Goal: Task Accomplishment & Management: Use online tool/utility

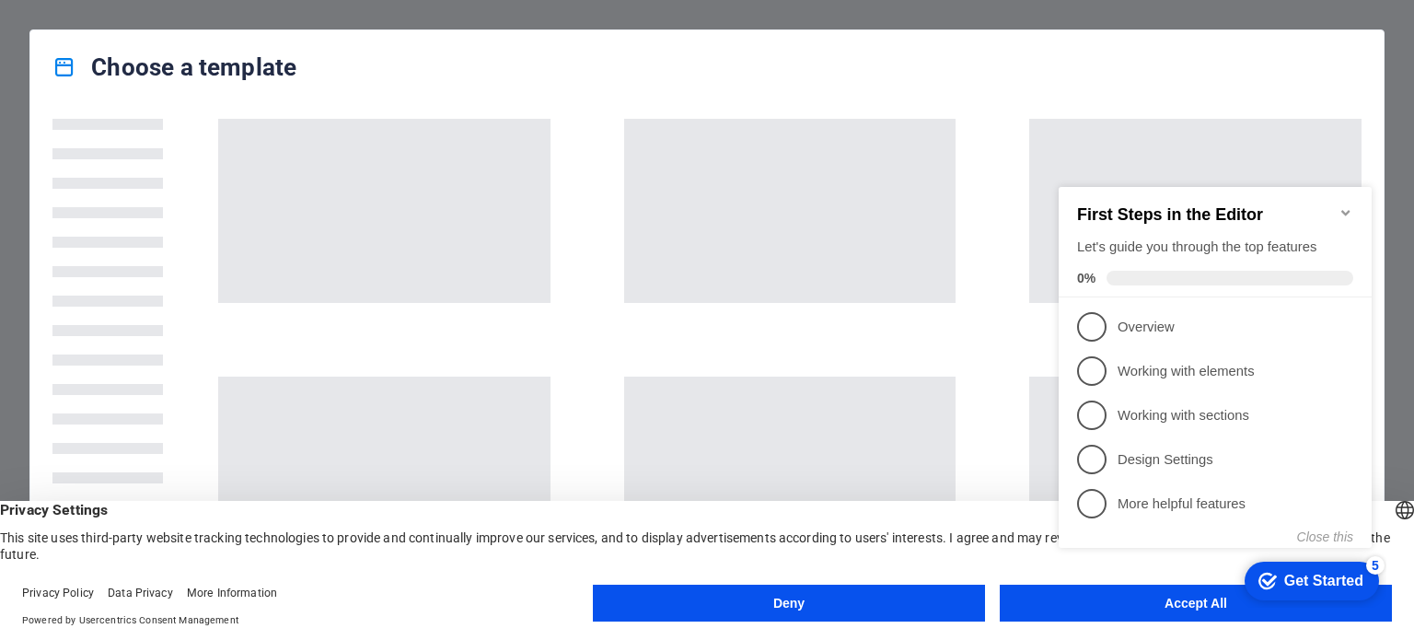
click at [1139, 601] on div "checkmark Get Started 5 First Steps in the Editor Let's guide you through the t…" at bounding box center [1219, 383] width 335 height 448
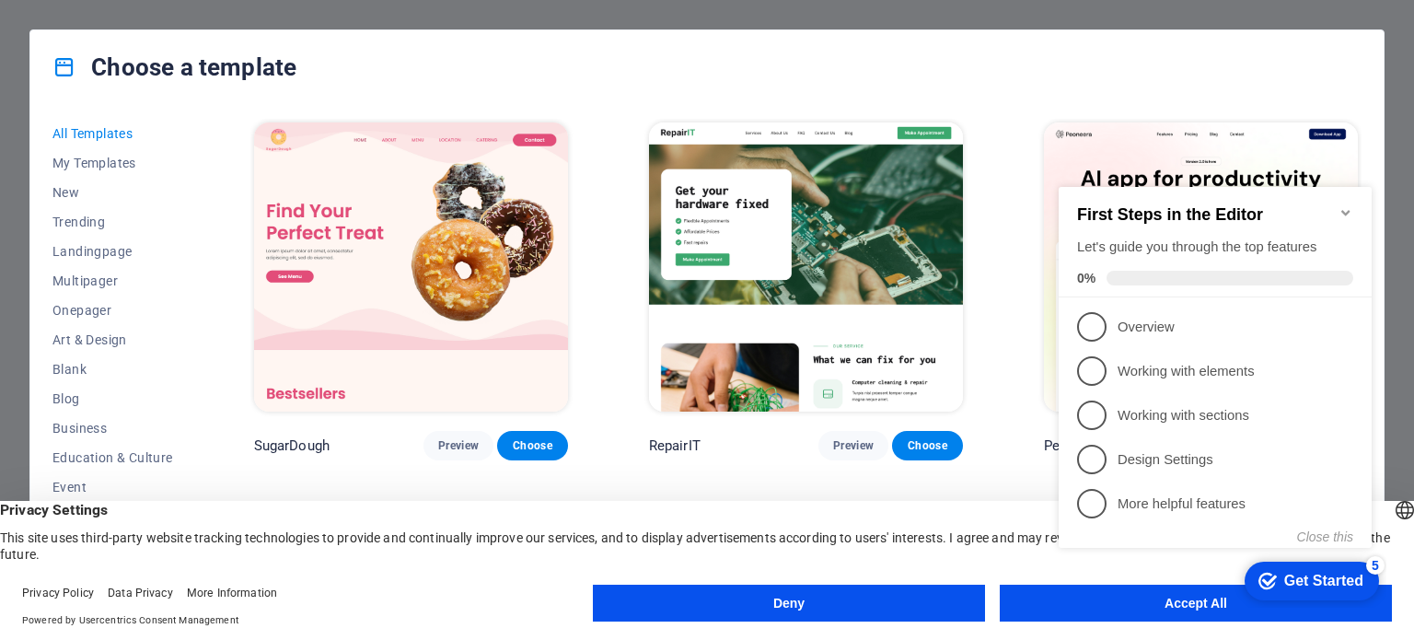
click at [1135, 609] on appcues-checklist "Contextual help checklist present on screen" at bounding box center [1219, 385] width 335 height 453
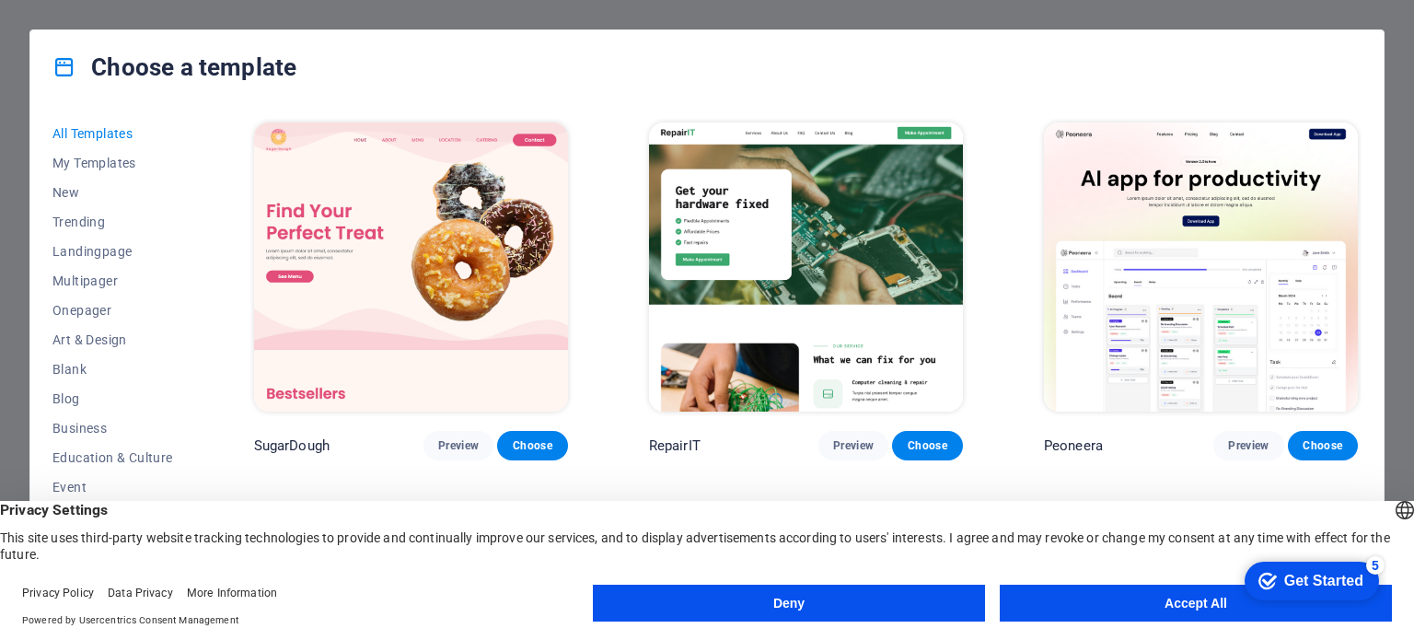
click at [1117, 601] on button "Accept All" at bounding box center [1196, 603] width 392 height 37
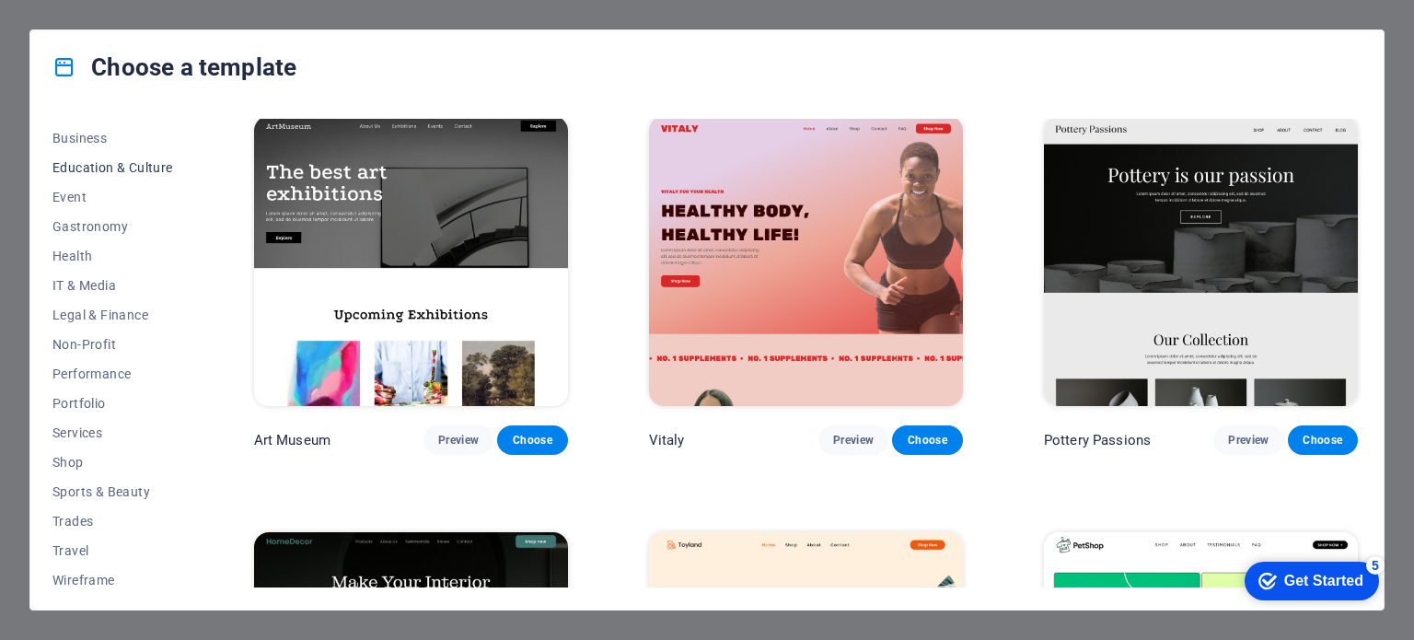
scroll to position [291, 0]
click at [97, 429] on span "Services" at bounding box center [112, 431] width 121 height 15
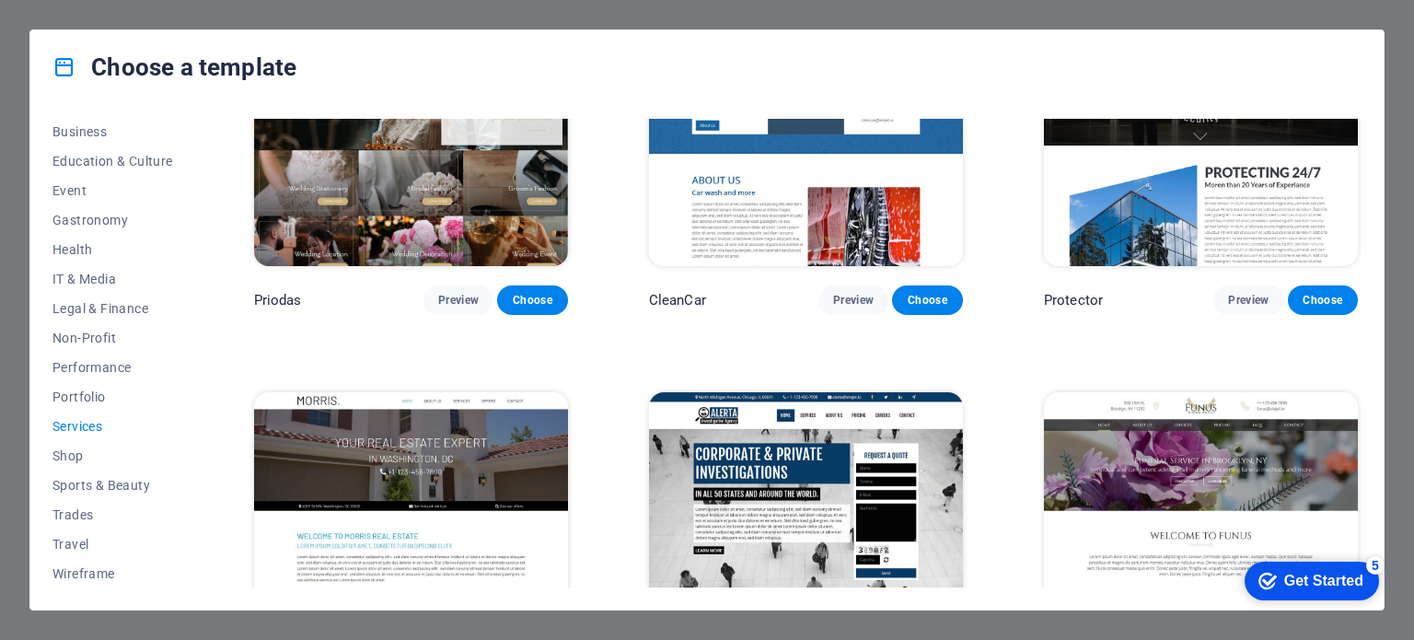
scroll to position [1392, 0]
click at [578, 451] on div "RepairIT Preview Choose Transportable Preview Choose Health & Food Preview Choo…" at bounding box center [805, 144] width 1111 height 2835
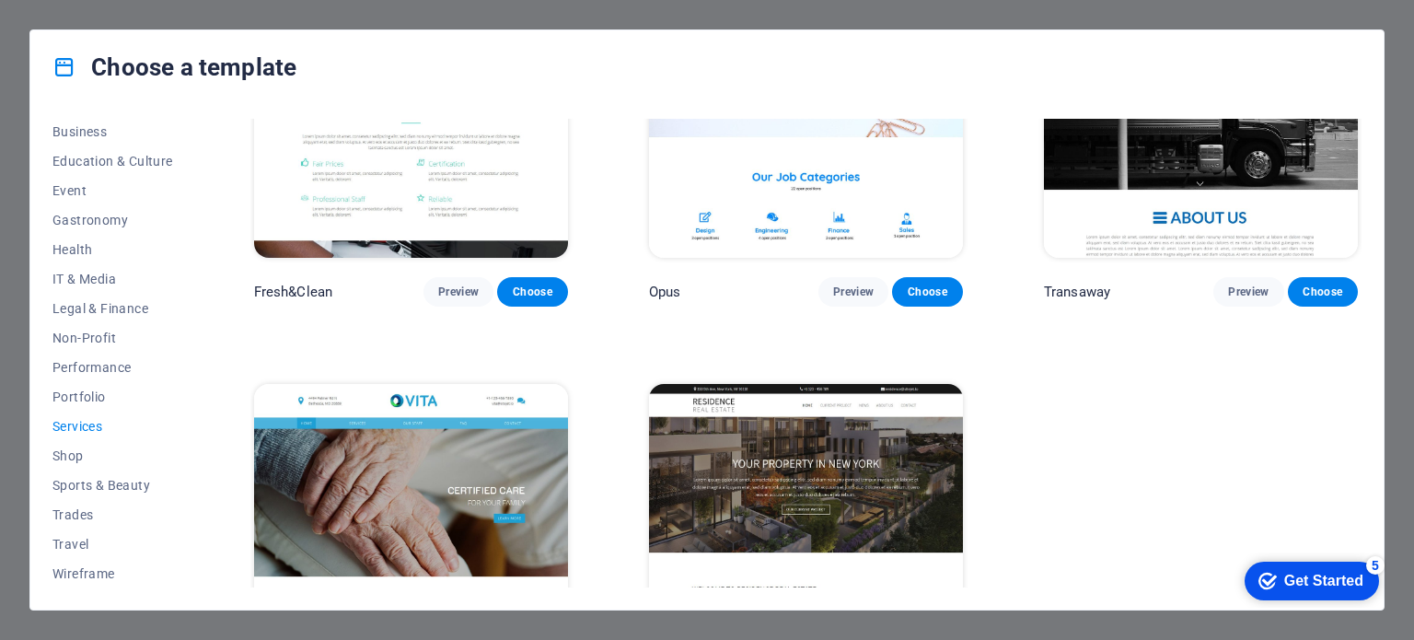
scroll to position [2353, 0]
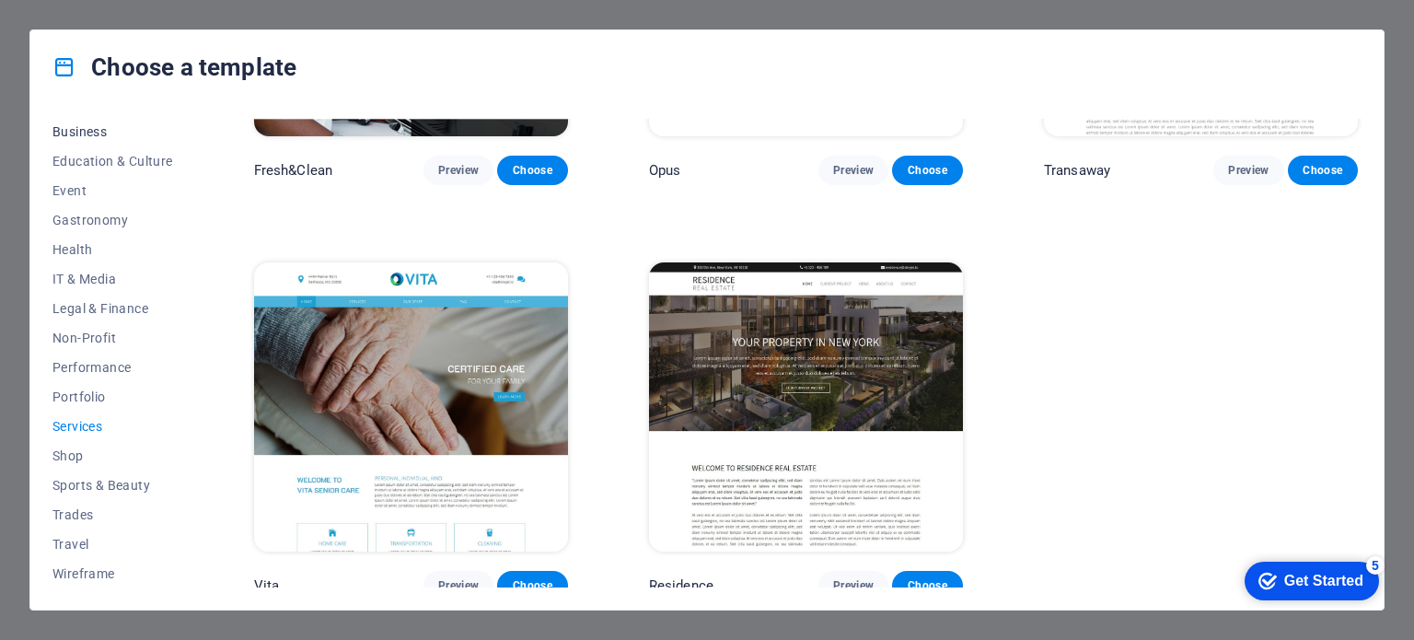
click at [70, 132] on span "Business" at bounding box center [112, 131] width 121 height 15
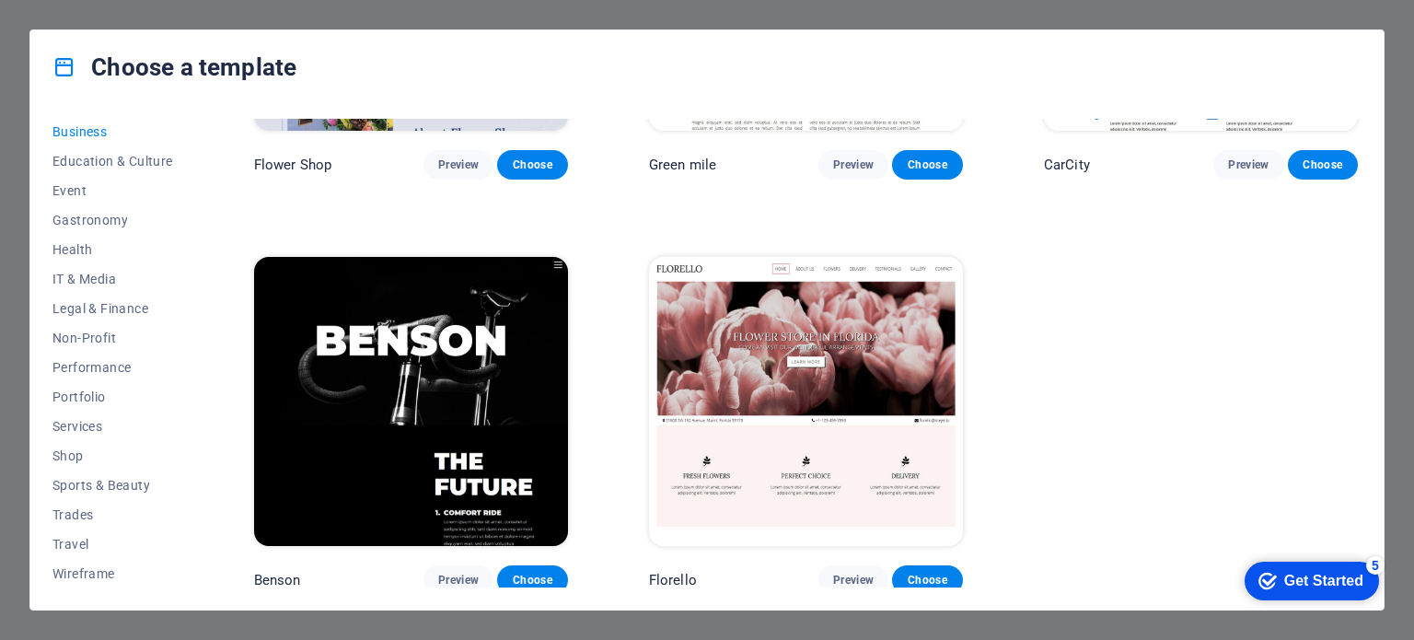
scroll to position [698, 0]
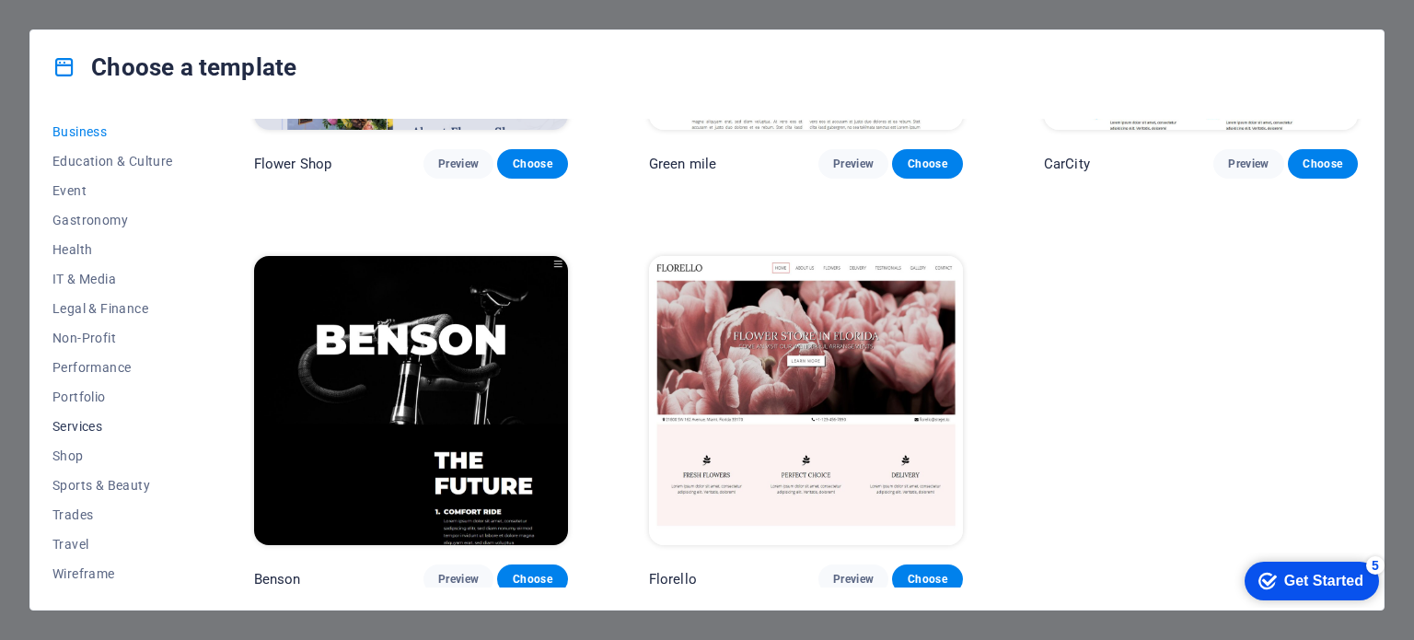
click at [88, 419] on span "Services" at bounding box center [112, 426] width 121 height 15
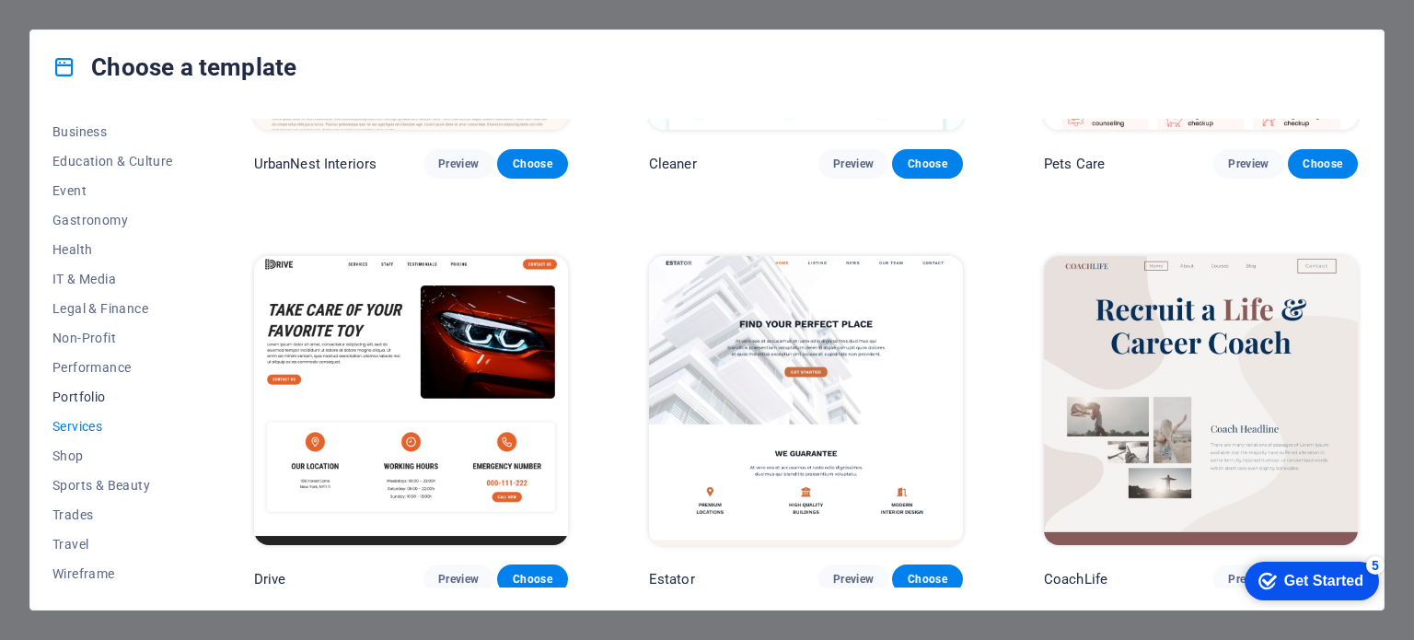
click at [76, 390] on span "Portfolio" at bounding box center [112, 396] width 121 height 15
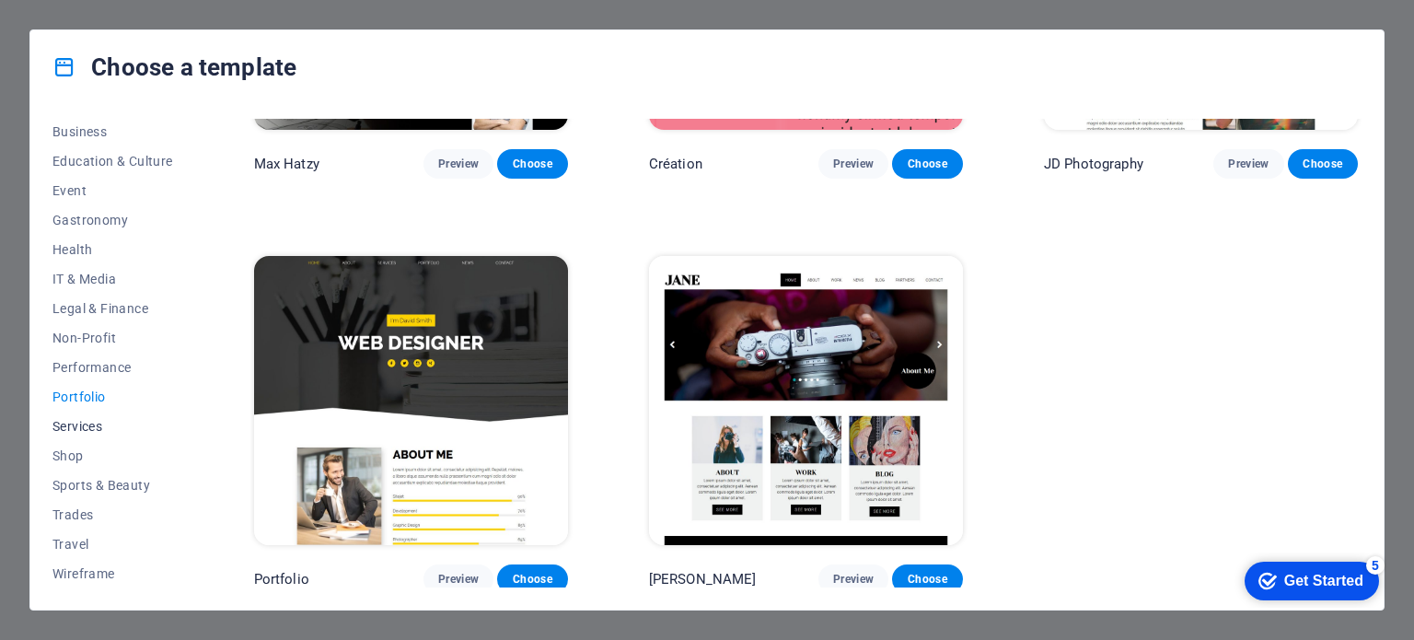
click at [67, 424] on span "Services" at bounding box center [112, 426] width 121 height 15
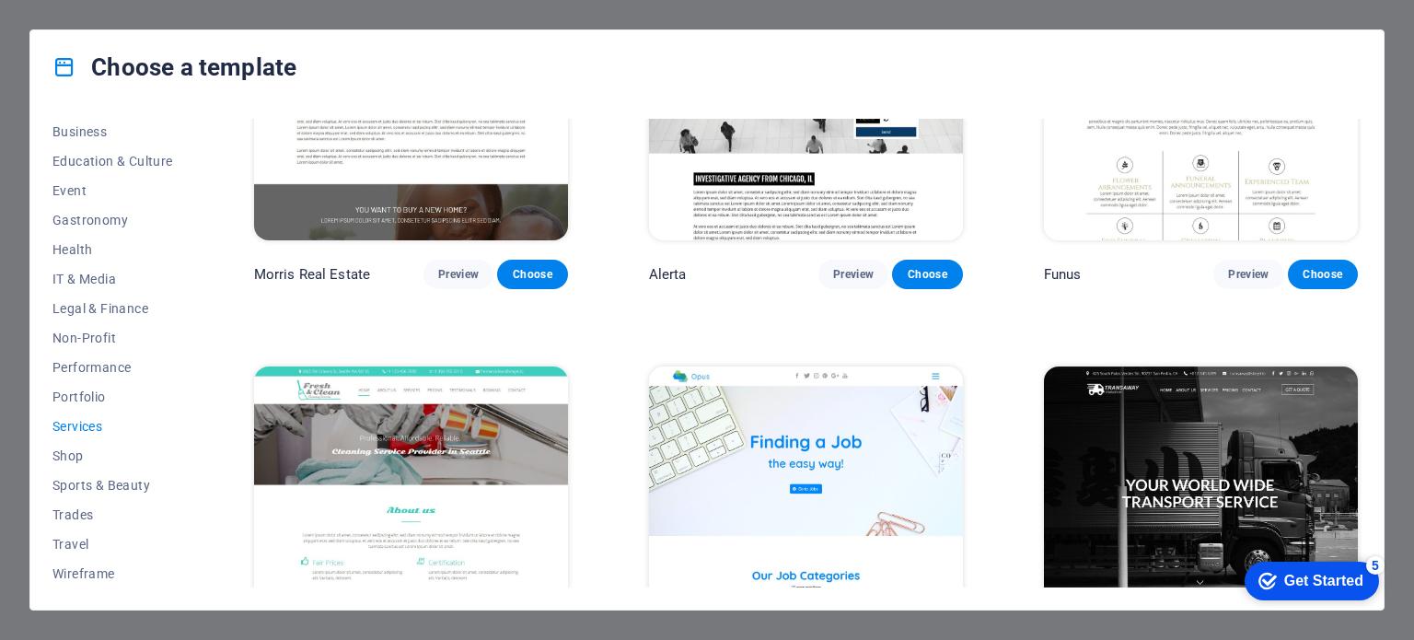
scroll to position [1855, 0]
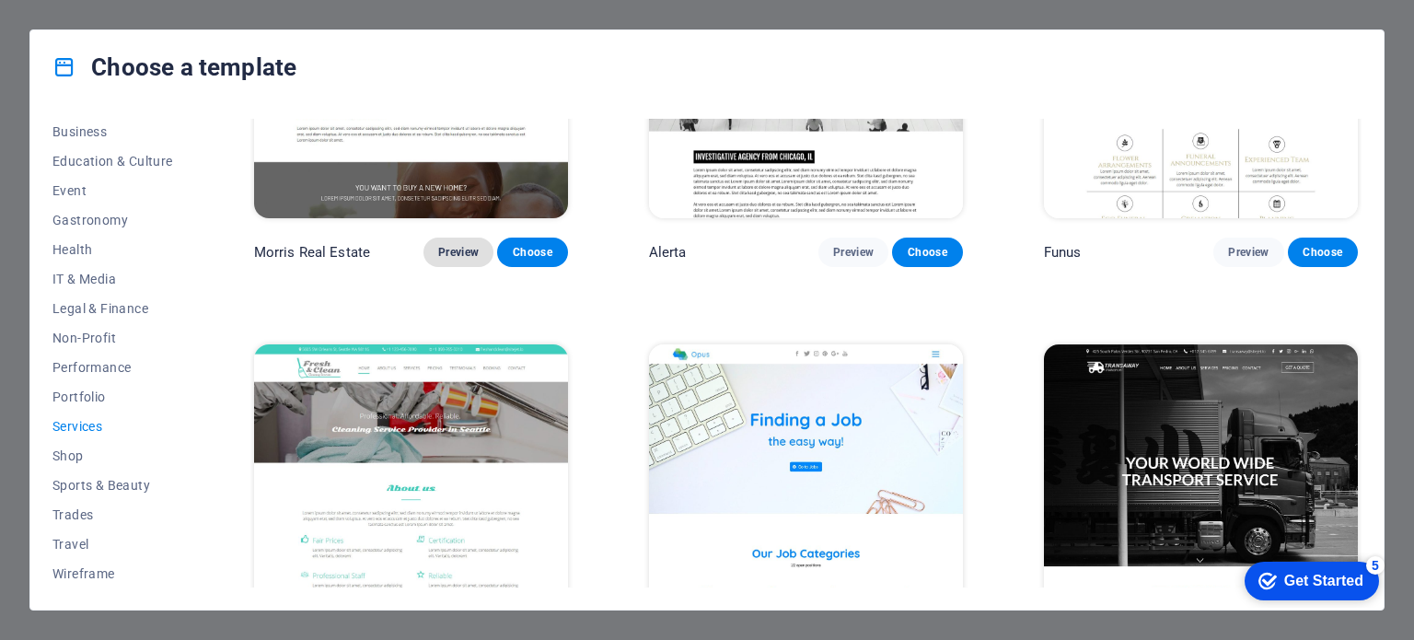
click at [449, 245] on span "Preview" at bounding box center [458, 252] width 41 height 15
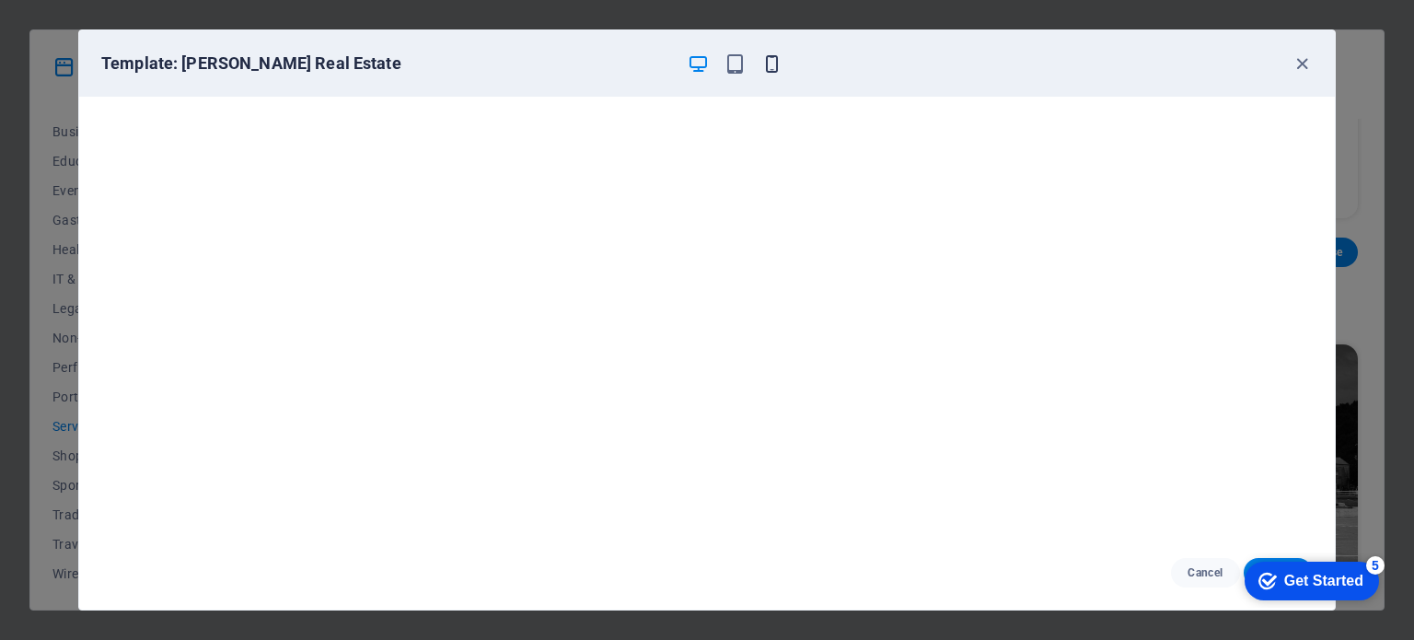
click at [767, 60] on icon "button" at bounding box center [771, 63] width 21 height 21
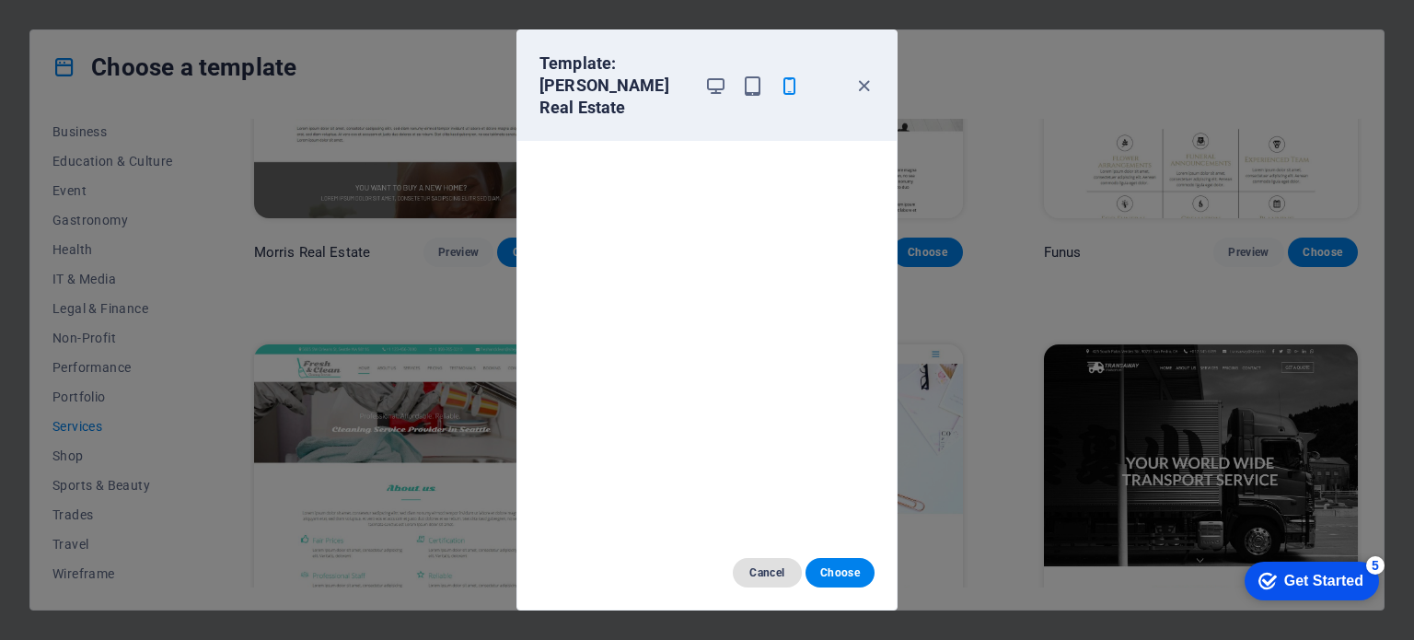
click at [763, 577] on span "Cancel" at bounding box center [768, 572] width 40 height 15
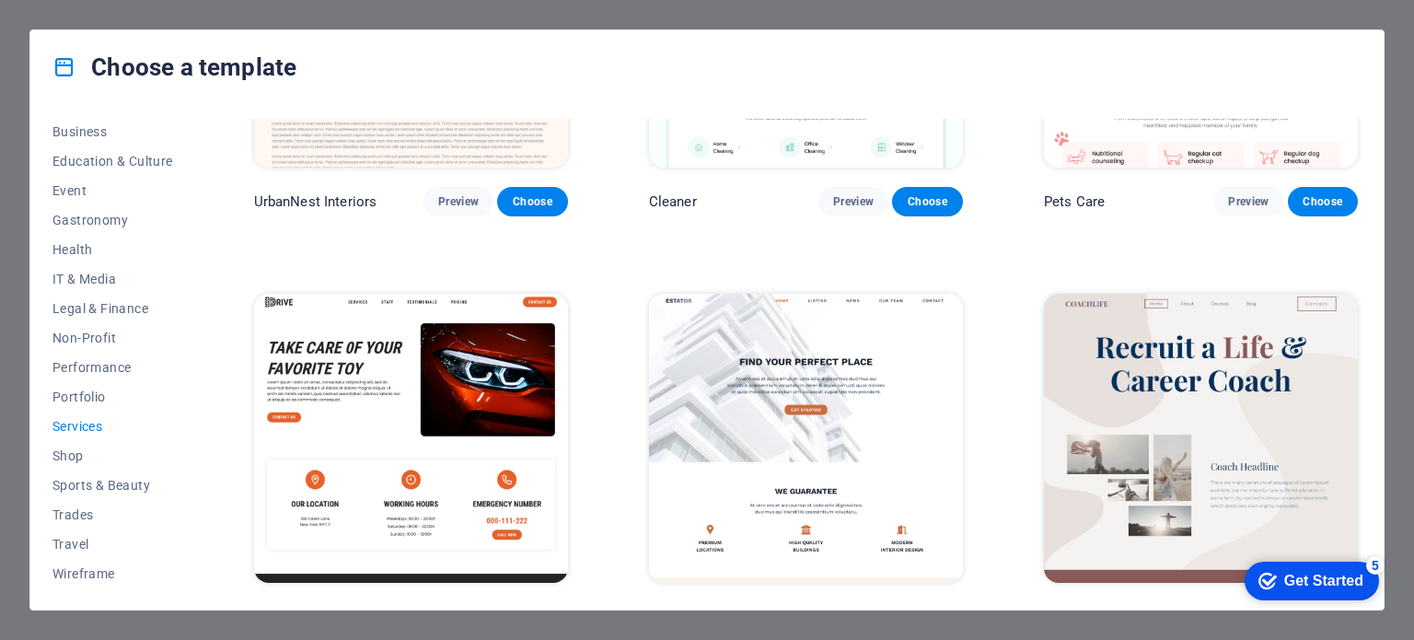
scroll to position [659, 0]
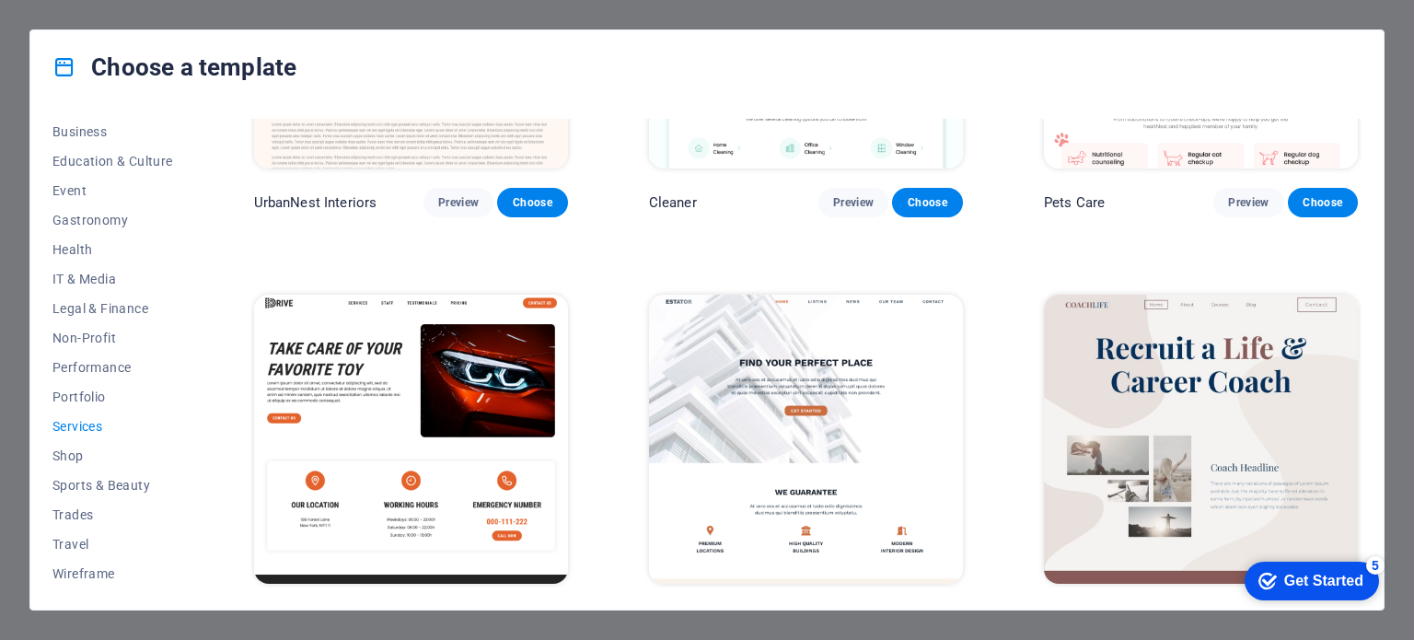
click at [737, 404] on img at bounding box center [806, 439] width 314 height 289
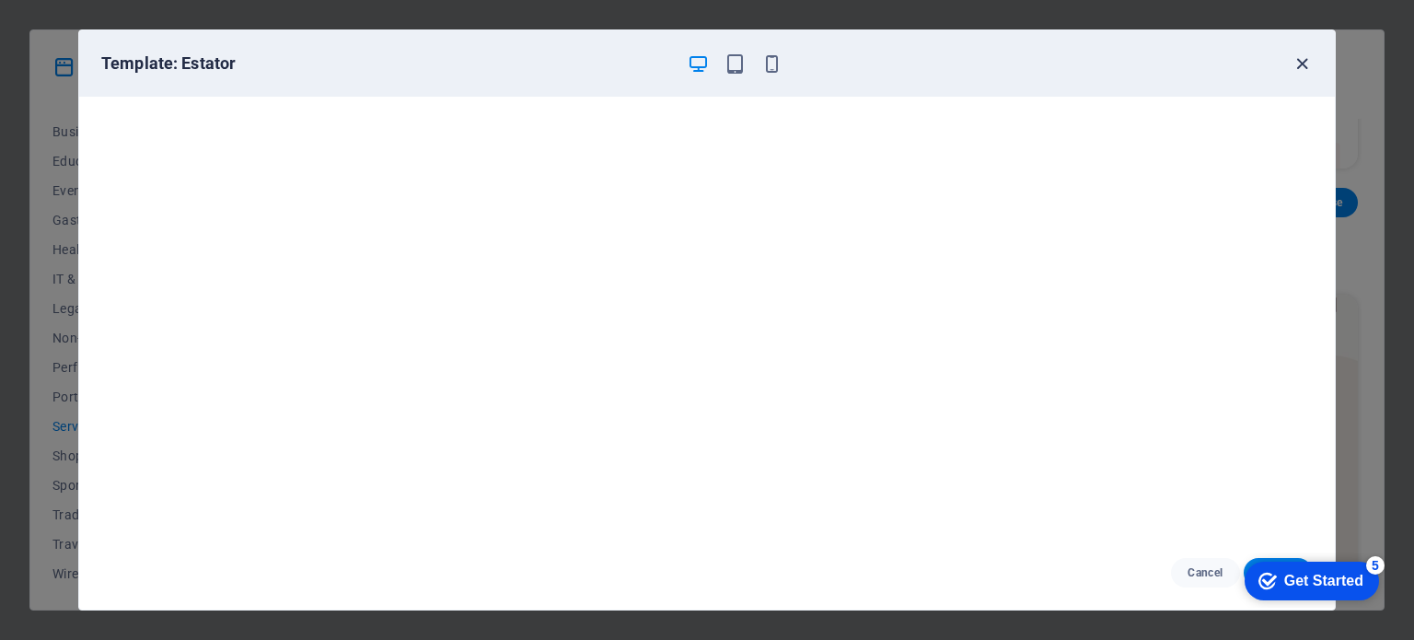
click at [1298, 60] on icon "button" at bounding box center [1302, 63] width 21 height 21
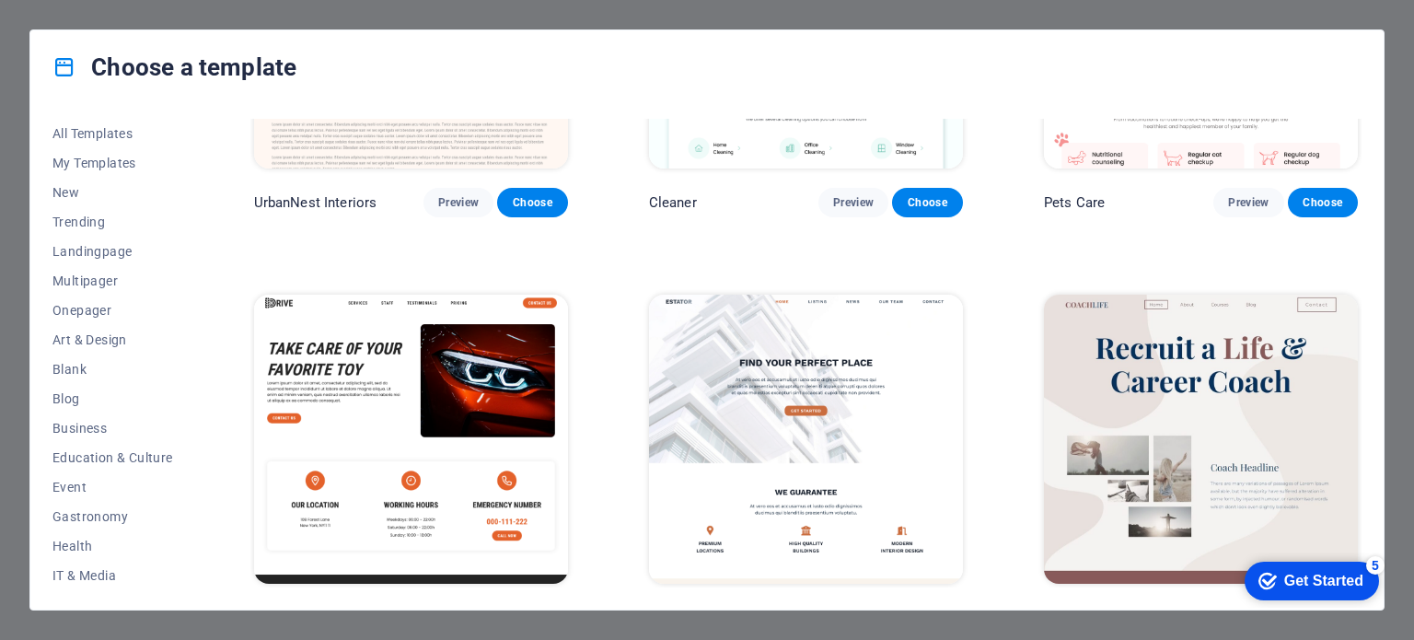
scroll to position [0, 0]
click at [106, 135] on span "All Templates" at bounding box center [112, 133] width 121 height 15
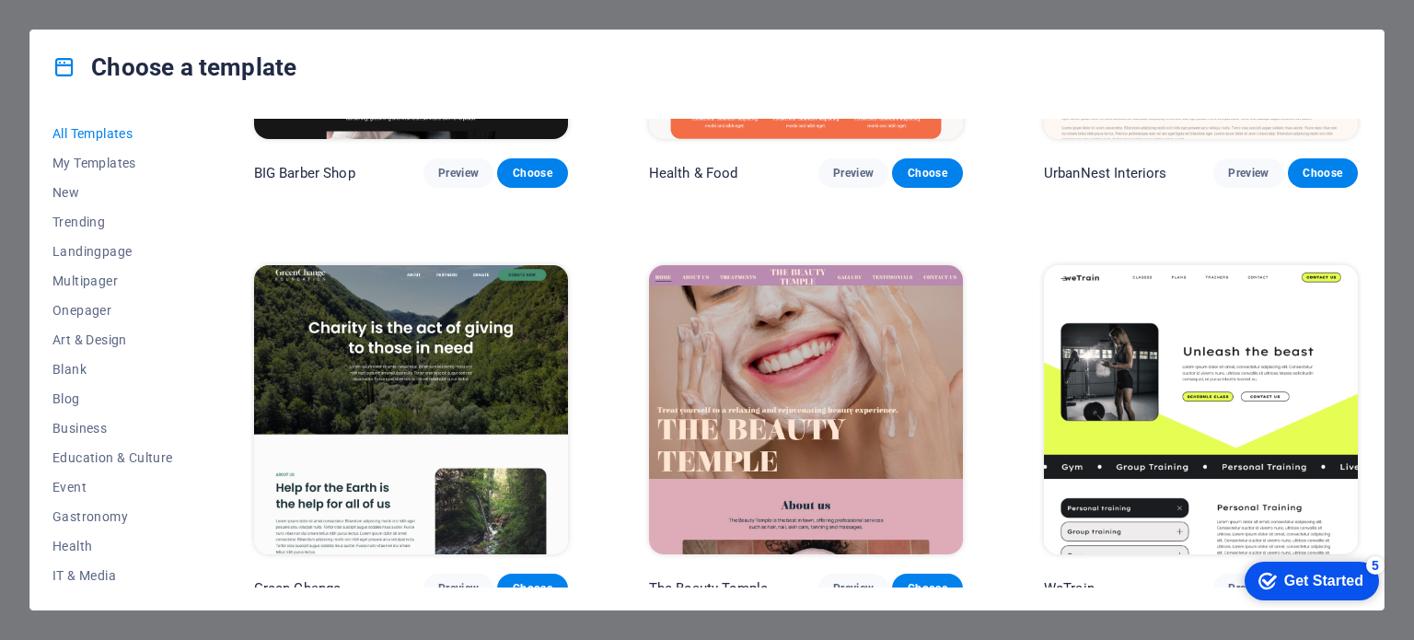
scroll to position [2772, 0]
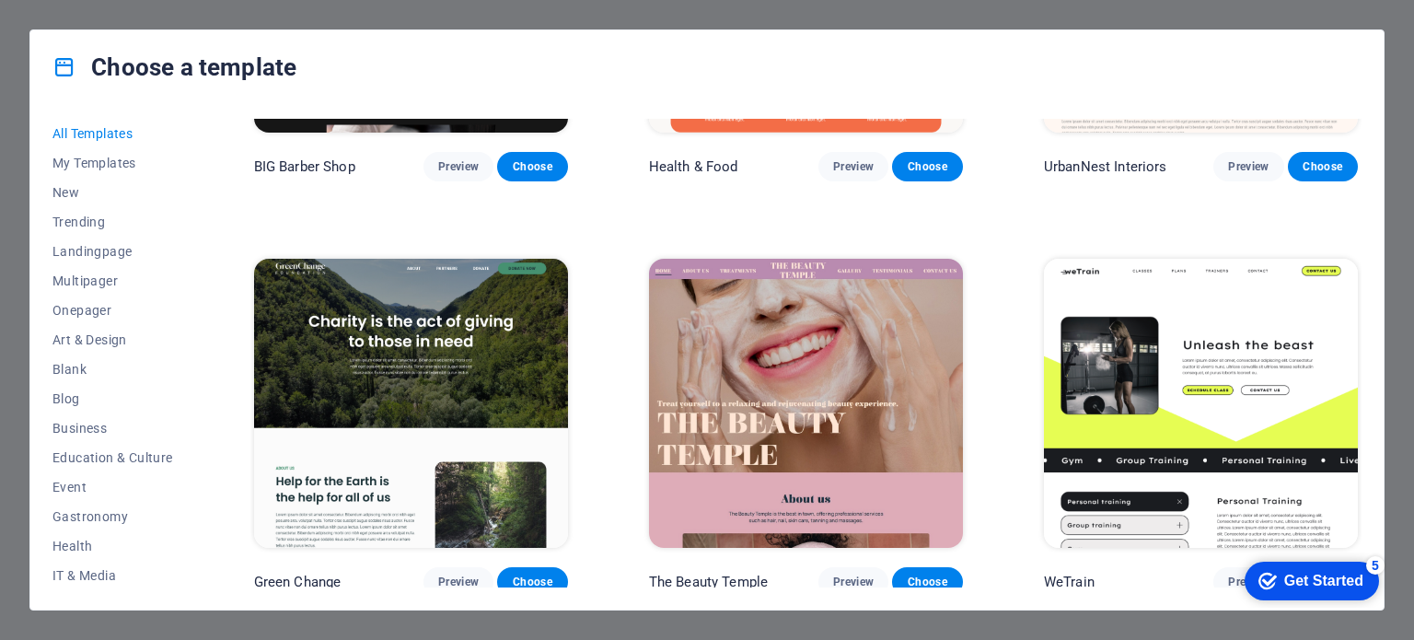
click at [420, 433] on img at bounding box center [411, 403] width 314 height 289
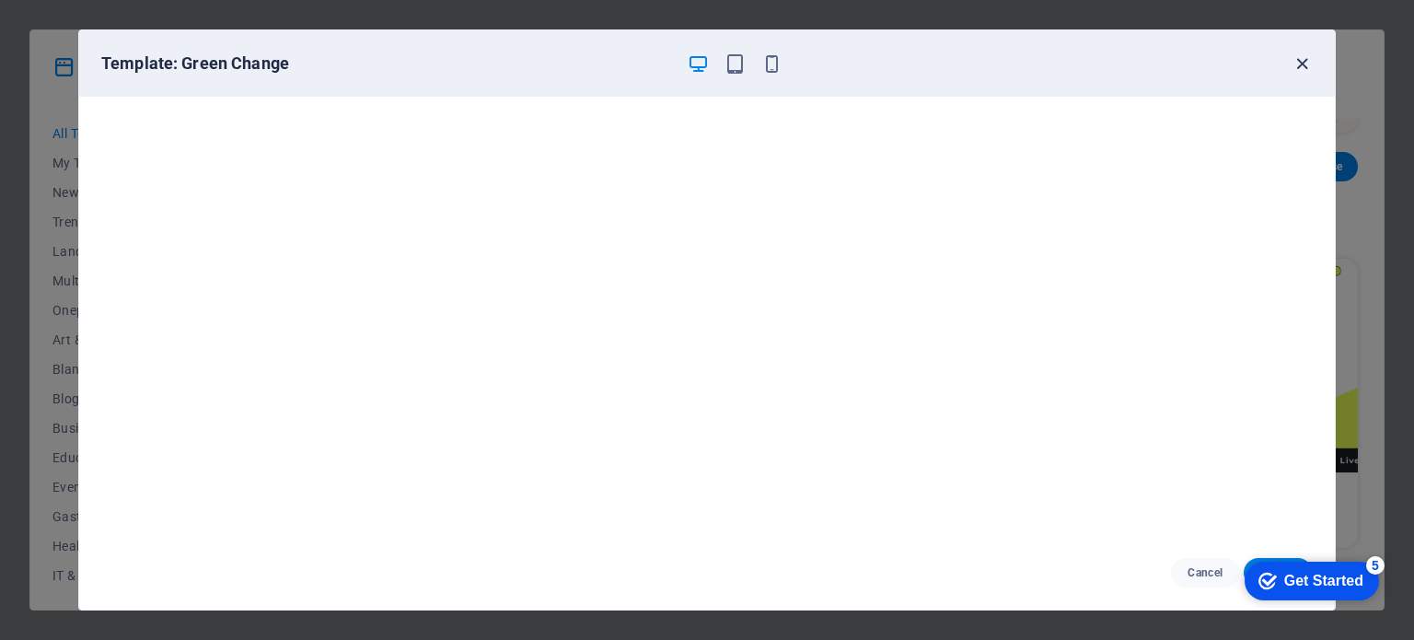
click at [1296, 62] on icon "button" at bounding box center [1302, 63] width 21 height 21
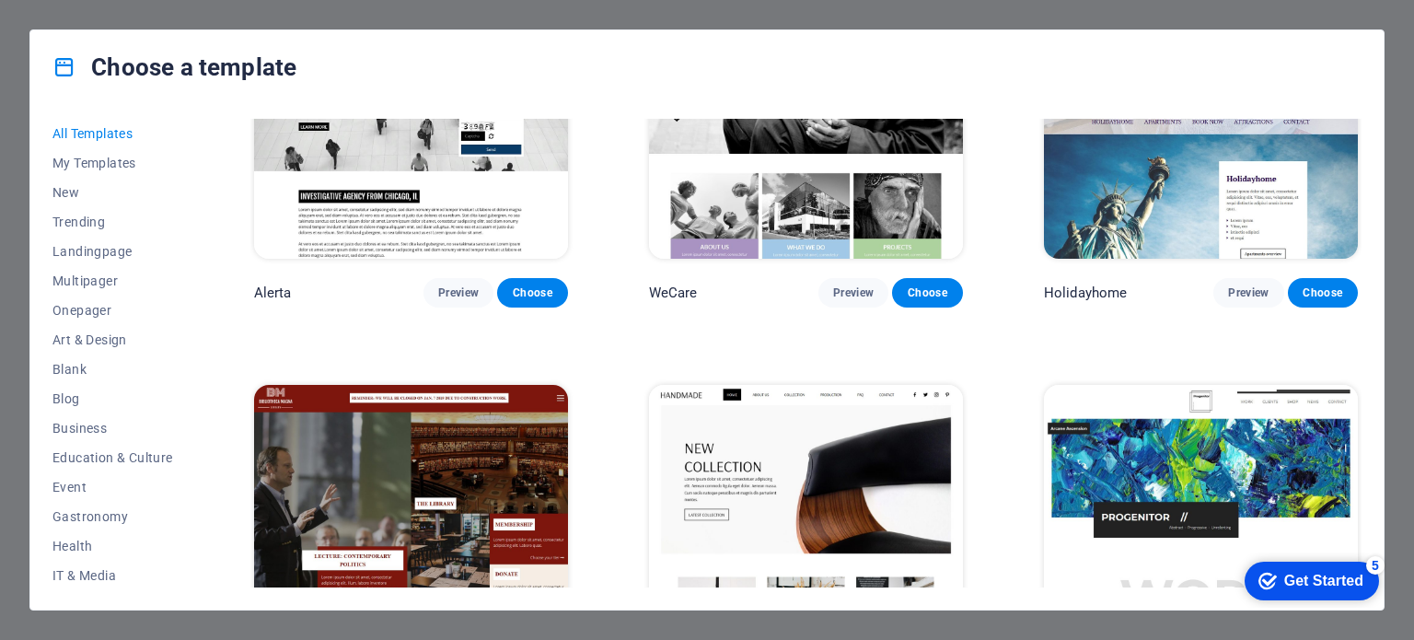
scroll to position [11970, 0]
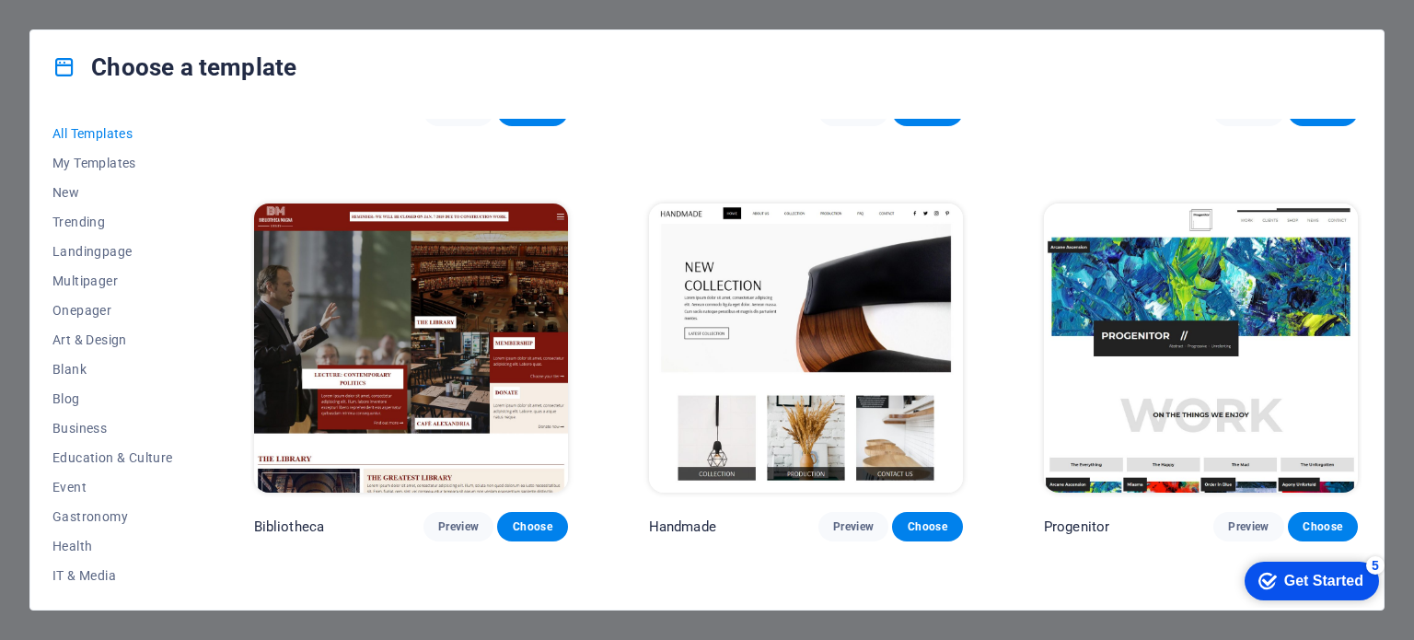
click at [412, 269] on img at bounding box center [411, 347] width 314 height 289
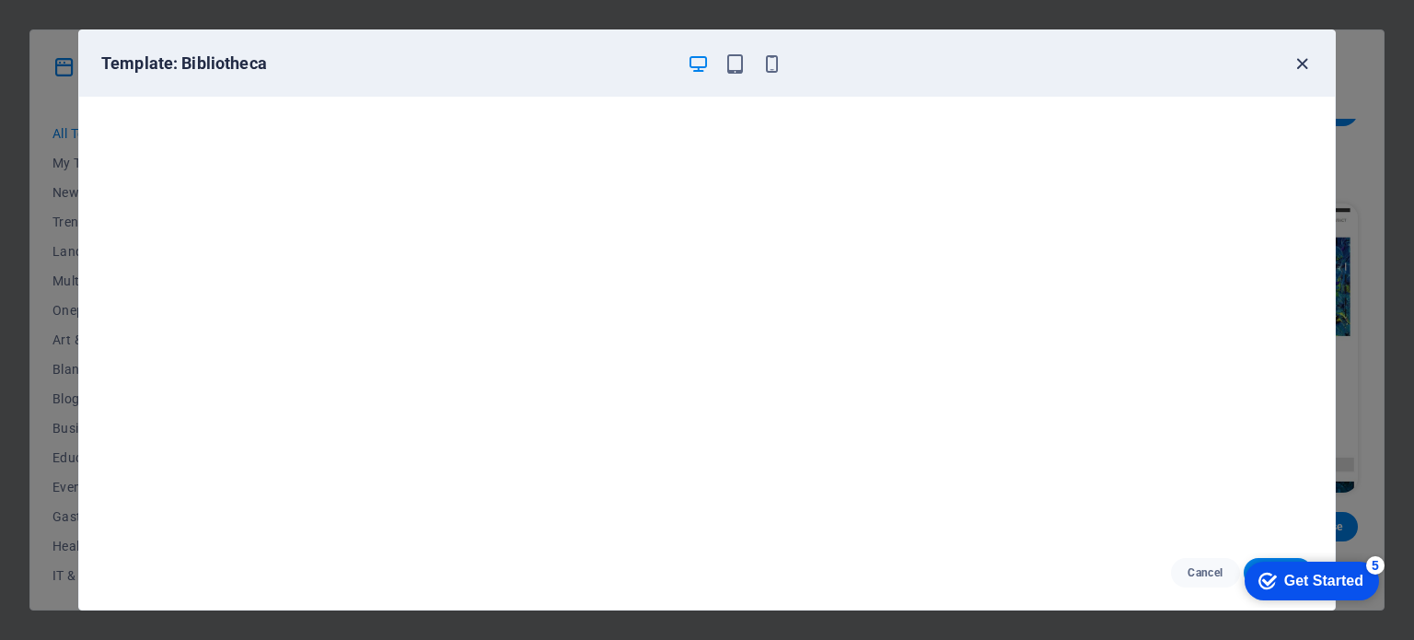
click at [1300, 64] on icon "button" at bounding box center [1302, 63] width 21 height 21
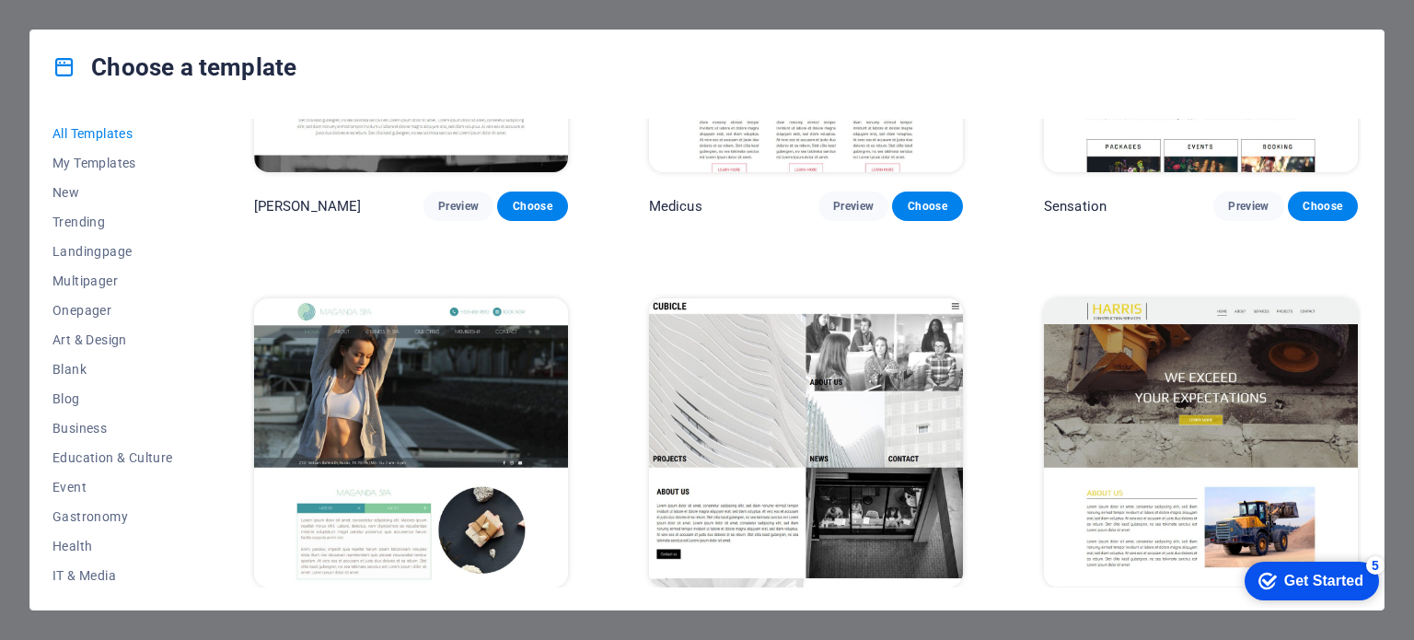
scroll to position [19353, 0]
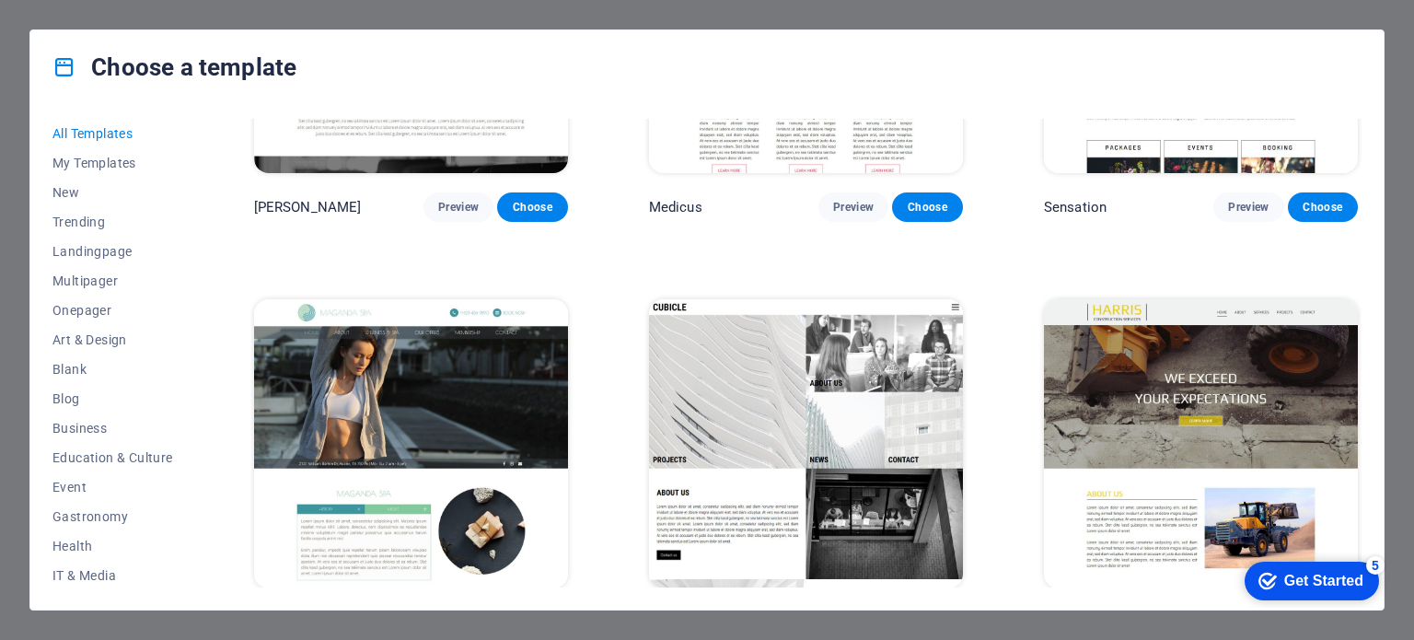
click at [1110, 337] on img at bounding box center [1201, 443] width 314 height 289
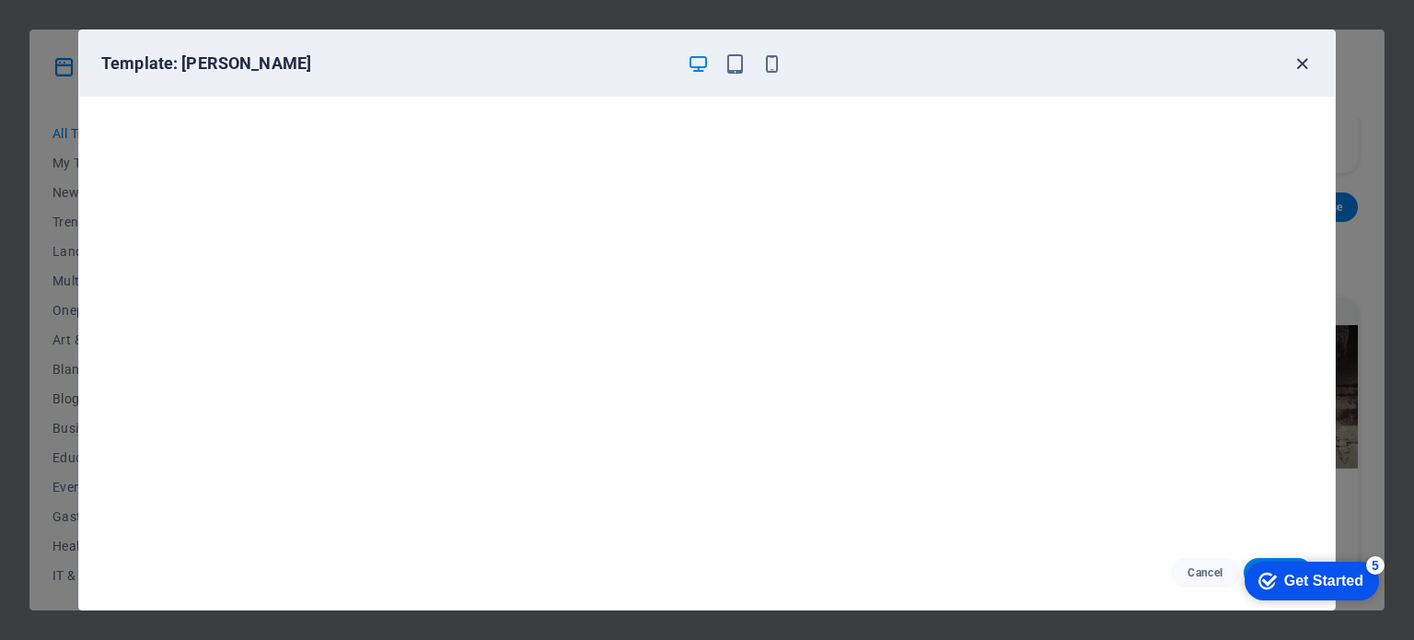
click at [1293, 54] on icon "button" at bounding box center [1302, 63] width 21 height 21
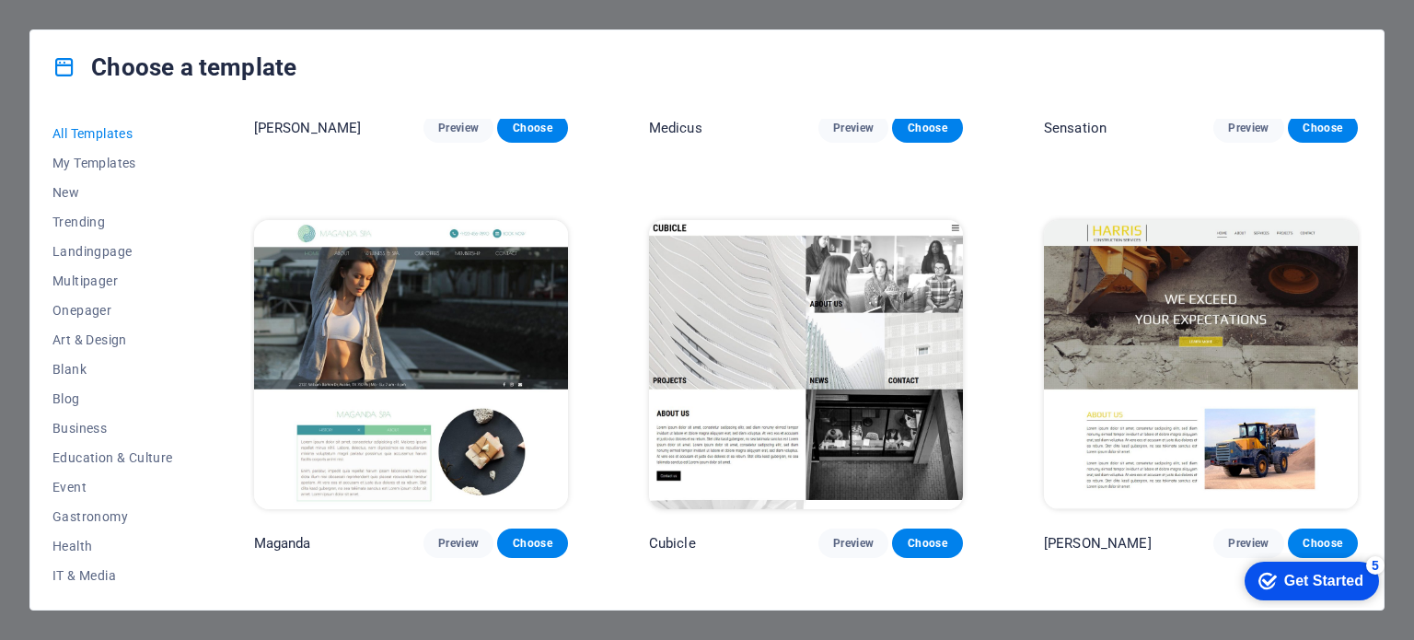
scroll to position [19432, 0]
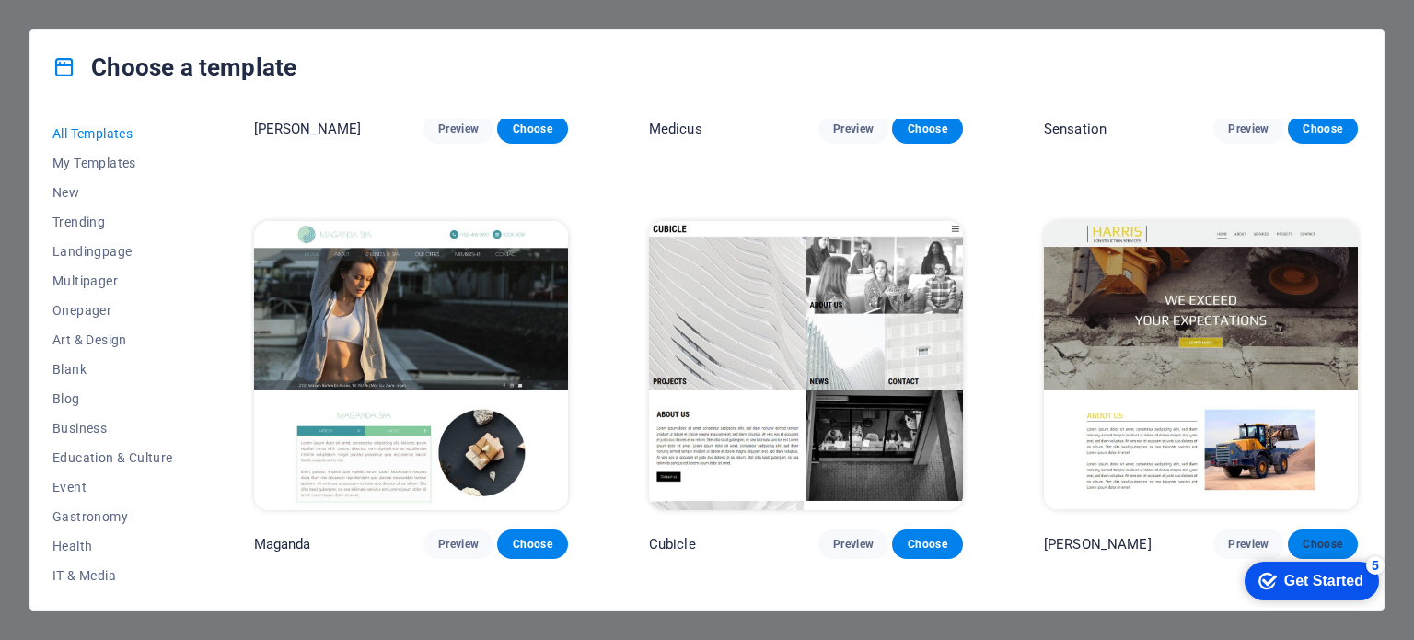
click at [1319, 537] on span "Choose" at bounding box center [1323, 544] width 41 height 15
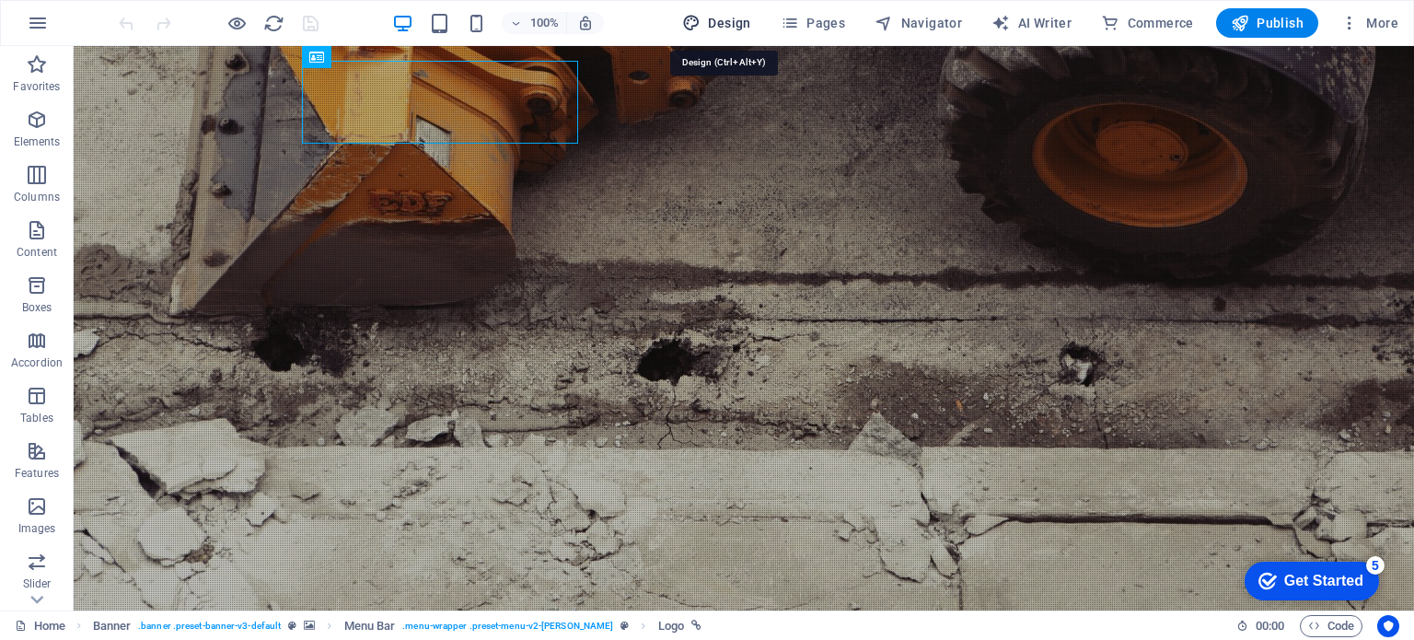
click at [729, 17] on span "Design" at bounding box center [716, 23] width 69 height 18
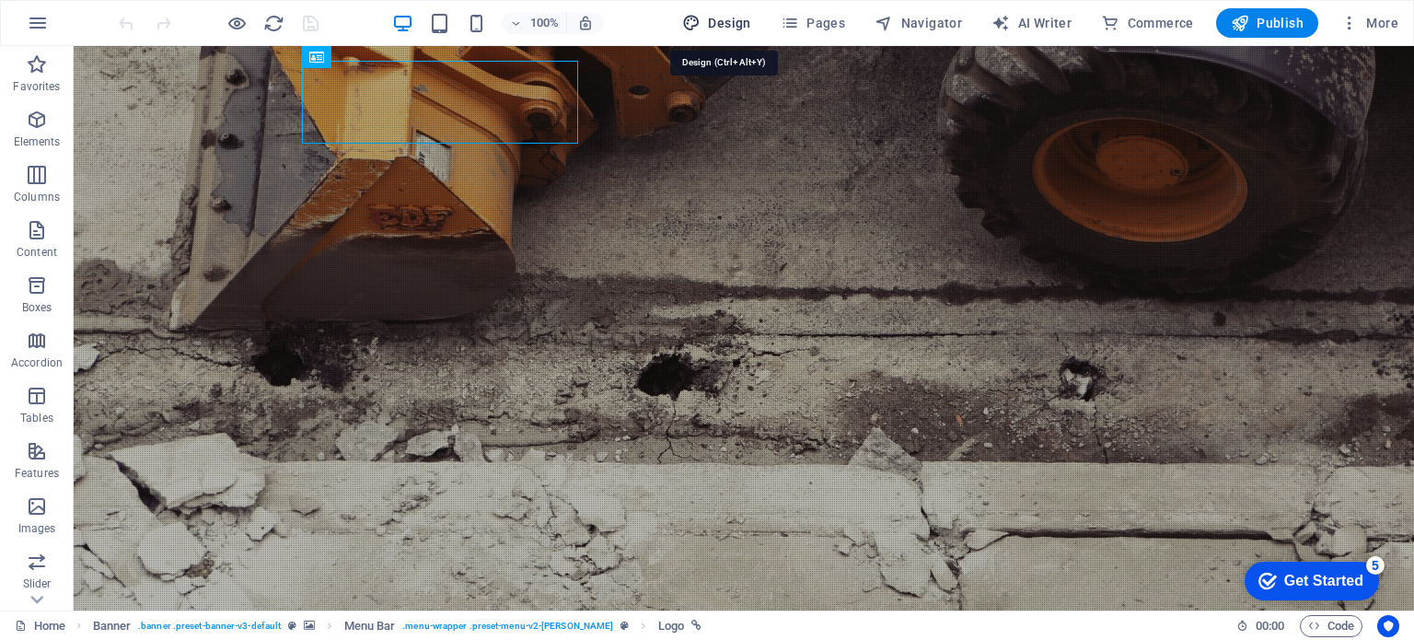
select select "px"
select select "300"
select select "px"
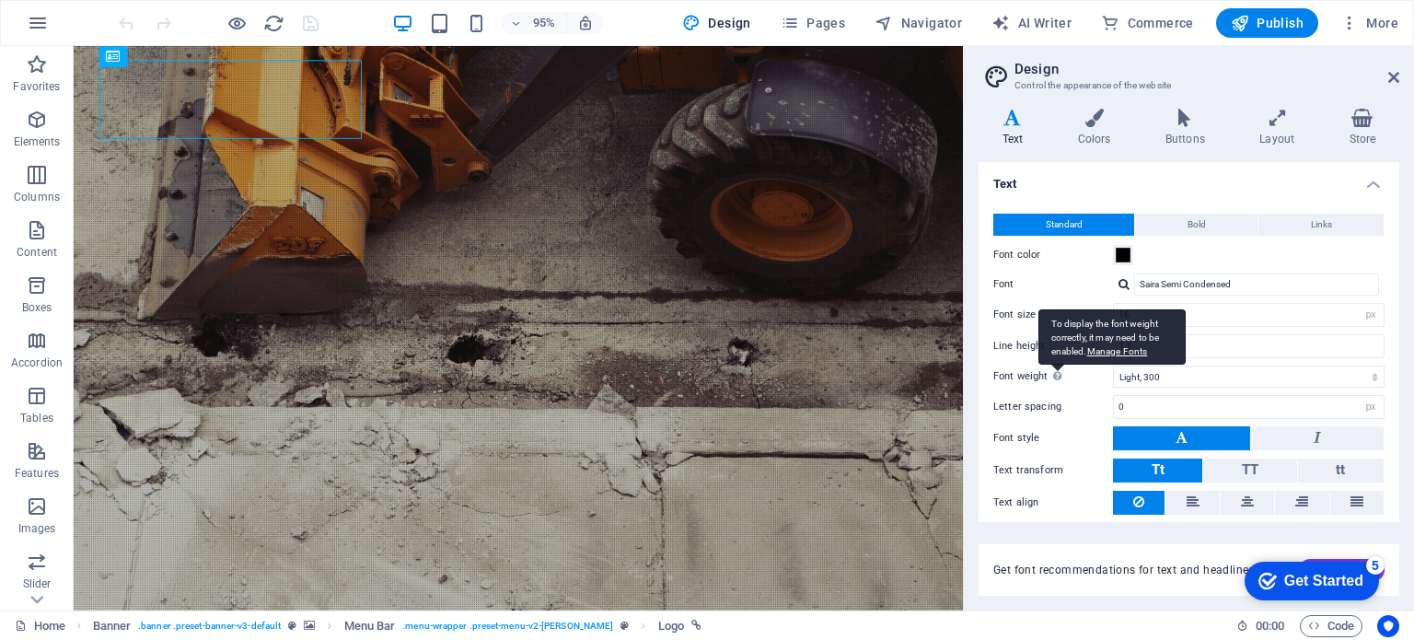
scroll to position [56, 0]
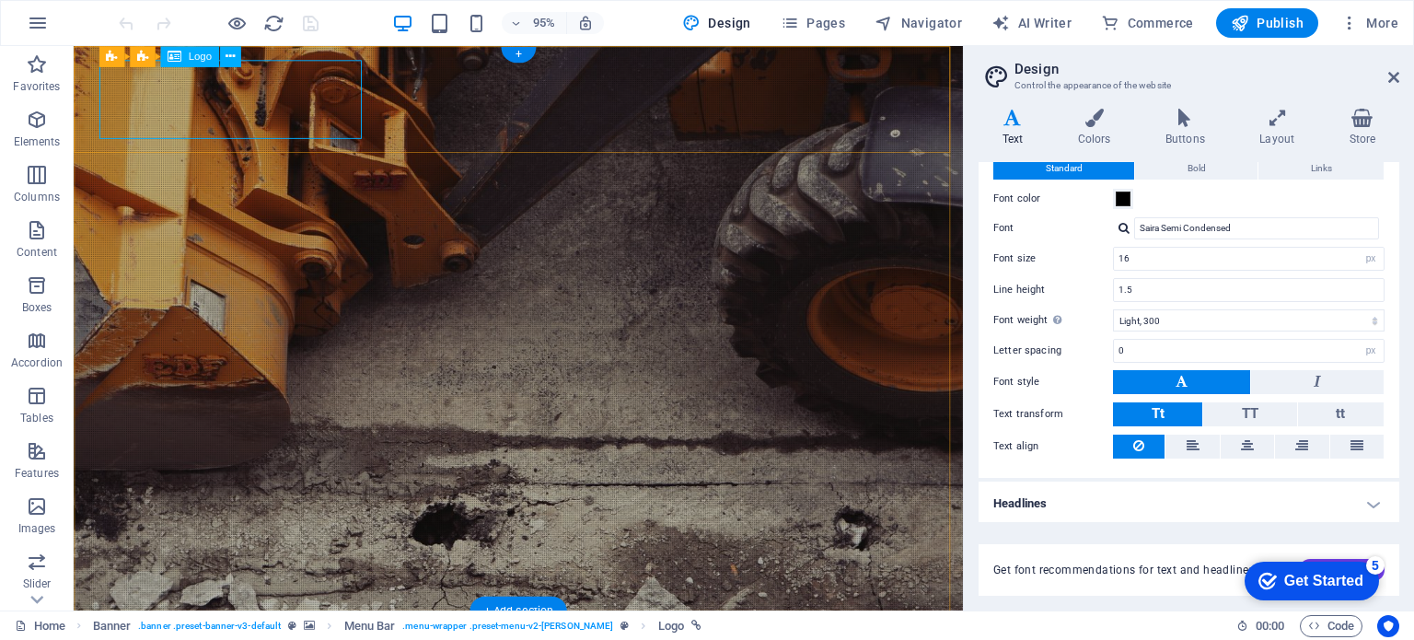
select select "px"
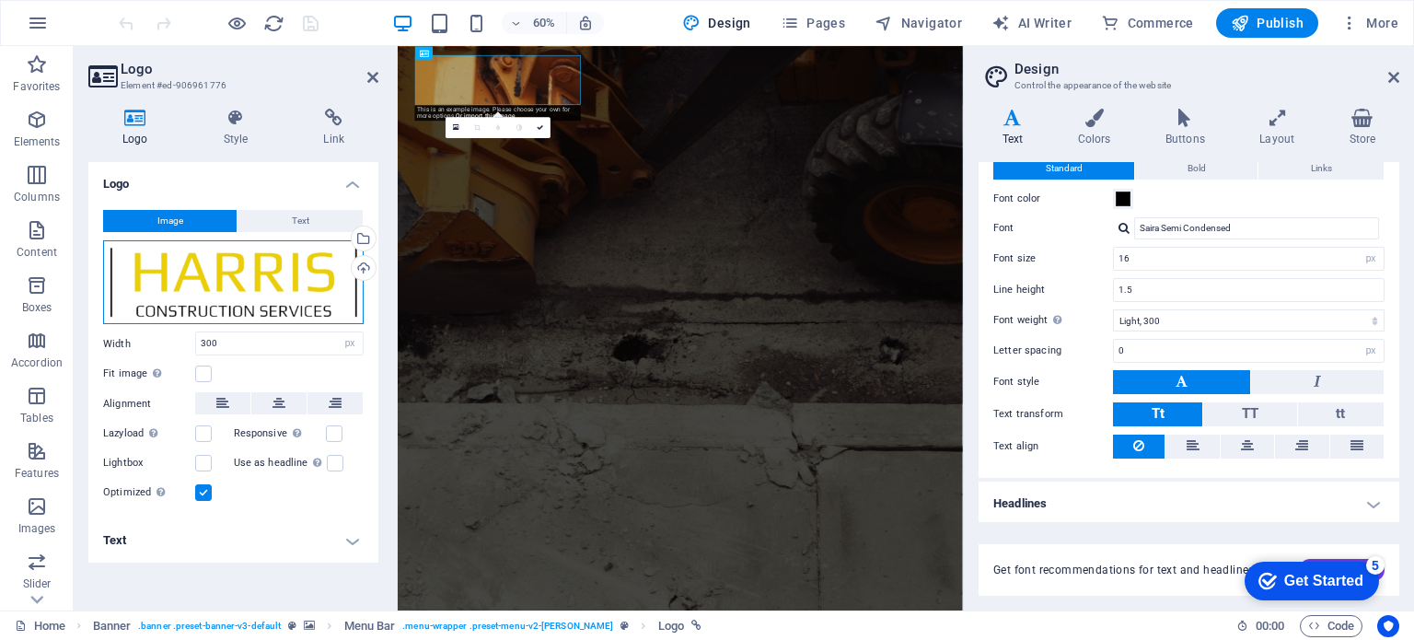
click at [280, 290] on div "Drag files here, click to choose files or select files from Files or our free s…" at bounding box center [233, 282] width 261 height 85
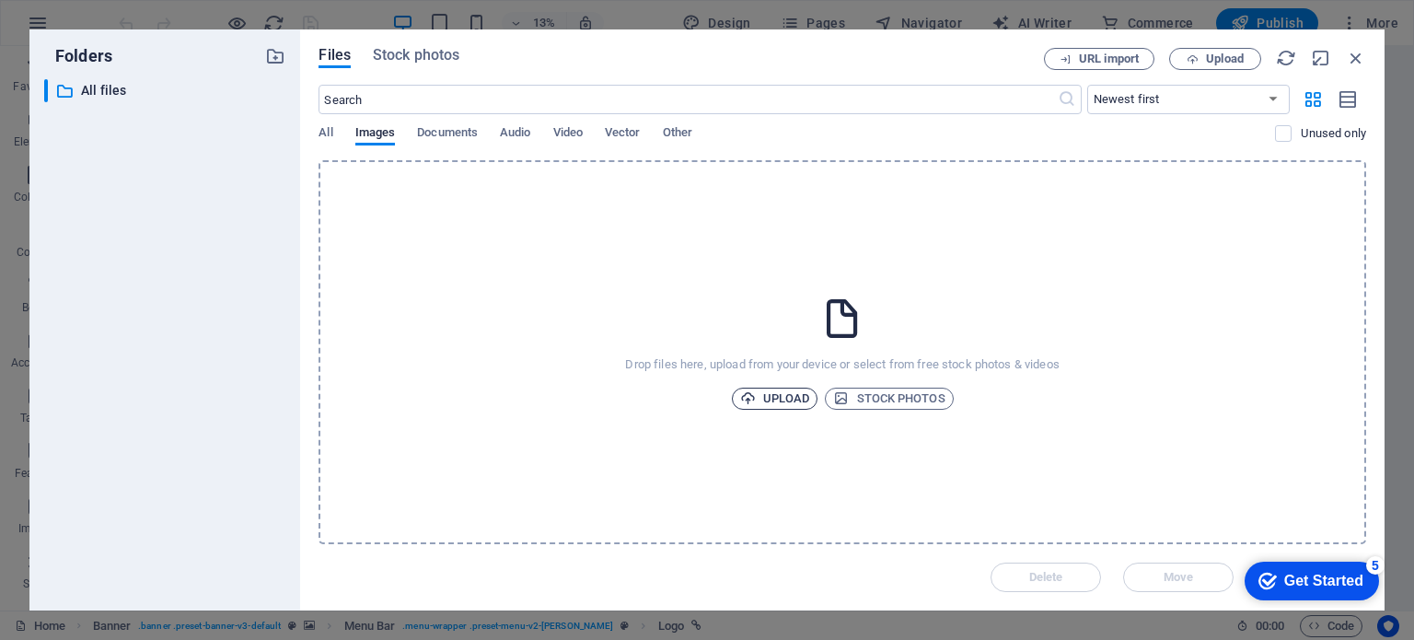
click at [794, 393] on span "Upload" at bounding box center [775, 399] width 70 height 22
click at [1355, 54] on icon "button" at bounding box center [1356, 58] width 20 height 20
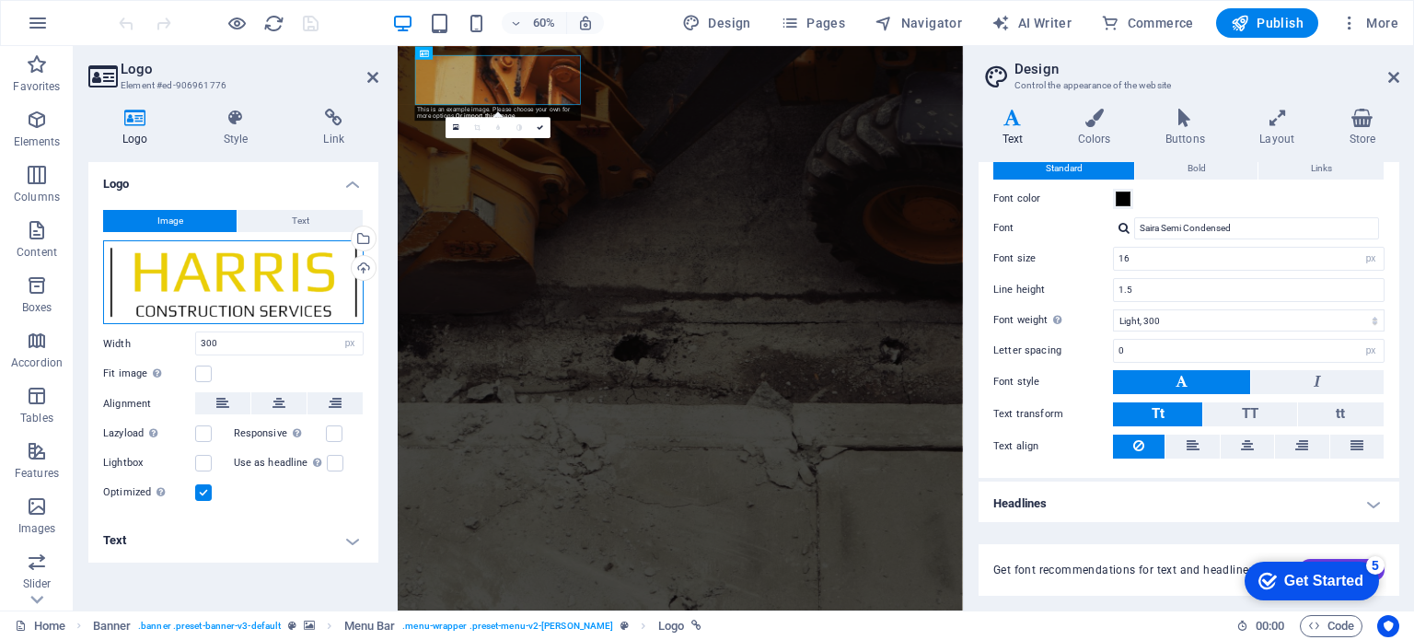
click at [232, 282] on div "Drag files here, click to choose files or select files from Files or our free s…" at bounding box center [233, 282] width 261 height 85
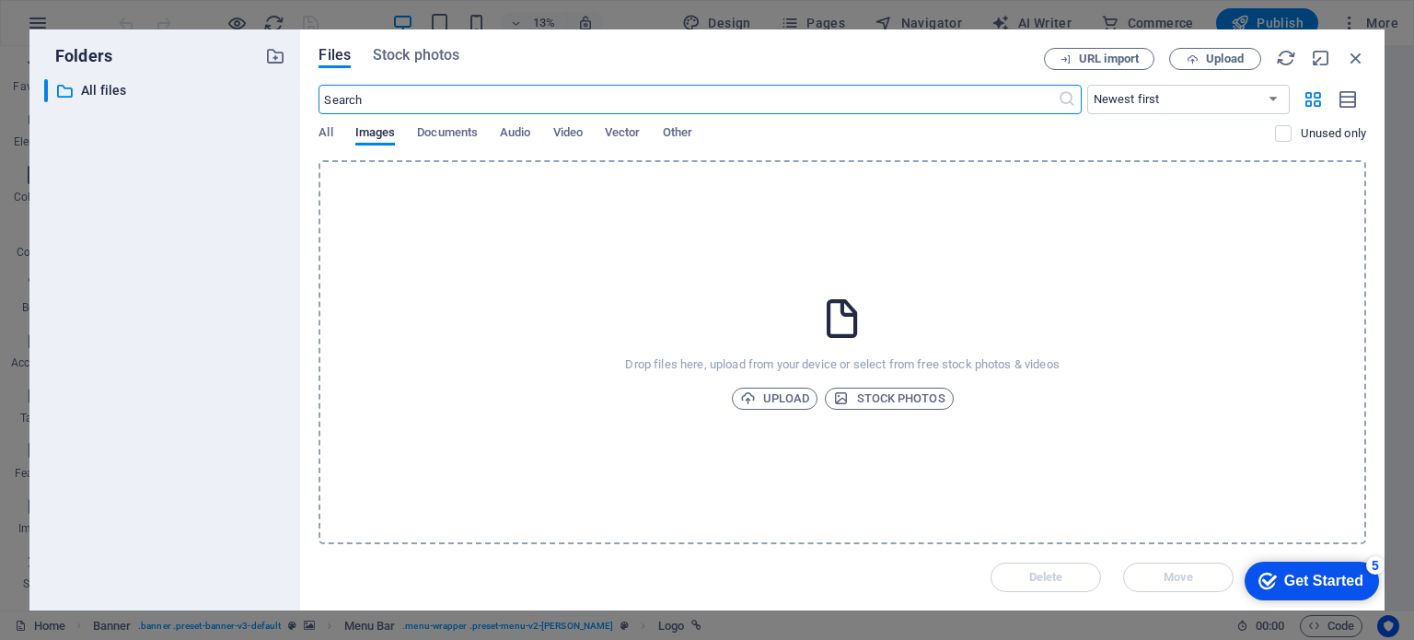
click at [409, 42] on div "Files Stock photos URL import Upload ​ Newest first Oldest first Name (A-Z) Nam…" at bounding box center [842, 319] width 1085 height 581
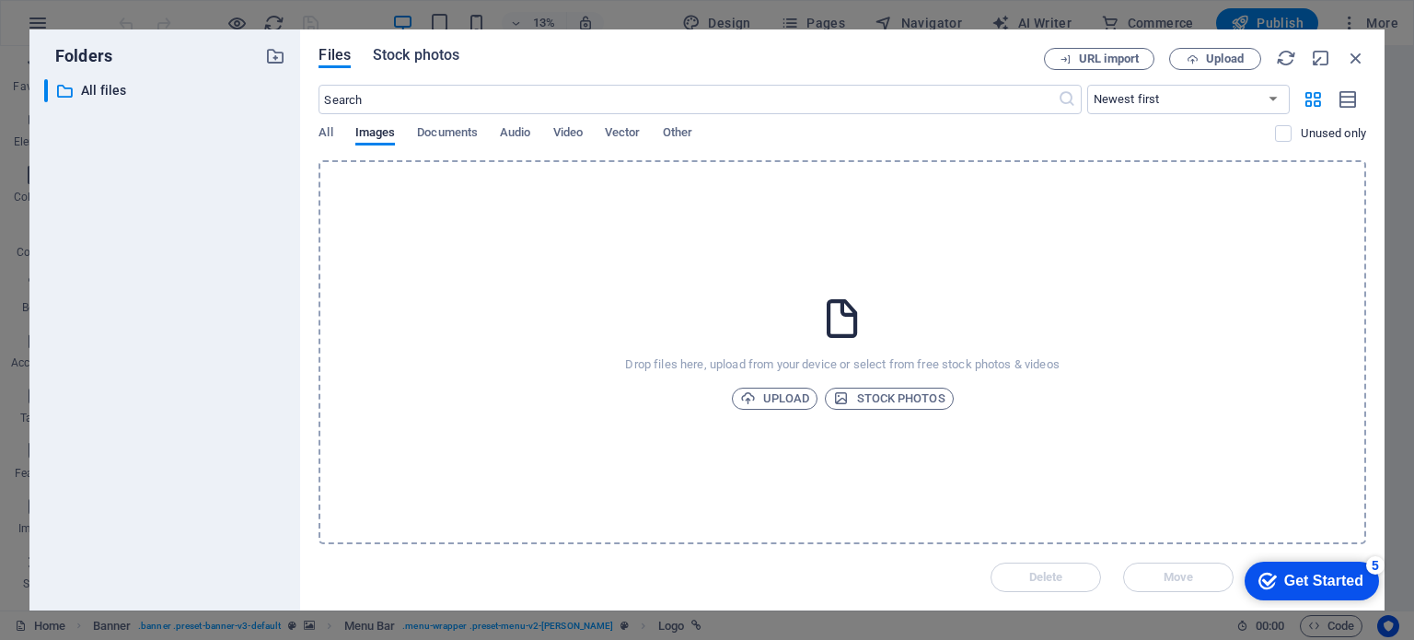
click at [408, 51] on span "Stock photos" at bounding box center [416, 55] width 87 height 22
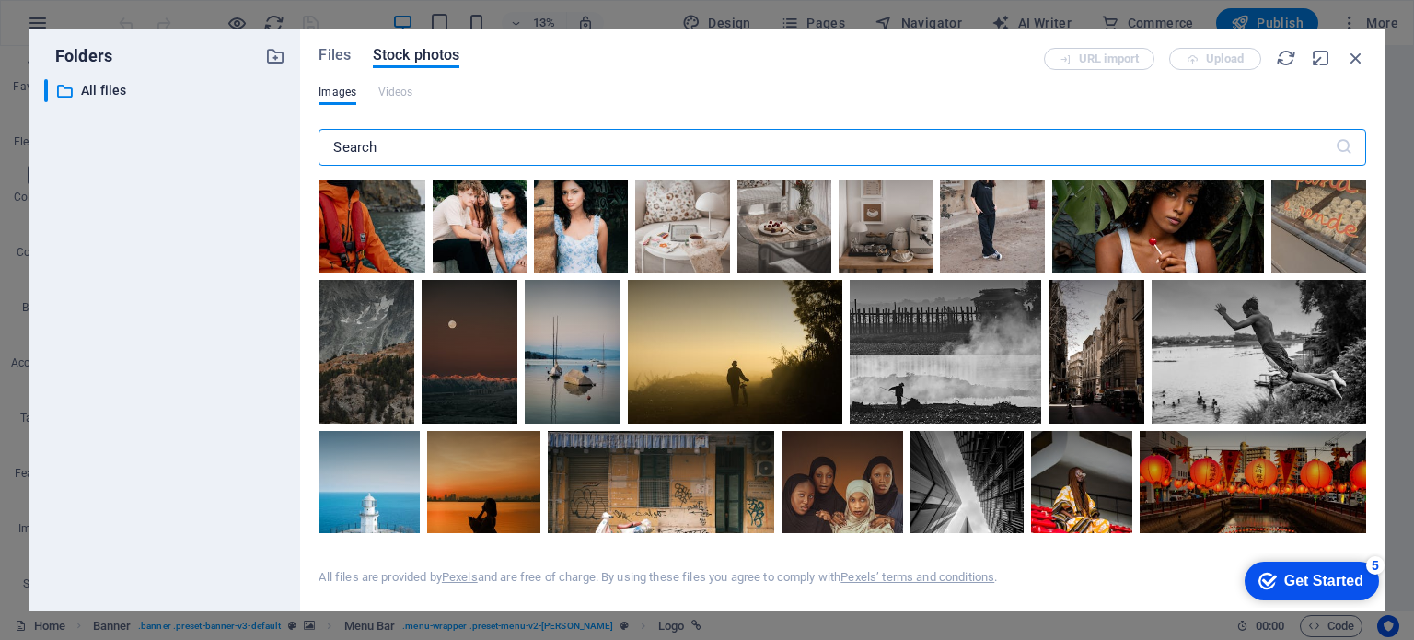
scroll to position [1987, 0]
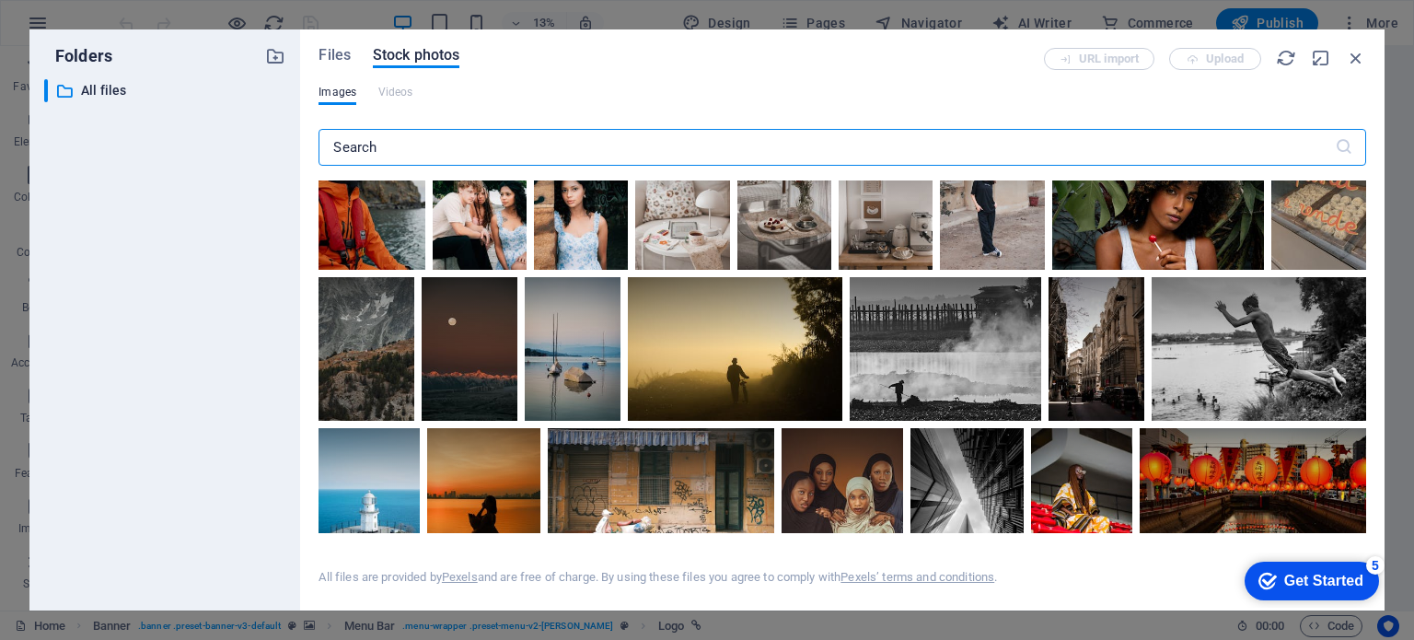
type input "q"
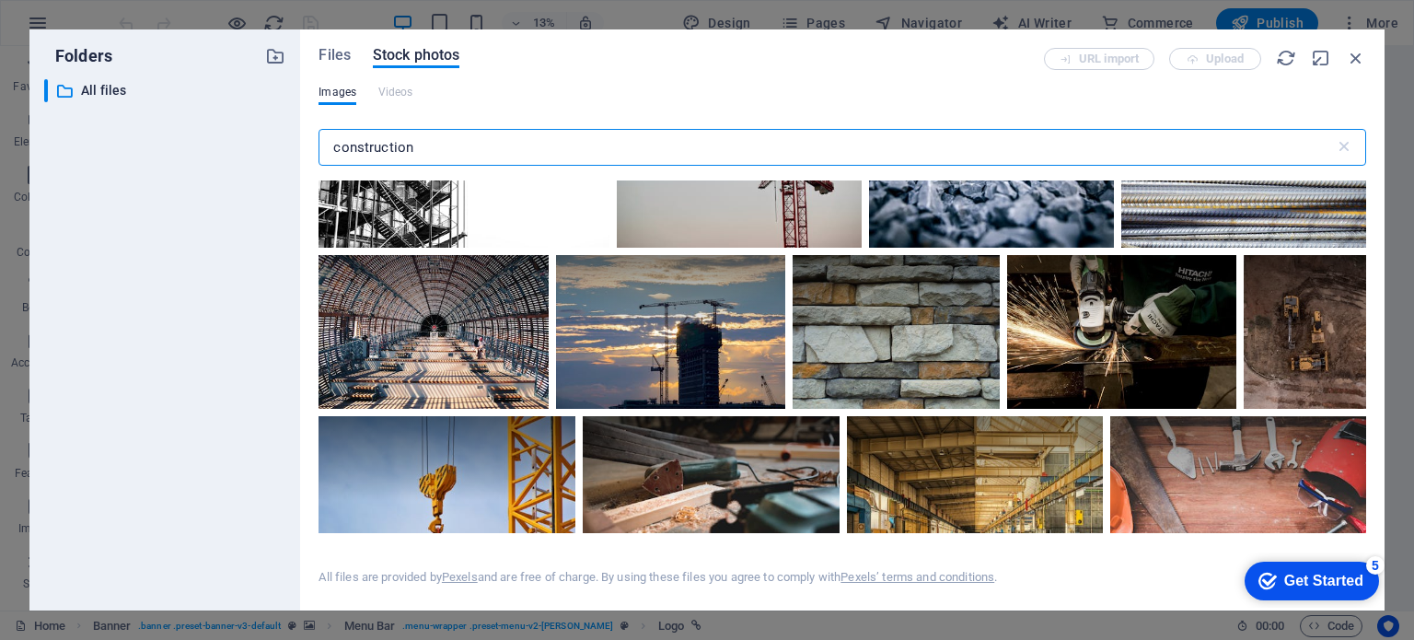
scroll to position [1620, 0]
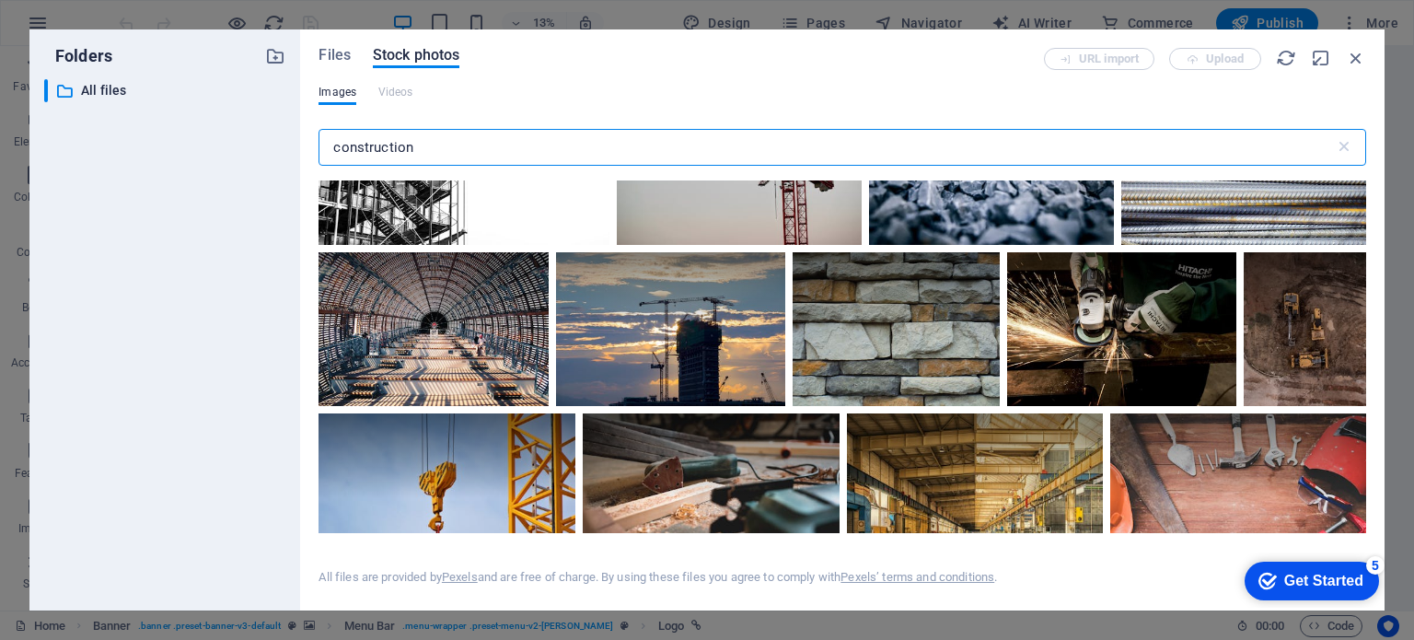
drag, startPoint x: 420, startPoint y: 147, endPoint x: 262, endPoint y: 135, distance: 157.9
click at [262, 135] on div "Folders ​ All files All files Files Stock photos URL import Upload Images Video…" at bounding box center [706, 319] width 1355 height 581
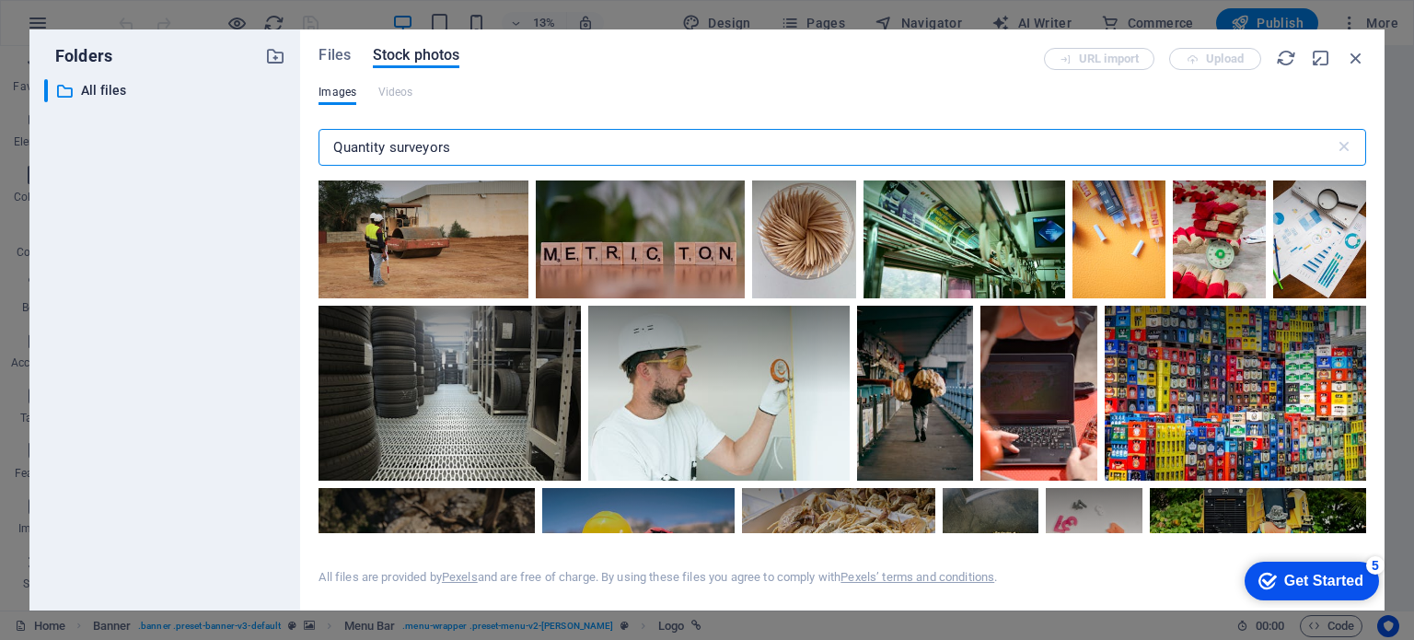
scroll to position [1120, 0]
type input "Quantity surveyors"
click at [344, 51] on span "Files" at bounding box center [335, 55] width 32 height 22
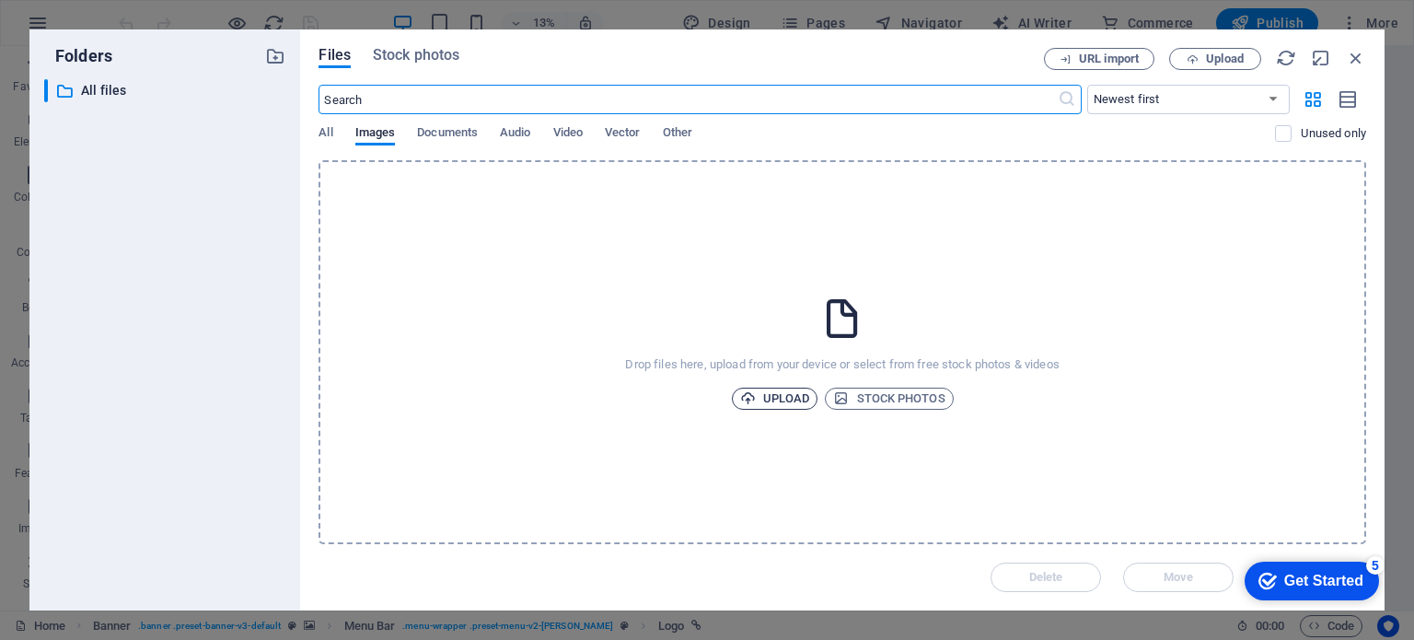
click at [766, 389] on span "Upload" at bounding box center [775, 399] width 70 height 22
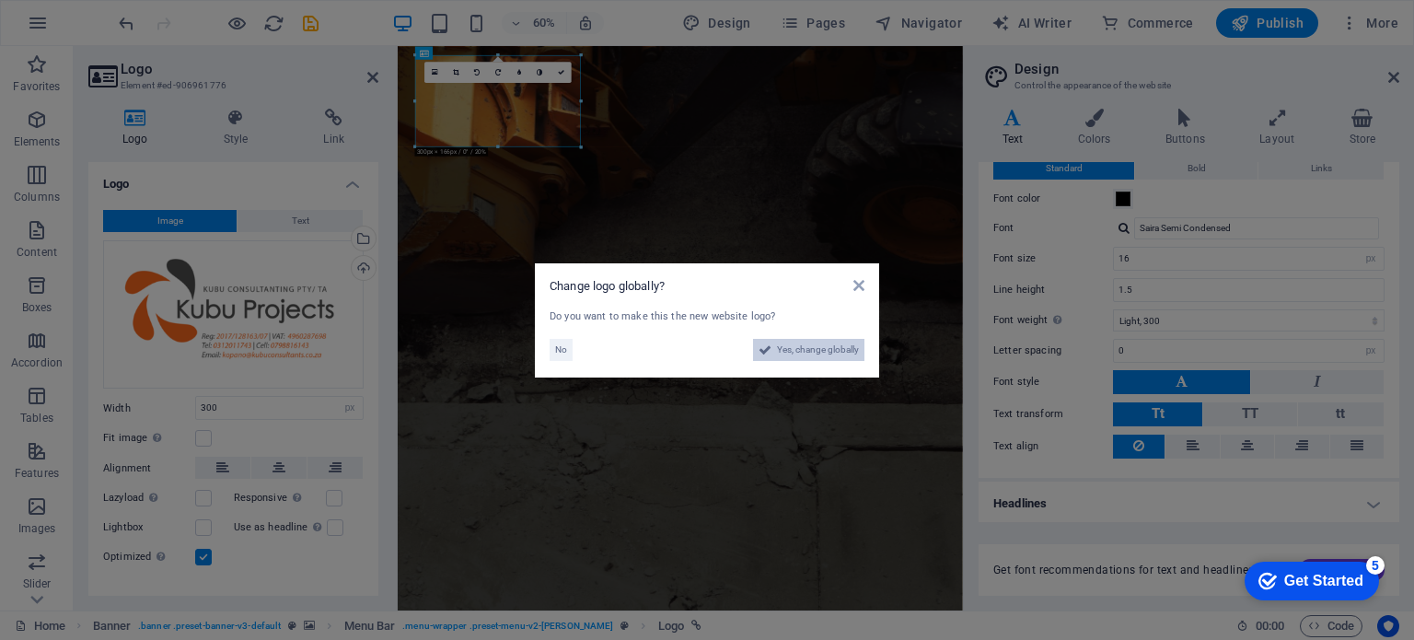
click at [796, 344] on span "Yes, change globally" at bounding box center [818, 350] width 82 height 22
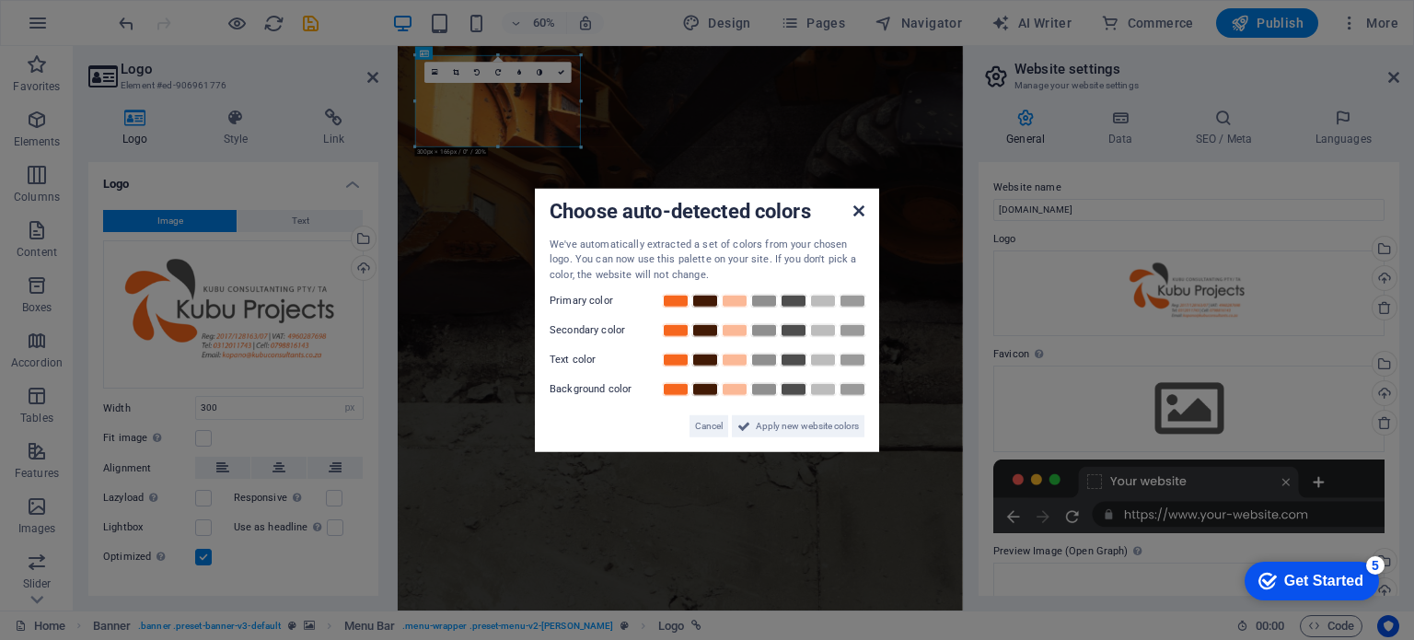
click at [858, 213] on icon at bounding box center [859, 210] width 11 height 15
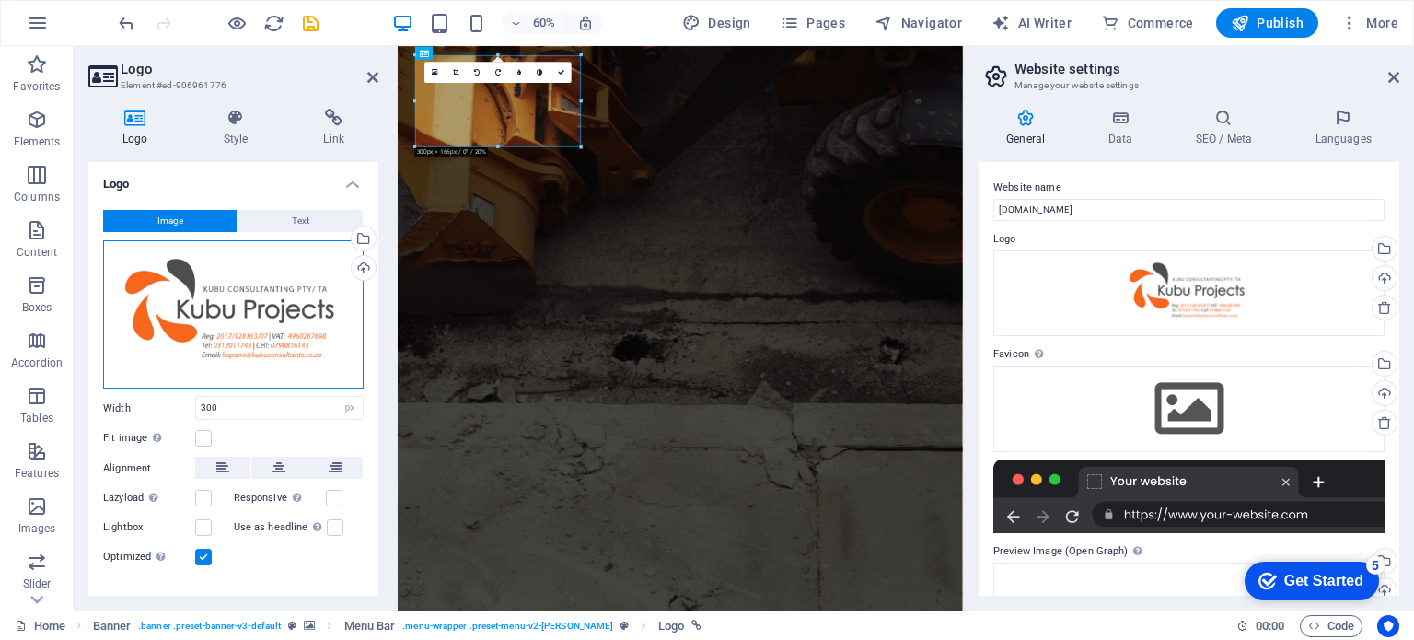
click at [254, 296] on div "Drag files here, click to choose files or select files from Files or our free s…" at bounding box center [233, 314] width 261 height 149
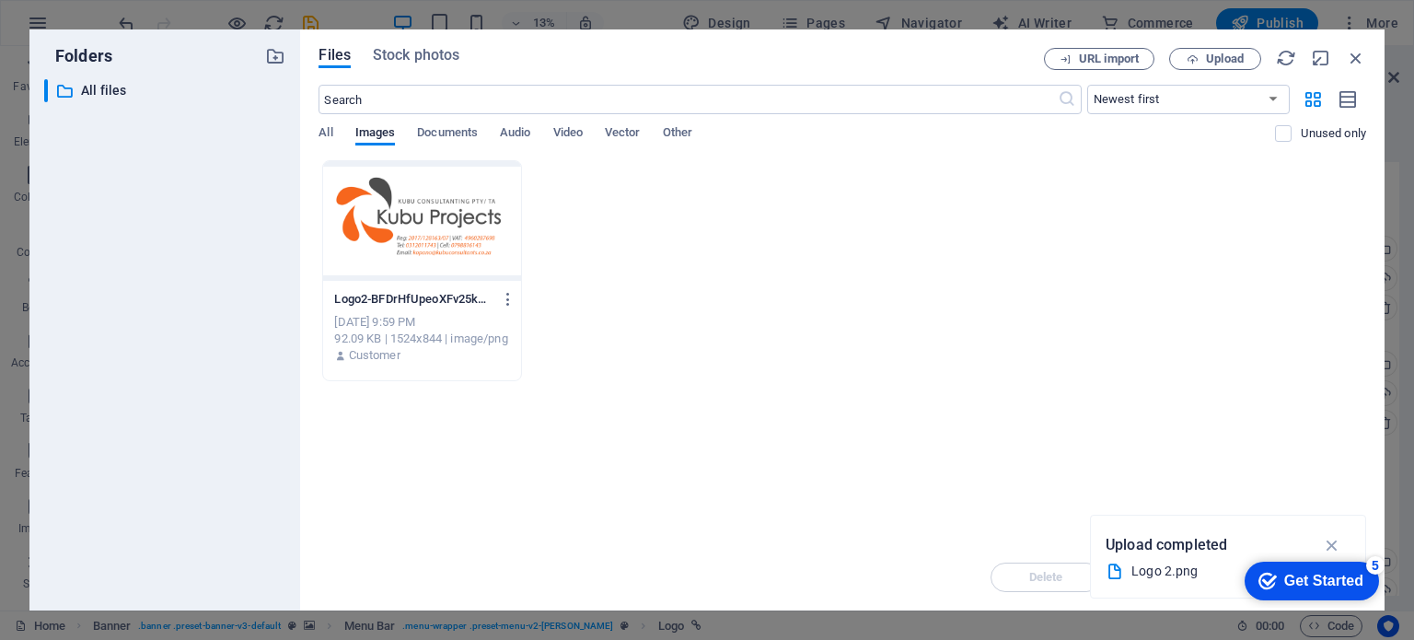
click at [254, 296] on div "​ All files All files" at bounding box center [164, 337] width 241 height 517
click at [447, 219] on div at bounding box center [421, 221] width 197 height 120
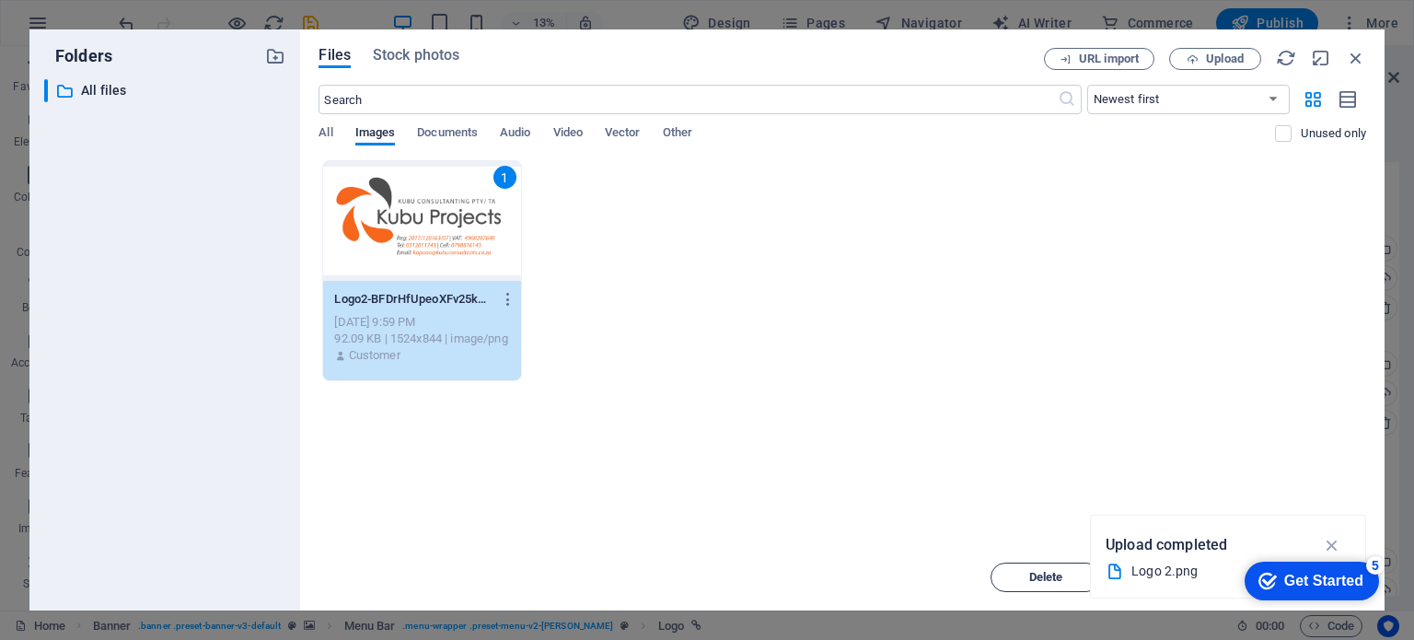
click at [1052, 580] on span "Delete" at bounding box center [1046, 577] width 34 height 11
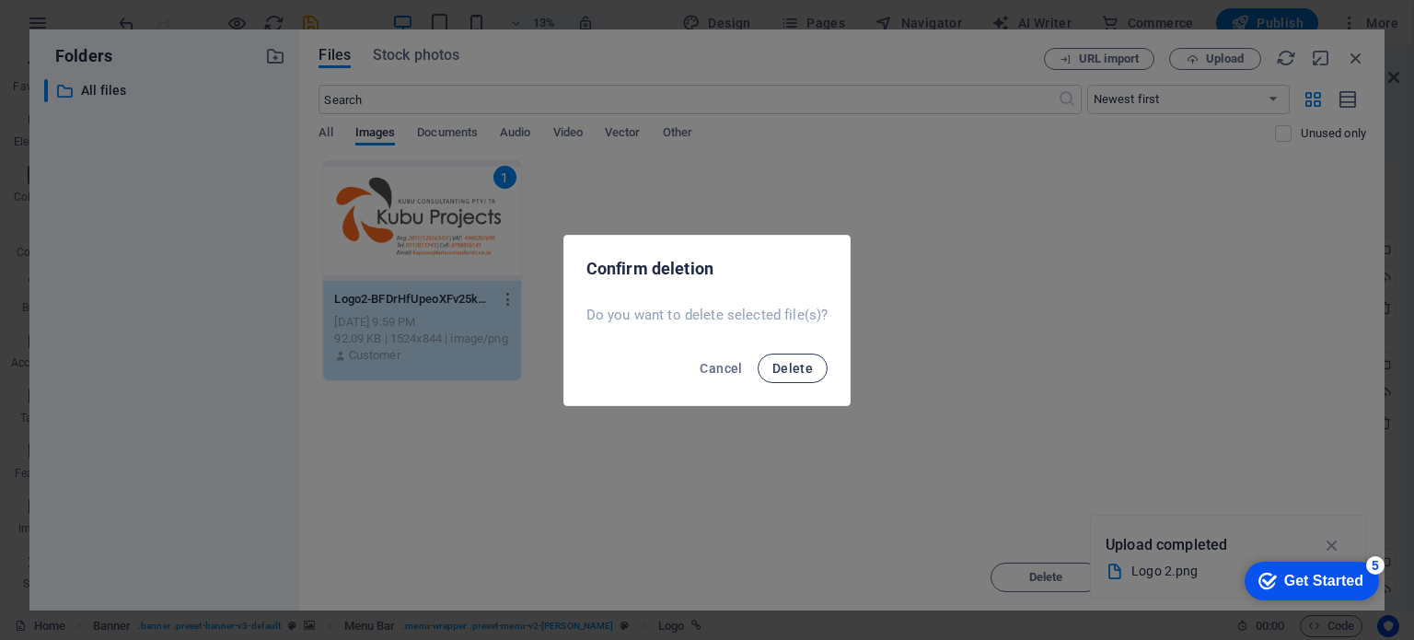
click at [792, 361] on span "Delete" at bounding box center [793, 368] width 41 height 15
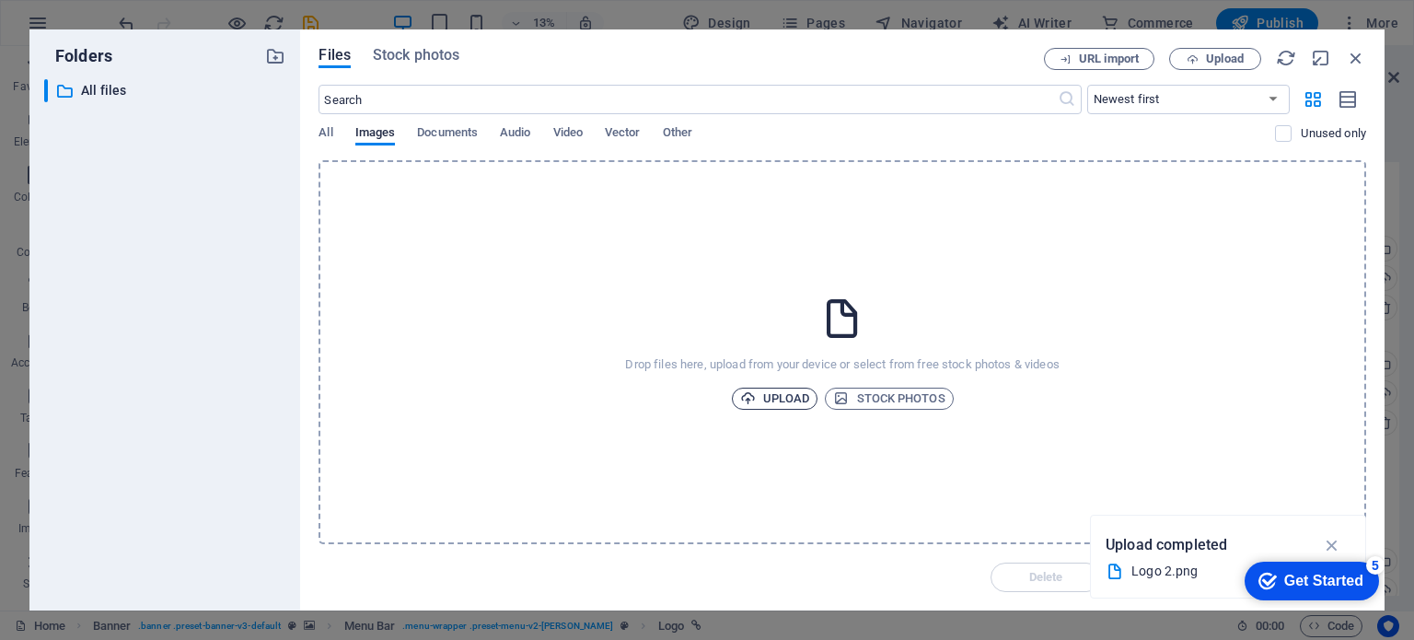
click at [774, 393] on span "Upload" at bounding box center [775, 399] width 70 height 22
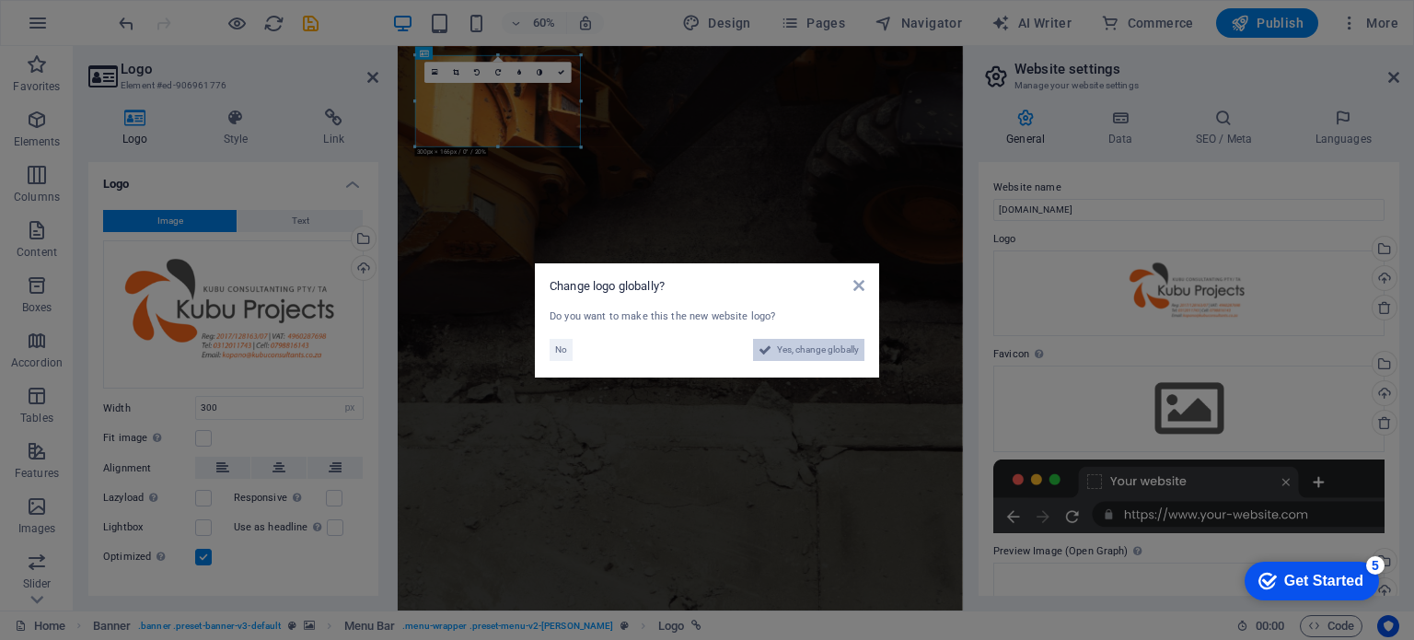
click at [781, 342] on span "Yes, change globally" at bounding box center [818, 350] width 82 height 22
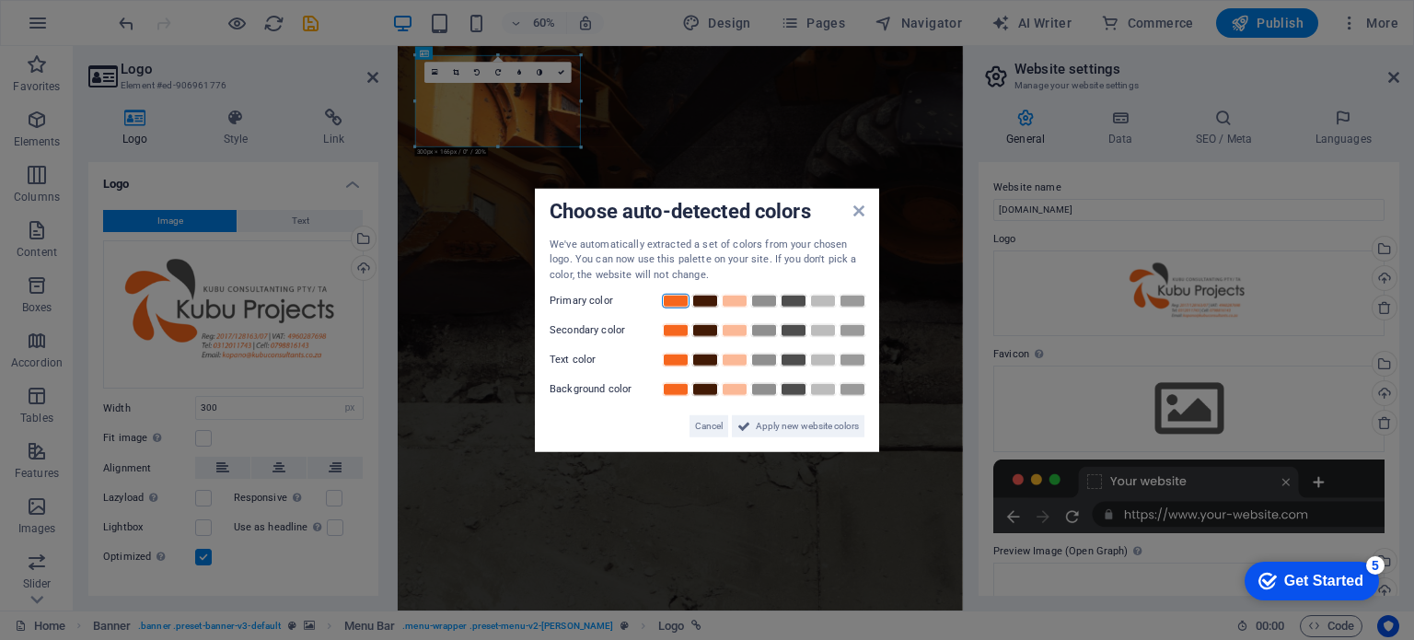
click at [675, 301] on link at bounding box center [676, 301] width 28 height 15
click at [739, 328] on link at bounding box center [735, 330] width 28 height 15
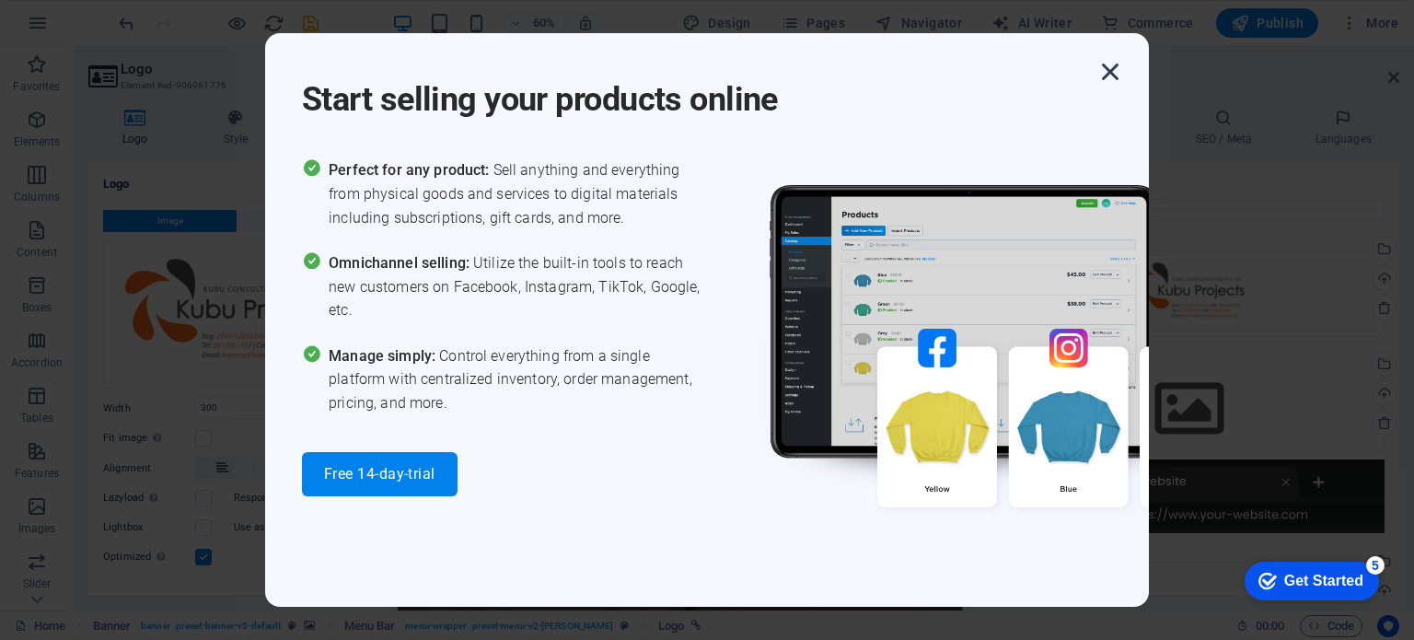
click at [1113, 69] on icon "button" at bounding box center [1110, 71] width 33 height 33
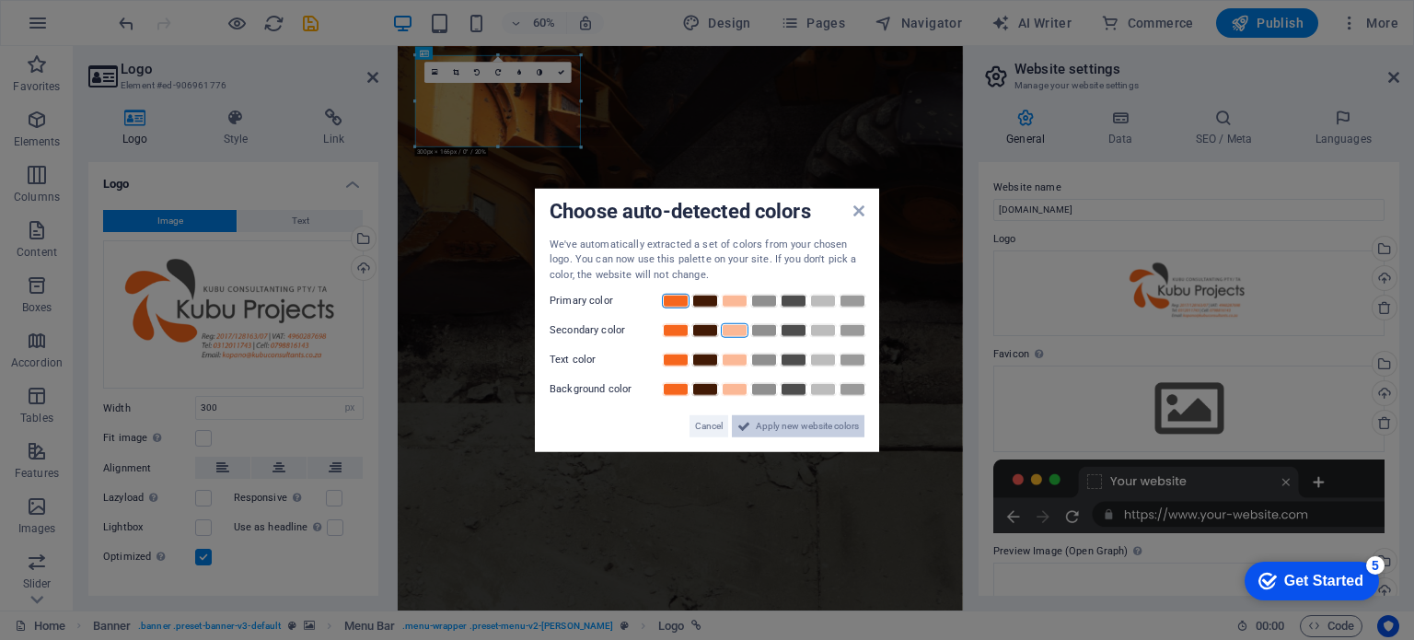
click at [769, 419] on span "Apply new website colors" at bounding box center [807, 426] width 103 height 22
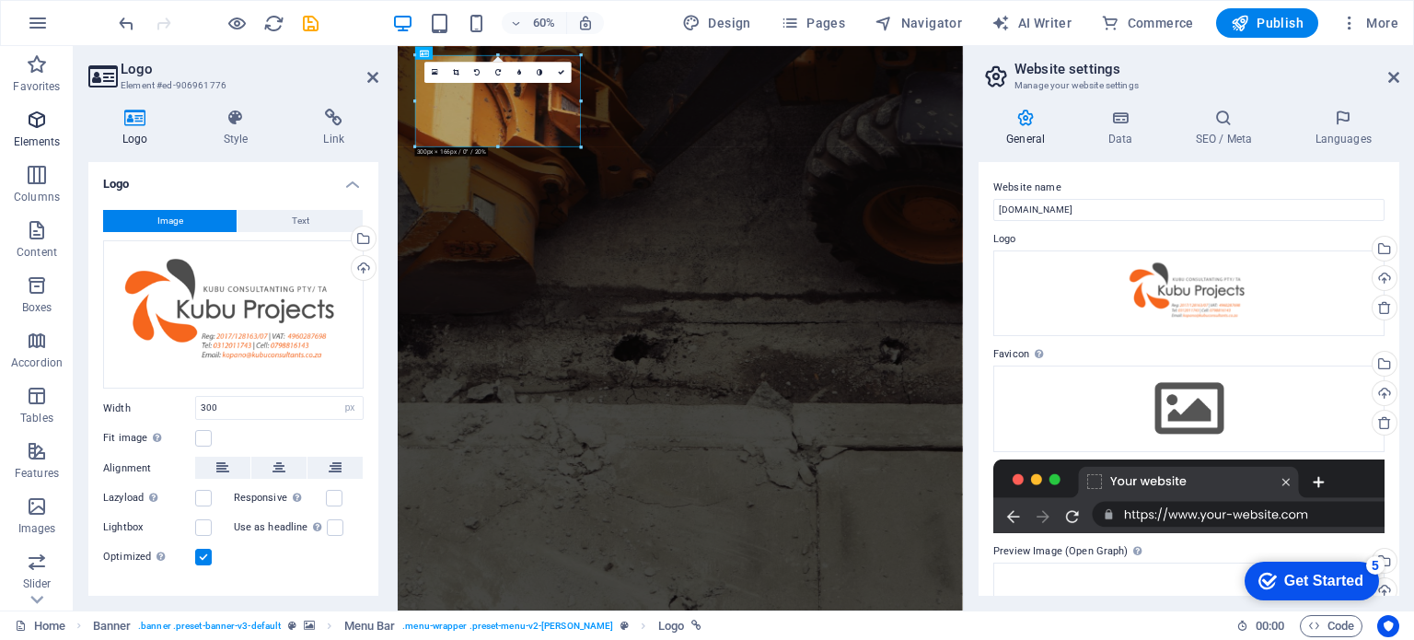
click at [31, 120] on icon "button" at bounding box center [37, 120] width 22 height 22
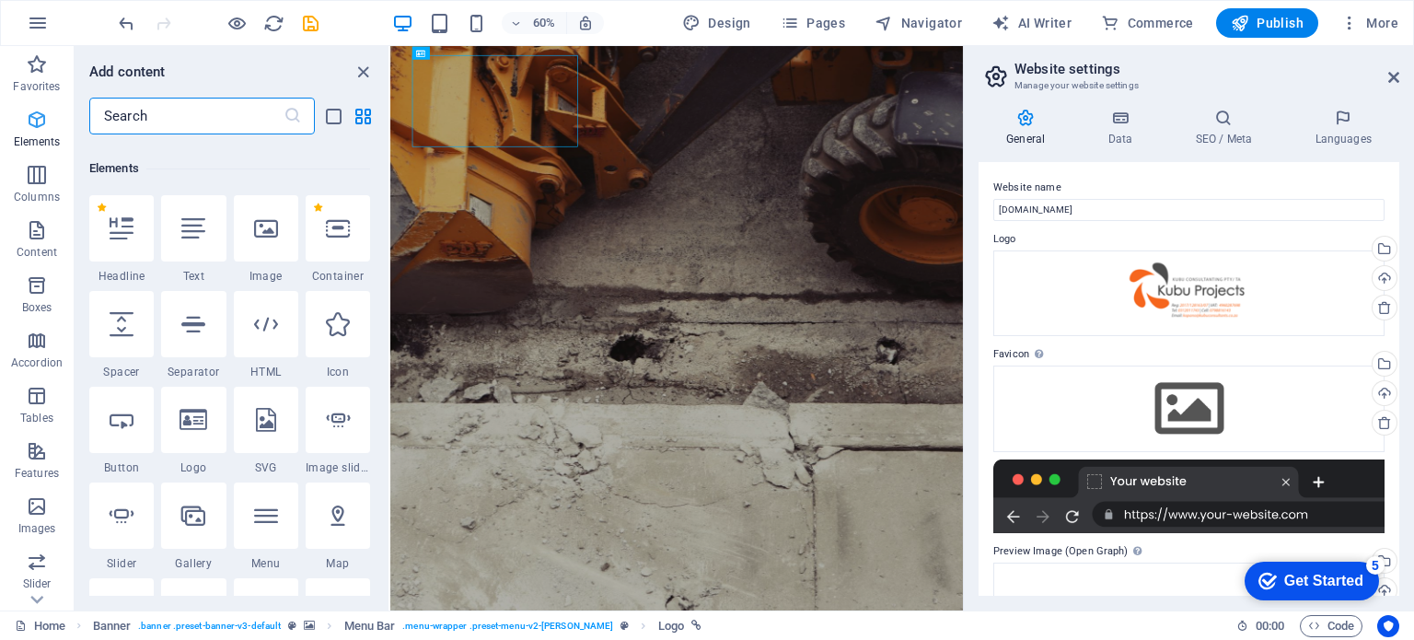
scroll to position [195, 0]
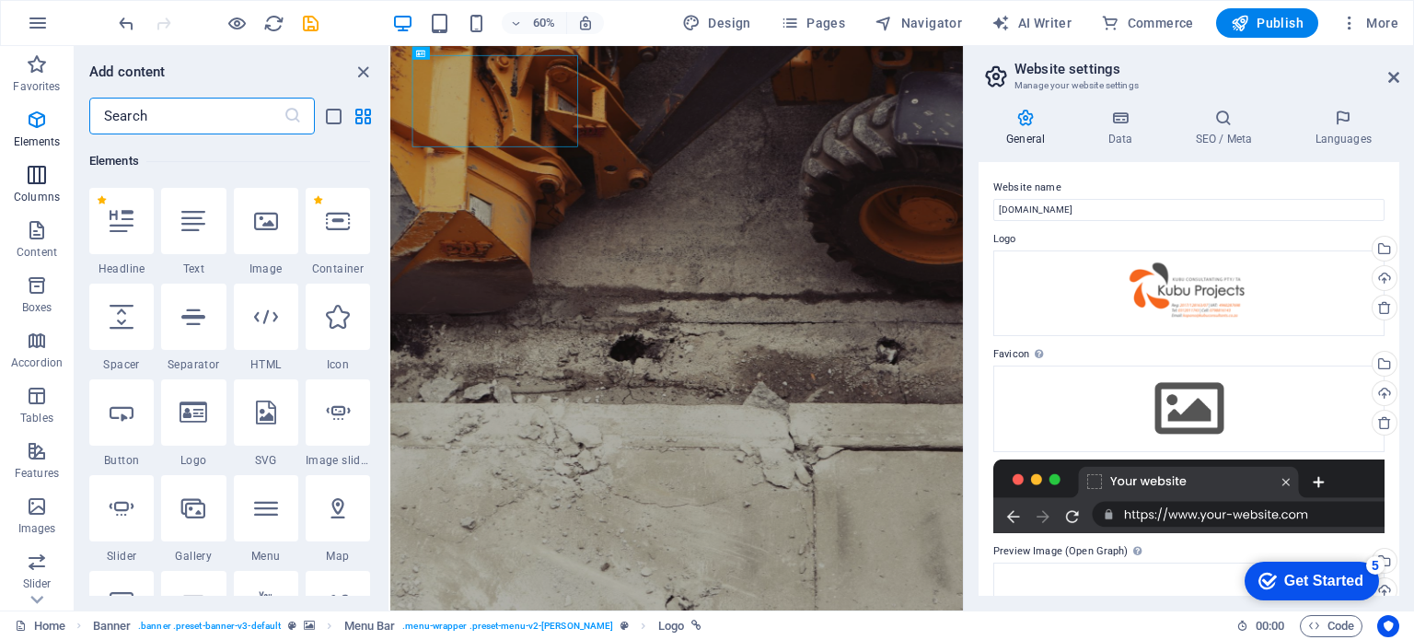
click at [36, 180] on icon "button" at bounding box center [37, 175] width 22 height 22
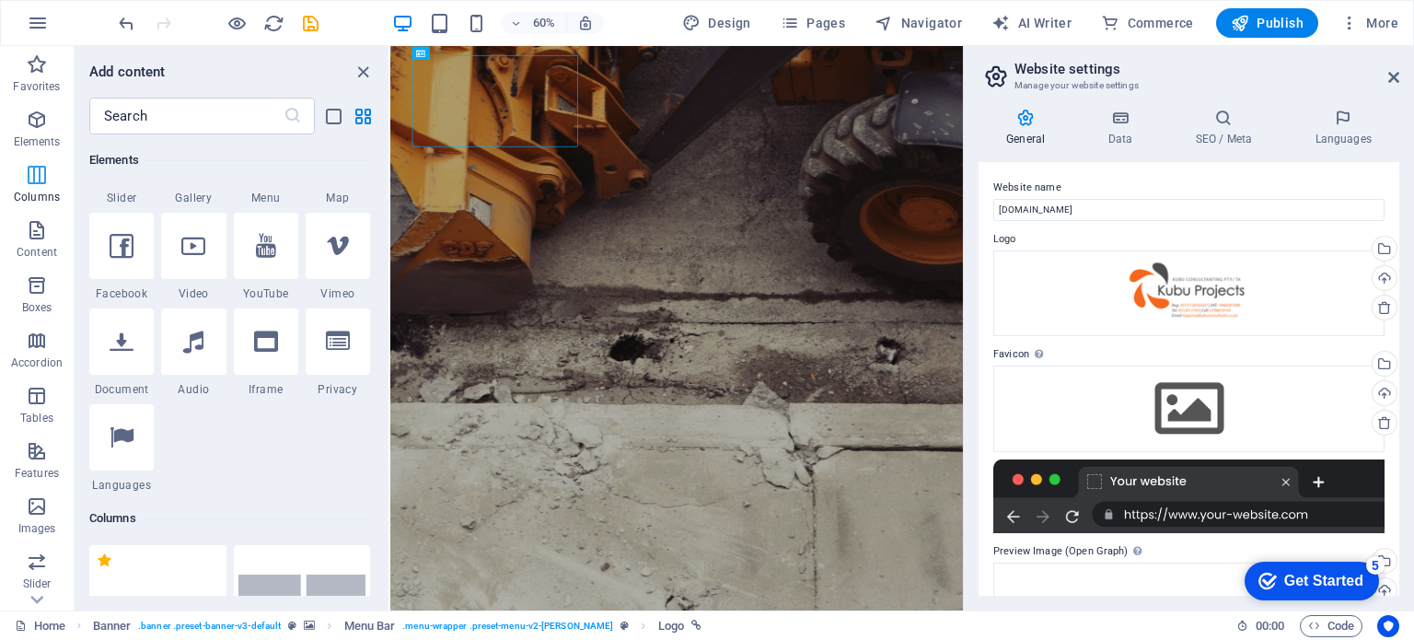
scroll to position [911, 0]
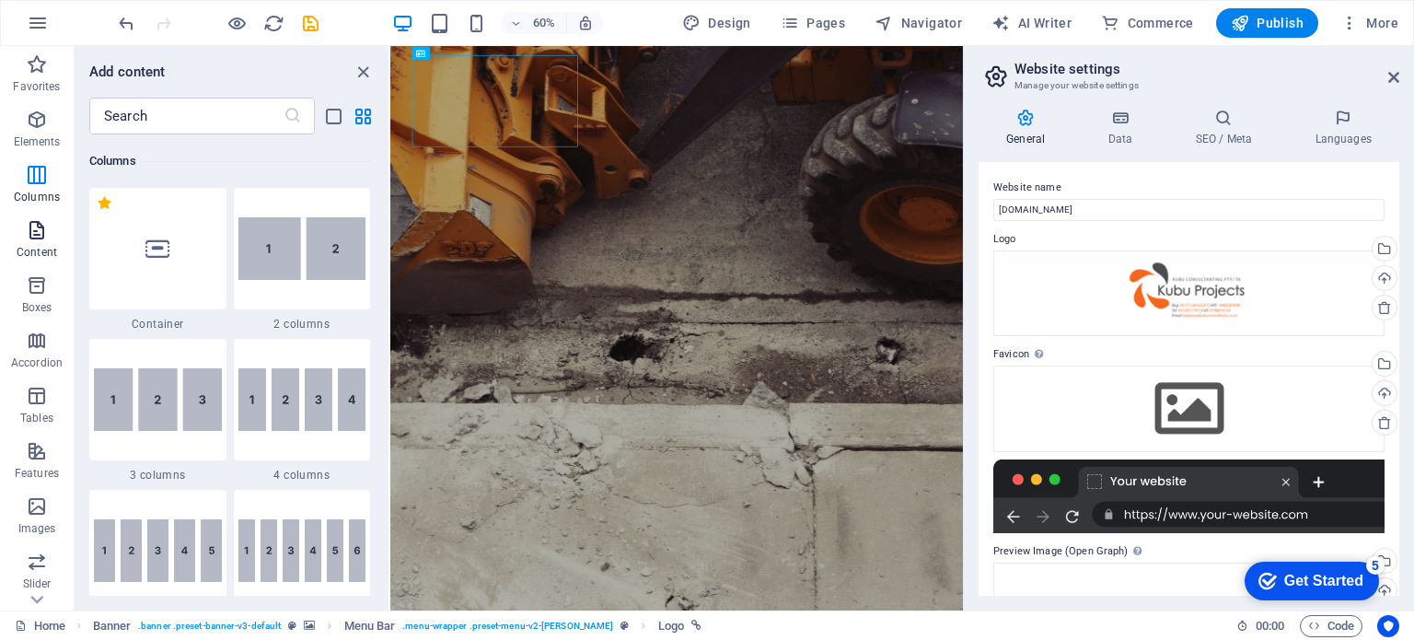
click at [34, 238] on icon "button" at bounding box center [37, 230] width 22 height 22
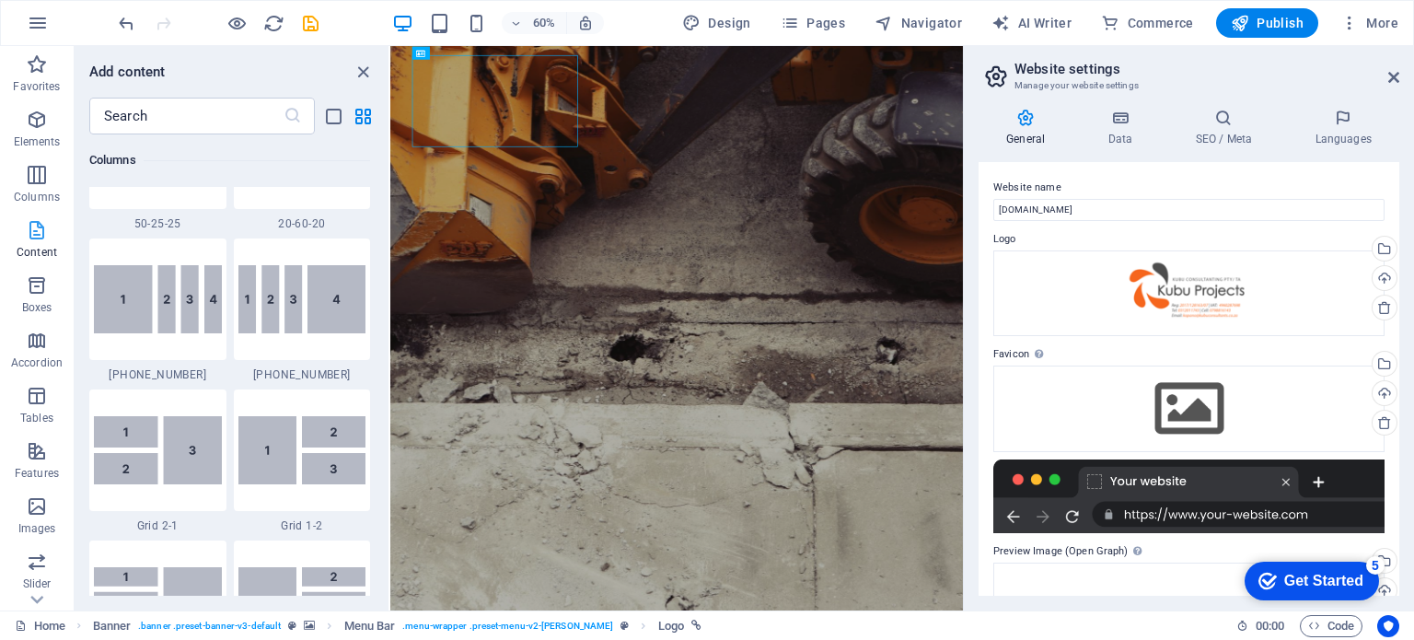
scroll to position [3221, 0]
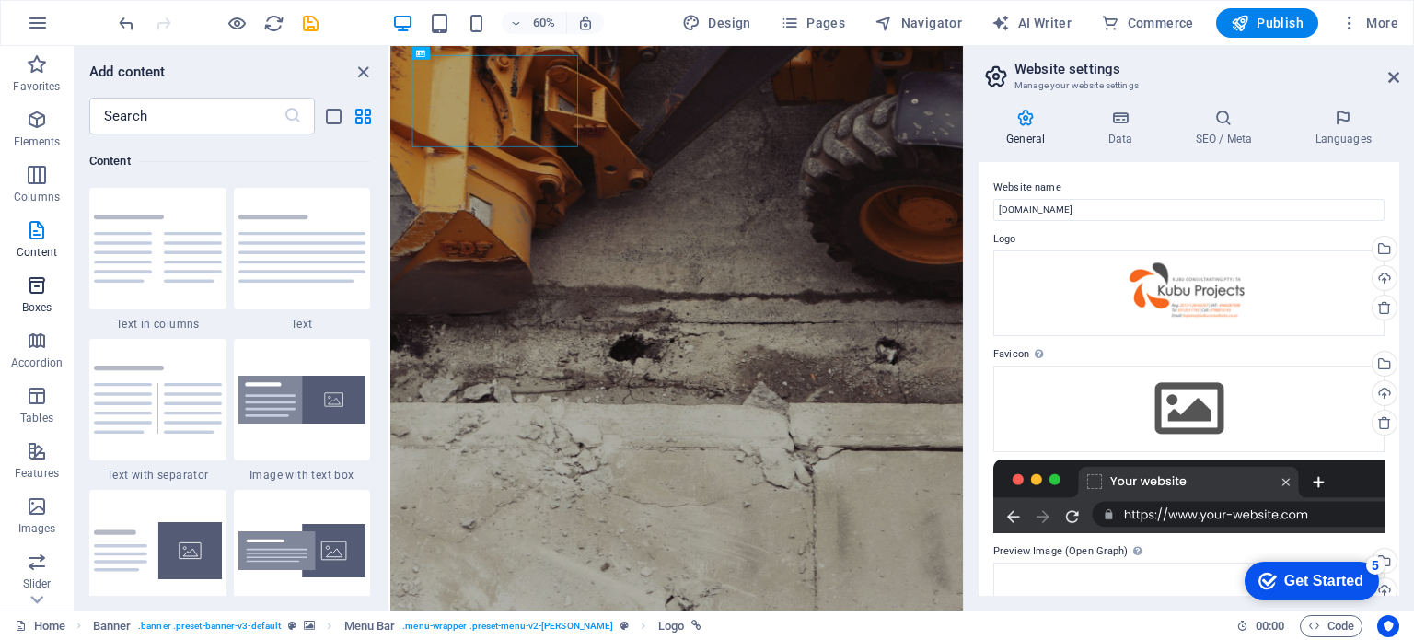
click at [34, 296] on icon "button" at bounding box center [37, 285] width 22 height 22
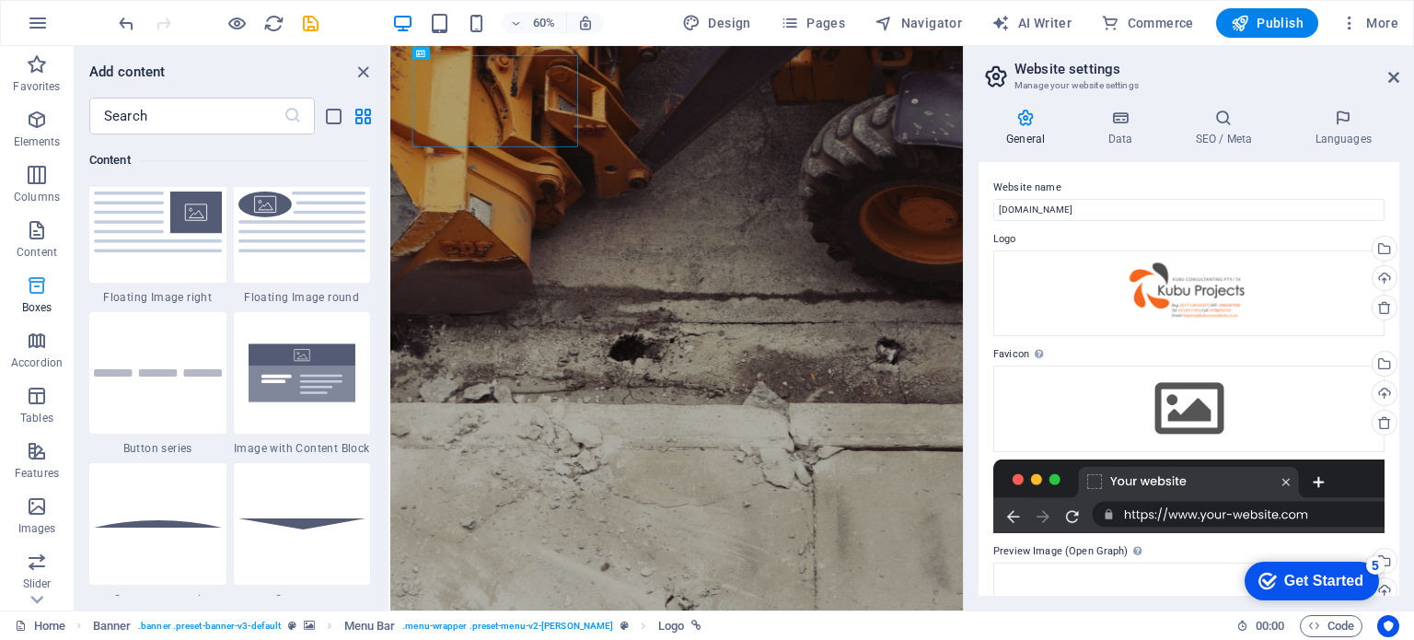
scroll to position [5079, 0]
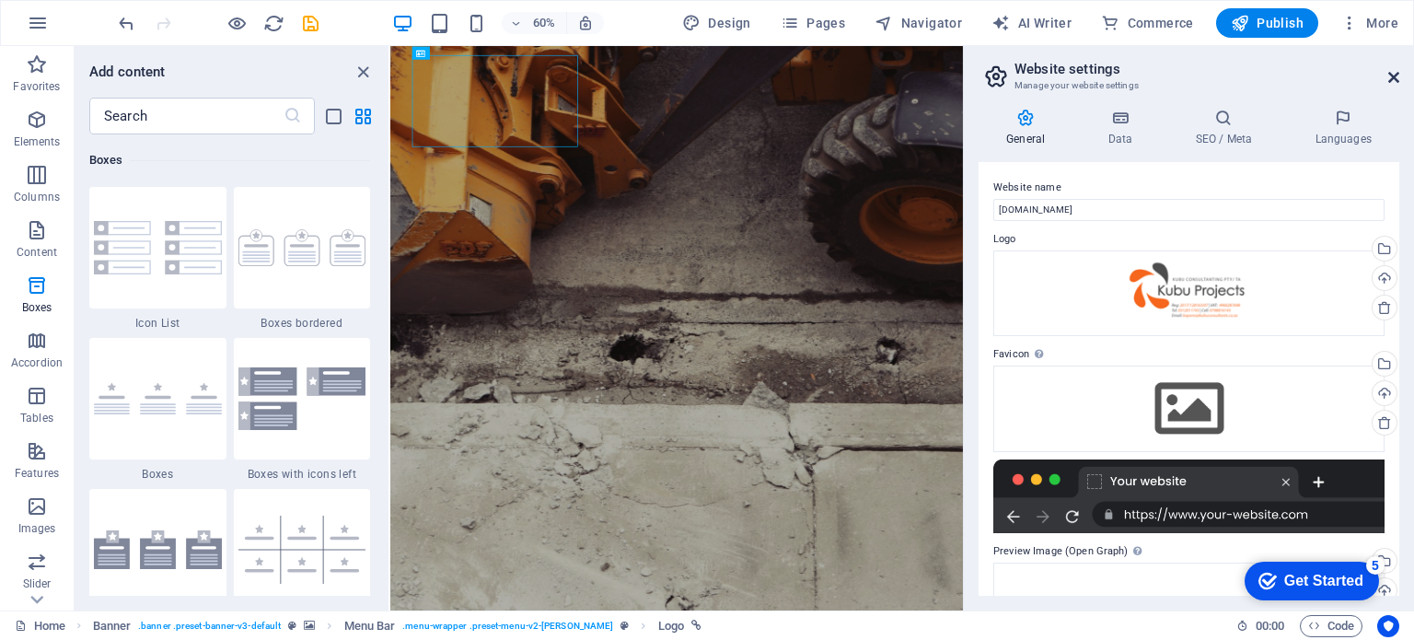
click at [1396, 76] on icon at bounding box center [1393, 77] width 11 height 15
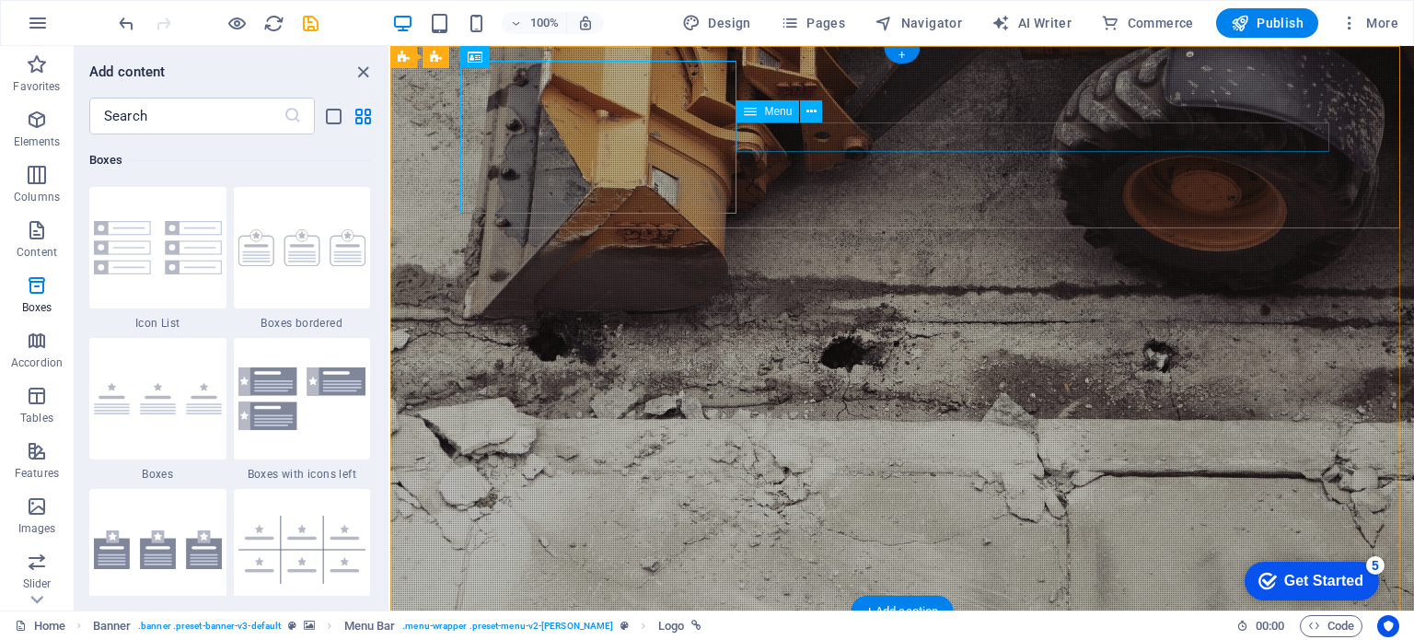
select select
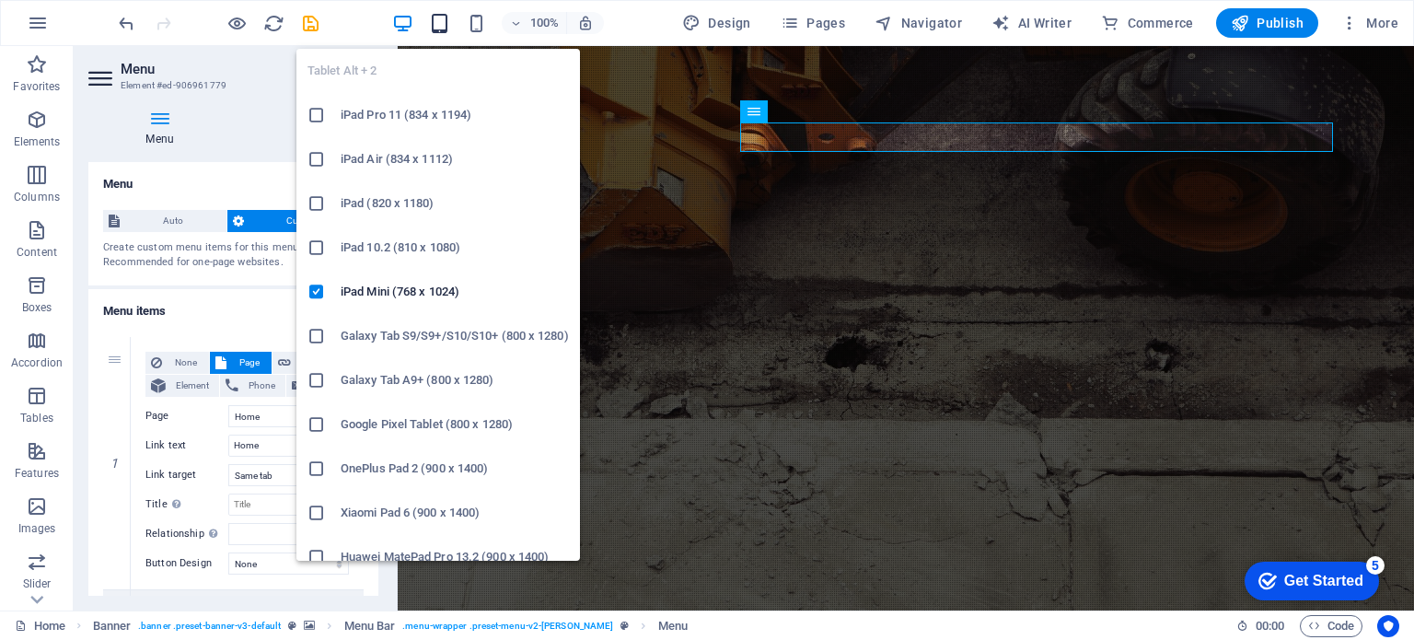
click at [443, 19] on icon "button" at bounding box center [439, 23] width 21 height 21
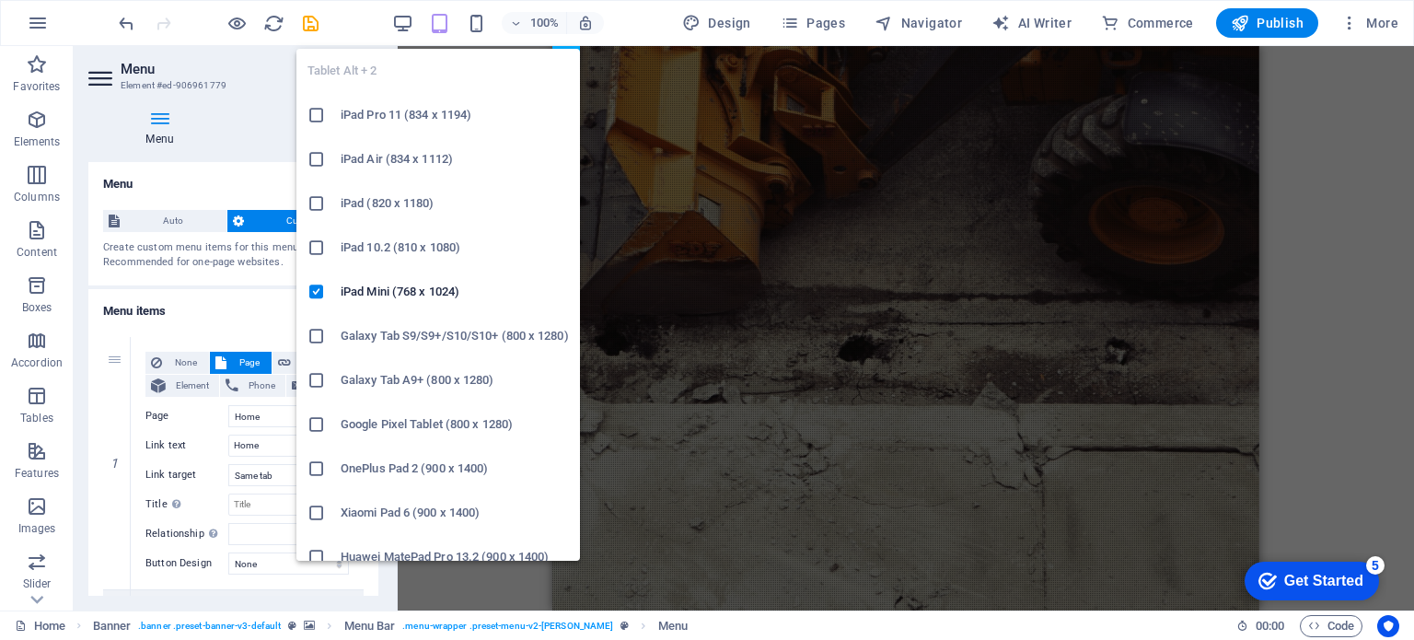
click at [446, 21] on icon "button" at bounding box center [439, 23] width 21 height 21
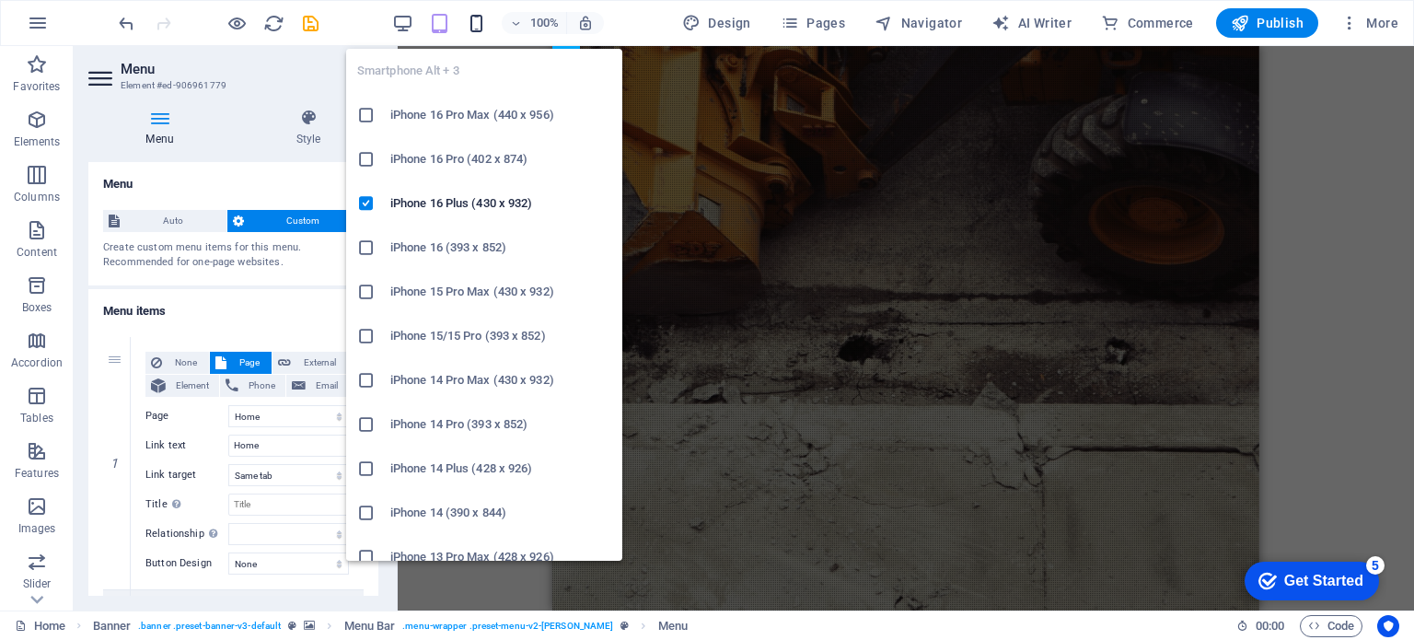
click at [479, 19] on icon "button" at bounding box center [476, 23] width 21 height 21
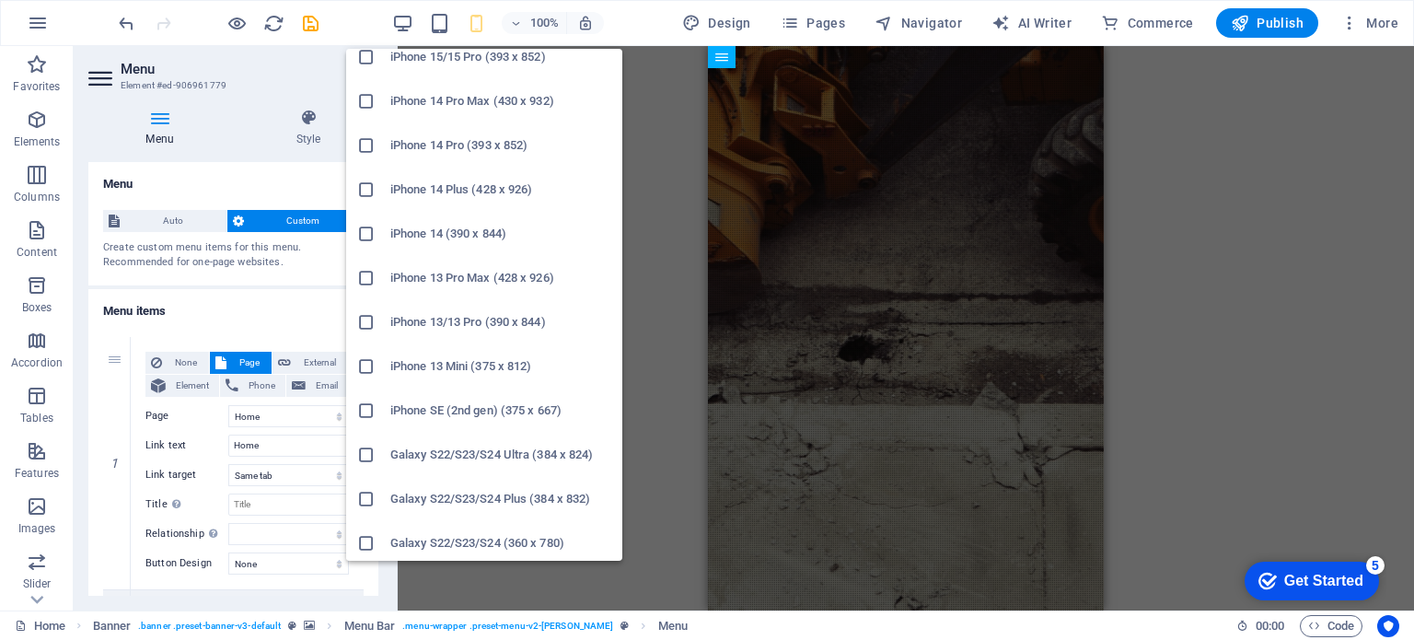
scroll to position [298, 0]
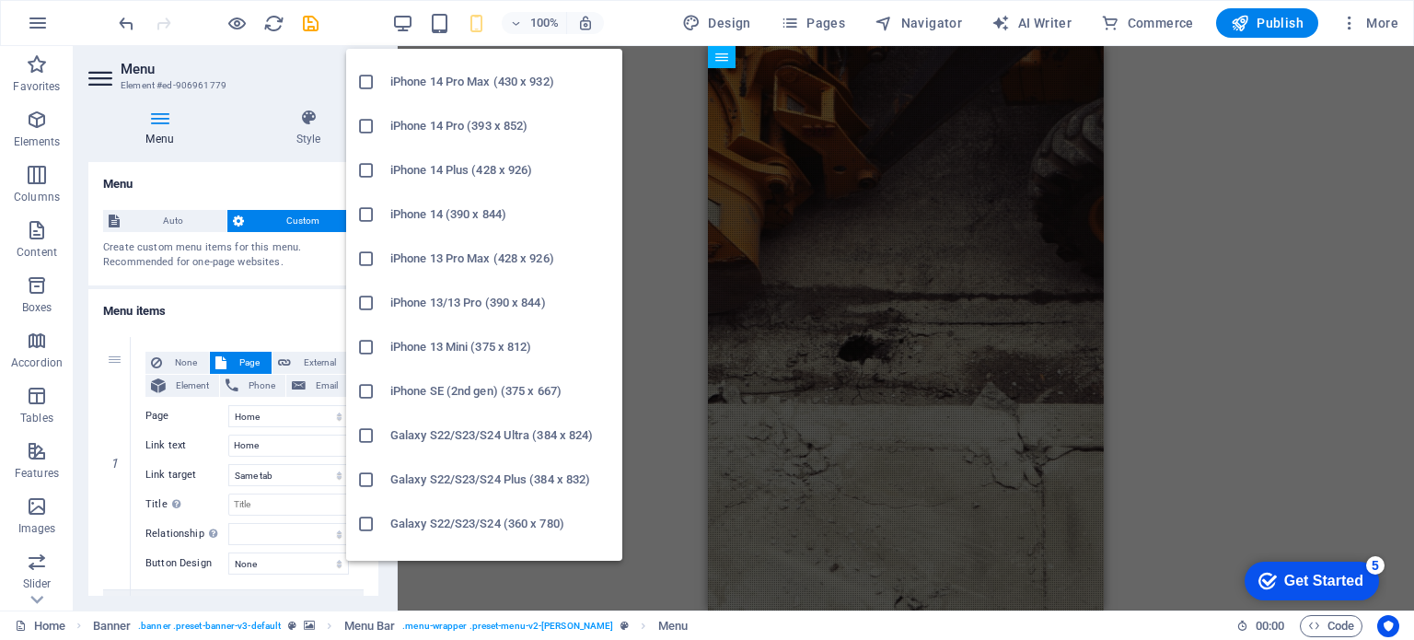
click at [431, 215] on h6 "iPhone 14 (390 x 844)" at bounding box center [500, 214] width 221 height 22
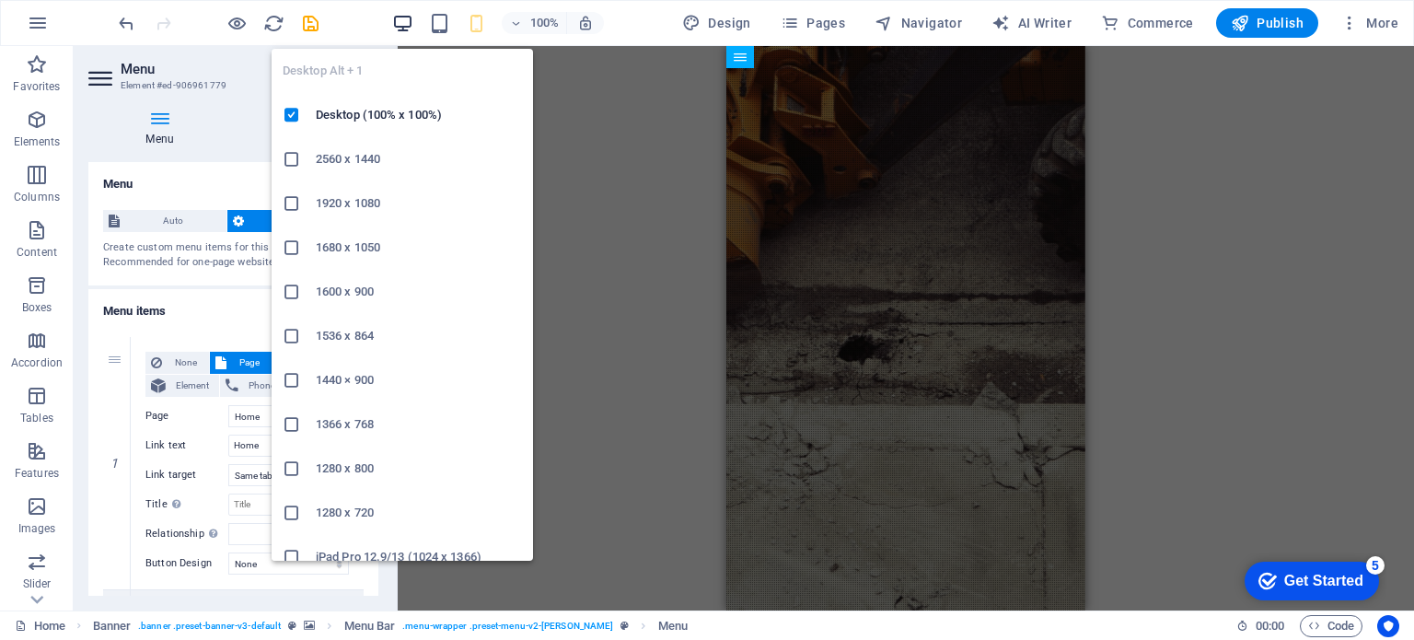
click at [405, 21] on icon "button" at bounding box center [402, 23] width 21 height 21
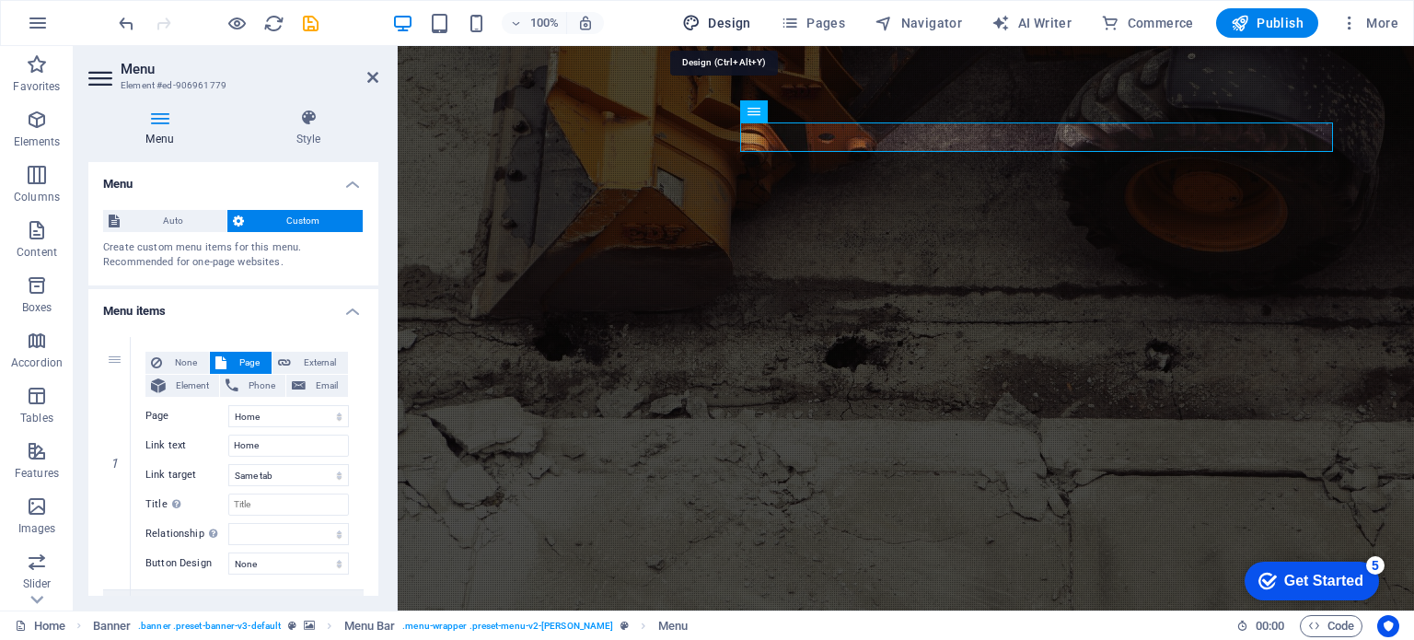
click at [728, 17] on span "Design" at bounding box center [716, 23] width 69 height 18
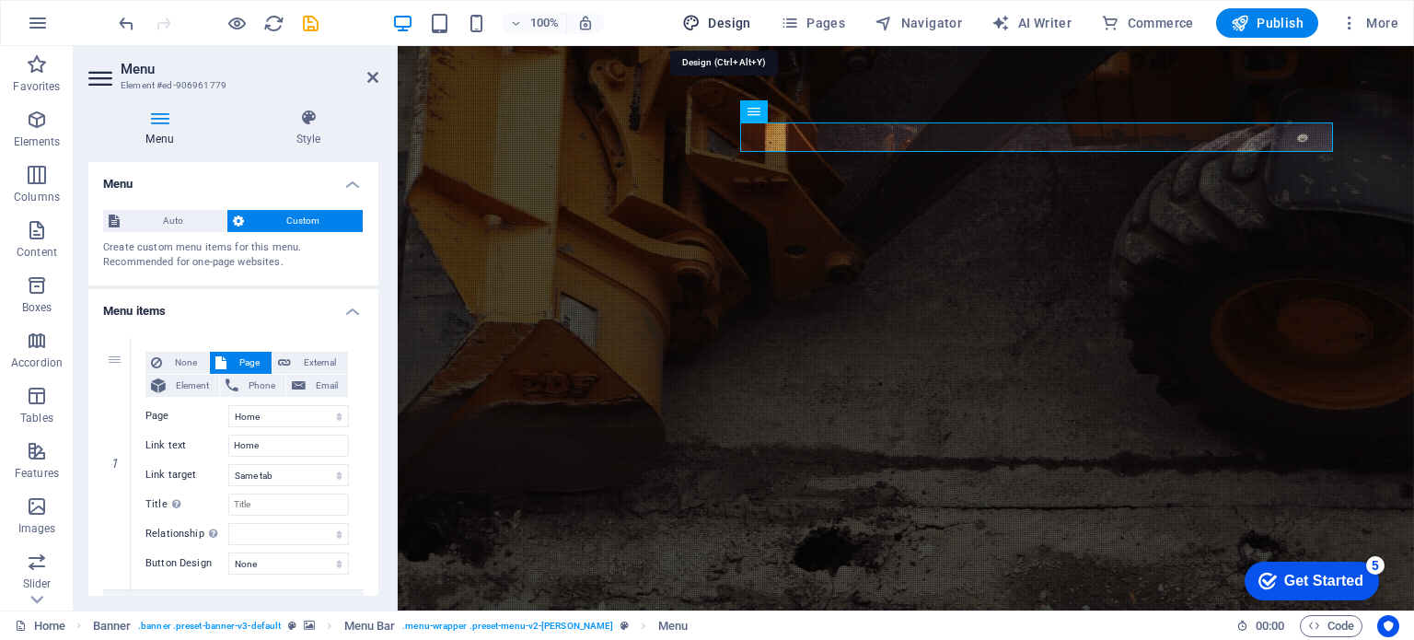
select select "px"
select select "300"
select select "px"
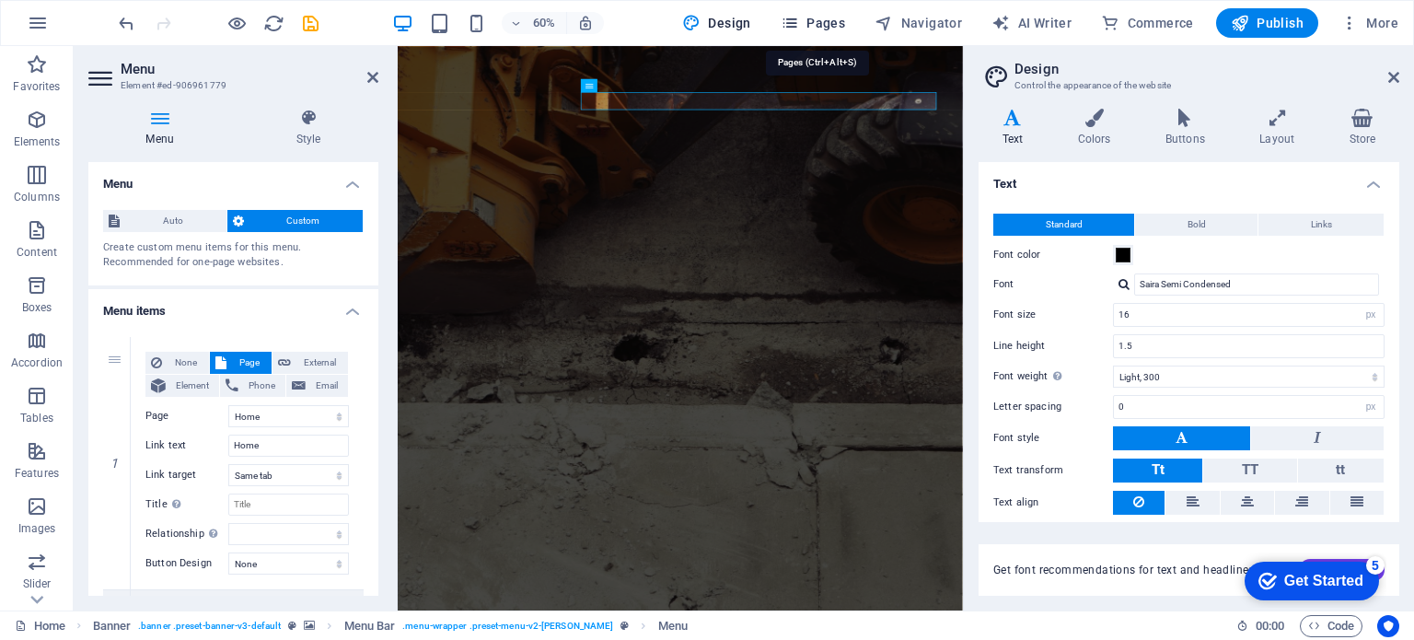
click at [819, 23] on span "Pages" at bounding box center [813, 23] width 64 height 18
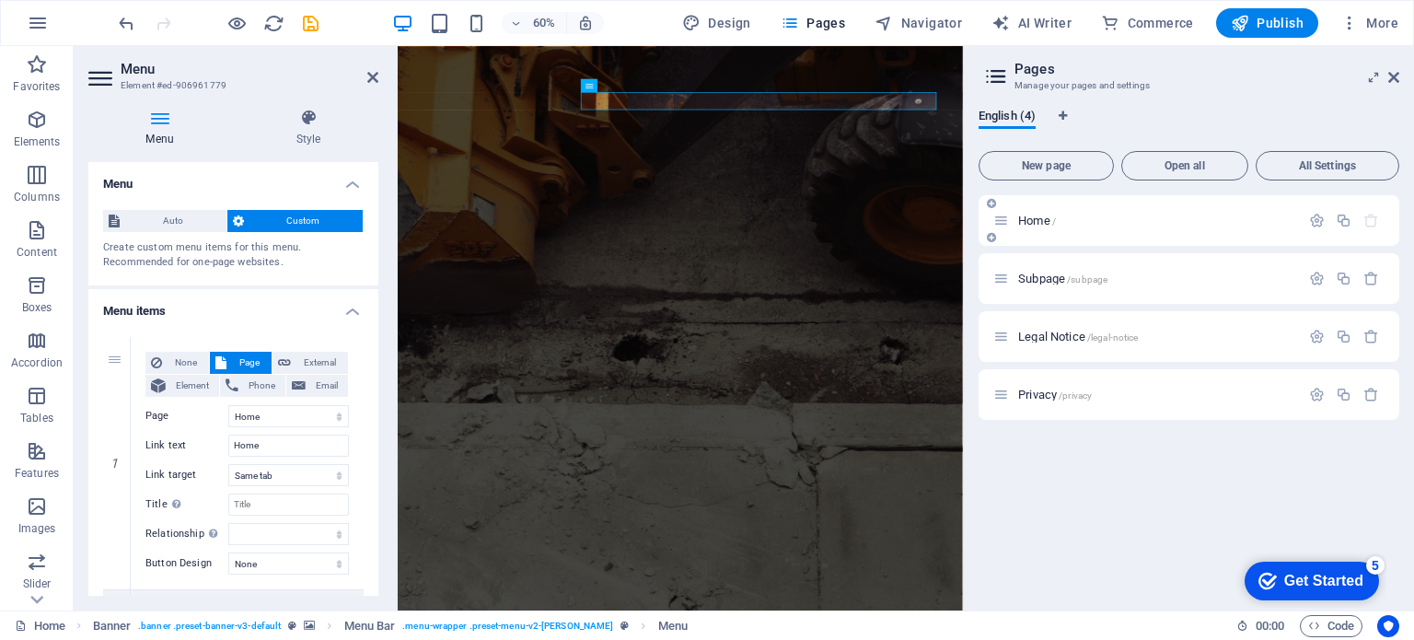
click at [1015, 220] on div "Home /" at bounding box center [1156, 221] width 287 height 12
click at [1186, 160] on span "Open all" at bounding box center [1185, 165] width 110 height 11
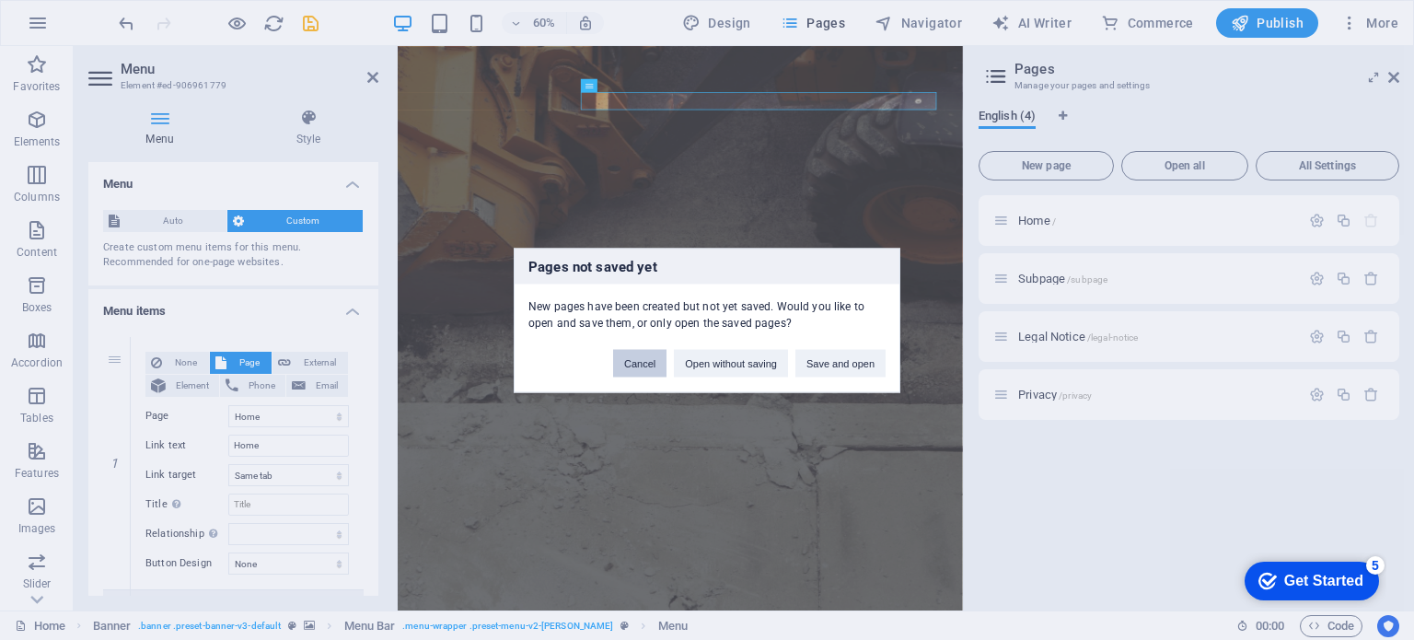
click at [648, 359] on button "Cancel" at bounding box center [639, 363] width 53 height 28
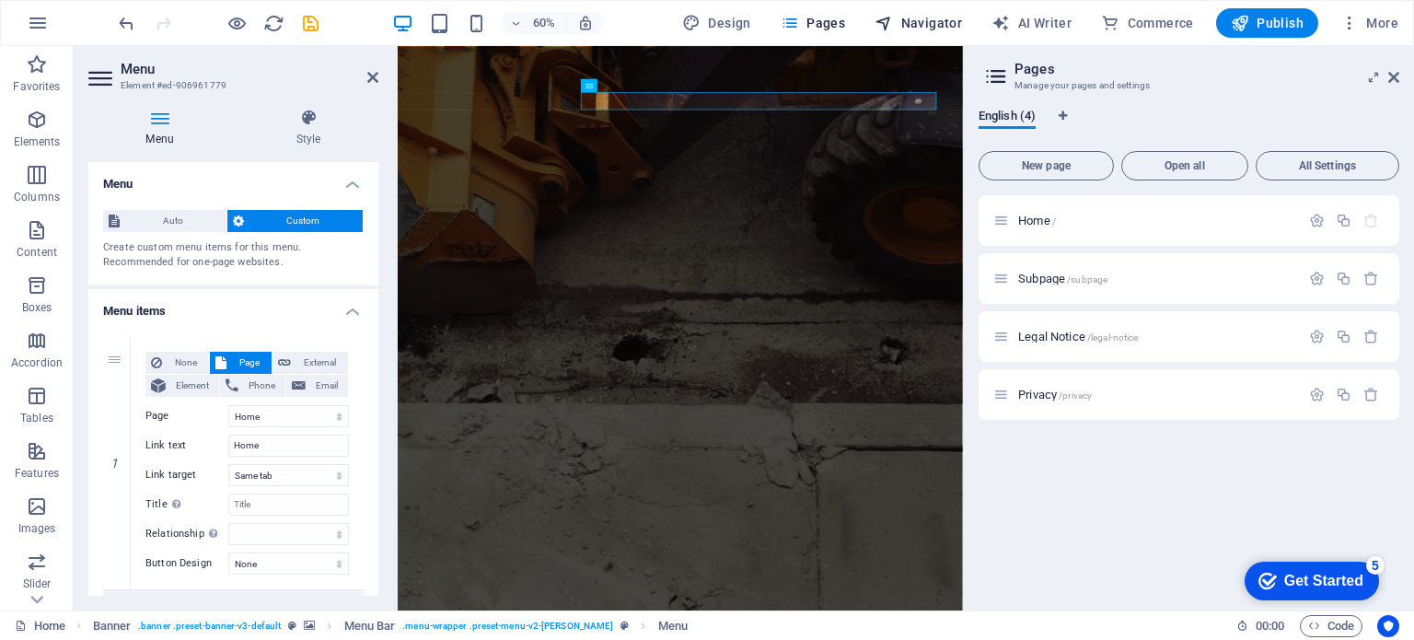
click at [926, 19] on span "Navigator" at bounding box center [918, 23] width 87 height 18
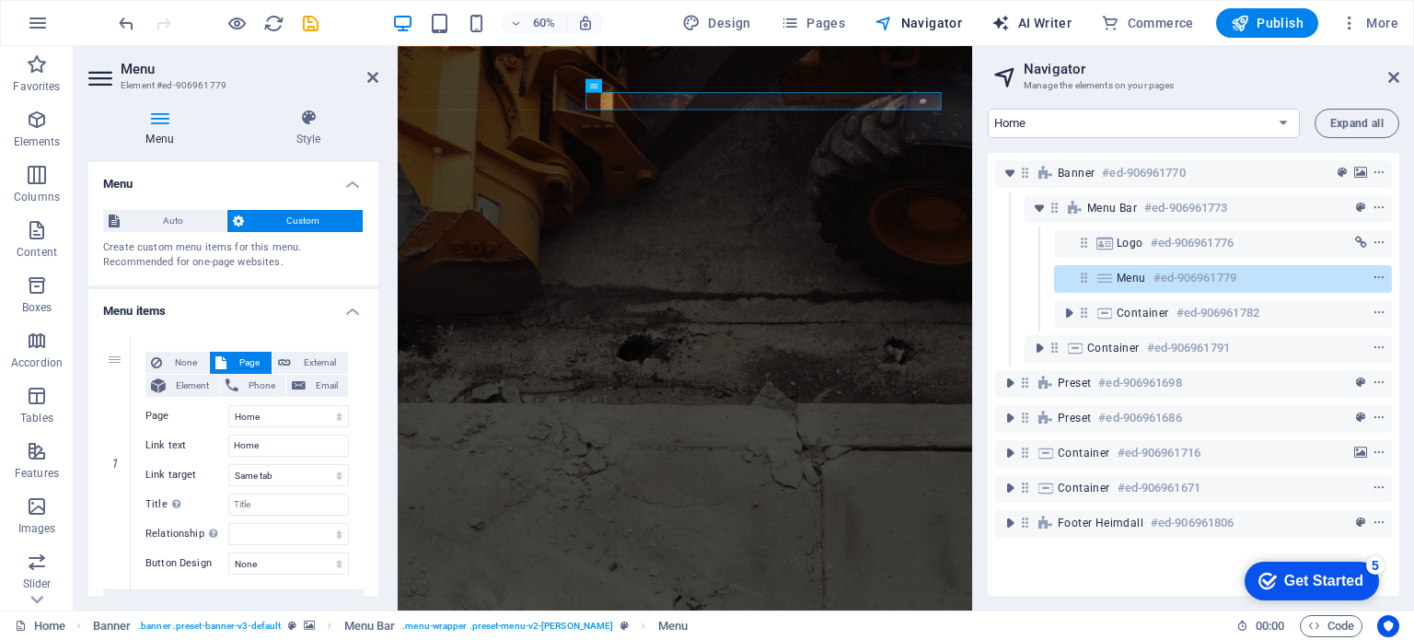
click at [1045, 21] on span "AI Writer" at bounding box center [1032, 23] width 80 height 18
select select "English"
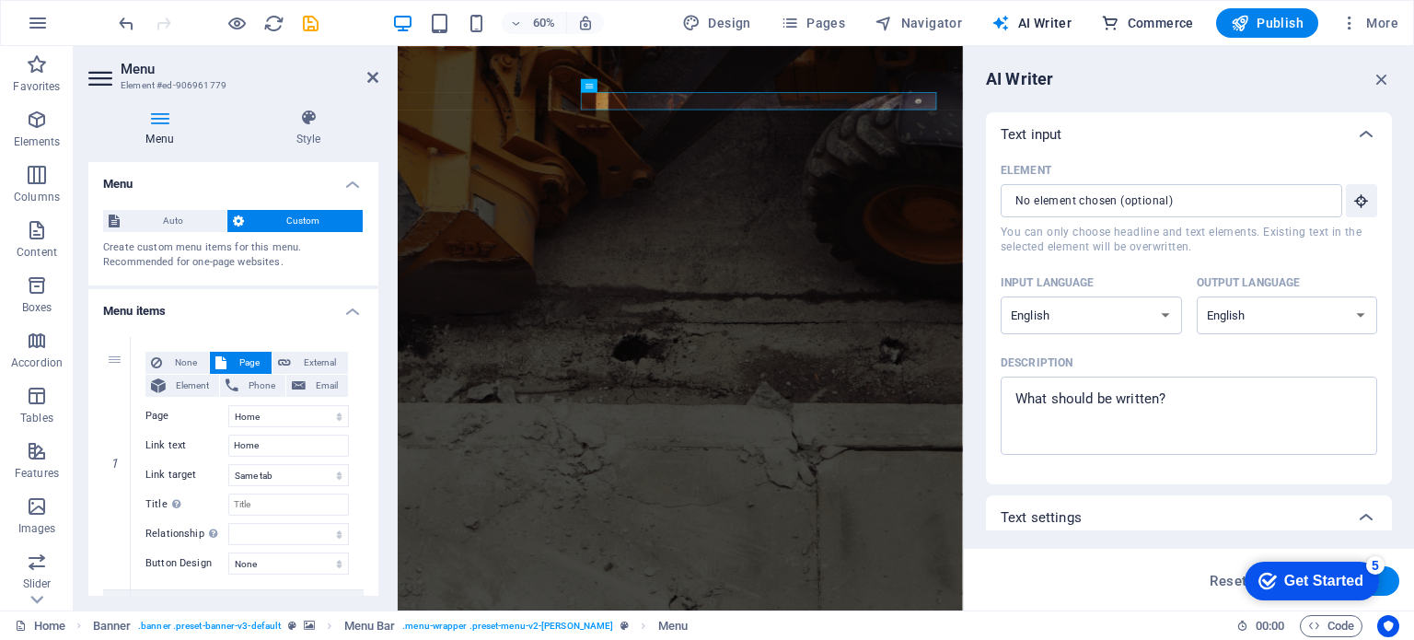
click at [1131, 26] on span "Commerce" at bounding box center [1147, 23] width 93 height 18
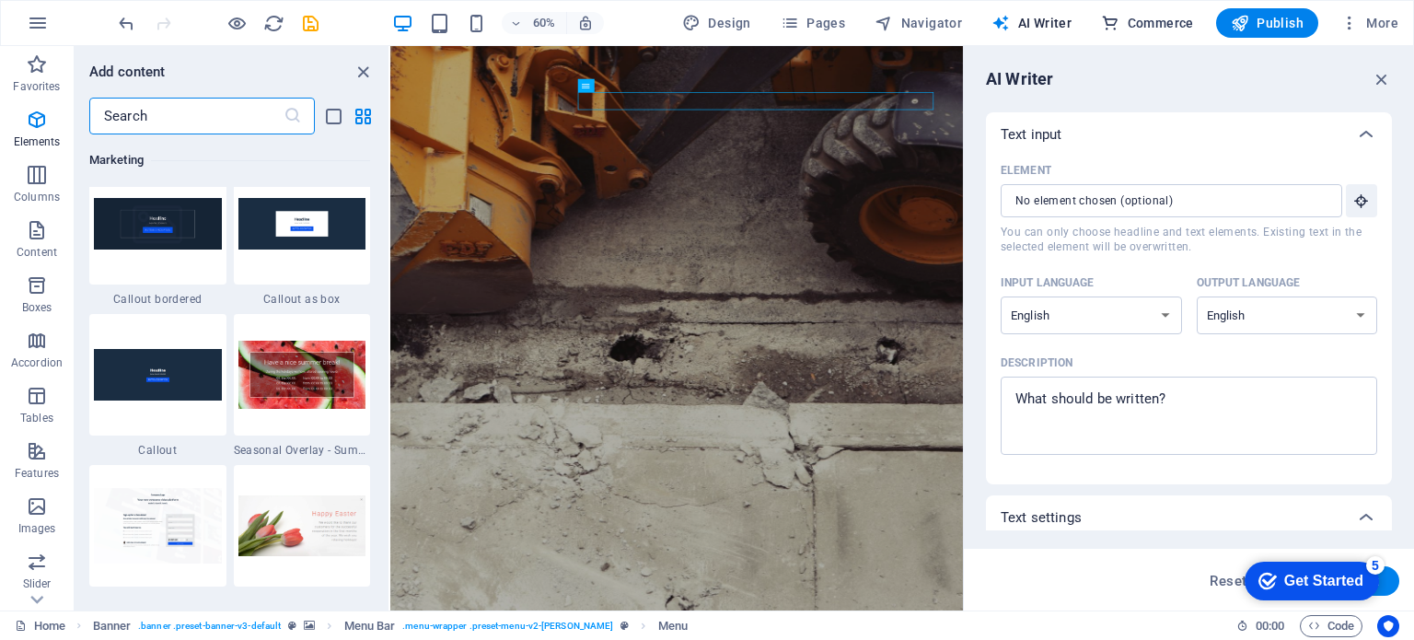
scroll to position [17744, 0]
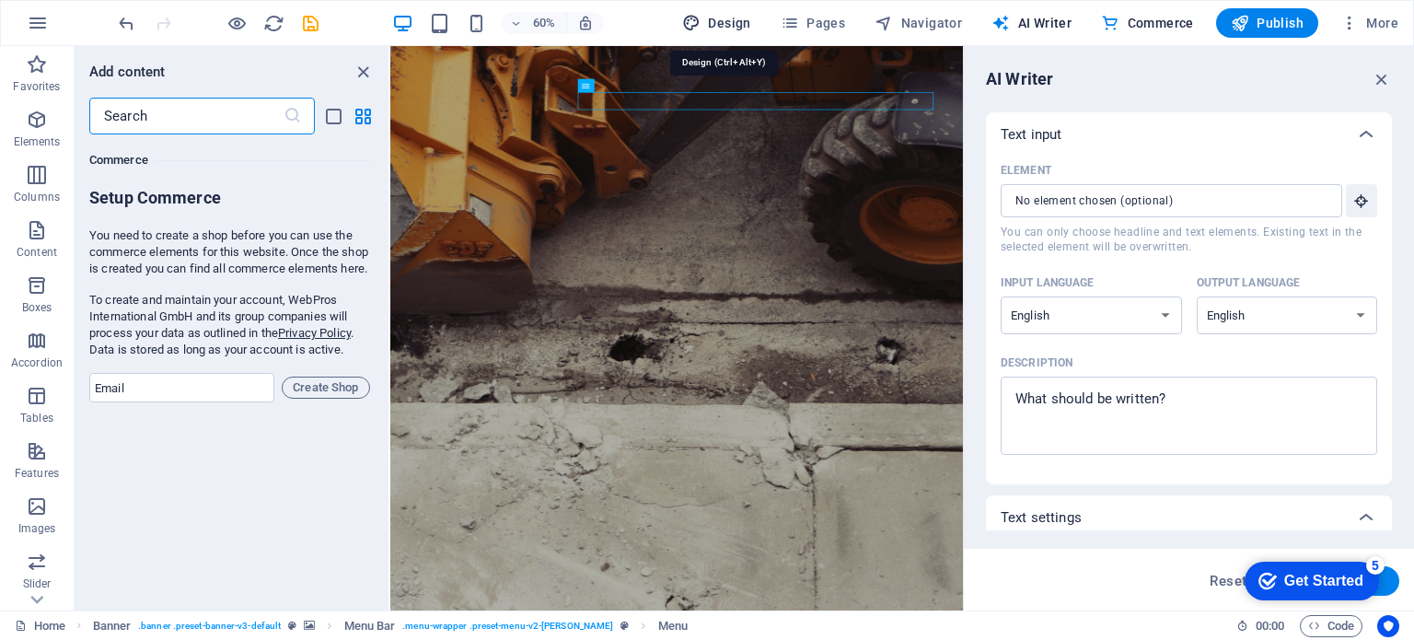
click at [701, 21] on icon "button" at bounding box center [691, 23] width 18 height 18
select select "px"
select select "300"
select select "px"
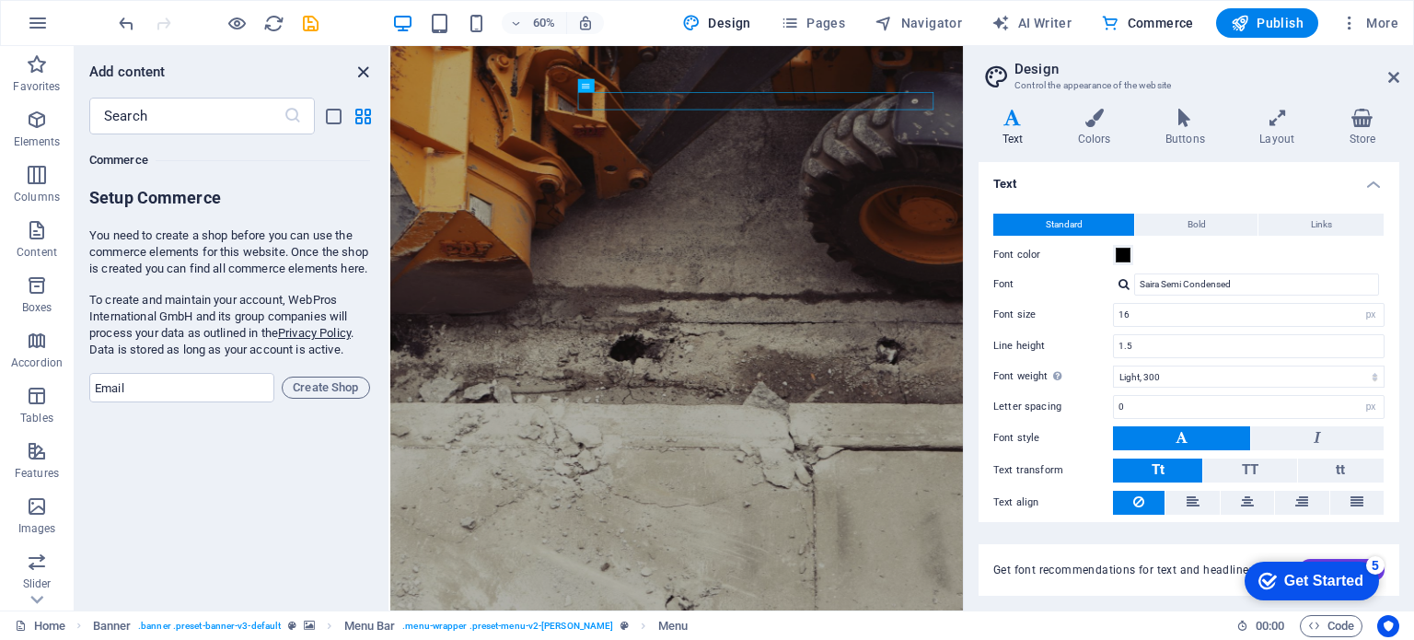
click at [369, 70] on icon "close panel" at bounding box center [363, 72] width 21 height 21
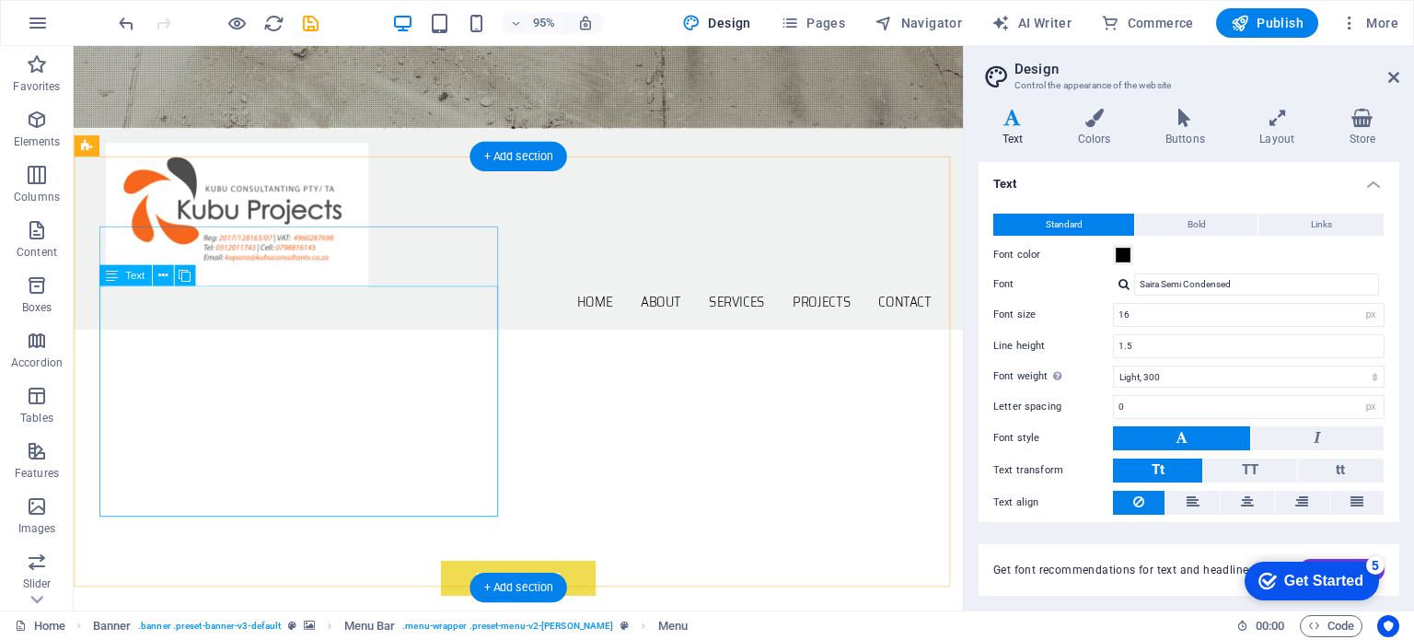
scroll to position [510, 0]
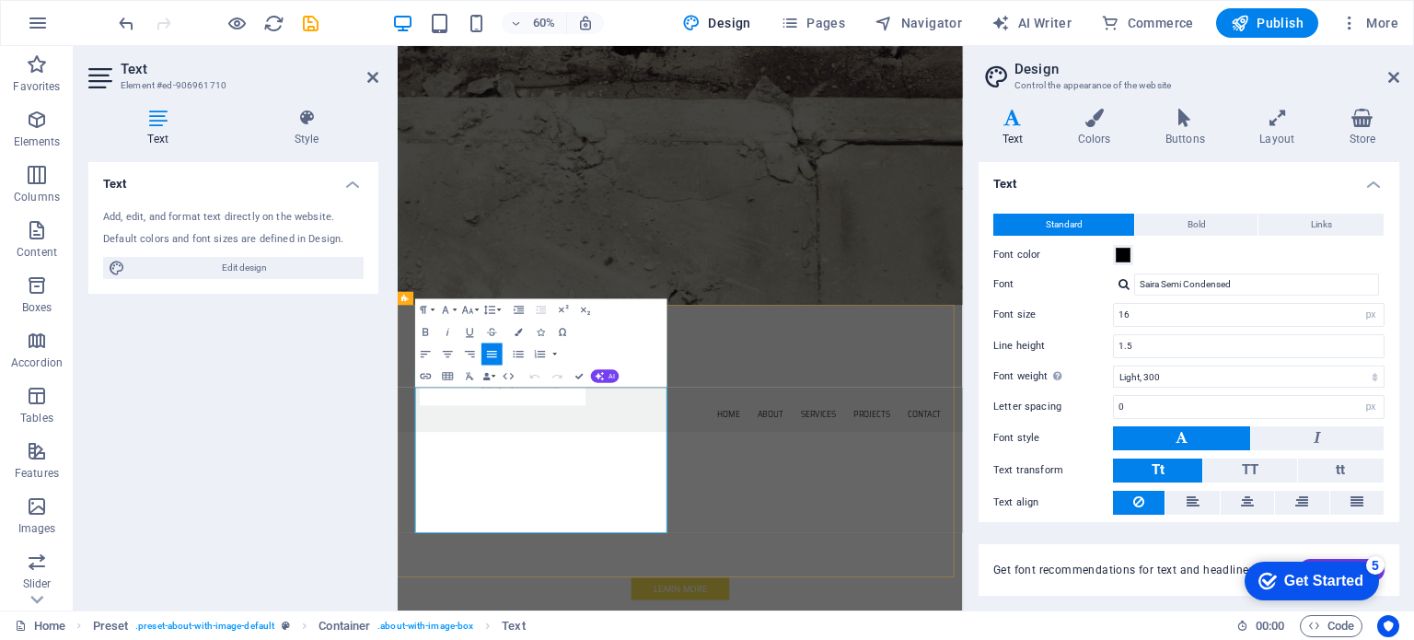
drag, startPoint x: 590, startPoint y: 845, endPoint x: 410, endPoint y: 621, distance: 288.2
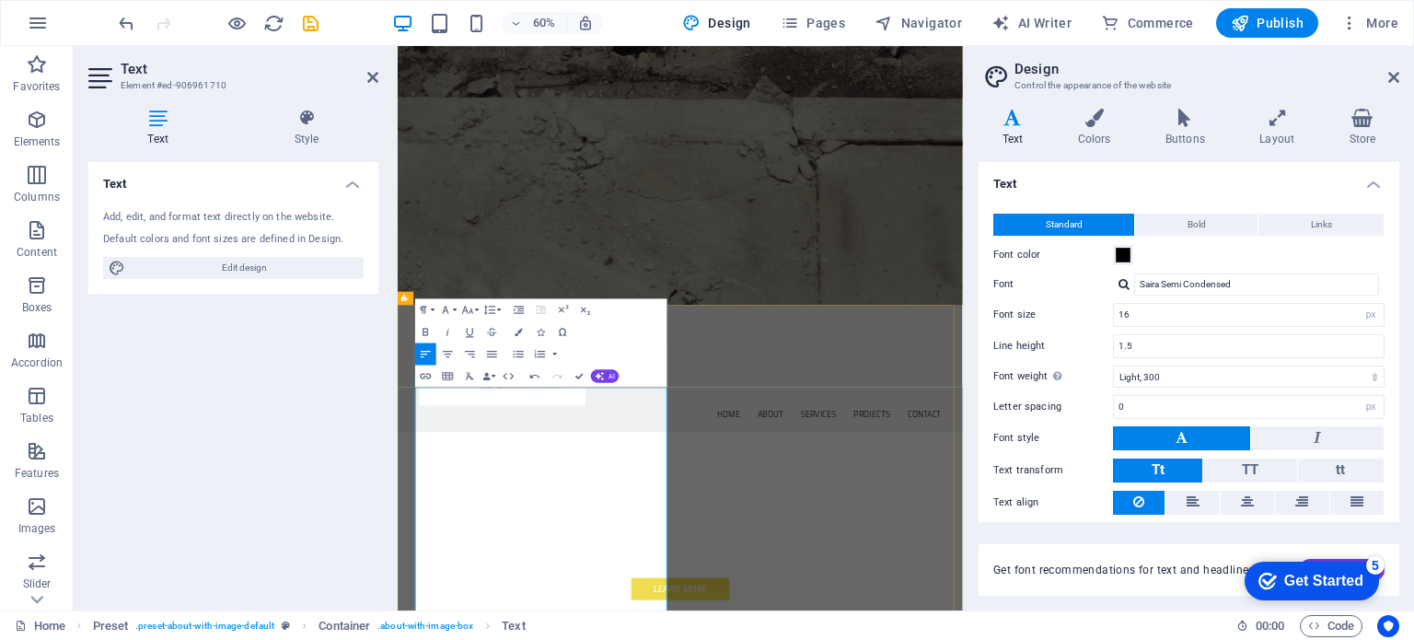
scroll to position [22860, 5]
click at [534, 372] on icon "button" at bounding box center [535, 375] width 13 height 13
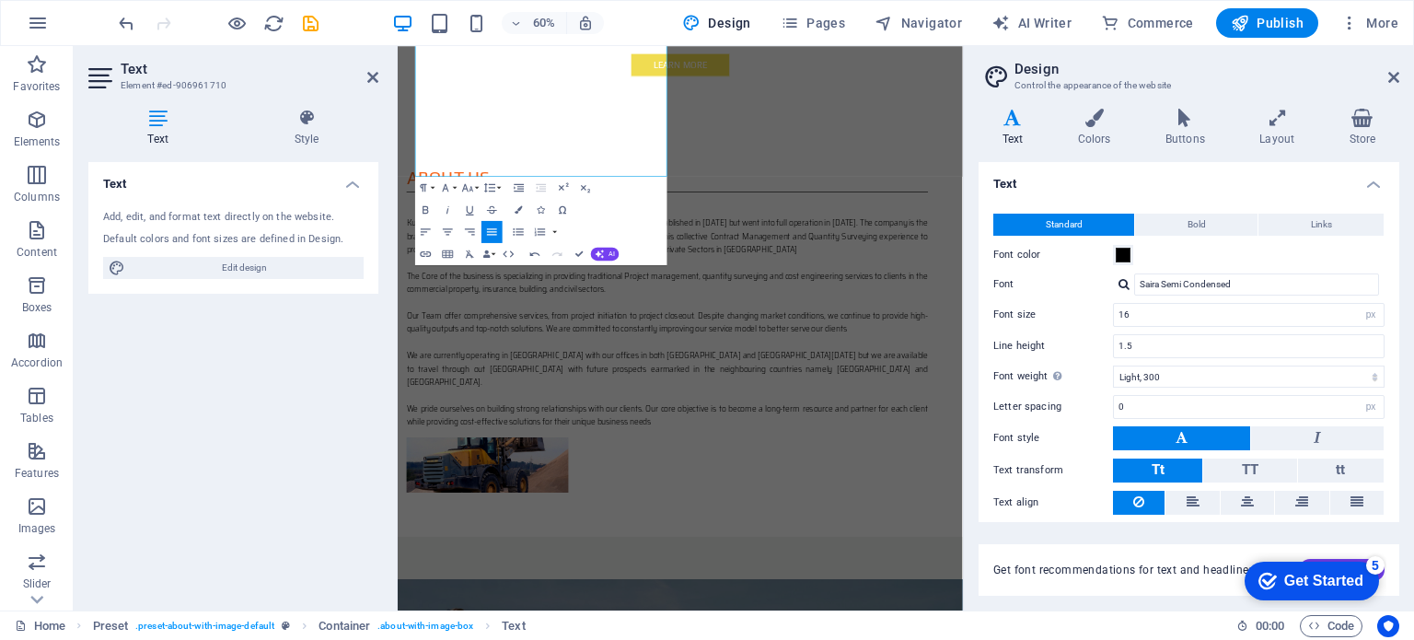
scroll to position [1495, 0]
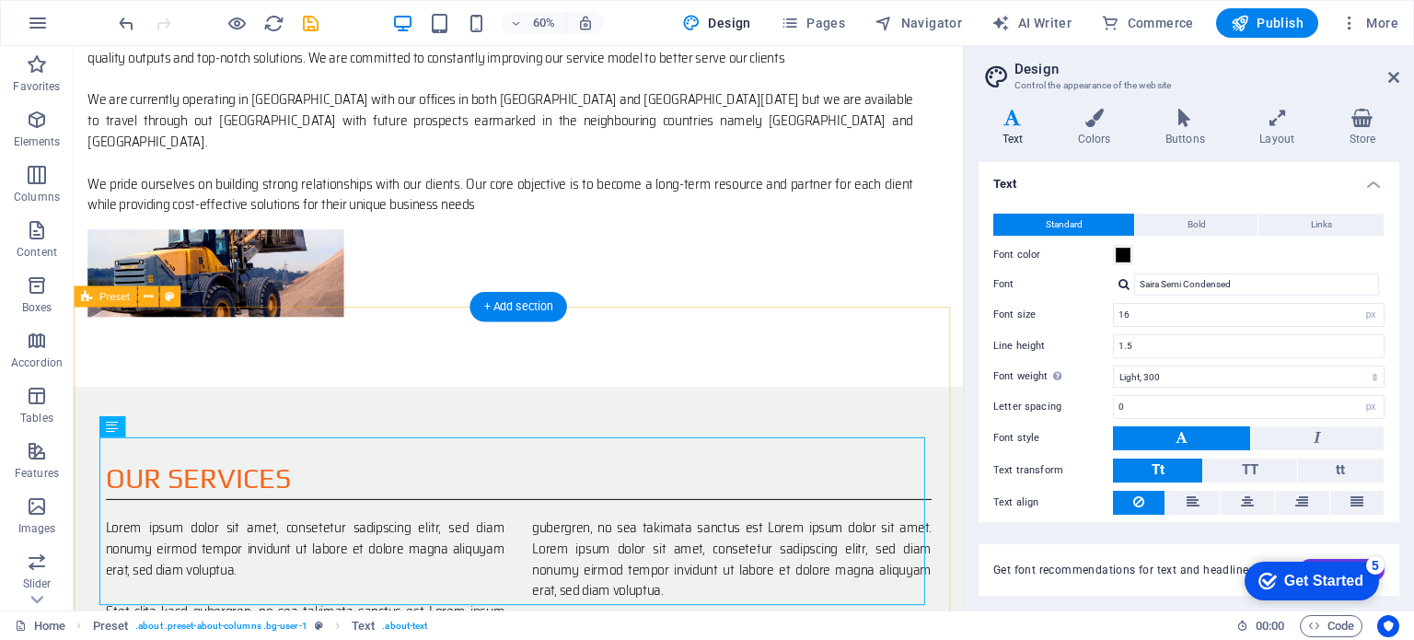
scroll to position [1149, 0]
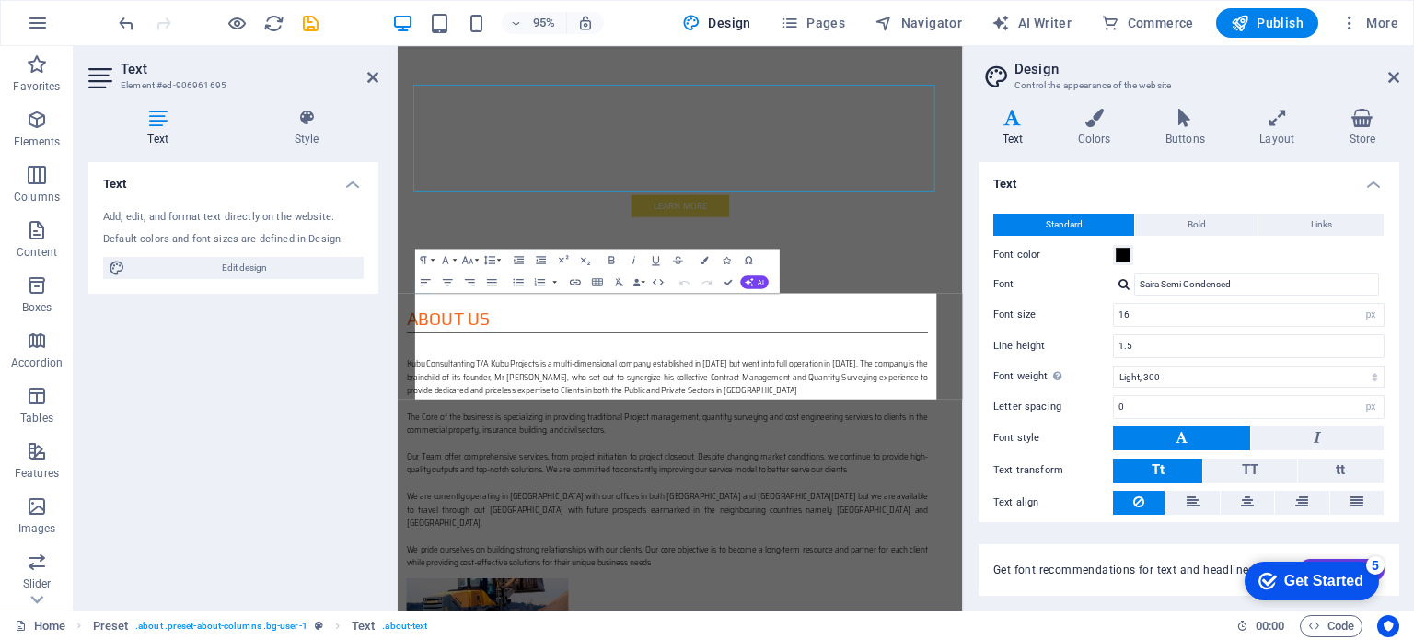
scroll to position [1495, 0]
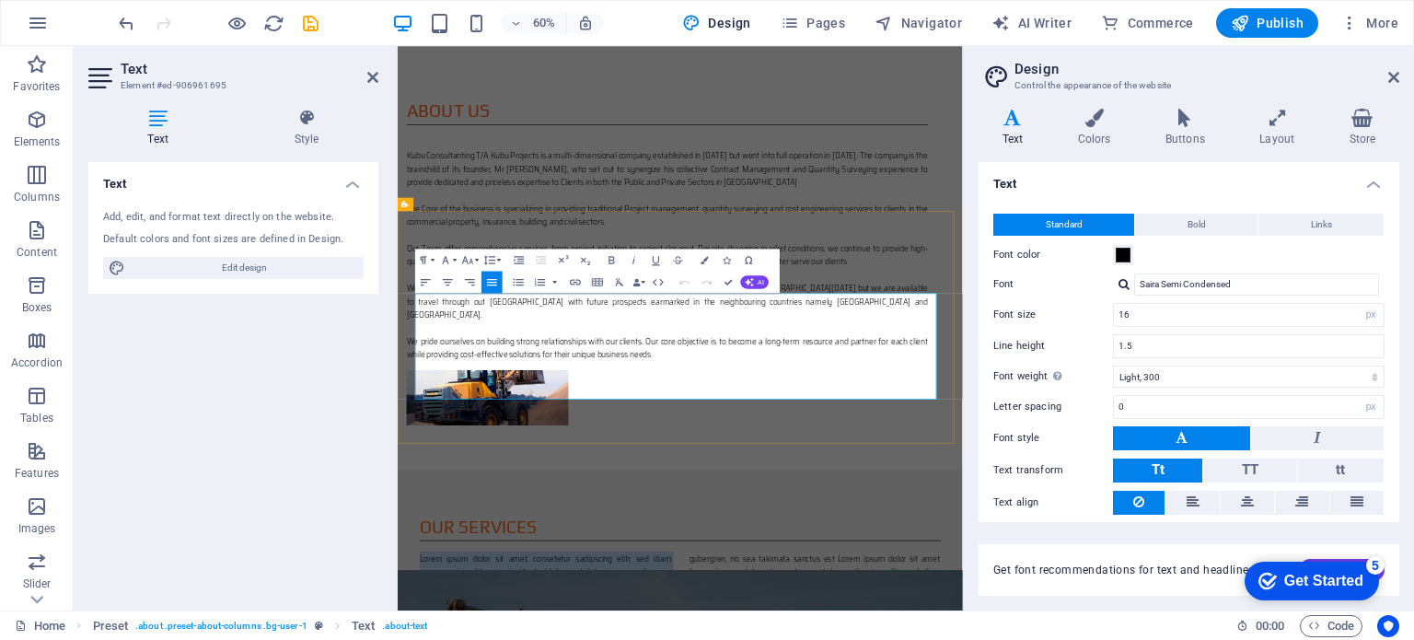
drag, startPoint x: 585, startPoint y: 510, endPoint x: 426, endPoint y: 476, distance: 162.0
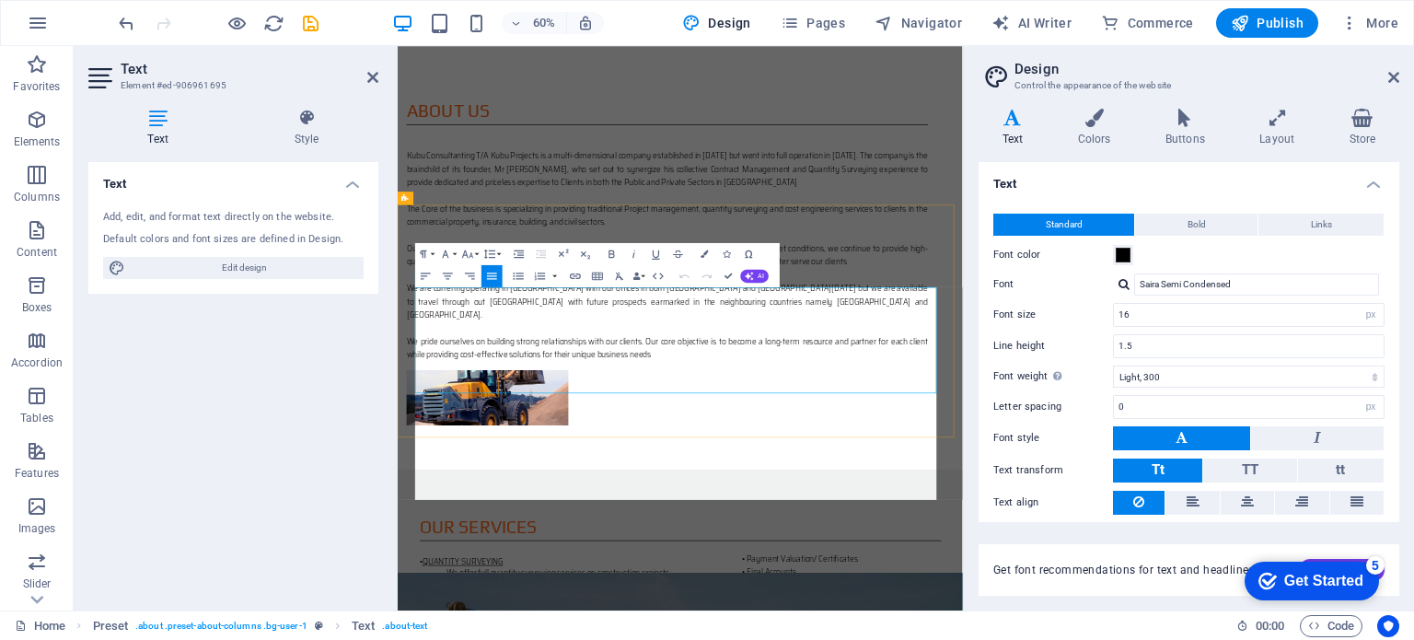
scroll to position [1506, 0]
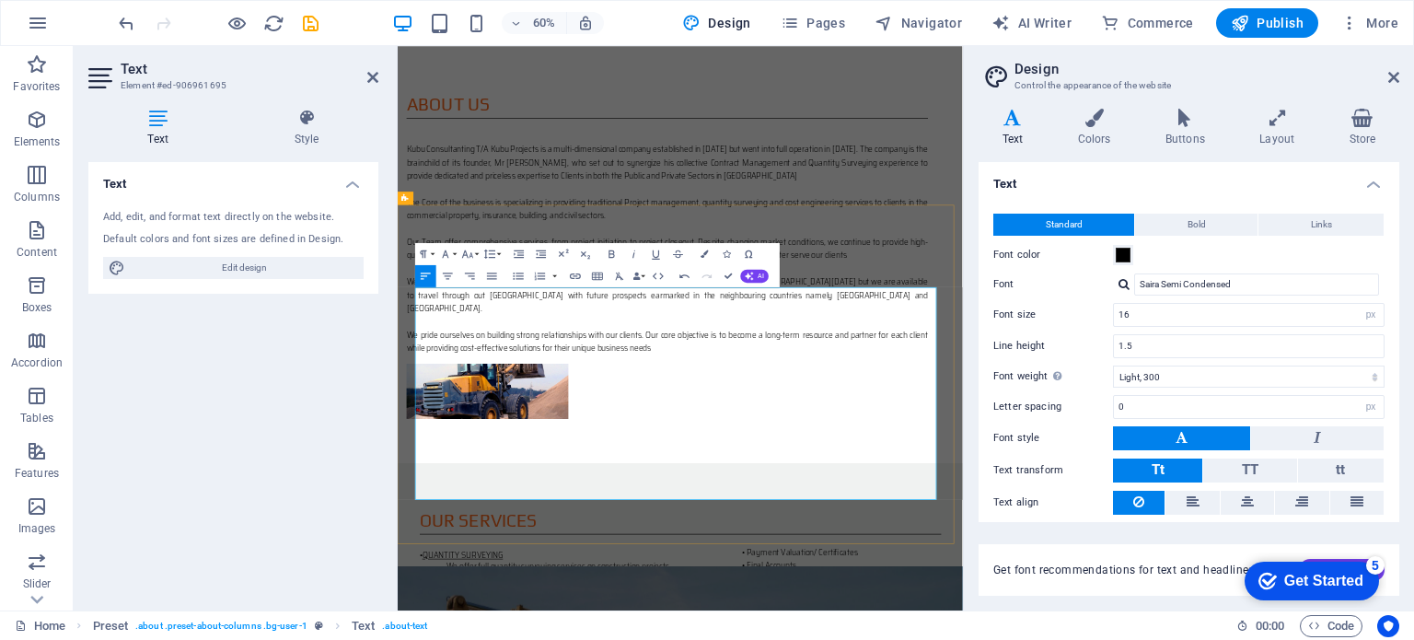
drag, startPoint x: 1078, startPoint y: 503, endPoint x: 419, endPoint y: 459, distance: 660.7
click at [486, 275] on icon "button" at bounding box center [491, 275] width 13 height 13
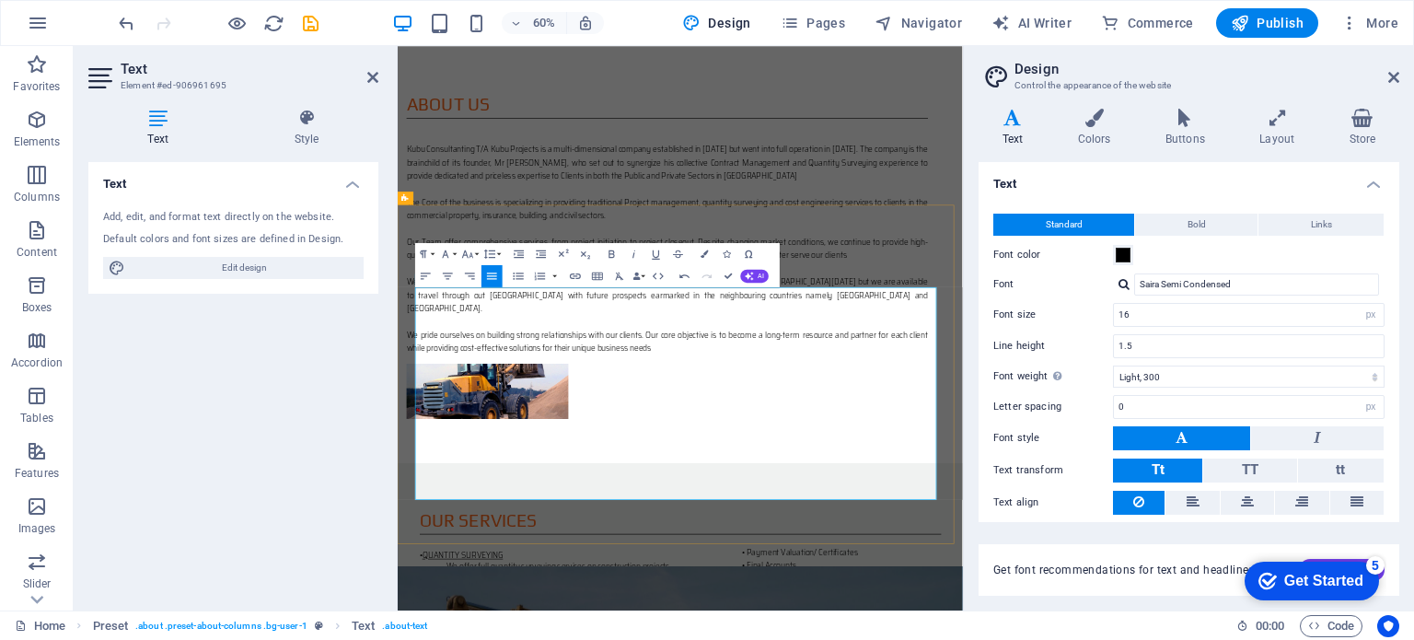
drag, startPoint x: 877, startPoint y: 546, endPoint x: 1297, endPoint y: 791, distance: 486.1
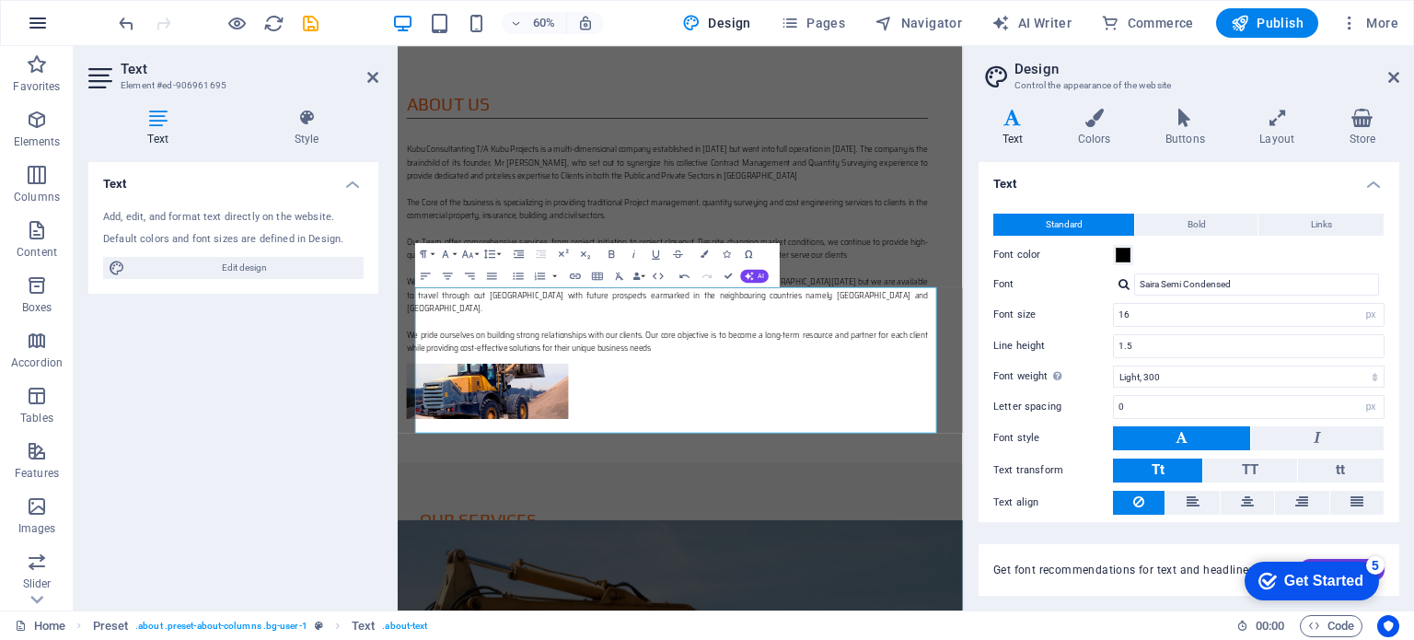
click at [37, 21] on icon "button" at bounding box center [38, 23] width 22 height 22
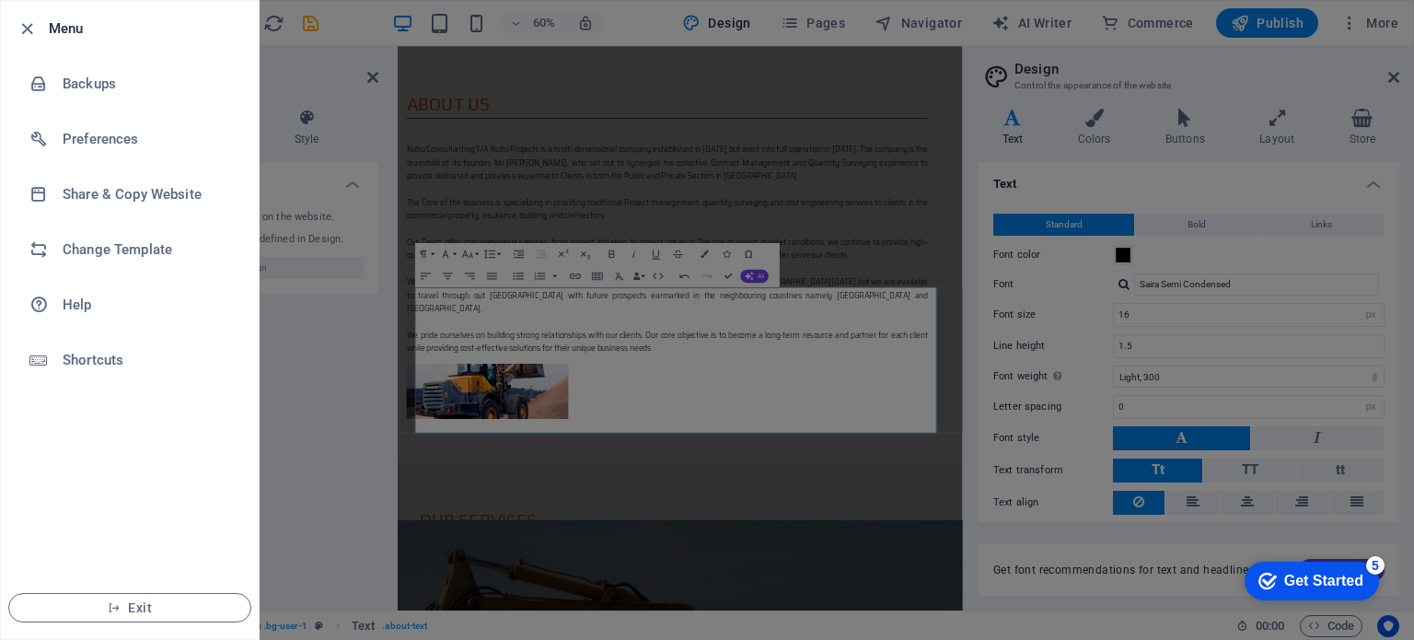
click at [604, 386] on div at bounding box center [707, 320] width 1414 height 640
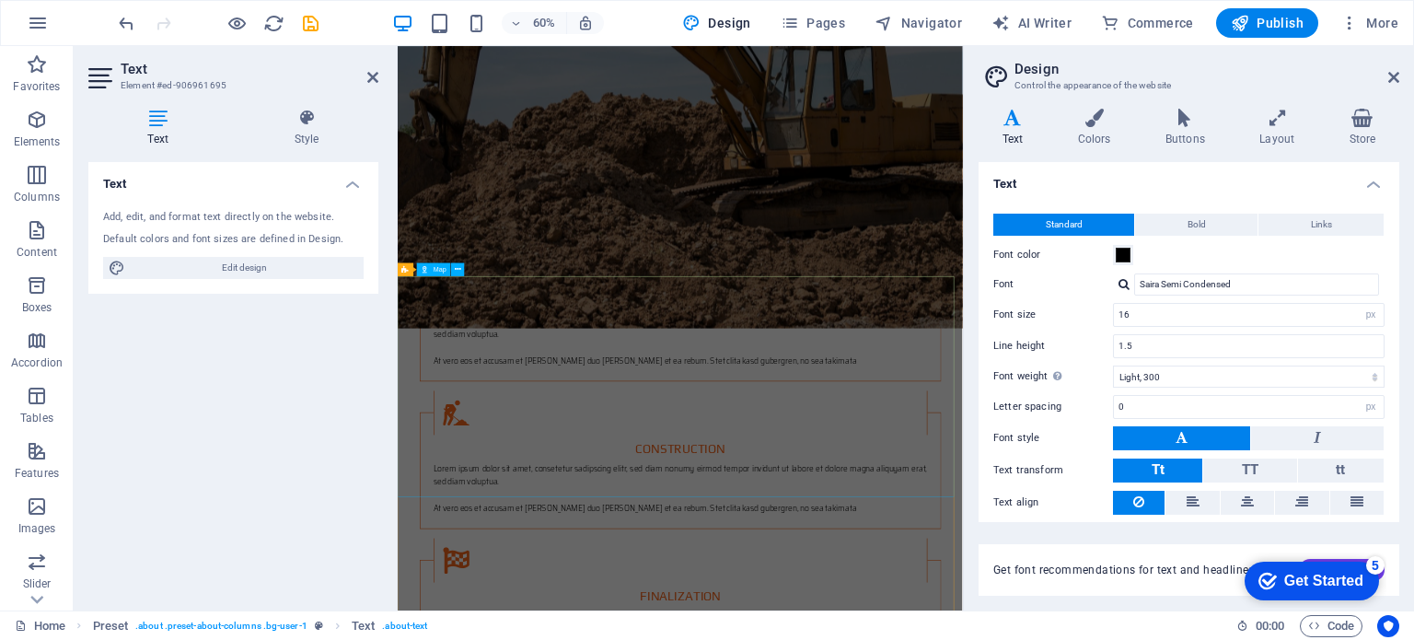
scroll to position [3212, 0]
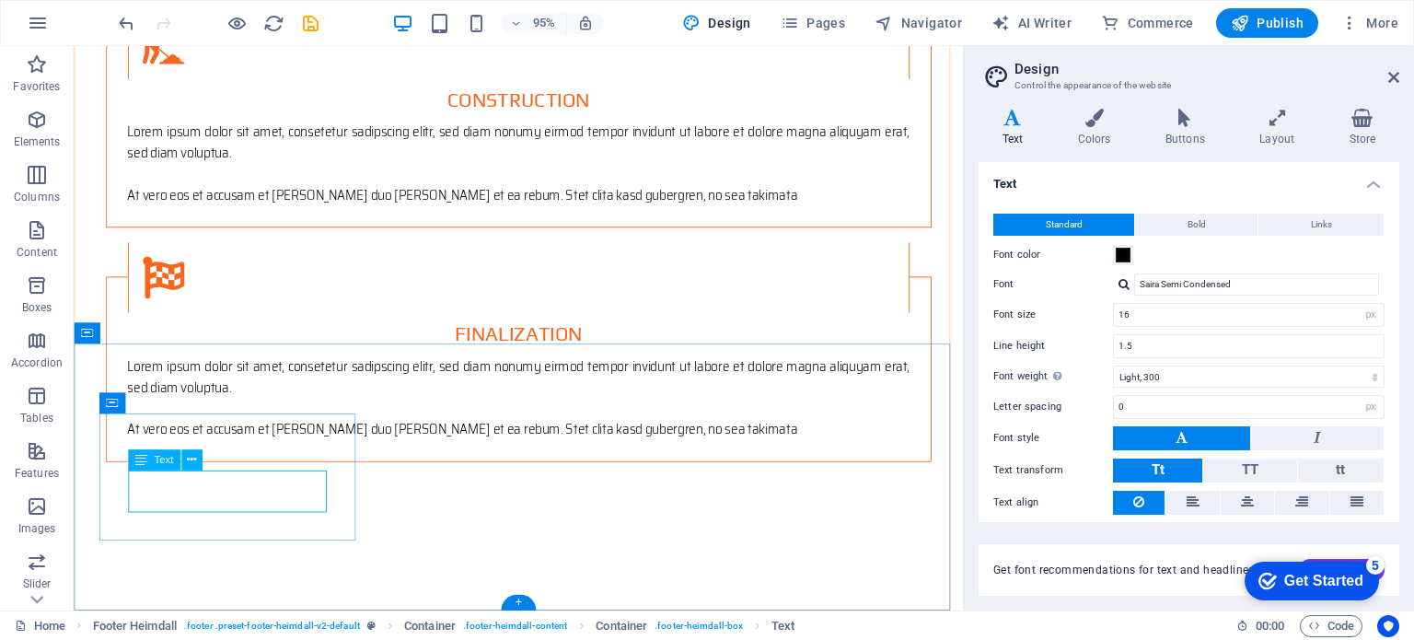
drag, startPoint x: 270, startPoint y: 505, endPoint x: 198, endPoint y: 503, distance: 71.8
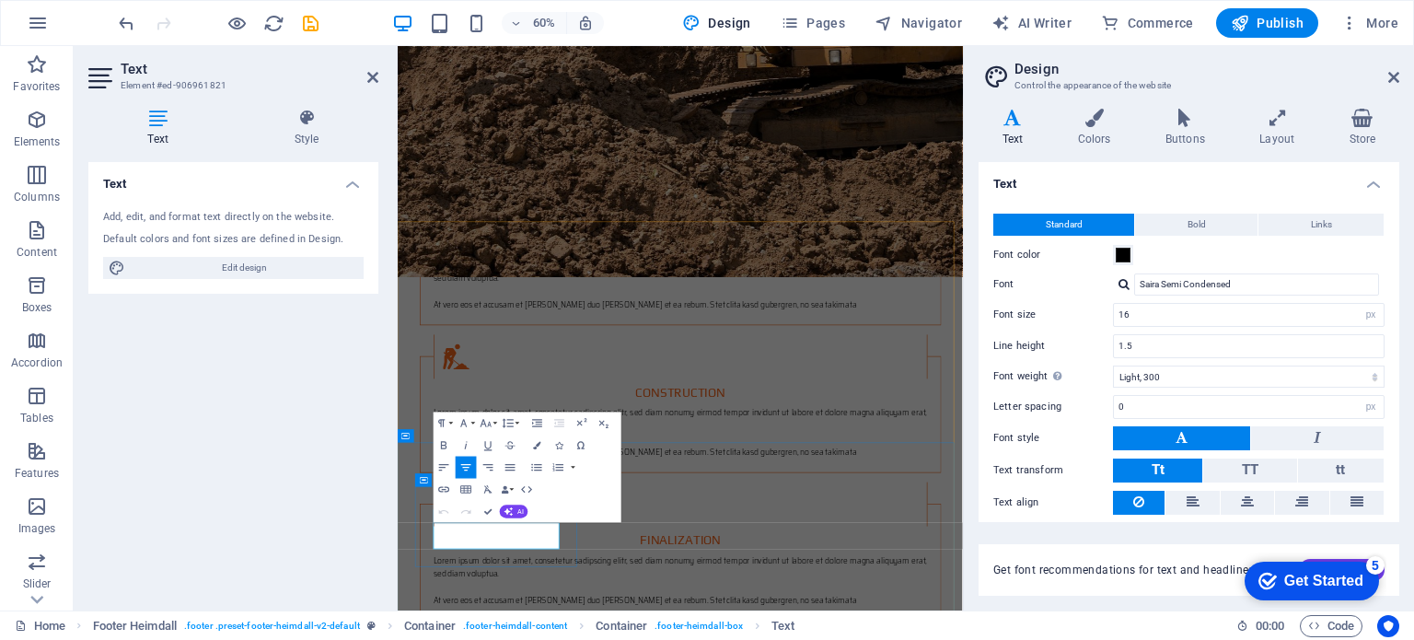
drag, startPoint x: 609, startPoint y: 855, endPoint x: 518, endPoint y: 854, distance: 90.3
drag, startPoint x: 639, startPoint y: 900, endPoint x: 488, endPoint y: 887, distance: 151.6
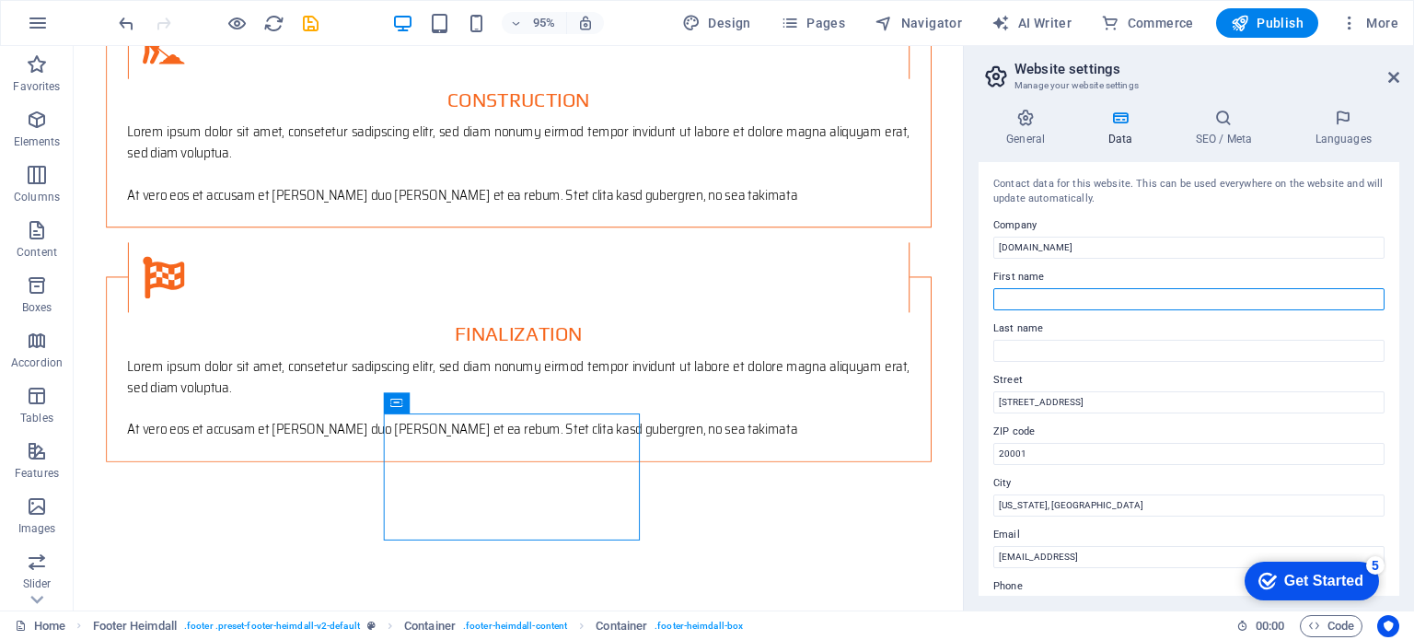
click at [1017, 290] on input "First name" at bounding box center [1188, 299] width 391 height 22
type input "Kopano"
click at [1057, 355] on input "Last name" at bounding box center [1188, 351] width 391 height 22
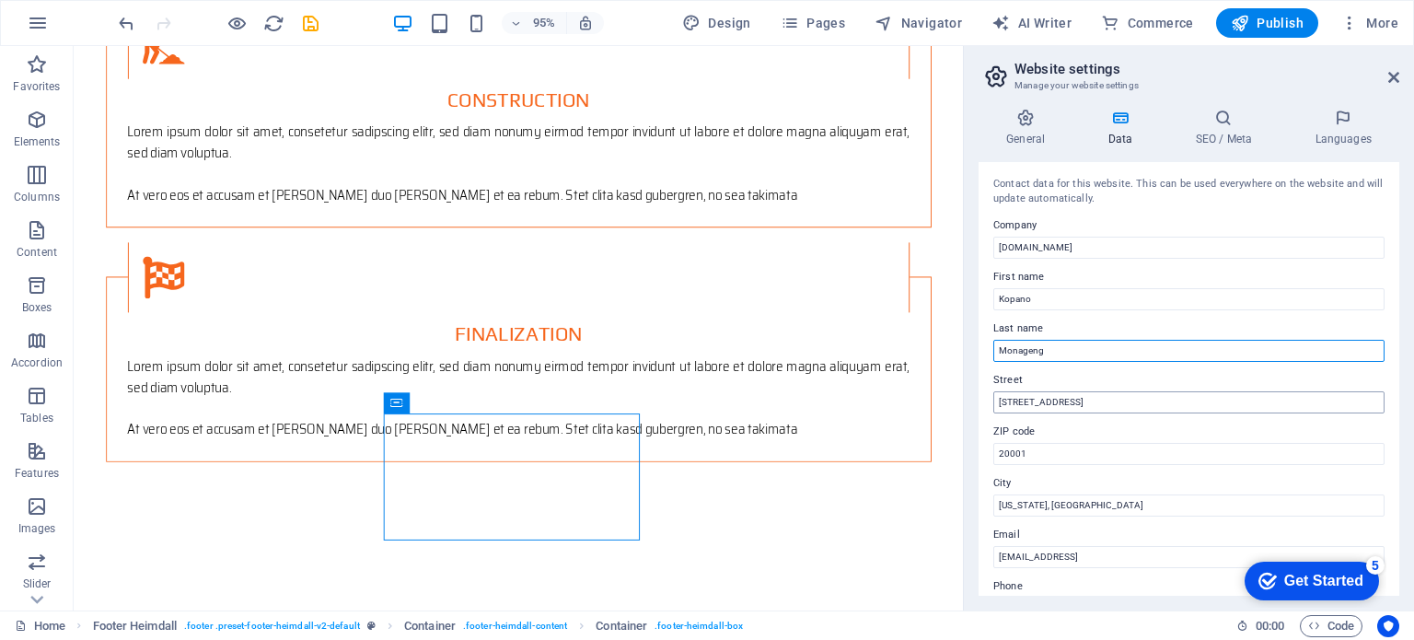
type input "Monageng"
drag, startPoint x: 1053, startPoint y: 401, endPoint x: 970, endPoint y: 403, distance: 83.8
click at [970, 403] on div "General Data SEO / Meta Languages Website name [DOMAIN_NAME] Logo Drag files he…" at bounding box center [1189, 352] width 450 height 517
type input "156 Sinovich Dr, [GEOGRAPHIC_DATA]"
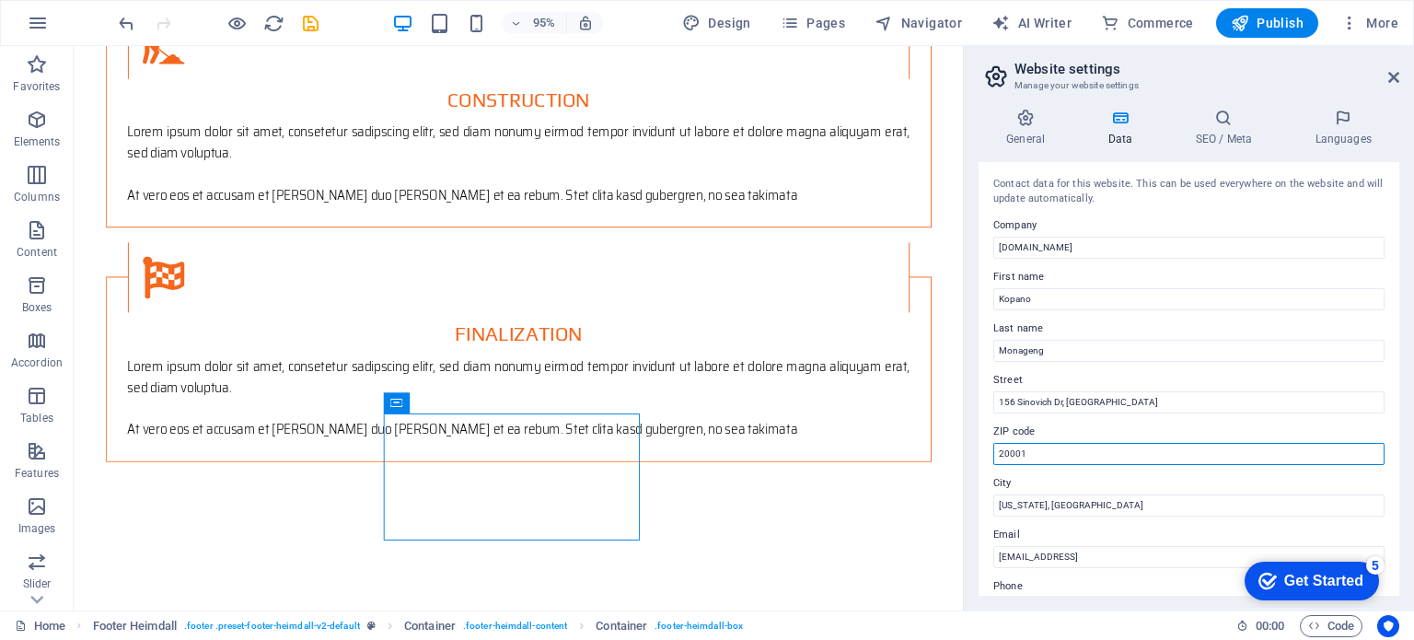
drag, startPoint x: 1109, startPoint y: 500, endPoint x: 996, endPoint y: 462, distance: 118.5
type input "0180"
click at [1028, 521] on div "Contact data for this website. This can be used everywhere on the website and w…" at bounding box center [1189, 379] width 421 height 434
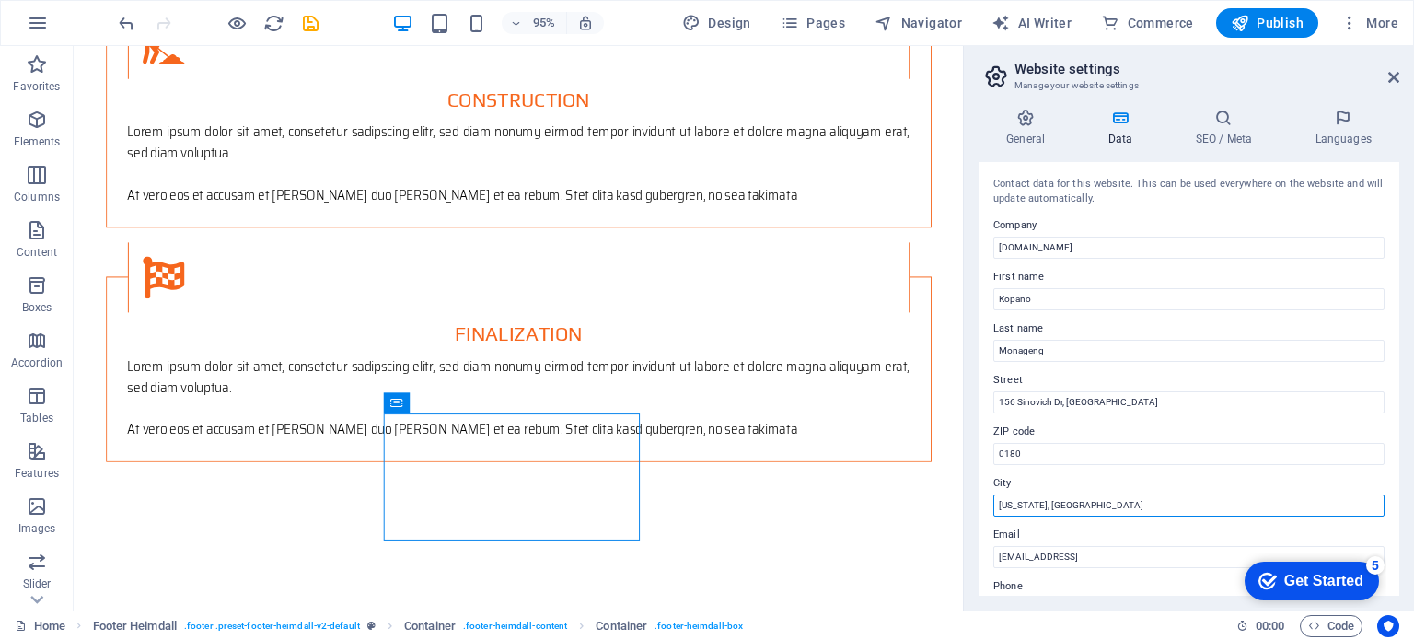
drag, startPoint x: 1149, startPoint y: 550, endPoint x: 992, endPoint y: 528, distance: 159.0
type input "[GEOGRAPHIC_DATA]"
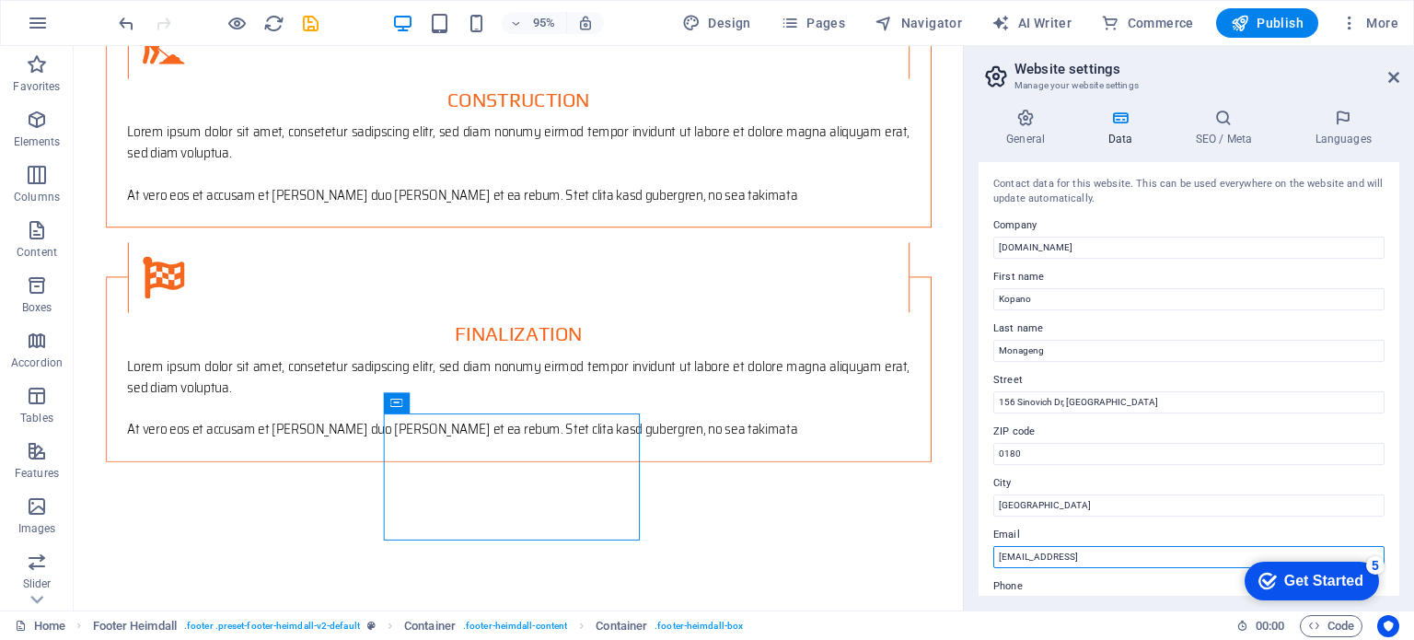
click at [1168, 554] on input "[EMAIL_ADDRESS]" at bounding box center [1188, 557] width 391 height 22
drag, startPoint x: 1211, startPoint y: 557, endPoint x: 986, endPoint y: 558, distance: 224.7
click at [986, 558] on div "Contact data for this website. This can be used everywhere on the website and w…" at bounding box center [1189, 379] width 421 height 434
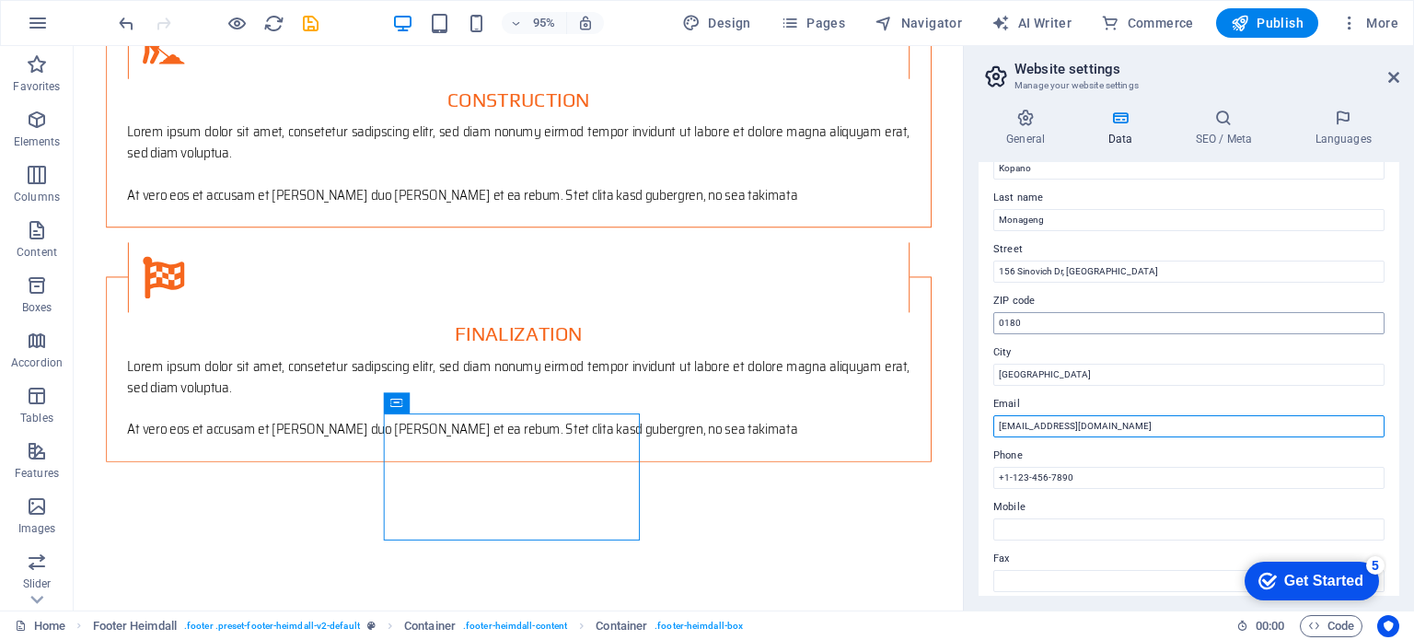
scroll to position [162, 0]
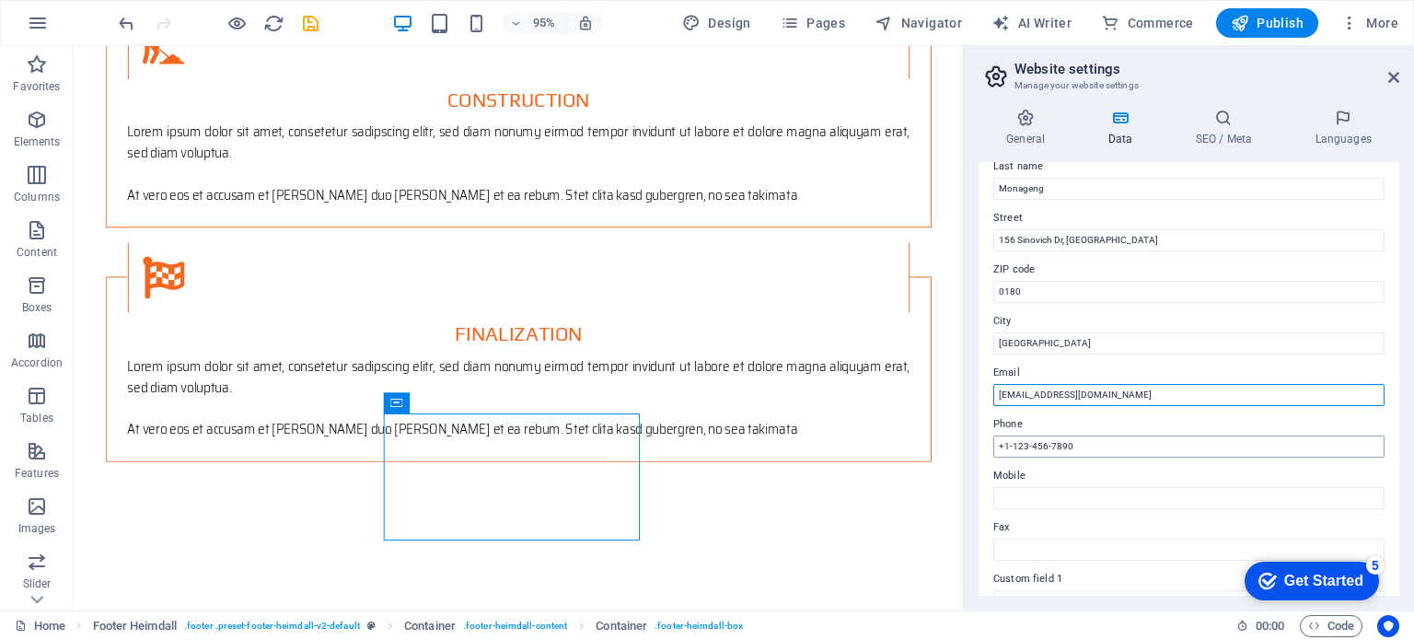
type input "[EMAIL_ADDRESS][DOMAIN_NAME]"
drag, startPoint x: 1075, startPoint y: 447, endPoint x: 970, endPoint y: 447, distance: 105.0
click at [970, 447] on div "General Data SEO / Meta Languages Website name [DOMAIN_NAME] Logo Drag files he…" at bounding box center [1189, 352] width 450 height 517
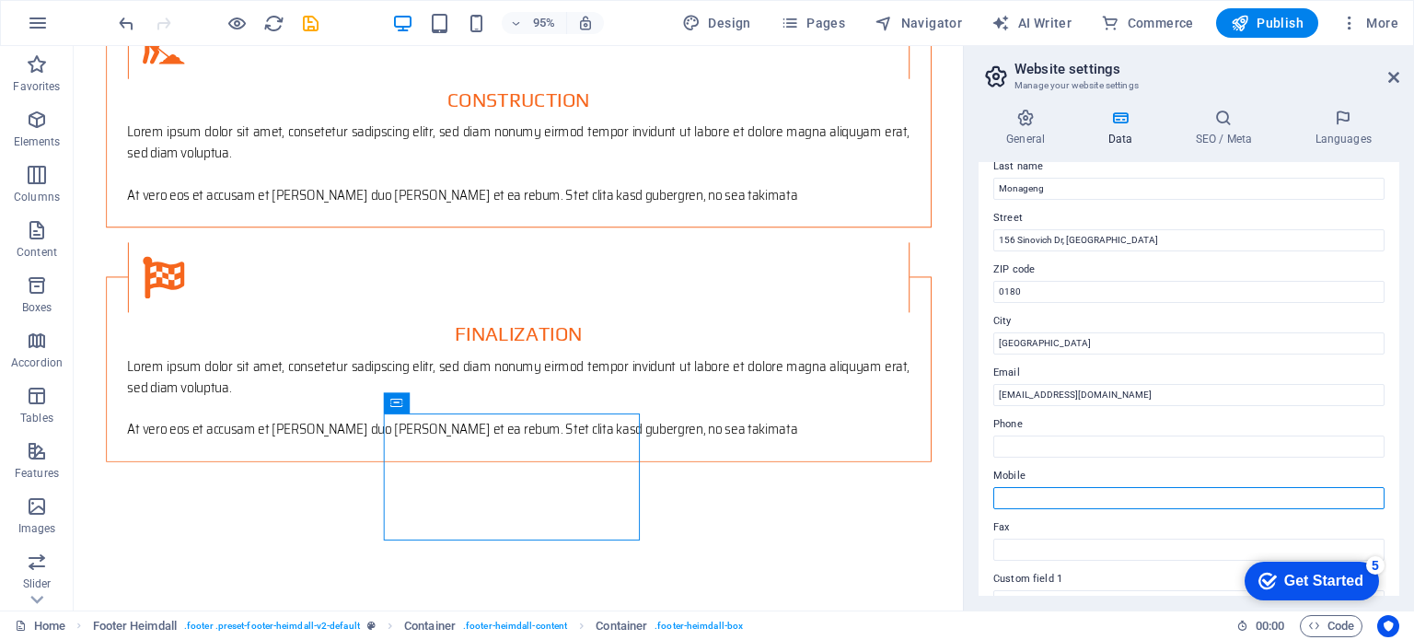
click at [1003, 496] on input "Mobile" at bounding box center [1188, 498] width 391 height 22
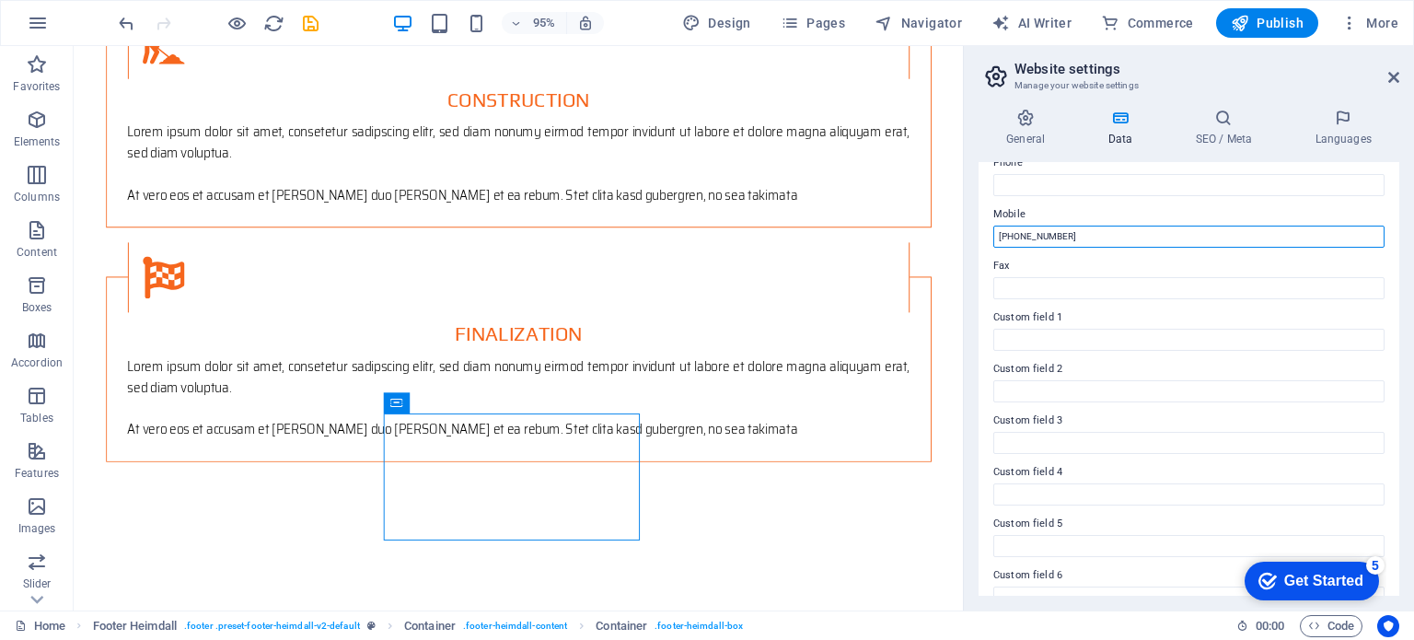
scroll to position [449, 0]
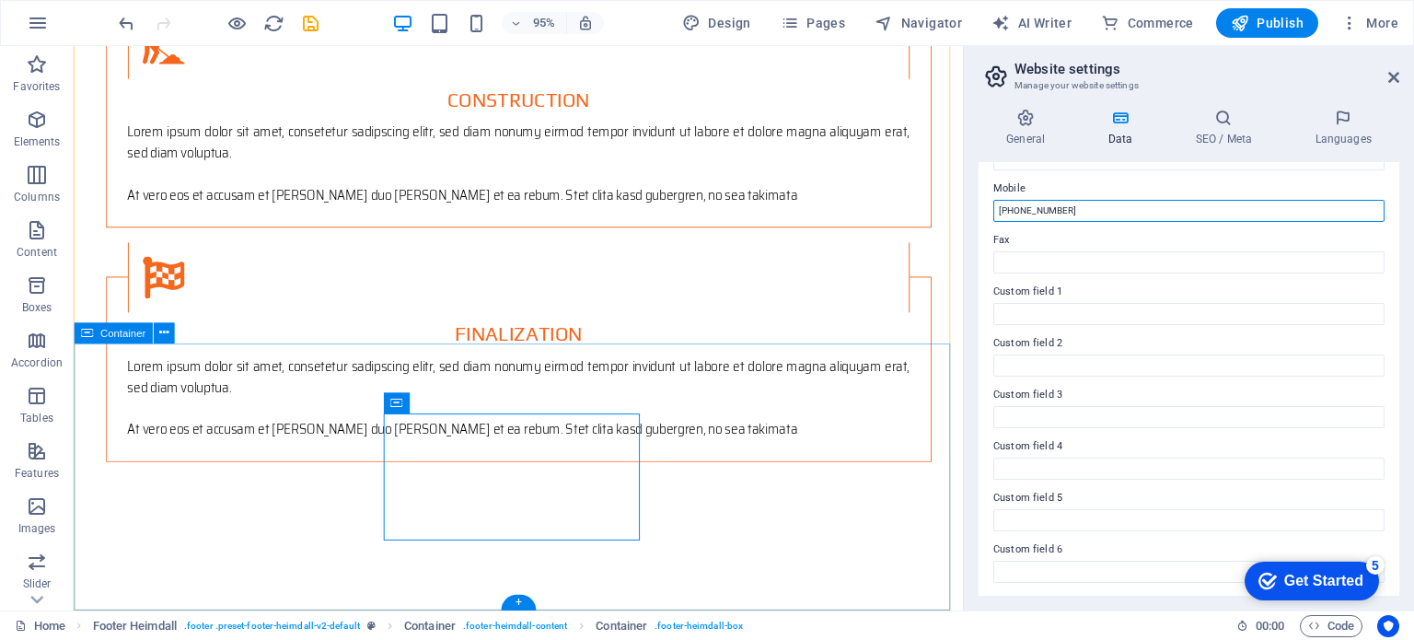
type input "[PHONE_NUMBER]"
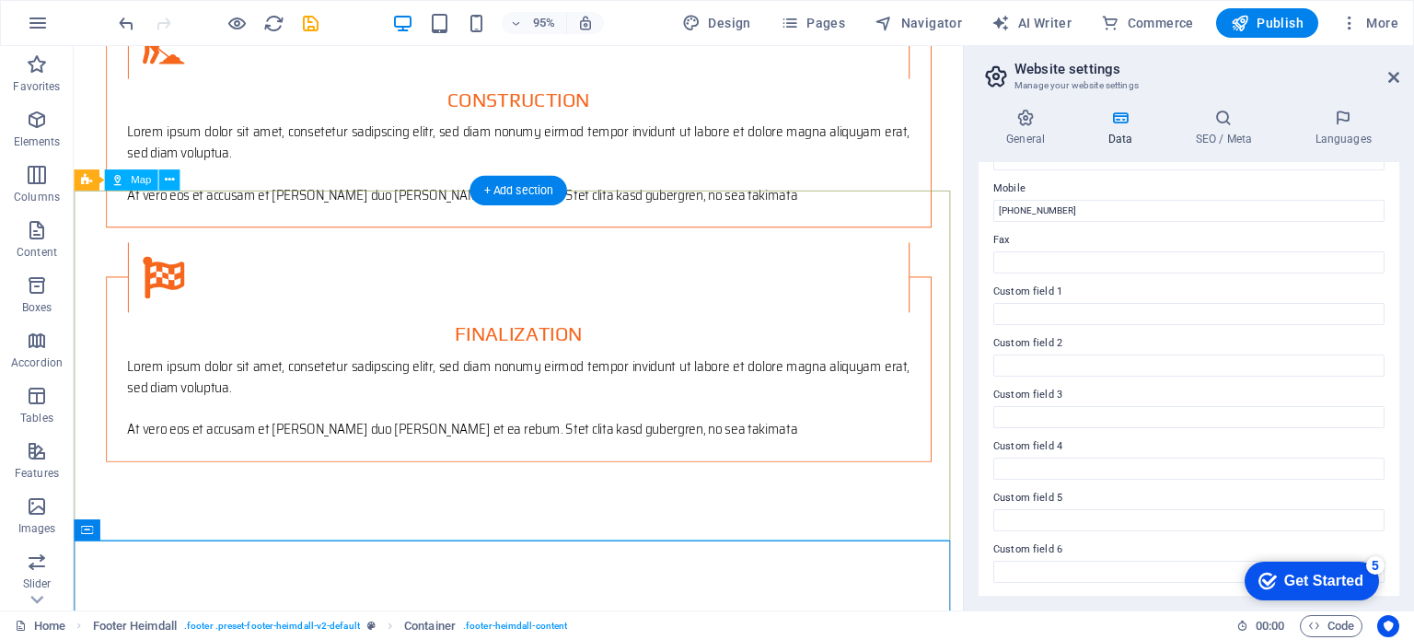
scroll to position [3002, 0]
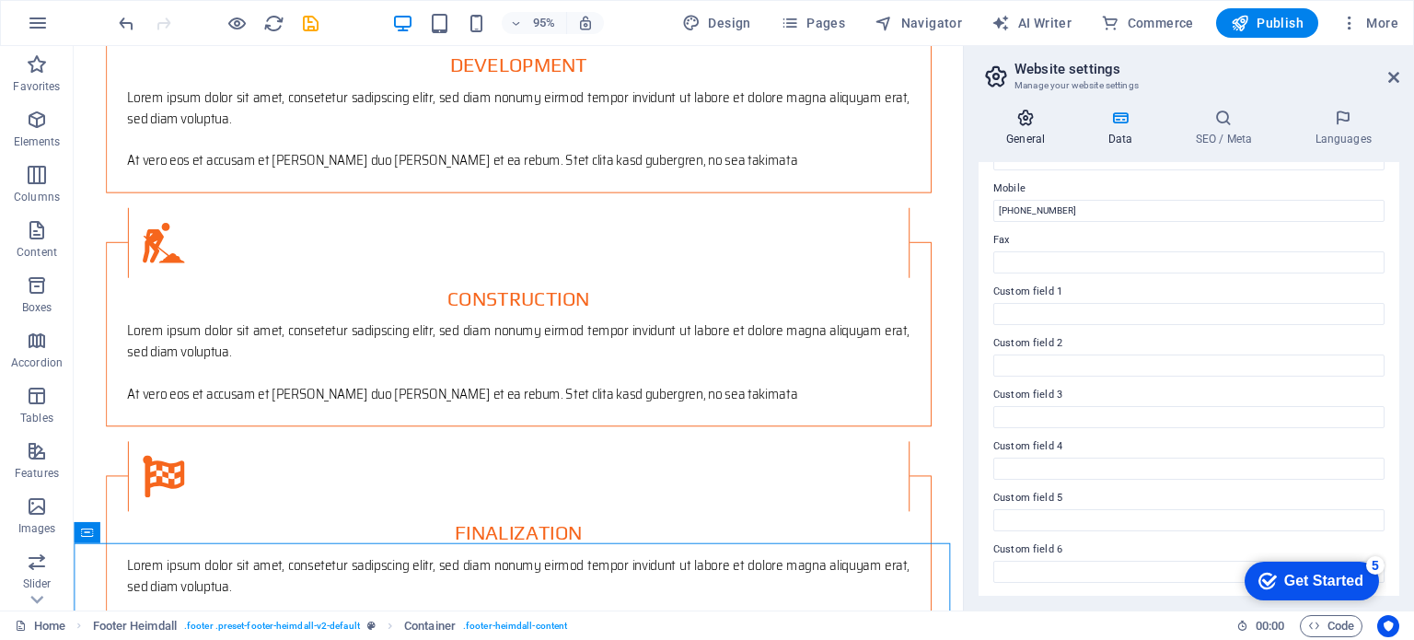
click at [1016, 129] on h4 "General" at bounding box center [1029, 128] width 101 height 39
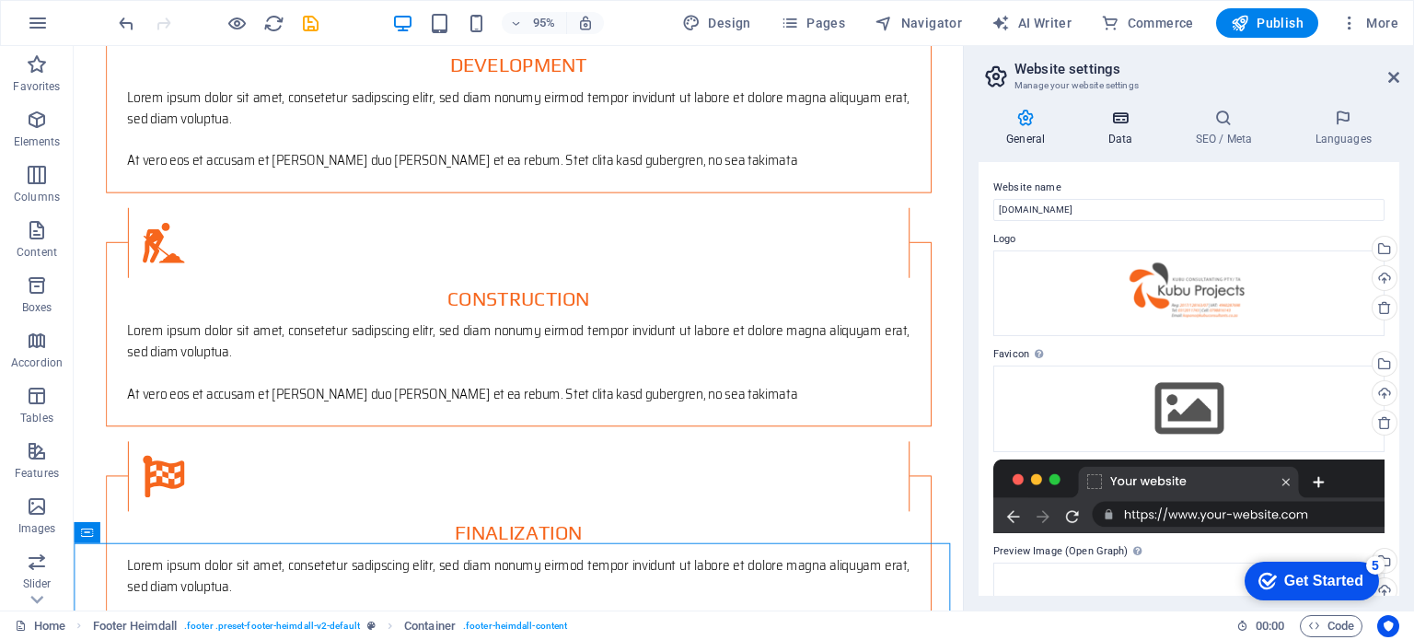
click at [1125, 131] on h4 "Data" at bounding box center [1123, 128] width 87 height 39
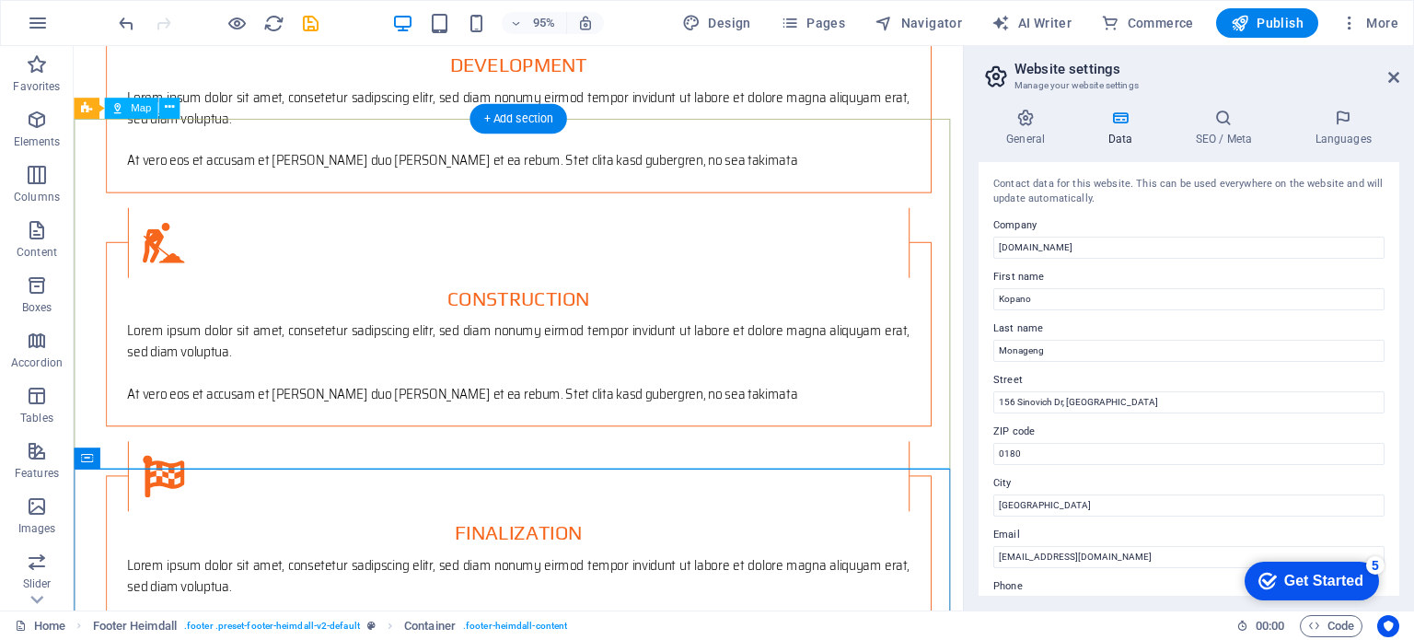
scroll to position [3212, 0]
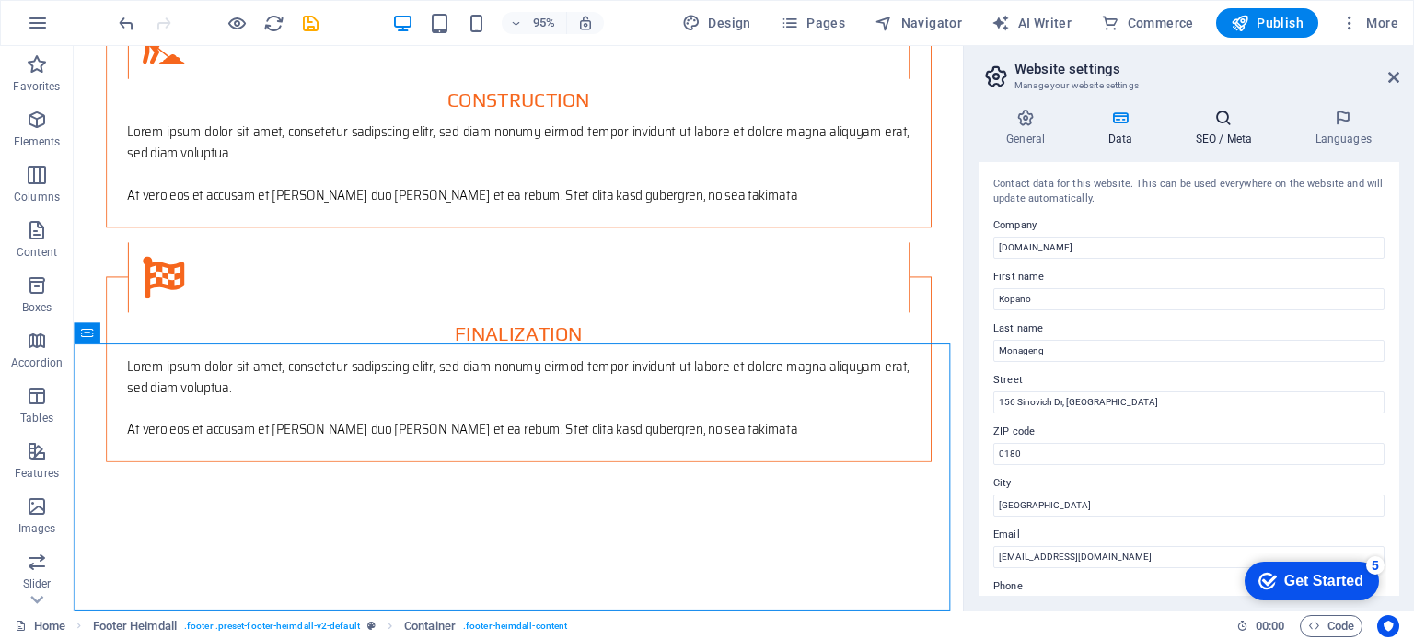
click at [1212, 138] on h4 "SEO / Meta" at bounding box center [1228, 128] width 120 height 39
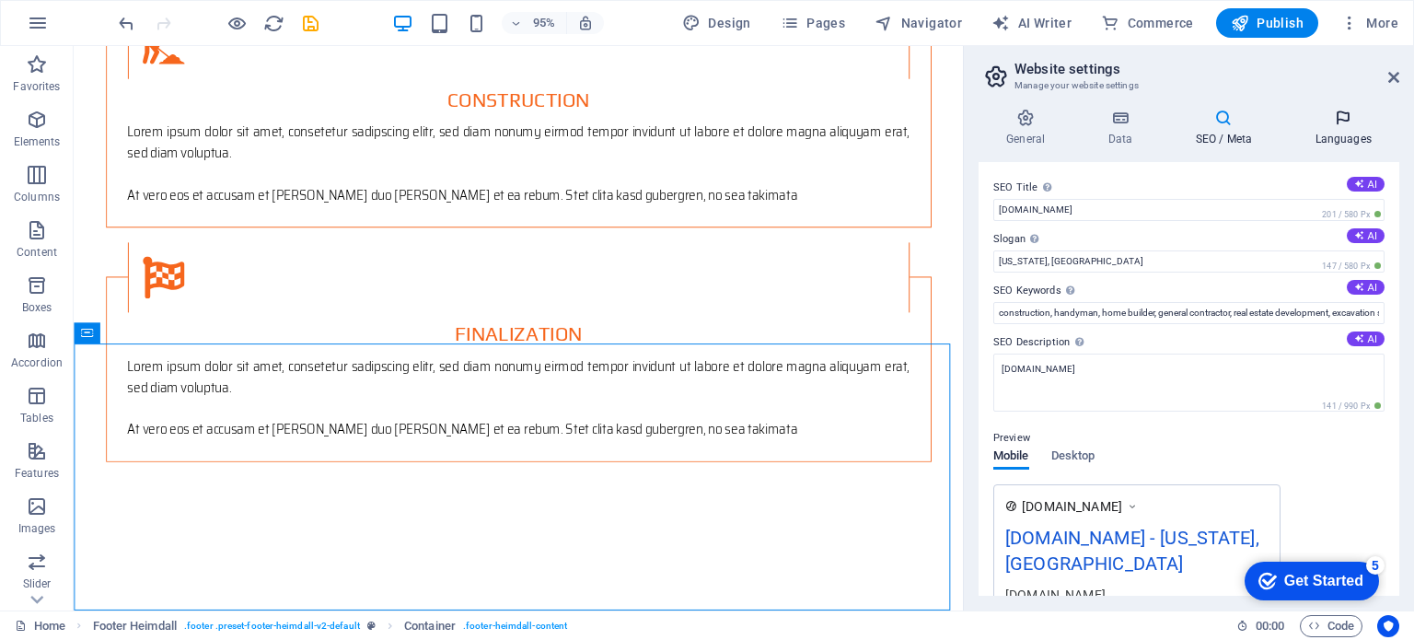
click at [1333, 134] on h4 "Languages" at bounding box center [1343, 128] width 112 height 39
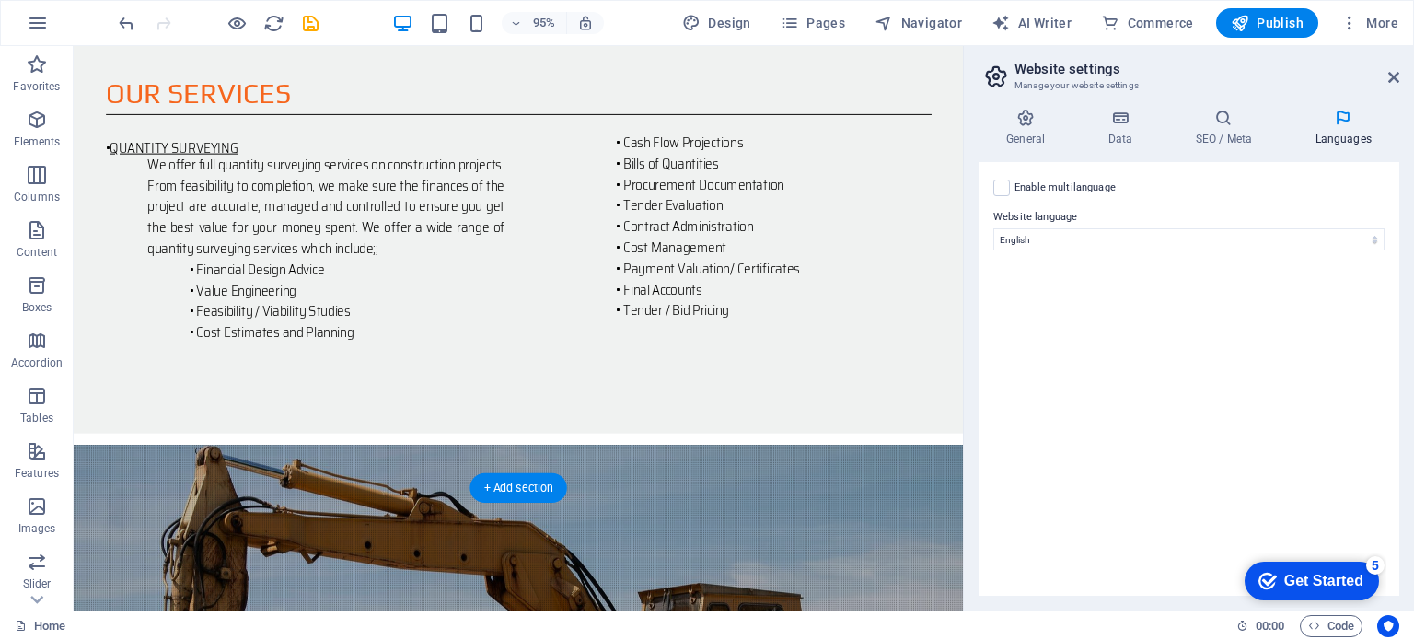
scroll to position [1900, 0]
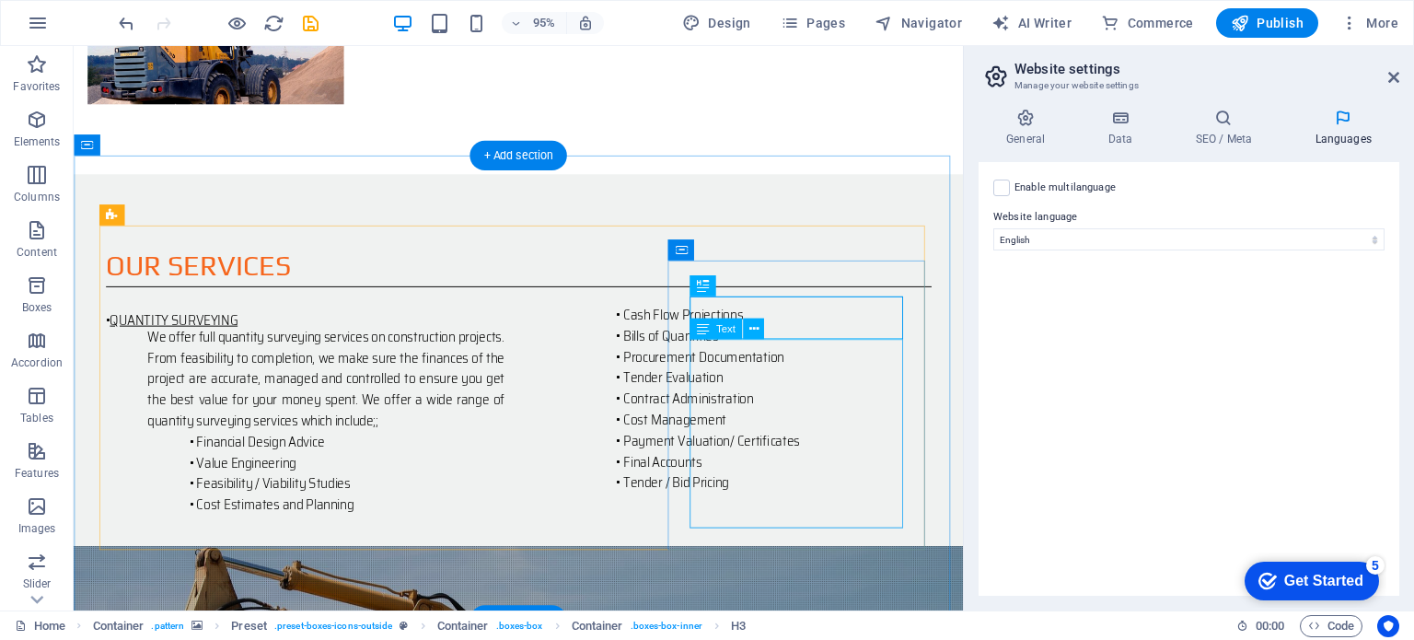
scroll to position [1816, 0]
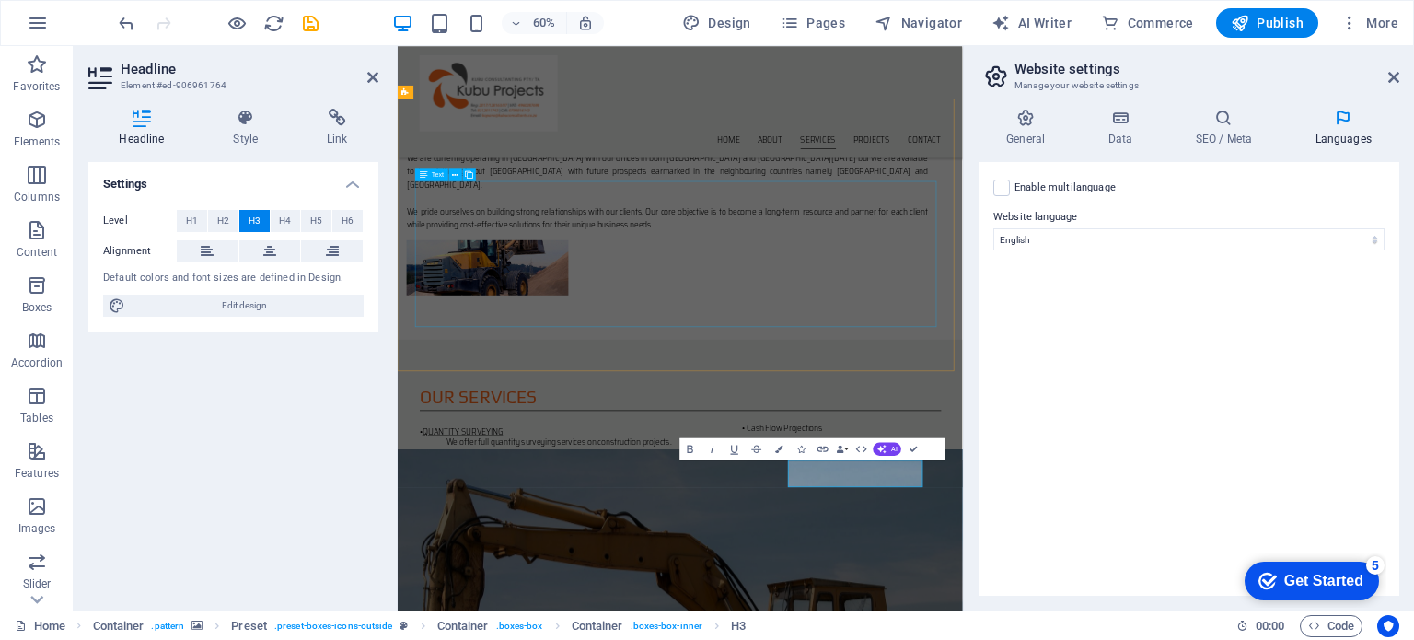
scroll to position [1683, 0]
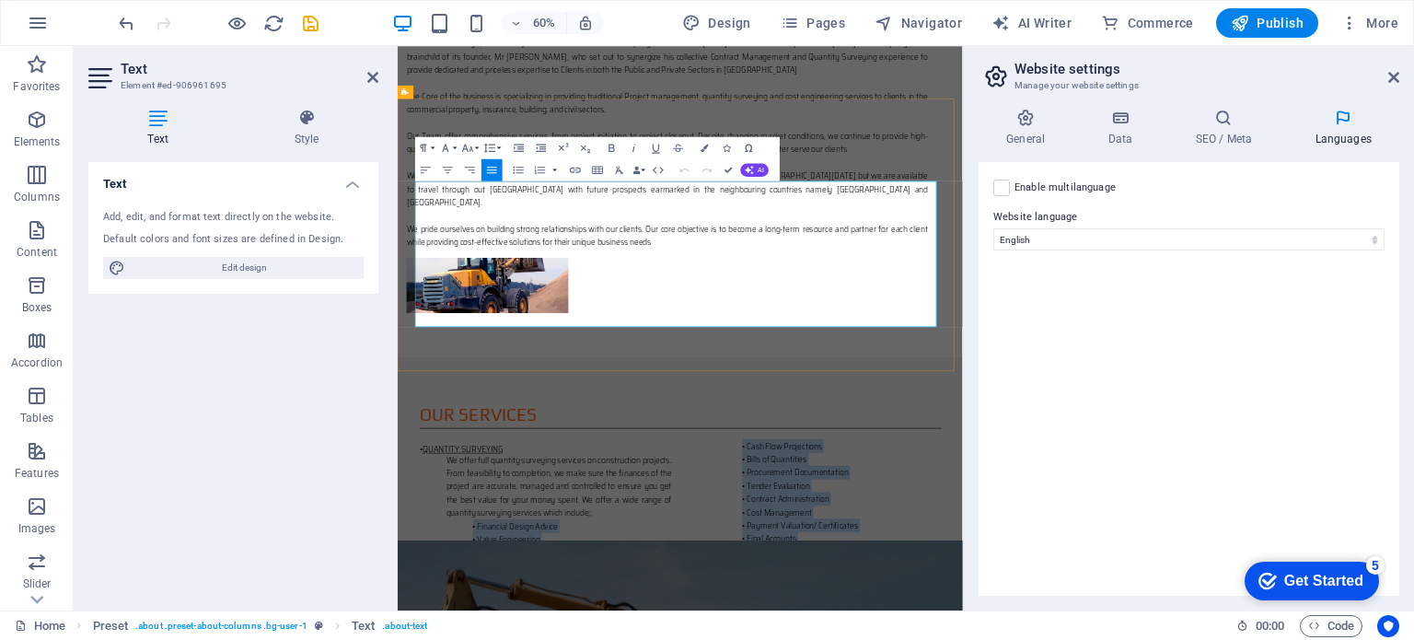
drag, startPoint x: 506, startPoint y: 413, endPoint x: 1102, endPoint y: 459, distance: 597.5
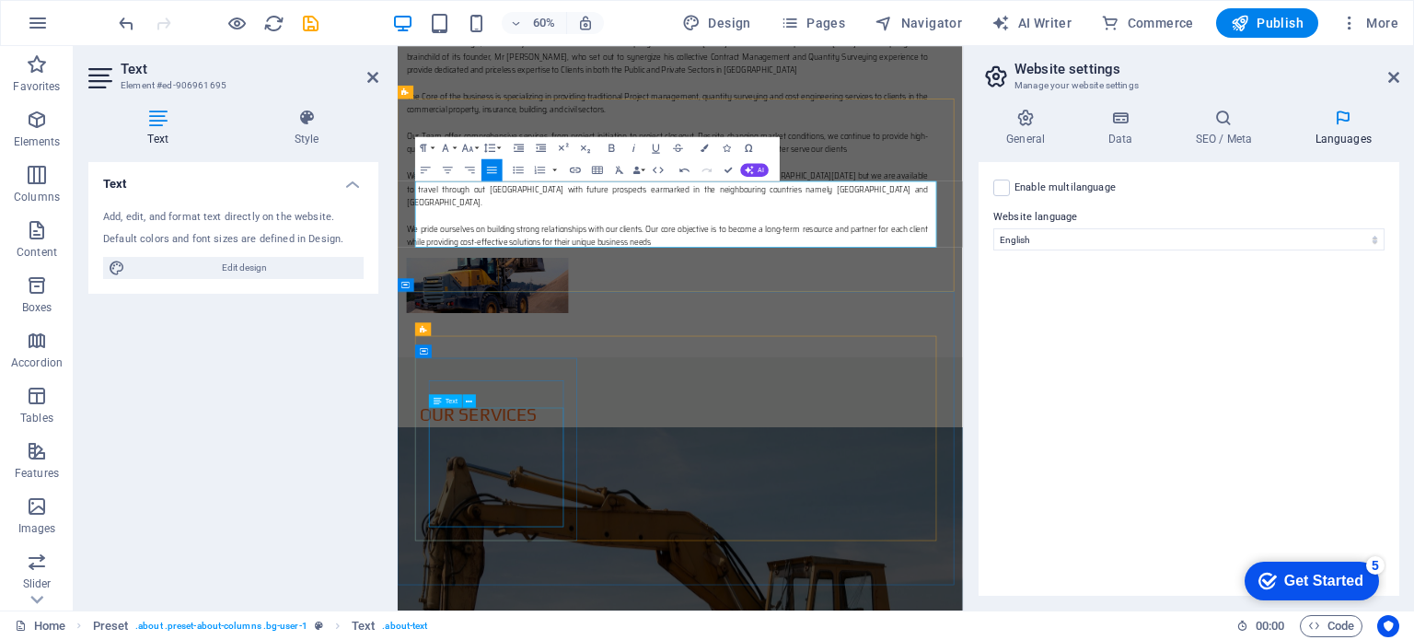
drag, startPoint x: 617, startPoint y: 706, endPoint x: 877, endPoint y: 464, distance: 355.7
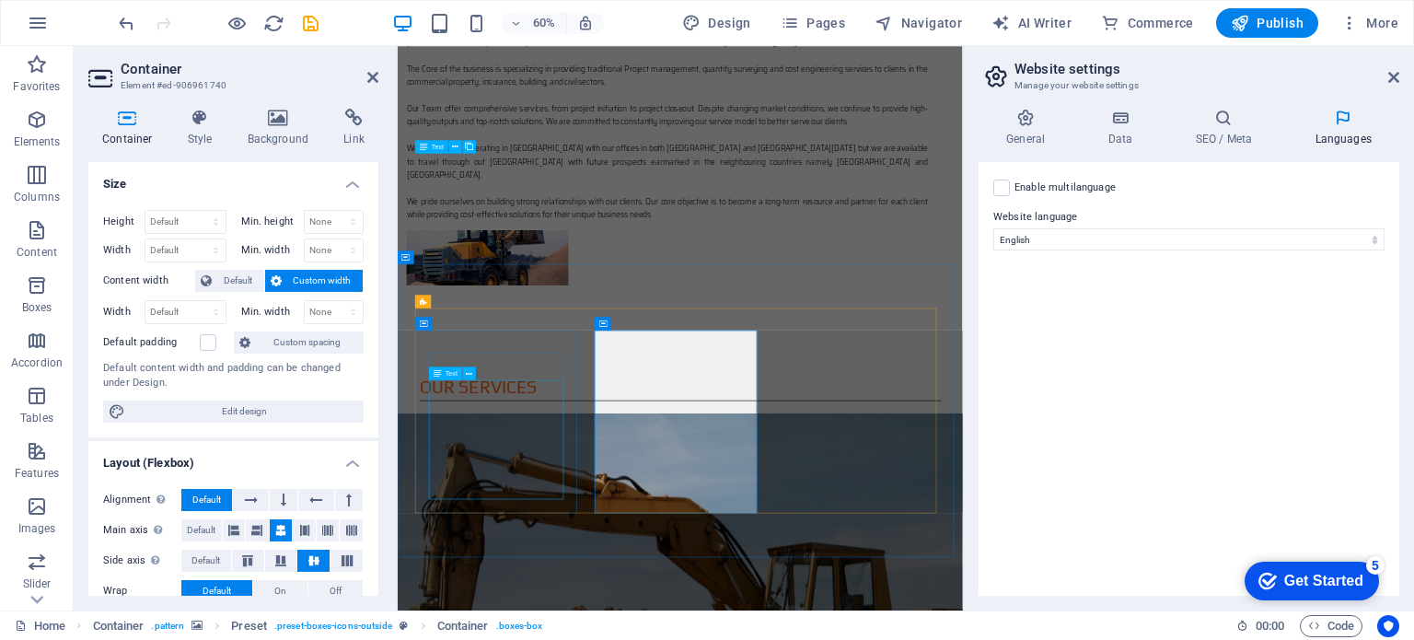
scroll to position [1728, 0]
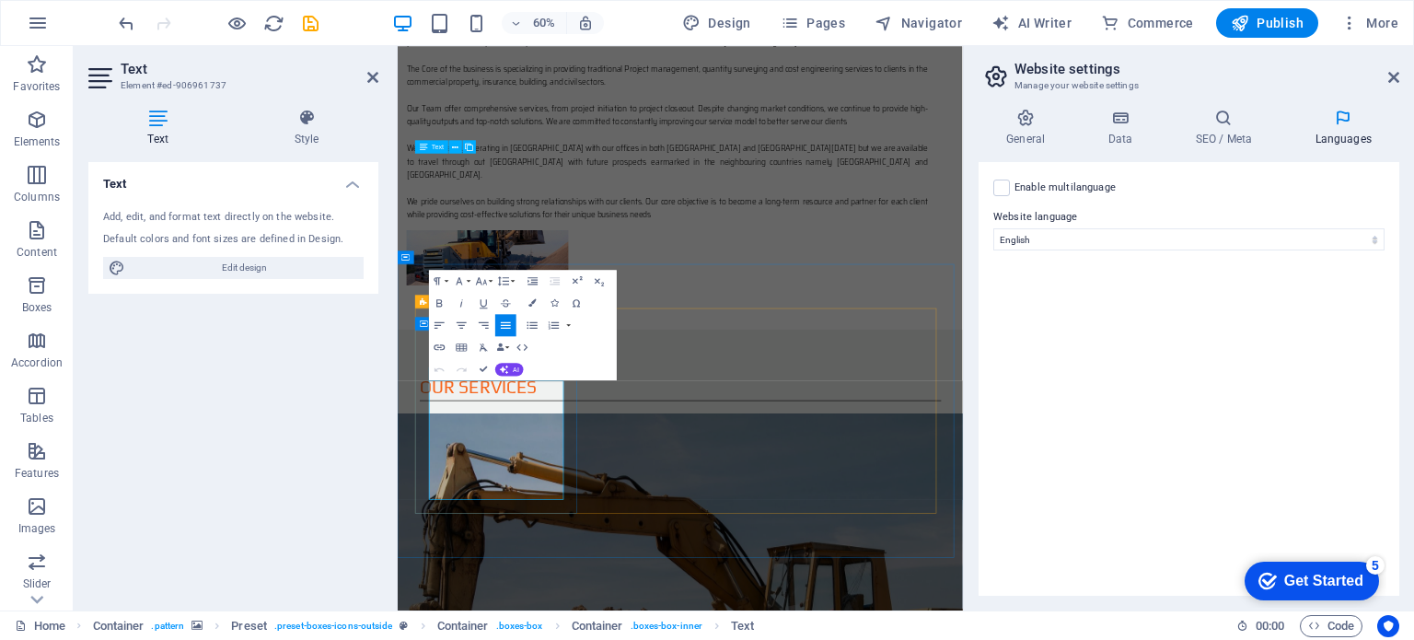
drag, startPoint x: 620, startPoint y: 789, endPoint x: 447, endPoint y: 607, distance: 251.4
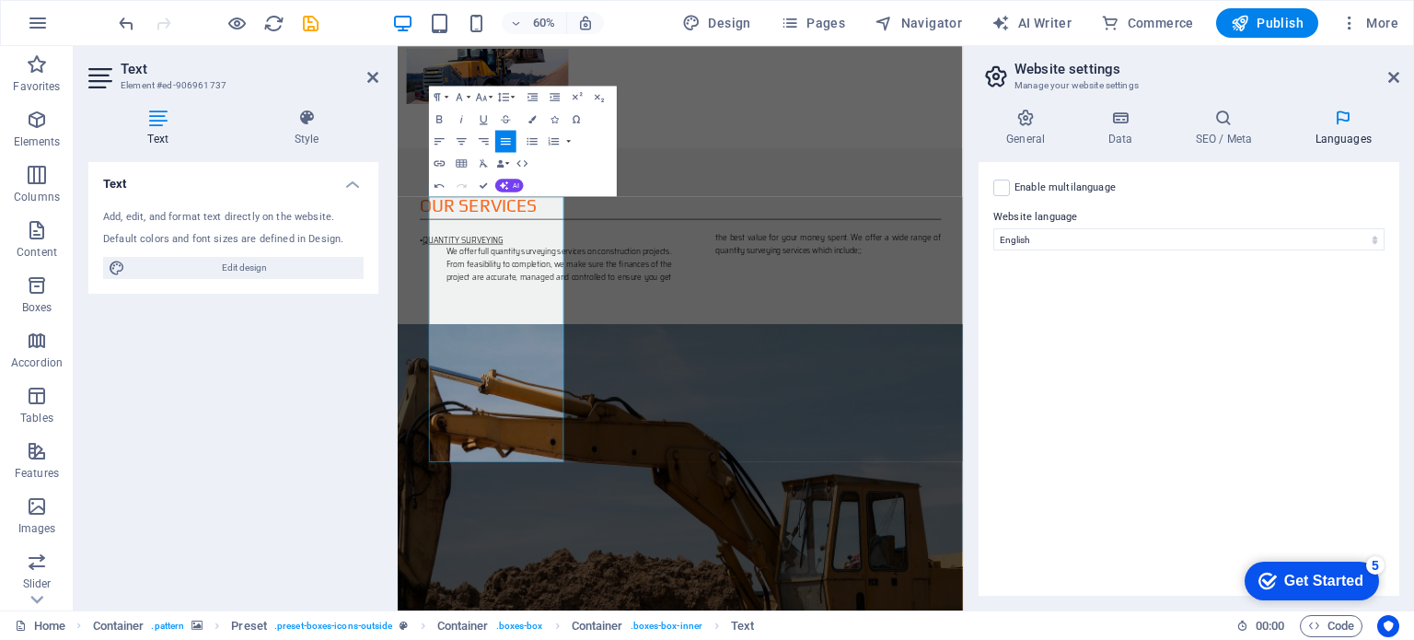
scroll to position [2035, 0]
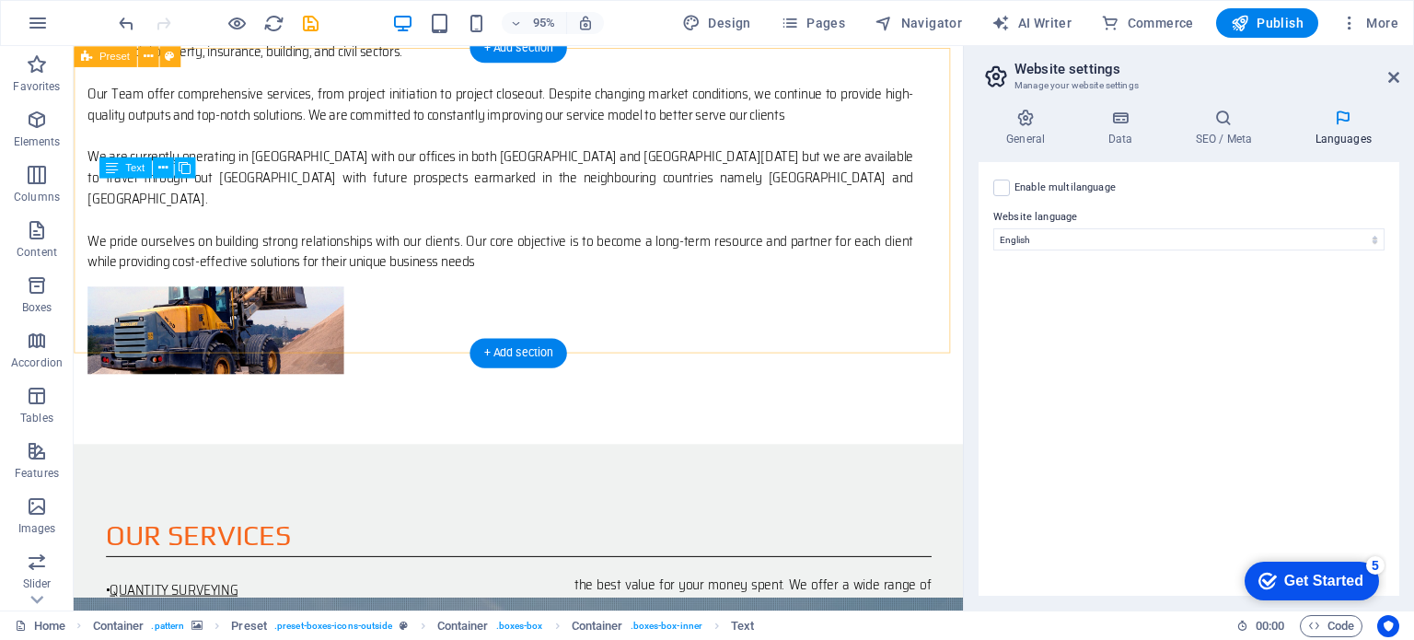
scroll to position [1415, 0]
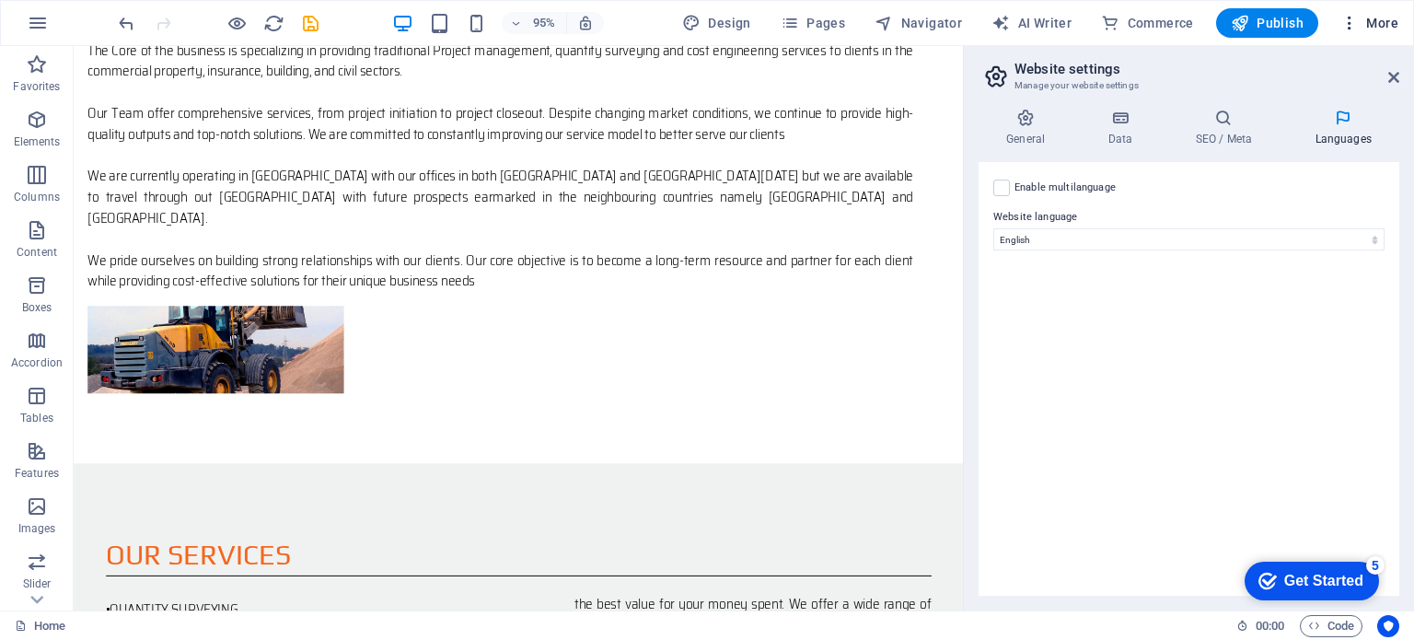
click at [1376, 20] on span "More" at bounding box center [1370, 23] width 58 height 18
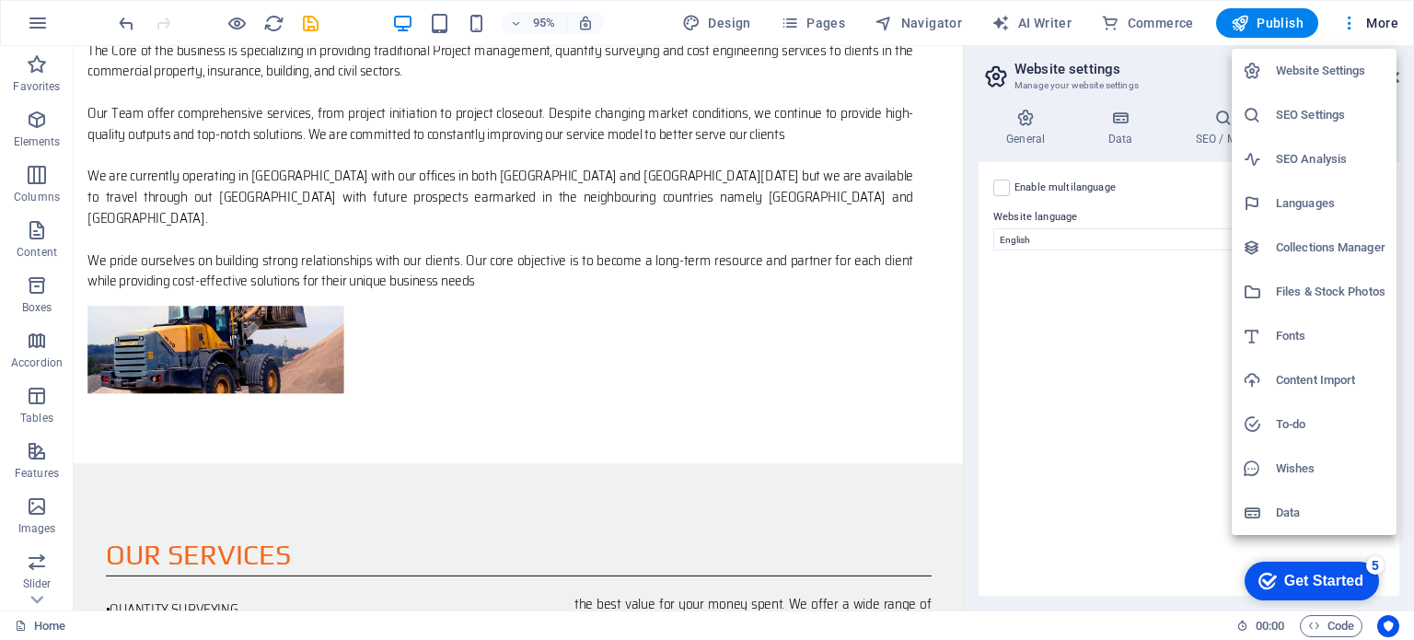
click at [310, 23] on div at bounding box center [707, 320] width 1414 height 640
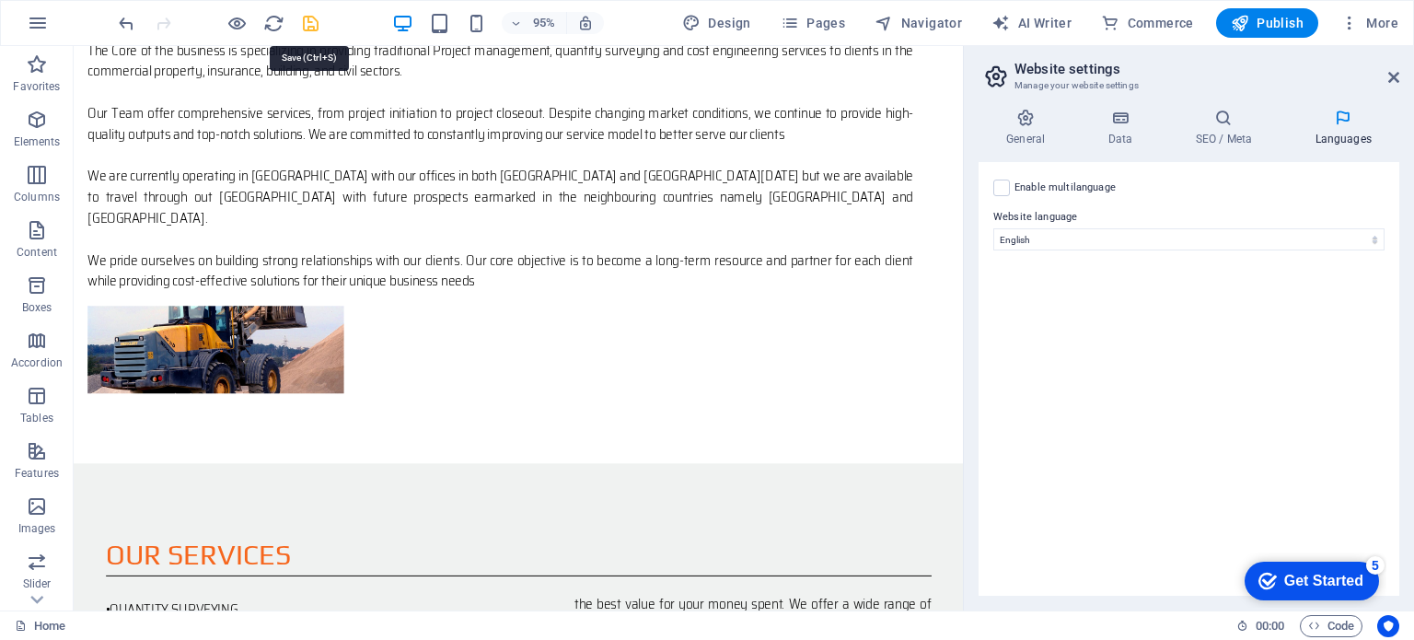
click at [309, 24] on icon "save" at bounding box center [310, 23] width 21 height 21
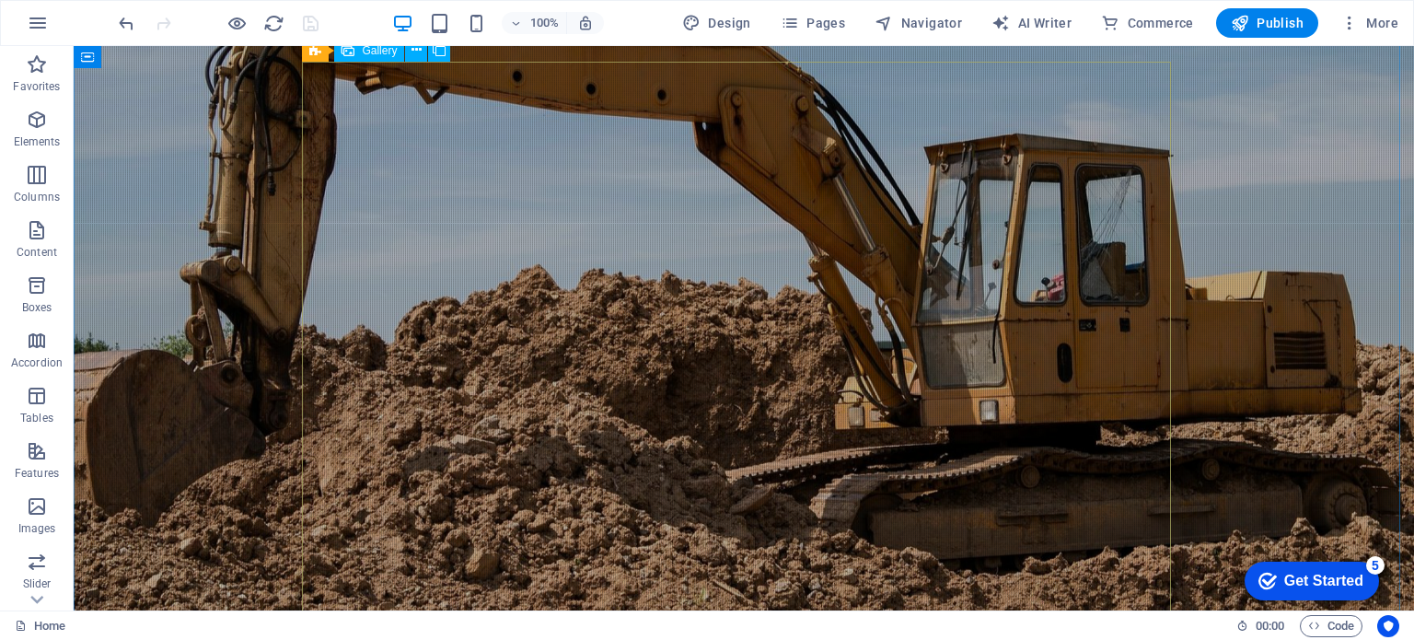
scroll to position [2571, 0]
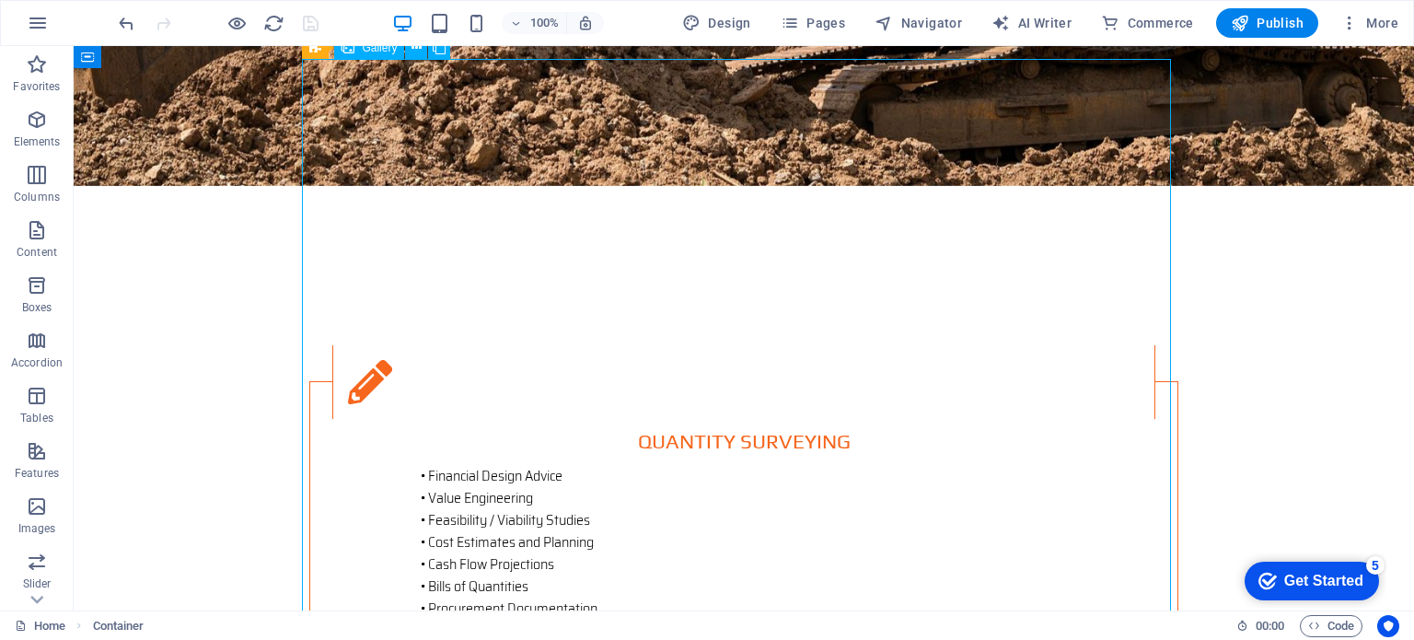
select select "4"
select select "px"
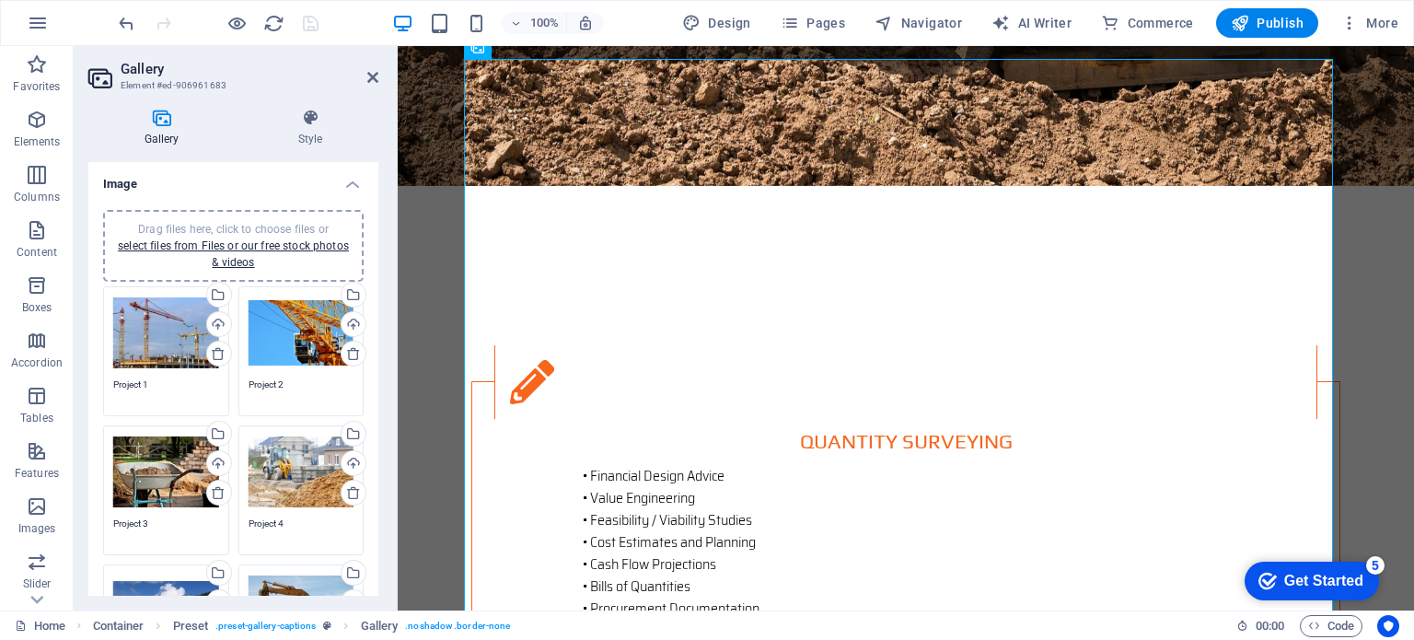
click at [284, 386] on textarea "Project 2" at bounding box center [302, 392] width 106 height 28
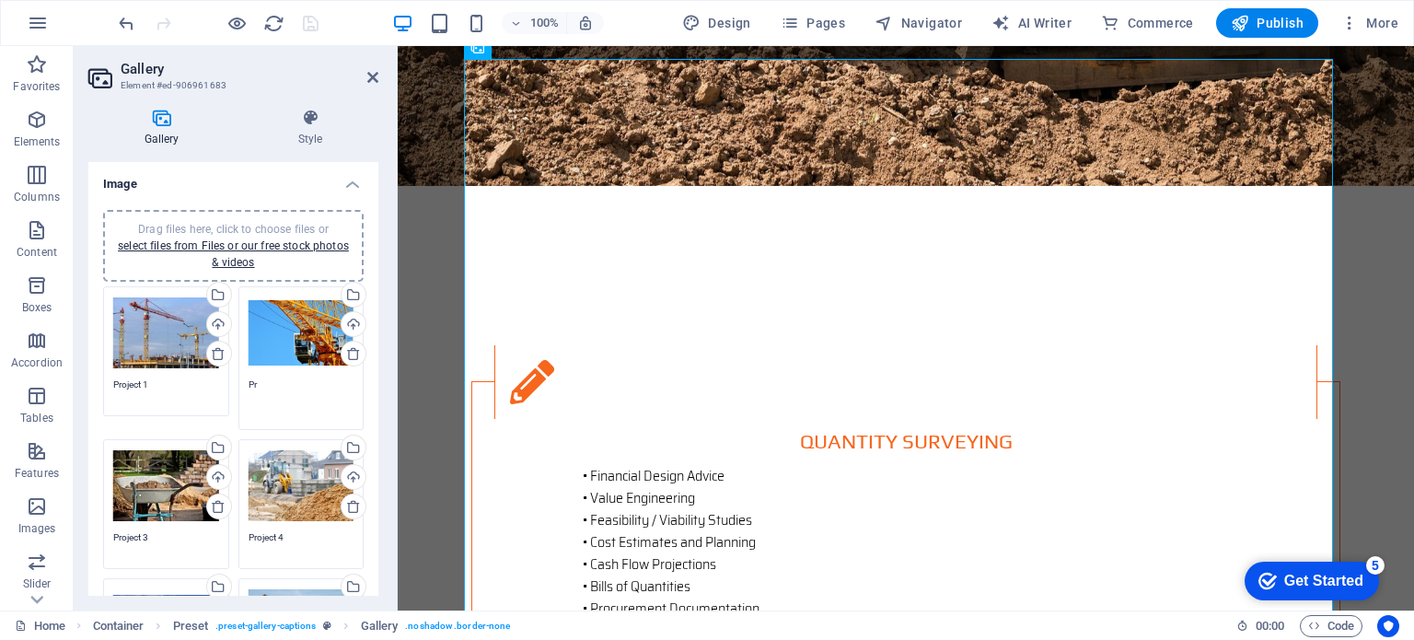
type textarea "P"
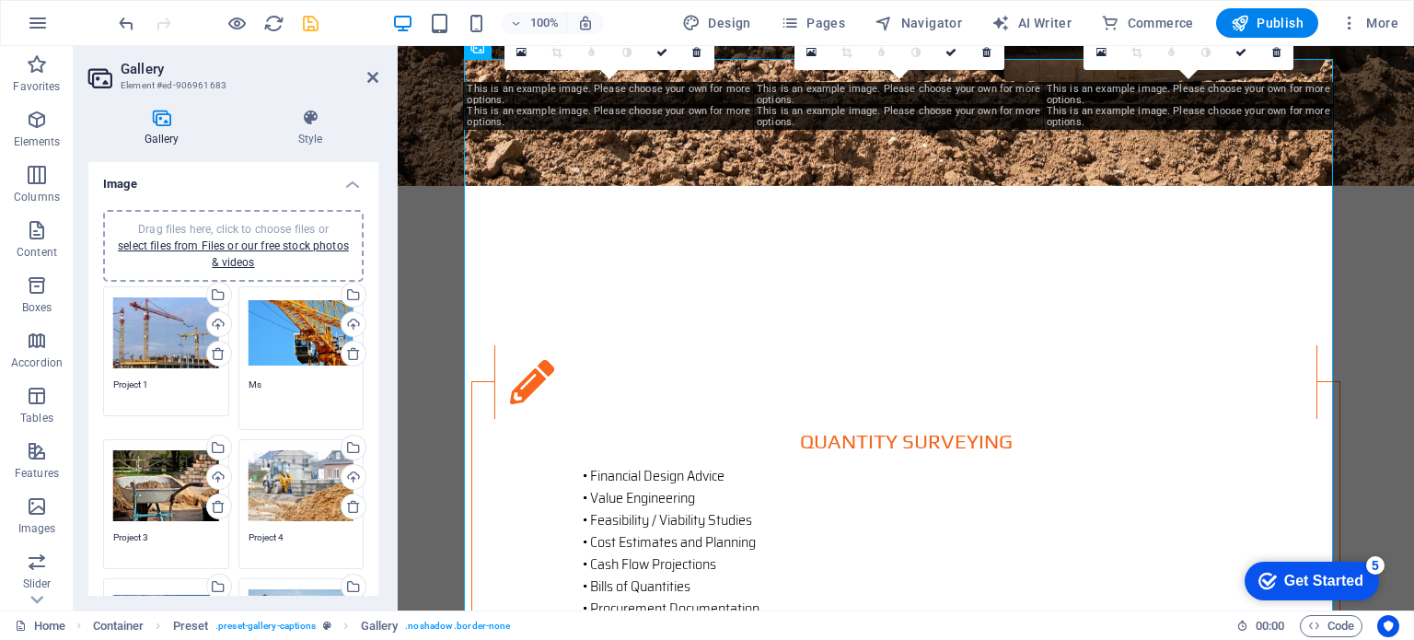
type textarea "M"
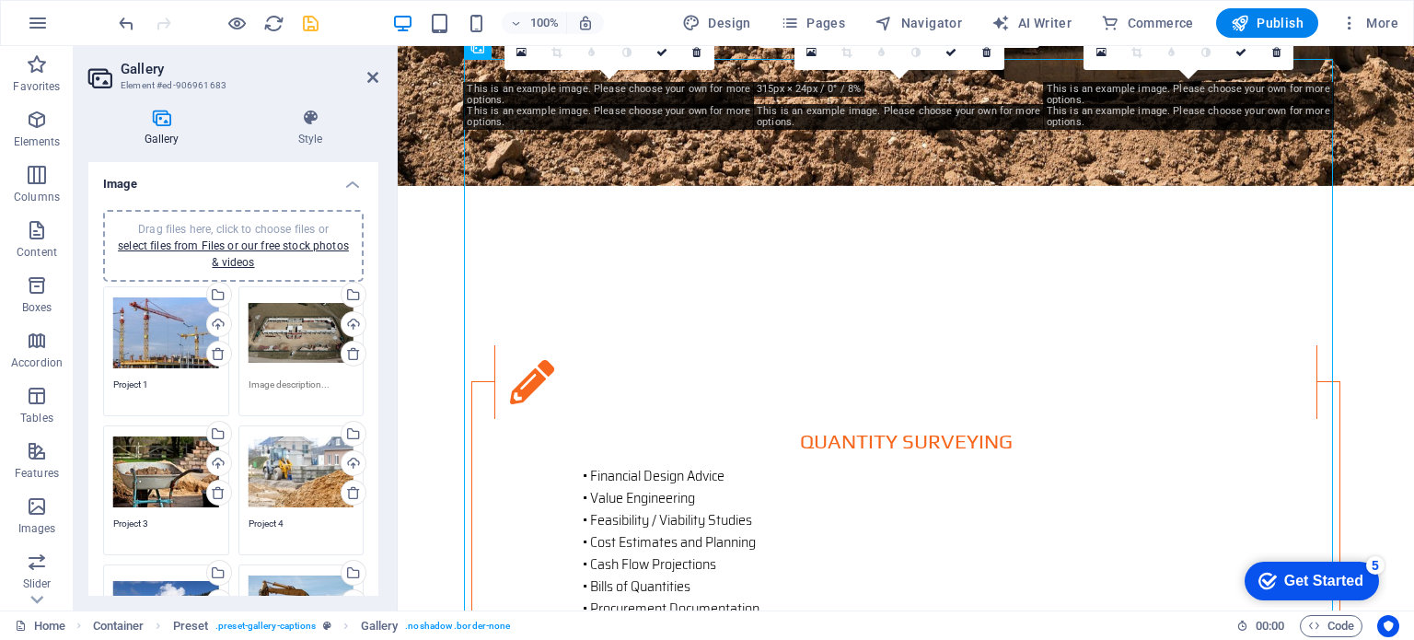
click at [285, 378] on textarea at bounding box center [302, 392] width 106 height 28
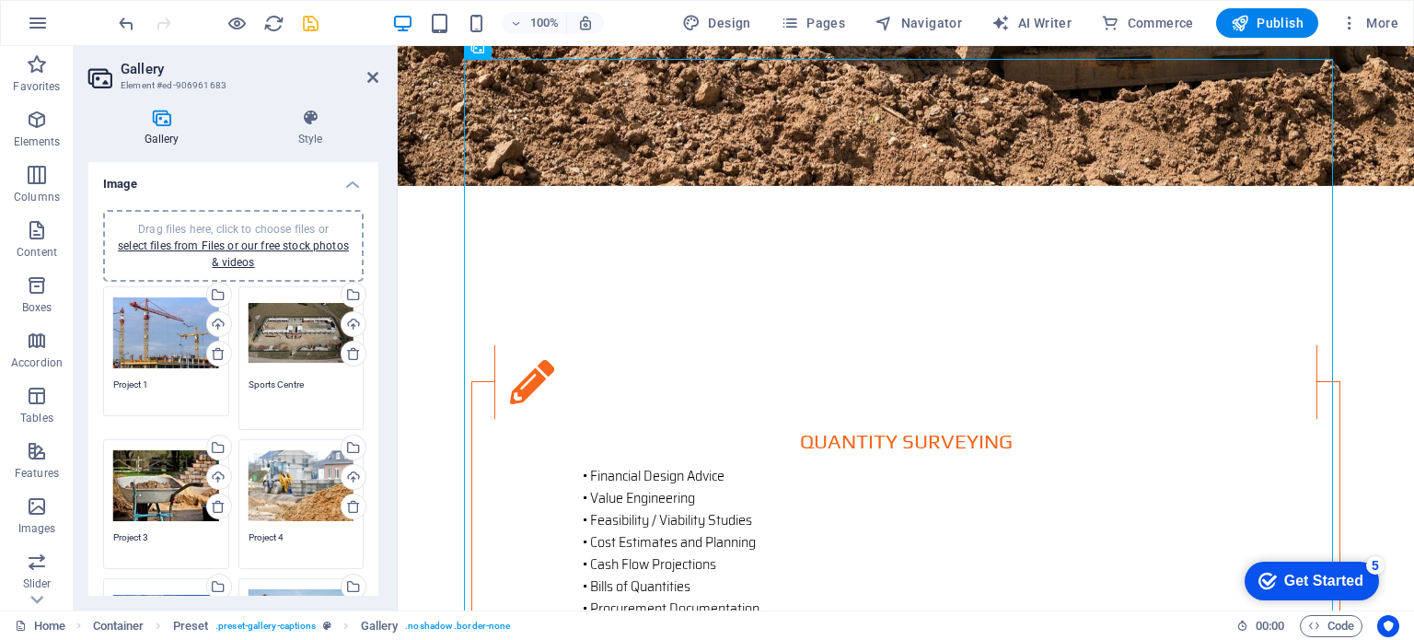
click at [288, 478] on div "Drag files here, click to choose files or select files from Files or our free s…" at bounding box center [302, 486] width 106 height 74
type textarea "Sports Centre"
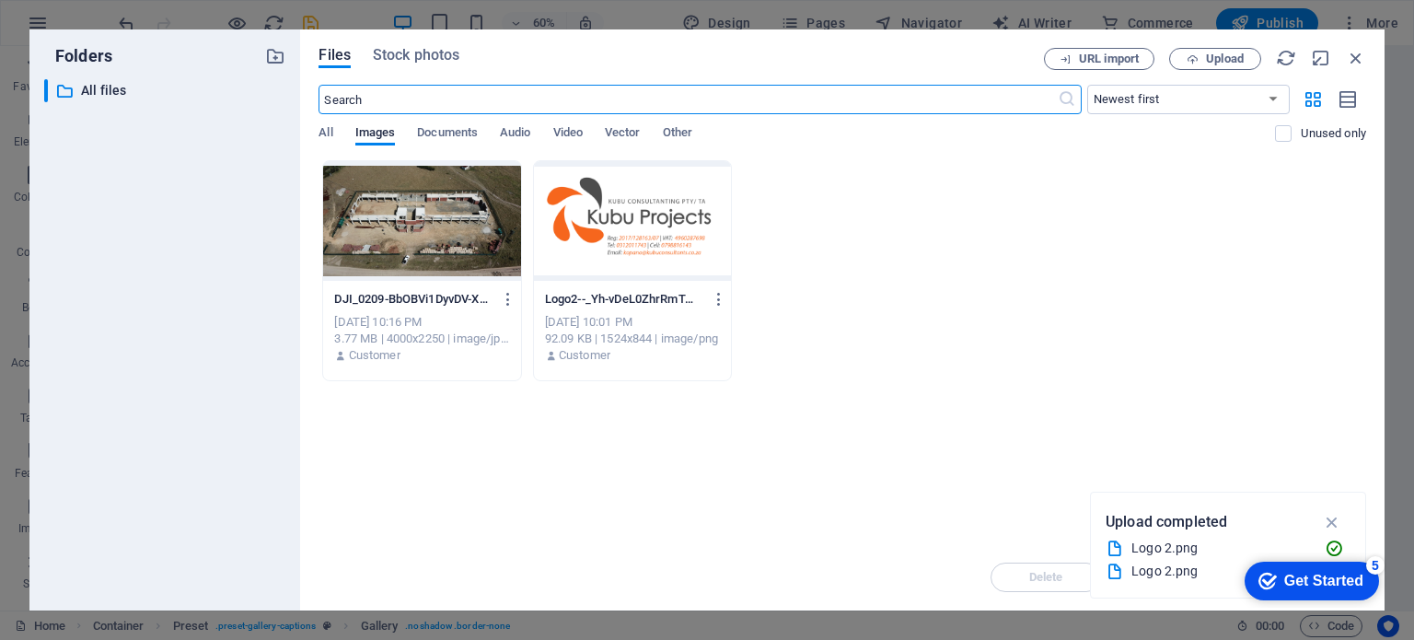
scroll to position [2947, 0]
click at [1353, 52] on icon "button" at bounding box center [1356, 58] width 20 height 20
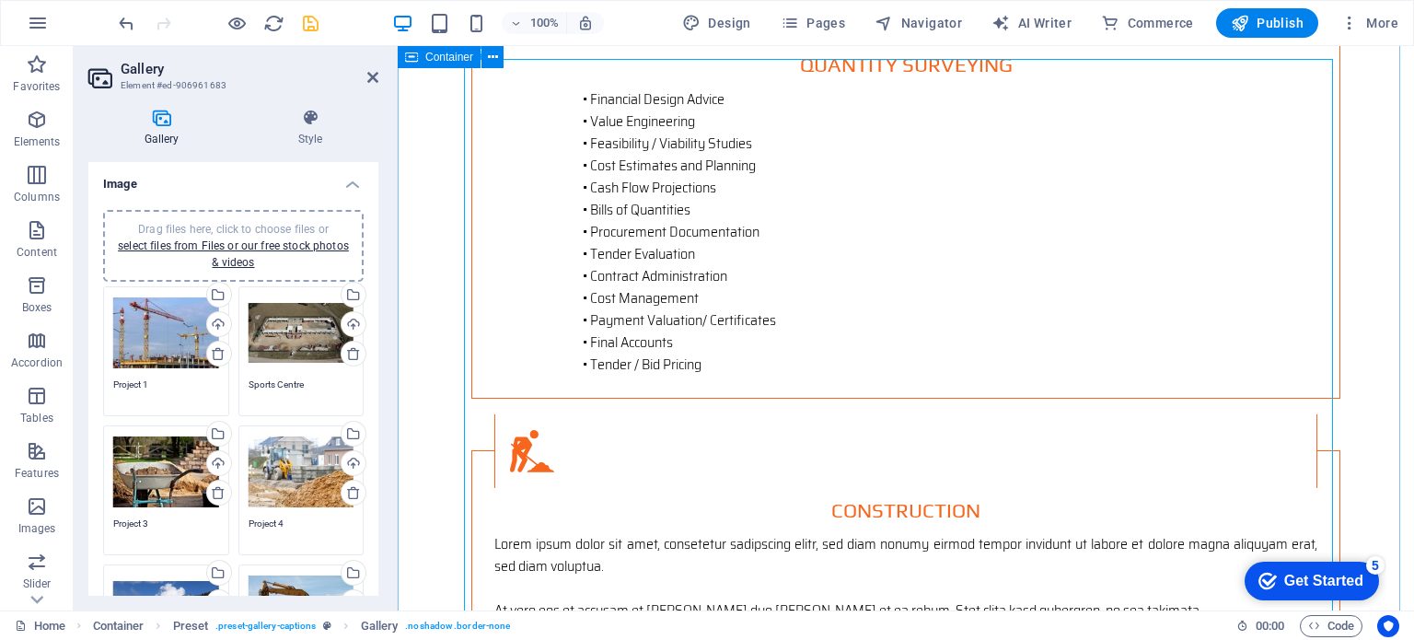
scroll to position [2571, 0]
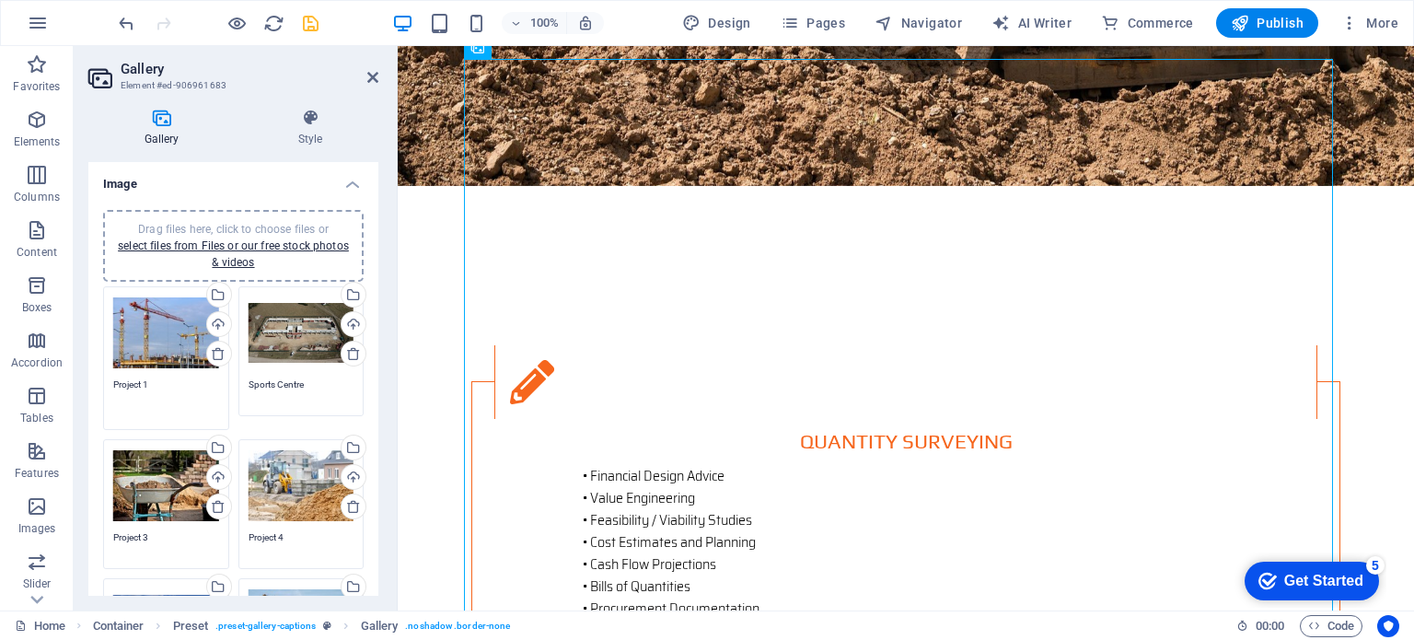
click at [158, 380] on textarea "Project 1" at bounding box center [166, 398] width 106 height 41
type textarea "P"
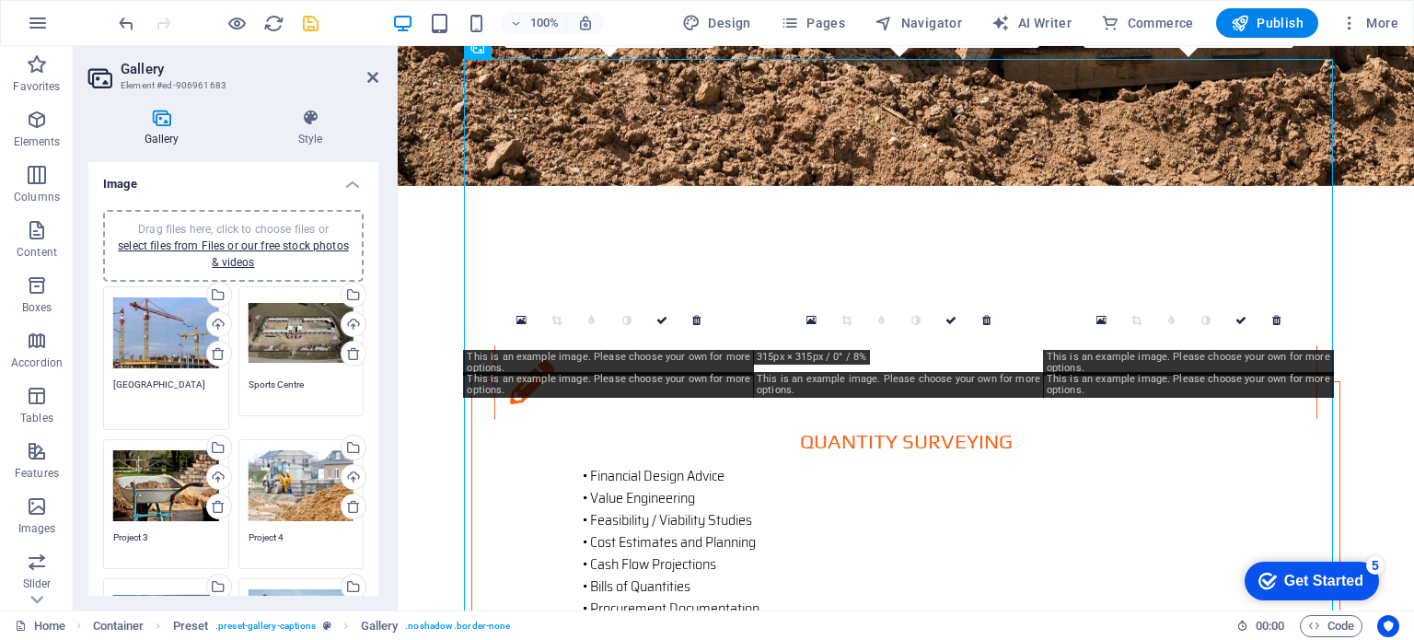
type textarea "[GEOGRAPHIC_DATA]"
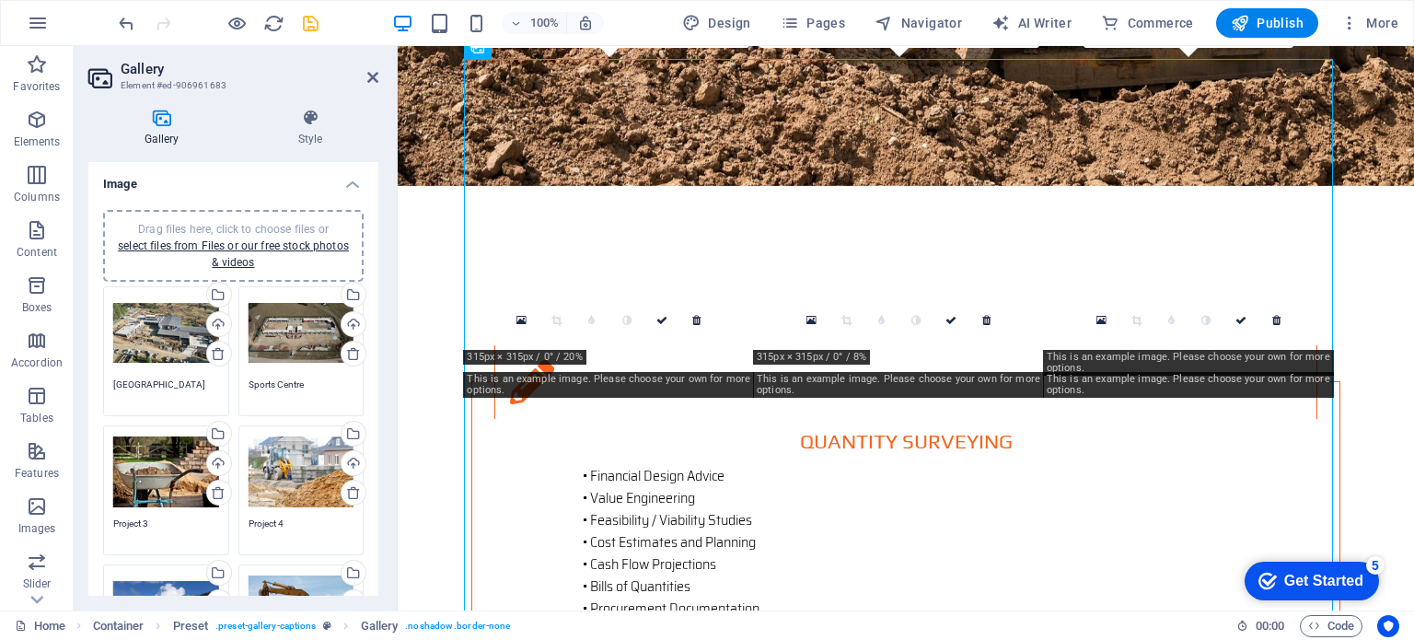
click at [159, 320] on div "Drag files here, click to choose files or select files from Files or our free s…" at bounding box center [166, 333] width 106 height 74
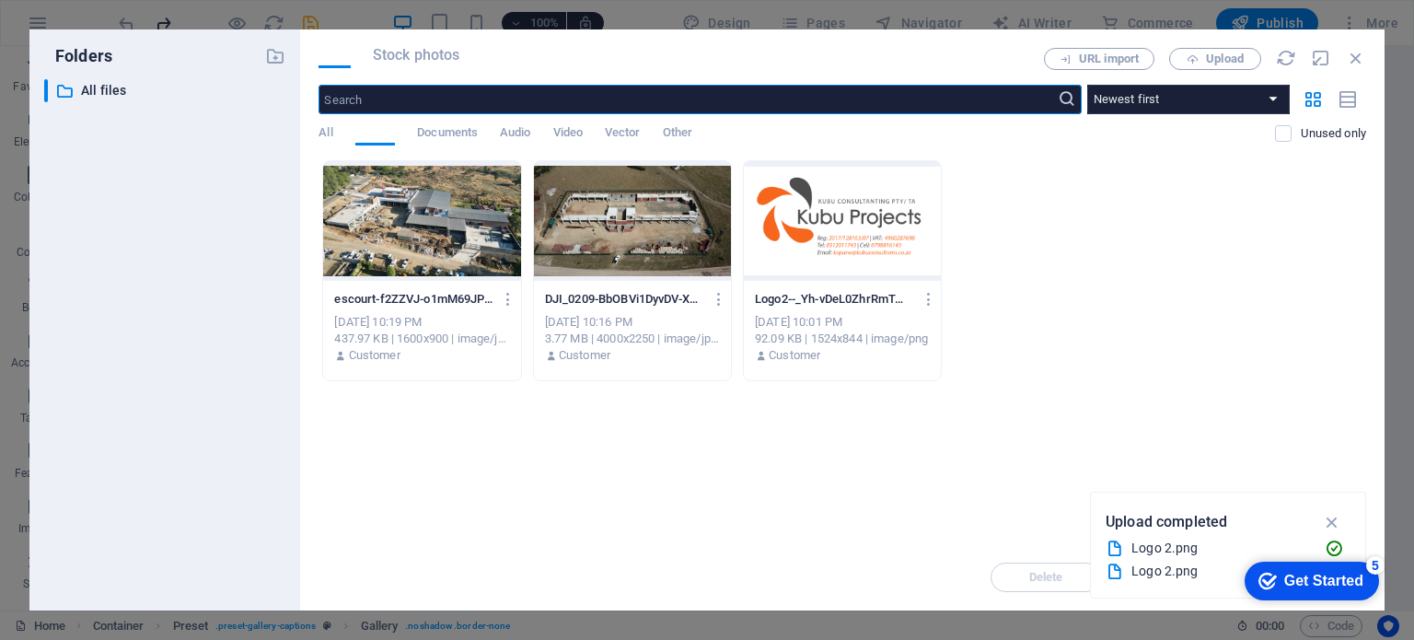
scroll to position [2947, 0]
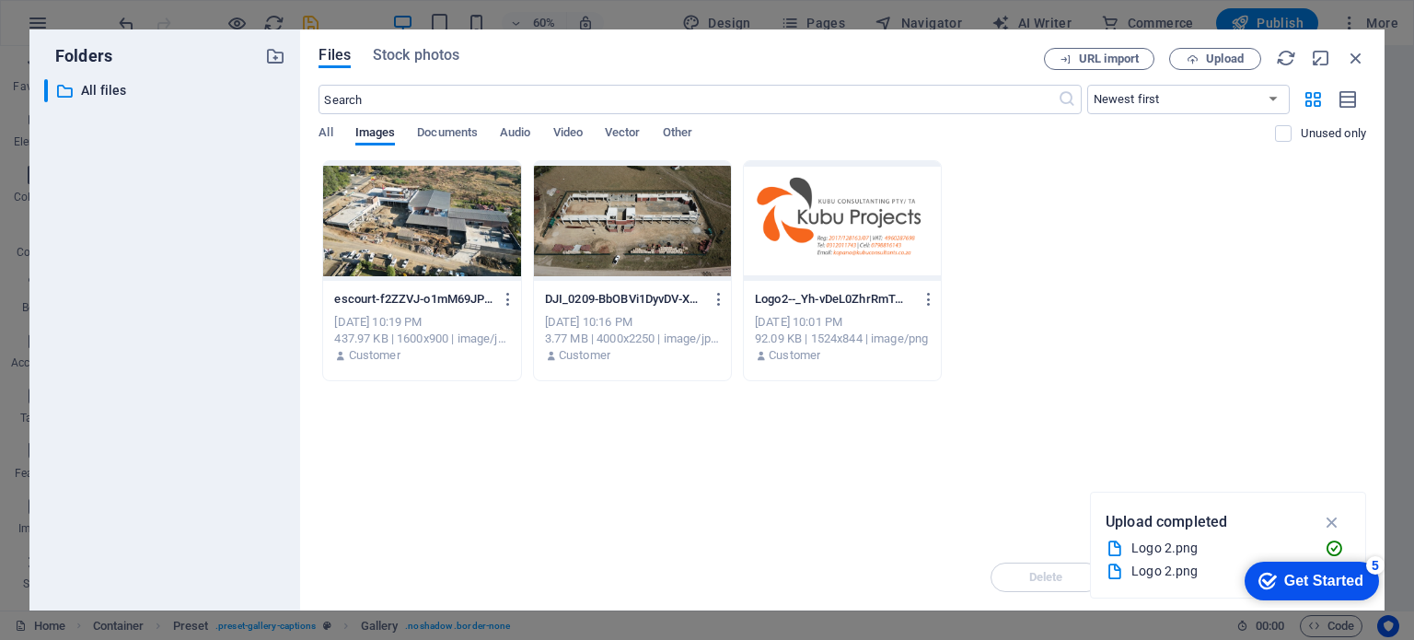
click at [424, 212] on div at bounding box center [421, 221] width 197 height 120
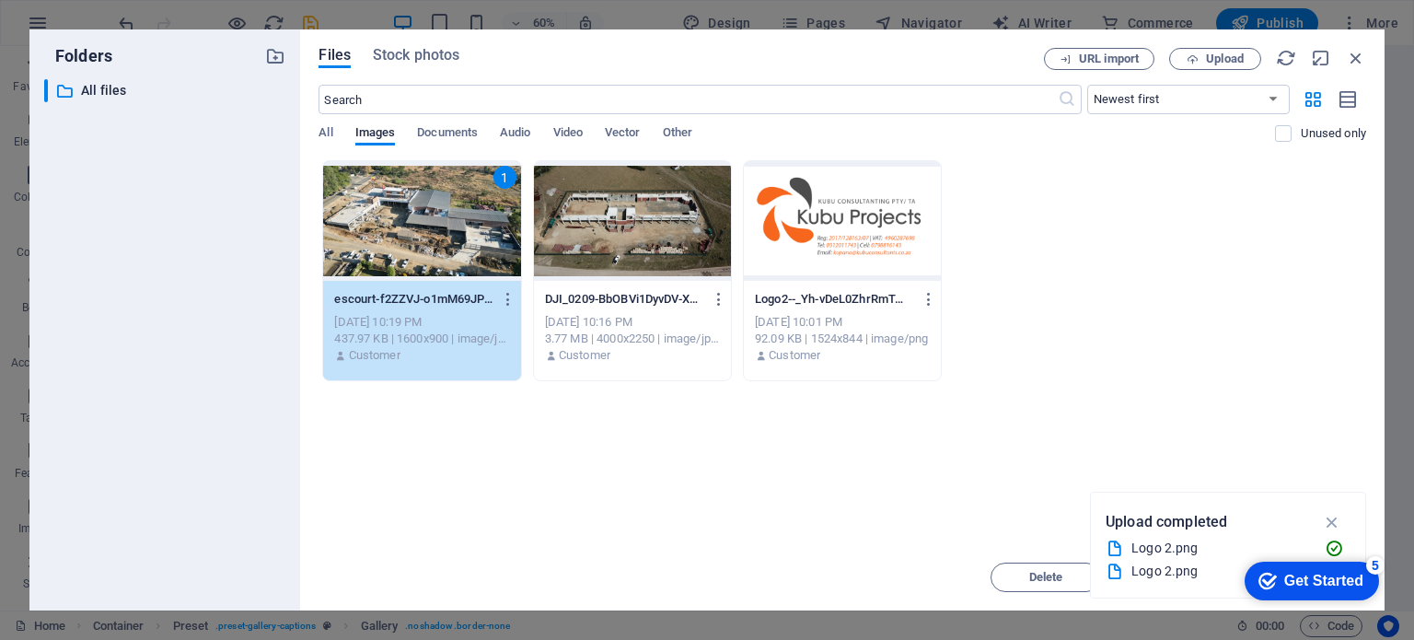
click at [398, 240] on div "1" at bounding box center [421, 221] width 197 height 120
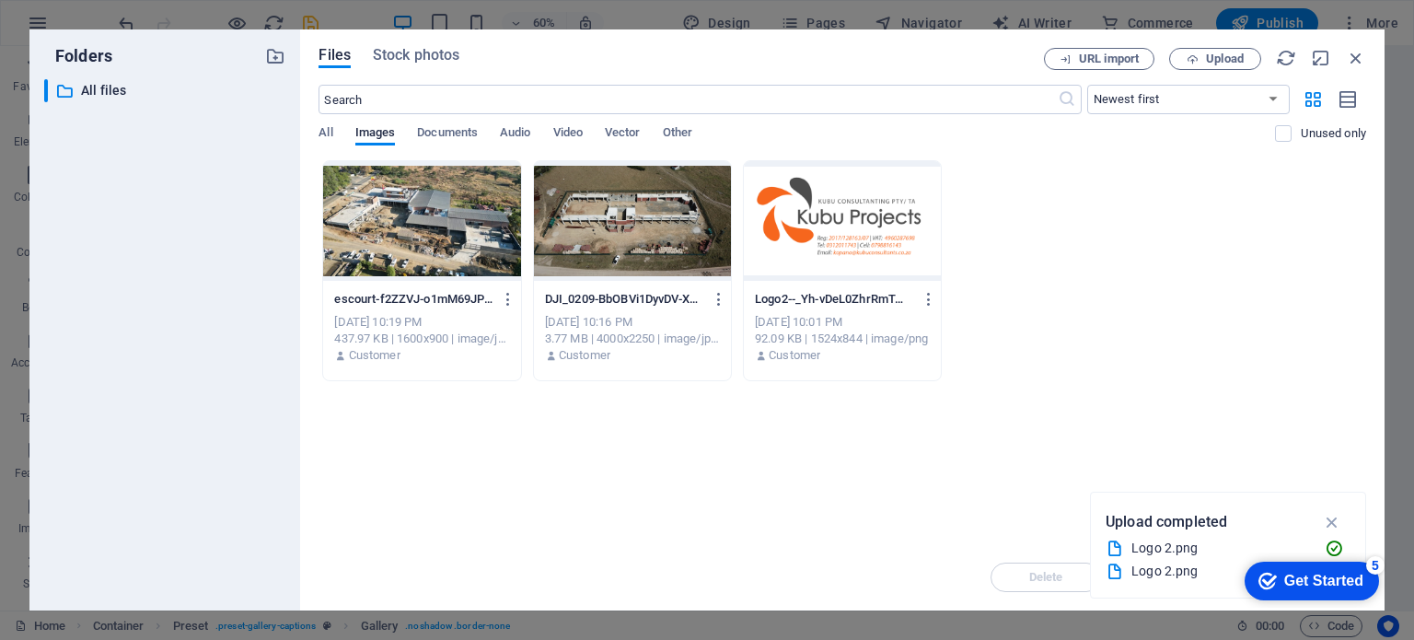
click at [398, 240] on div at bounding box center [421, 221] width 197 height 120
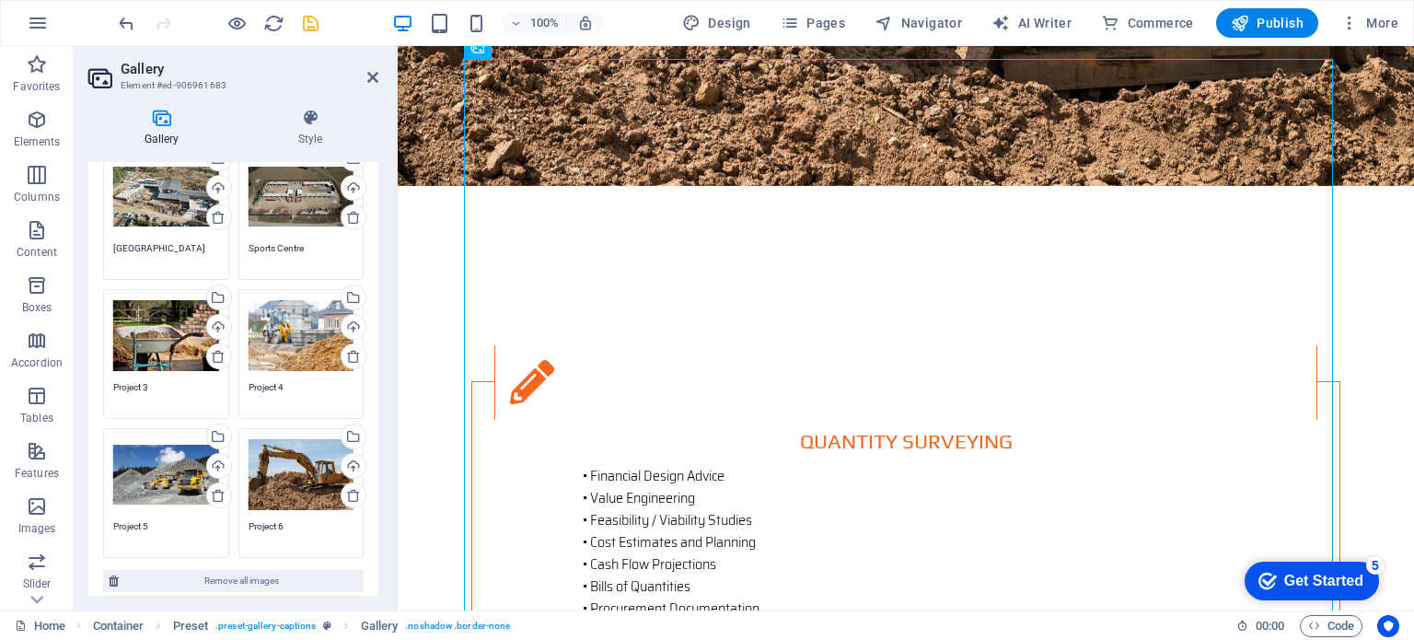
scroll to position [0, 0]
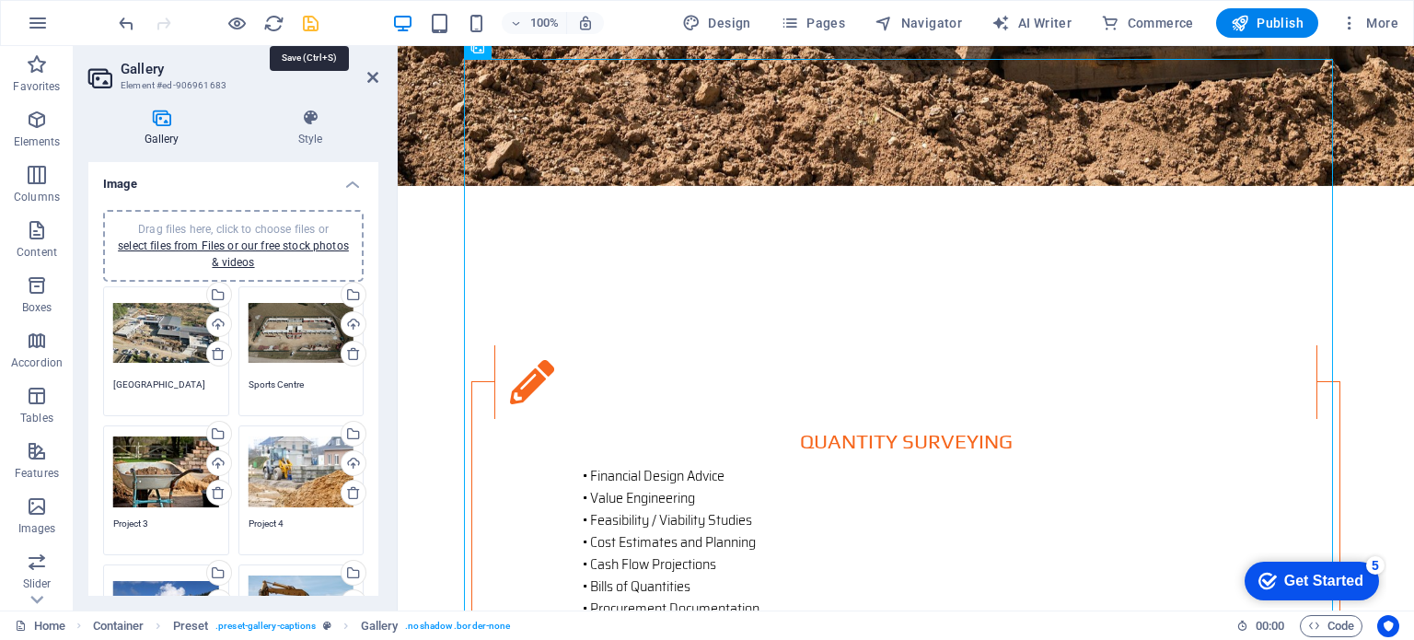
click at [309, 25] on icon "save" at bounding box center [310, 23] width 21 height 21
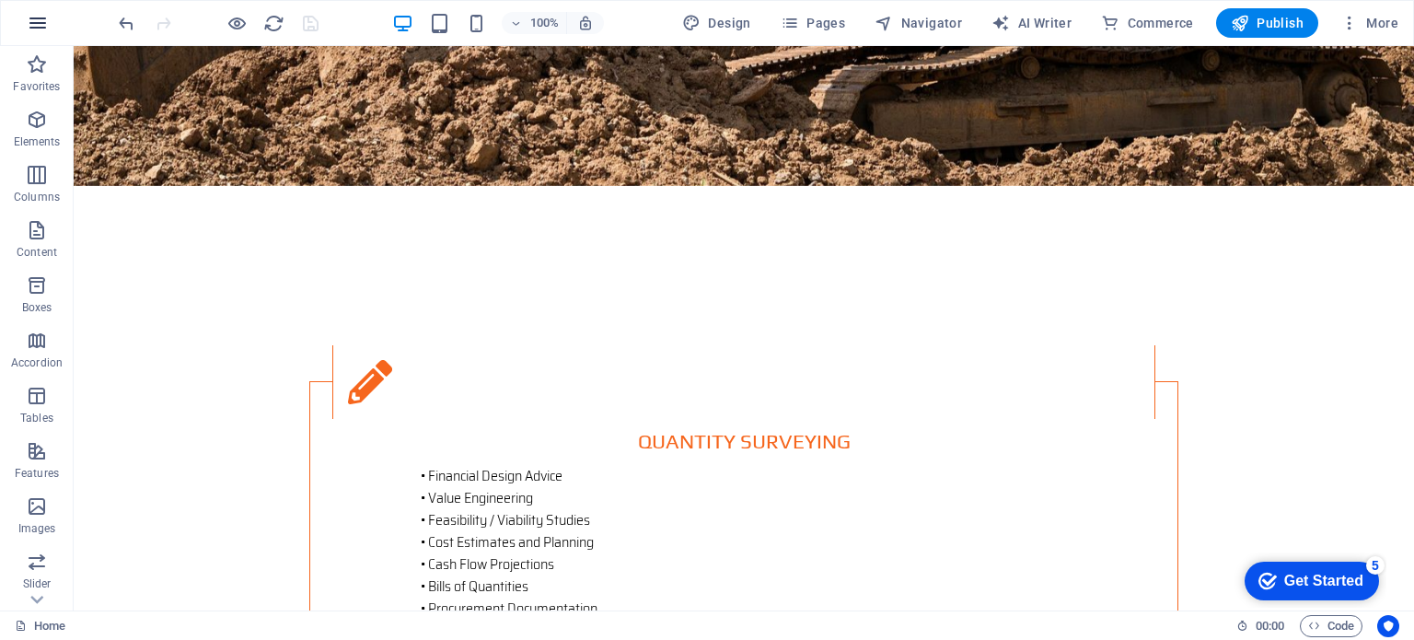
click at [33, 24] on icon "button" at bounding box center [38, 23] width 22 height 22
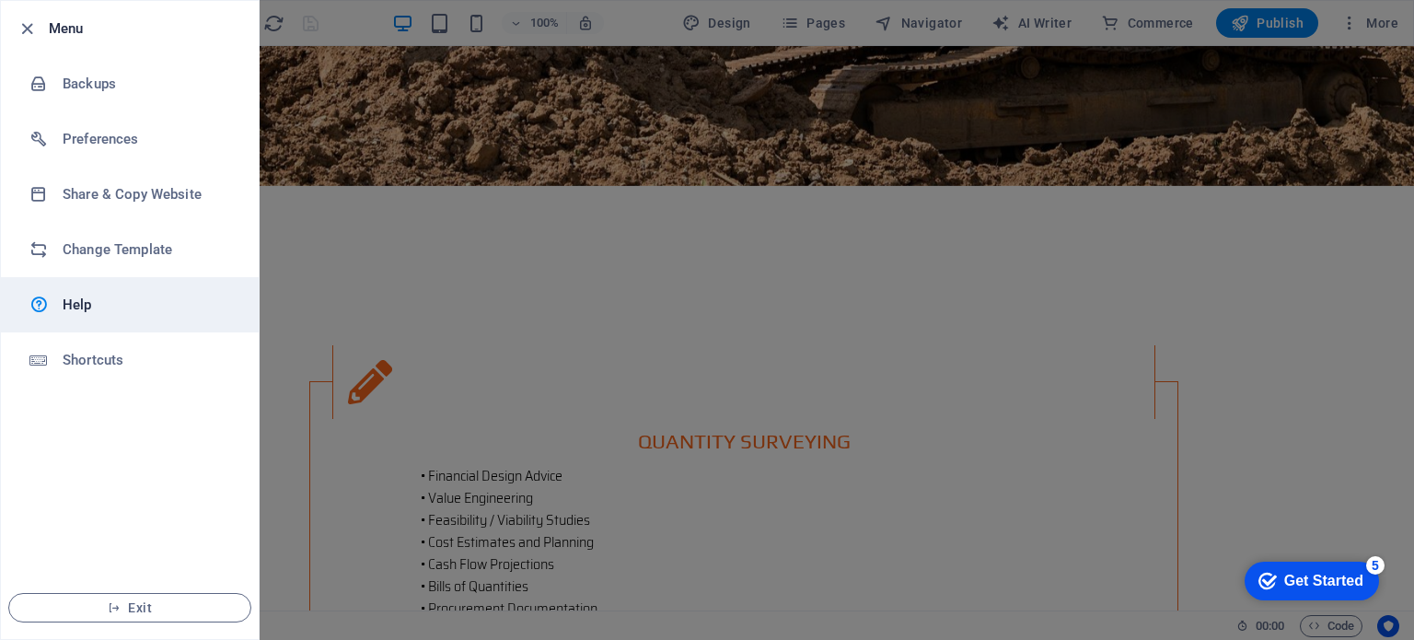
click at [87, 307] on h6 "Help" at bounding box center [148, 305] width 170 height 22
click at [1297, 354] on div at bounding box center [707, 320] width 1414 height 640
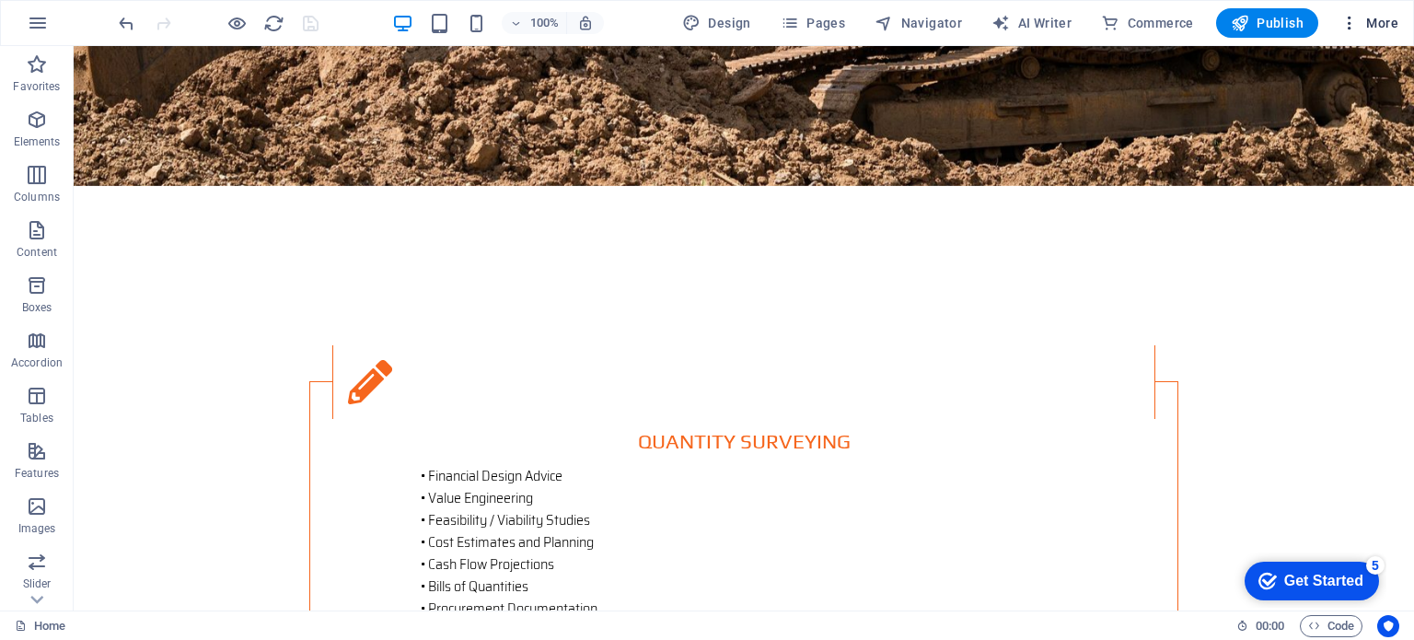
click at [1352, 21] on icon "button" at bounding box center [1350, 23] width 18 height 18
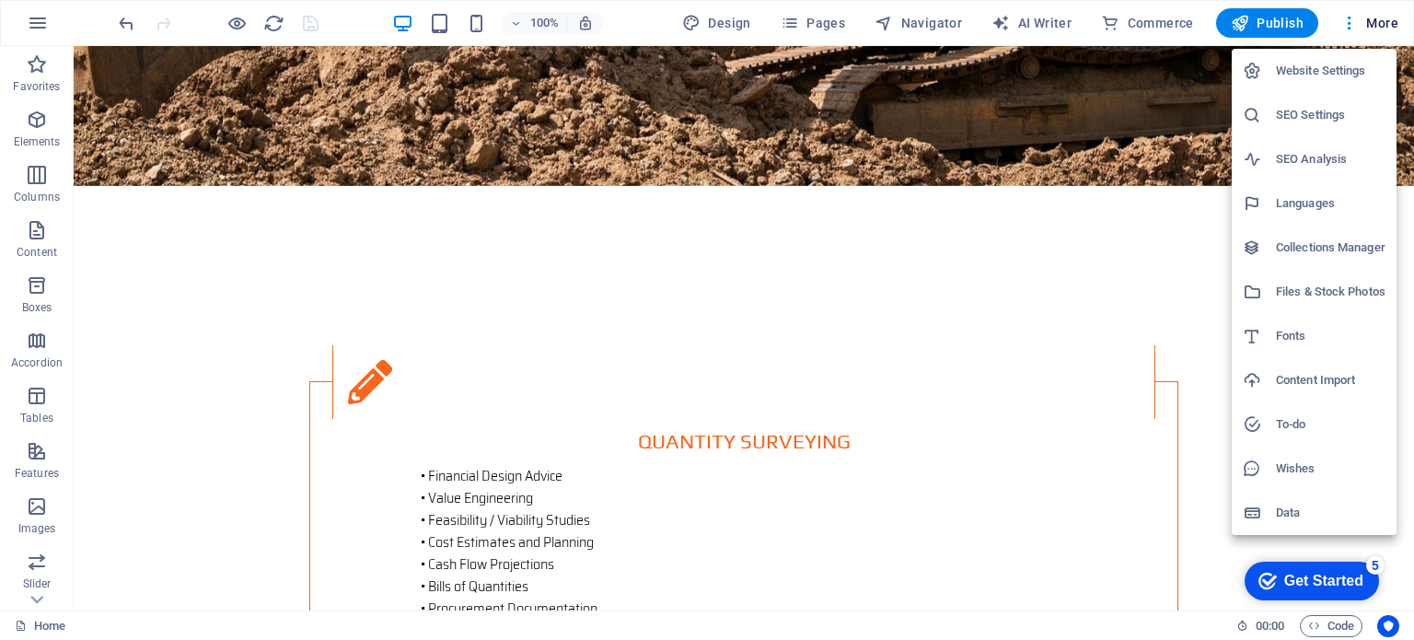
click at [1278, 463] on h6 "Wishes" at bounding box center [1331, 469] width 110 height 22
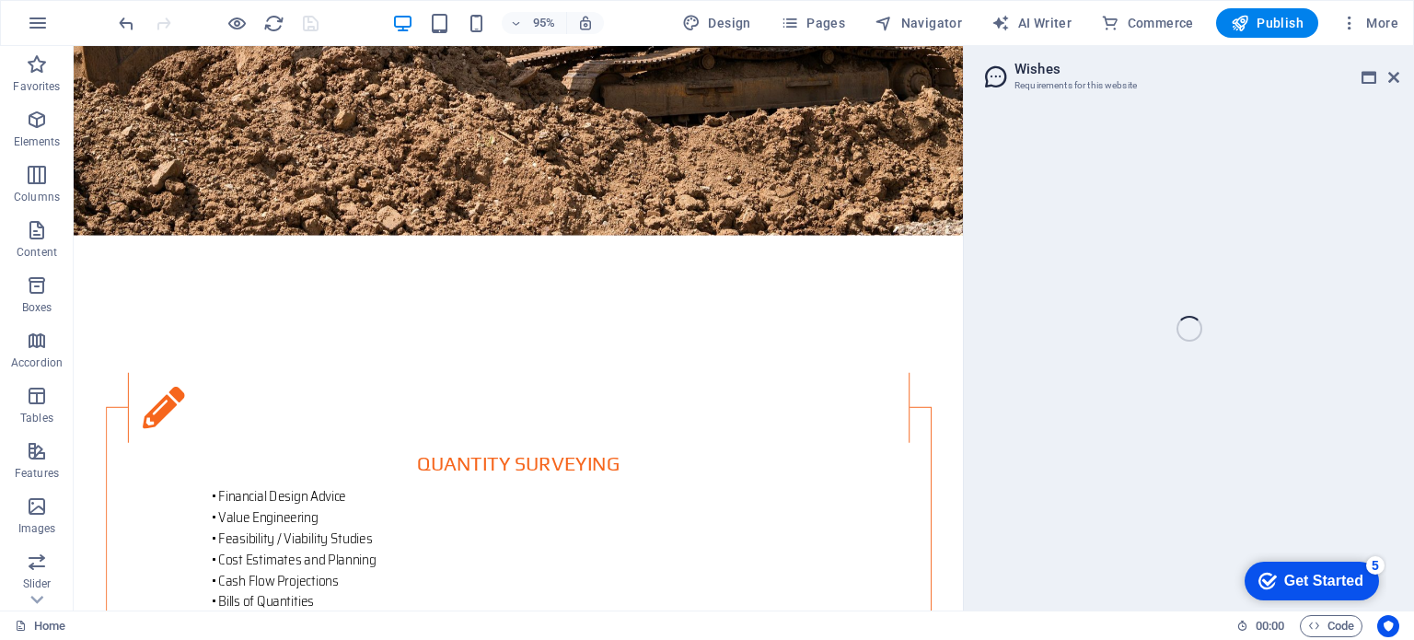
scroll to position [2600, 0]
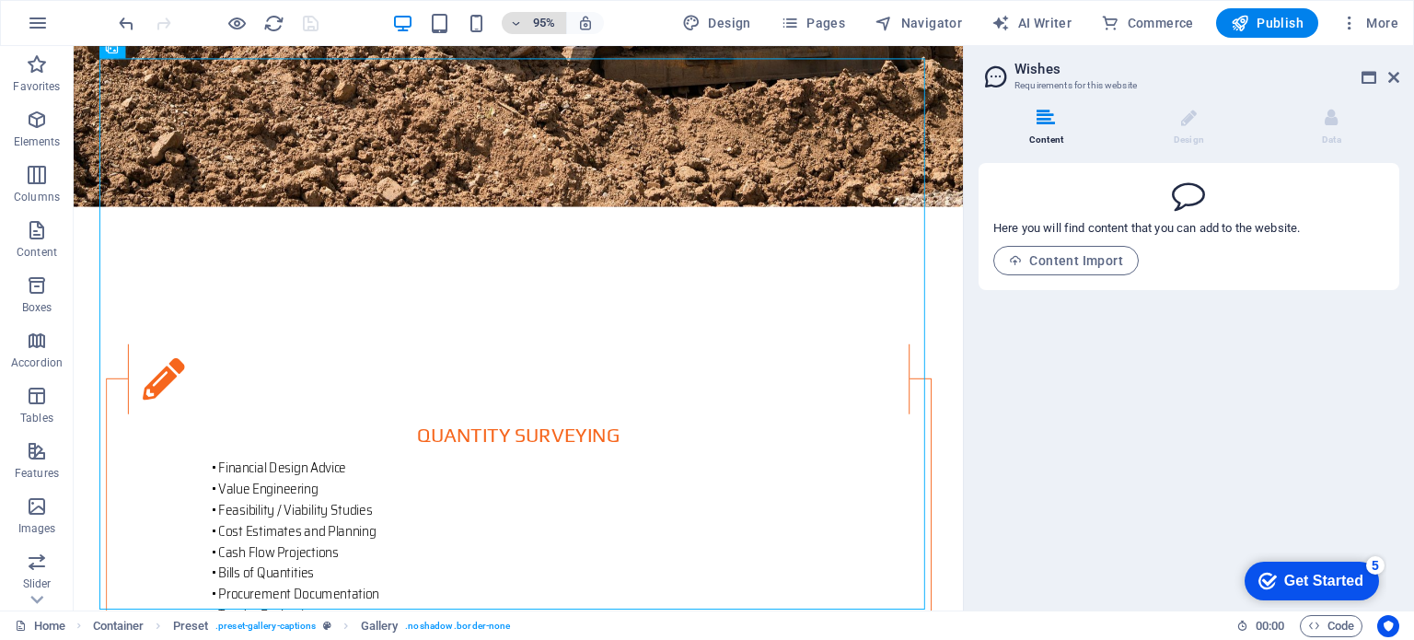
click at [521, 23] on icon "button" at bounding box center [515, 23] width 13 height 12
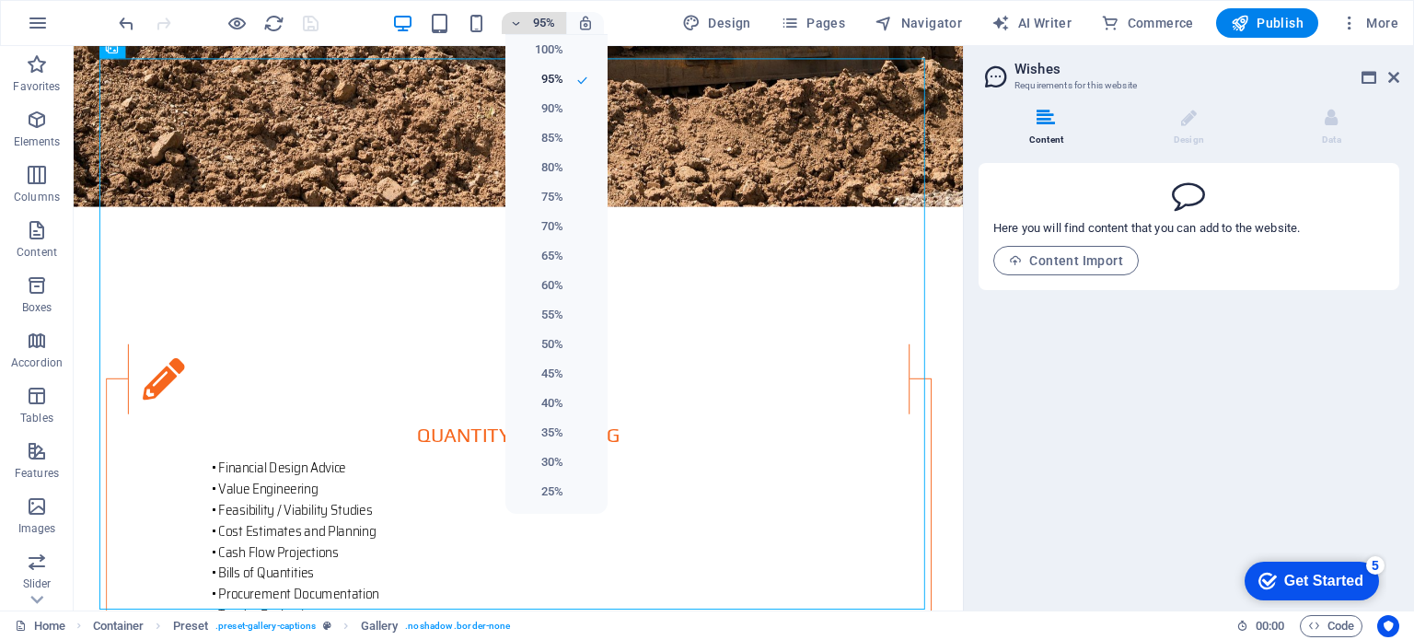
click at [521, 23] on div at bounding box center [707, 320] width 1414 height 640
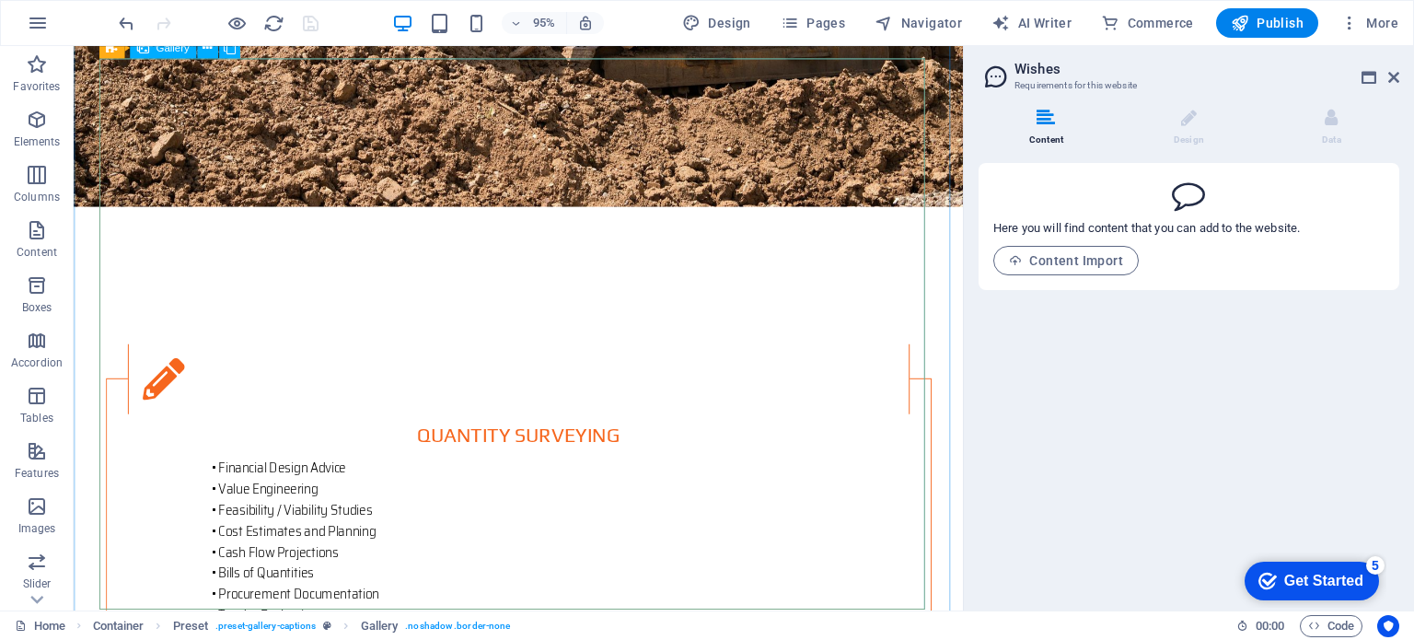
click at [730, 14] on span "Design" at bounding box center [716, 23] width 69 height 18
select select "px"
select select "300"
select select "px"
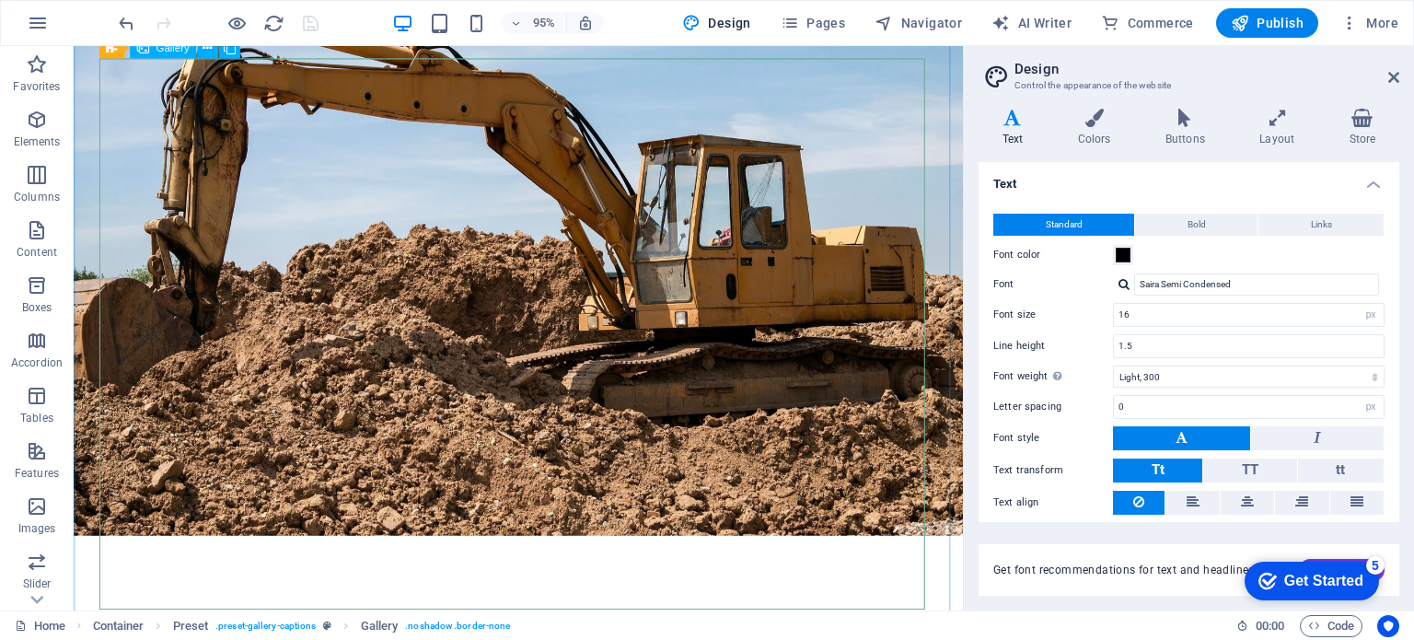
select select "4"
select select "px"
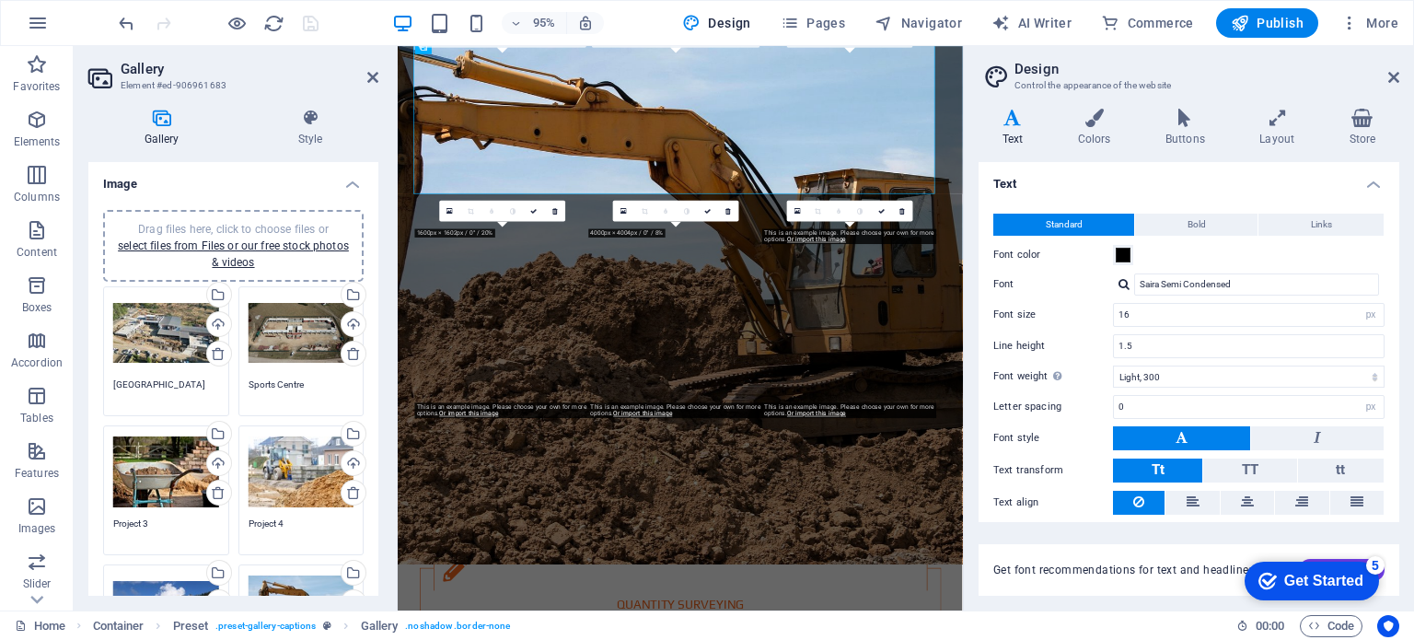
scroll to position [2947, 0]
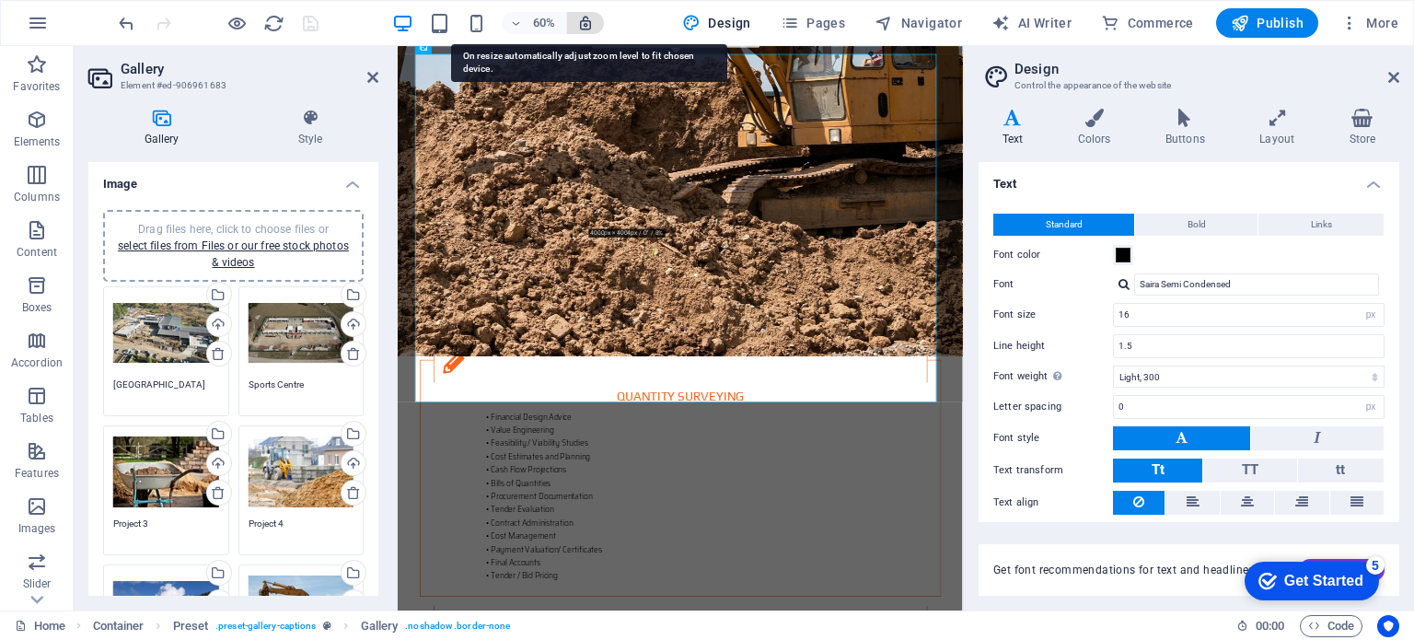
click at [590, 23] on icon "button" at bounding box center [585, 23] width 17 height 17
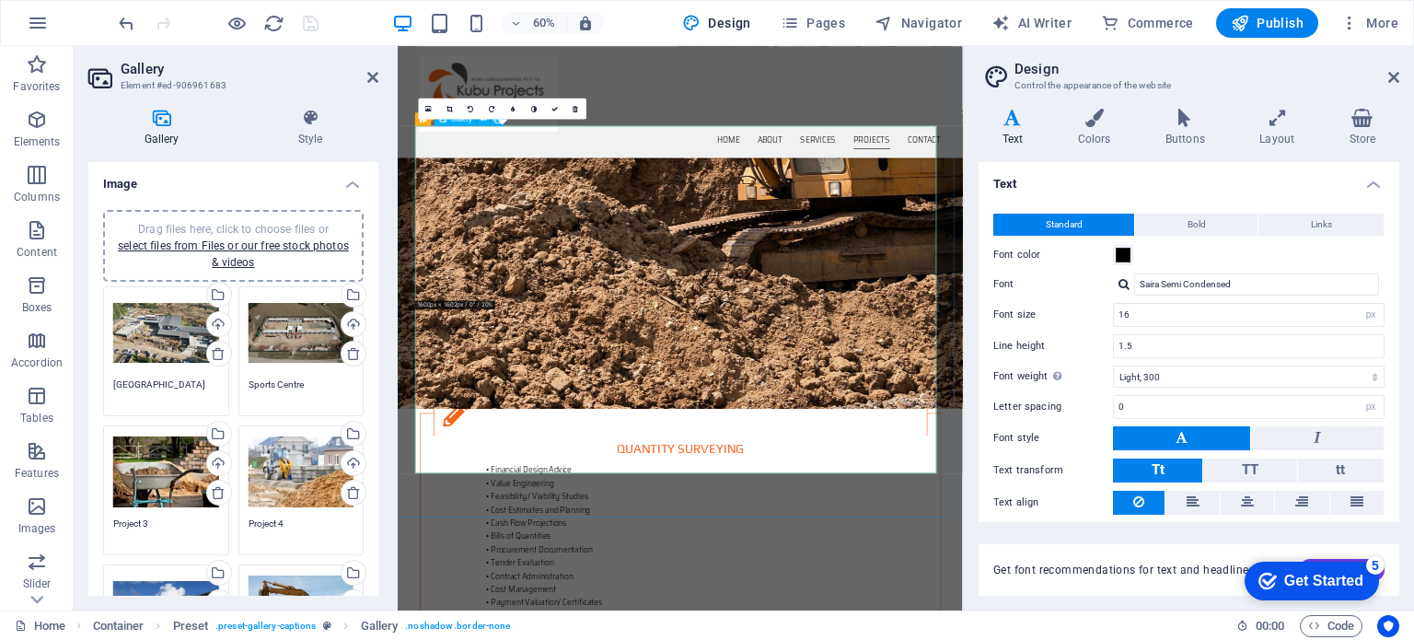
scroll to position [2826, 0]
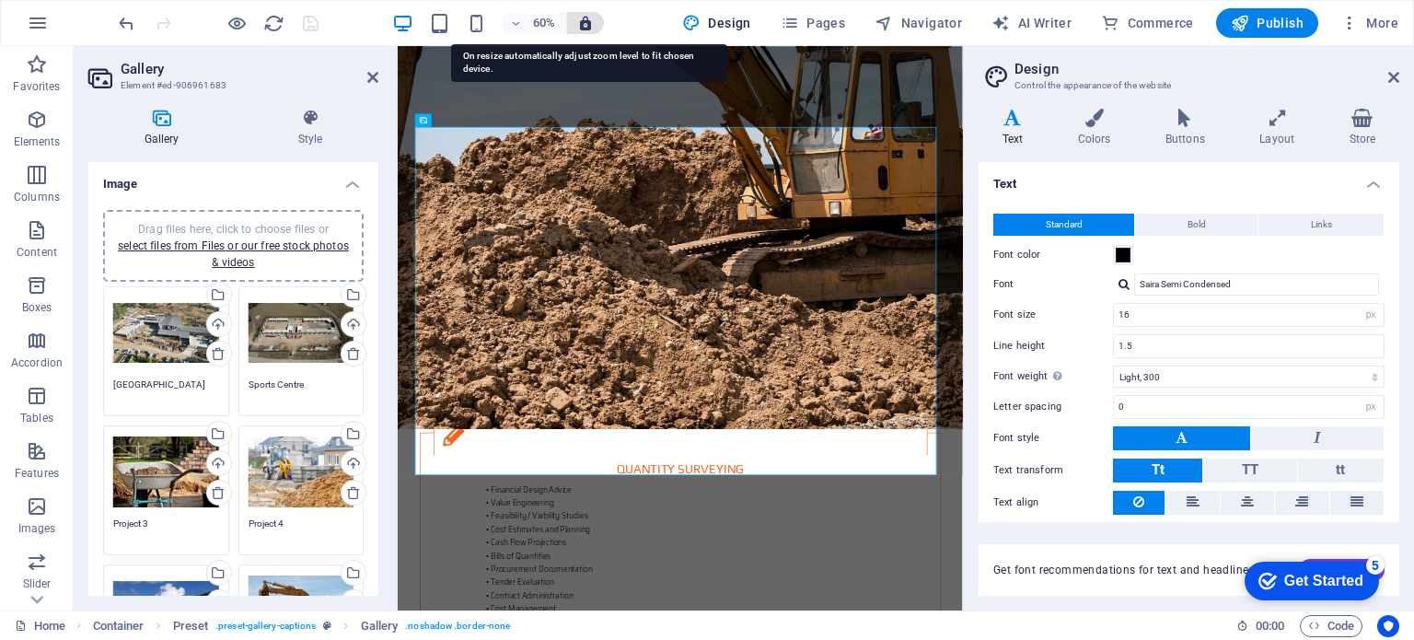
click at [588, 23] on icon "button" at bounding box center [585, 23] width 17 height 17
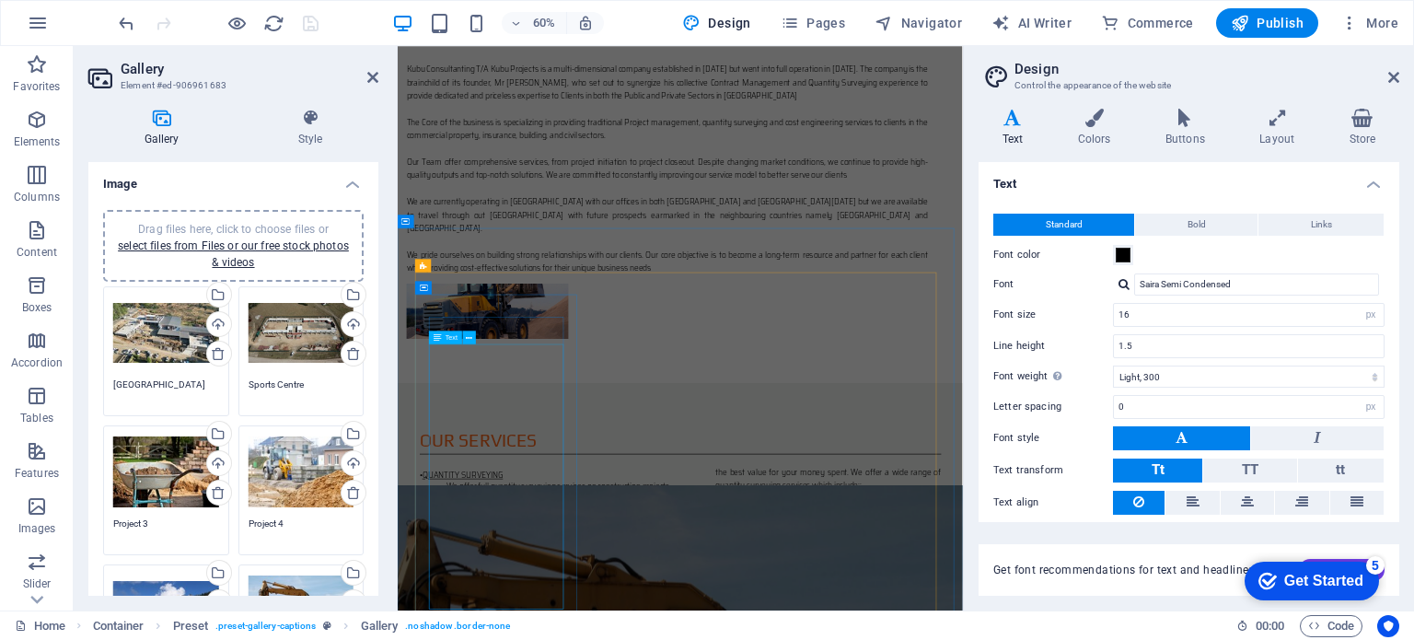
scroll to position [1789, 0]
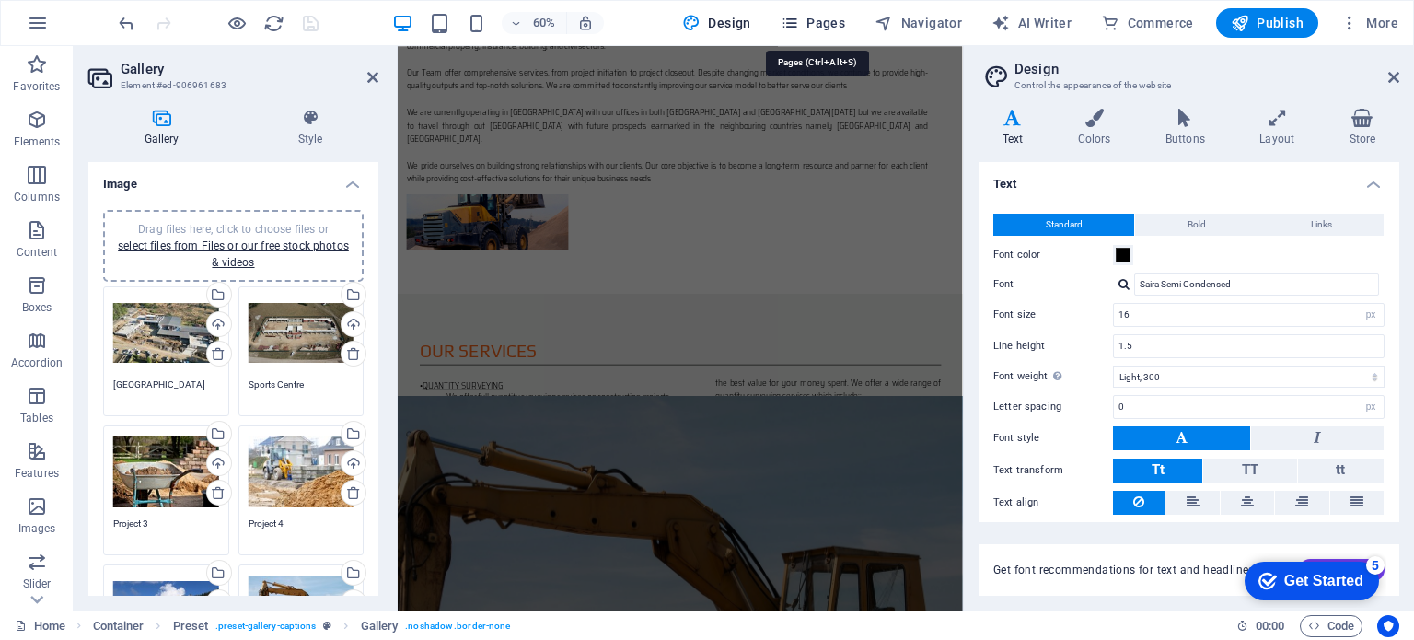
click at [795, 24] on icon "button" at bounding box center [790, 23] width 18 height 18
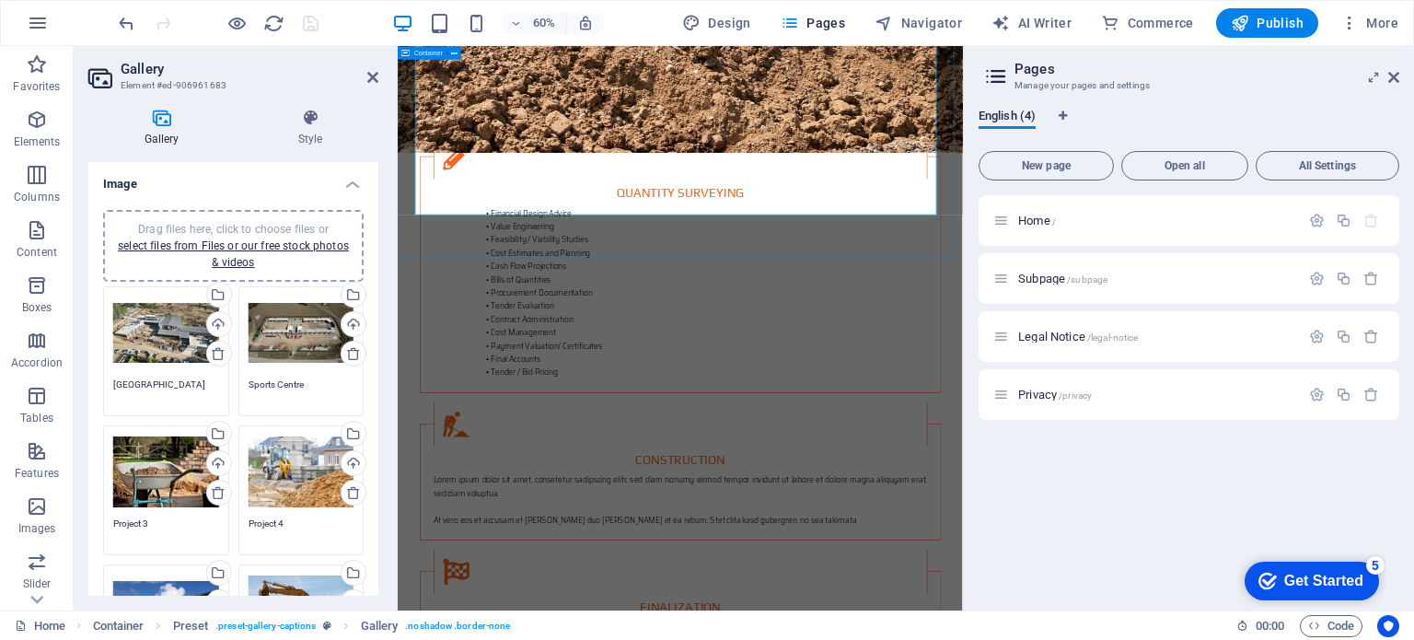
scroll to position [3322, 0]
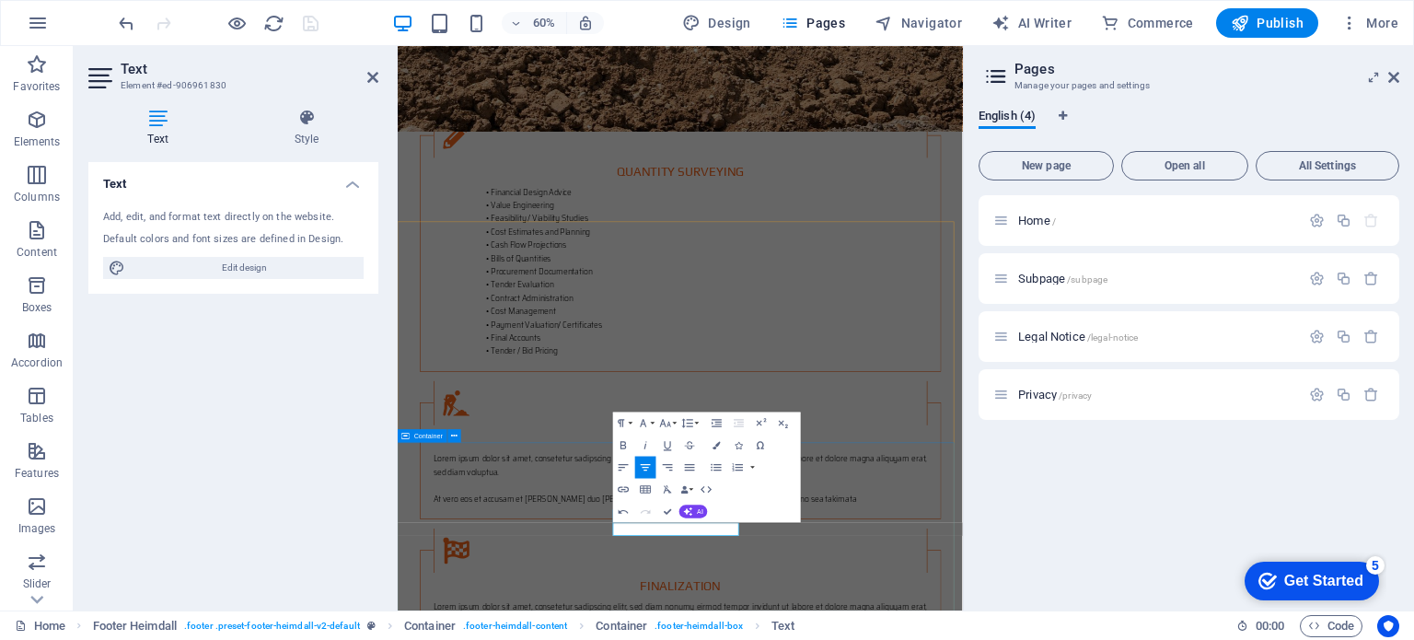
drag, startPoint x: 947, startPoint y: 964, endPoint x: 1085, endPoint y: 626, distance: 364.7
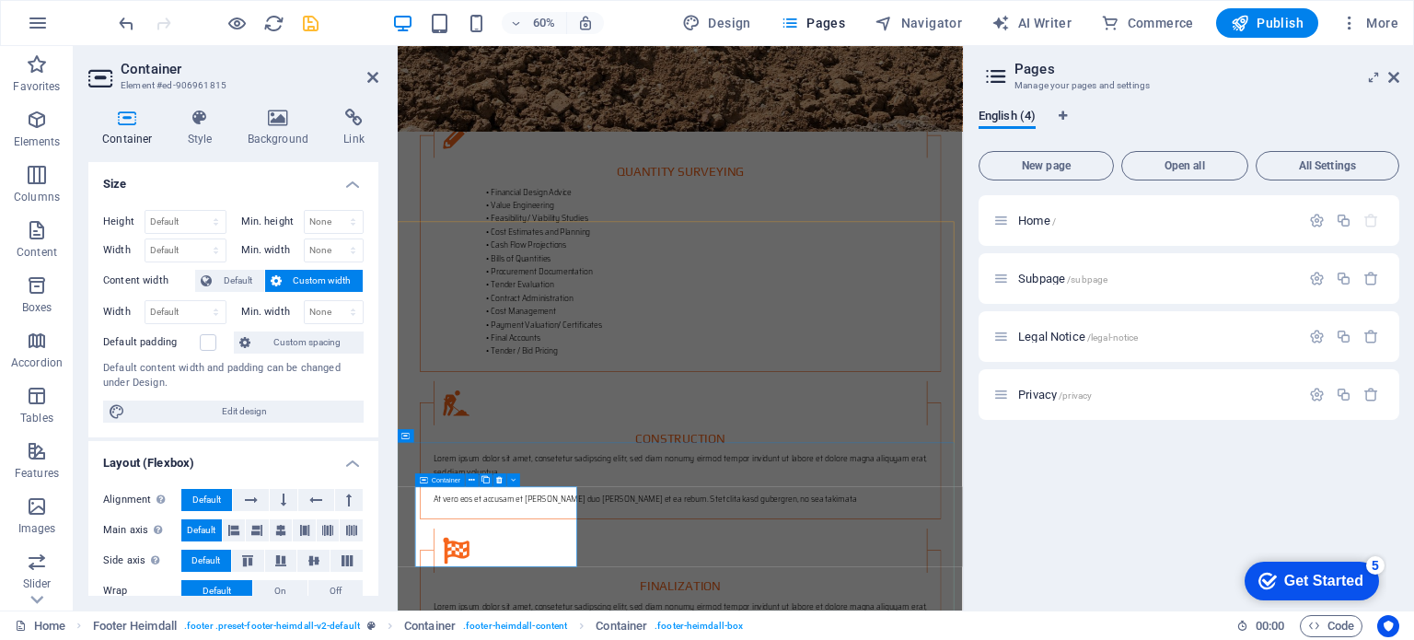
click at [511, 478] on icon at bounding box center [513, 479] width 5 height 12
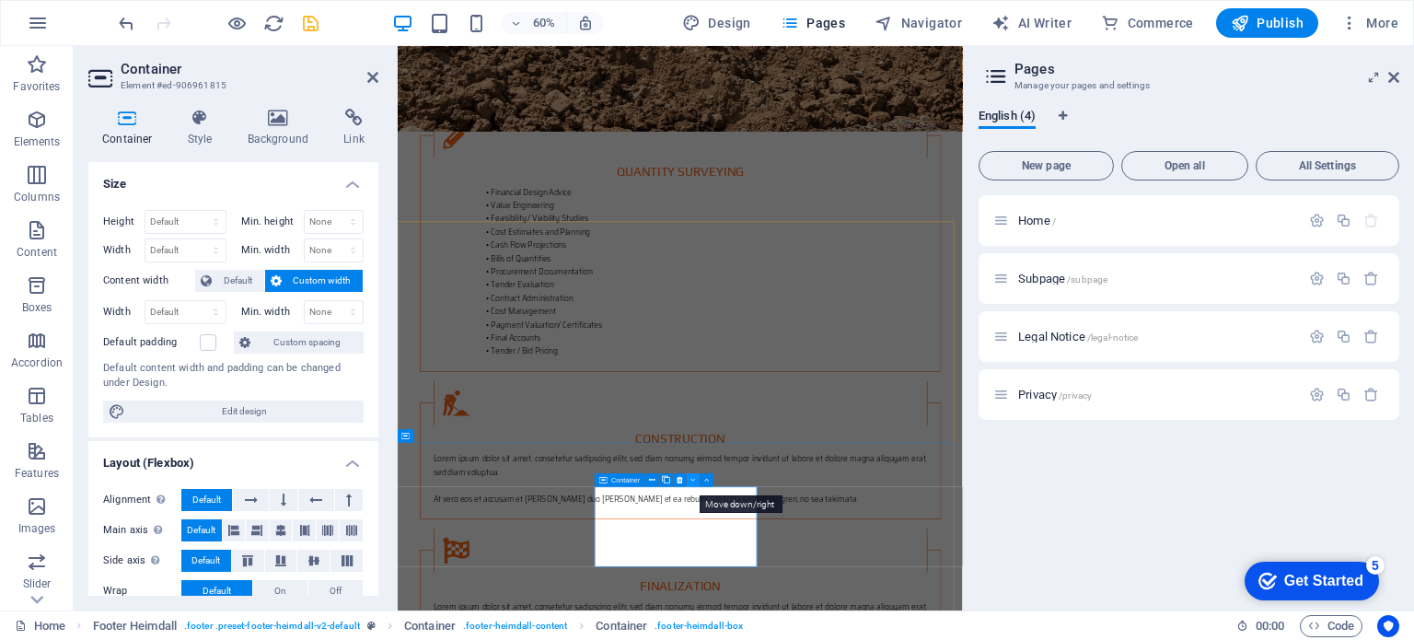
click at [691, 478] on icon at bounding box center [693, 479] width 5 height 12
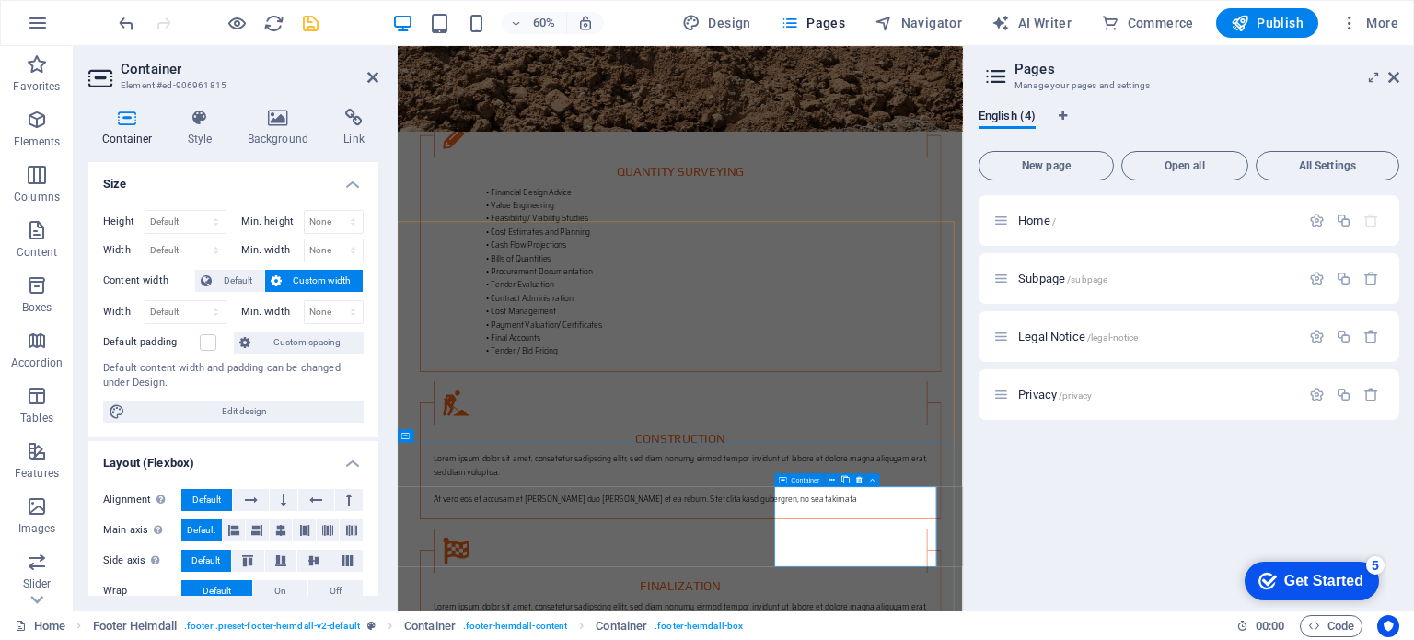
click at [308, 19] on icon "save" at bounding box center [310, 23] width 21 height 21
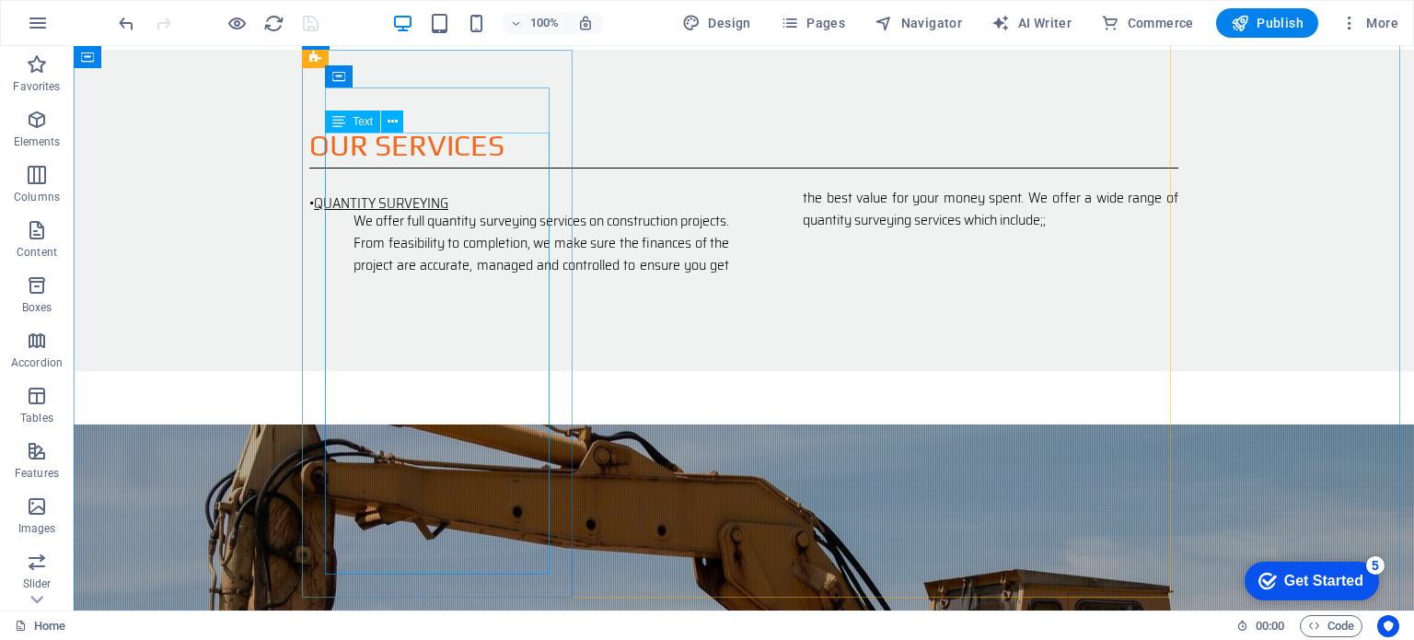
scroll to position [1822, 0]
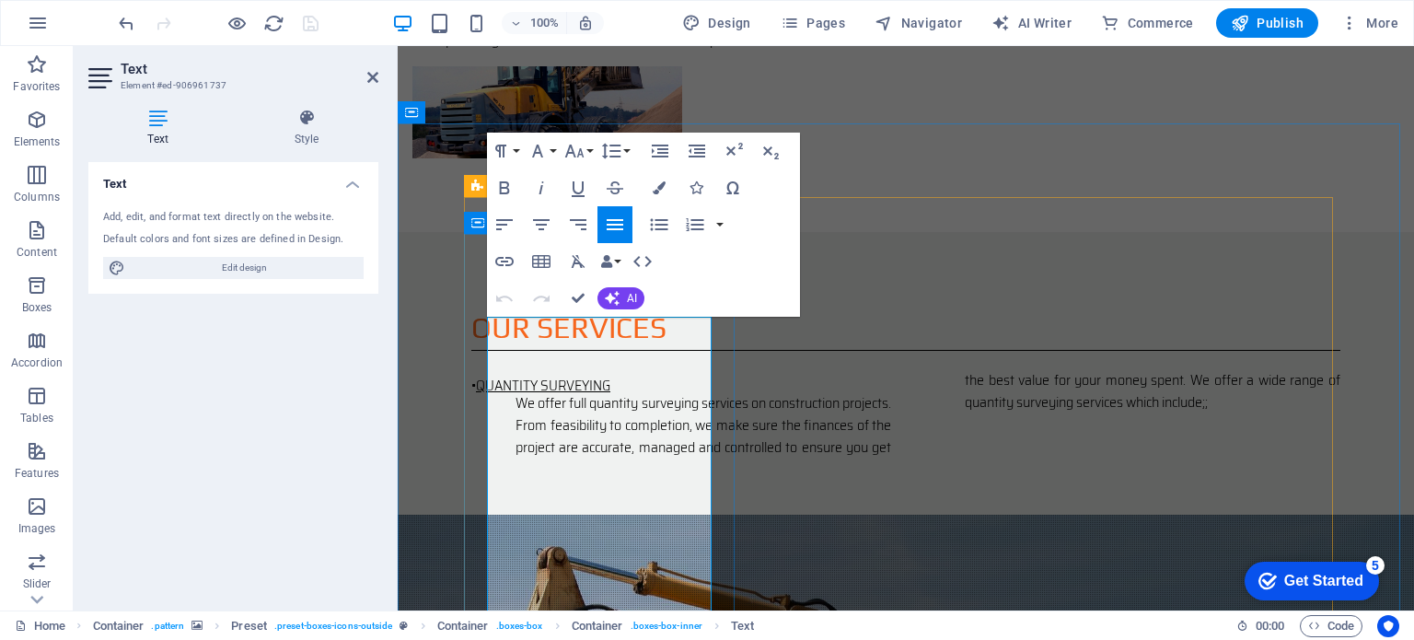
scroll to position [1638, 0]
drag, startPoint x: 604, startPoint y: 151, endPoint x: 775, endPoint y: 255, distance: 200.4
click at [777, 253] on div "Paragraph Format Normal Heading 1 Heading 2 Heading 3 Heading 4 Heading 5 Headi…" at bounding box center [643, 225] width 313 height 184
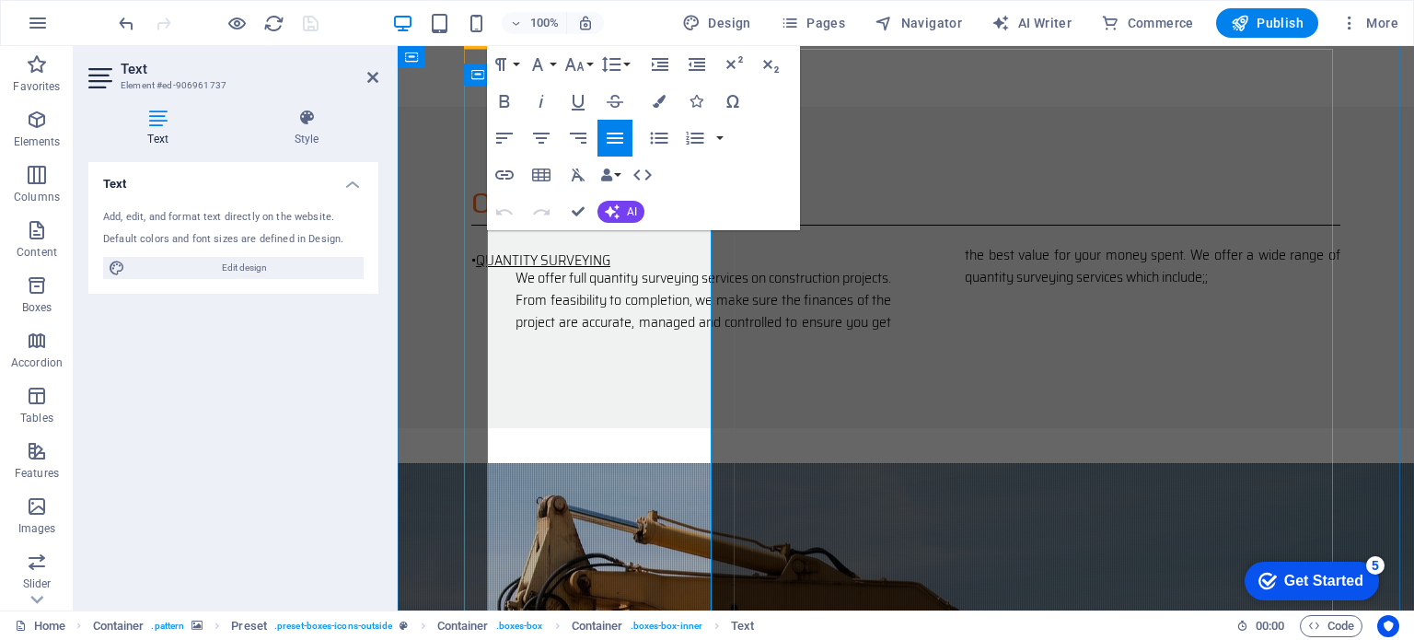
scroll to position [0, 0]
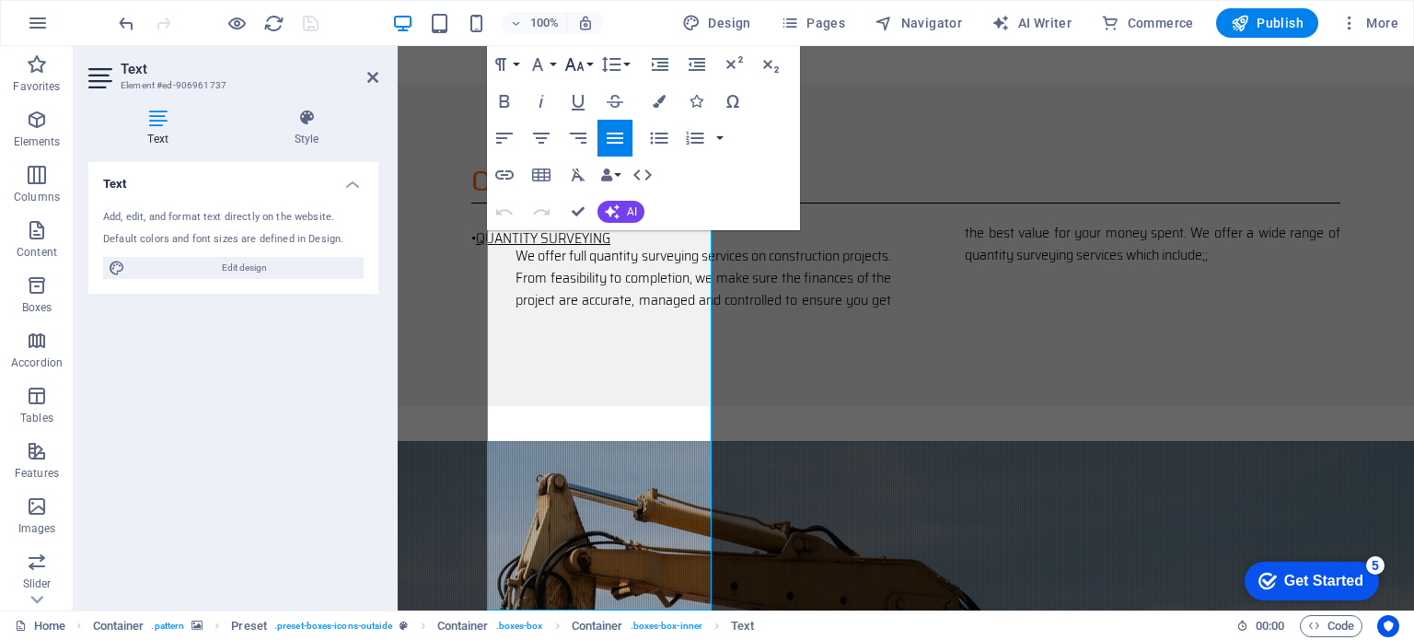
click at [582, 65] on icon "button" at bounding box center [575, 64] width 22 height 22
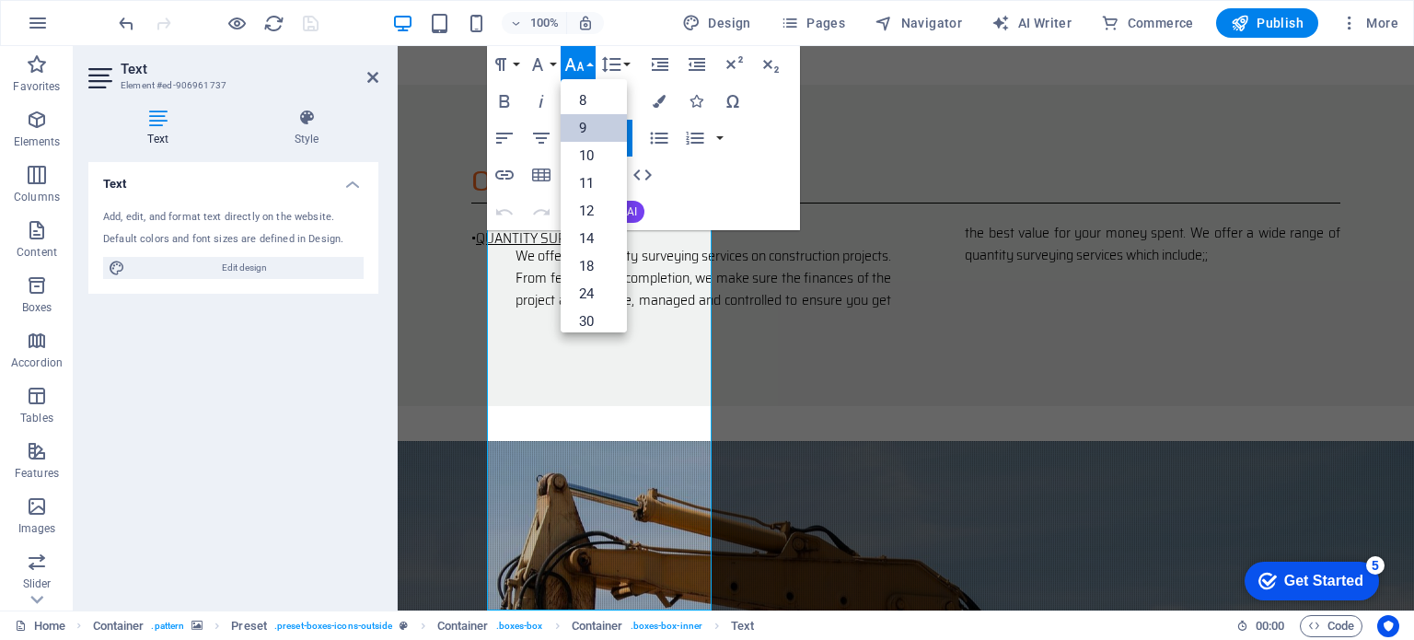
click at [587, 117] on link "9" at bounding box center [594, 128] width 66 height 28
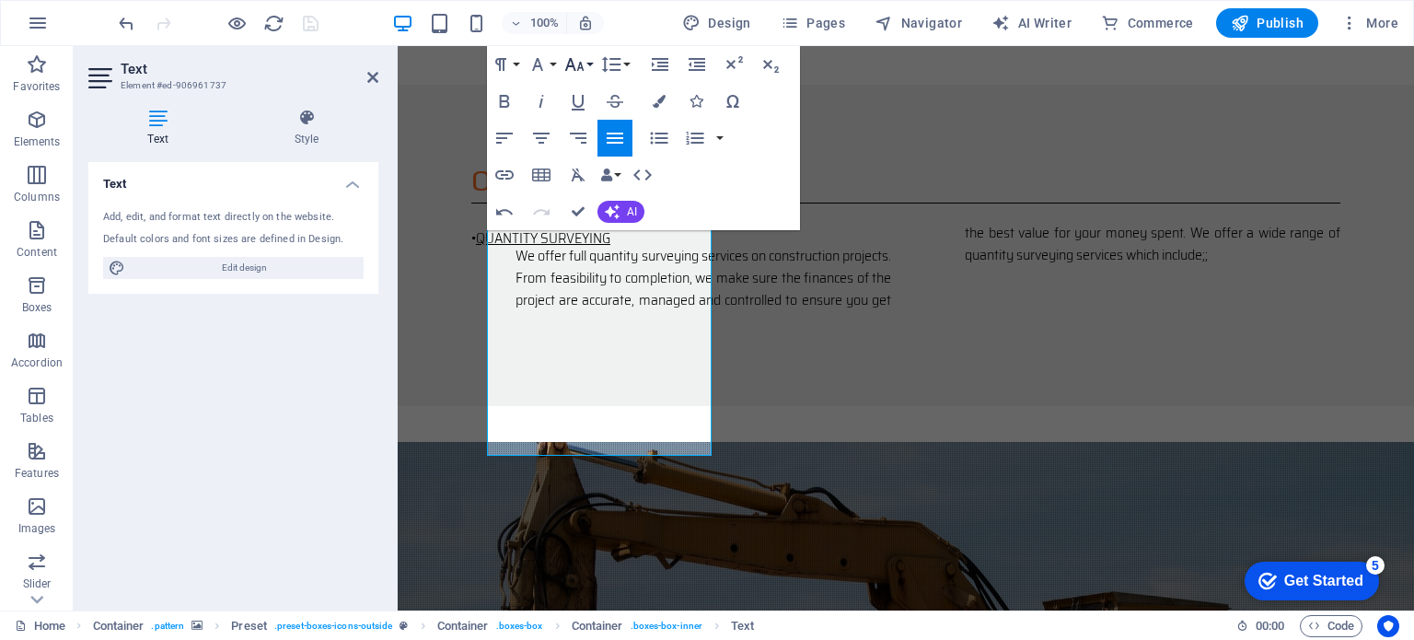
click at [579, 64] on icon "button" at bounding box center [574, 64] width 19 height 13
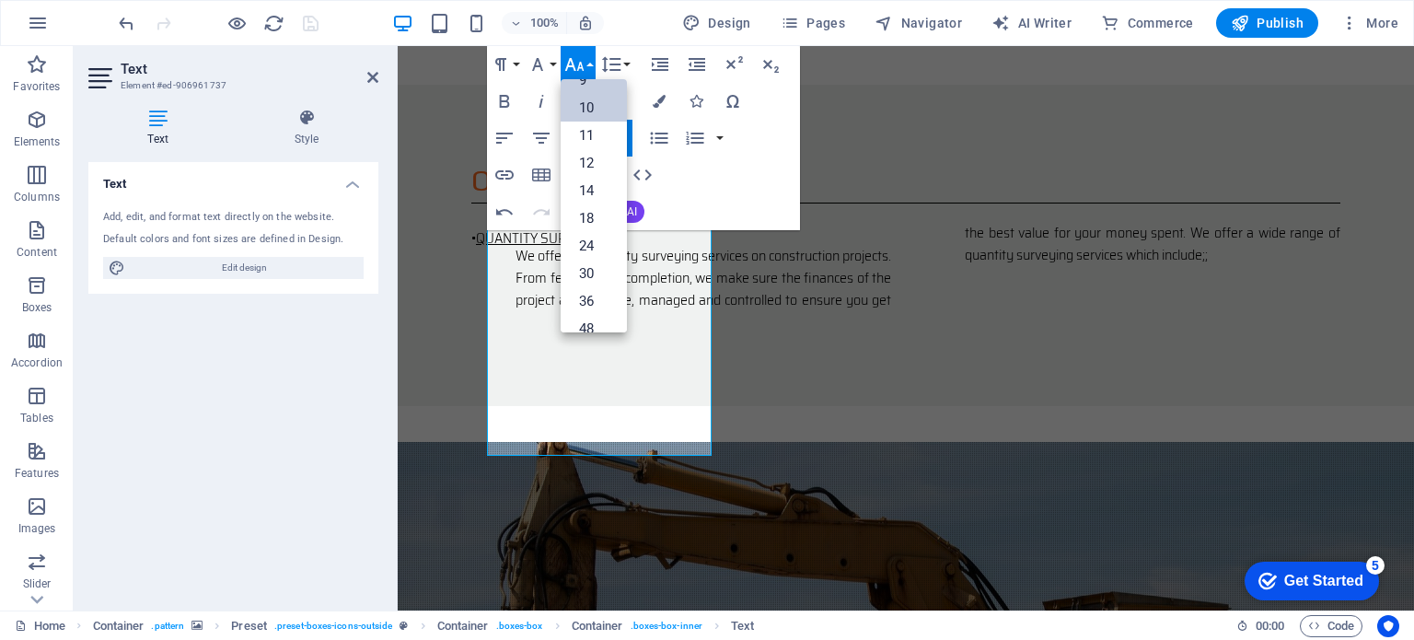
click at [585, 110] on link "10" at bounding box center [594, 108] width 66 height 28
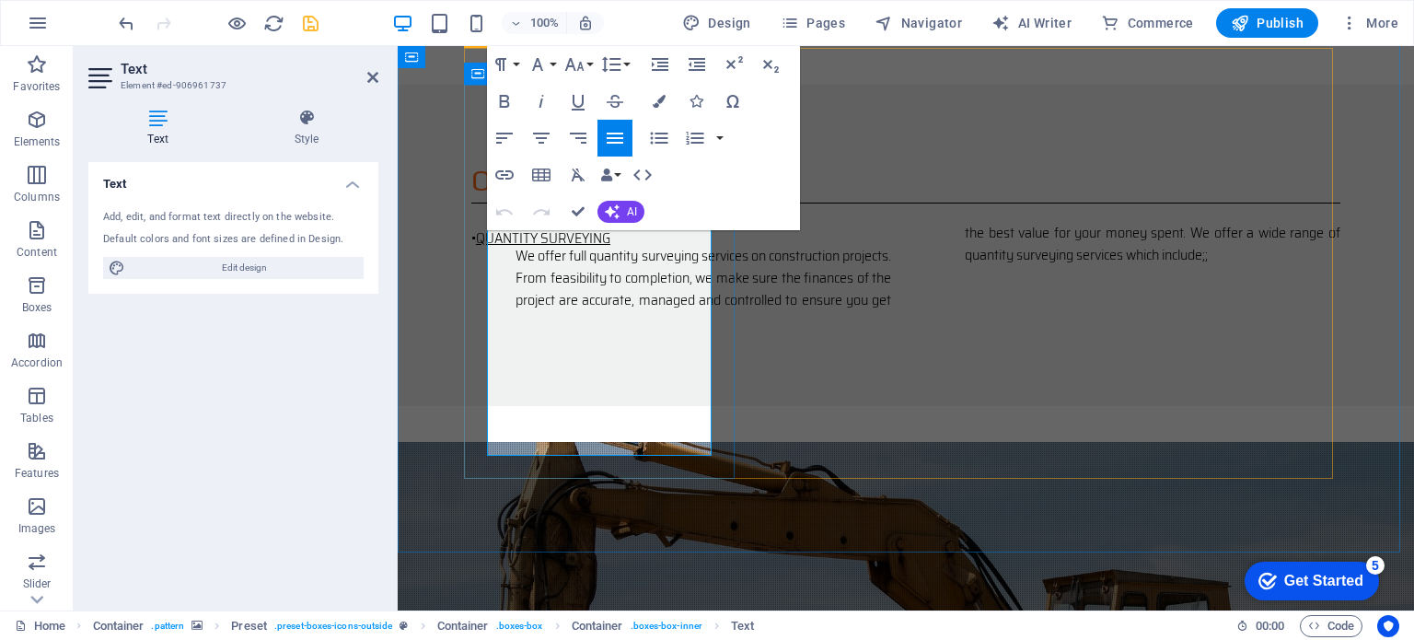
drag, startPoint x: 671, startPoint y: 445, endPoint x: 552, endPoint y: 441, distance: 118.8
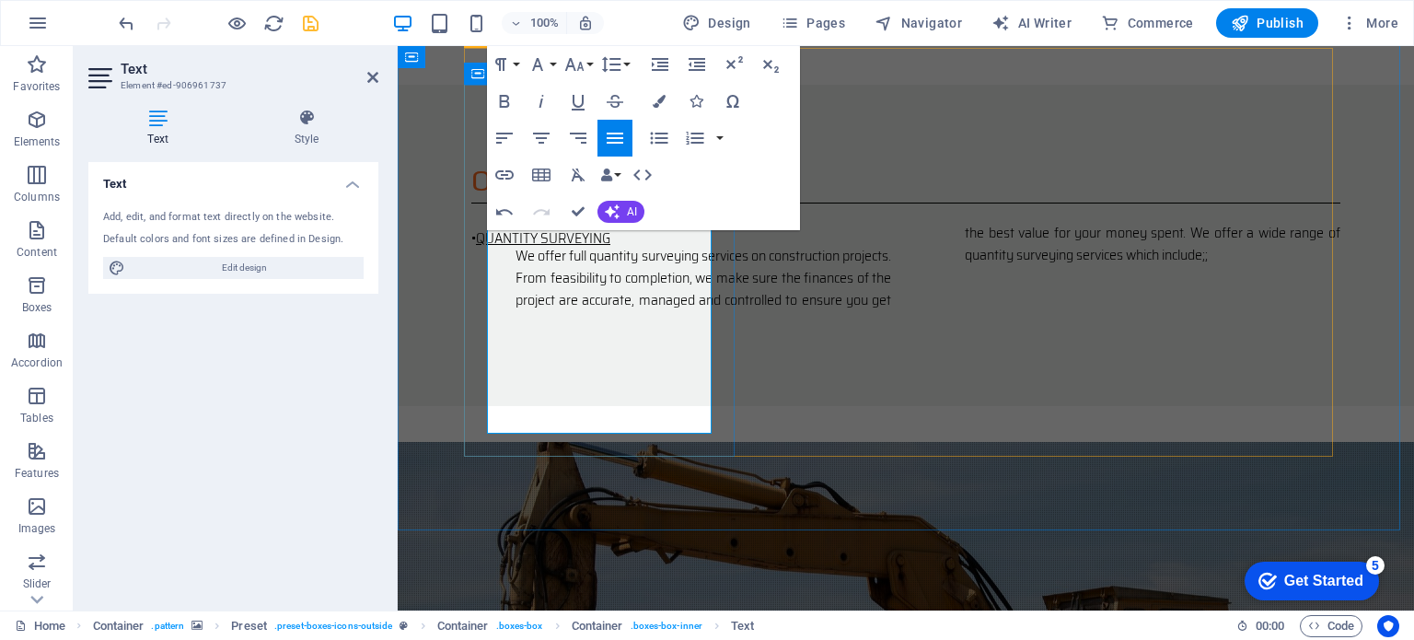
drag, startPoint x: 636, startPoint y: 424, endPoint x: 552, endPoint y: 218, distance: 222.6
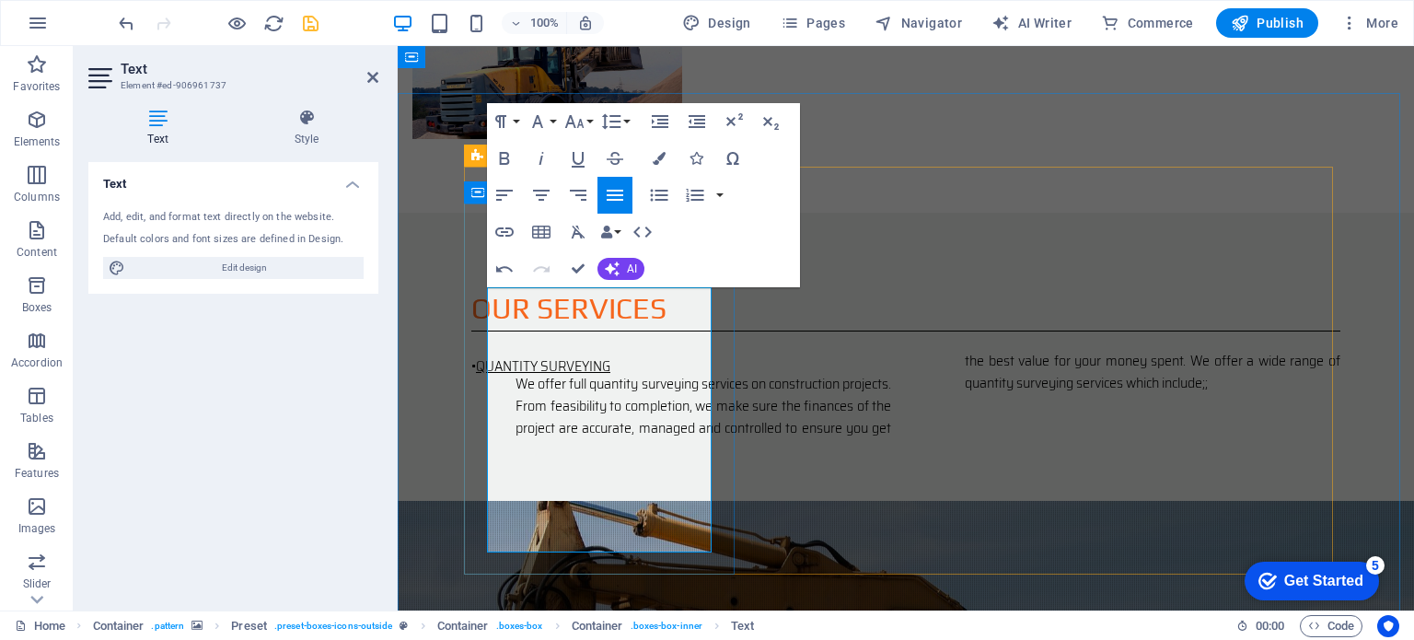
scroll to position [1648, 0]
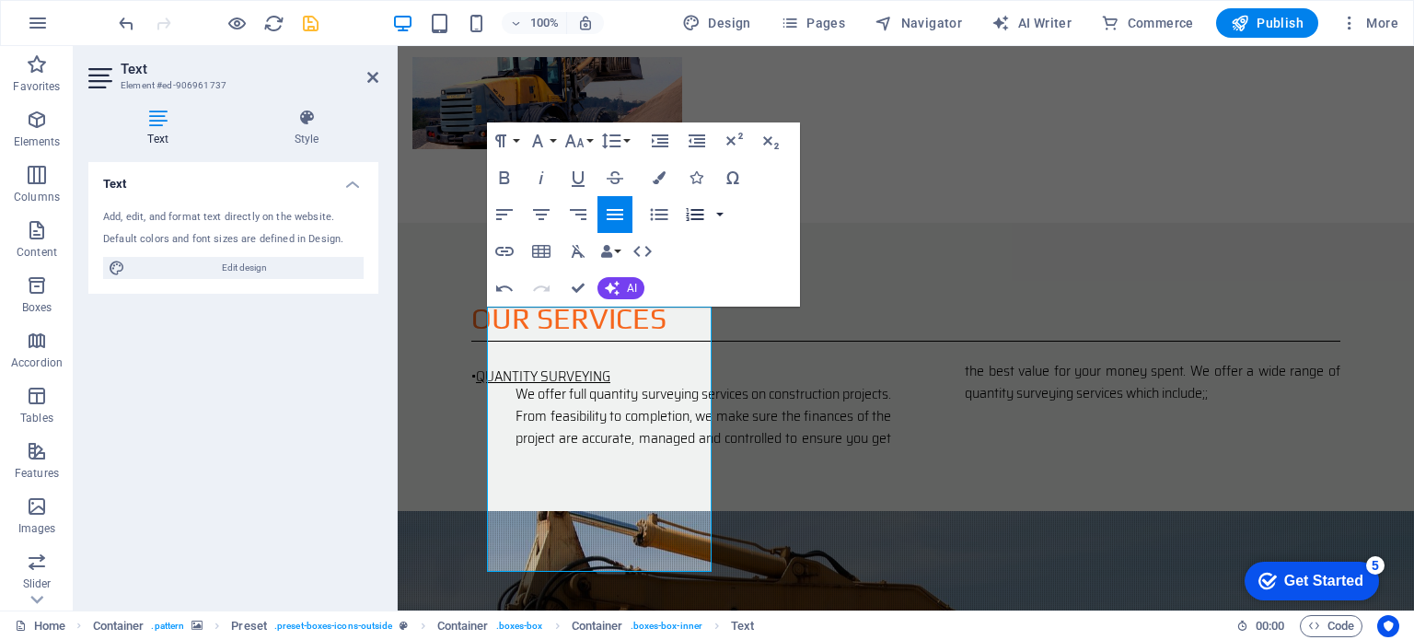
click at [718, 211] on button "button" at bounding box center [720, 214] width 15 height 37
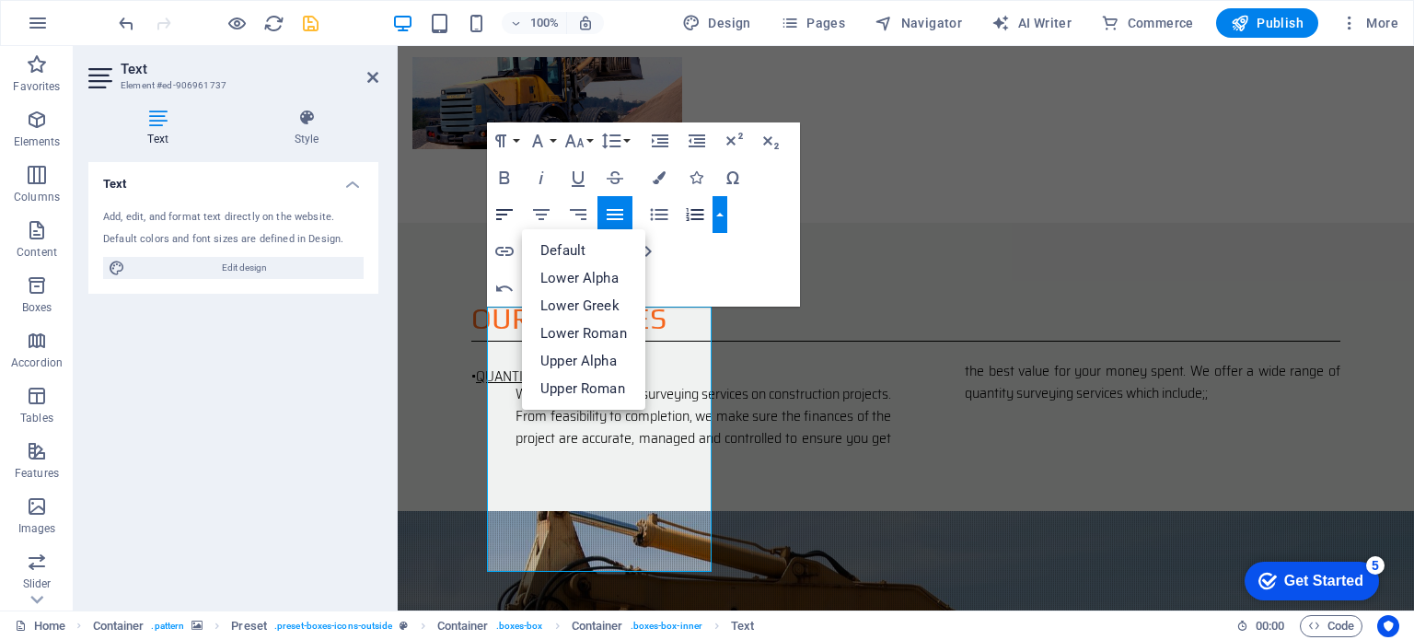
click at [500, 206] on icon "button" at bounding box center [505, 214] width 22 height 22
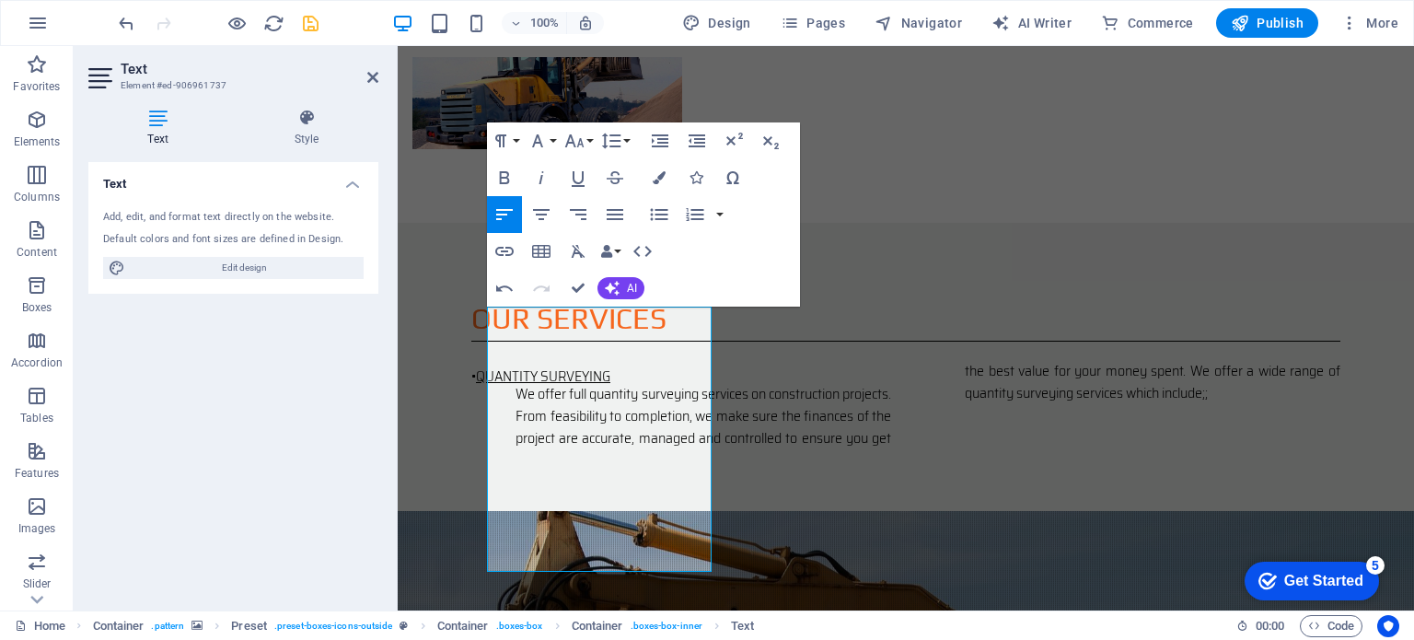
click at [500, 210] on icon "button" at bounding box center [504, 214] width 17 height 11
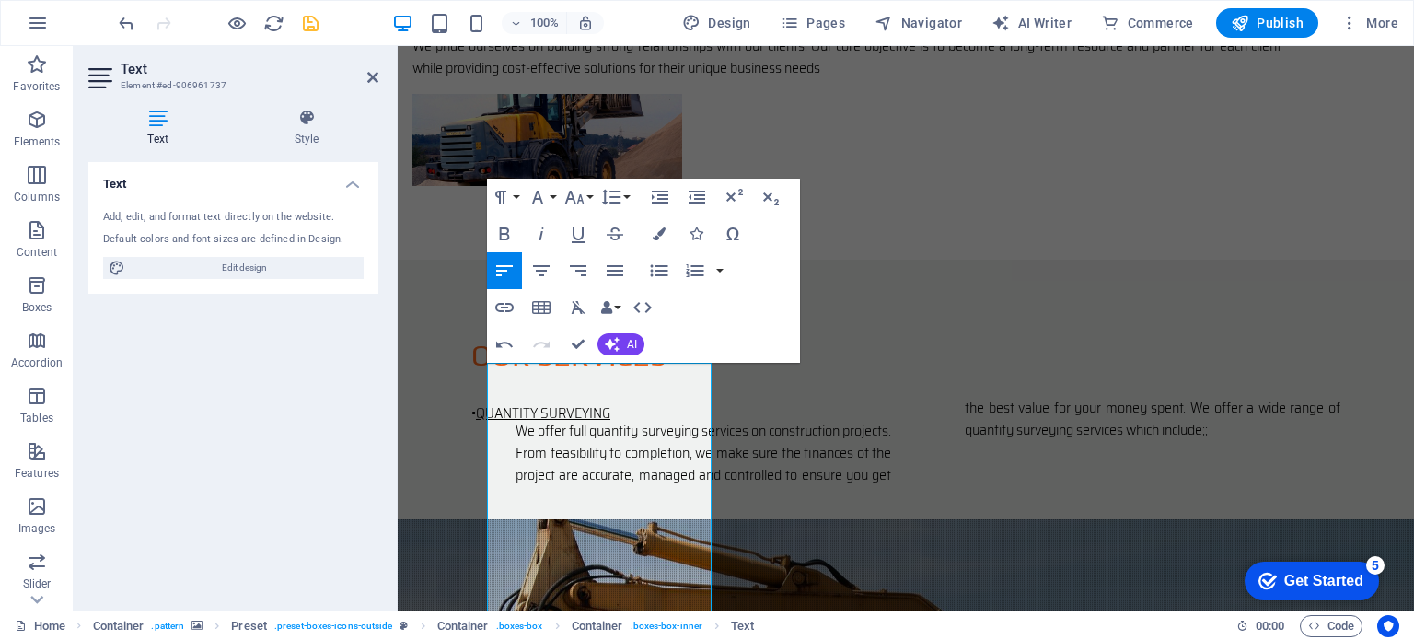
scroll to position [1592, 0]
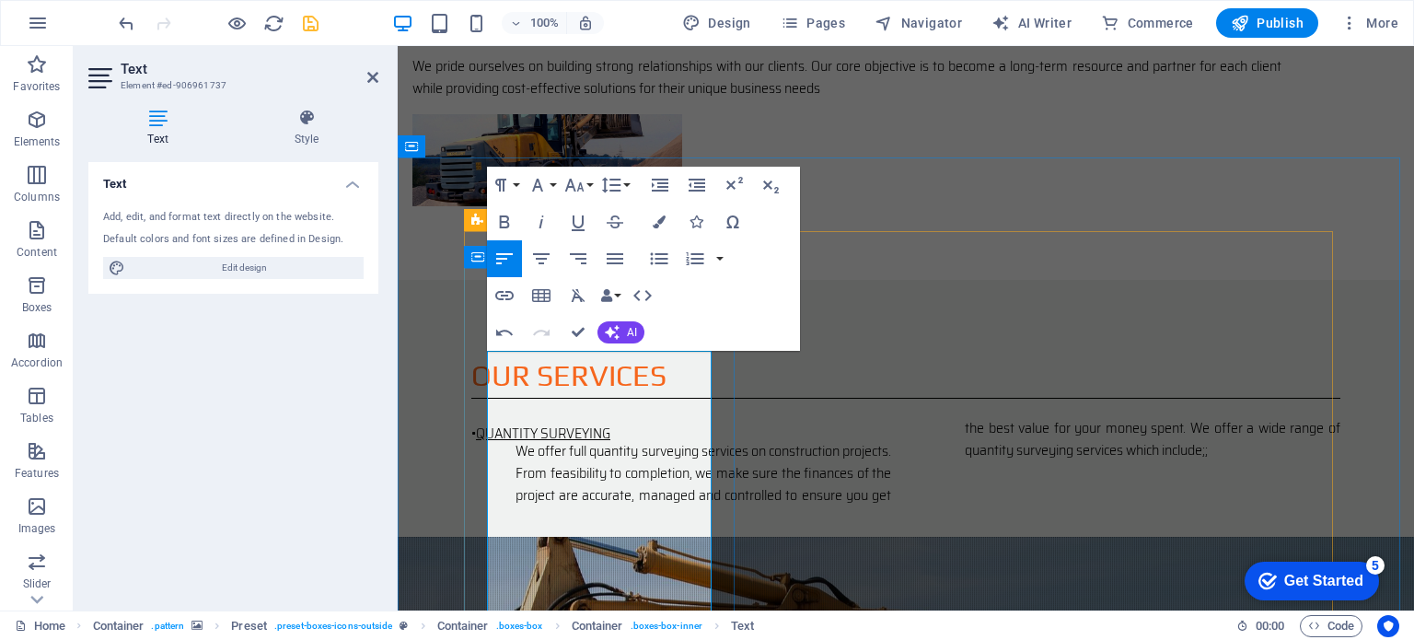
scroll to position [1587, 0]
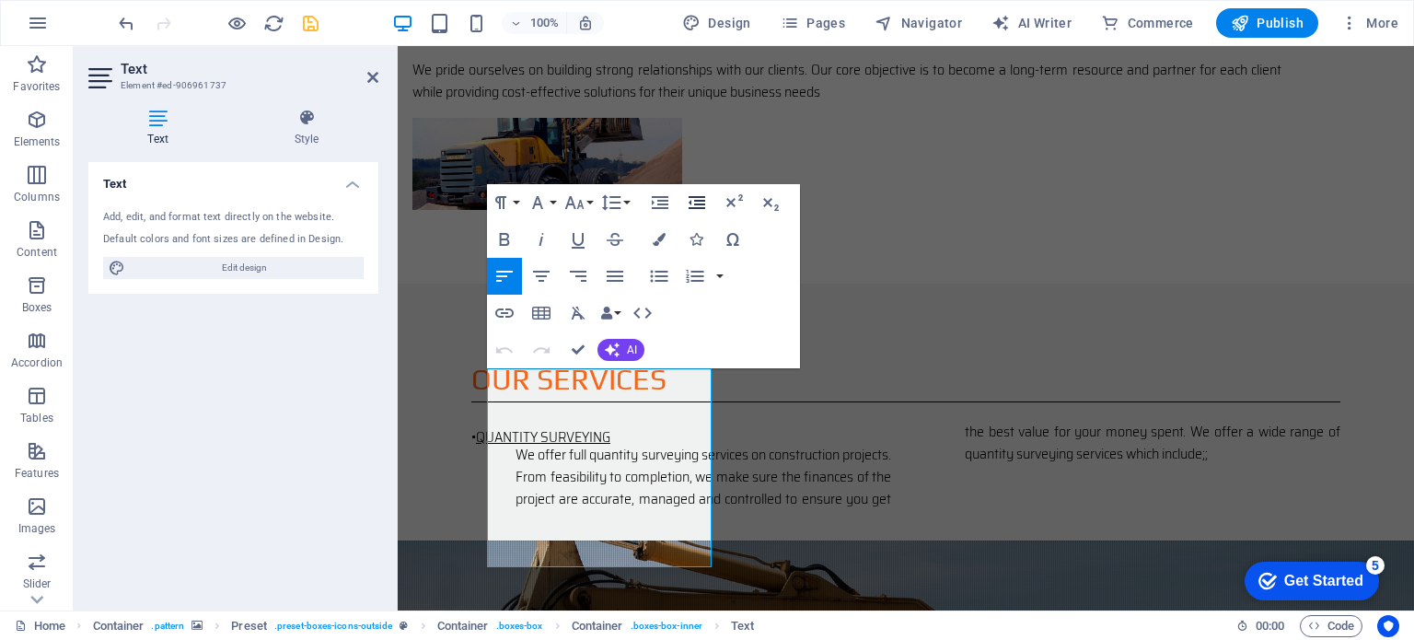
click at [699, 204] on icon "button" at bounding box center [697, 202] width 17 height 13
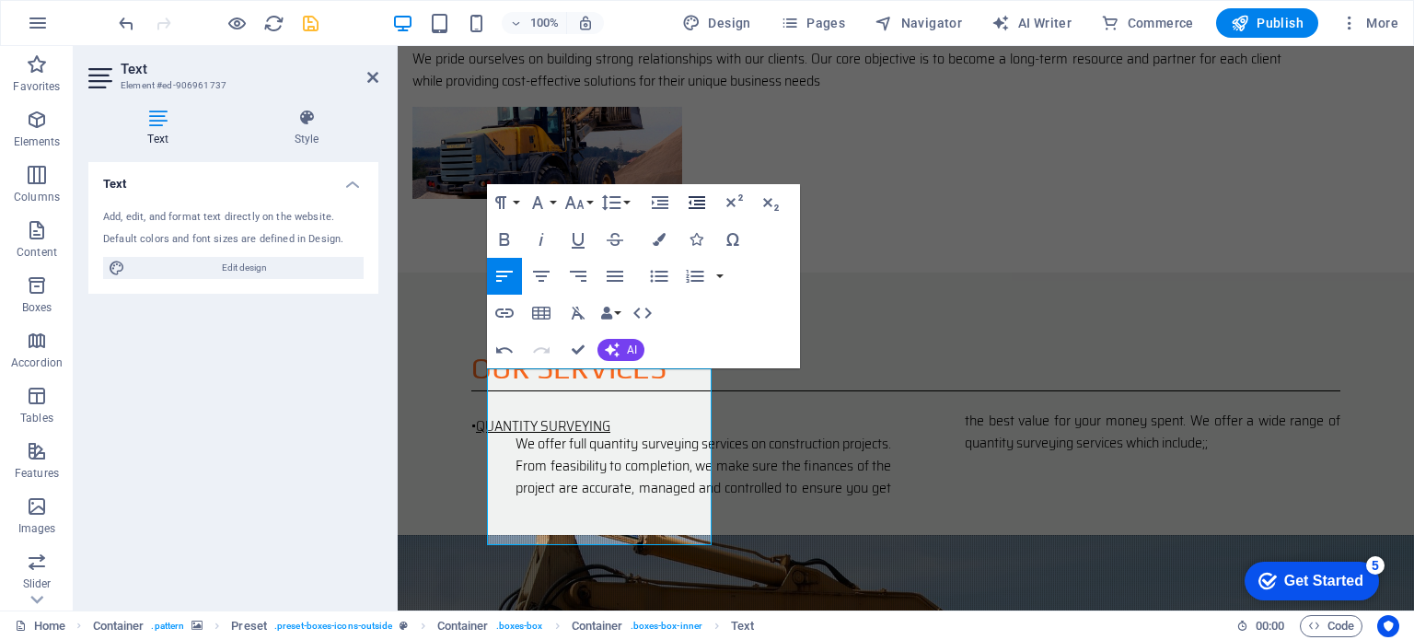
click at [699, 204] on icon "button" at bounding box center [697, 202] width 17 height 13
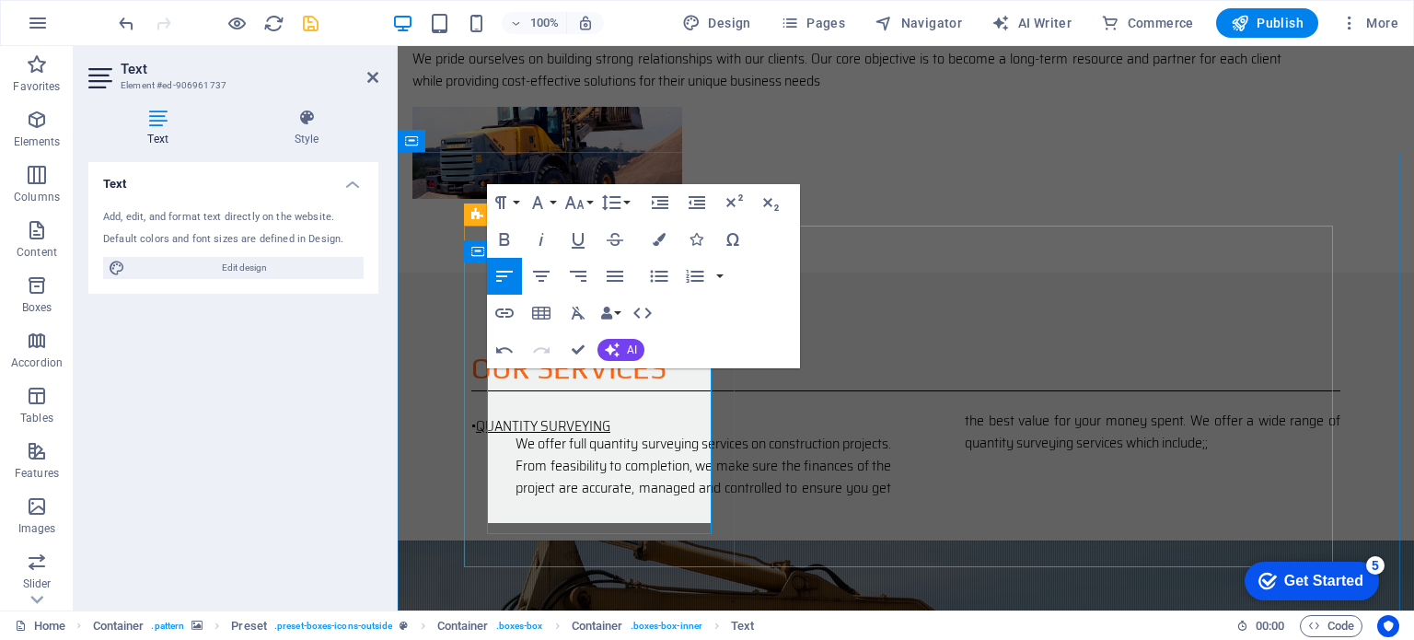
scroll to position [1609, 0]
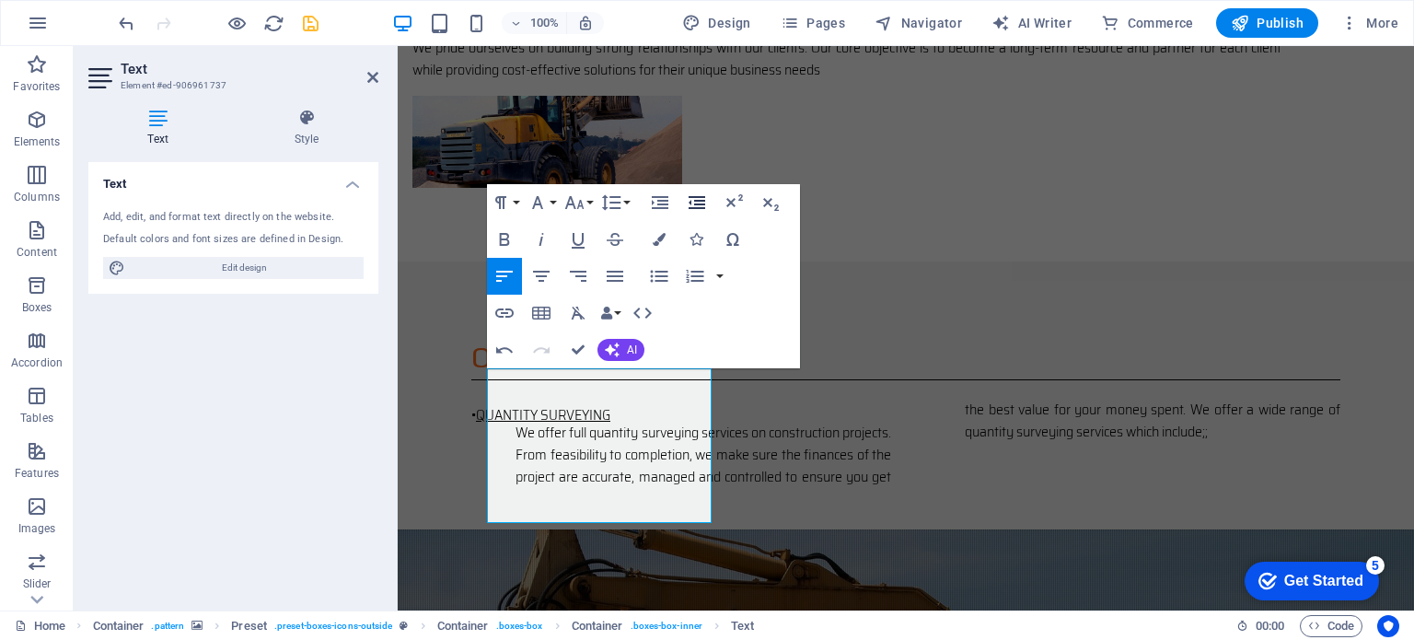
click at [695, 203] on icon "button" at bounding box center [697, 202] width 17 height 13
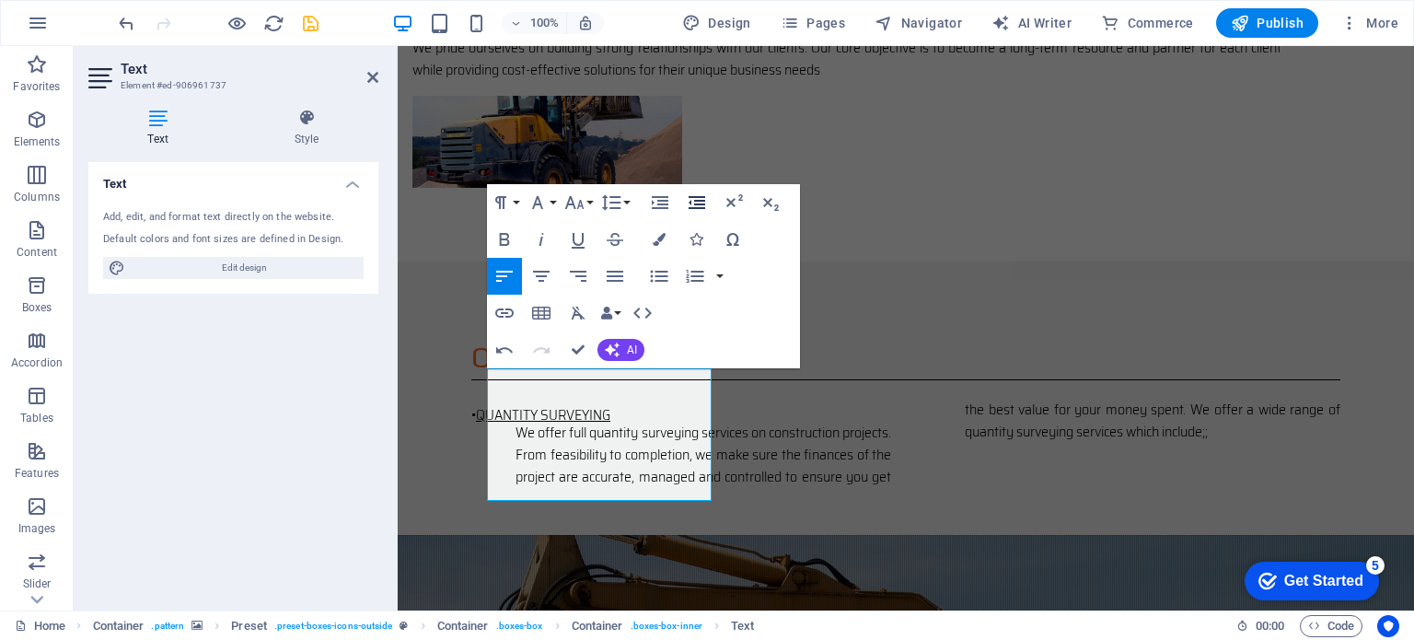
scroll to position [1621, 0]
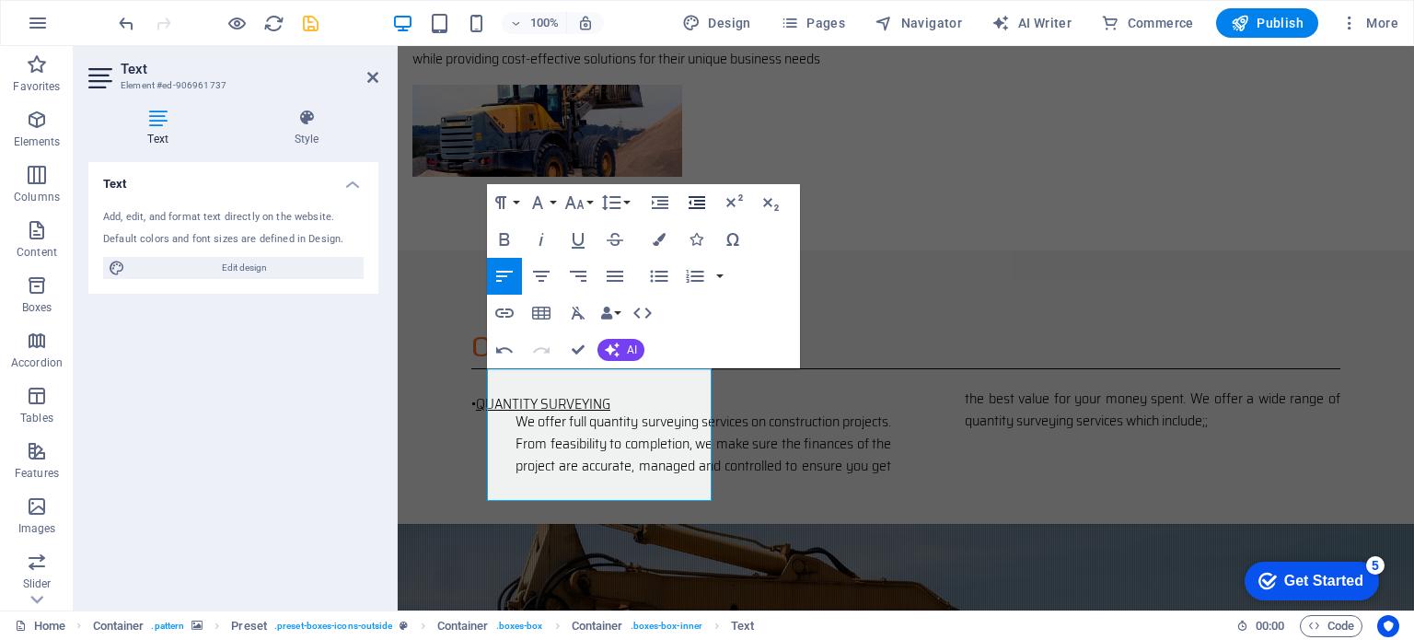
click at [695, 203] on icon "button" at bounding box center [697, 202] width 17 height 13
click at [659, 202] on icon "button" at bounding box center [660, 203] width 22 height 22
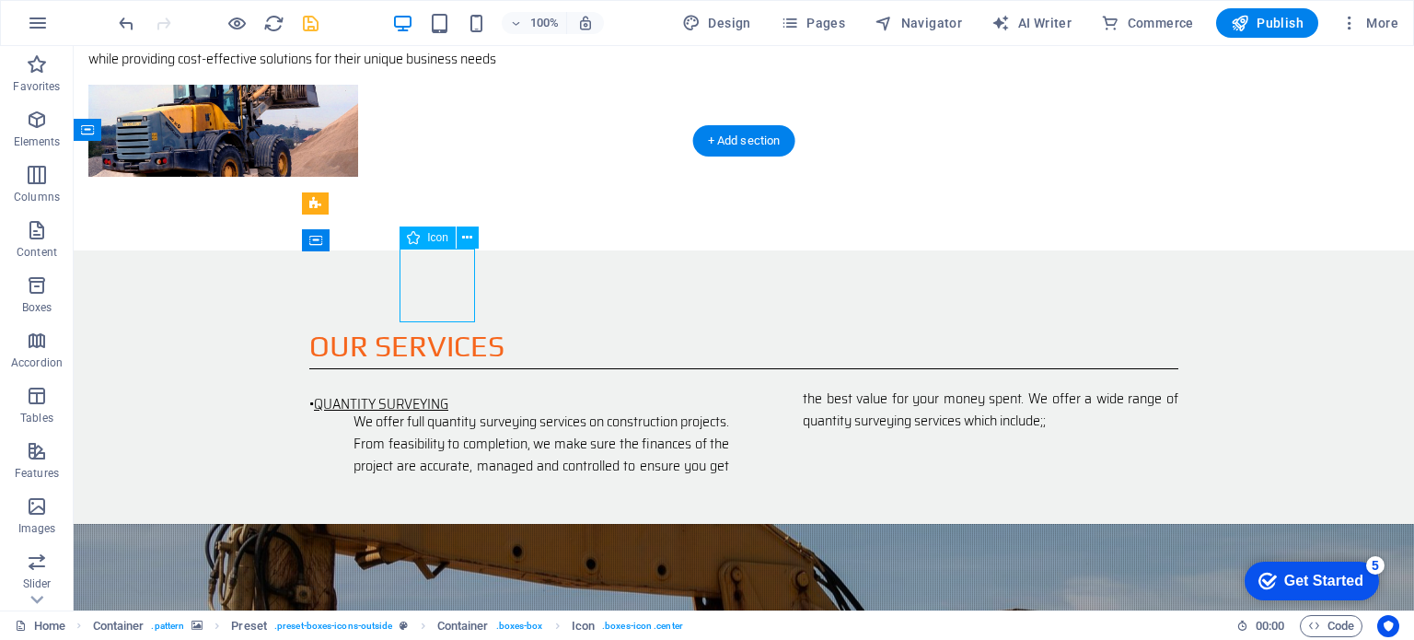
select select "xMidYMid"
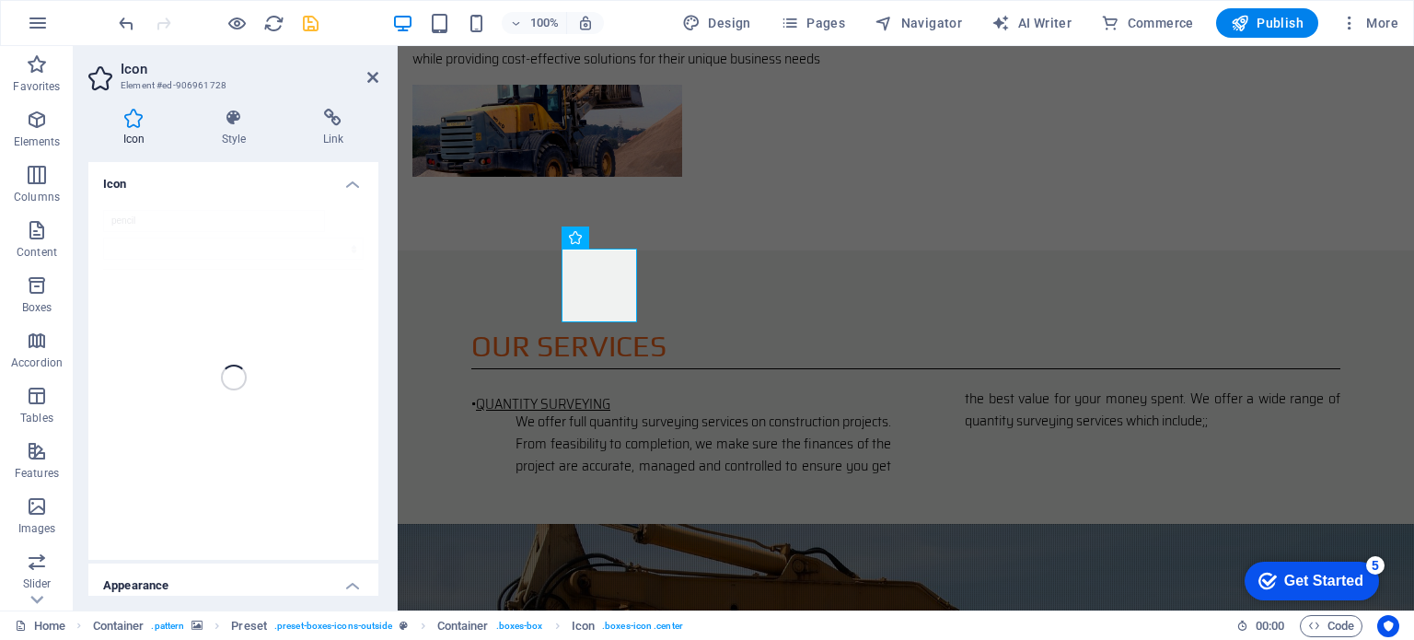
drag, startPoint x: 767, startPoint y: 280, endPoint x: 443, endPoint y: 280, distance: 324.1
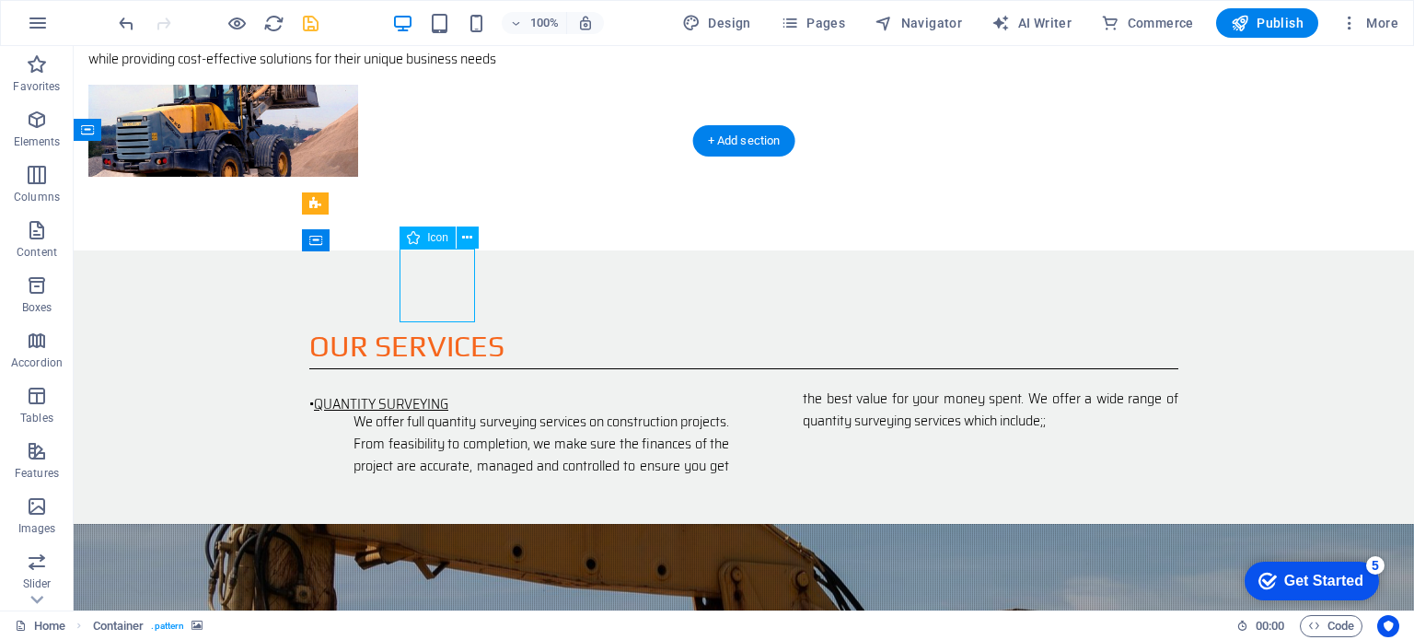
select select "xMidYMid"
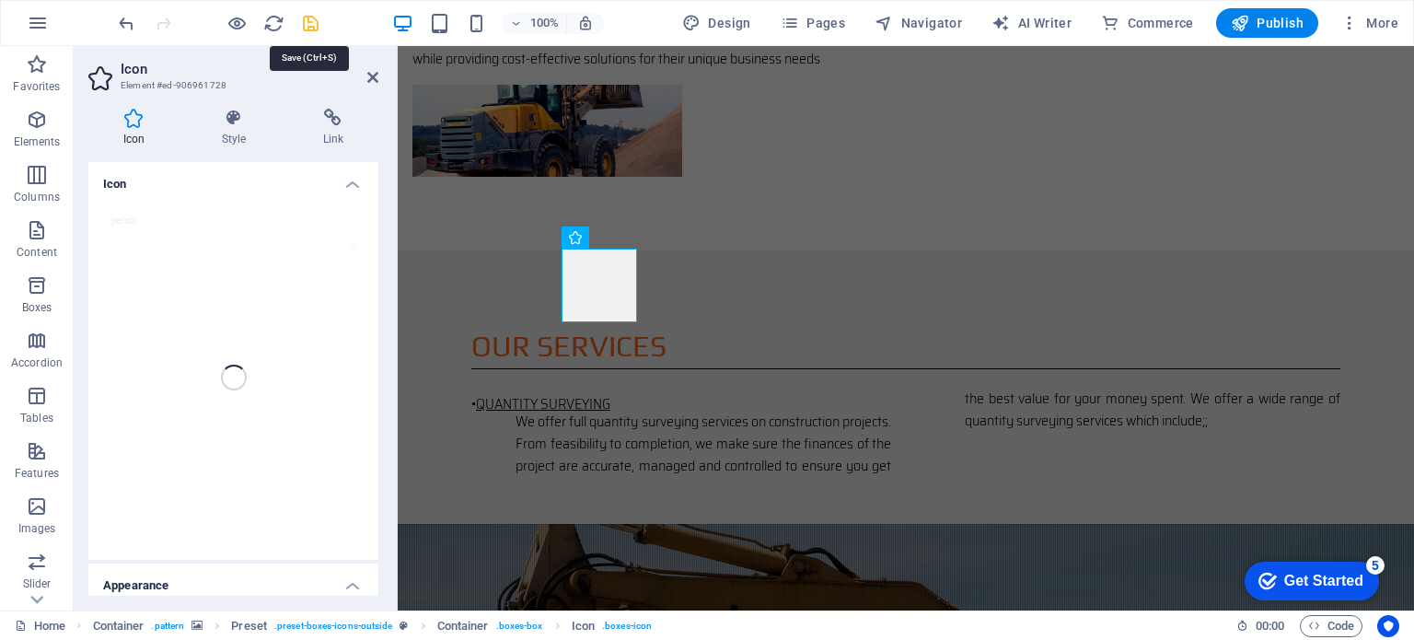
click at [304, 26] on icon "save" at bounding box center [310, 23] width 21 height 21
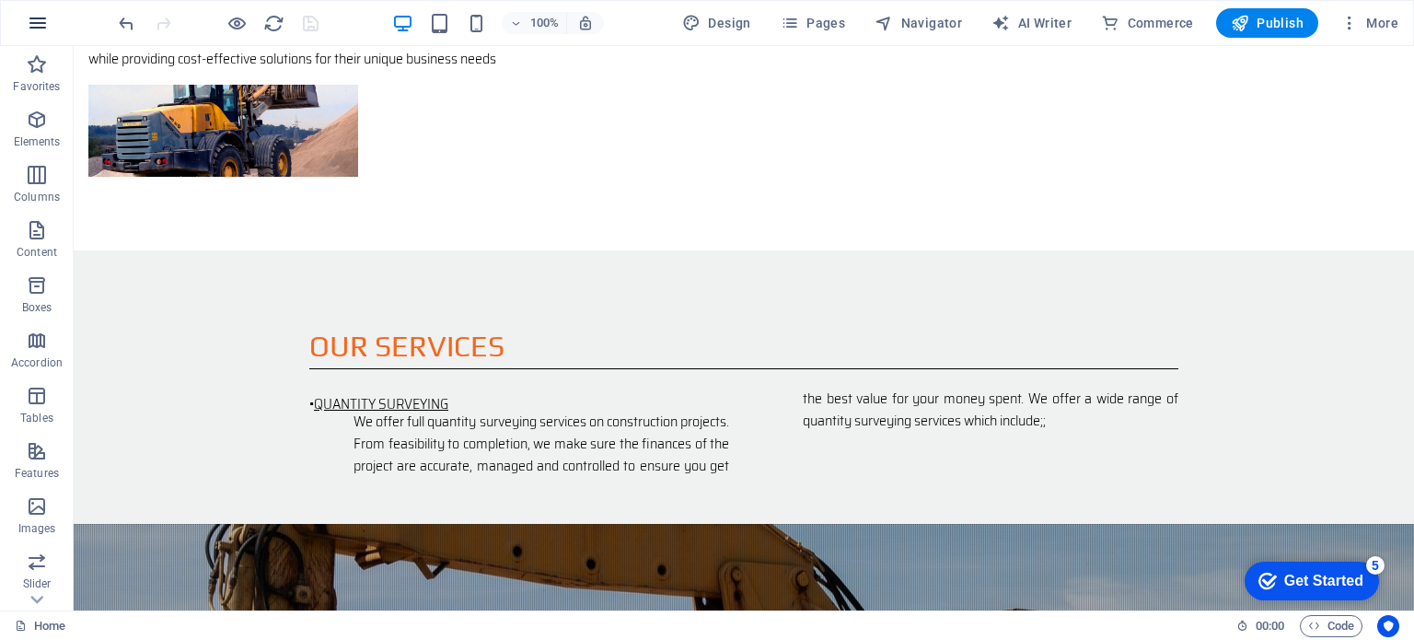
click at [40, 24] on icon "button" at bounding box center [38, 23] width 22 height 22
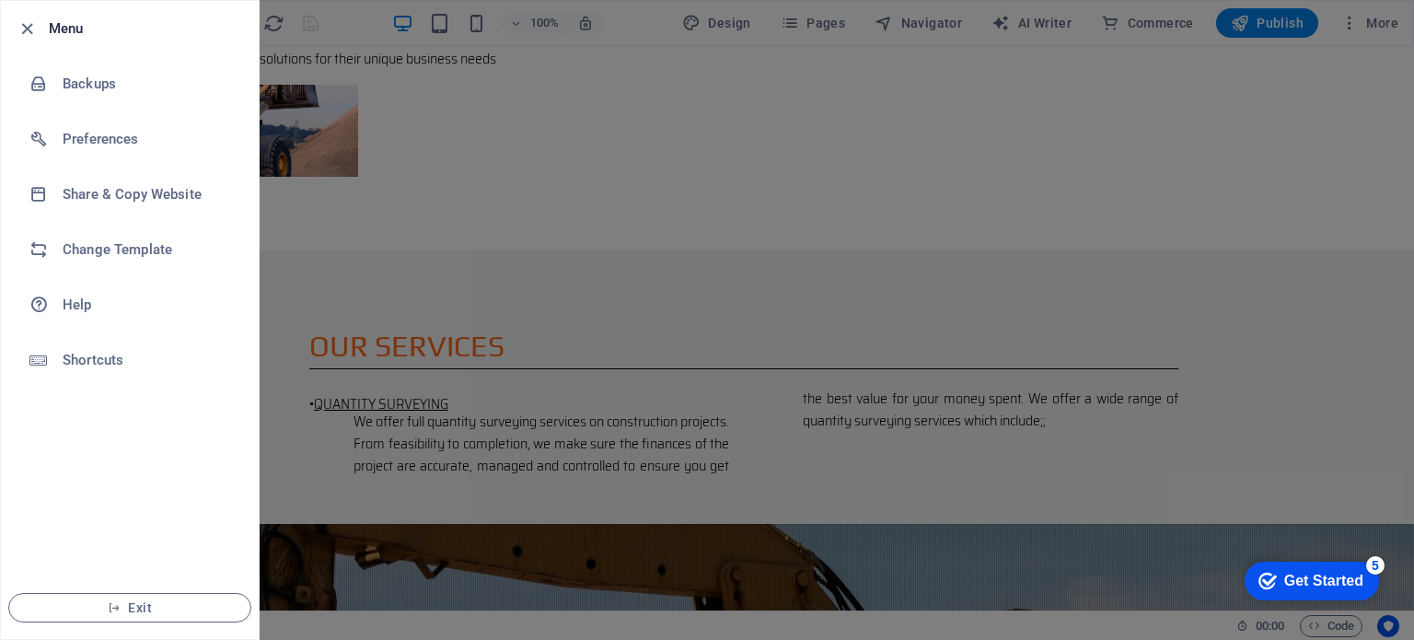
click at [40, 24] on div at bounding box center [32, 28] width 33 height 22
click at [103, 89] on h6 "Backups" at bounding box center [148, 84] width 170 height 22
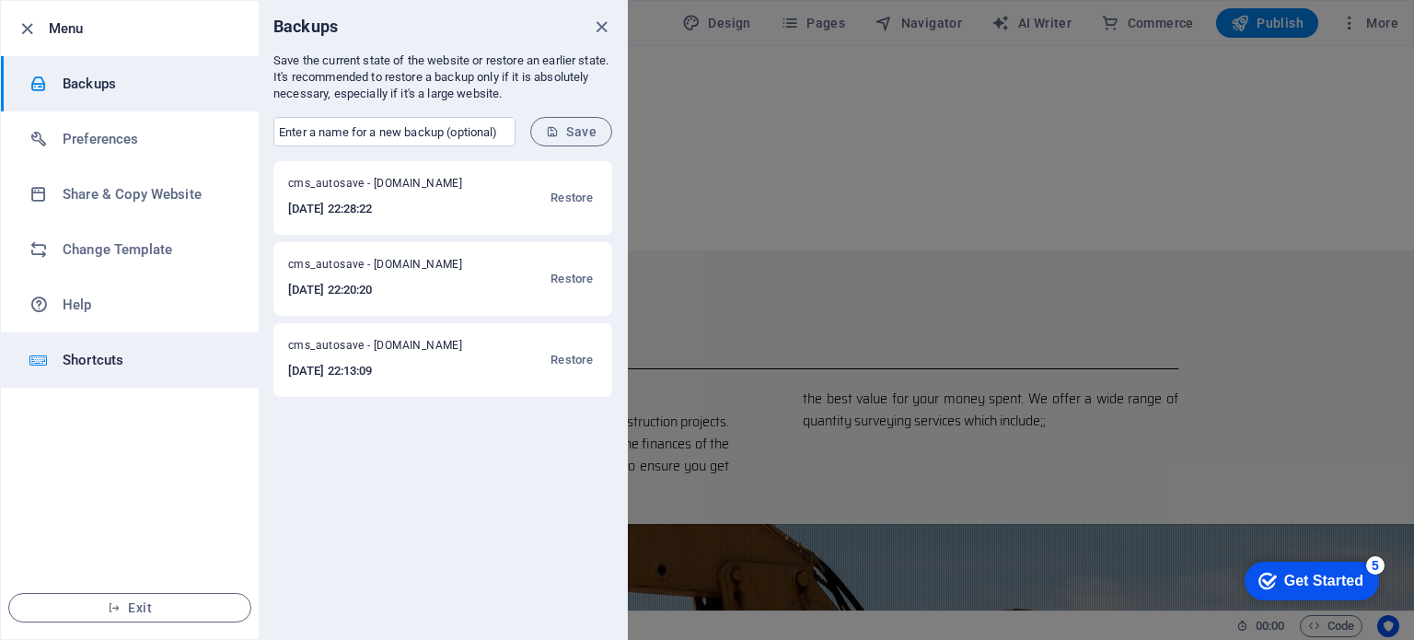
click at [82, 364] on h6 "Shortcuts" at bounding box center [148, 360] width 170 height 22
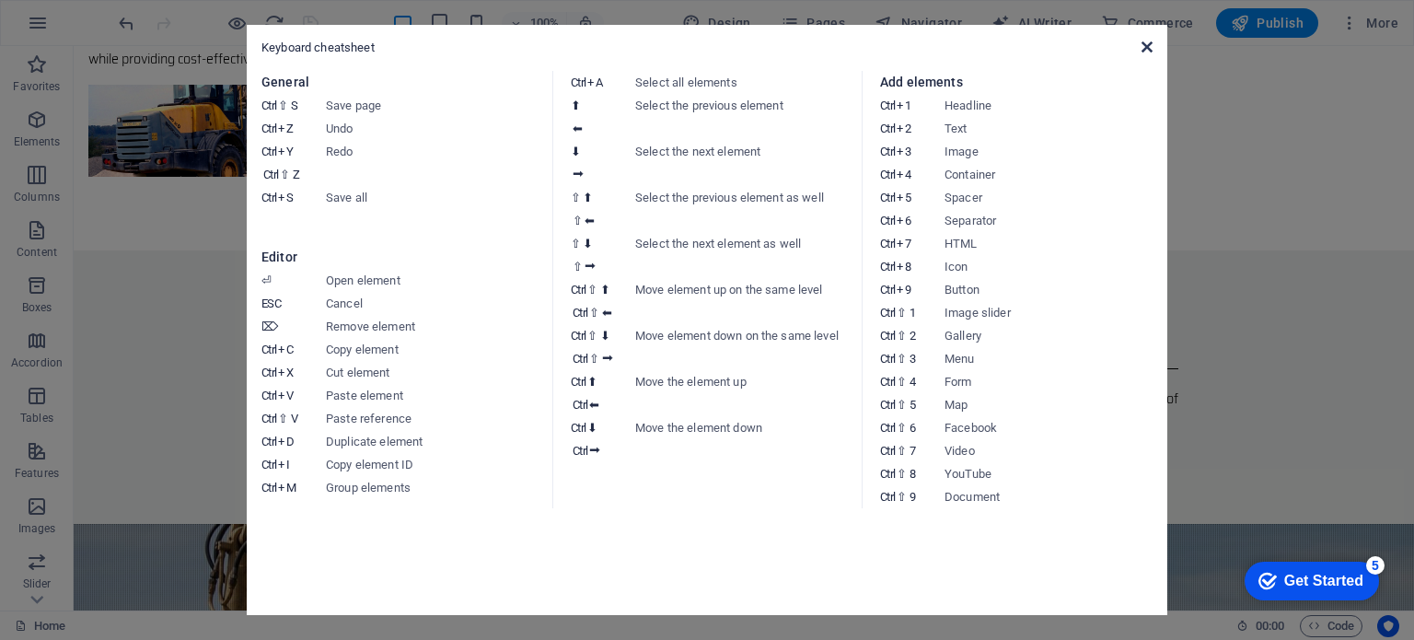
click at [1144, 48] on icon at bounding box center [1147, 47] width 11 height 15
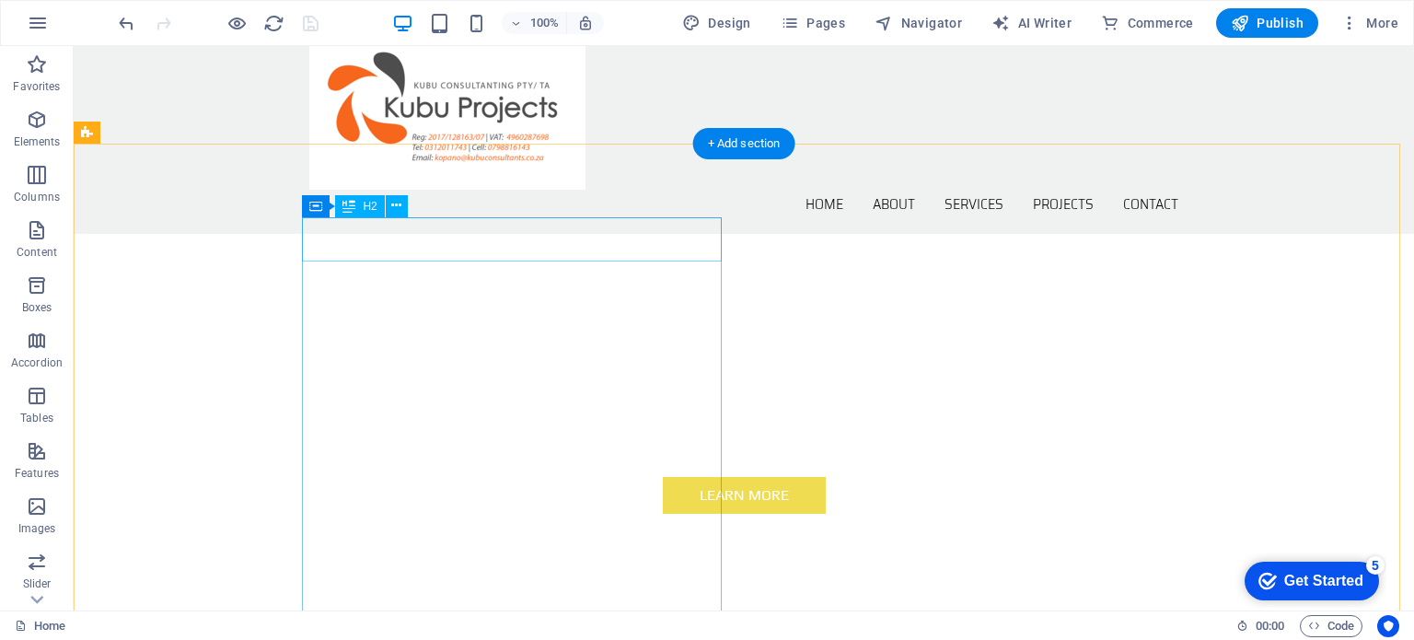
scroll to position [465, 0]
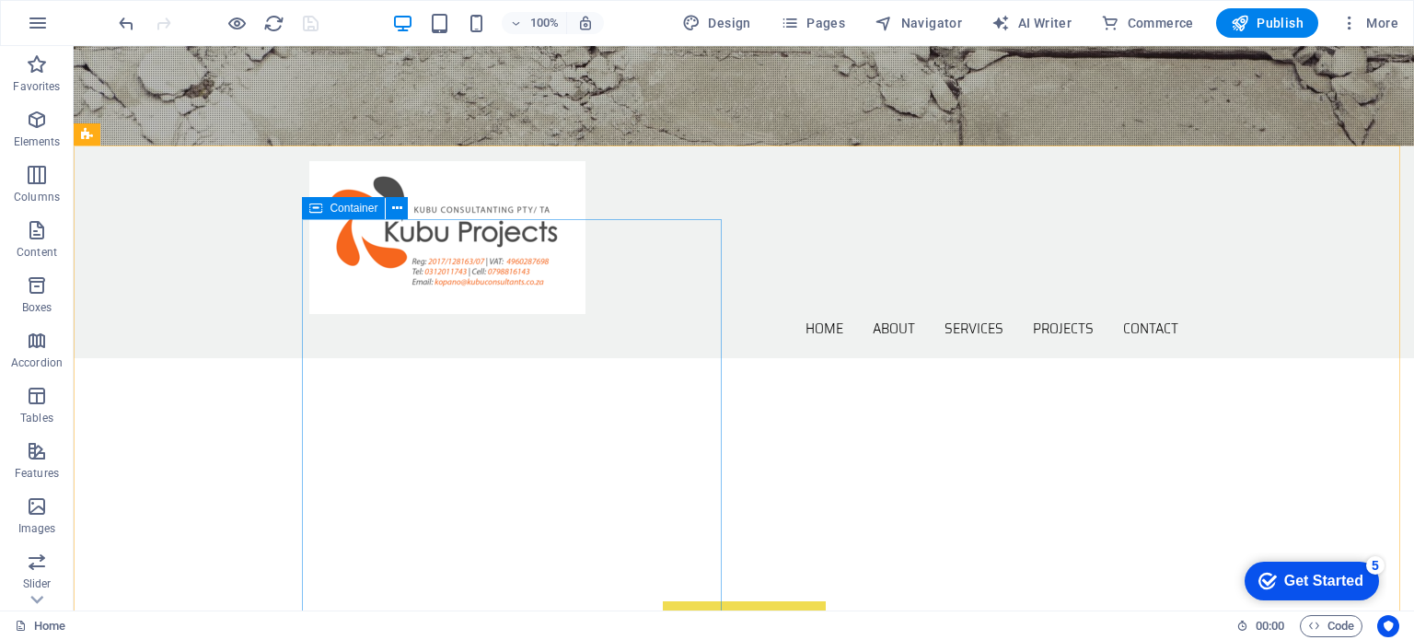
click at [312, 206] on icon at bounding box center [315, 208] width 13 height 22
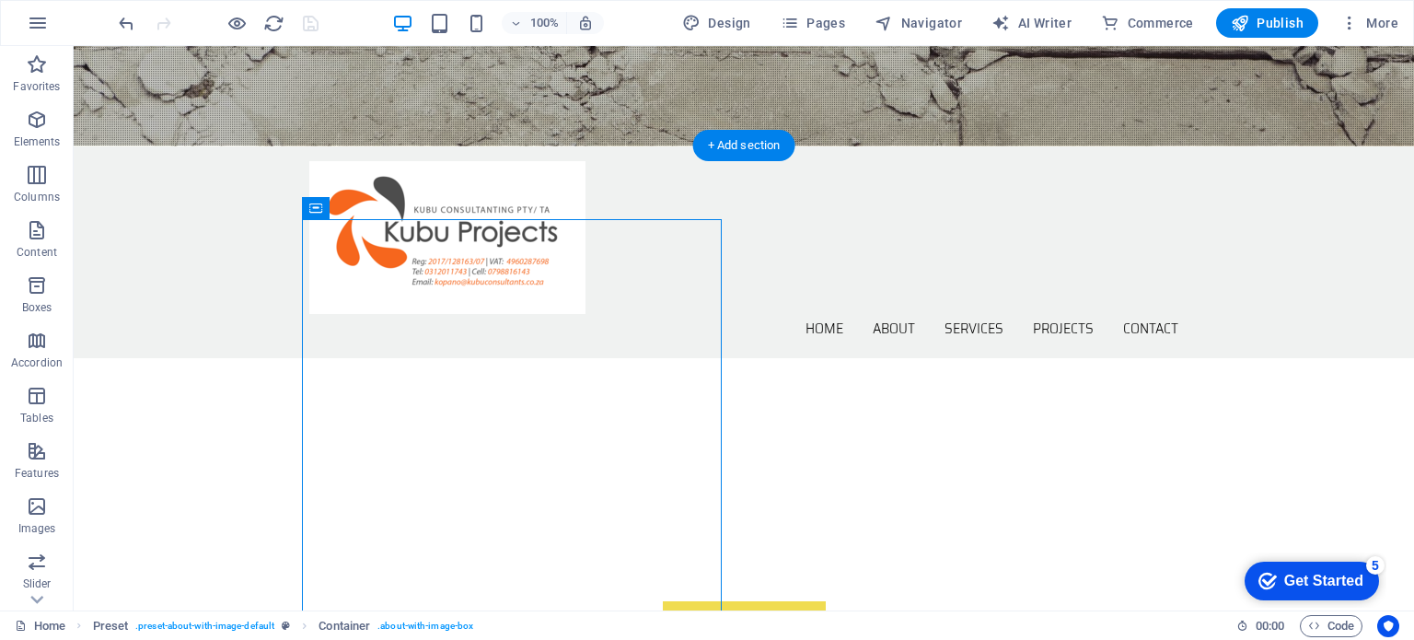
click at [308, 216] on div "Container" at bounding box center [316, 208] width 28 height 22
click at [396, 209] on icon at bounding box center [397, 208] width 10 height 19
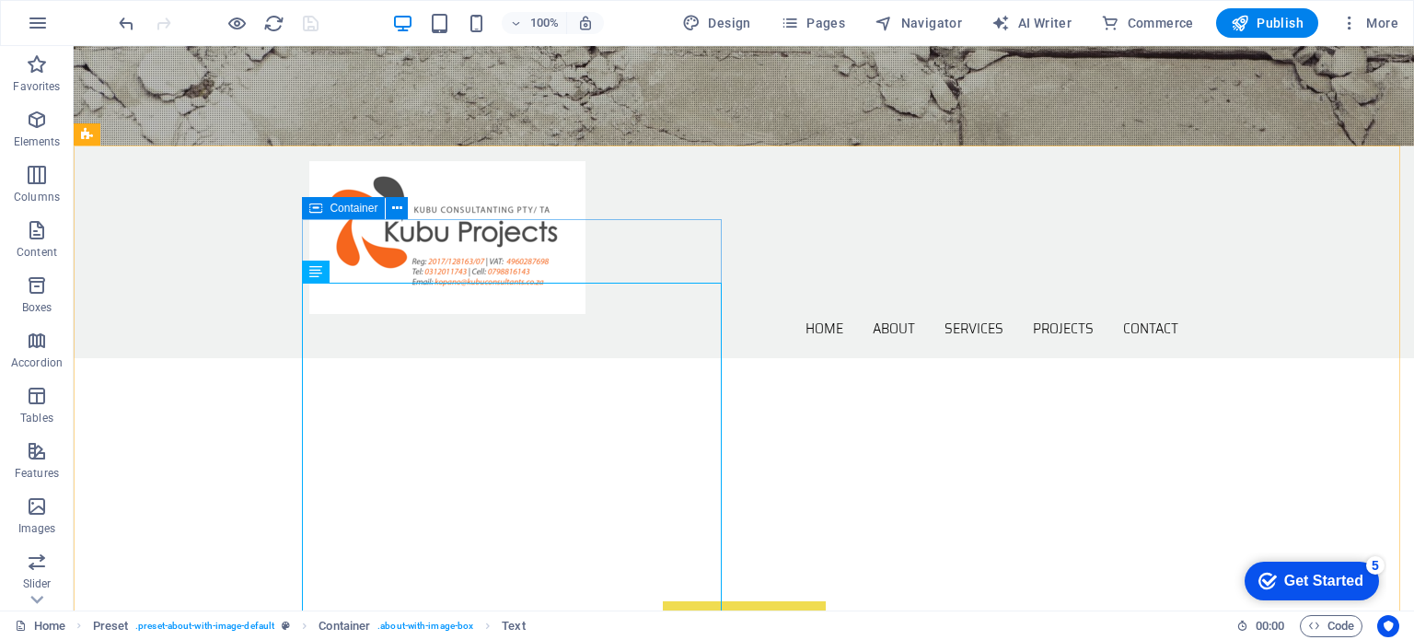
click at [313, 205] on icon at bounding box center [315, 208] width 13 height 22
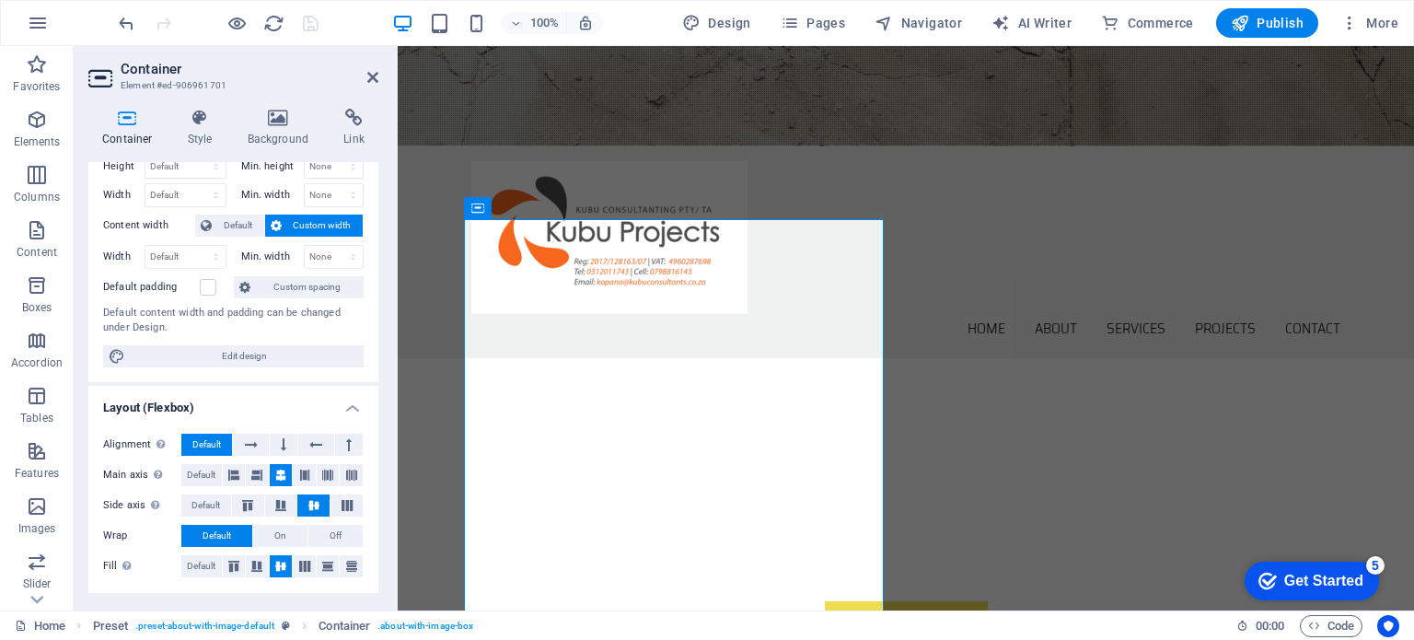
scroll to position [0, 0]
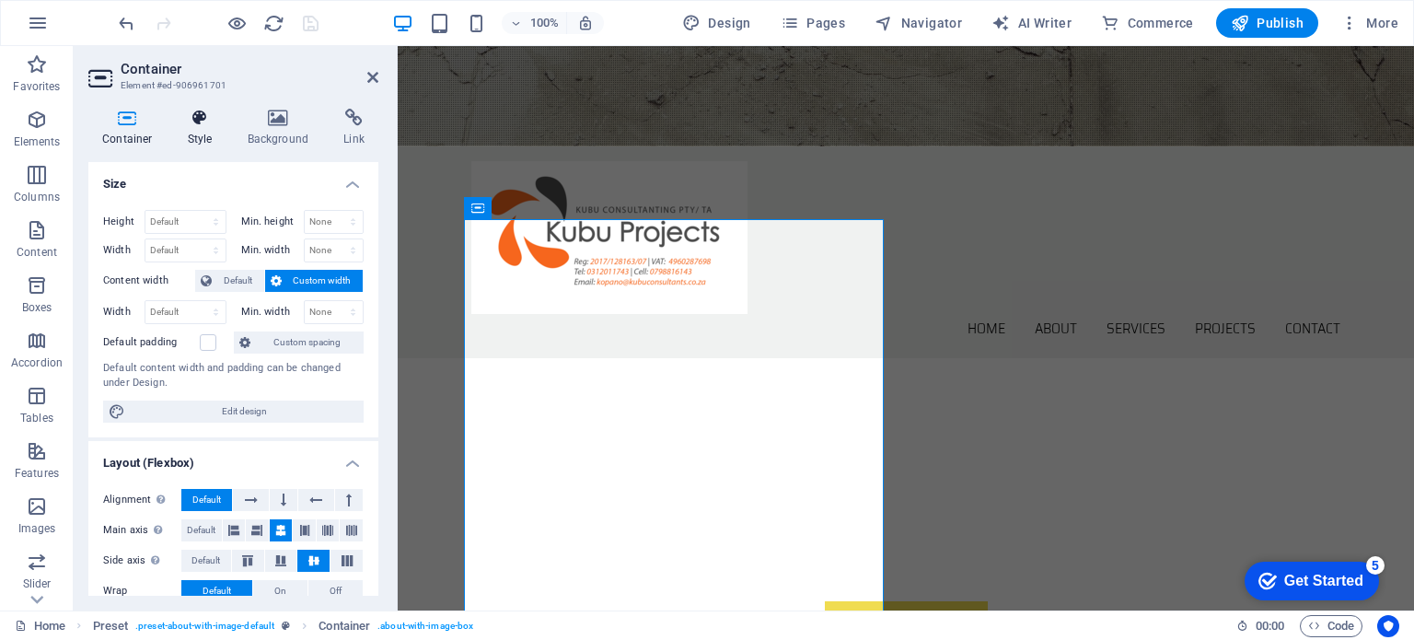
click at [197, 127] on h4 "Style" at bounding box center [204, 128] width 60 height 39
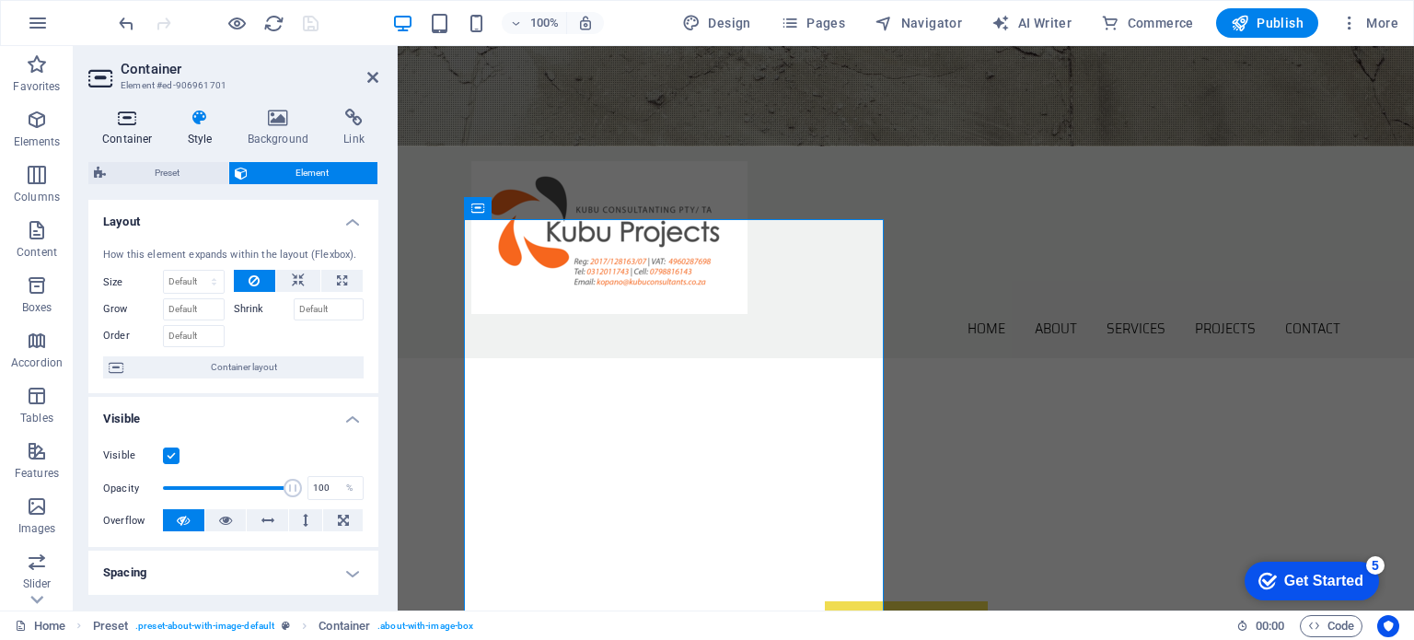
click at [120, 113] on icon at bounding box center [127, 118] width 78 height 18
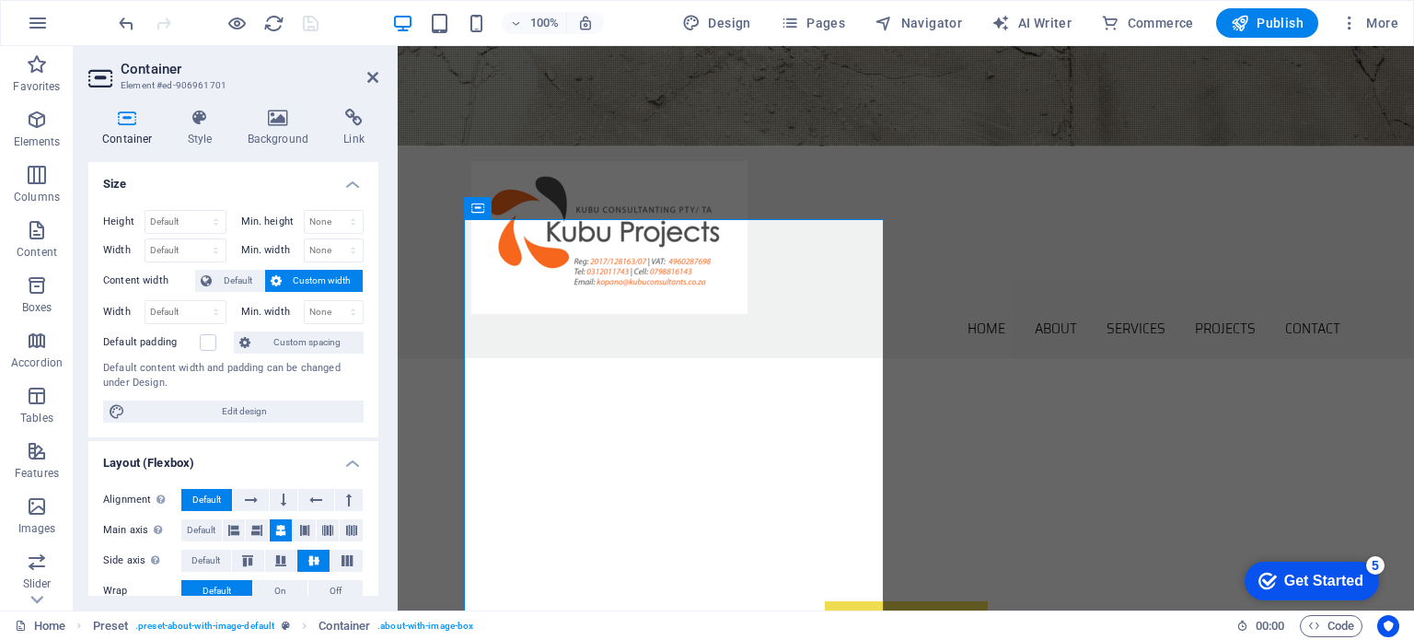
click at [275, 274] on icon at bounding box center [276, 281] width 11 height 22
click at [1287, 582] on div "Get Started" at bounding box center [1323, 581] width 79 height 17
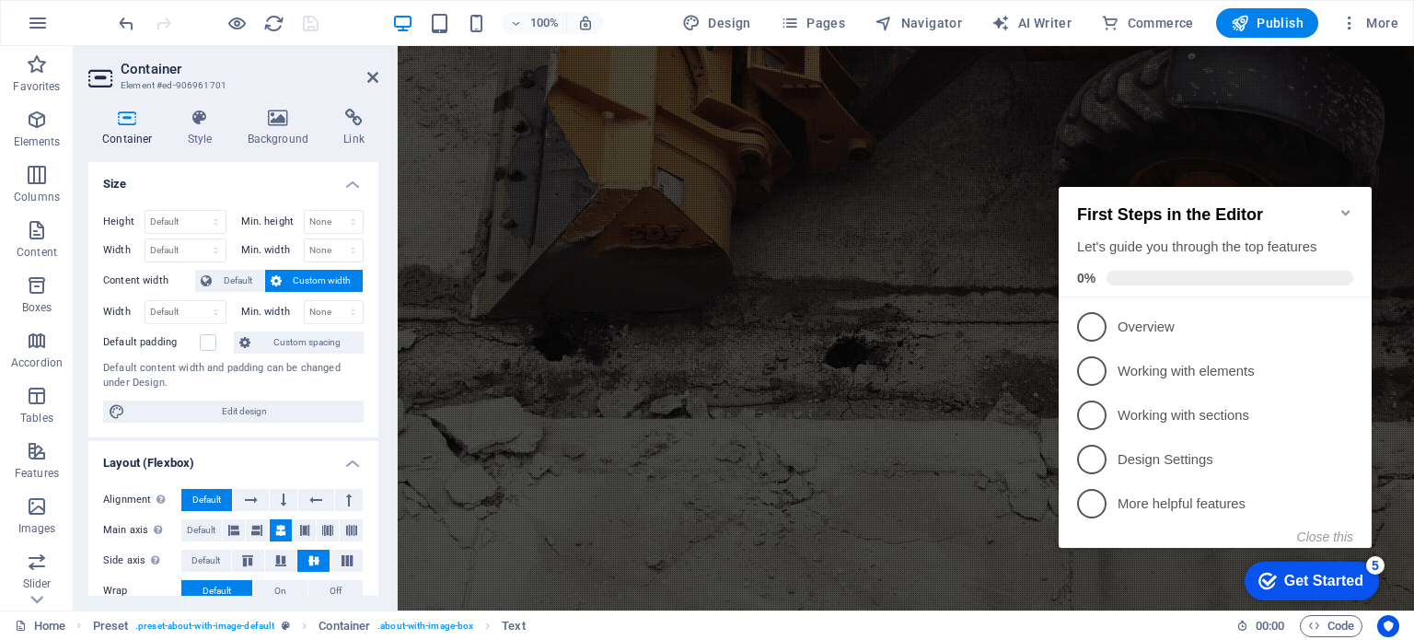
click at [1344, 205] on icon "Minimize checklist" at bounding box center [1346, 212] width 15 height 15
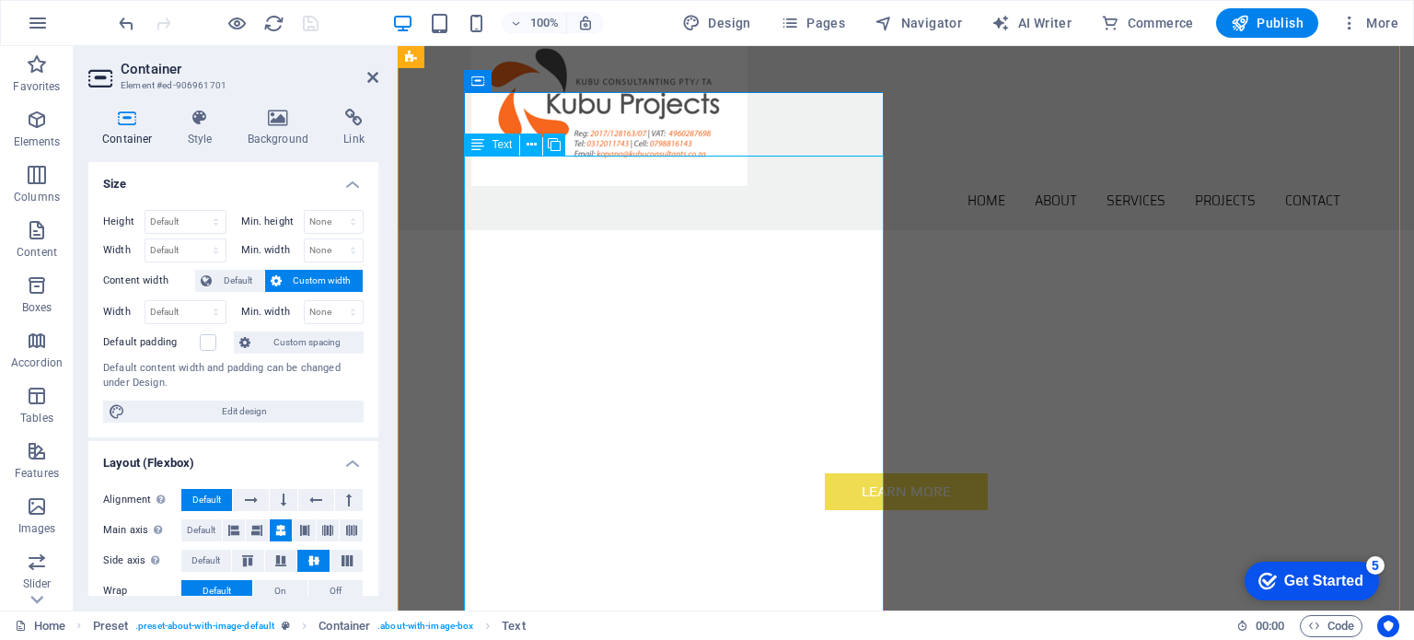
scroll to position [592, 0]
click at [416, 57] on icon at bounding box center [411, 57] width 12 height 22
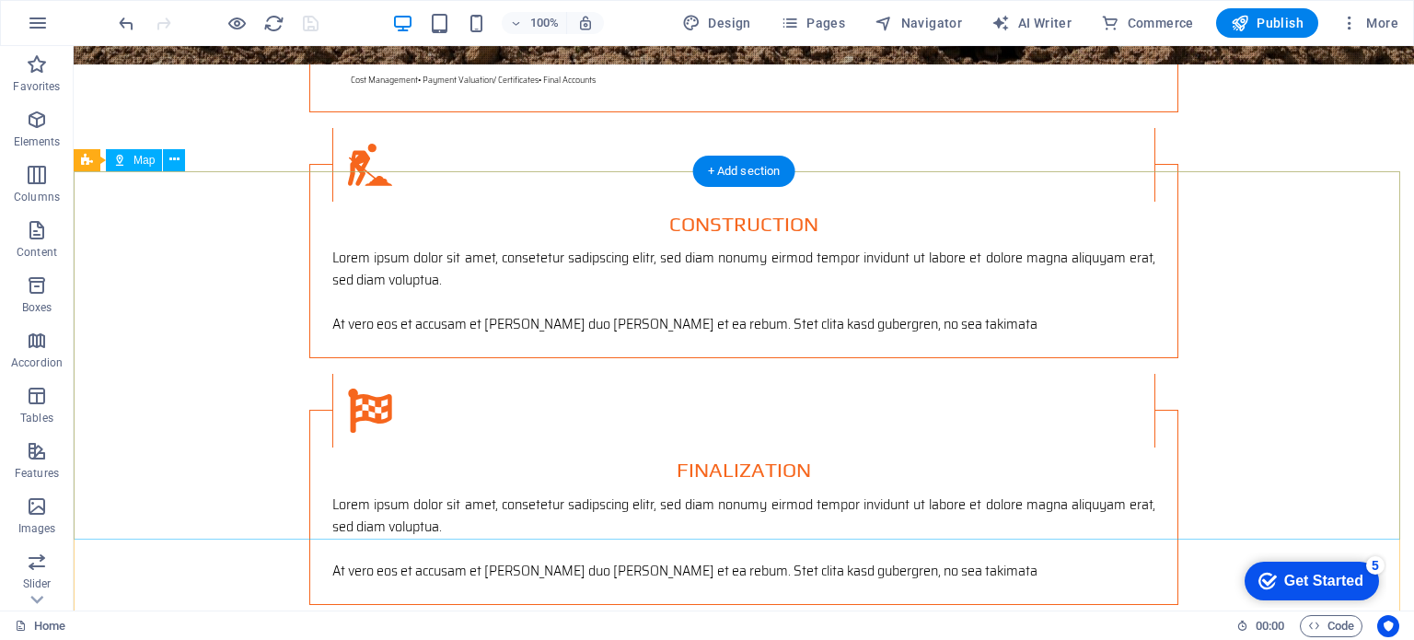
scroll to position [3079, 0]
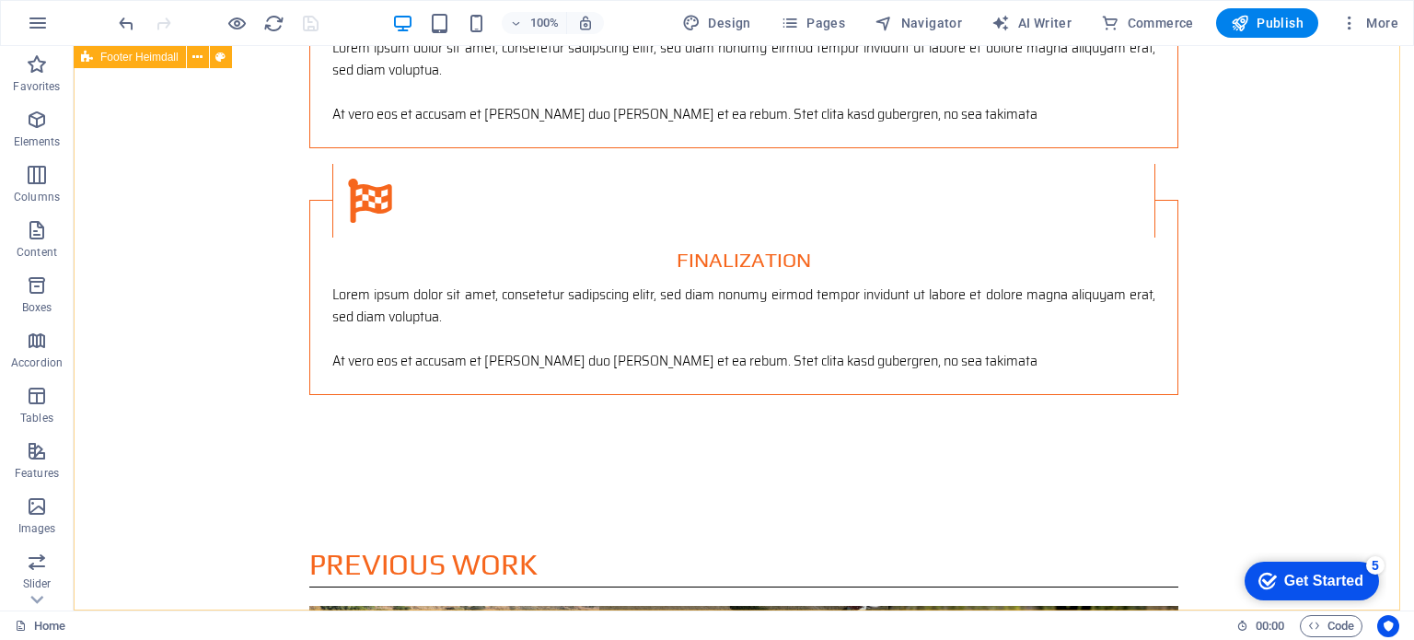
click at [85, 63] on icon at bounding box center [87, 57] width 12 height 22
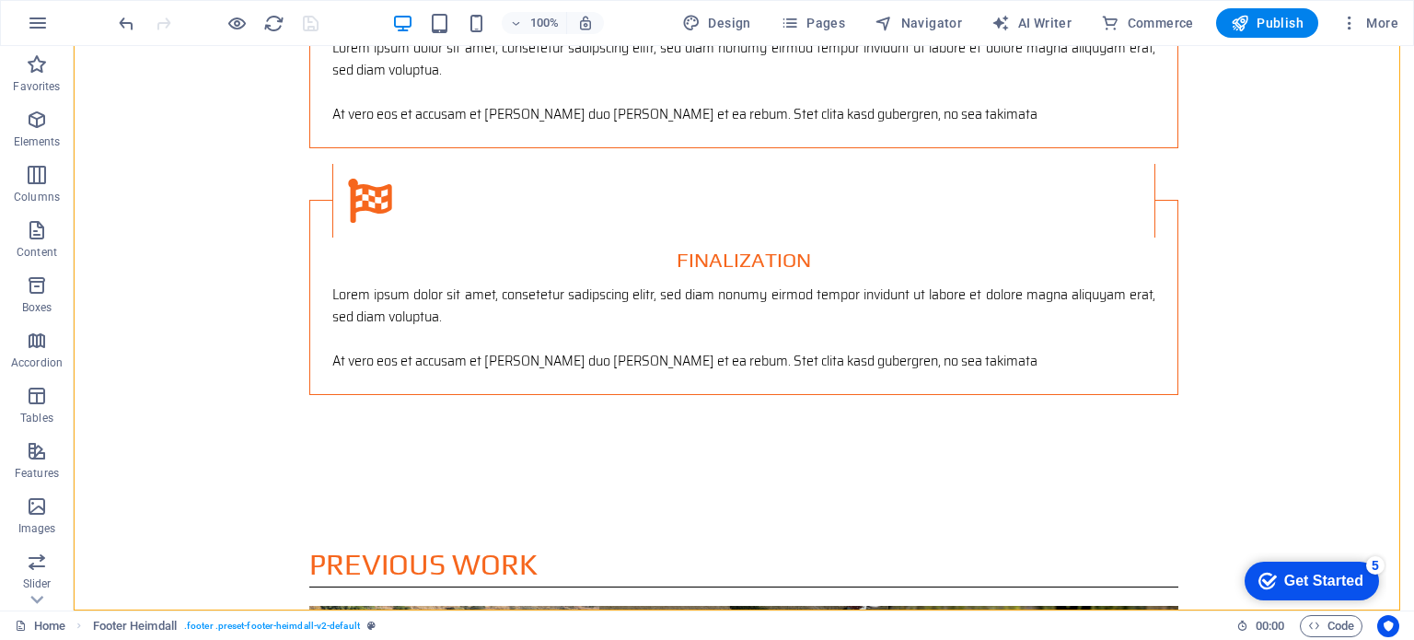
click at [309, 22] on div at bounding box center [218, 22] width 206 height 29
click at [38, 22] on icon "button" at bounding box center [38, 23] width 22 height 22
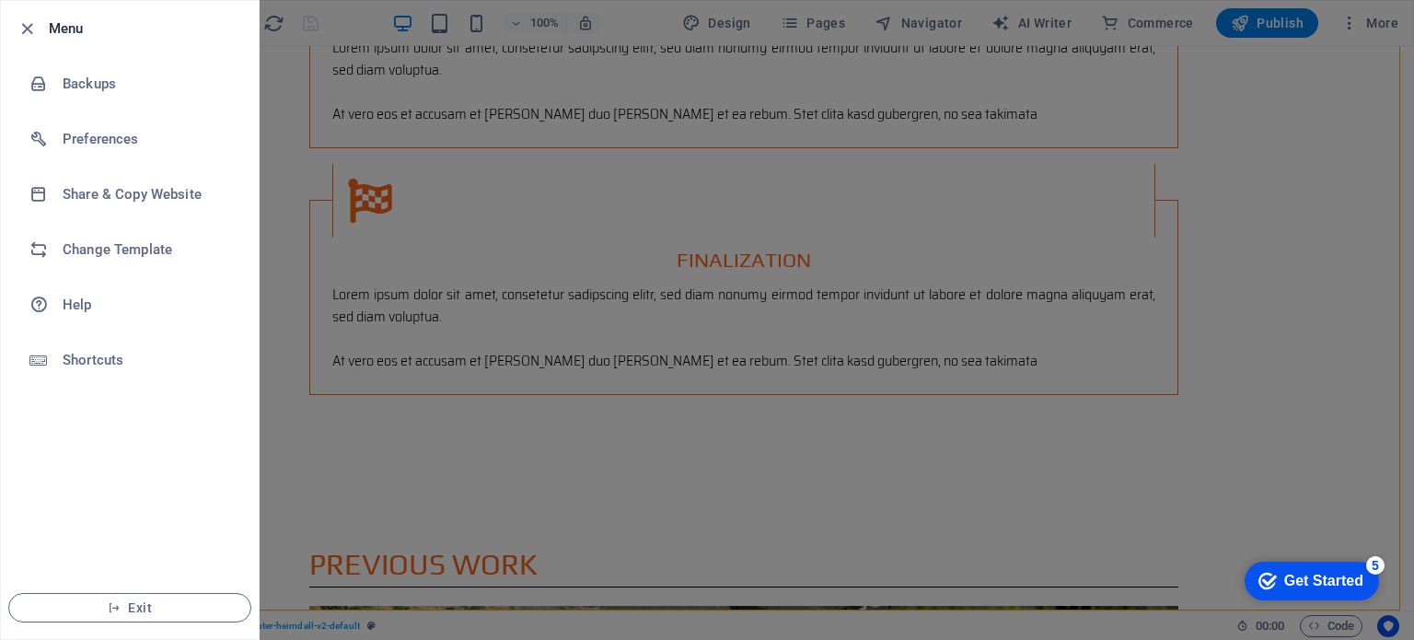
click at [582, 279] on div at bounding box center [707, 320] width 1414 height 640
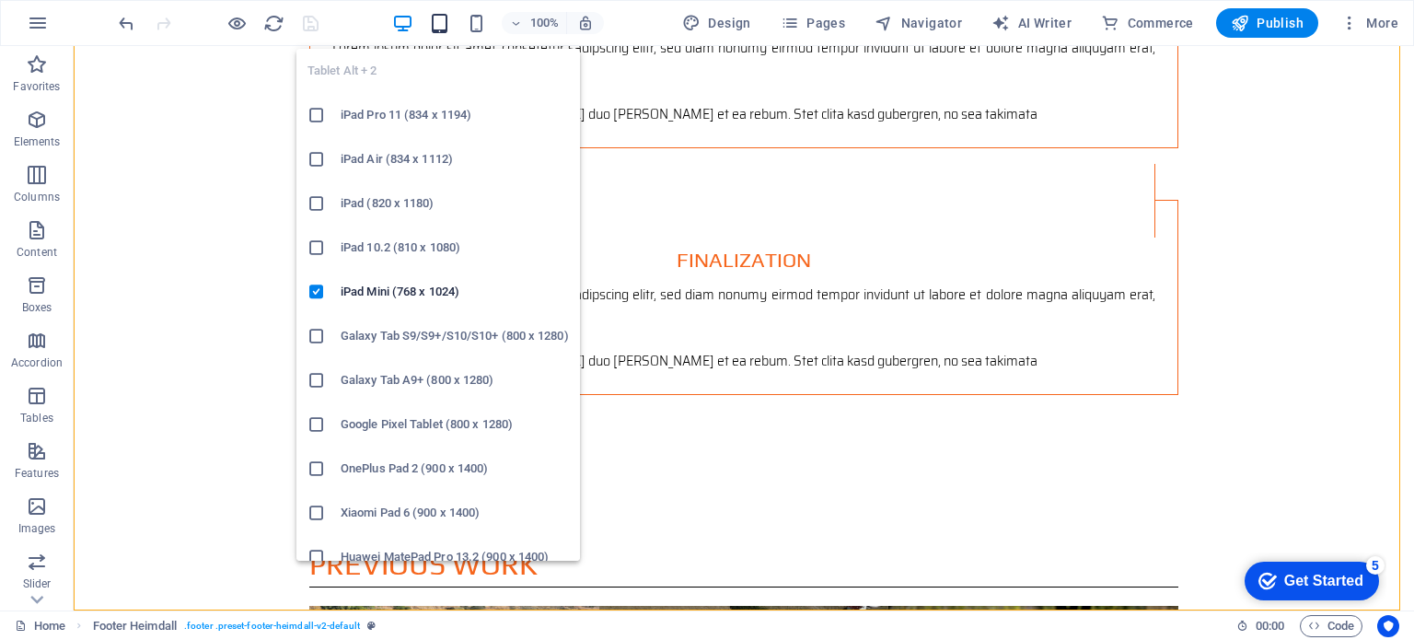
click at [442, 17] on icon "button" at bounding box center [439, 23] width 21 height 21
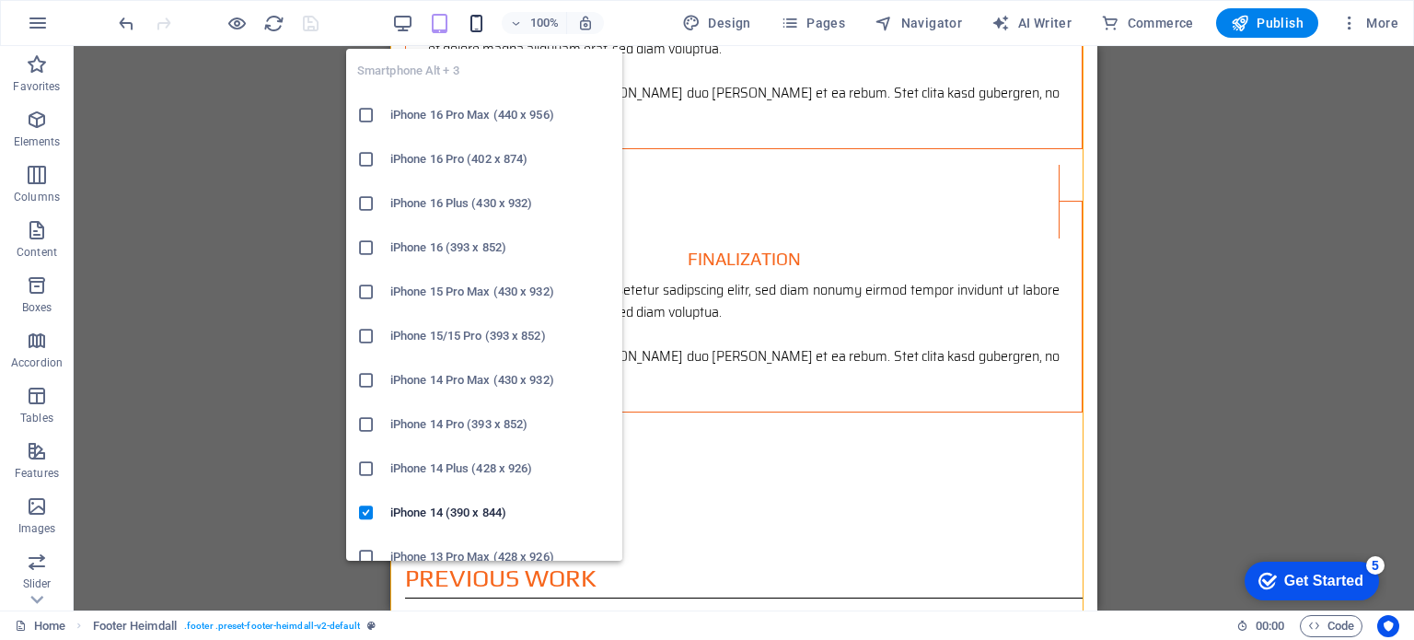
click at [474, 25] on icon "button" at bounding box center [476, 23] width 21 height 21
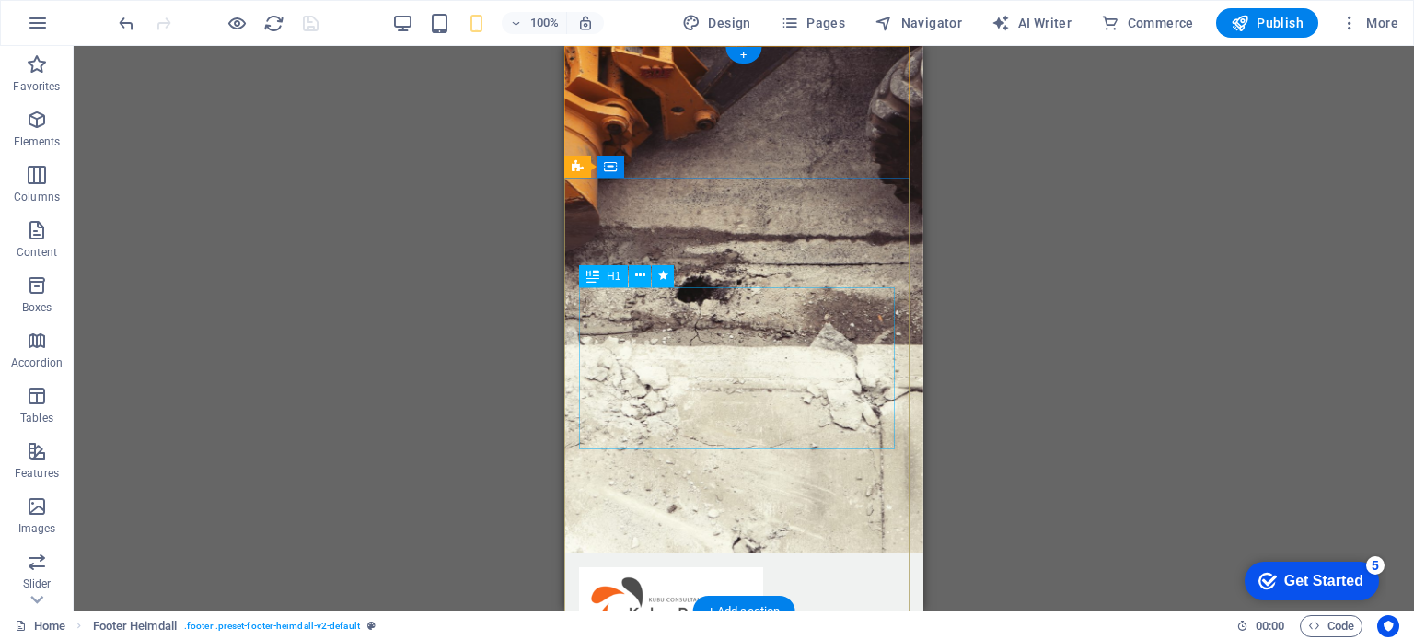
scroll to position [0, 0]
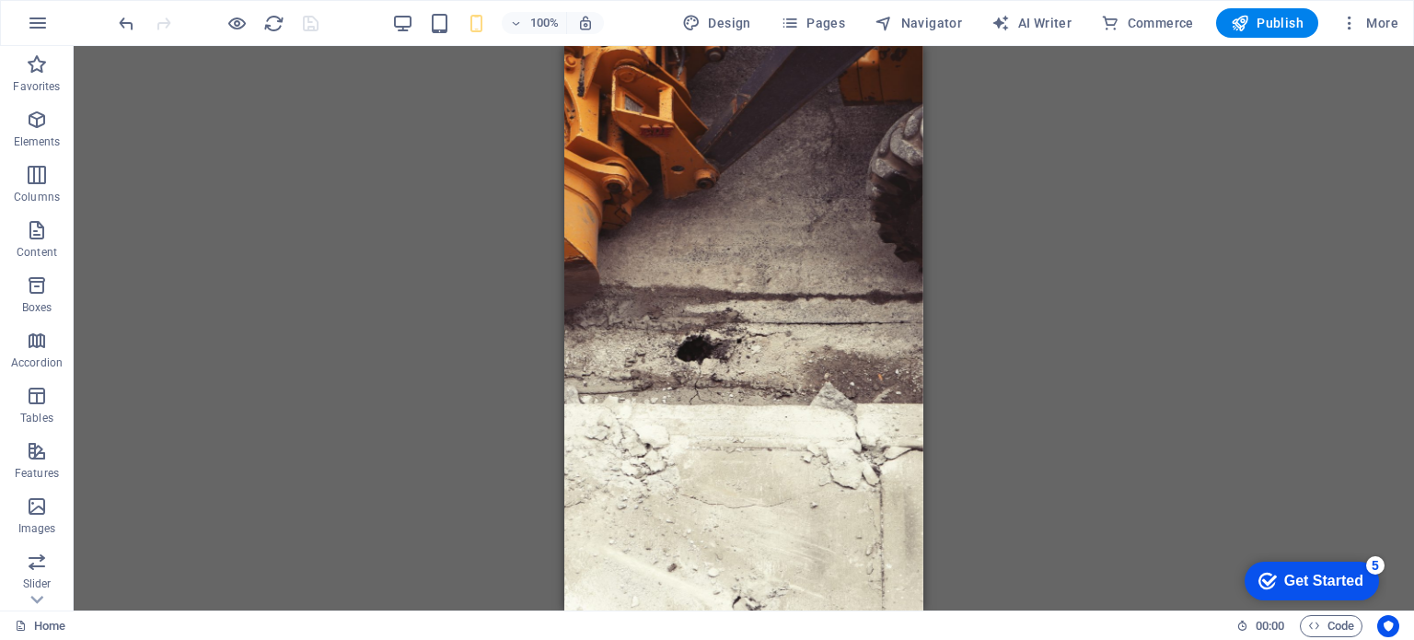
click at [330, 20] on div "100% Design Pages Navigator AI Writer Commerce Publish More" at bounding box center [760, 22] width 1291 height 29
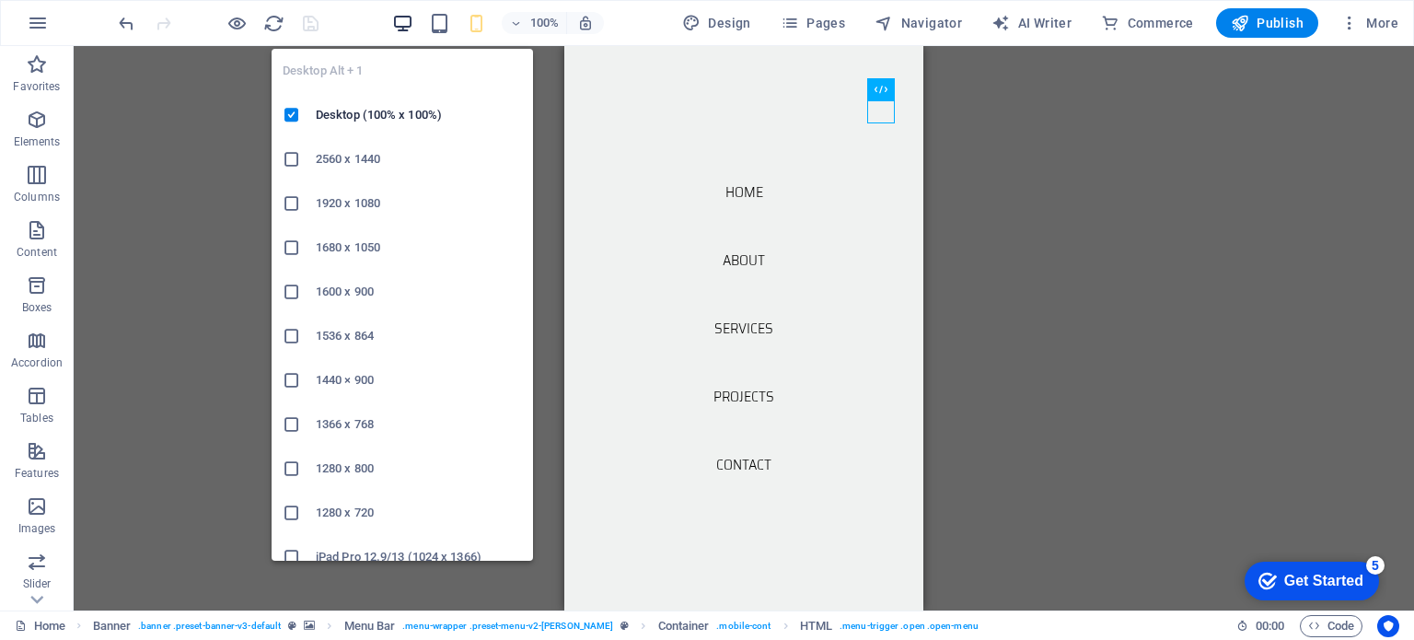
click at [401, 14] on icon "button" at bounding box center [402, 23] width 21 height 21
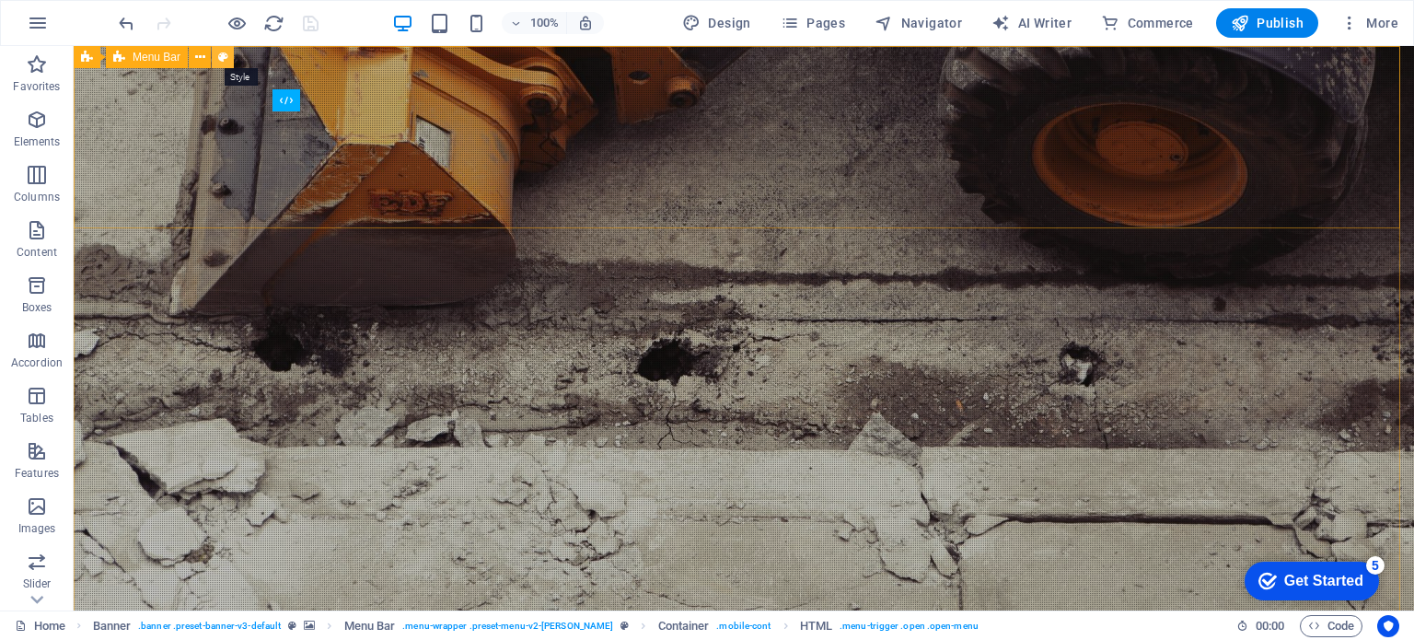
select select "rem"
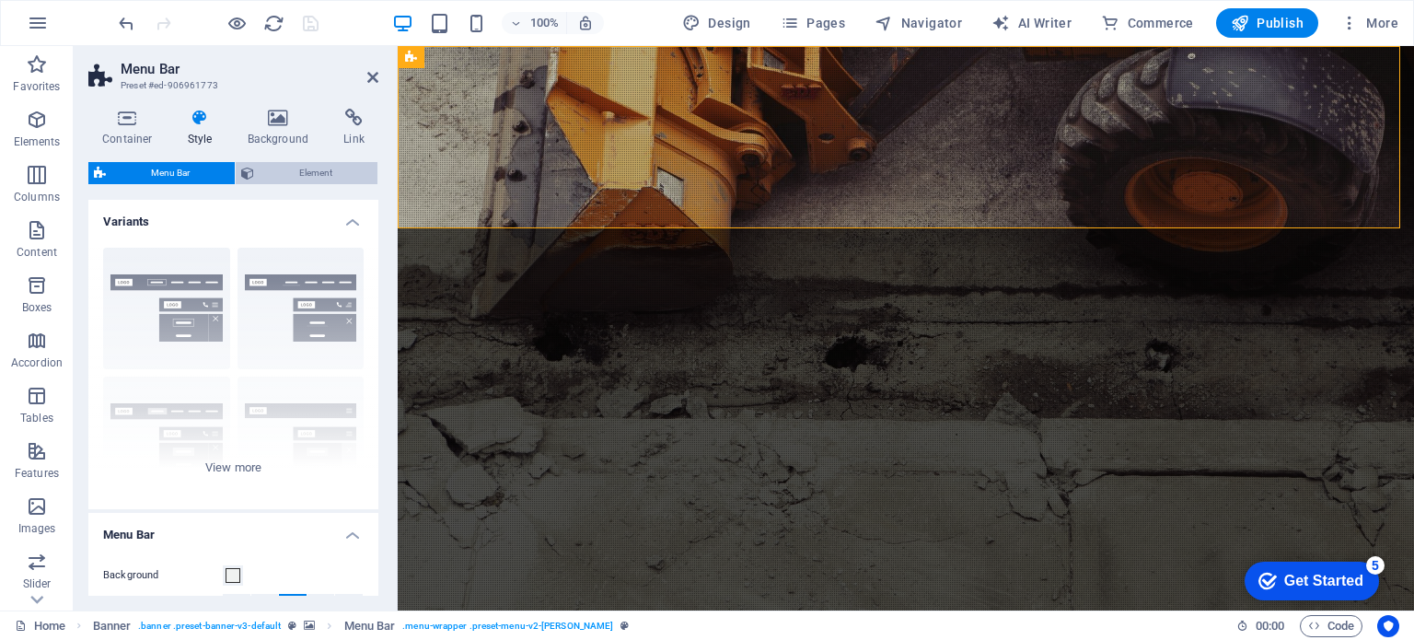
click at [290, 174] on span "Element" at bounding box center [316, 173] width 112 height 22
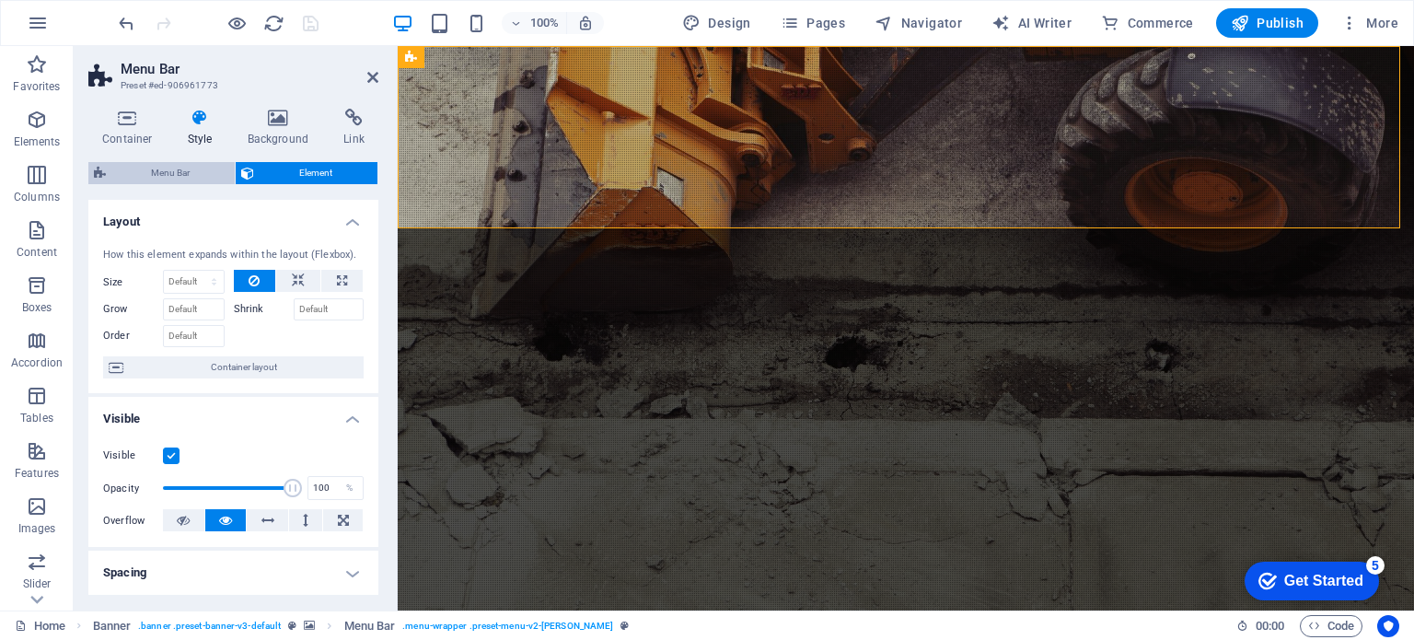
click at [189, 169] on span "Menu Bar" at bounding box center [170, 173] width 118 height 22
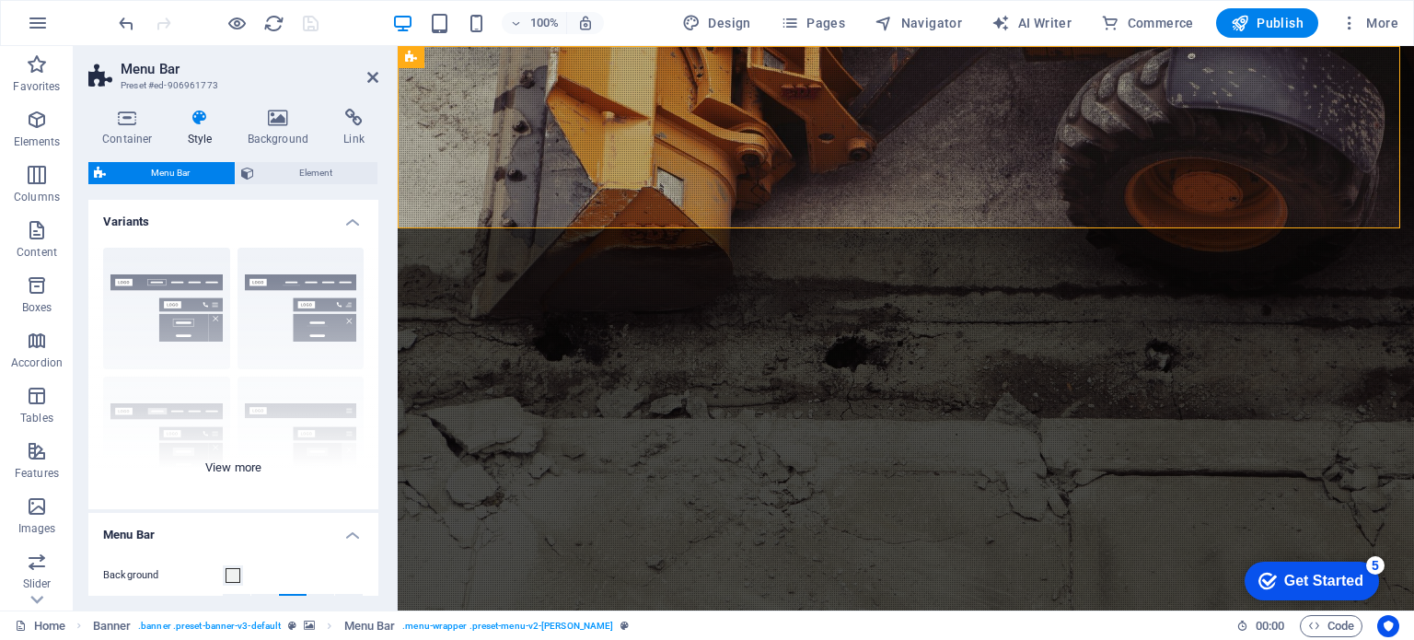
click at [178, 282] on div "Border Centered Default Fixed Loki Trigger Wide XXL" at bounding box center [233, 371] width 290 height 276
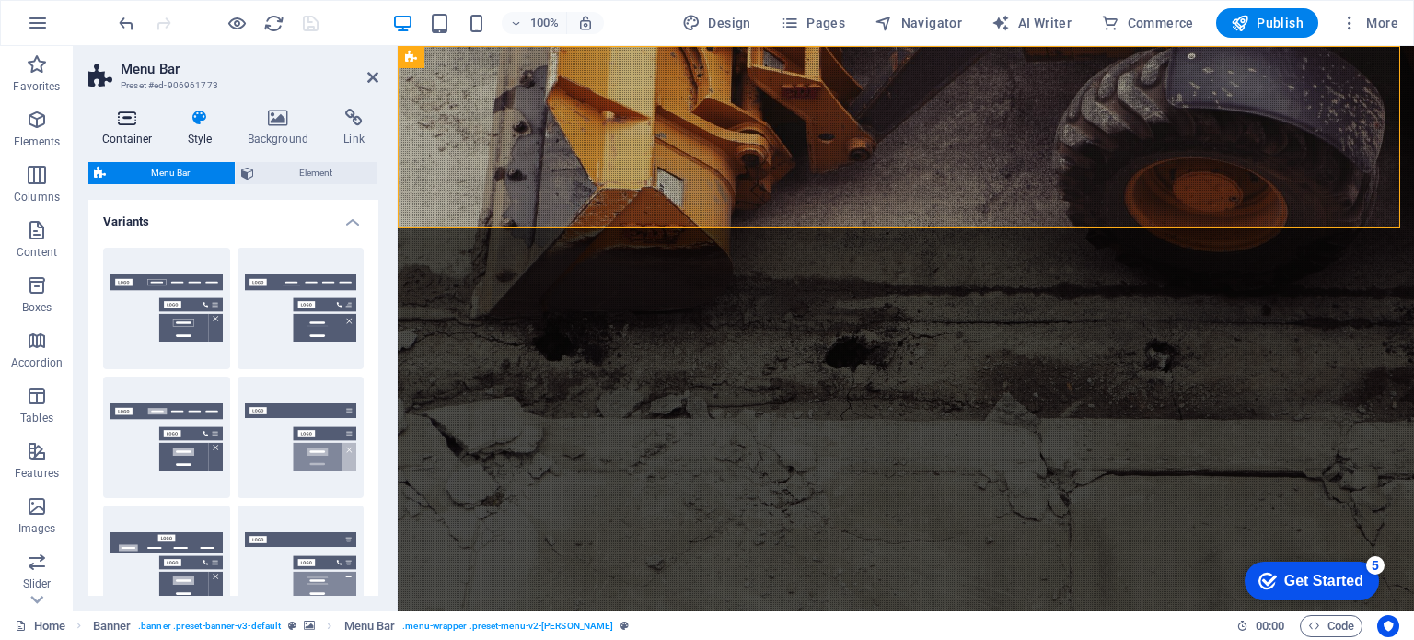
click at [124, 117] on icon at bounding box center [127, 118] width 78 height 18
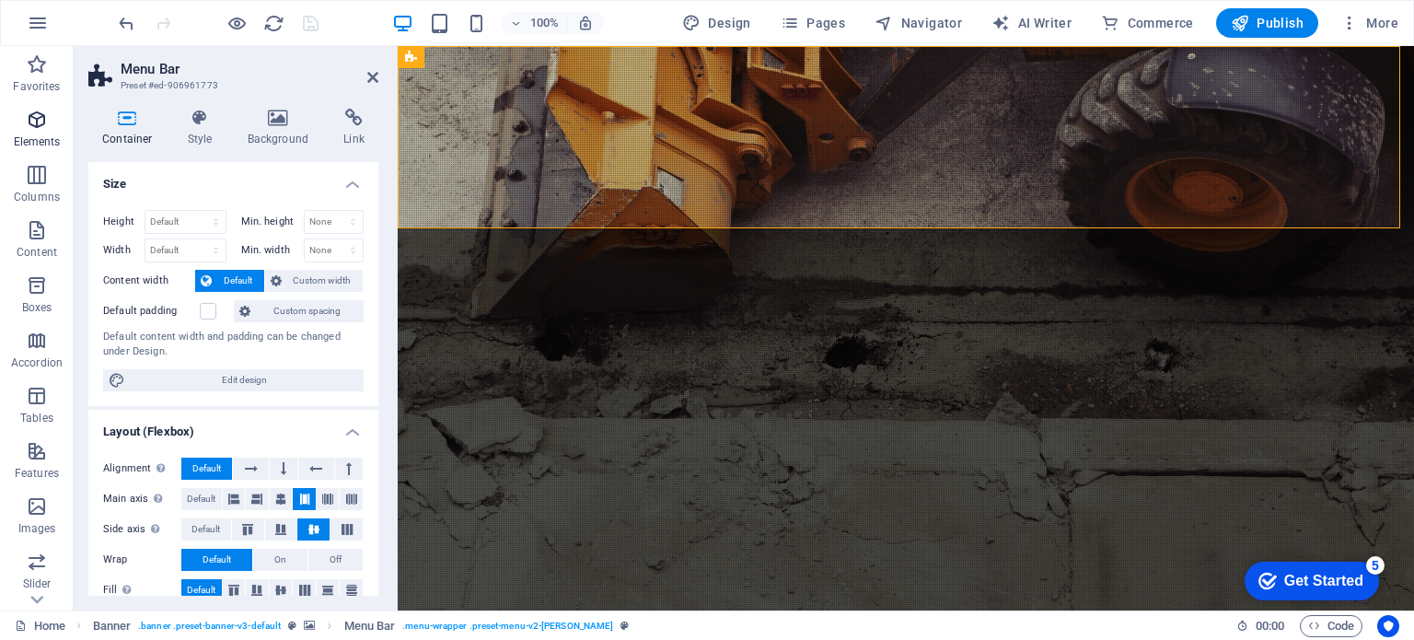
click at [52, 119] on span "Elements" at bounding box center [37, 131] width 74 height 44
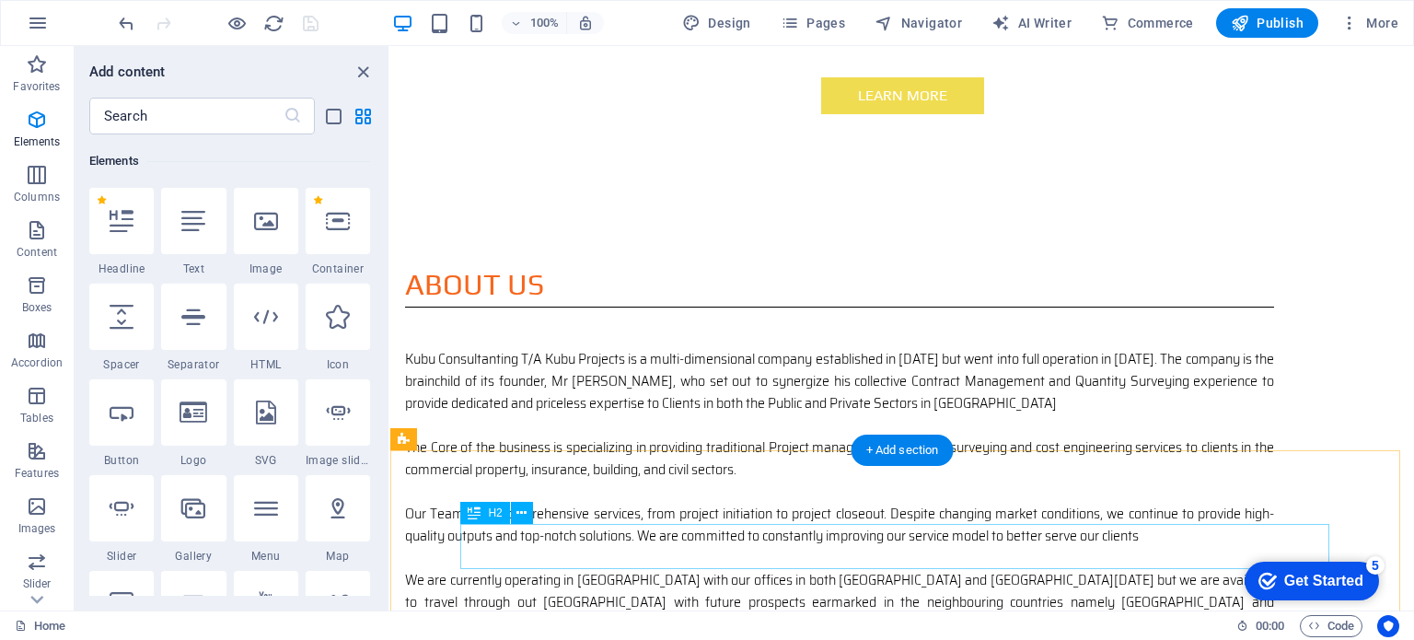
scroll to position [991, 0]
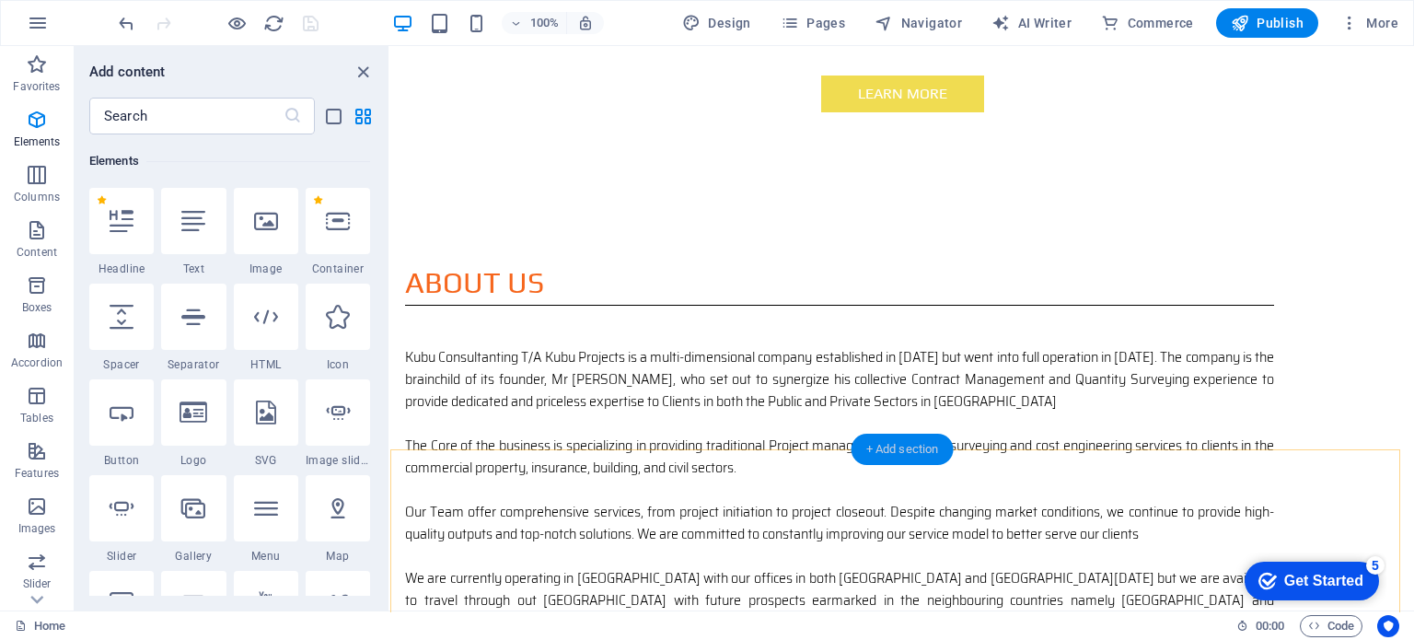
click at [910, 453] on div "+ Add section" at bounding box center [903, 449] width 102 height 31
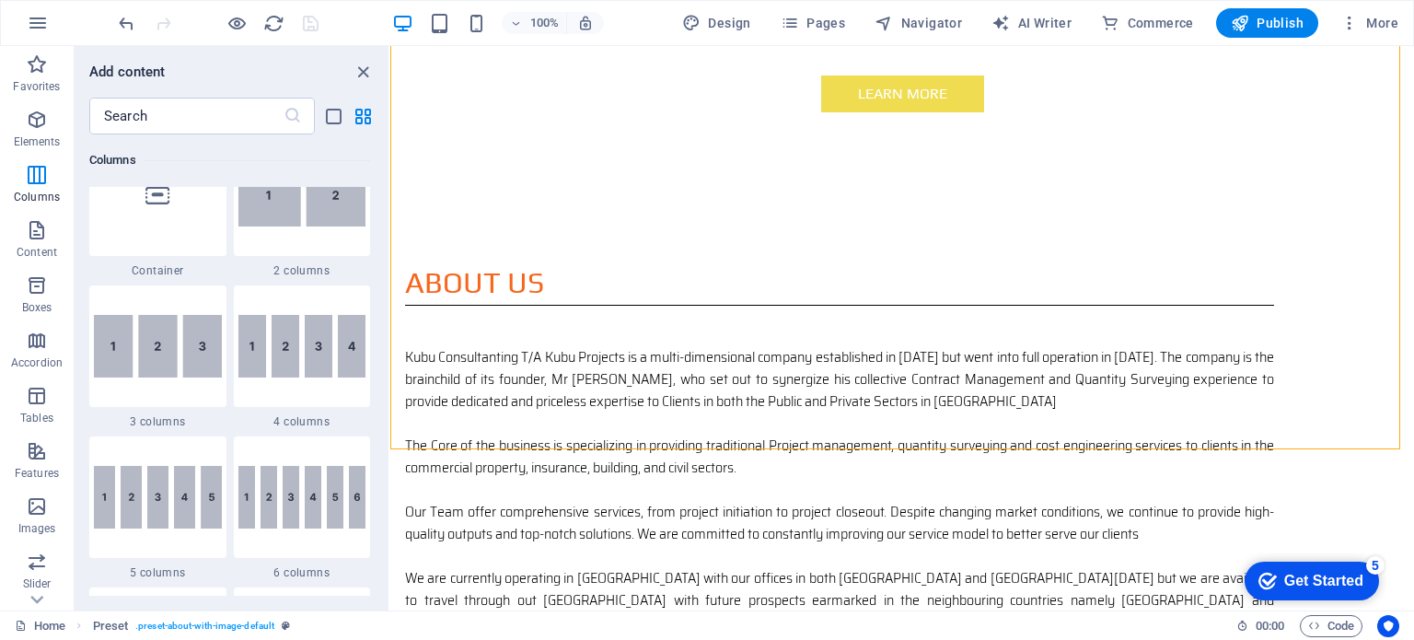
scroll to position [970, 0]
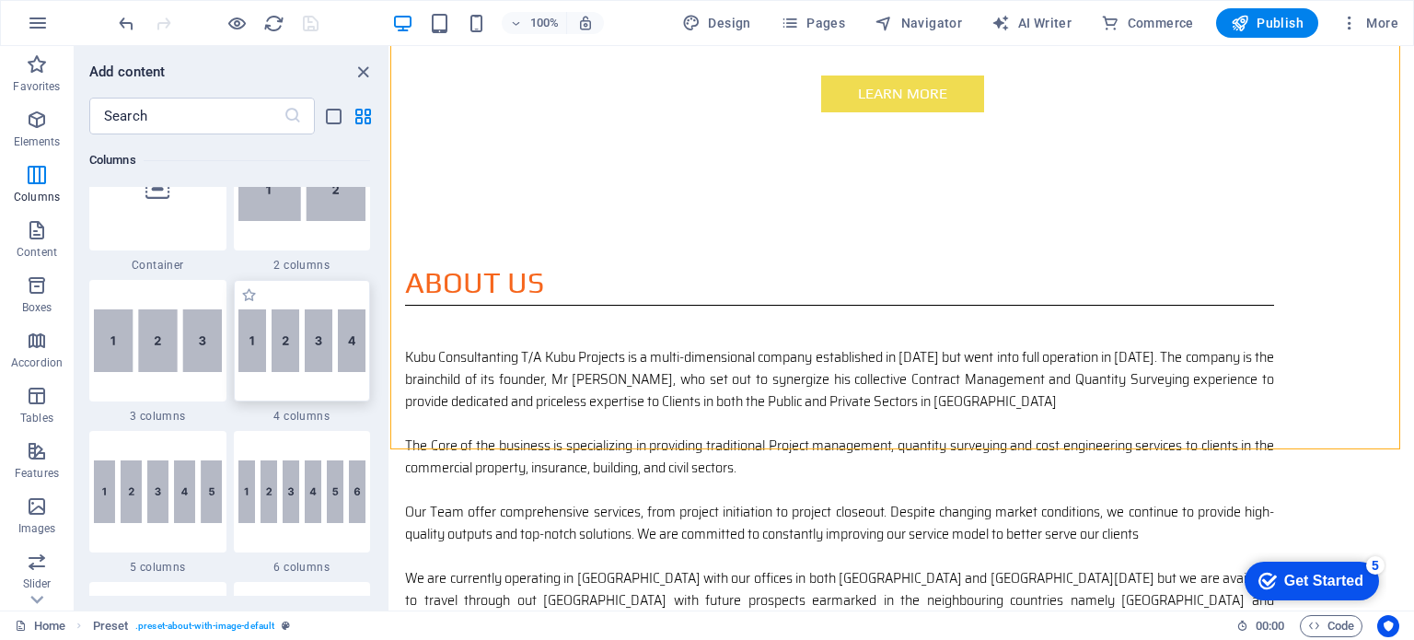
click at [296, 336] on img at bounding box center [302, 340] width 128 height 63
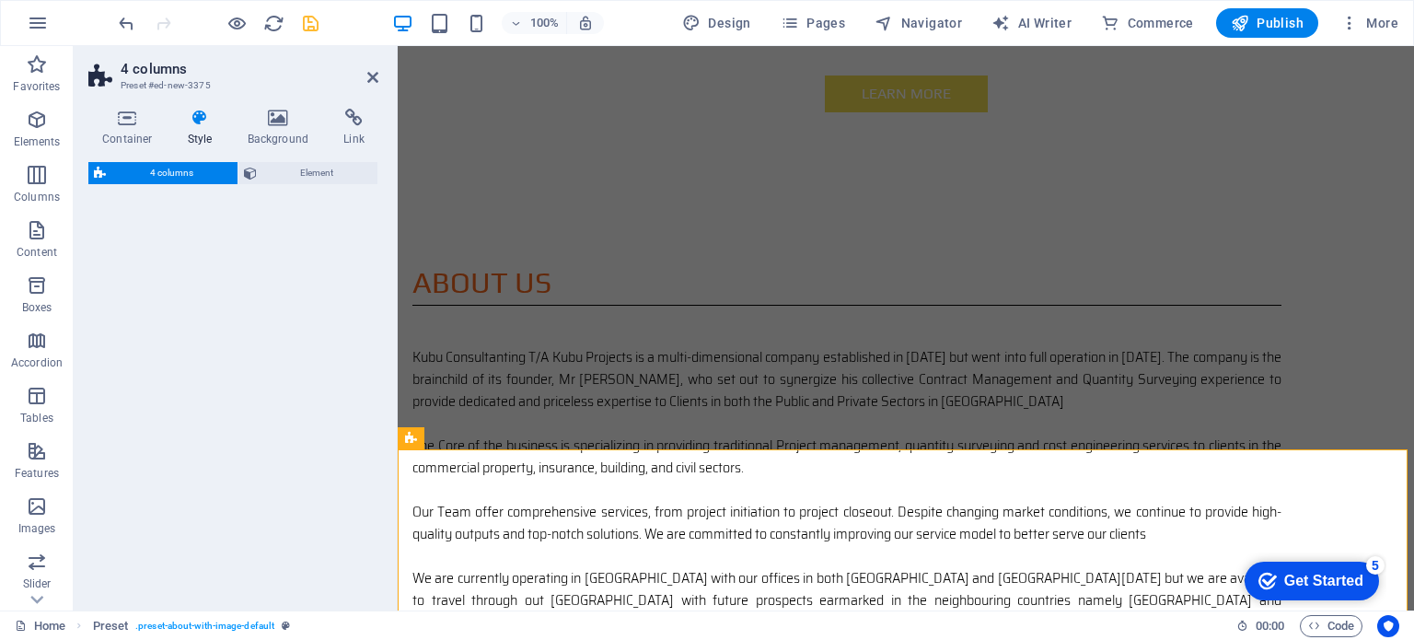
select select "rem"
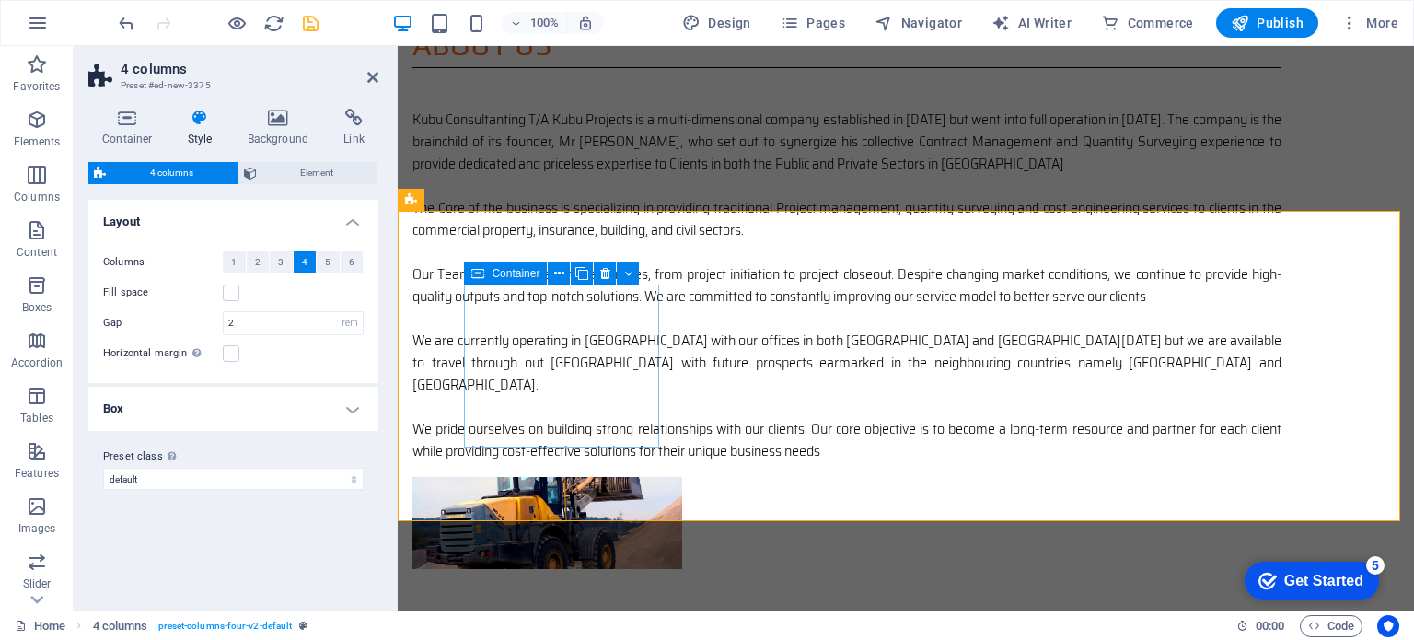
scroll to position [1229, 0]
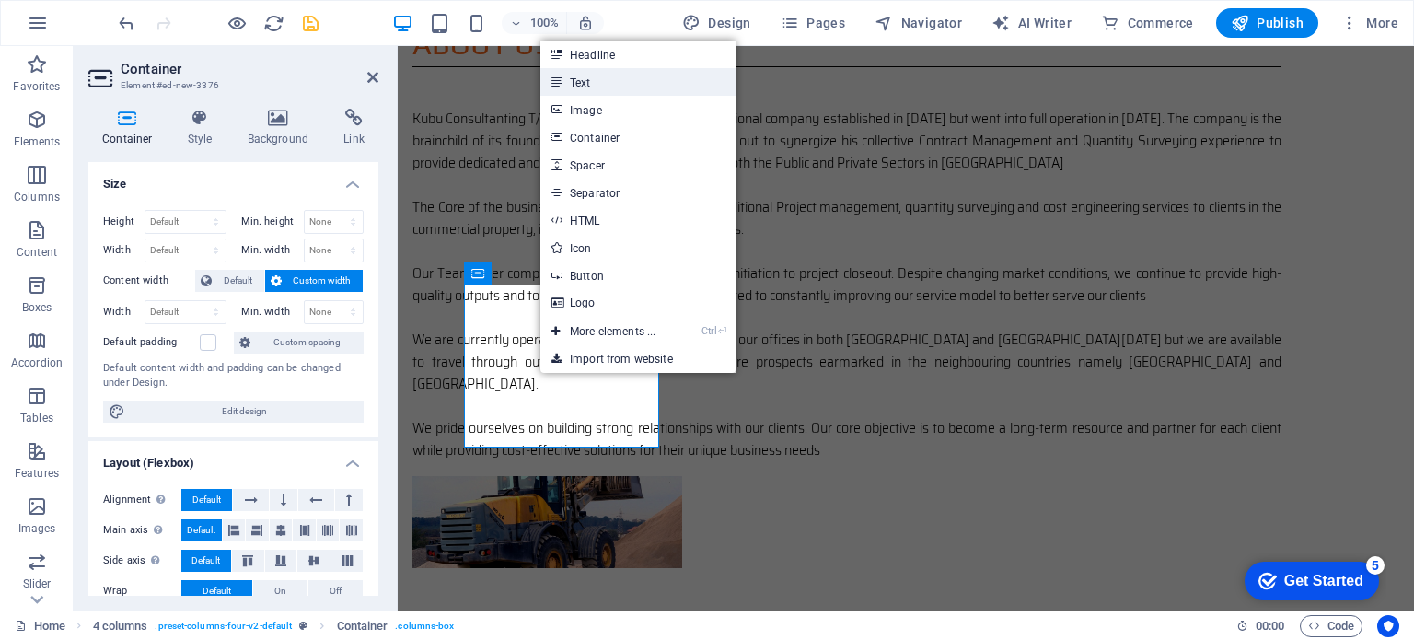
click at [576, 85] on link "Text" at bounding box center [637, 82] width 195 height 28
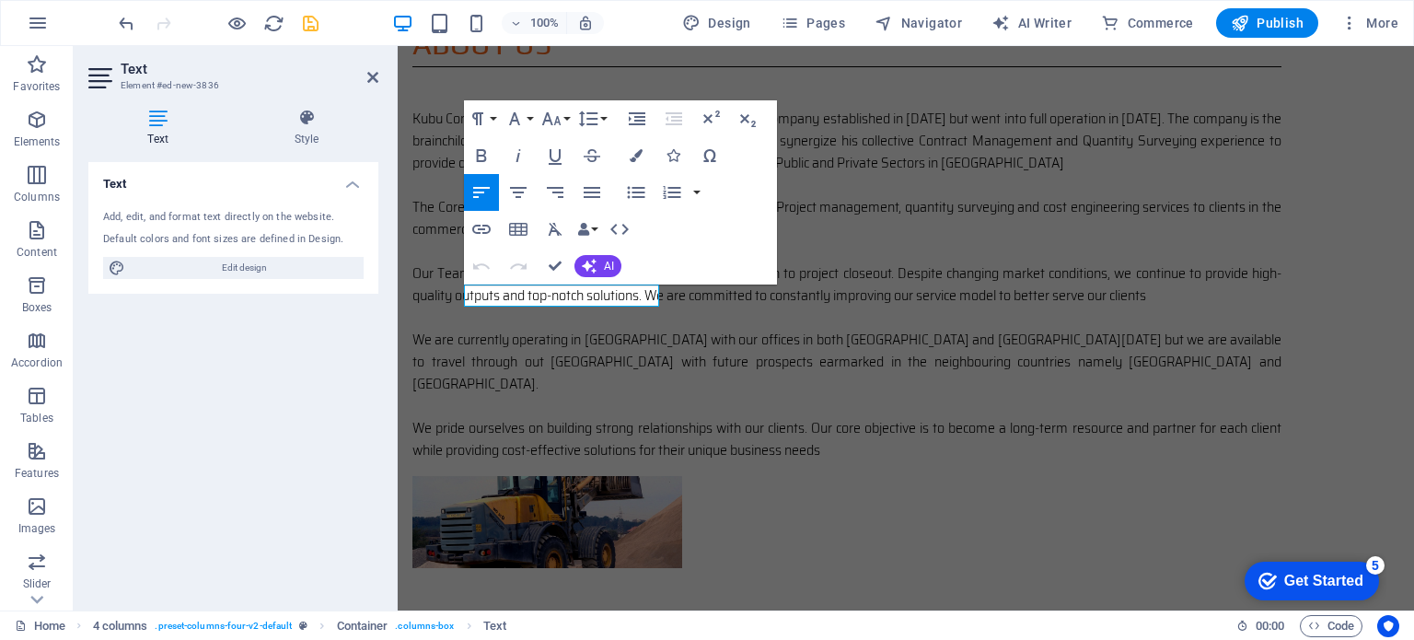
click at [263, 227] on div "Add, edit, and format text directly on the website. Default colors and font siz…" at bounding box center [233, 244] width 290 height 99
click at [223, 346] on div "Text Add, edit, and format text directly on the website. Default colors and fon…" at bounding box center [233, 379] width 290 height 434
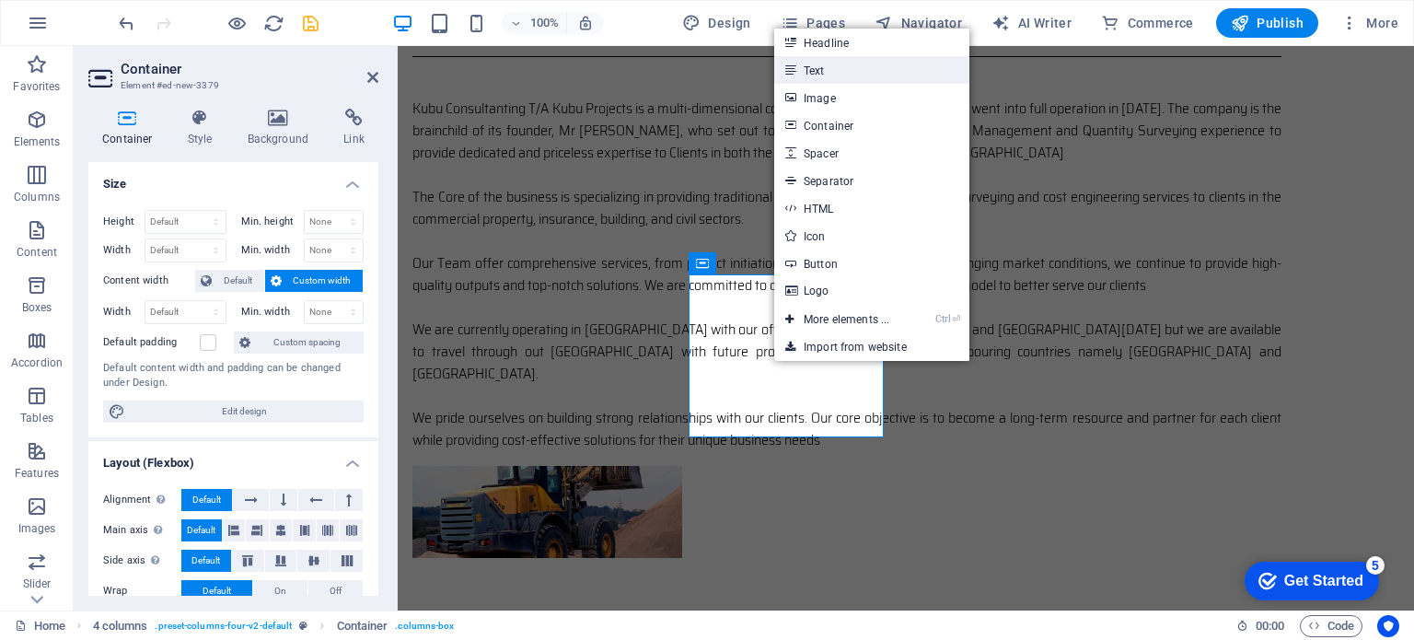
click at [818, 72] on link "Text" at bounding box center [871, 70] width 195 height 28
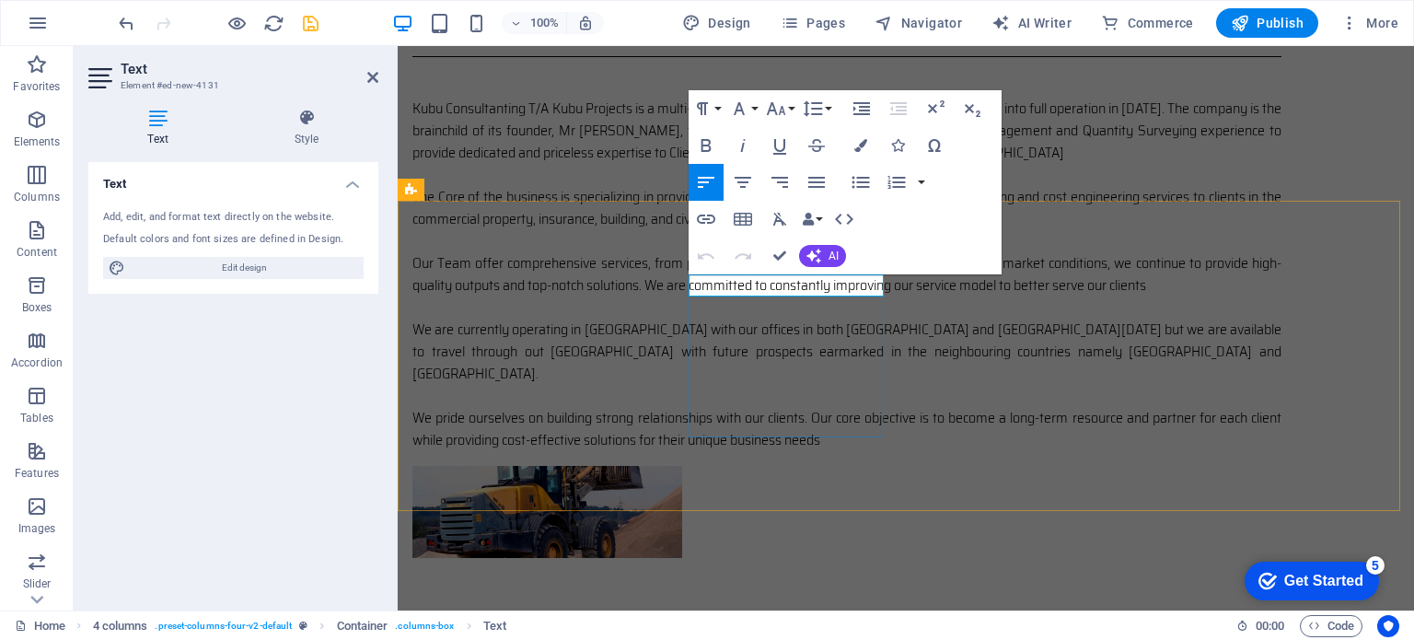
scroll to position [1249, 0]
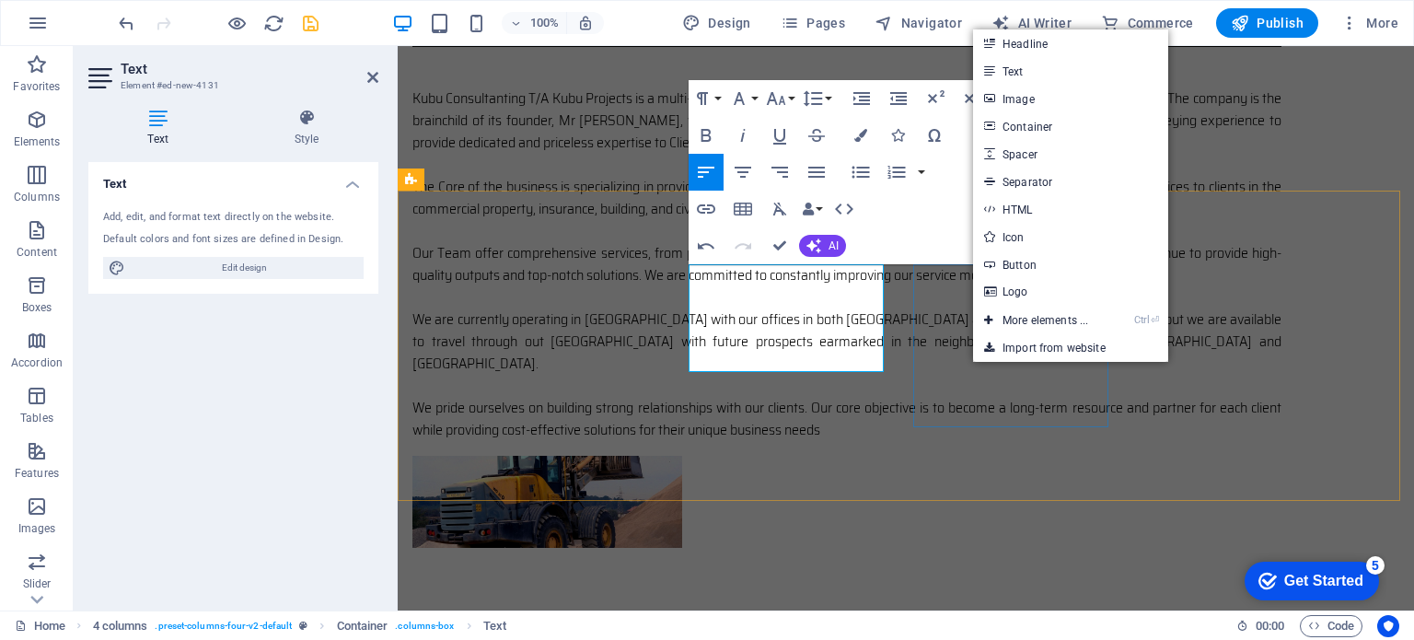
drag, startPoint x: 935, startPoint y: 362, endPoint x: 1257, endPoint y: 362, distance: 321.3
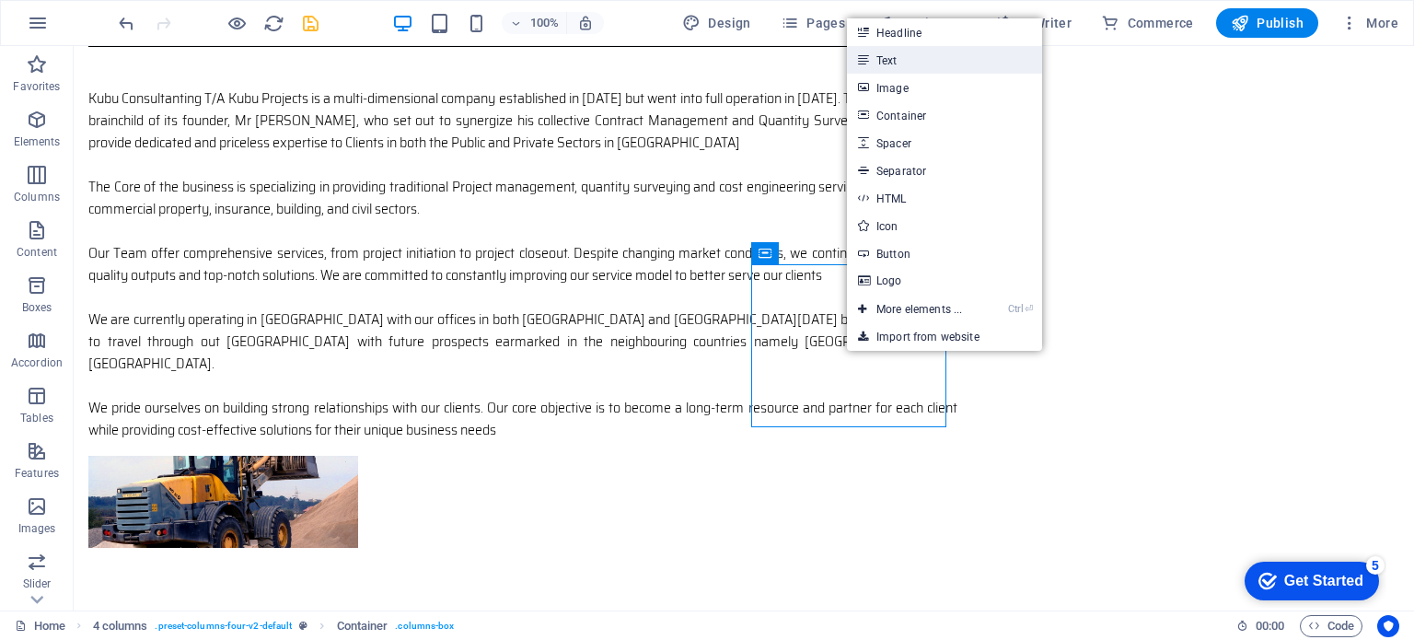
click at [882, 65] on link "Text" at bounding box center [944, 60] width 195 height 28
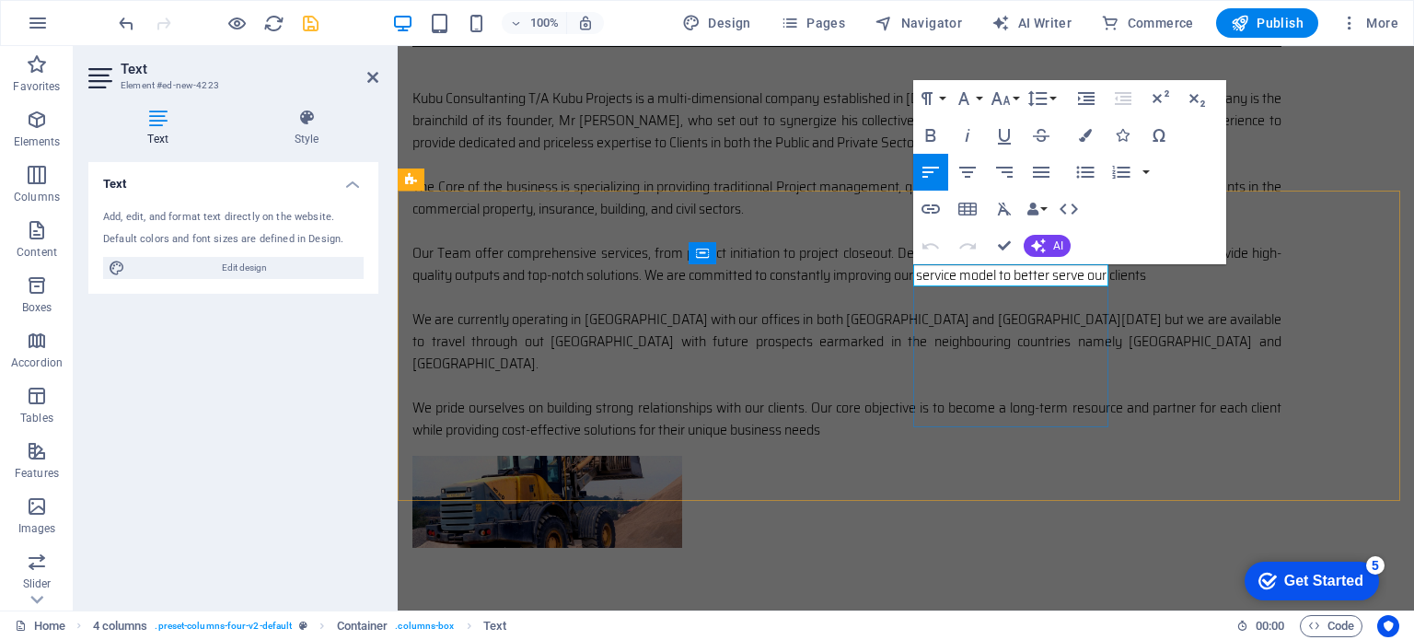
scroll to position [1260, 0]
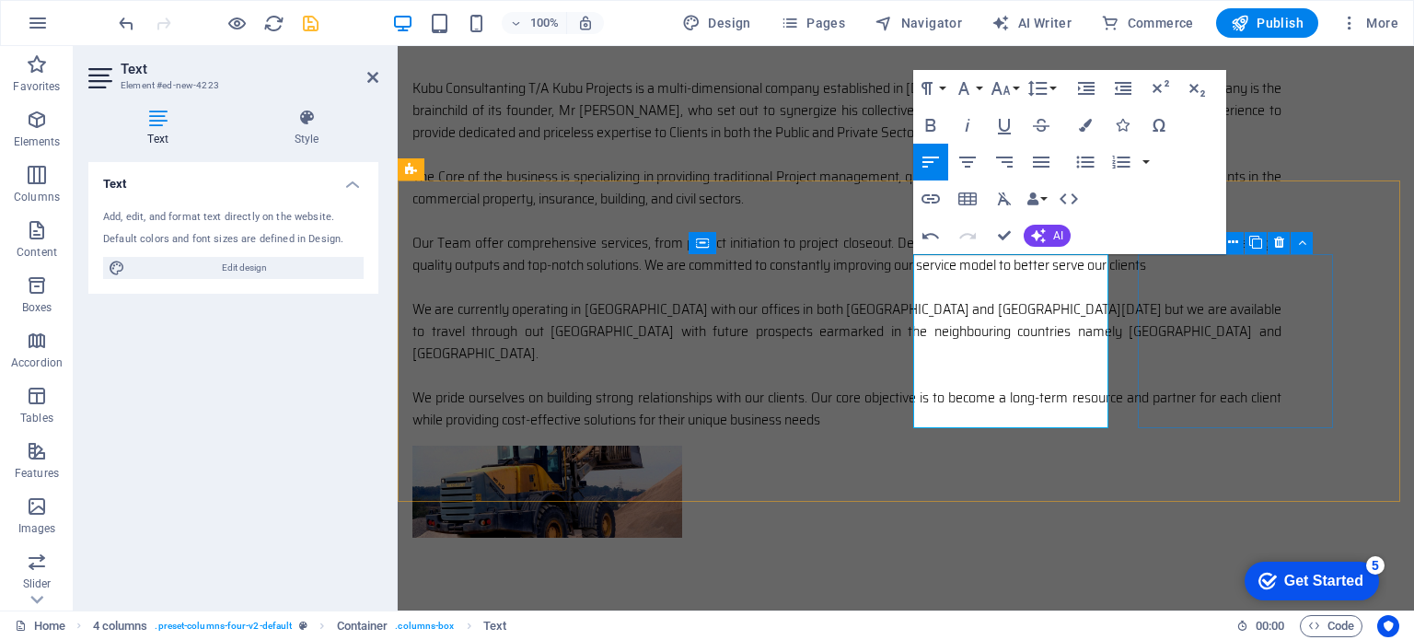
drag, startPoint x: 1146, startPoint y: 331, endPoint x: 1470, endPoint y: 333, distance: 324.1
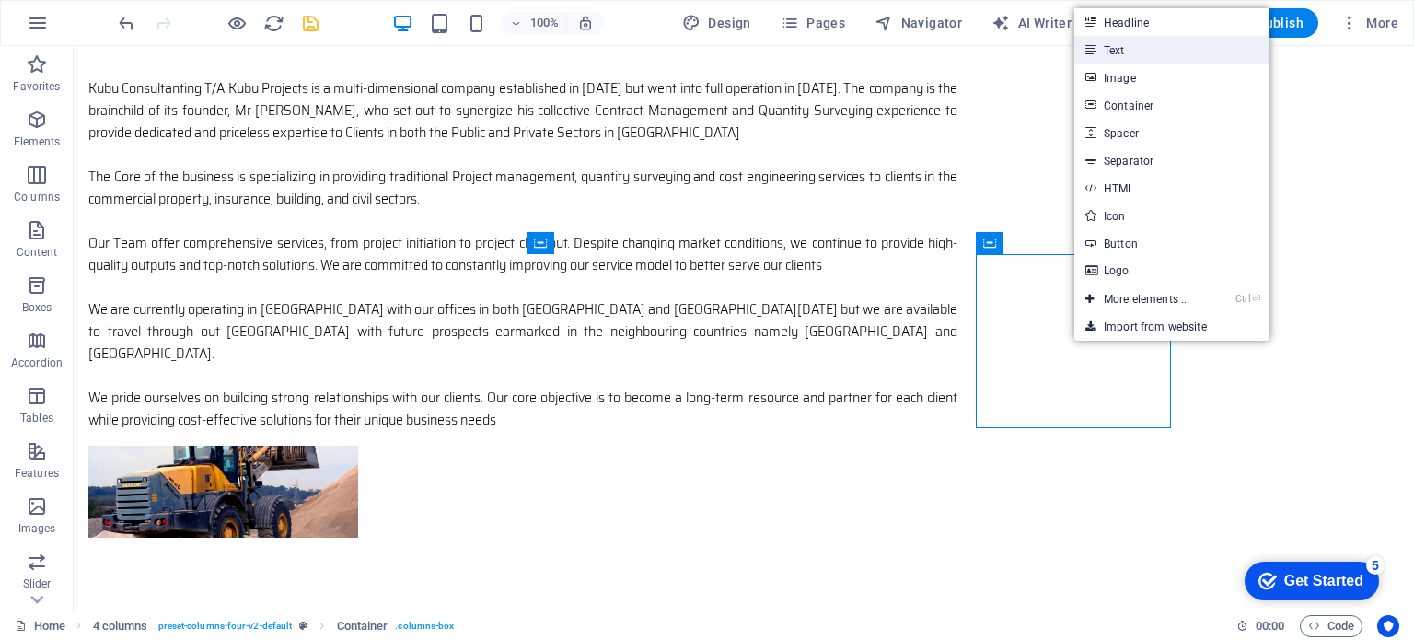
click at [1124, 45] on link "Text" at bounding box center [1172, 50] width 195 height 28
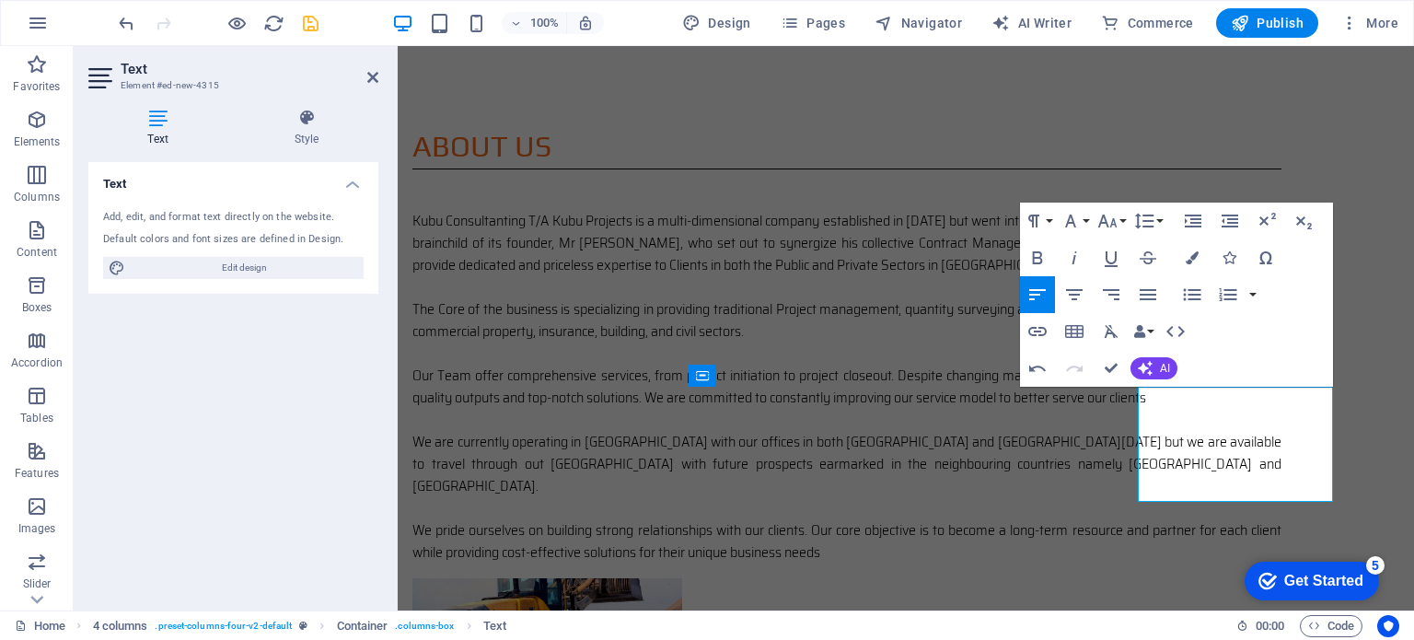
scroll to position [1126, 0]
click at [200, 432] on div "Text Add, edit, and format text directly on the website. Default colors and fon…" at bounding box center [233, 379] width 290 height 434
click at [309, 19] on icon "save" at bounding box center [310, 23] width 21 height 21
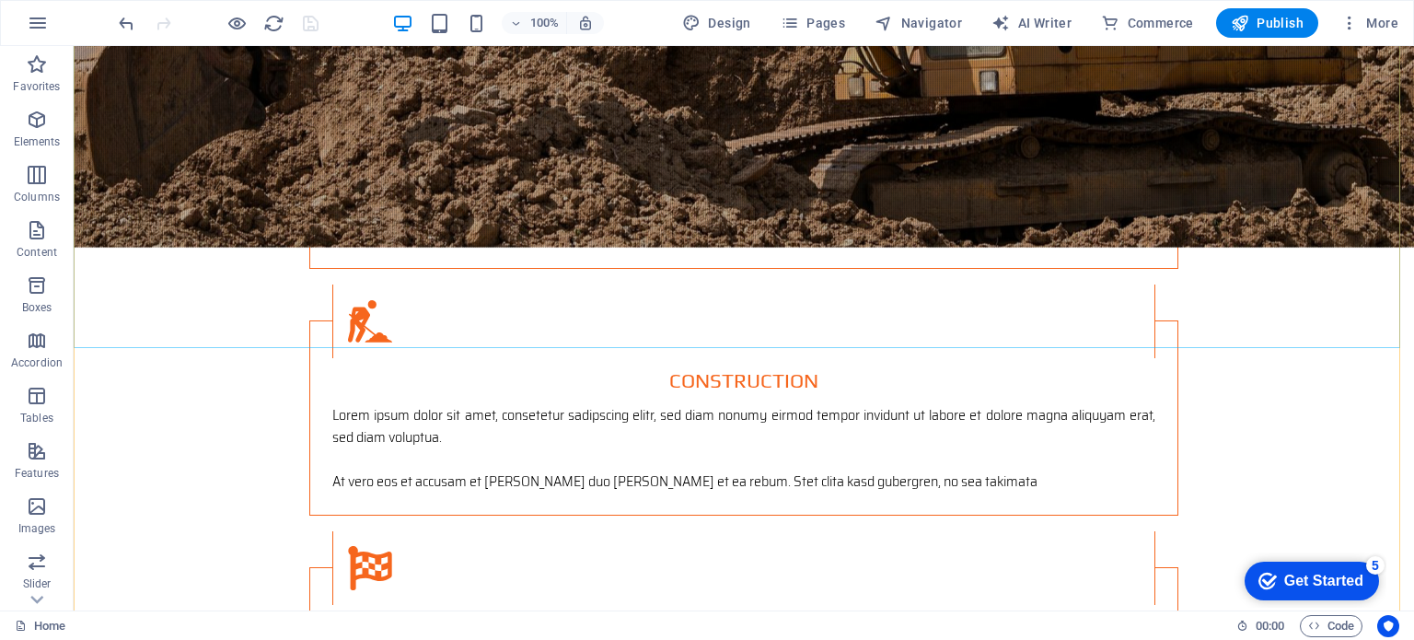
scroll to position [3400, 0]
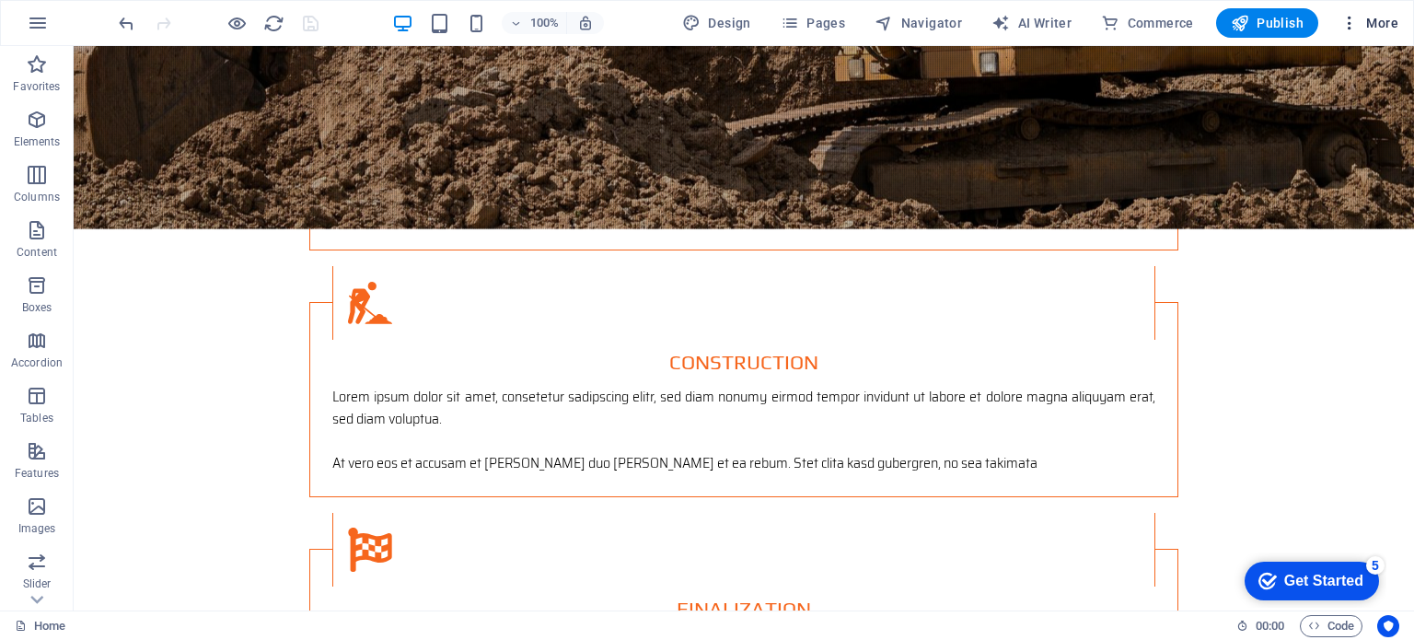
click at [1350, 26] on icon "button" at bounding box center [1350, 23] width 18 height 18
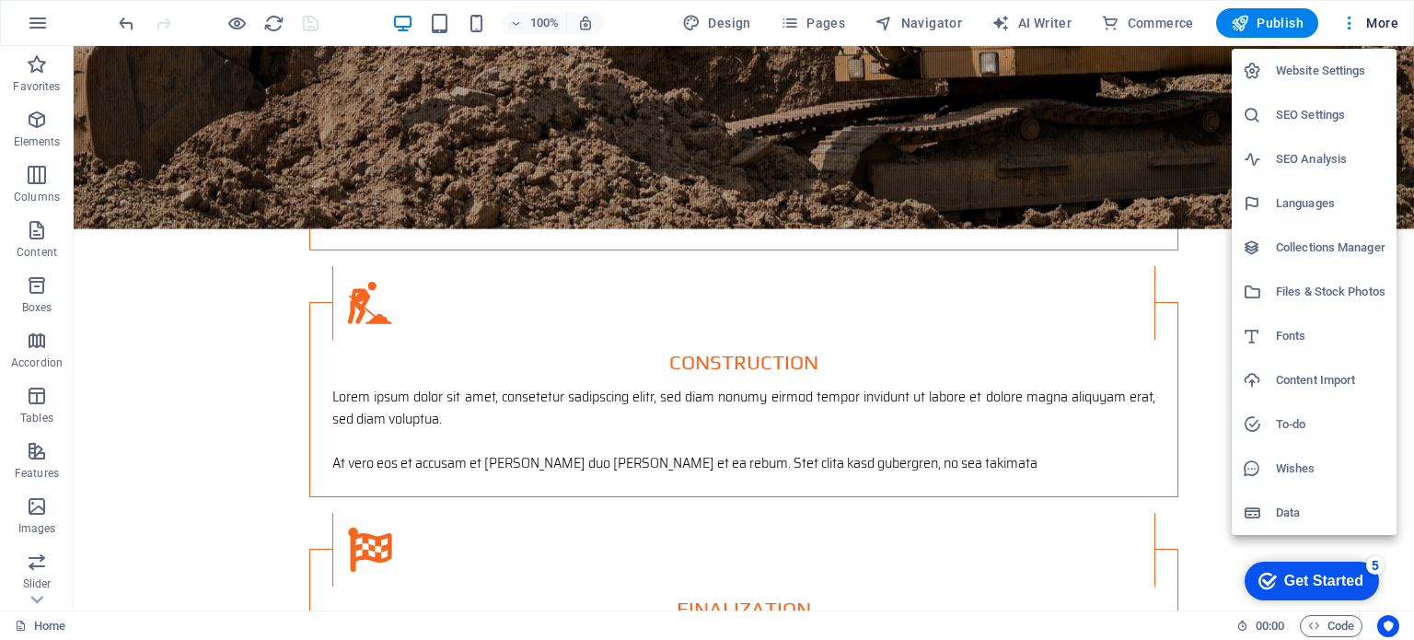
click at [1334, 69] on h6 "Website Settings" at bounding box center [1331, 71] width 110 height 22
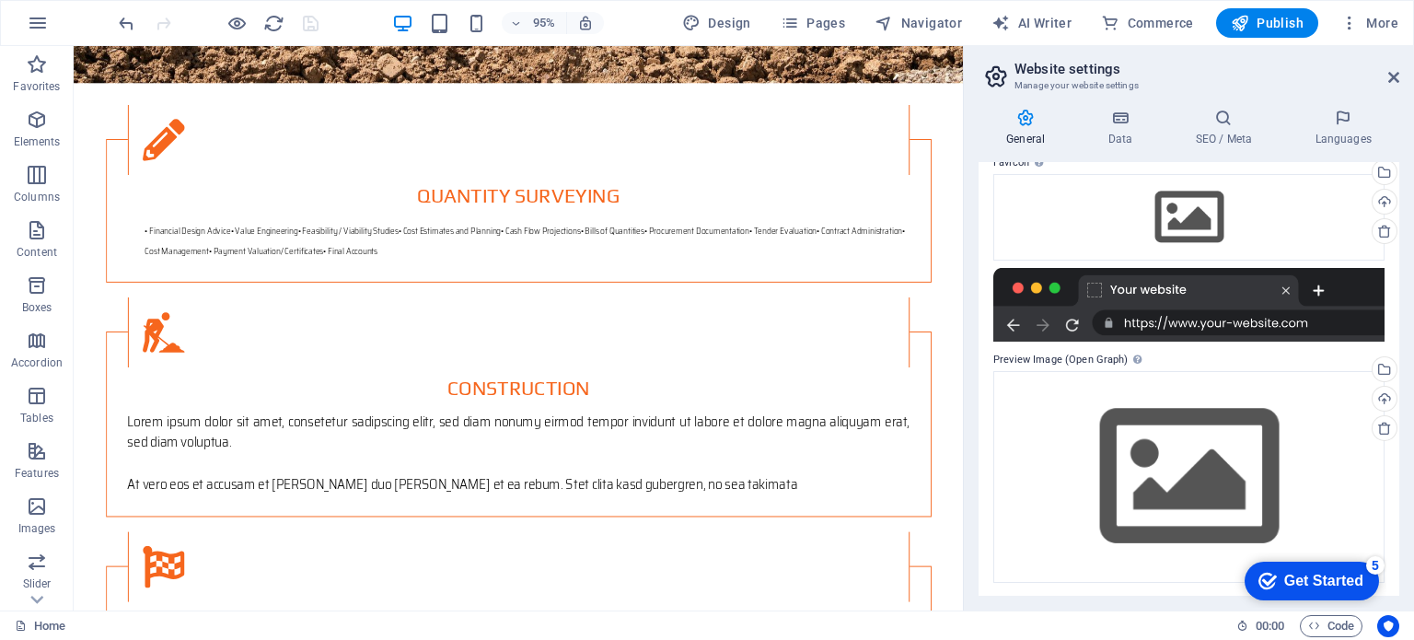
scroll to position [0, 0]
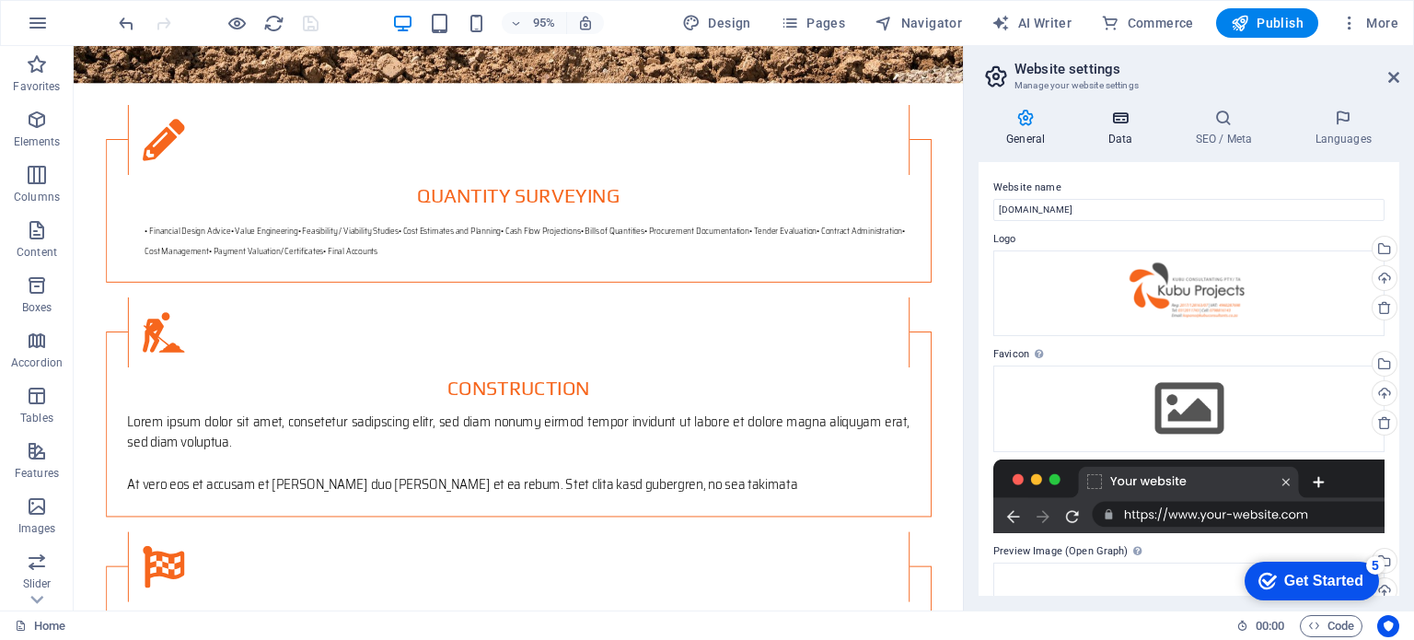
click at [1110, 125] on icon at bounding box center [1120, 118] width 80 height 18
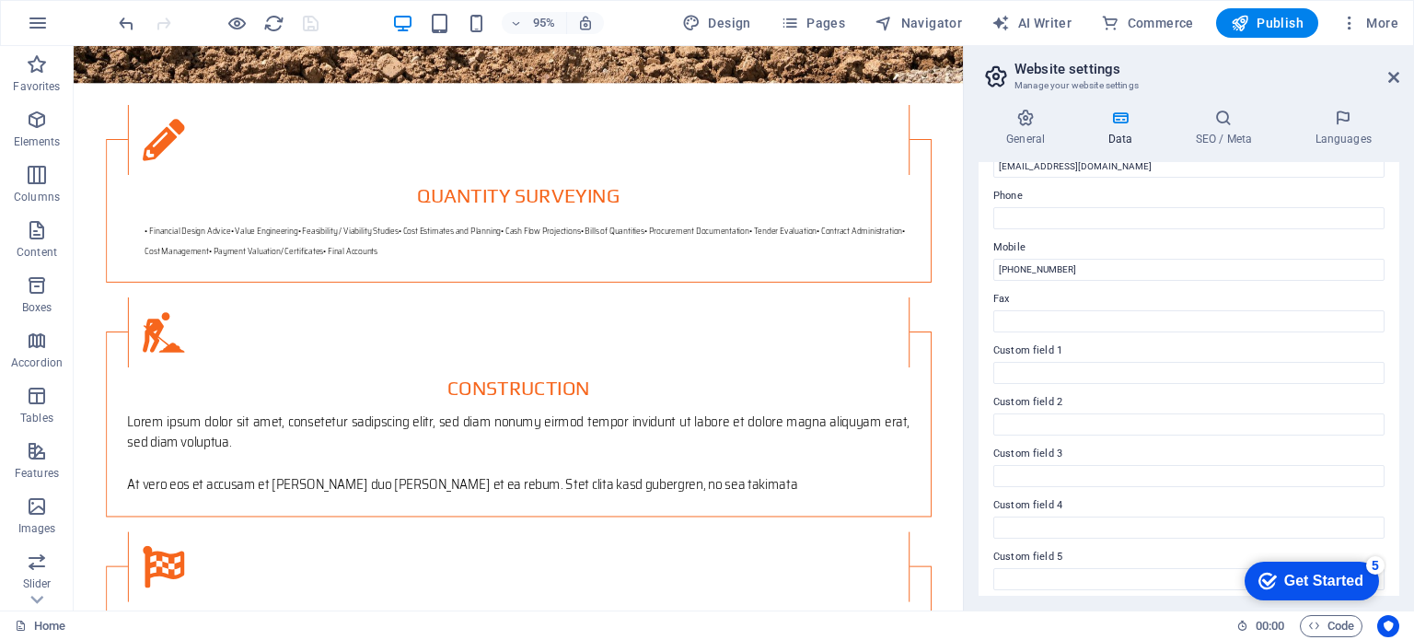
scroll to position [449, 0]
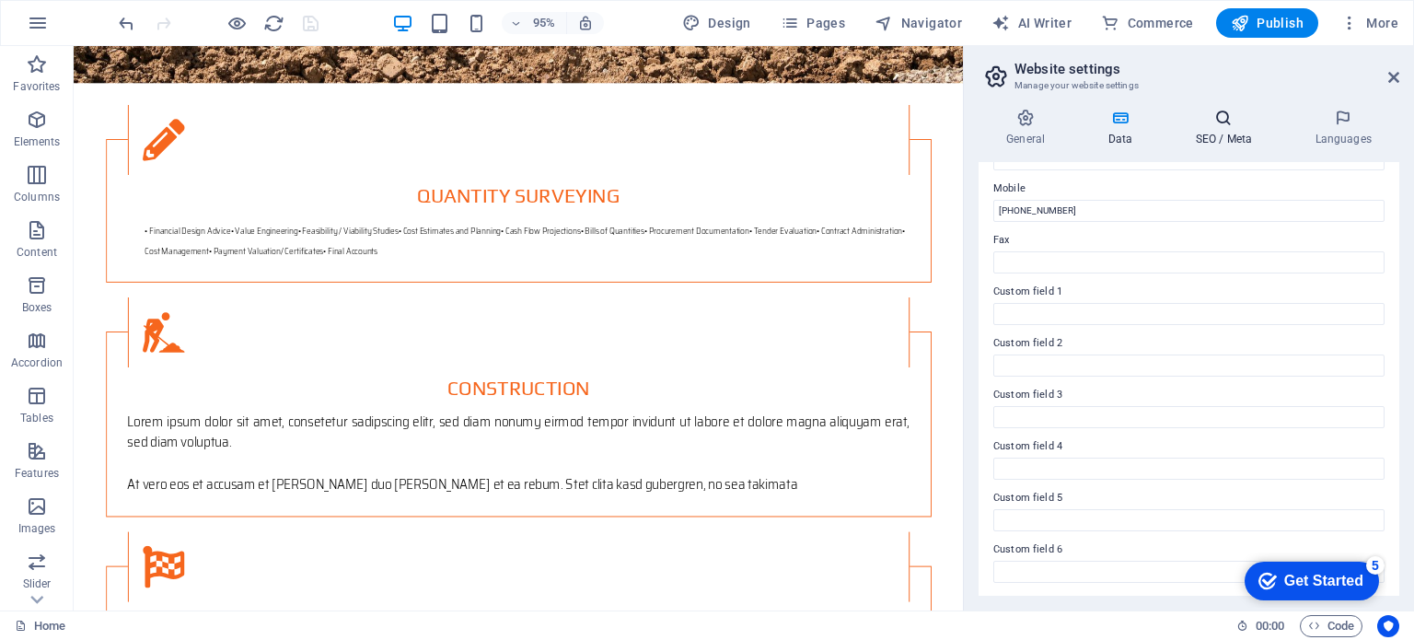
click at [1226, 132] on h4 "SEO / Meta" at bounding box center [1228, 128] width 120 height 39
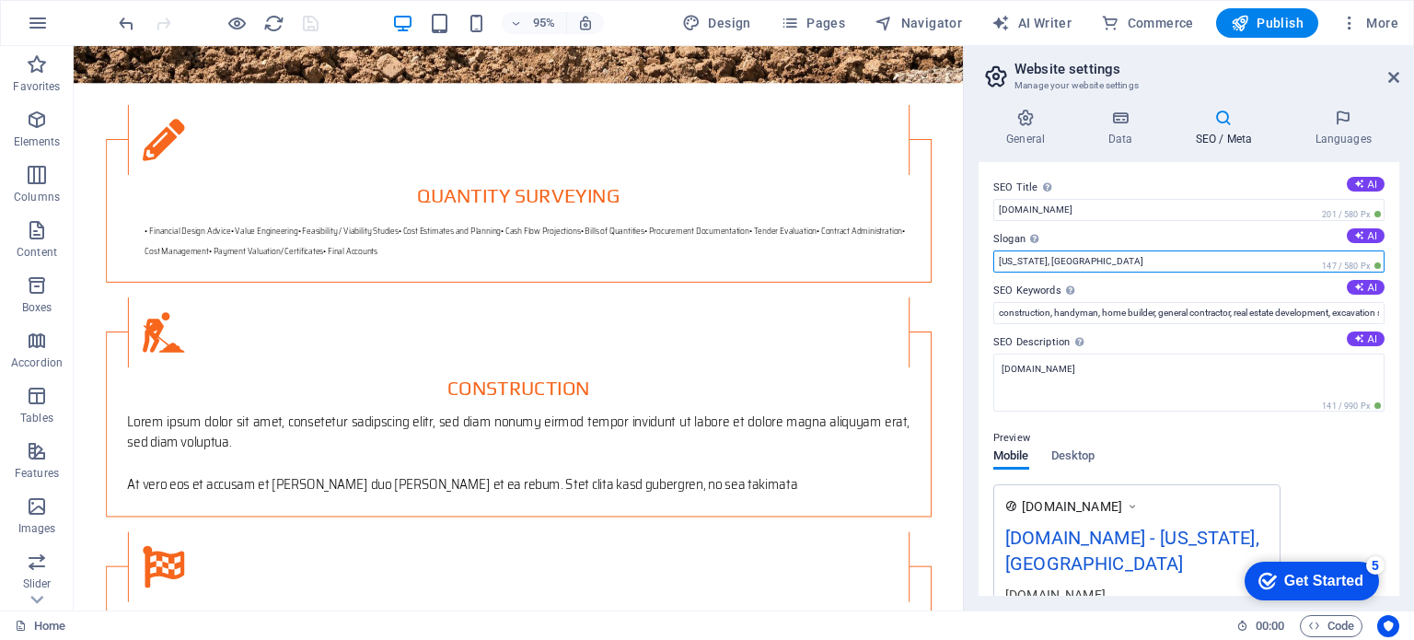
drag, startPoint x: 1150, startPoint y: 306, endPoint x: 1007, endPoint y: 266, distance: 148.1
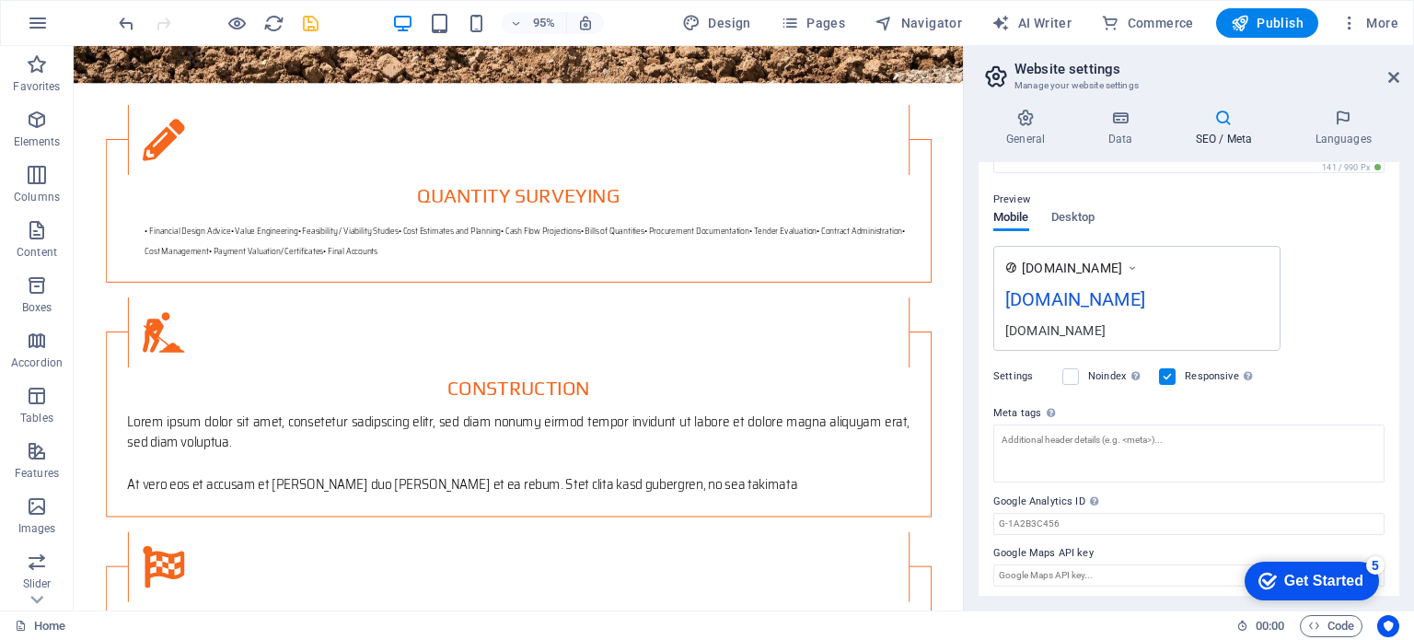
scroll to position [242, 0]
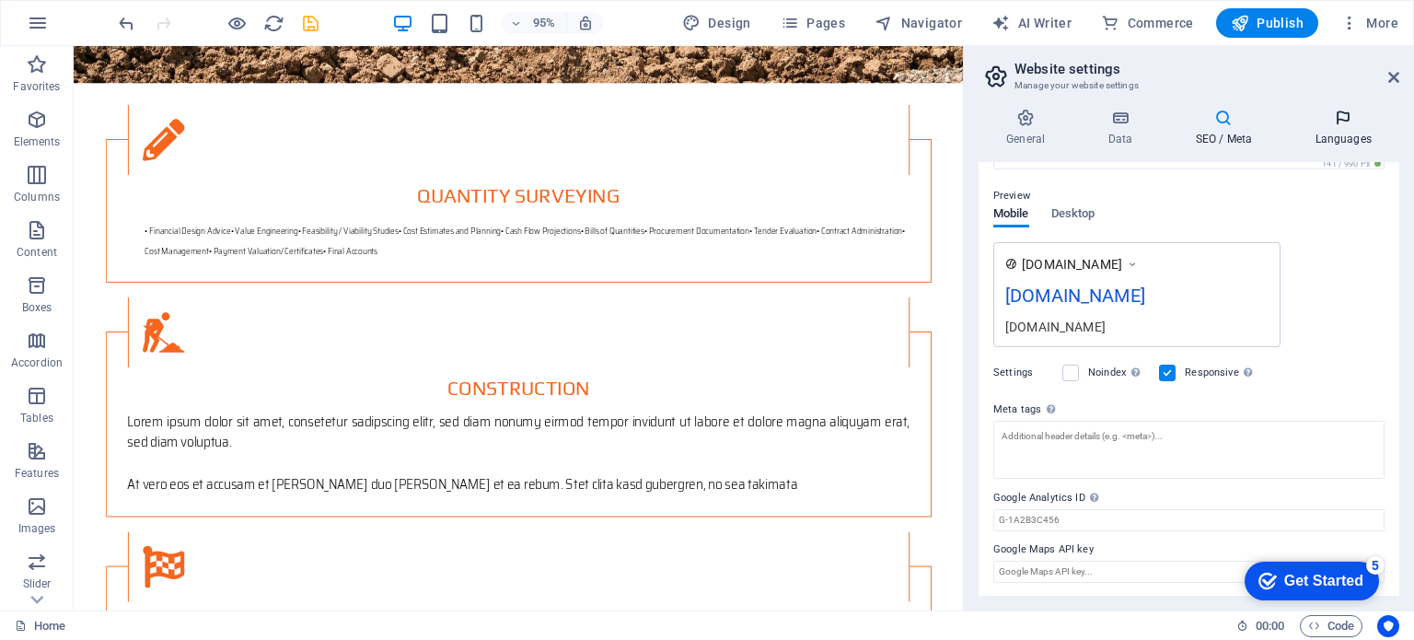
click at [1337, 125] on icon at bounding box center [1343, 118] width 112 height 18
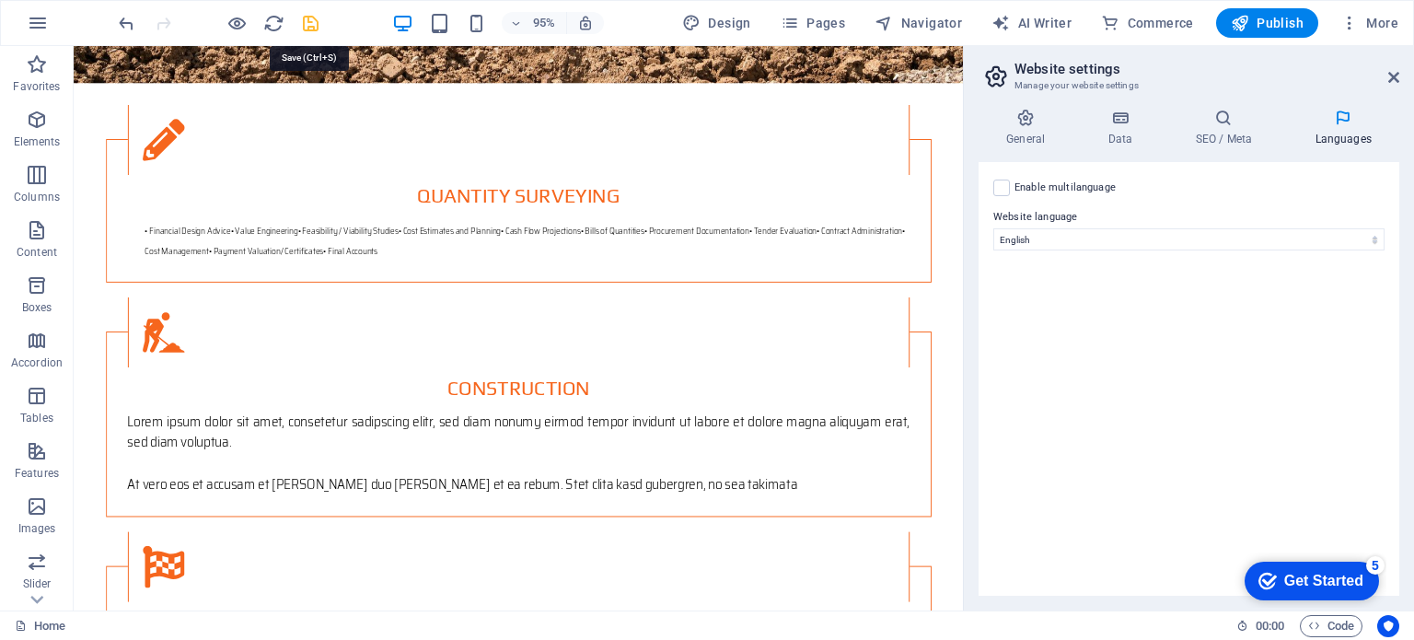
click at [313, 22] on icon "save" at bounding box center [310, 23] width 21 height 21
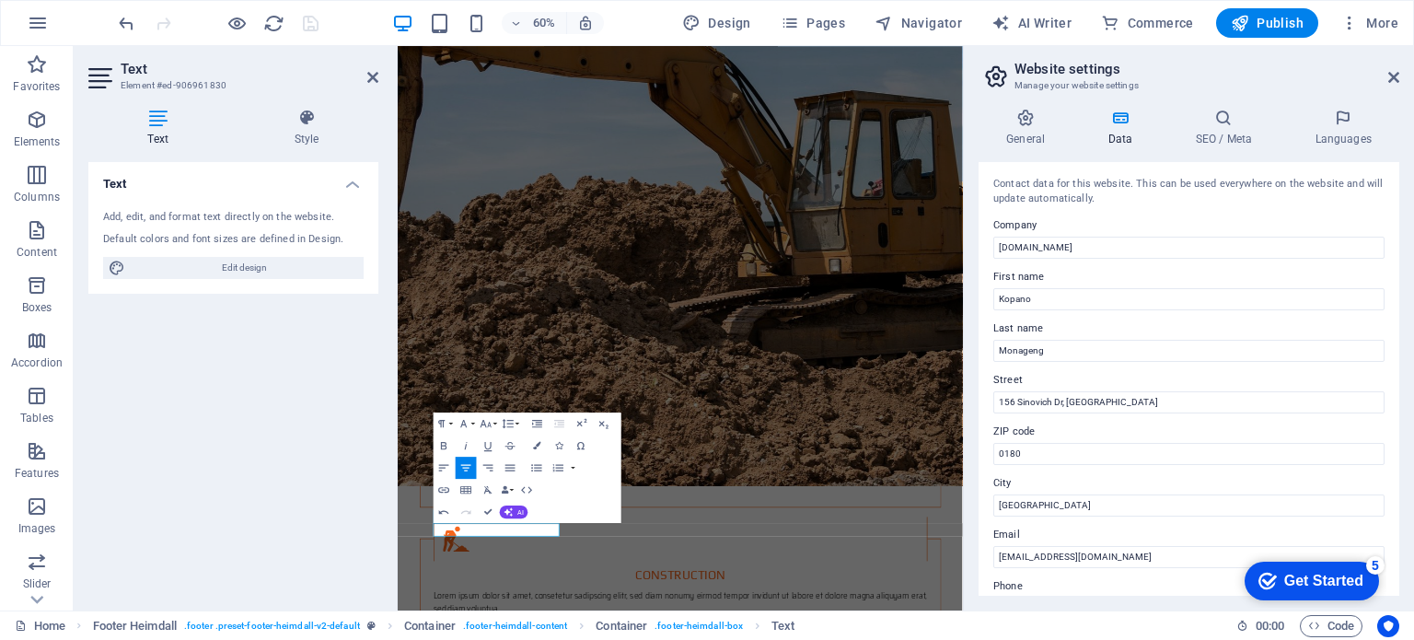
click at [300, 522] on div "Text Add, edit, and format text directly on the website. Default colors and fon…" at bounding box center [233, 379] width 290 height 434
click at [574, 484] on div "Paragraph Format Normal Heading 1 Heading 2 Heading 3 Heading 4 Heading 5 Headi…" at bounding box center [528, 467] width 188 height 110
click at [1026, 122] on icon at bounding box center [1026, 118] width 94 height 18
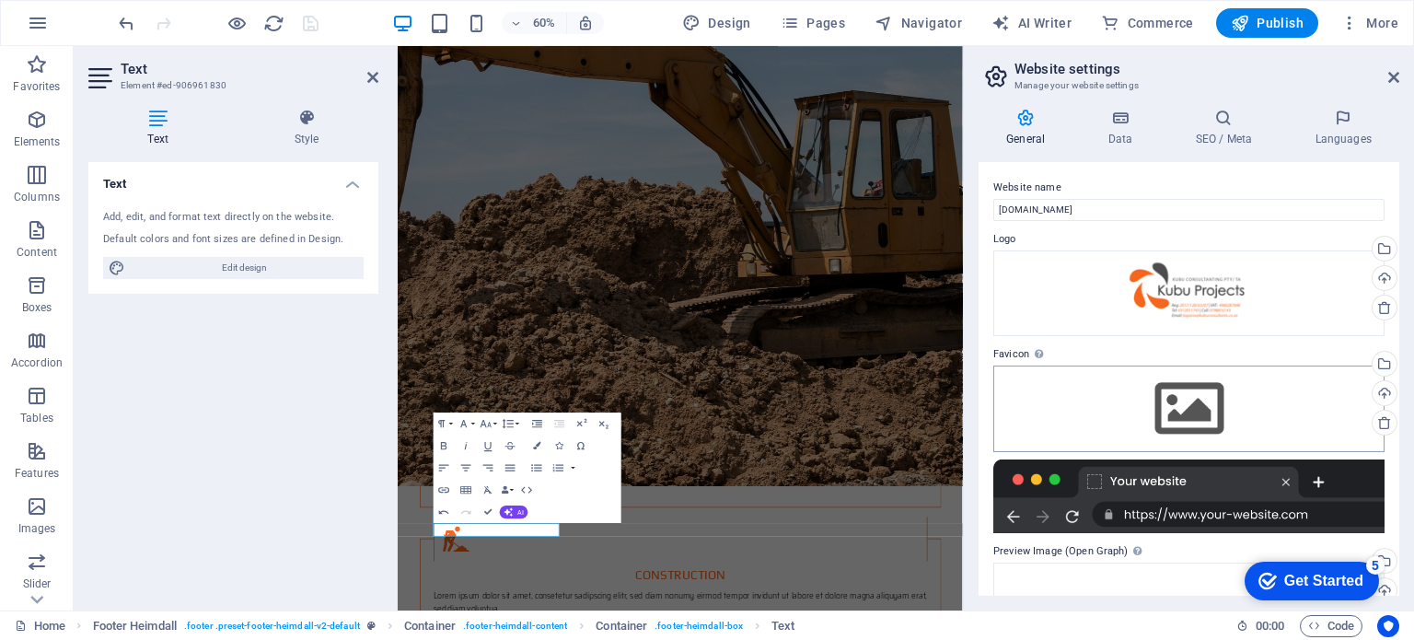
scroll to position [192, 0]
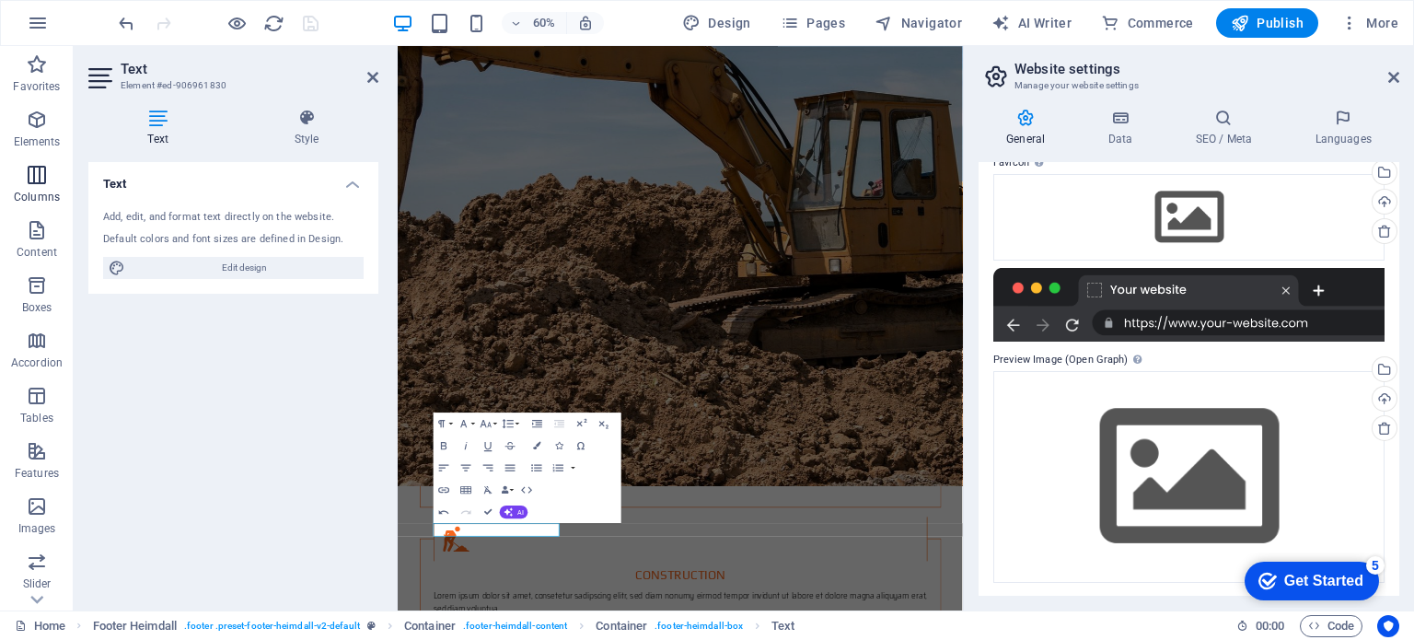
click at [24, 174] on span "Columns" at bounding box center [37, 186] width 74 height 44
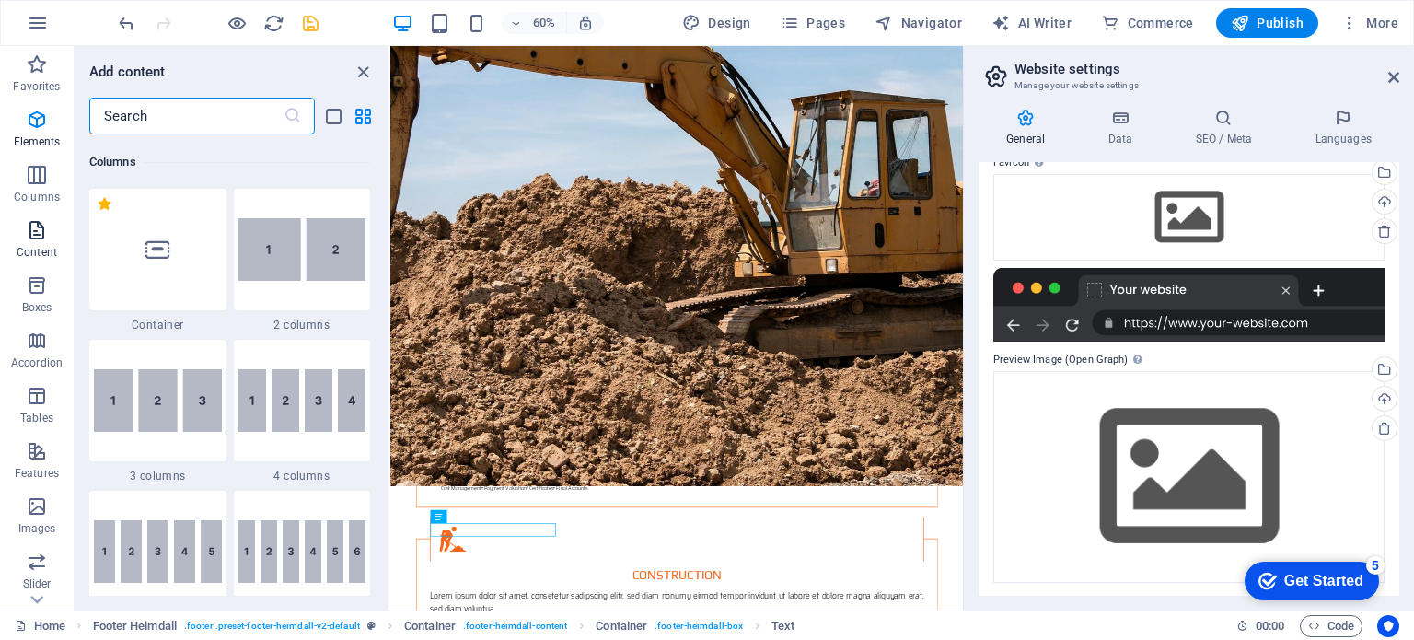
scroll to position [912, 0]
click at [35, 234] on icon "button" at bounding box center [37, 230] width 22 height 22
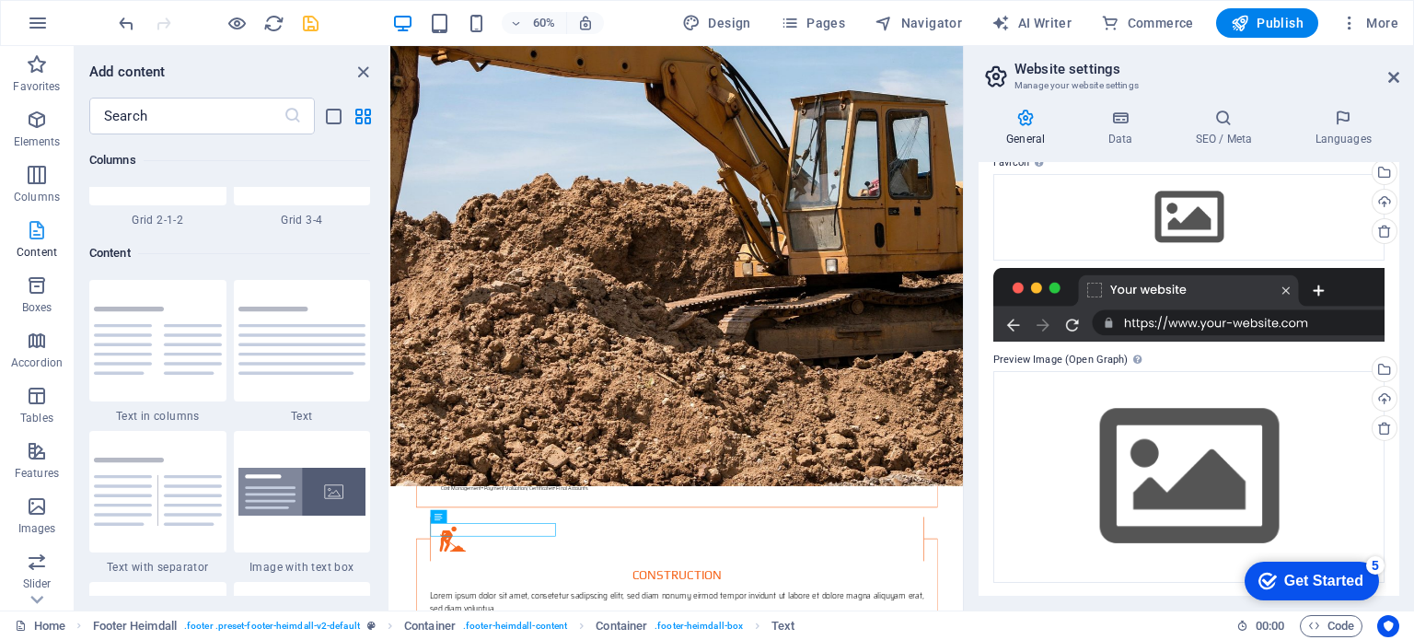
scroll to position [3222, 0]
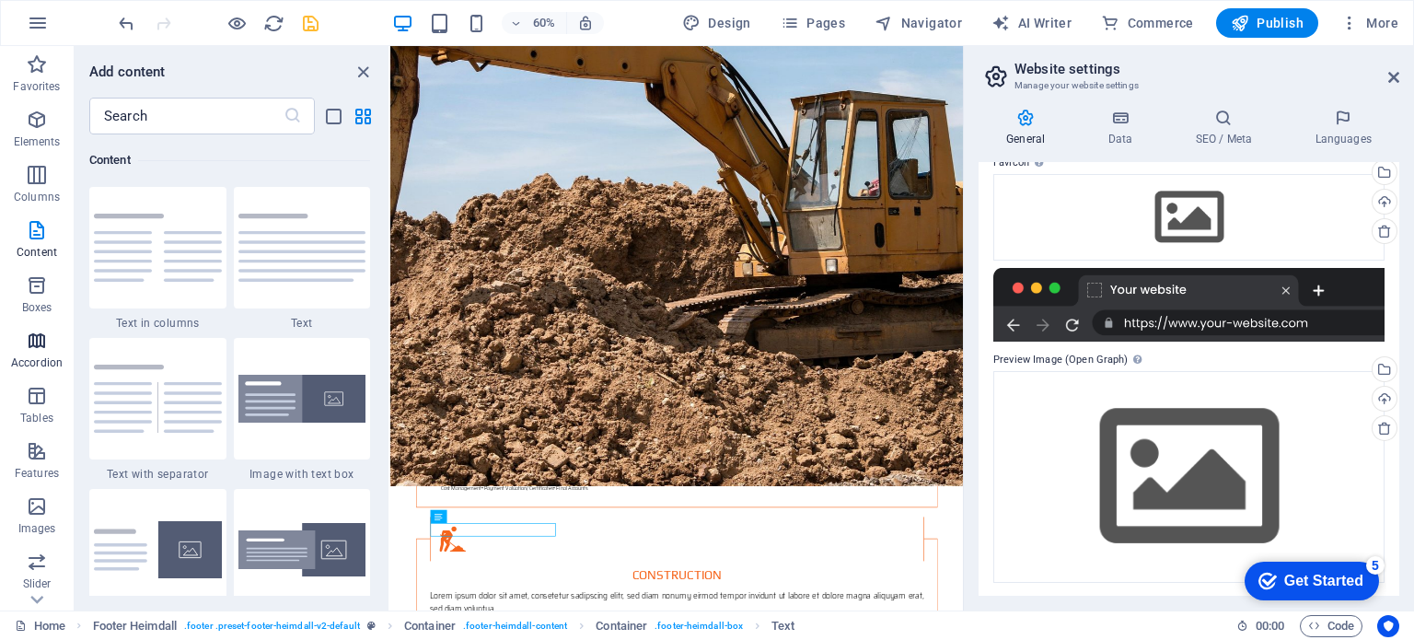
click at [49, 361] on p "Accordion" at bounding box center [37, 362] width 52 height 15
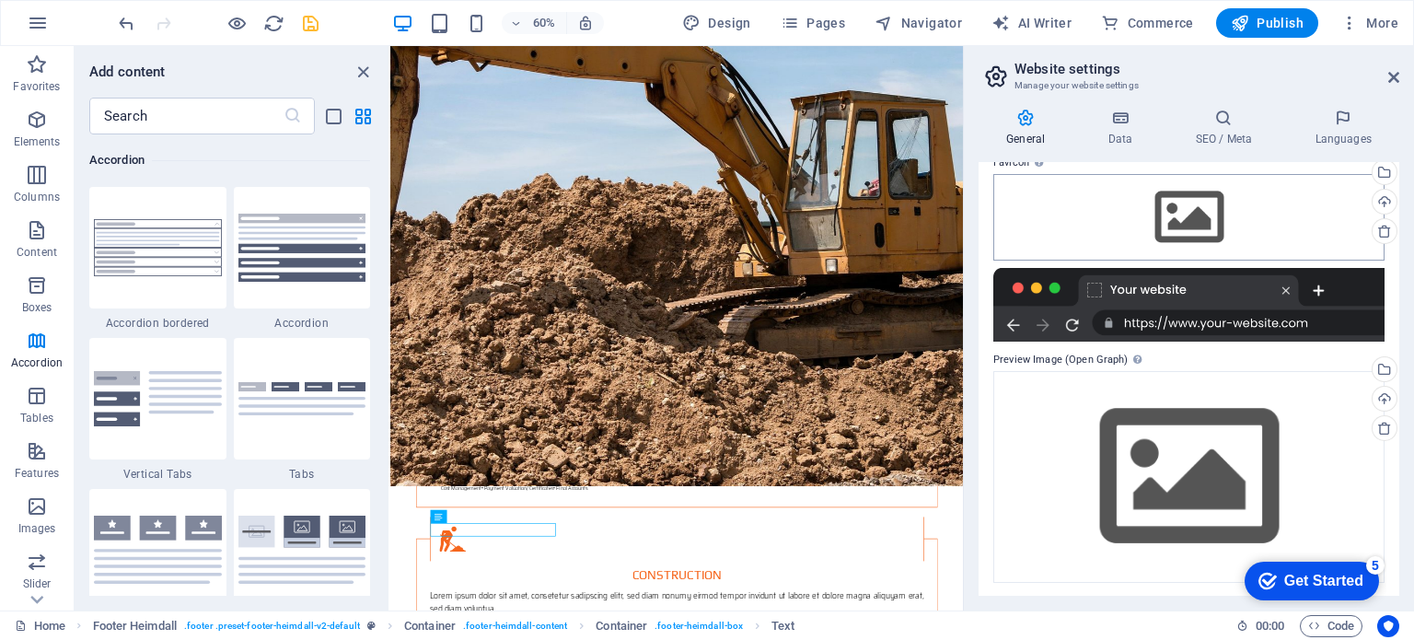
scroll to position [0, 0]
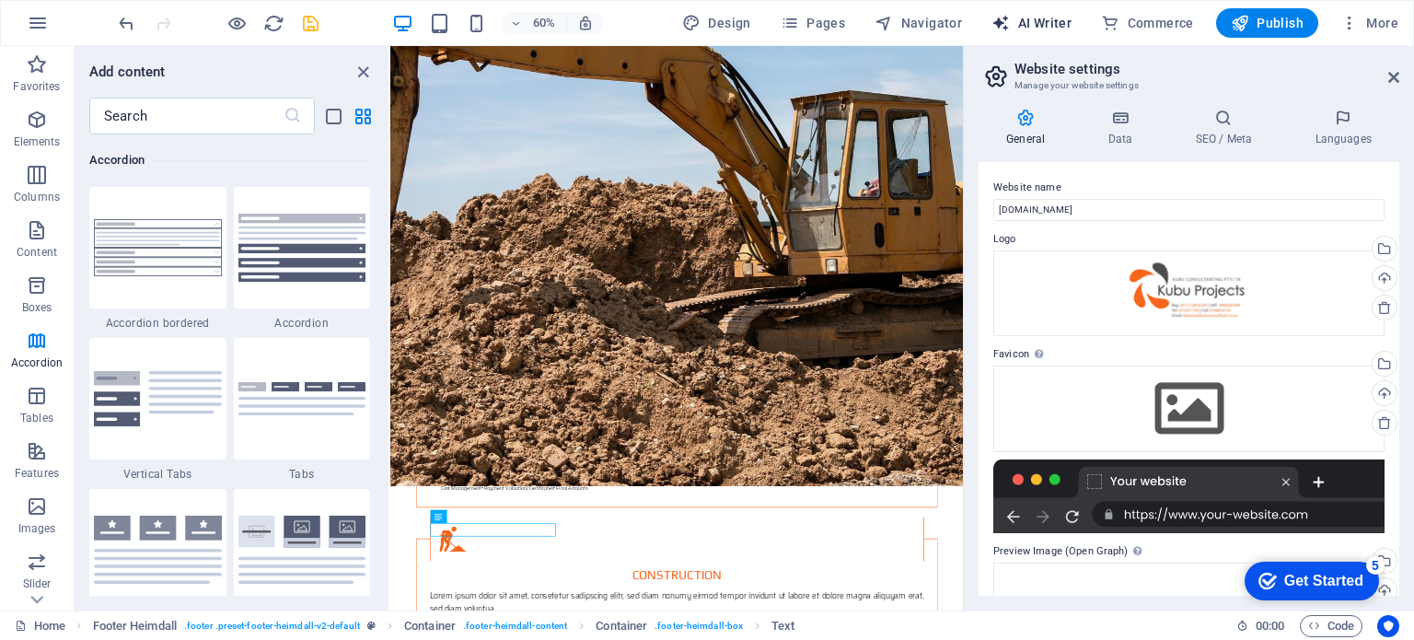
click at [1038, 17] on span "AI Writer" at bounding box center [1032, 23] width 80 height 18
select select "English"
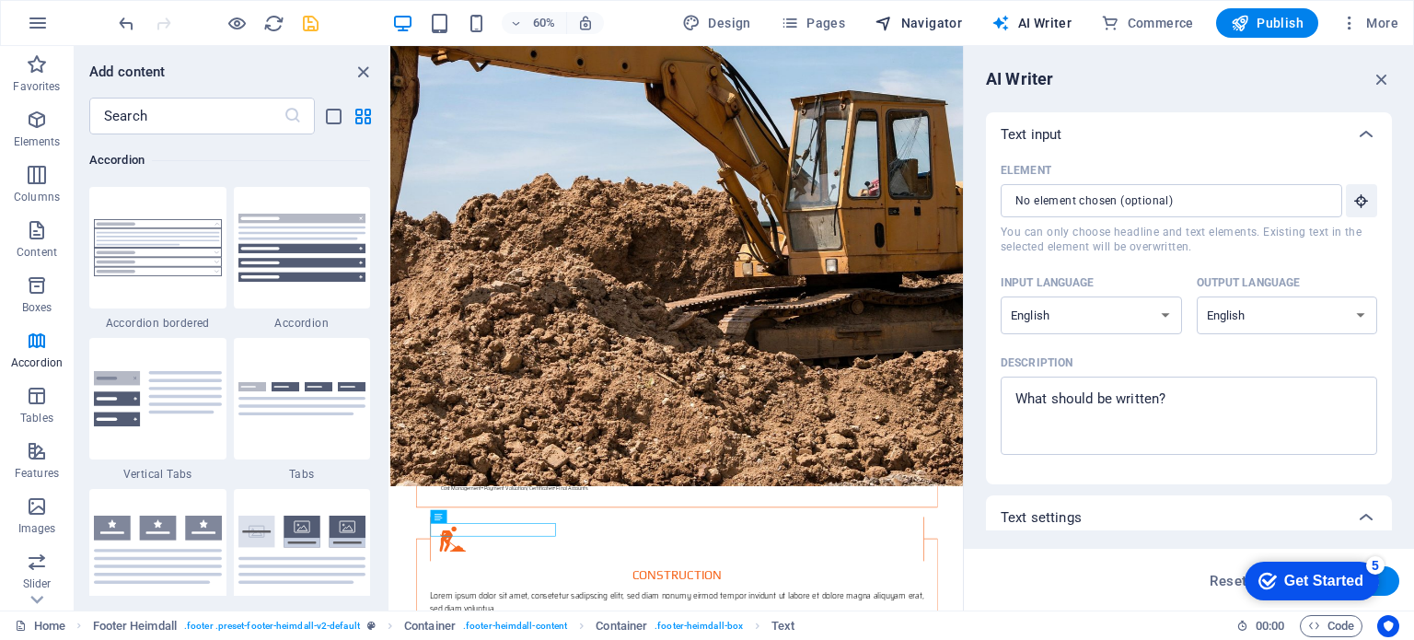
click at [932, 20] on span "Navigator" at bounding box center [918, 23] width 87 height 18
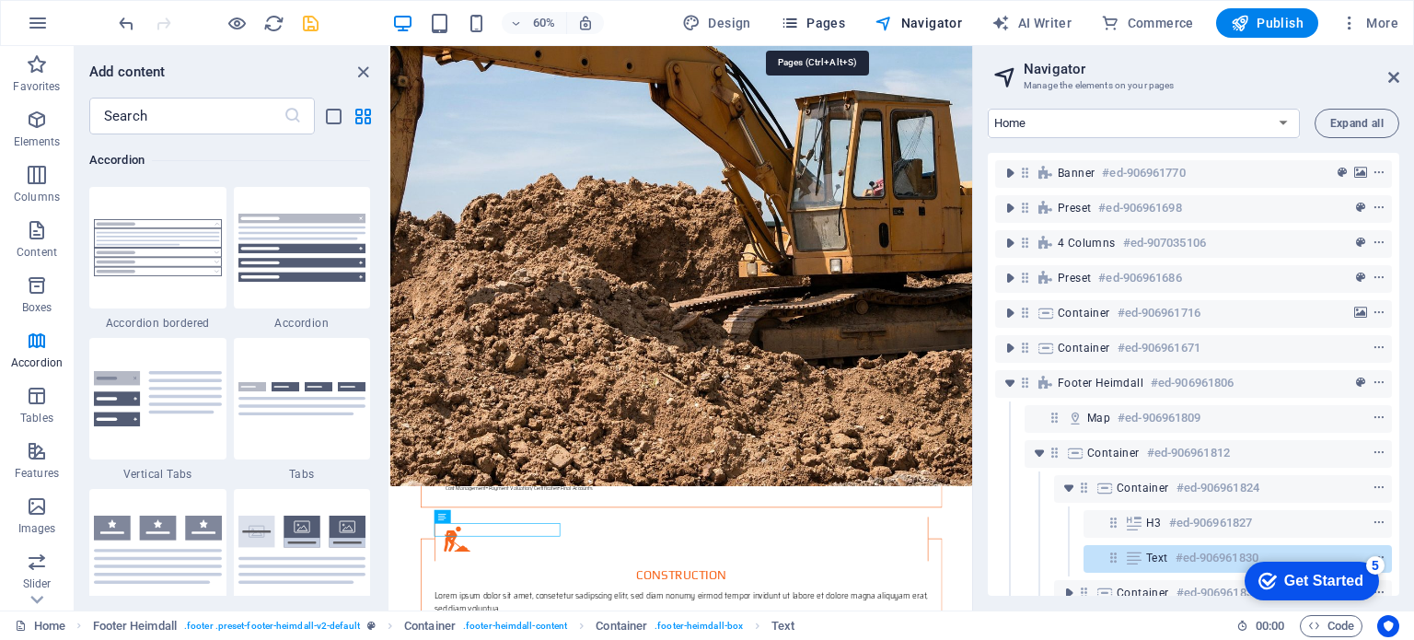
click at [840, 14] on span "Pages" at bounding box center [813, 23] width 64 height 18
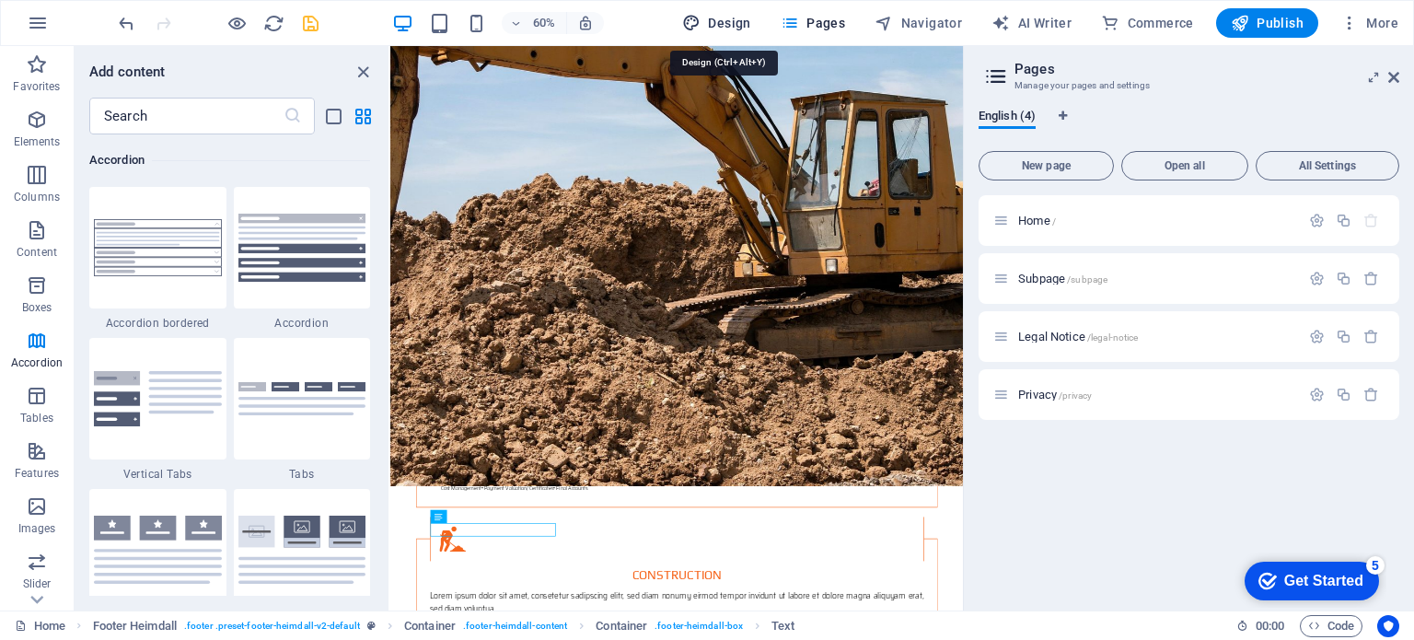
click at [726, 20] on span "Design" at bounding box center [716, 23] width 69 height 18
select select "px"
select select "300"
select select "px"
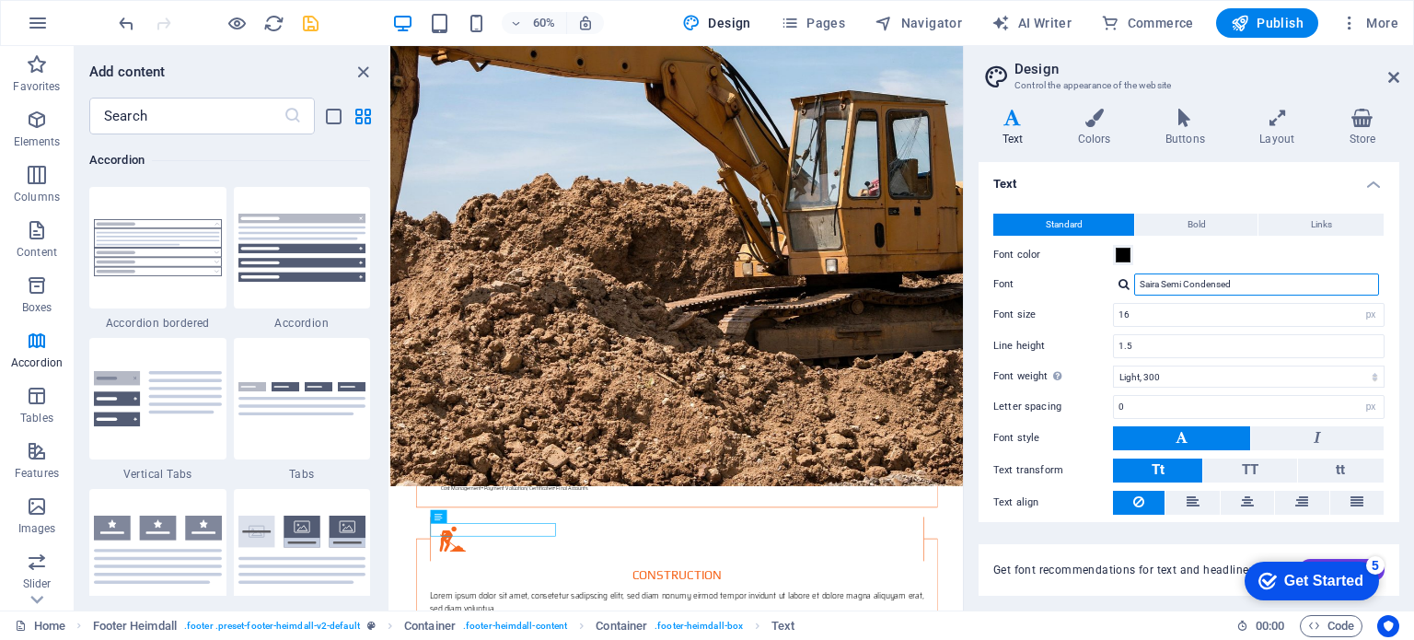
click at [1237, 280] on input "Saira Semi Condensed" at bounding box center [1256, 284] width 245 height 22
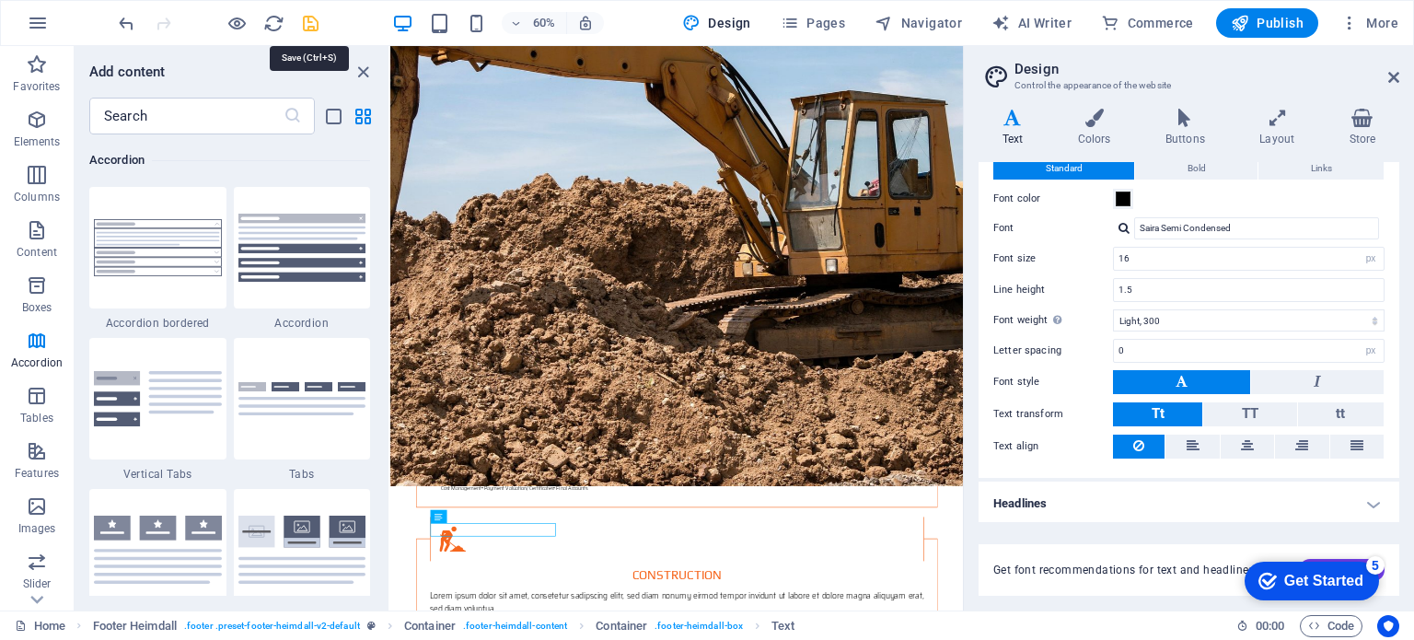
click at [303, 18] on icon "save" at bounding box center [310, 23] width 21 height 21
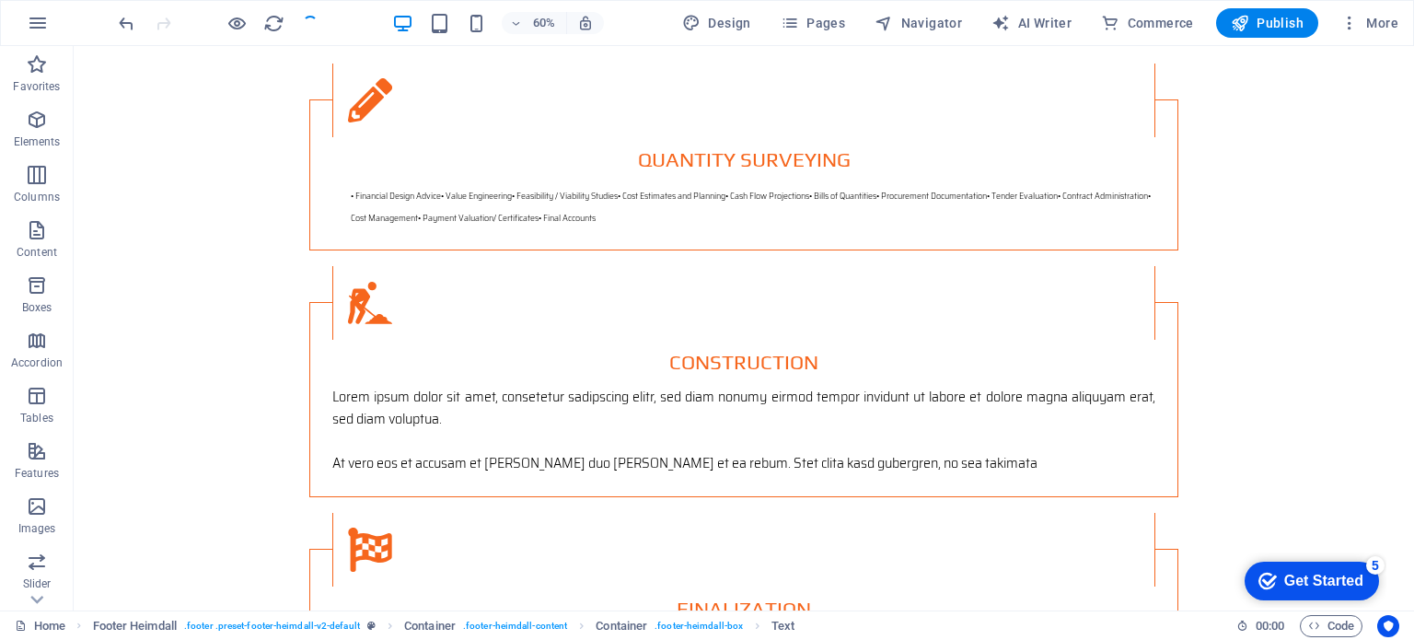
scroll to position [3371, 0]
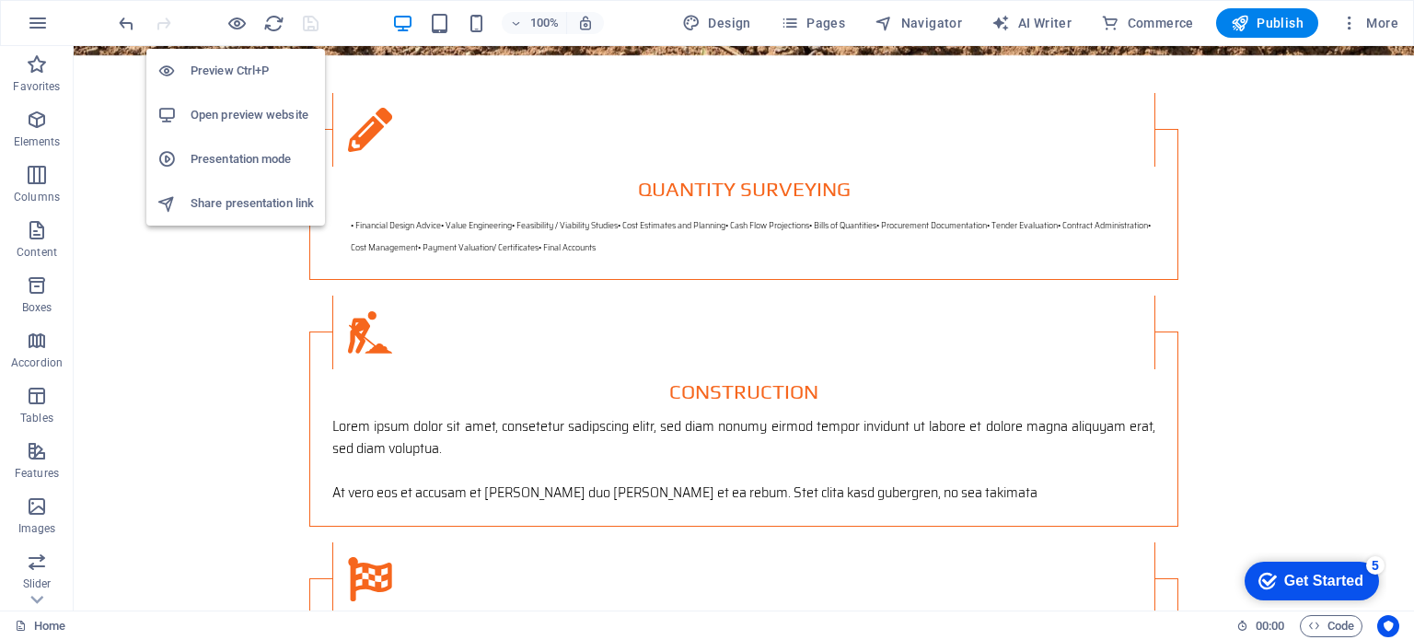
click at [248, 110] on h6 "Open preview website" at bounding box center [252, 115] width 123 height 22
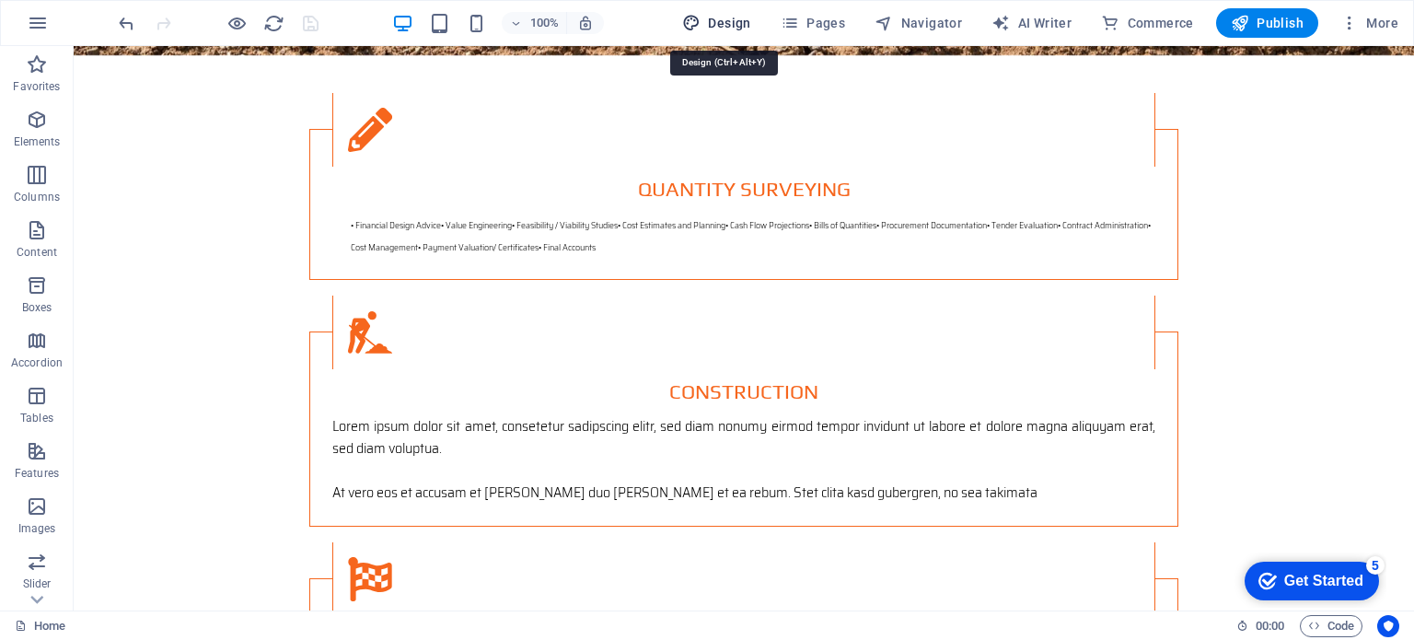
click at [735, 27] on span "Design" at bounding box center [716, 23] width 69 height 18
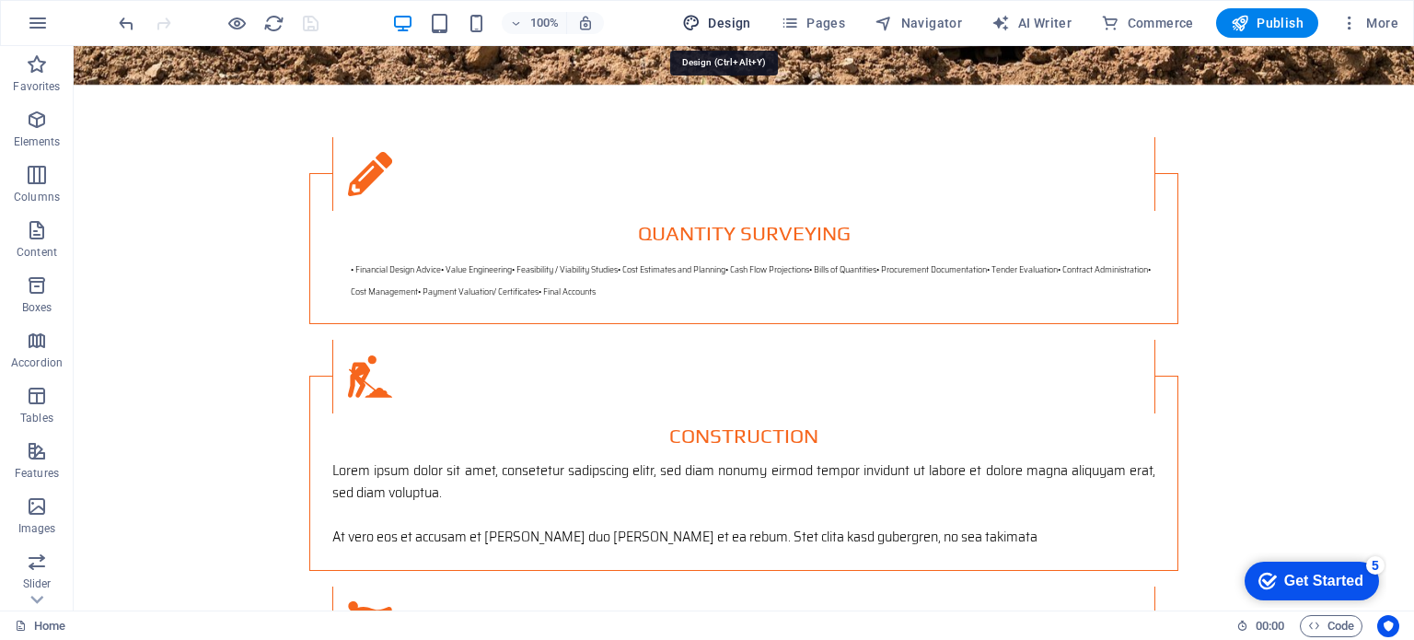
select select "px"
select select "300"
select select "px"
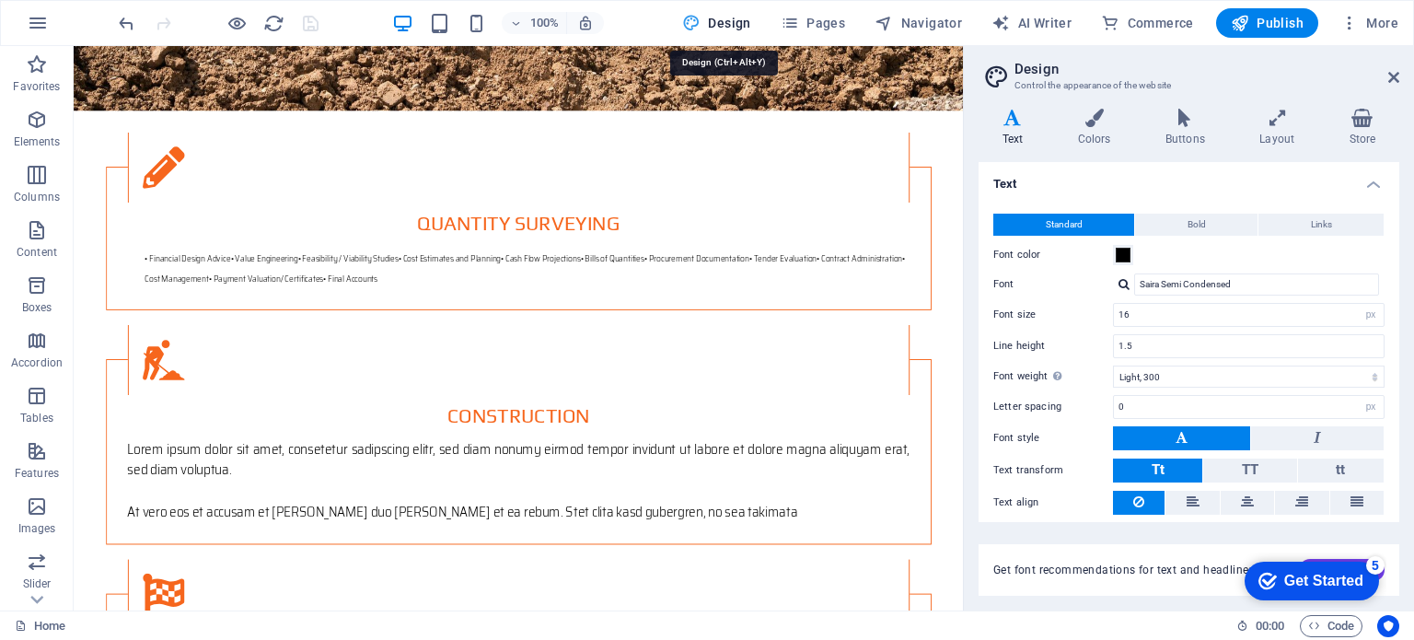
scroll to position [3400, 0]
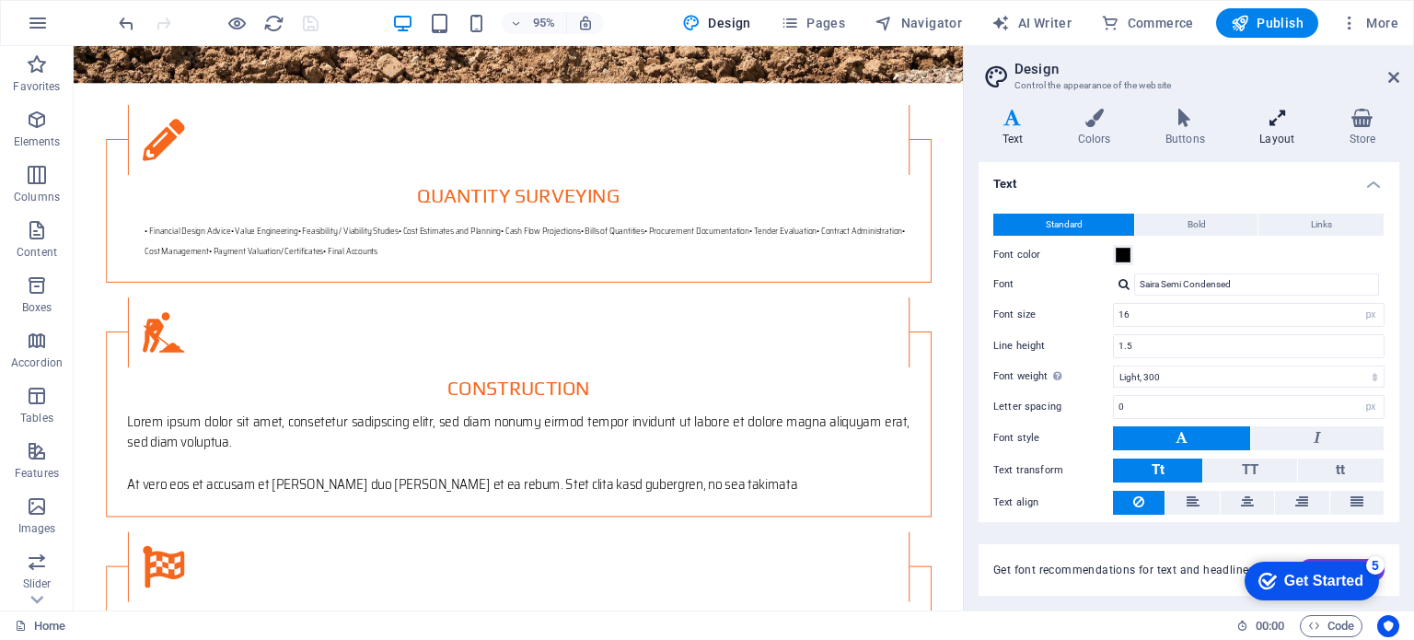
click at [1276, 131] on h4 "Layout" at bounding box center [1281, 128] width 89 height 39
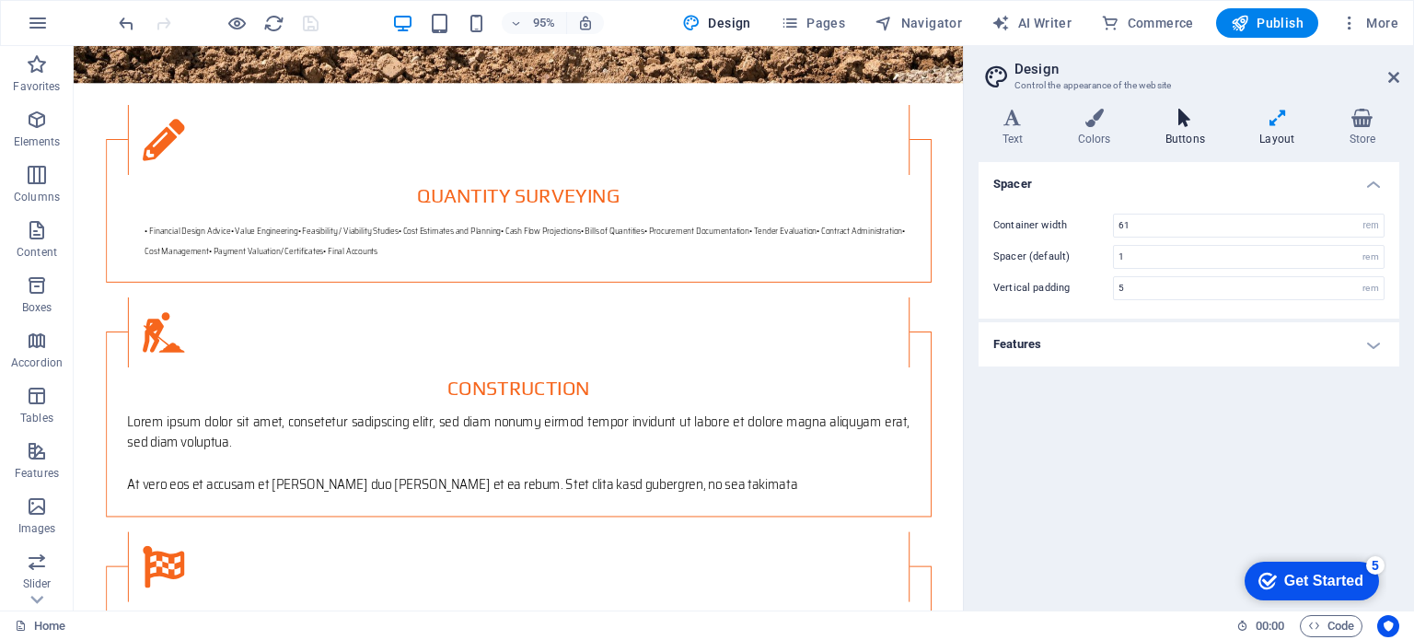
click at [1185, 120] on icon at bounding box center [1185, 118] width 87 height 18
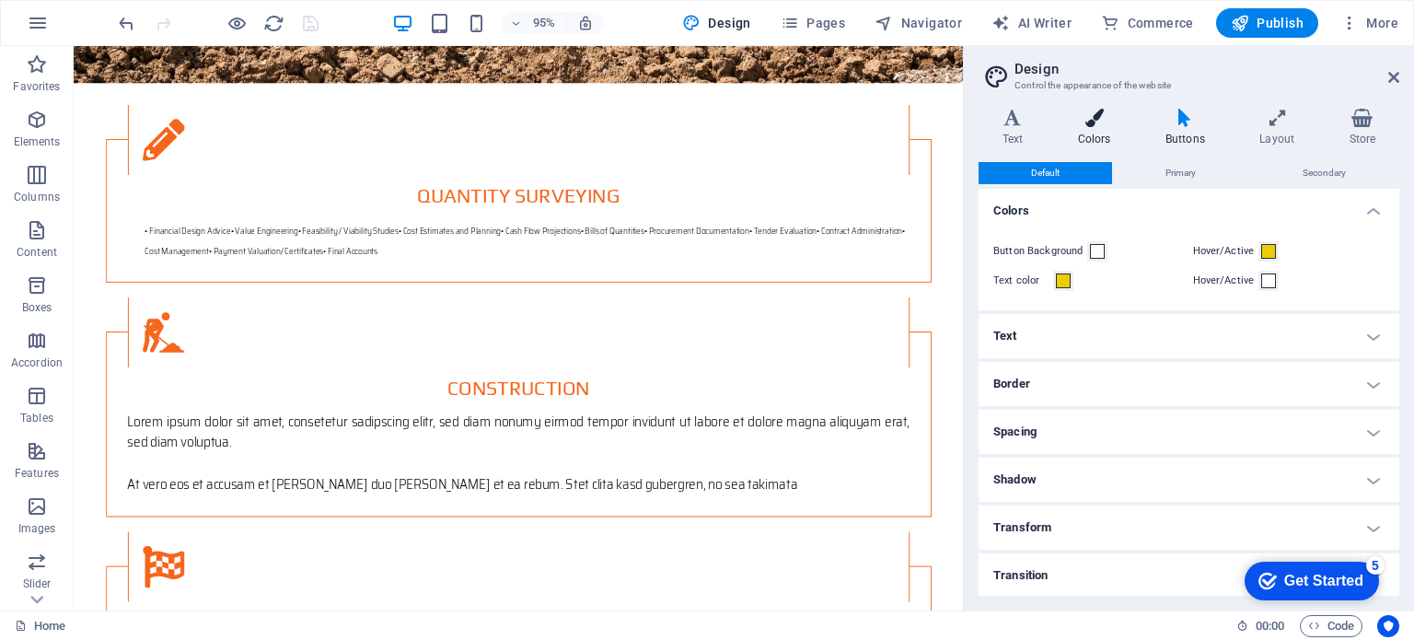
click at [1094, 125] on h4 "Colors" at bounding box center [1097, 128] width 87 height 39
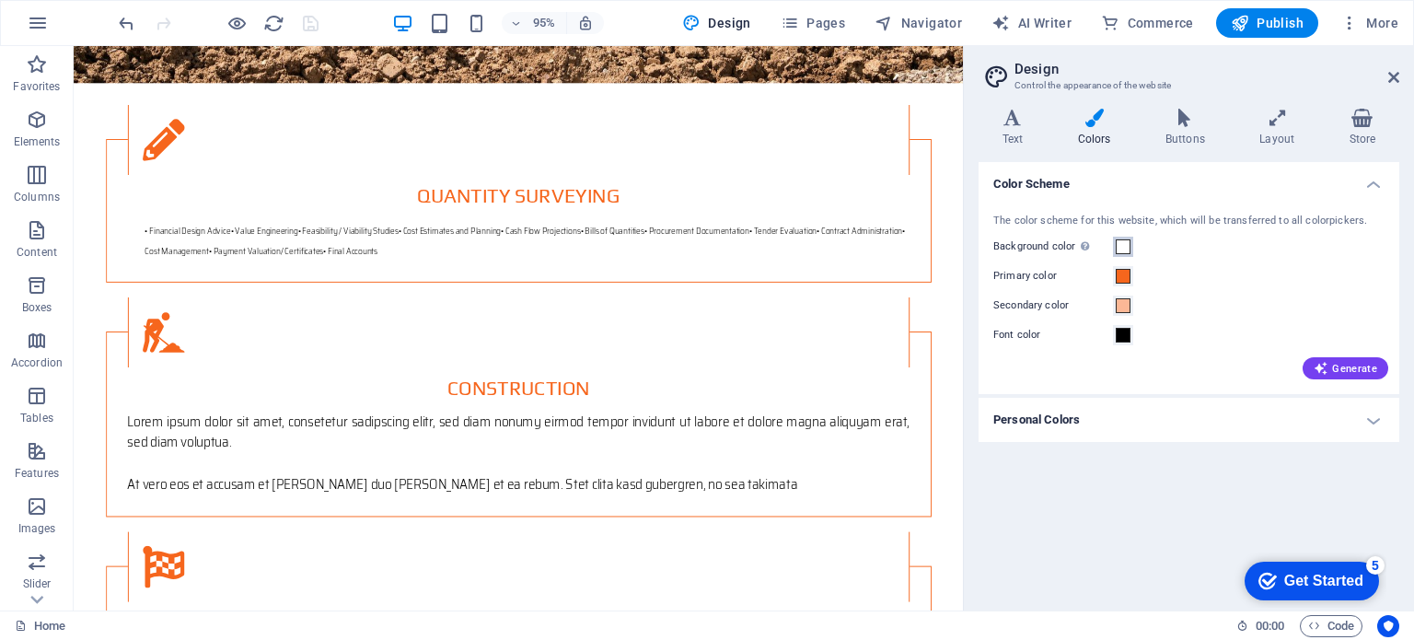
click at [1120, 250] on span at bounding box center [1123, 246] width 15 height 15
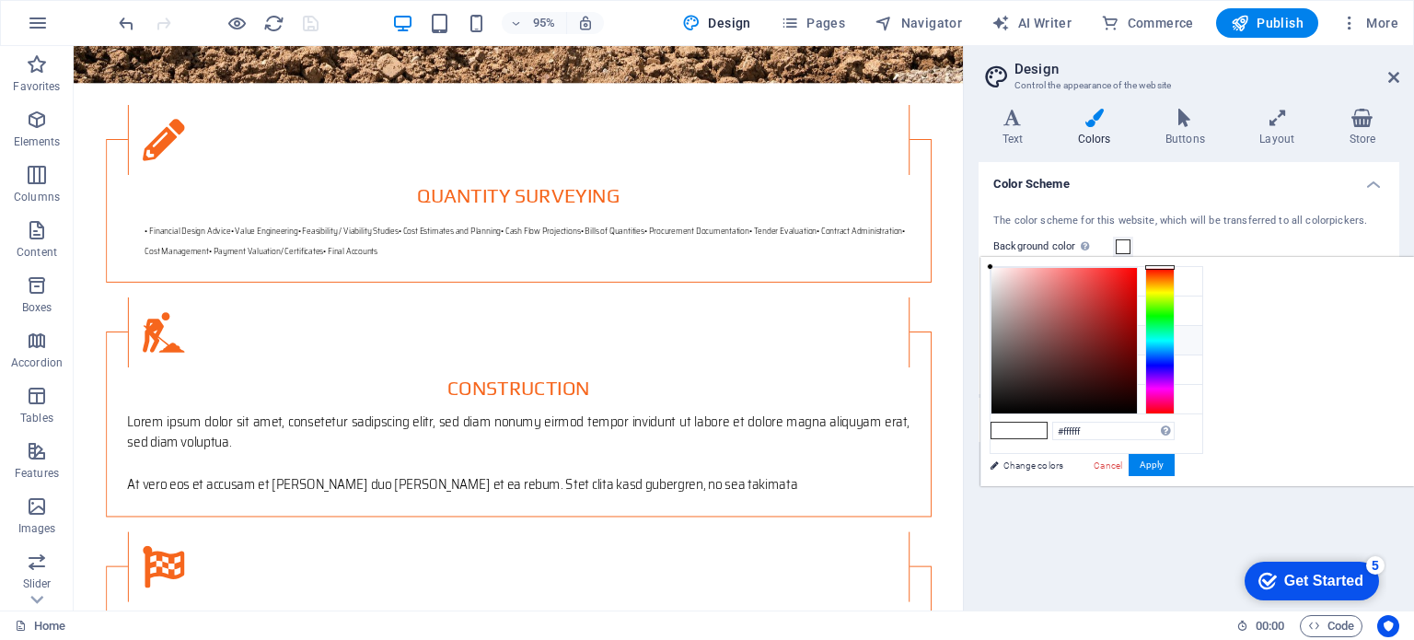
click at [1031, 335] on li "Secondary color #fbb896" at bounding box center [1097, 340] width 212 height 29
type input "#fbb896"
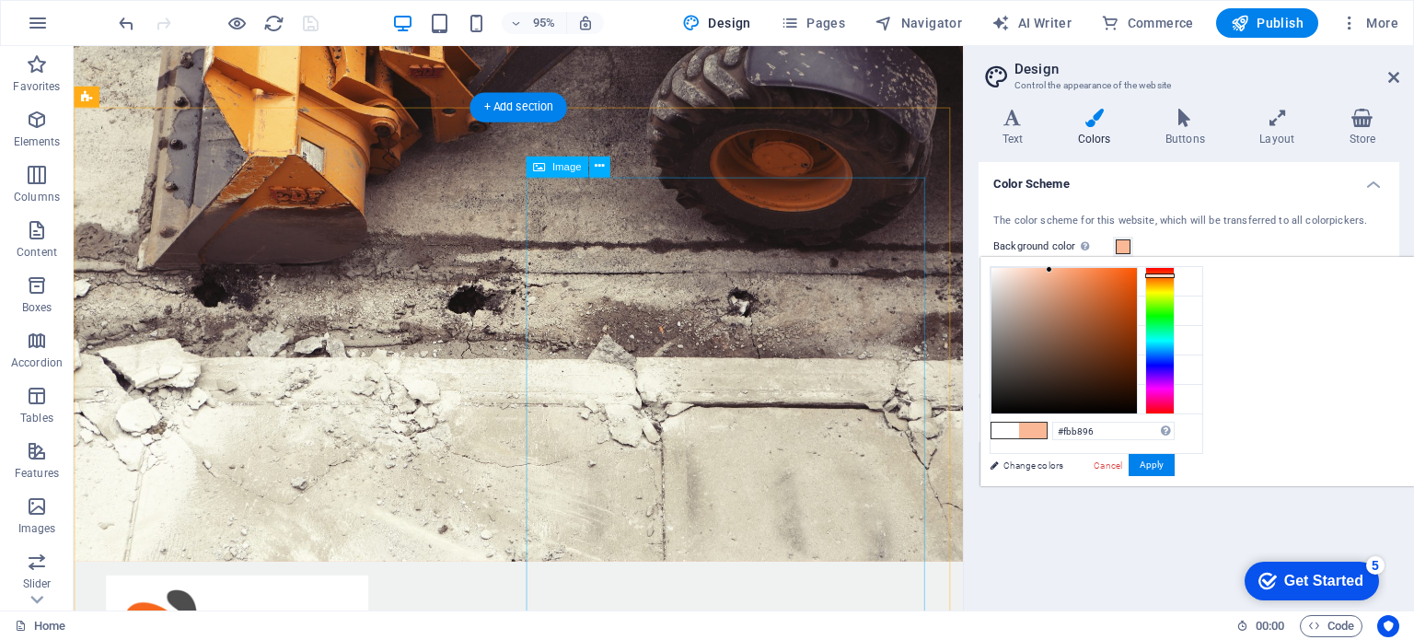
scroll to position [0, 0]
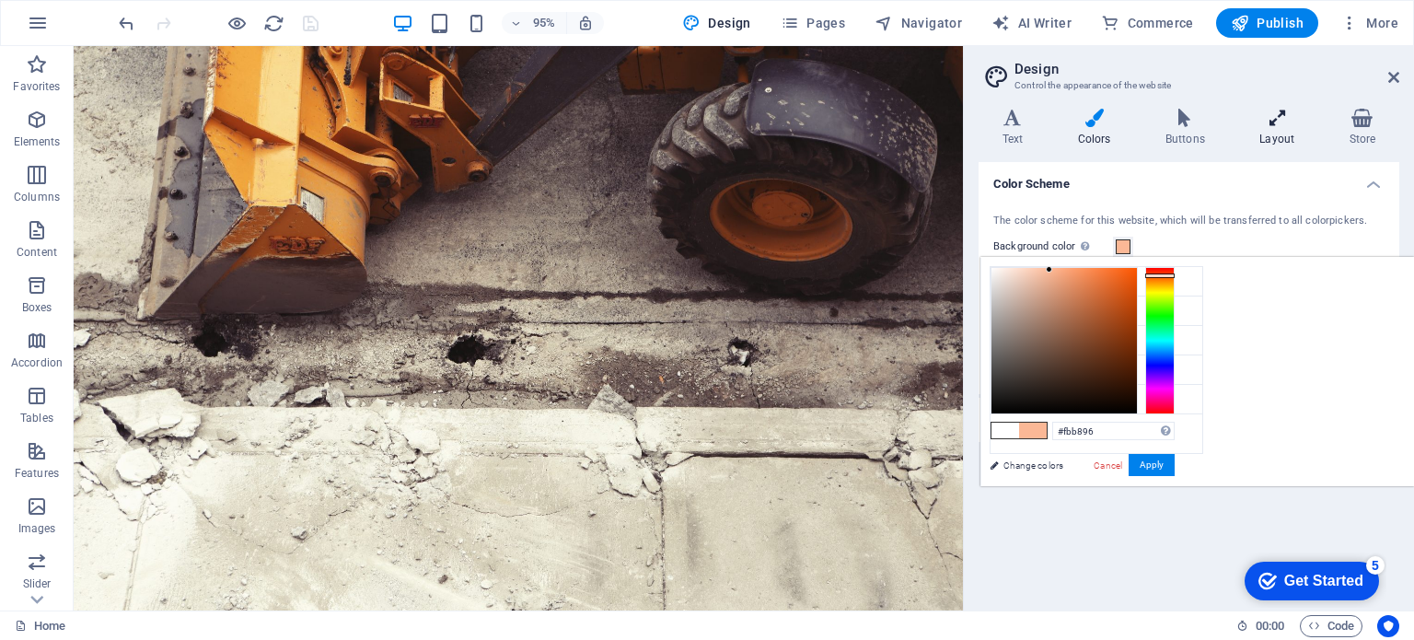
click at [1267, 128] on h4 "Layout" at bounding box center [1281, 128] width 89 height 39
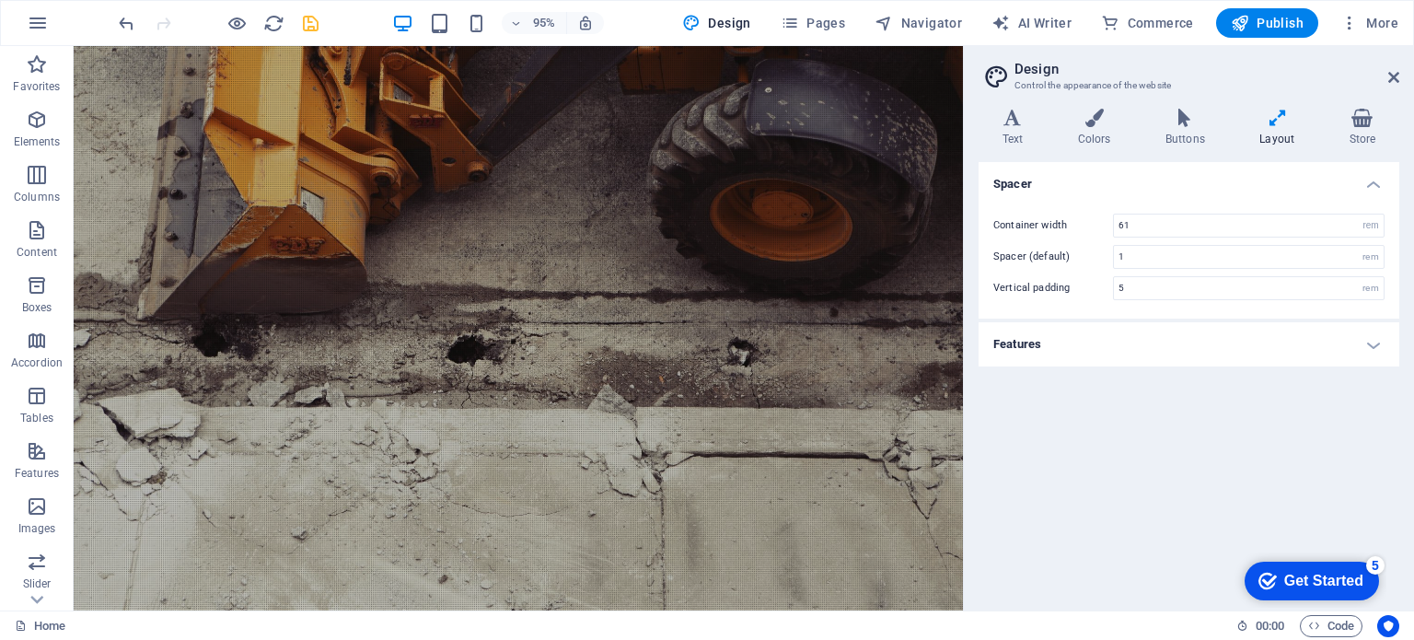
click at [1161, 343] on h4 "Features" at bounding box center [1189, 344] width 421 height 44
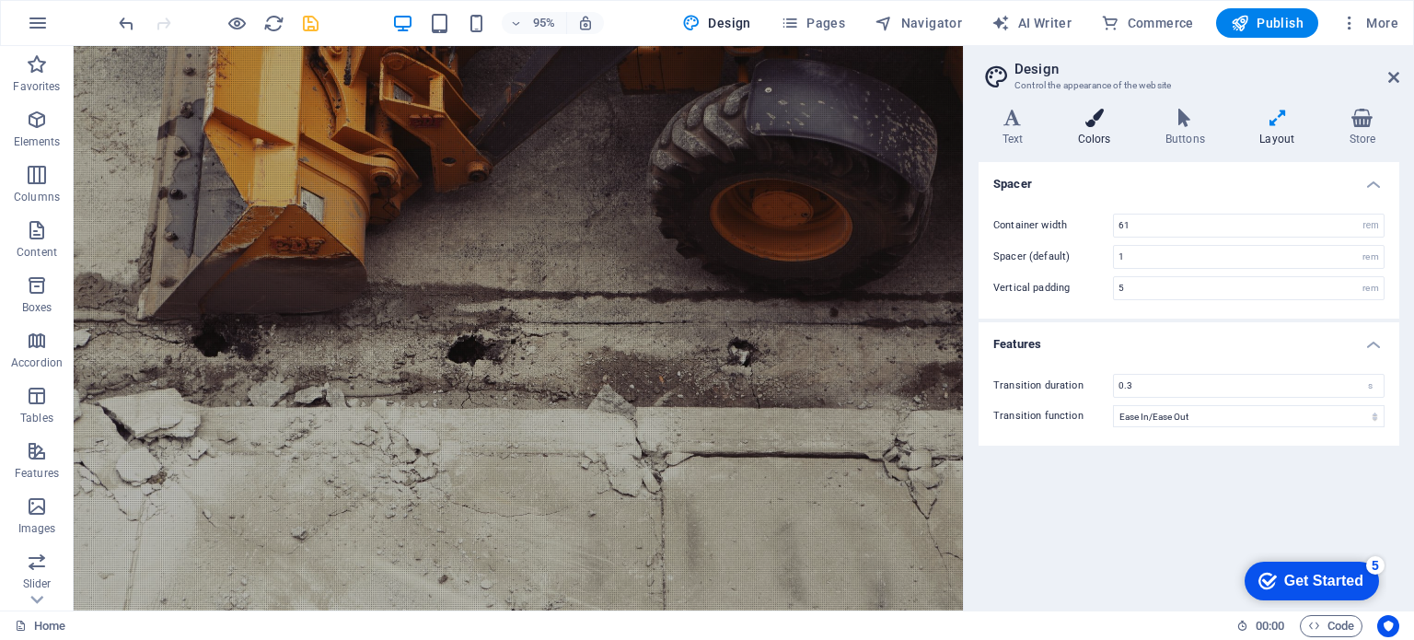
click at [1093, 122] on icon at bounding box center [1094, 118] width 80 height 18
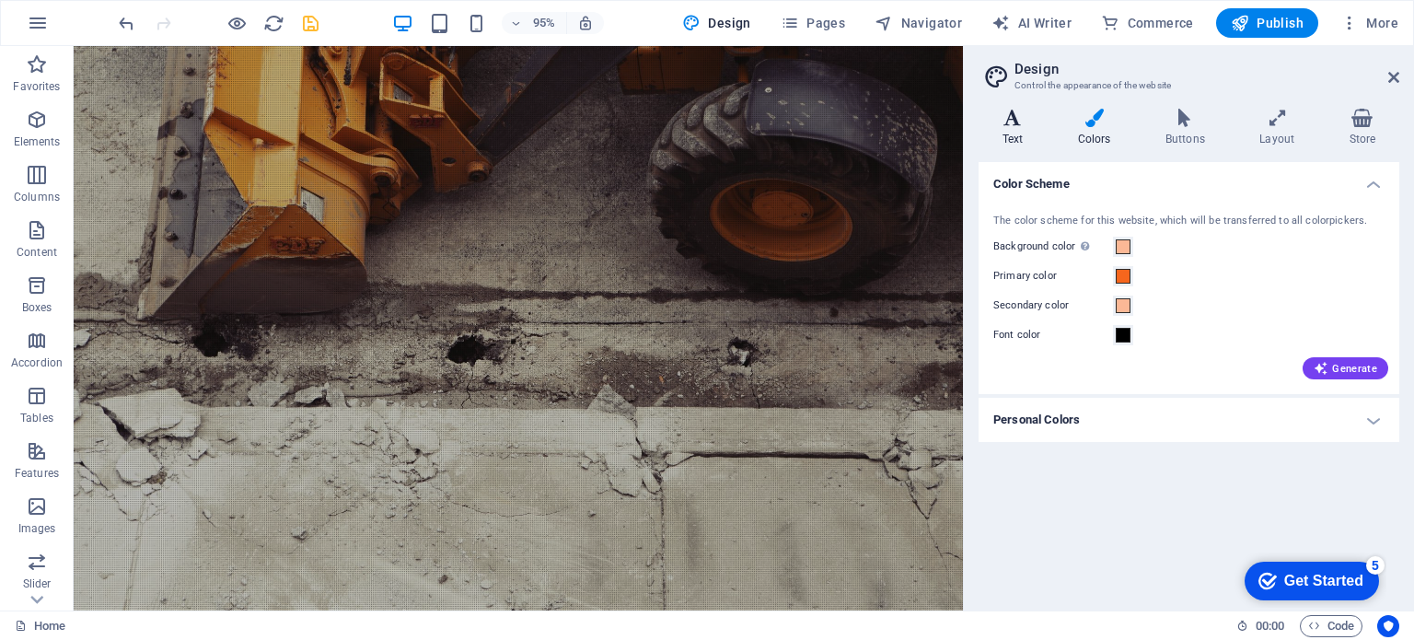
click at [1015, 128] on h4 "Text" at bounding box center [1017, 128] width 76 height 39
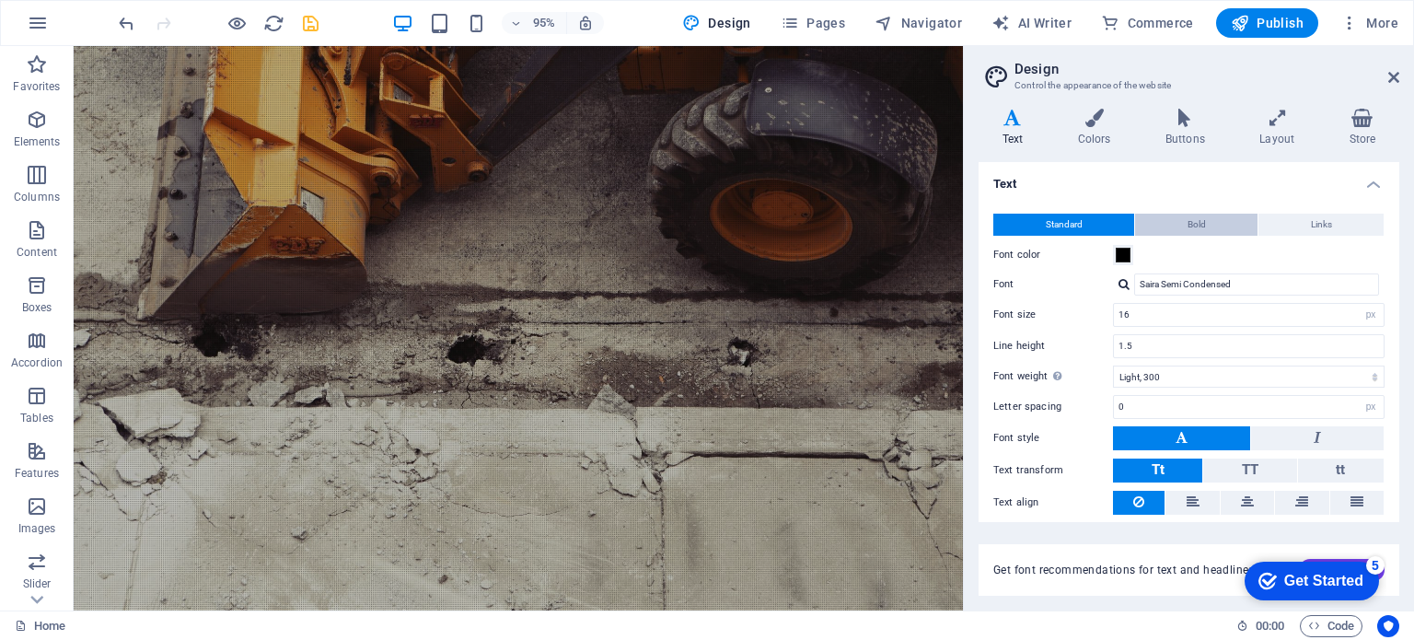
click at [1168, 220] on button "Bold" at bounding box center [1196, 225] width 122 height 22
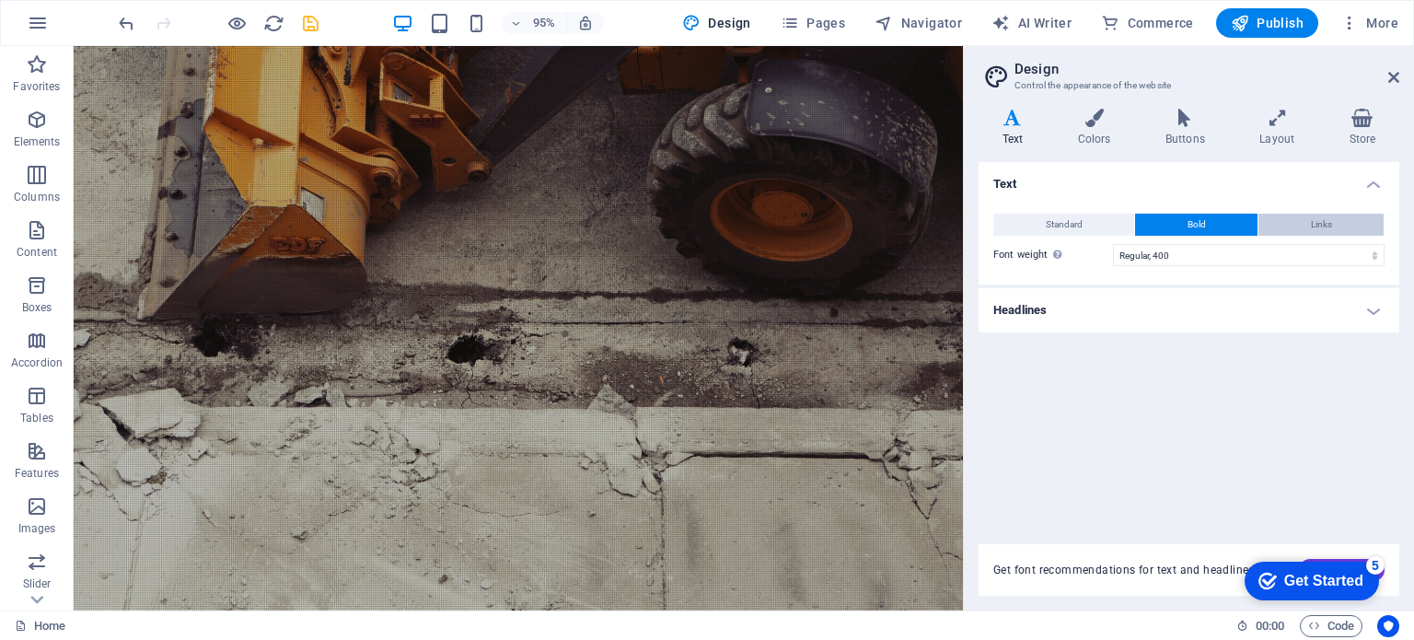
click at [1301, 224] on button "Links" at bounding box center [1321, 225] width 125 height 22
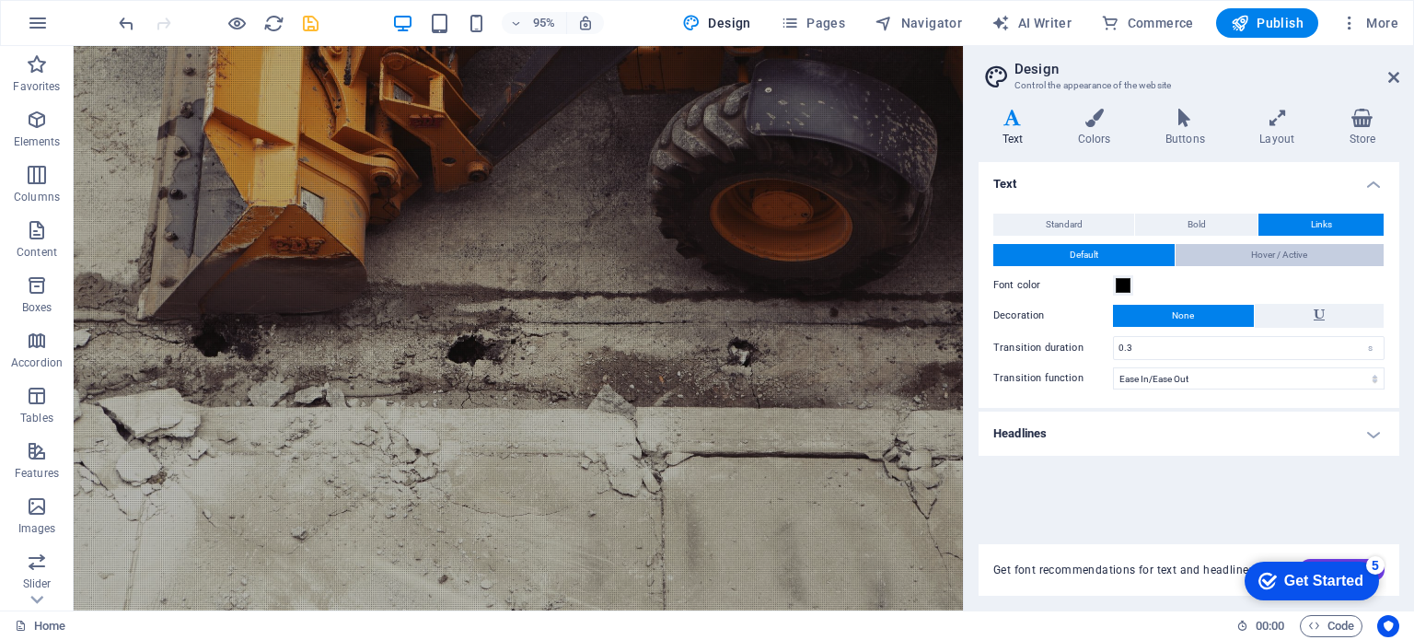
click at [1212, 251] on button "Hover / Active" at bounding box center [1280, 255] width 209 height 22
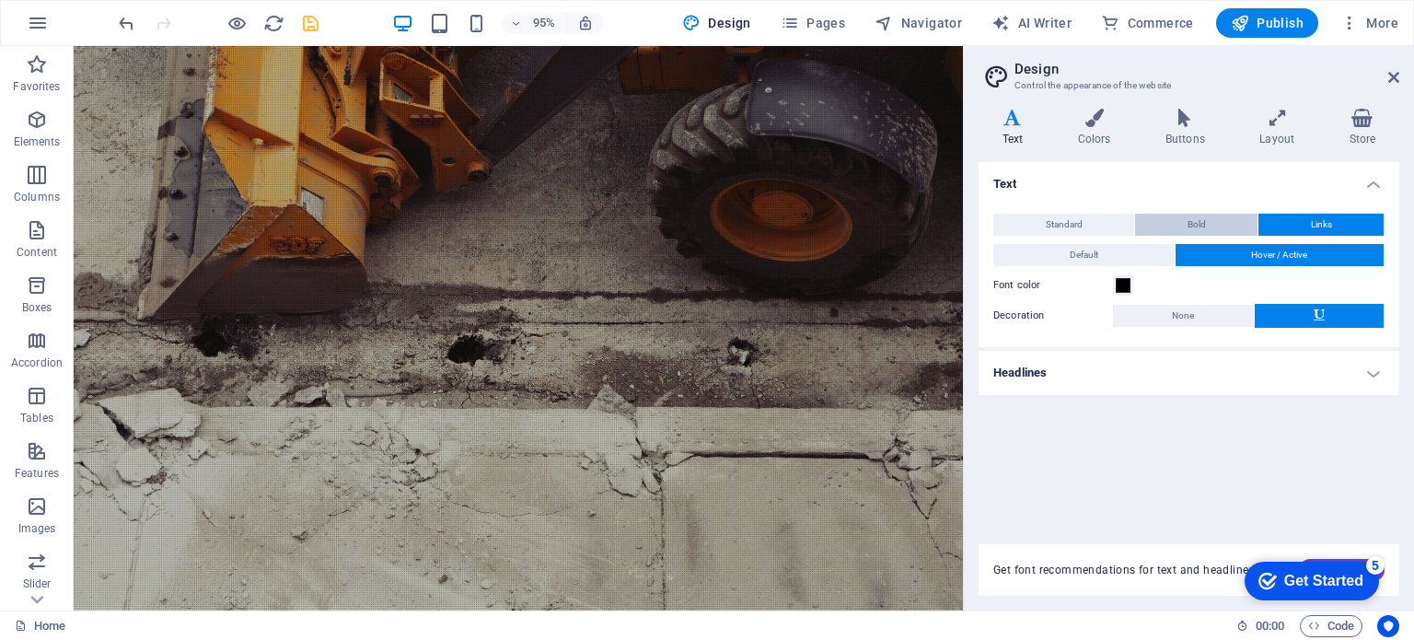
click at [1188, 218] on span "Bold" at bounding box center [1197, 225] width 18 height 22
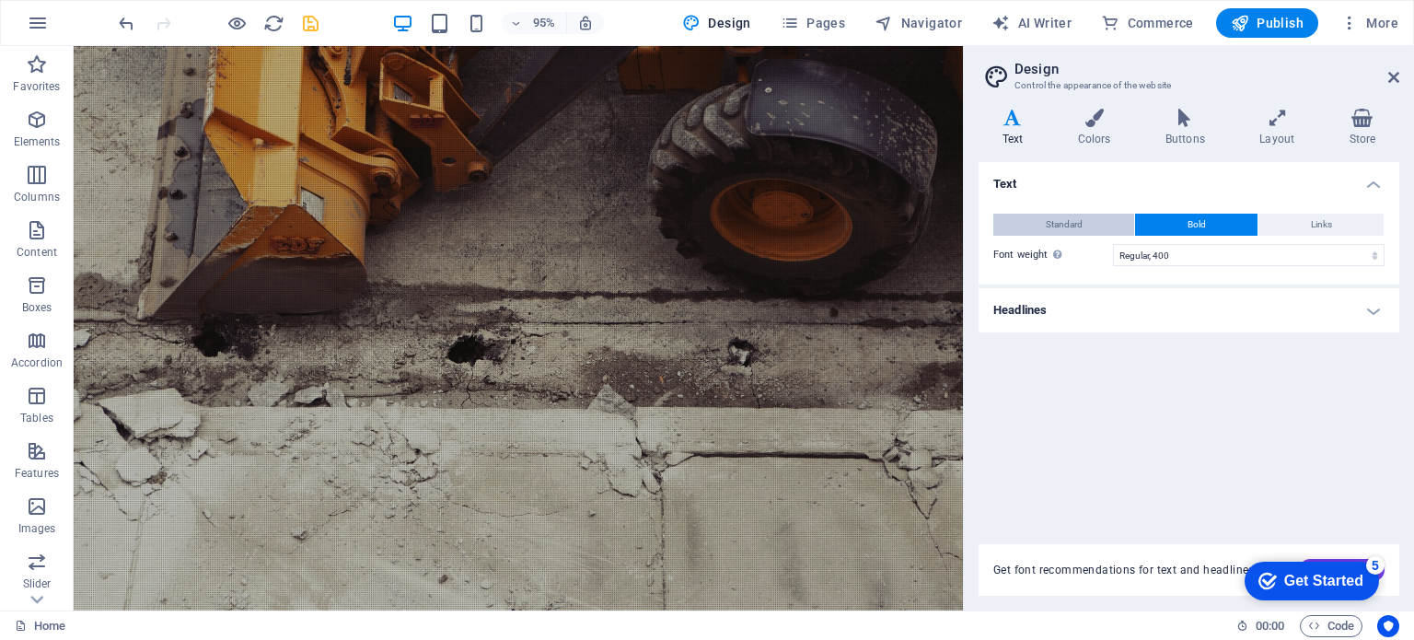
click at [1088, 215] on button "Standard" at bounding box center [1063, 225] width 141 height 22
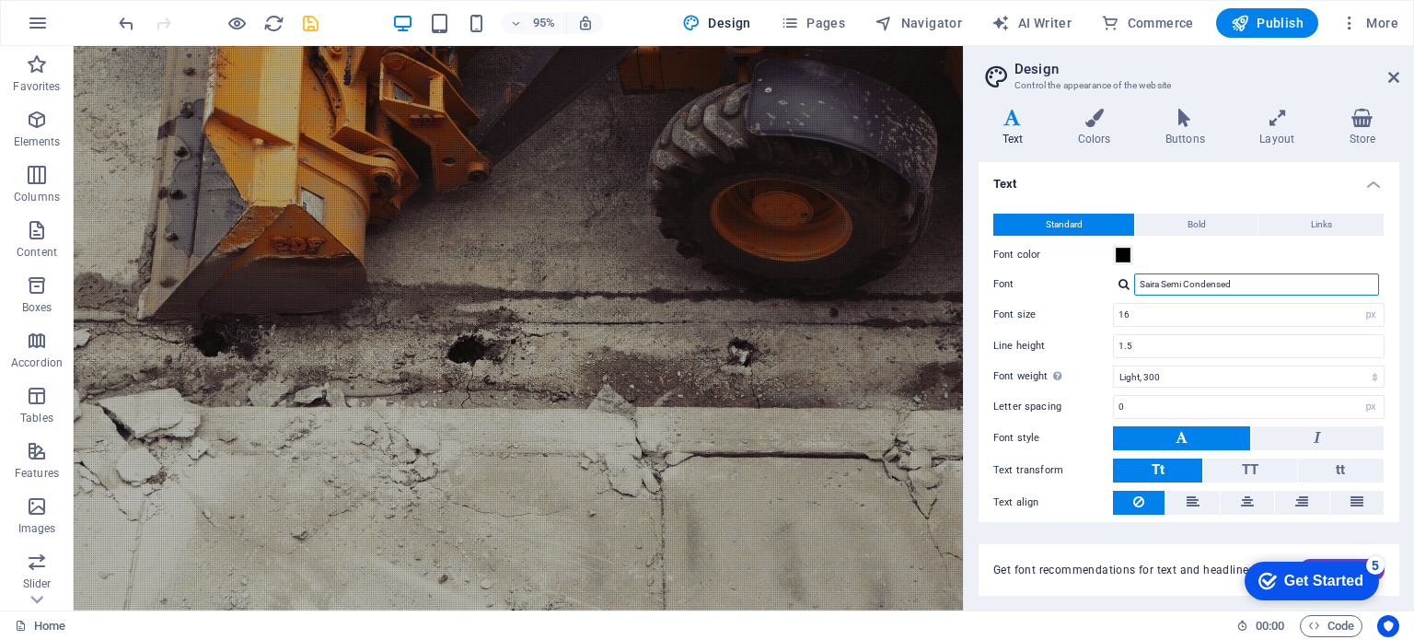
click at [1153, 286] on input "Saira Semi Condensed" at bounding box center [1256, 284] width 245 height 22
click at [1121, 281] on div at bounding box center [1124, 284] width 11 height 12
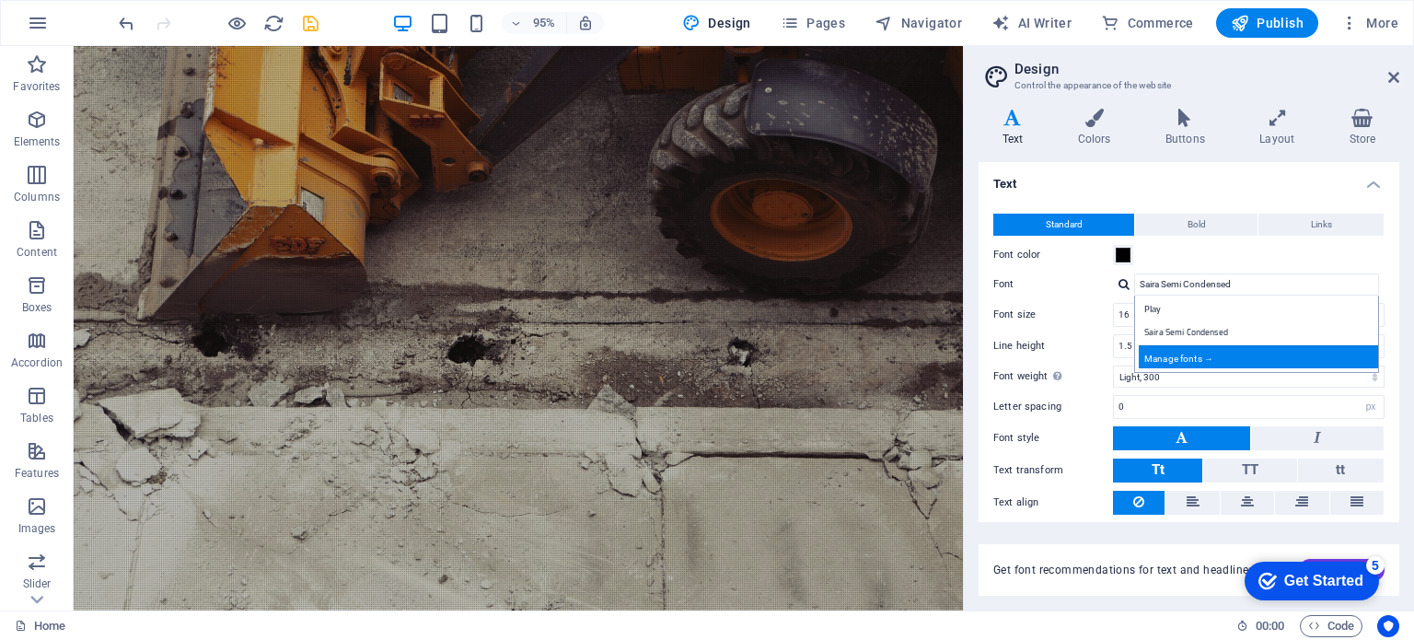
click at [1173, 358] on div "Manage fonts →" at bounding box center [1260, 356] width 243 height 23
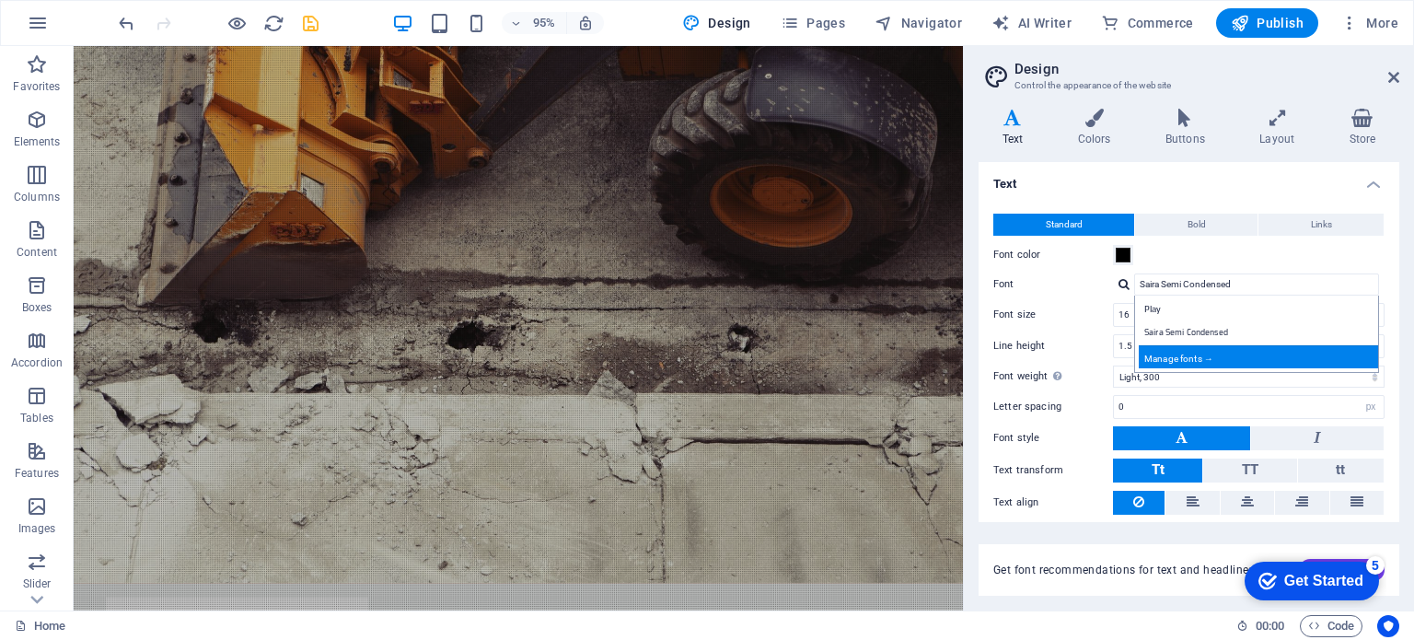
select select "popularity"
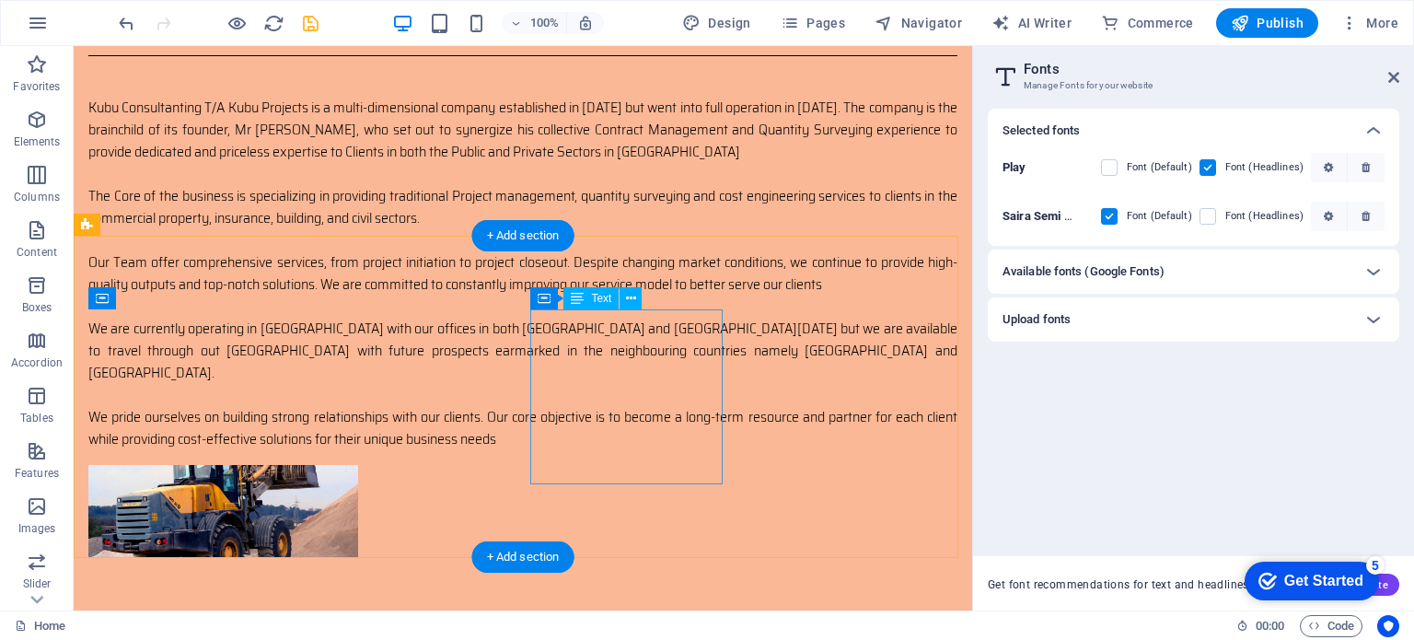
scroll to position [1241, 0]
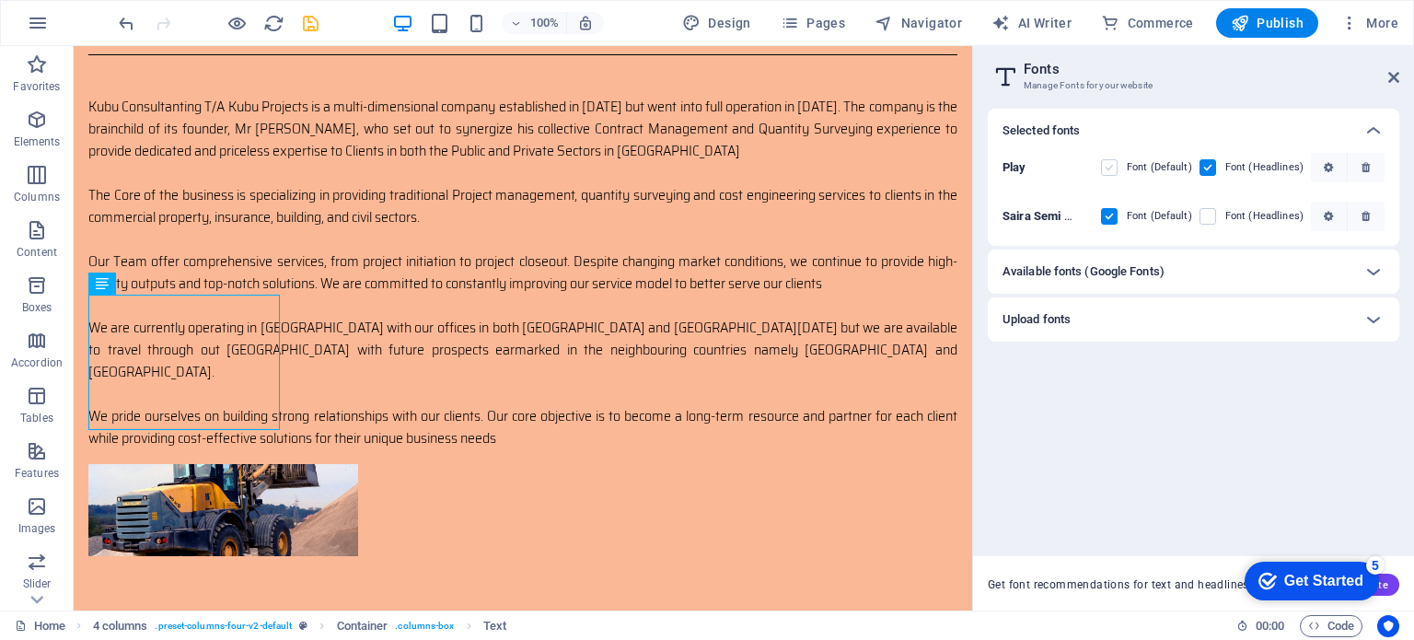
click at [1118, 163] on label at bounding box center [1109, 167] width 17 height 17
click at [0, 0] on input "checkbox" at bounding box center [0, 0] width 0 height 0
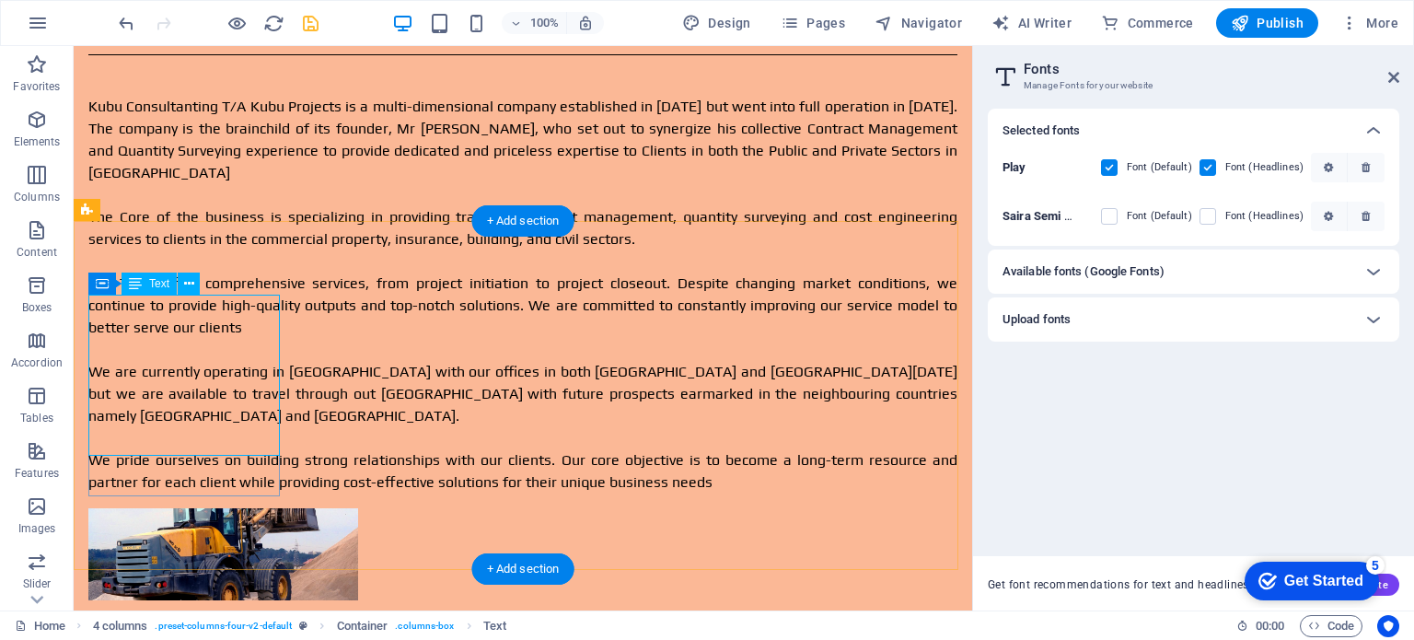
scroll to position [1263, 0]
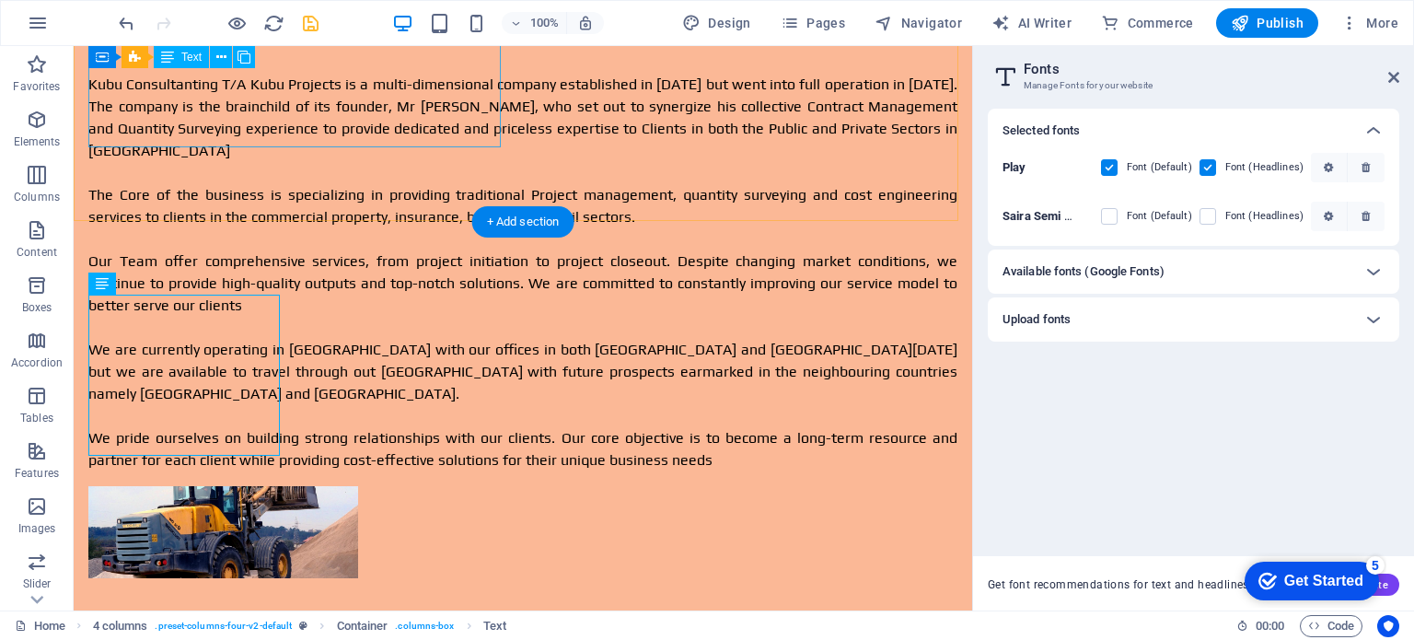
click at [251, 122] on div "Kubu Consultanting T/A Kubu Projects is a multi-dimensional company established…" at bounding box center [522, 273] width 869 height 398
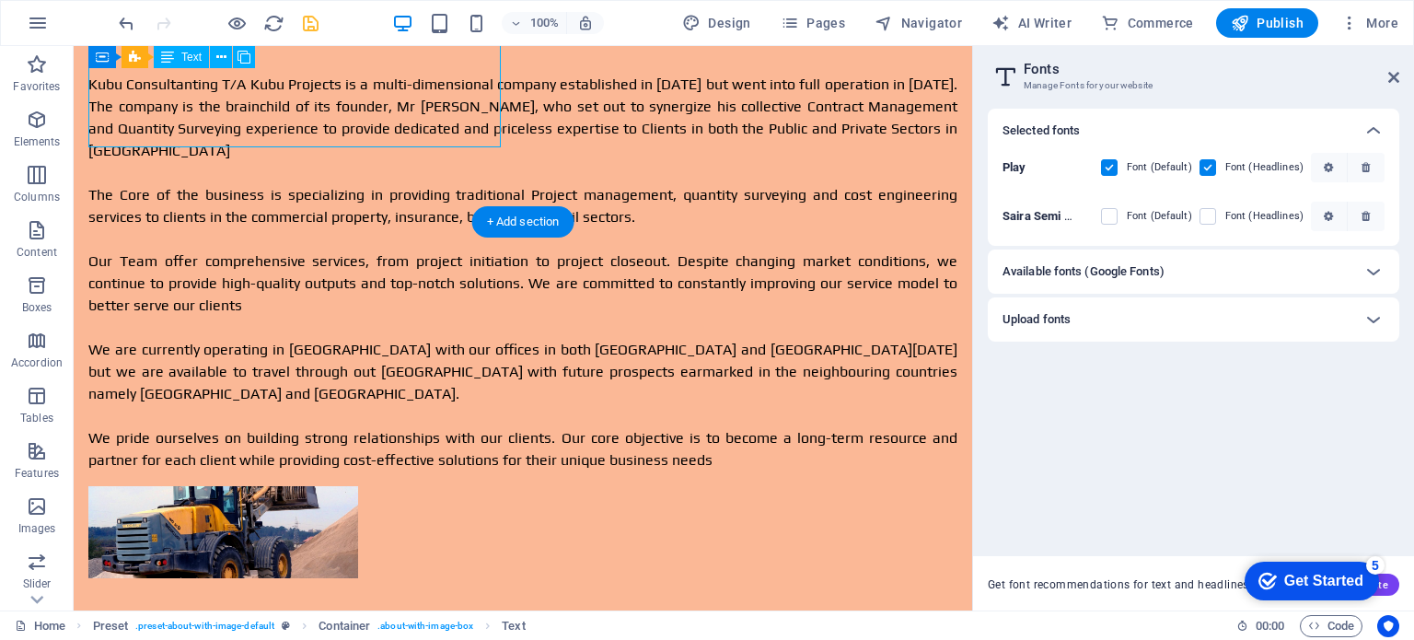
click at [251, 122] on div "Kubu Consultanting T/A Kubu Projects is a multi-dimensional company established…" at bounding box center [522, 273] width 869 height 398
click at [262, 112] on div "Kubu Consultanting T/A Kubu Projects is a multi-dimensional company established…" at bounding box center [522, 273] width 869 height 398
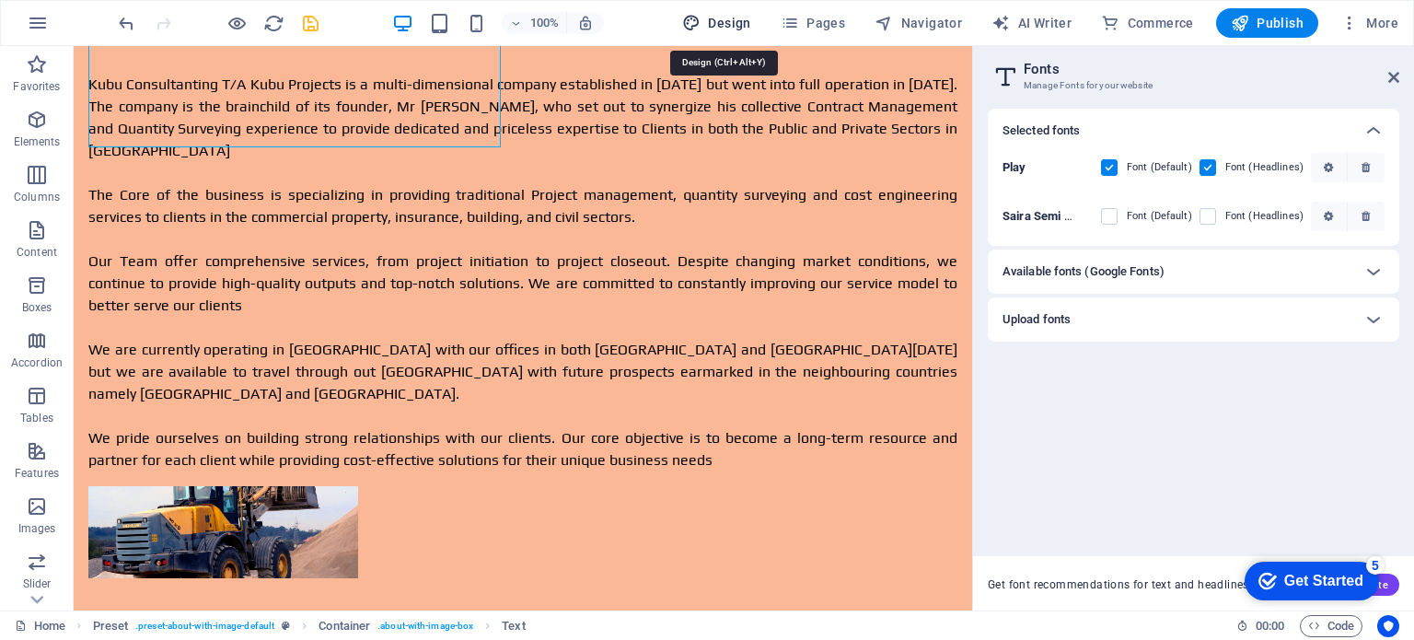
click at [723, 23] on span "Design" at bounding box center [716, 23] width 69 height 18
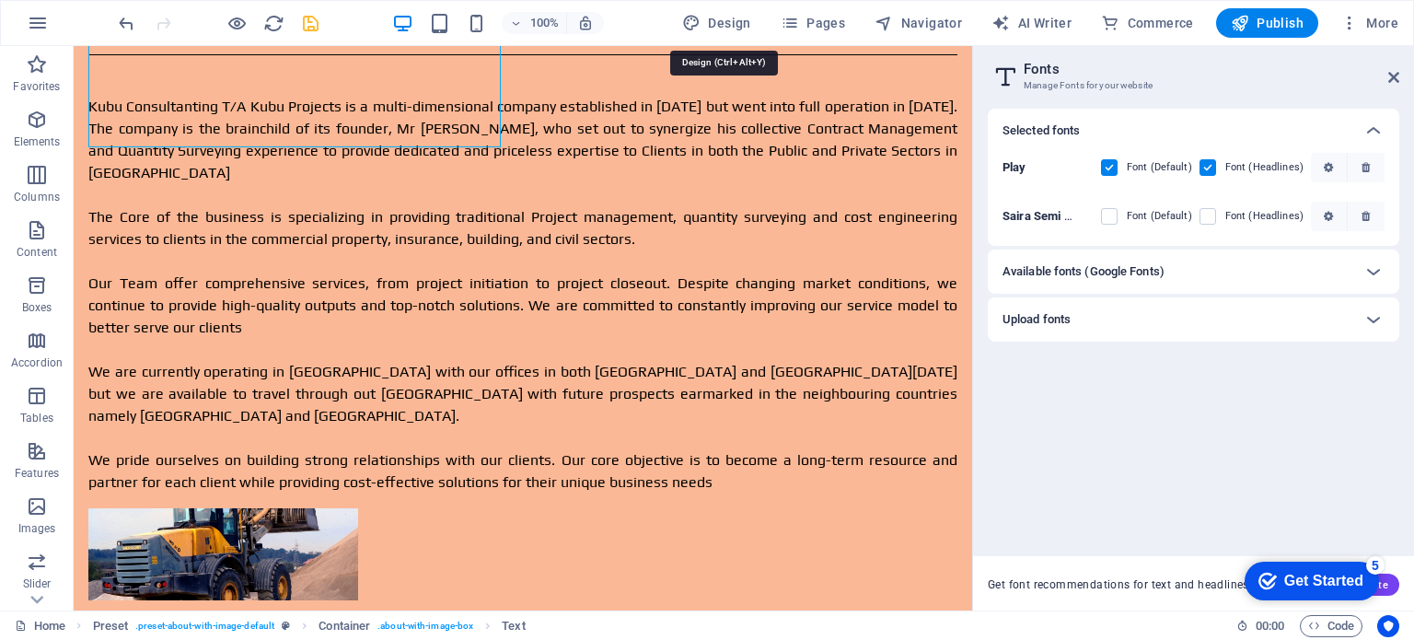
select select "px"
select select "300"
select select "px"
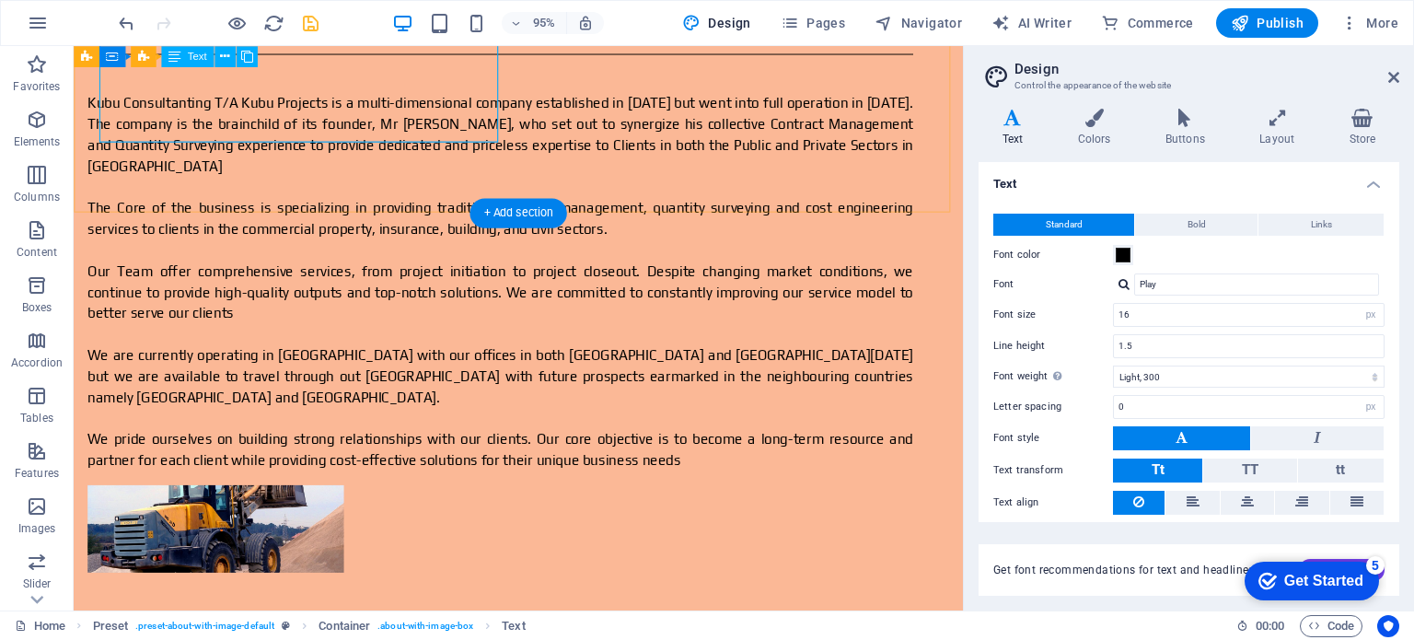
click at [274, 112] on div "Kubu Consultanting T/A Kubu Projects is a multi-dimensional company established…" at bounding box center [522, 295] width 869 height 398
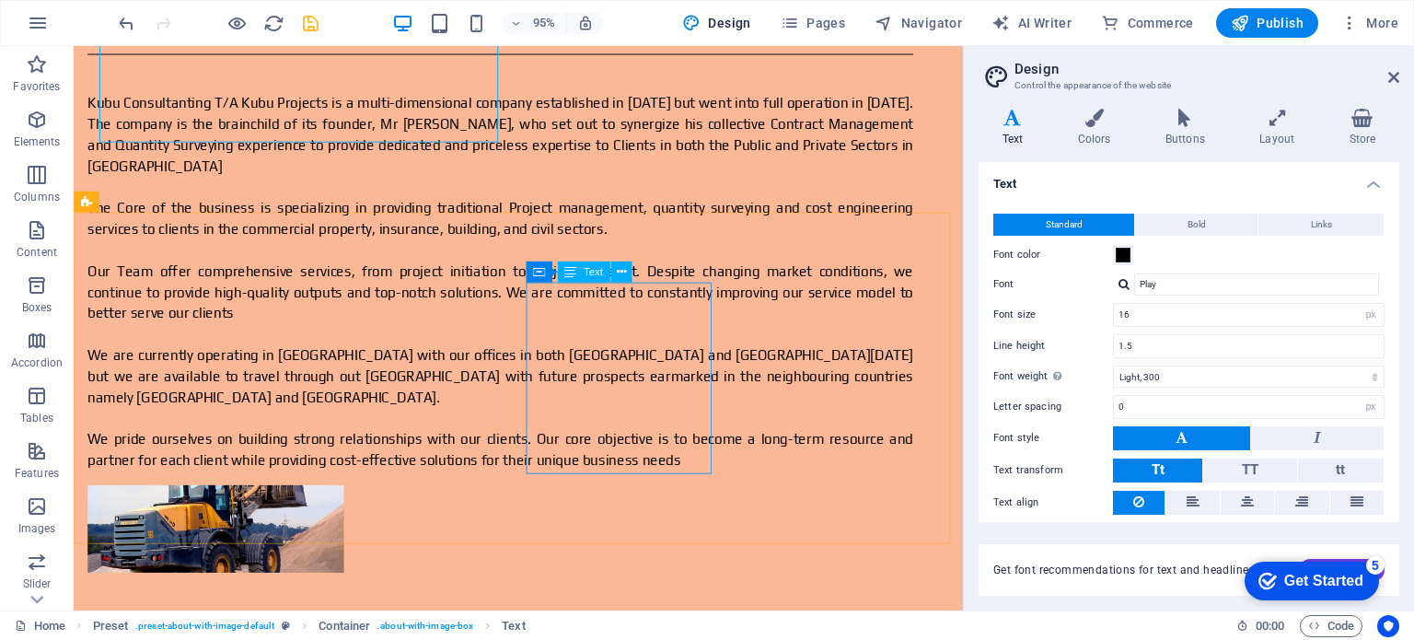
click at [589, 272] on span "Text" at bounding box center [593, 272] width 19 height 10
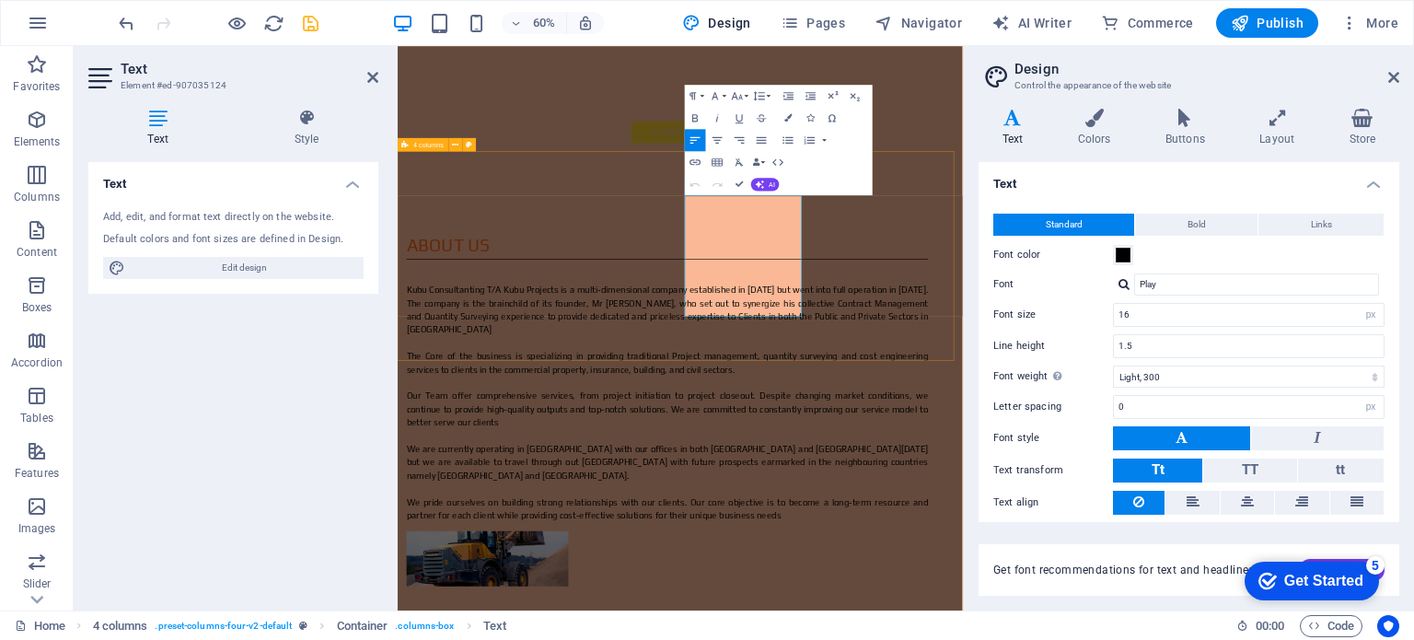
scroll to position [1617, 0]
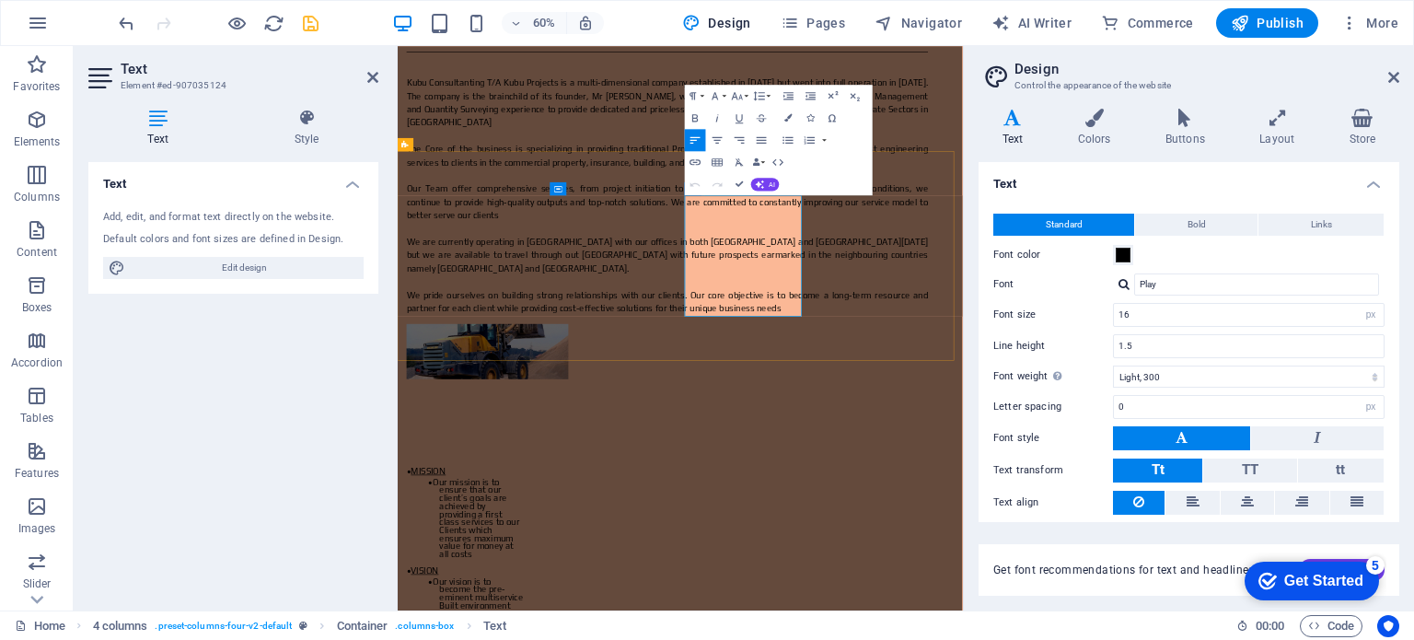
click at [762, 181] on icon "button" at bounding box center [760, 184] width 9 height 9
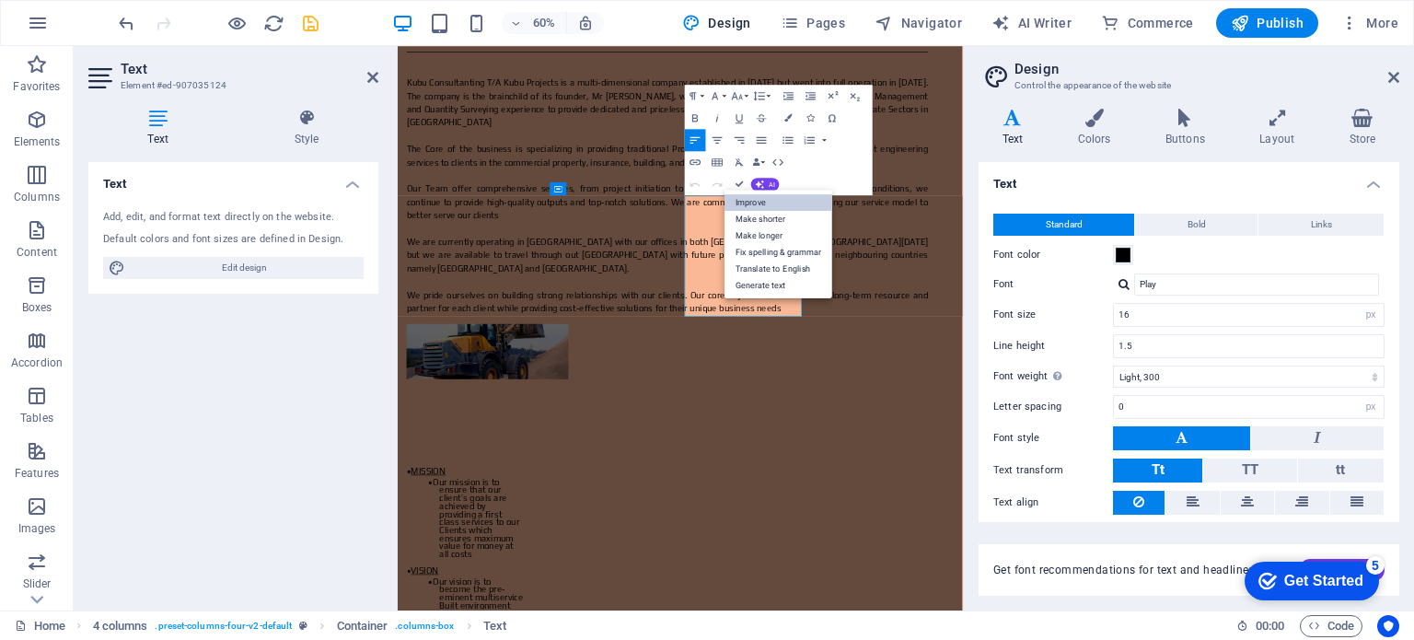
click at [759, 202] on link "Improve" at bounding box center [779, 202] width 108 height 17
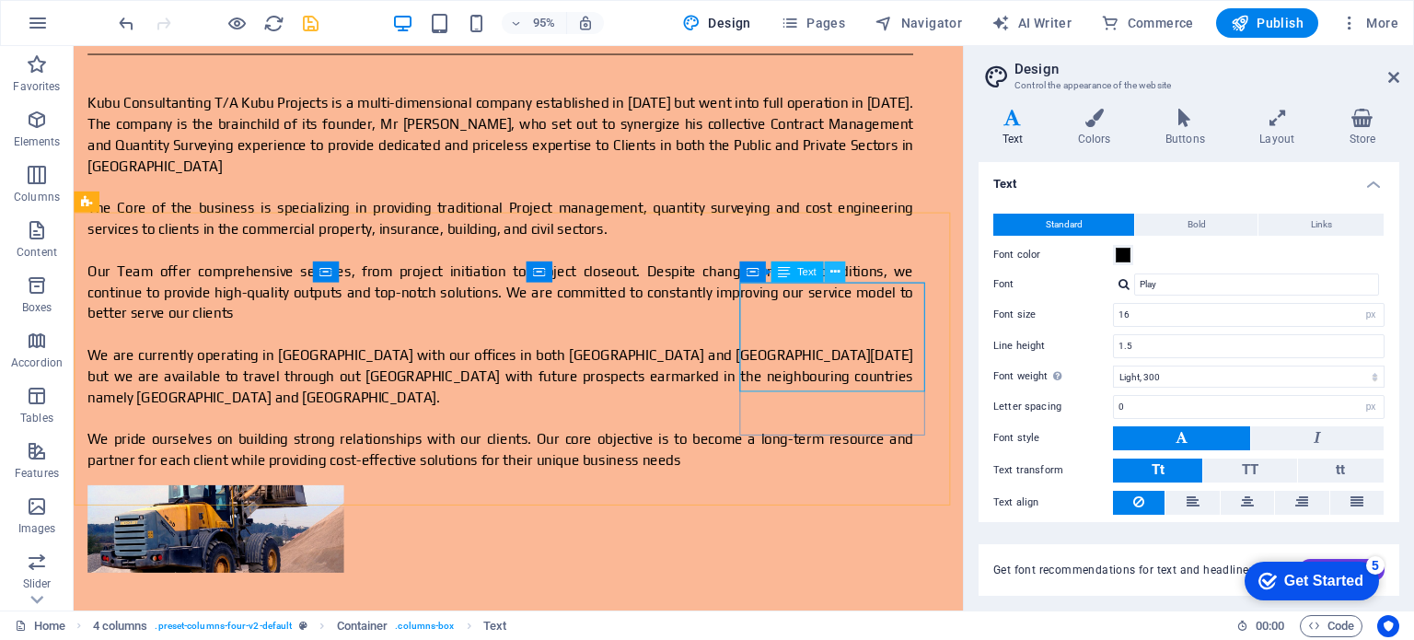
click at [833, 269] on icon at bounding box center [834, 272] width 9 height 18
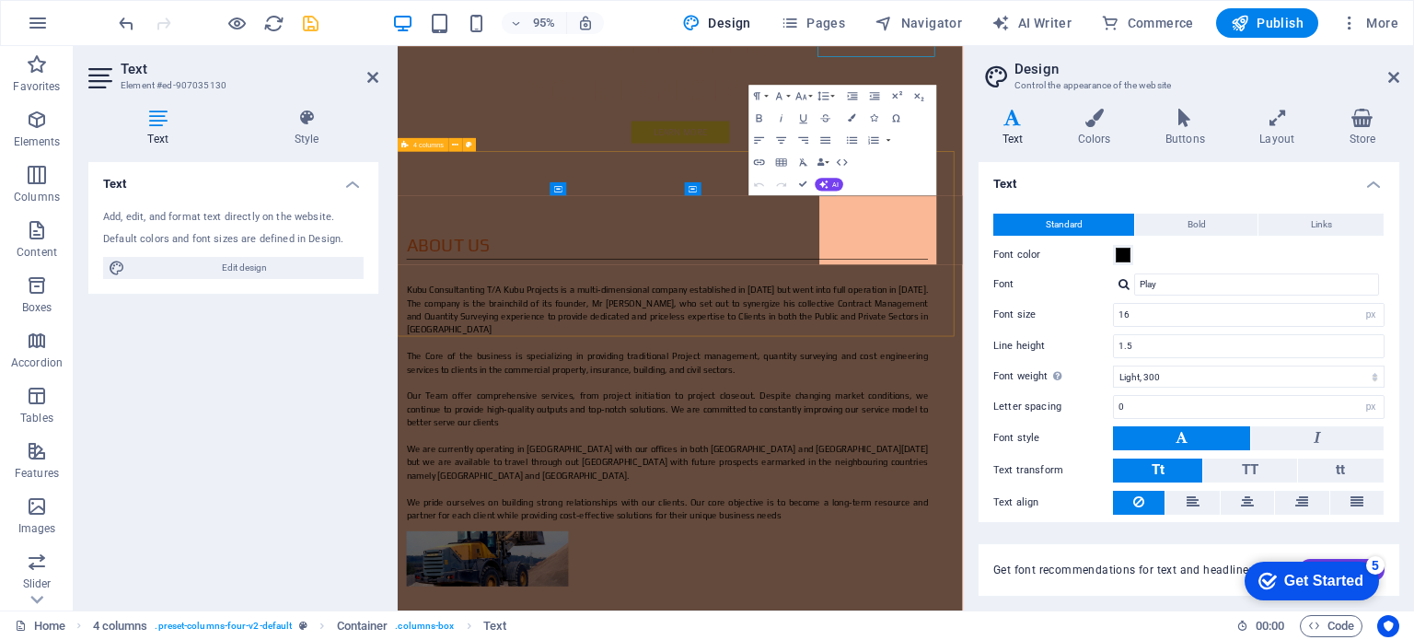
scroll to position [1617, 0]
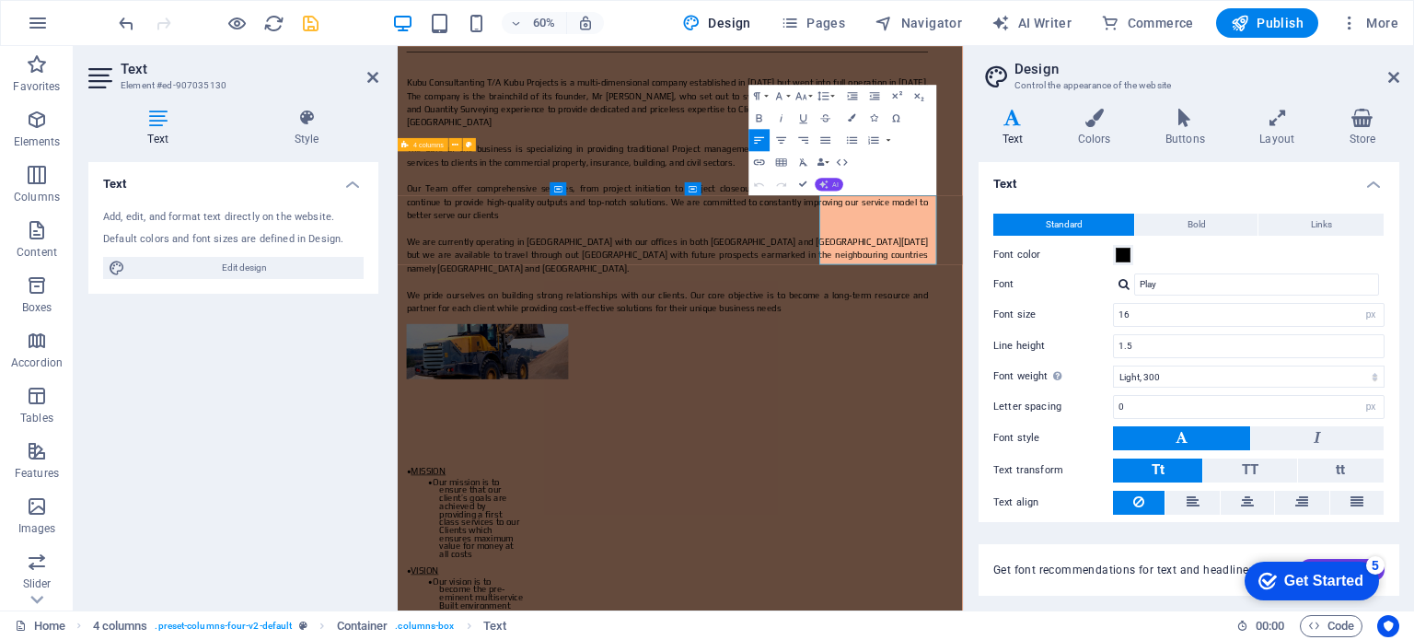
click at [827, 180] on icon "button" at bounding box center [823, 184] width 9 height 9
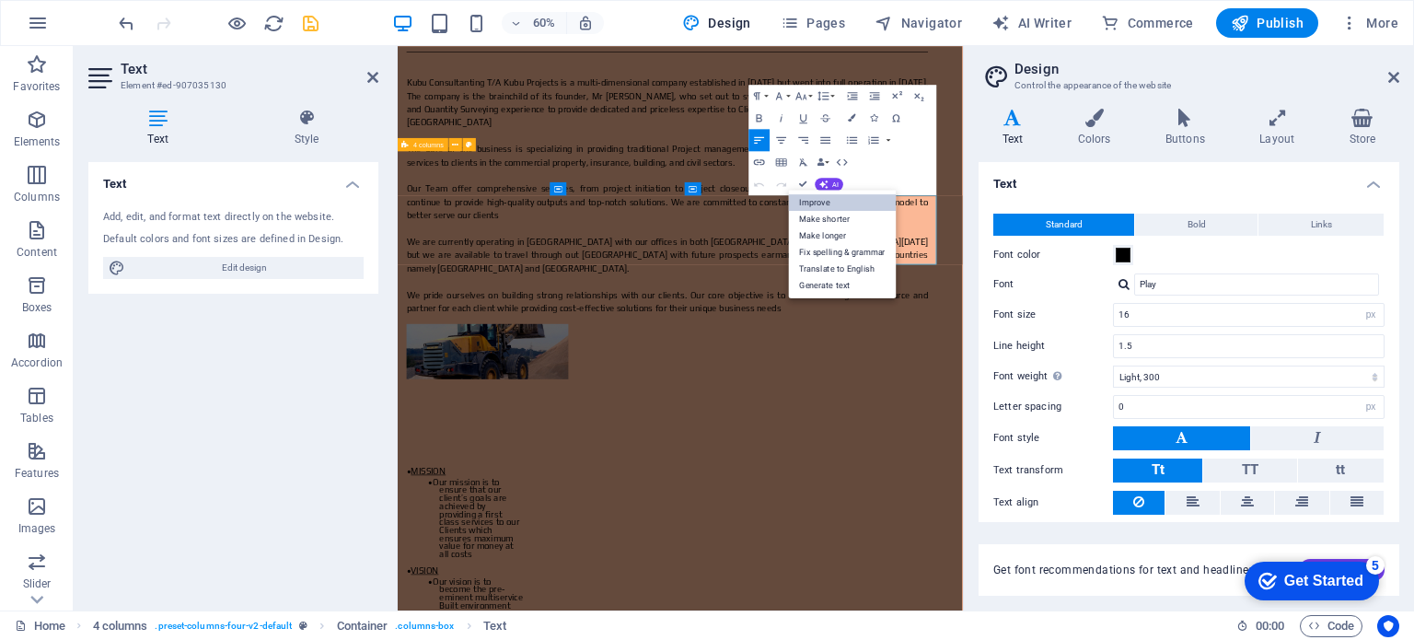
click at [818, 198] on link "Improve" at bounding box center [843, 202] width 108 height 17
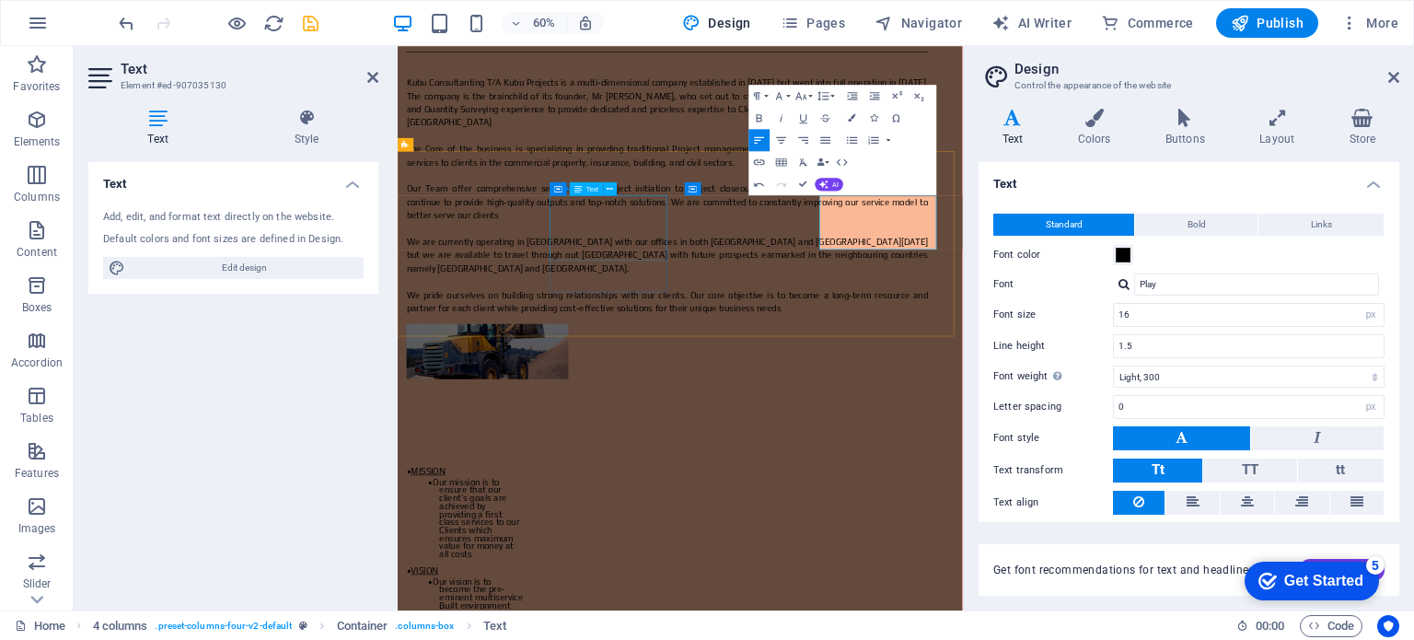
drag, startPoint x: 753, startPoint y: 362, endPoint x: 965, endPoint y: 247, distance: 241.0
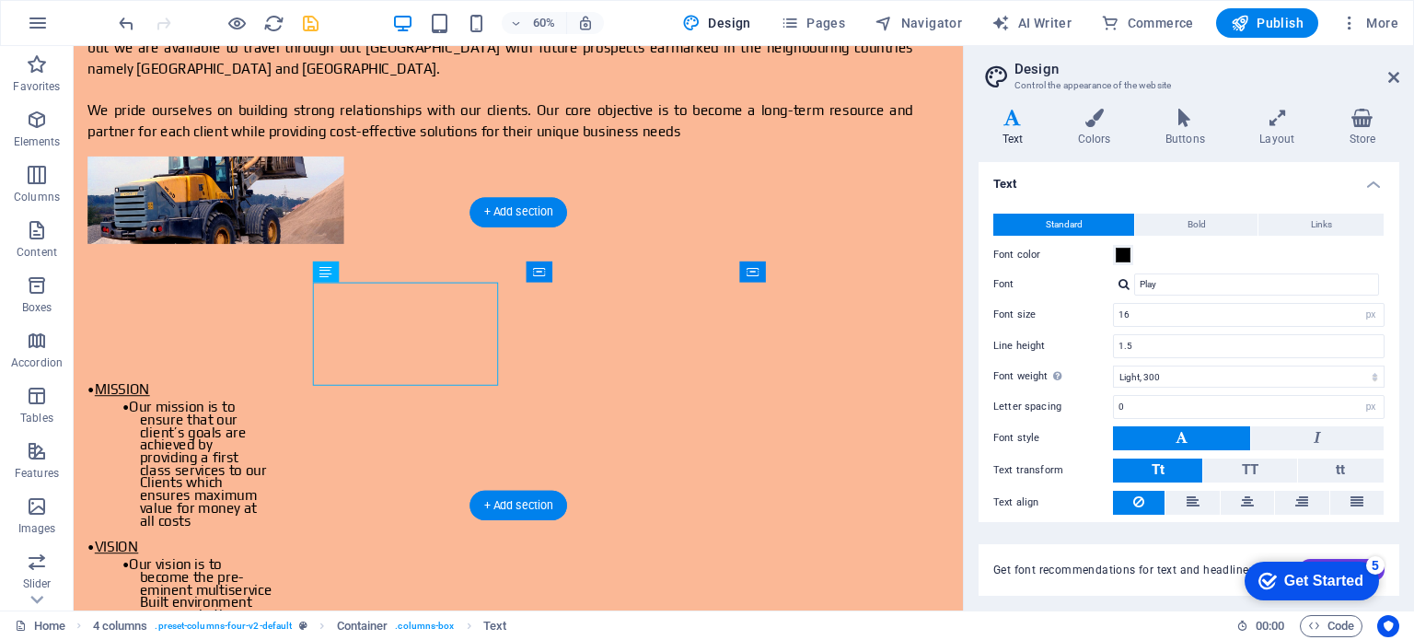
scroll to position [1271, 0]
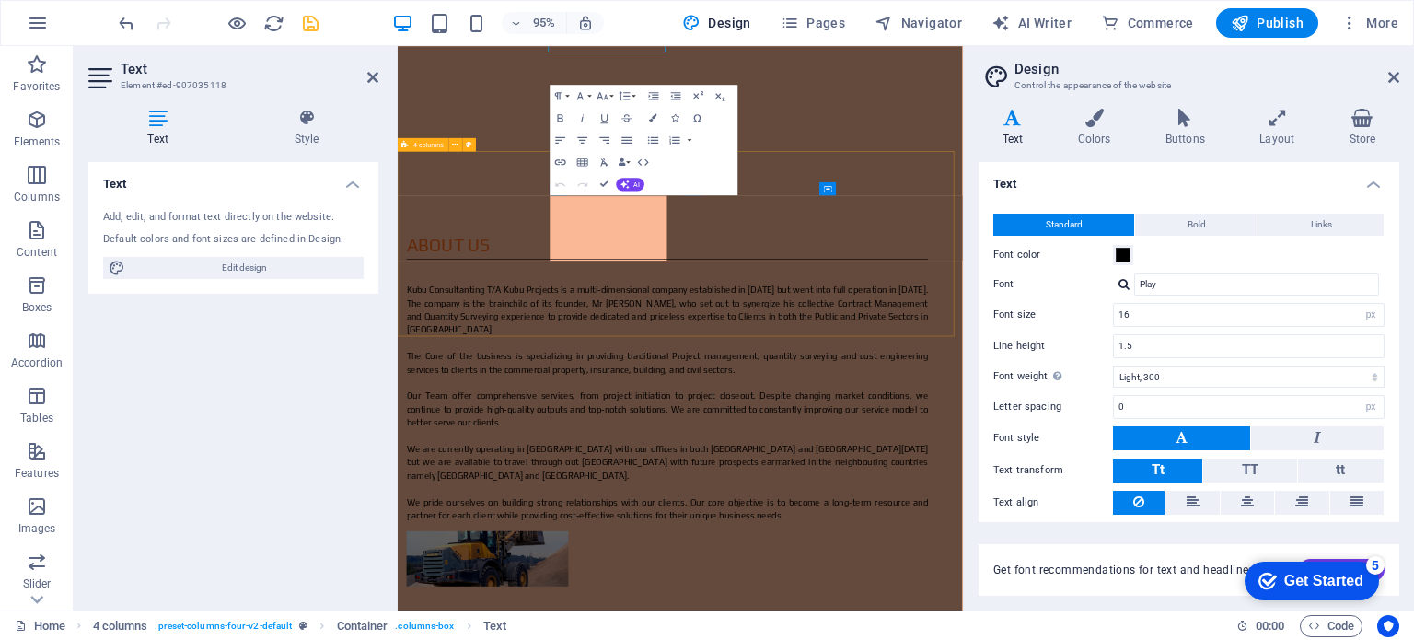
scroll to position [1617, 0]
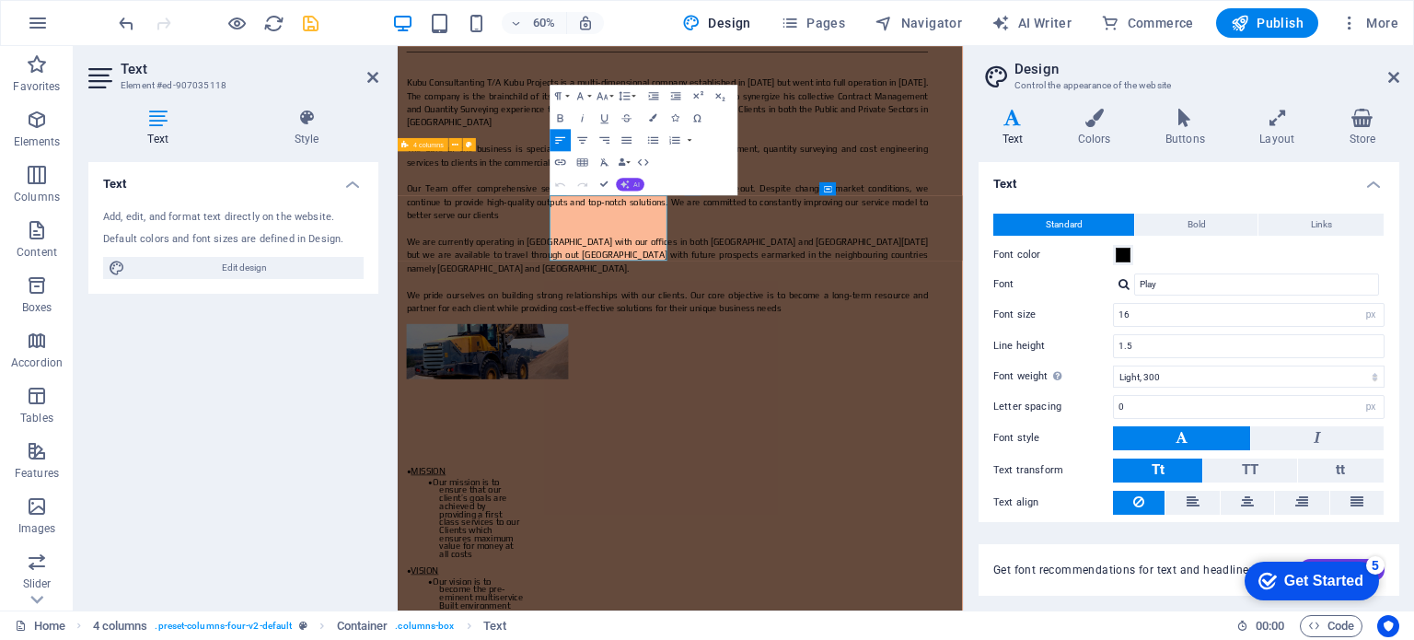
click at [626, 178] on button "AI" at bounding box center [631, 184] width 29 height 13
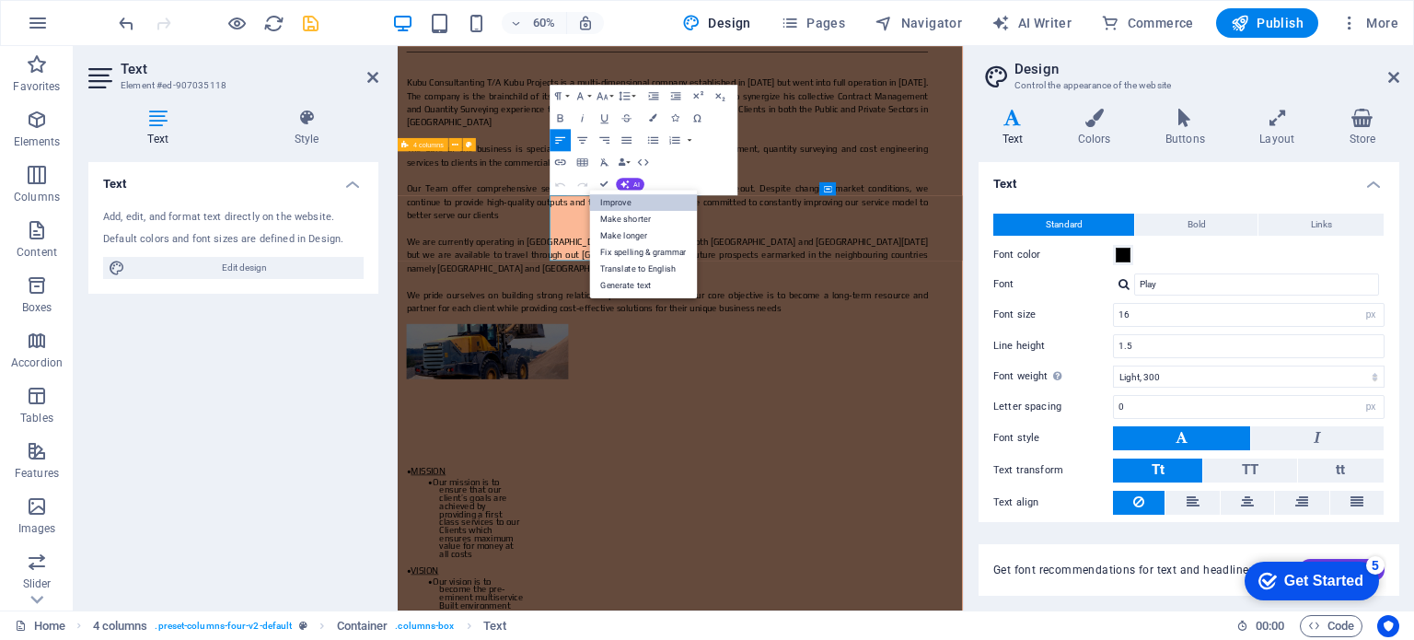
click at [656, 200] on link "Improve" at bounding box center [644, 202] width 108 height 17
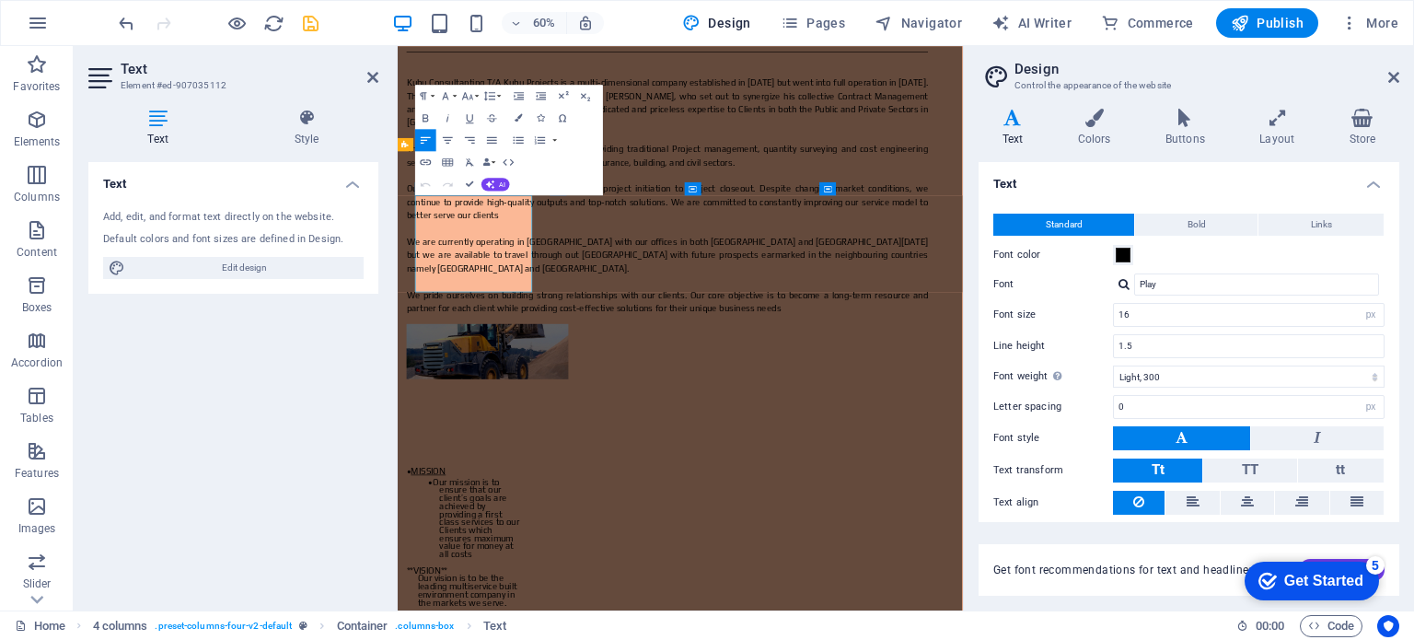
click at [491, 176] on div "Undo Redo Confirm (Ctrl+⏎) AI Improve Make shorter Make longer Fix spelling & g…" at bounding box center [462, 184] width 95 height 22
click at [497, 183] on button "AI" at bounding box center [496, 184] width 29 height 13
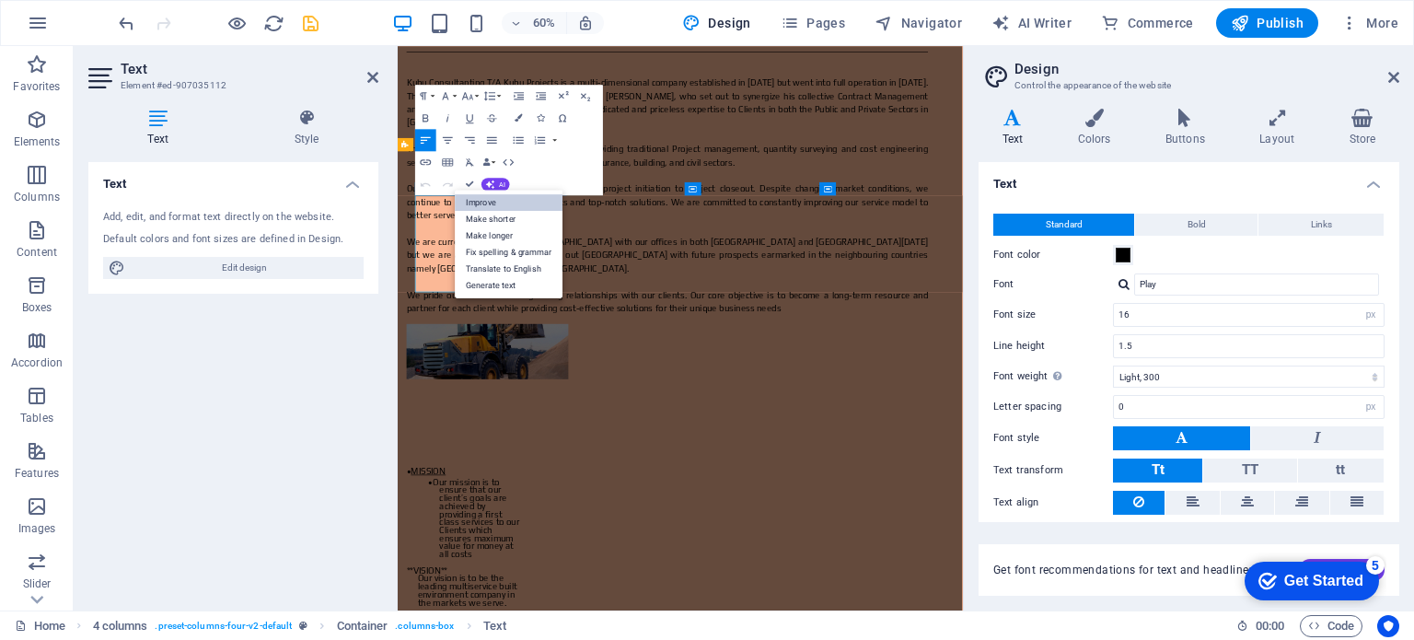
click at [508, 203] on link "Improve" at bounding box center [509, 202] width 108 height 17
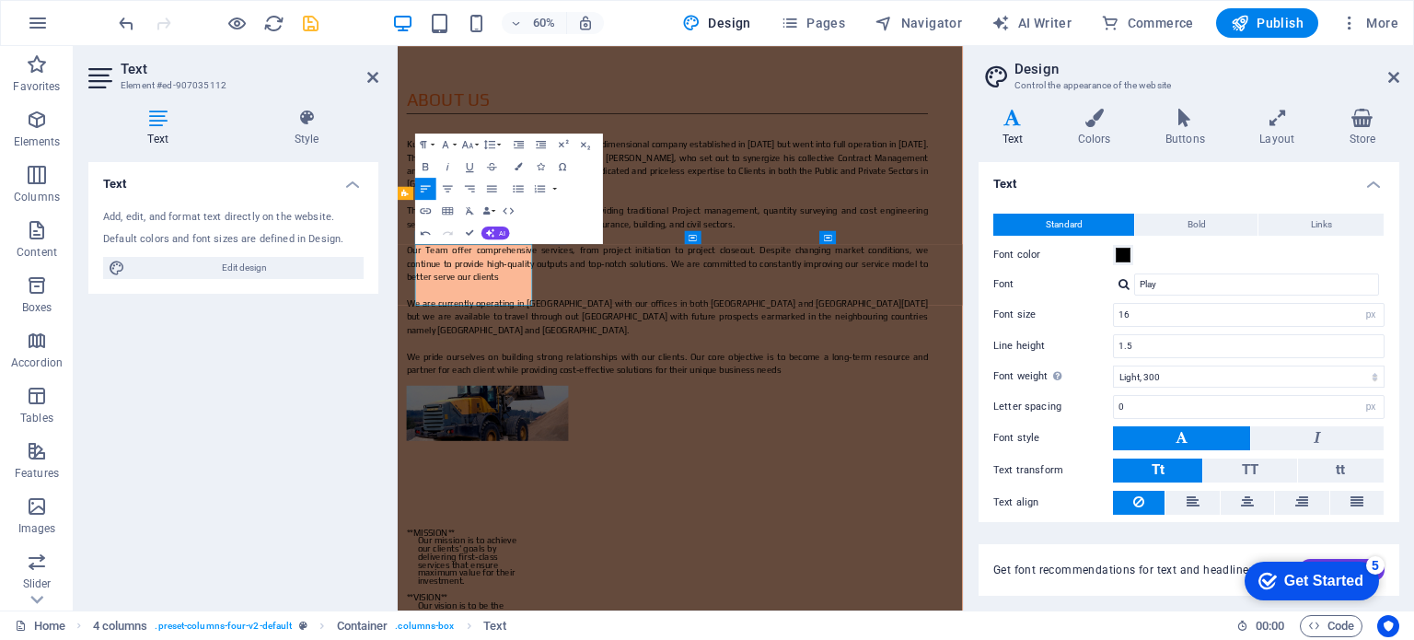
scroll to position [1495, 0]
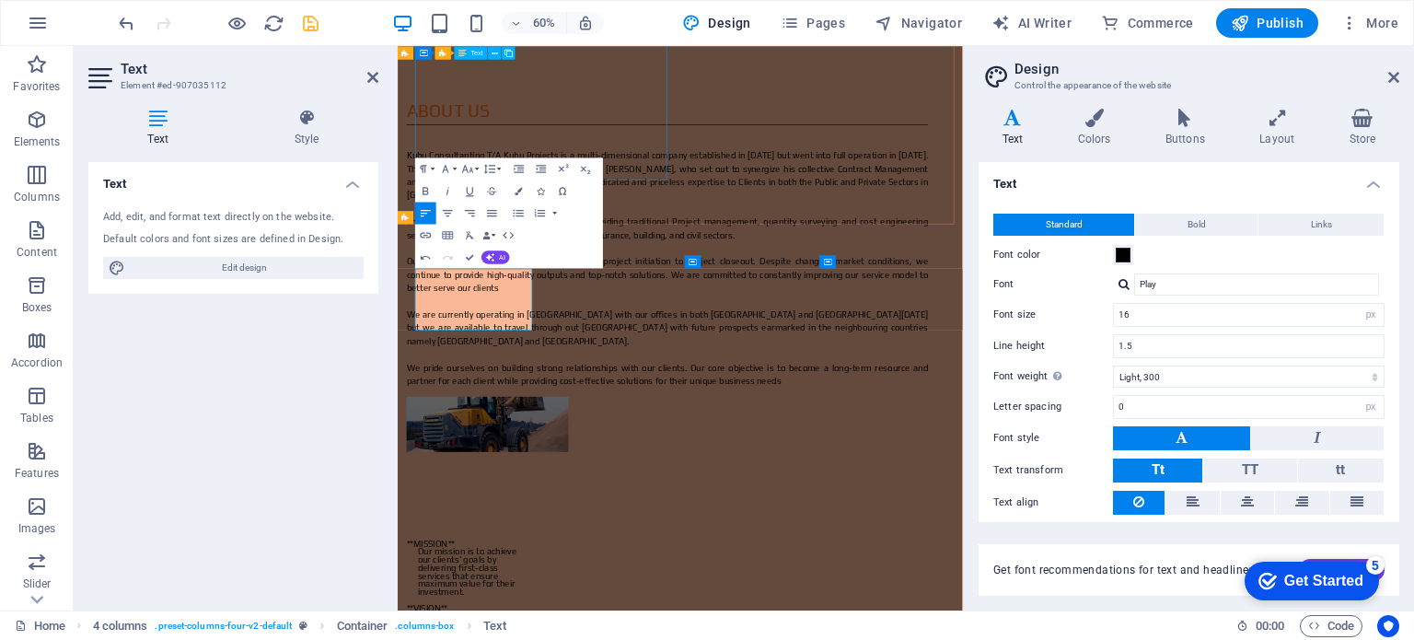
click at [627, 217] on div "Kubu Consultanting T/A Kubu Projects is a multi-dimensional company established…" at bounding box center [846, 416] width 869 height 398
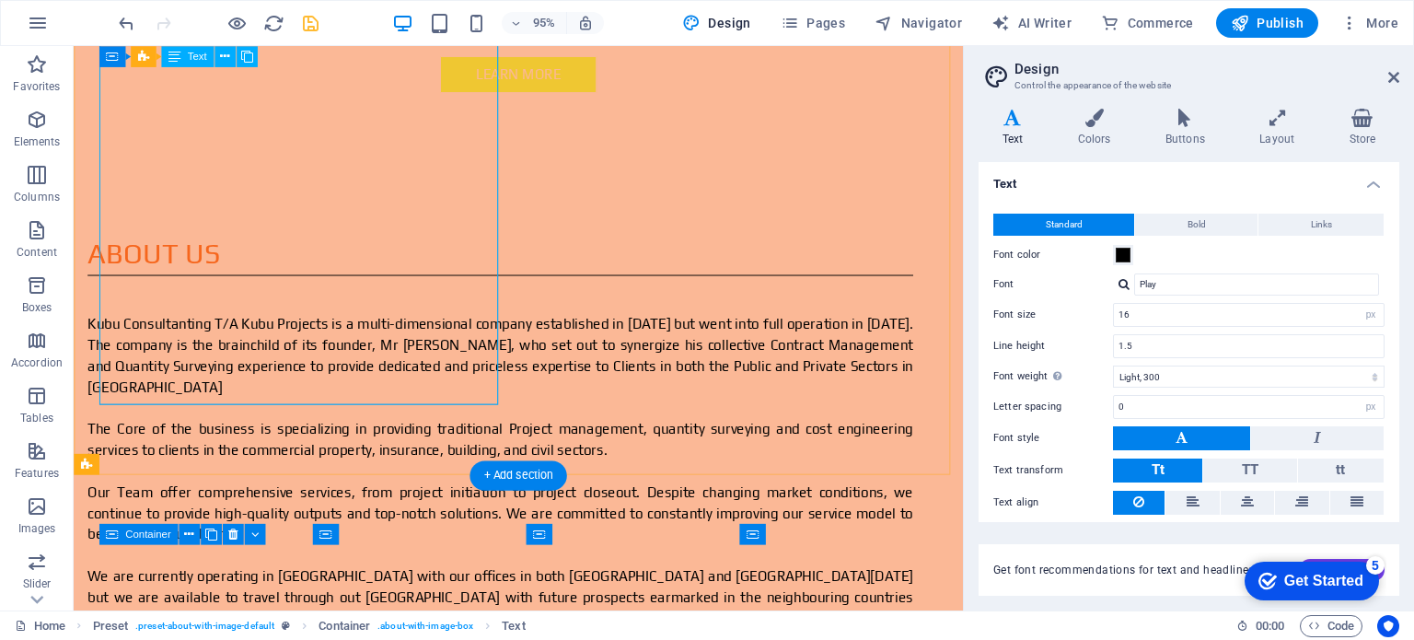
scroll to position [994, 0]
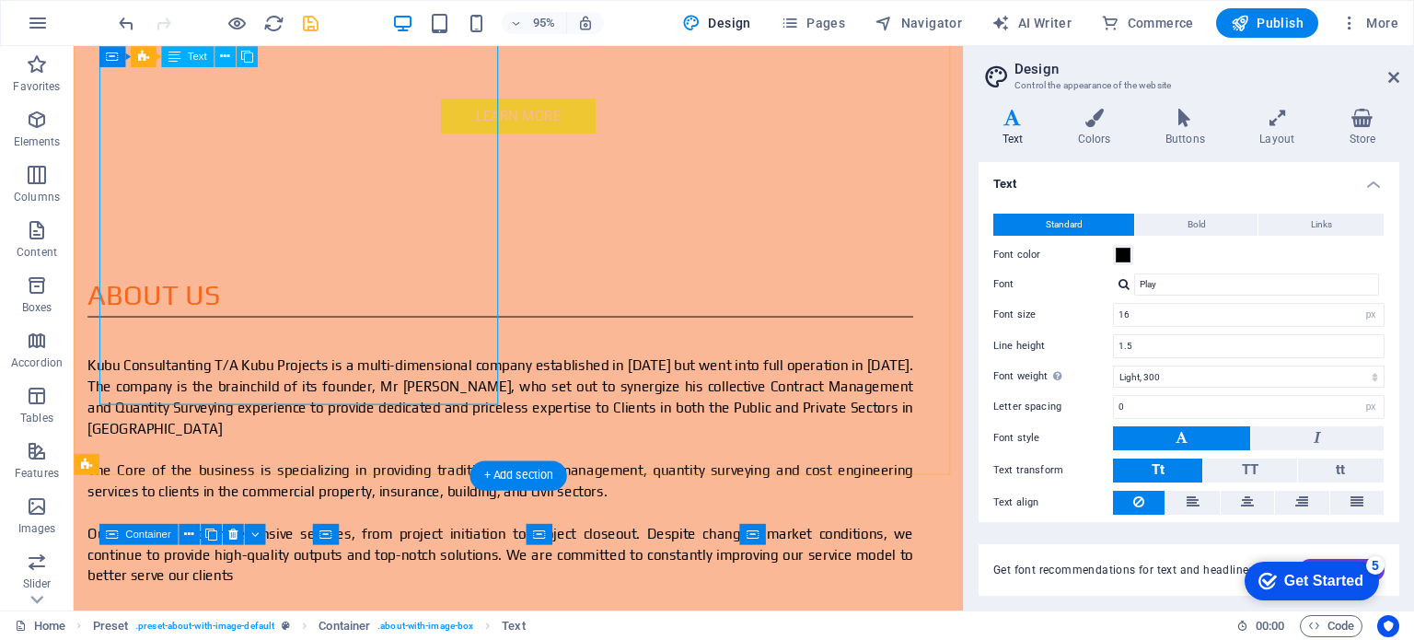
click at [358, 372] on div "Kubu Consultanting T/A Kubu Projects is a multi-dimensional company established…" at bounding box center [522, 571] width 869 height 398
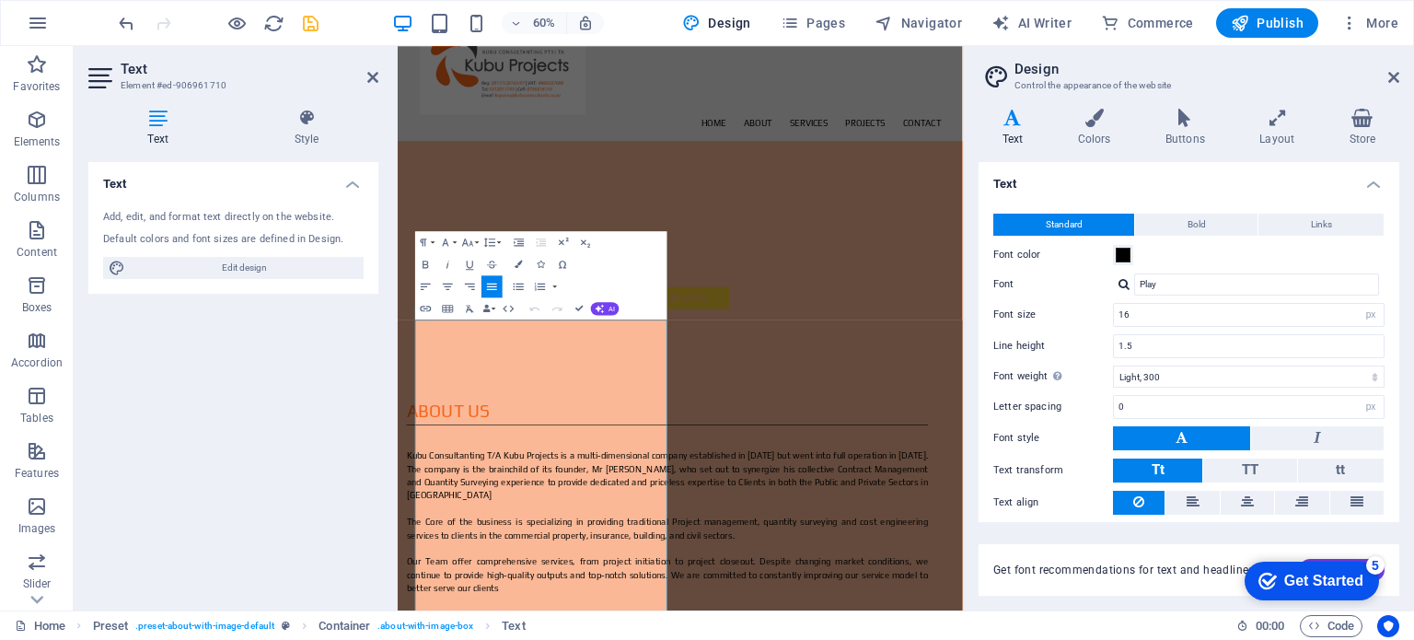
scroll to position [622, 0]
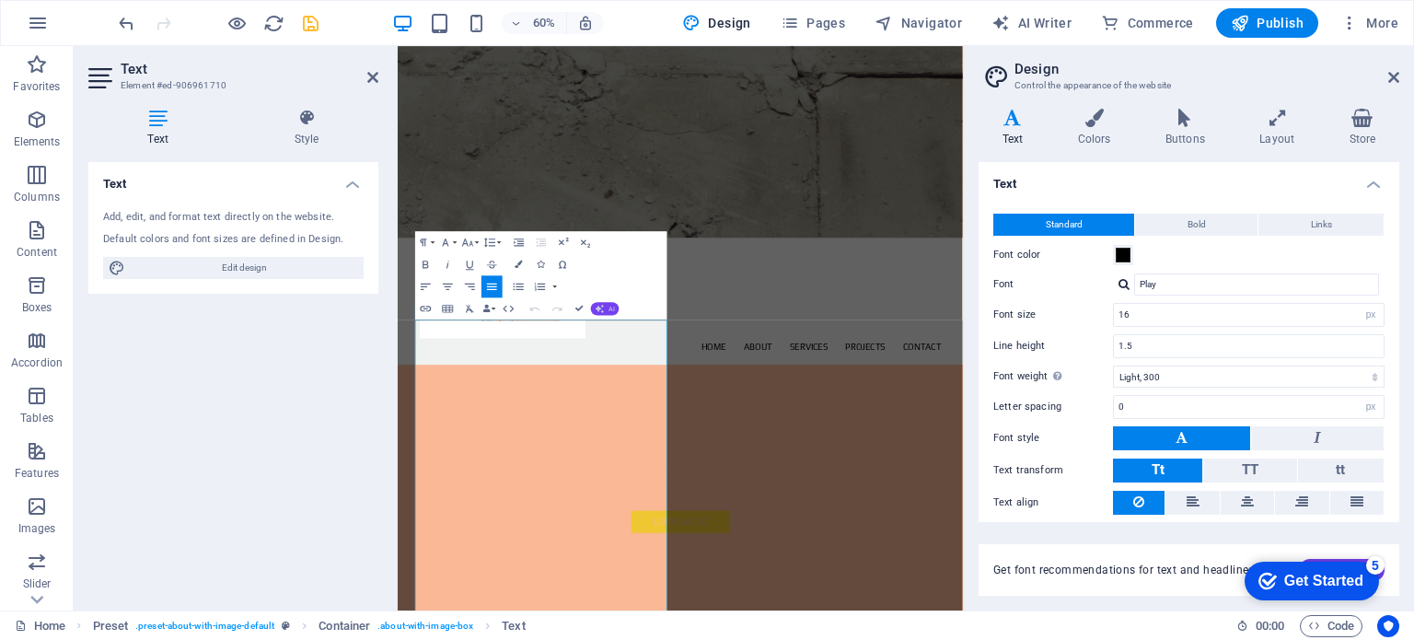
click at [609, 306] on span "AI" at bounding box center [612, 309] width 6 height 6
click at [574, 328] on link "Improve" at bounding box center [575, 327] width 108 height 17
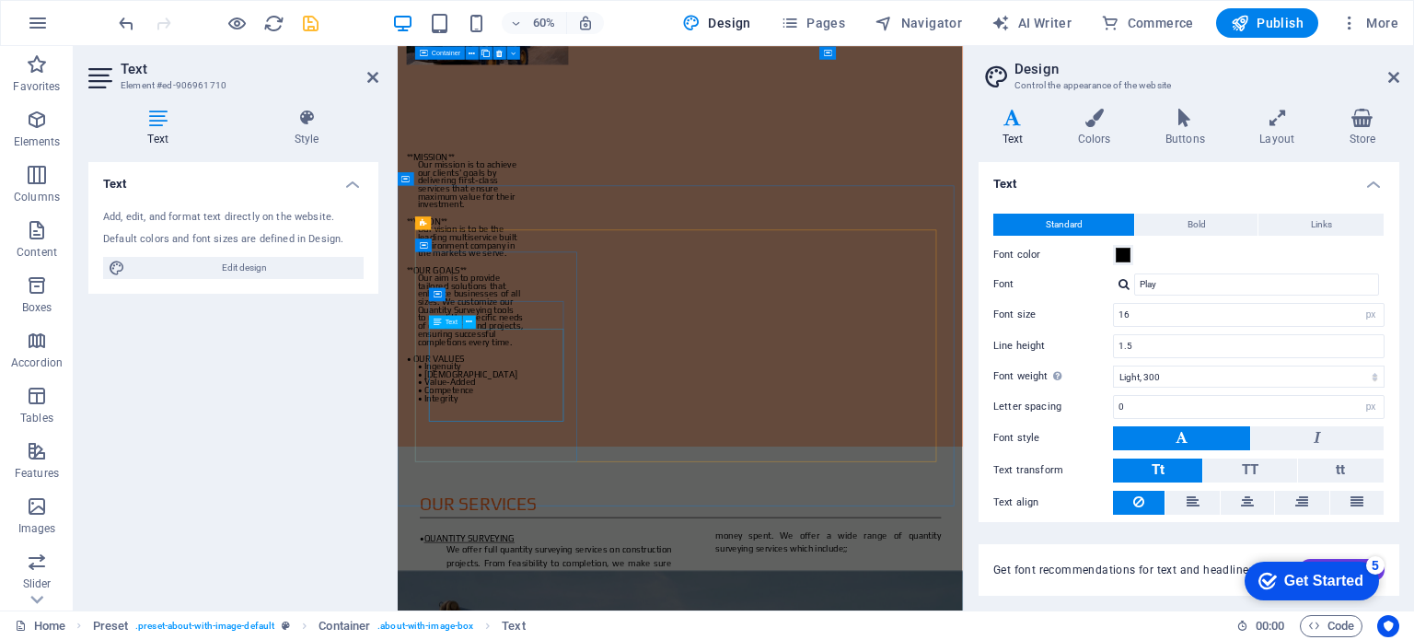
scroll to position [2151, 0]
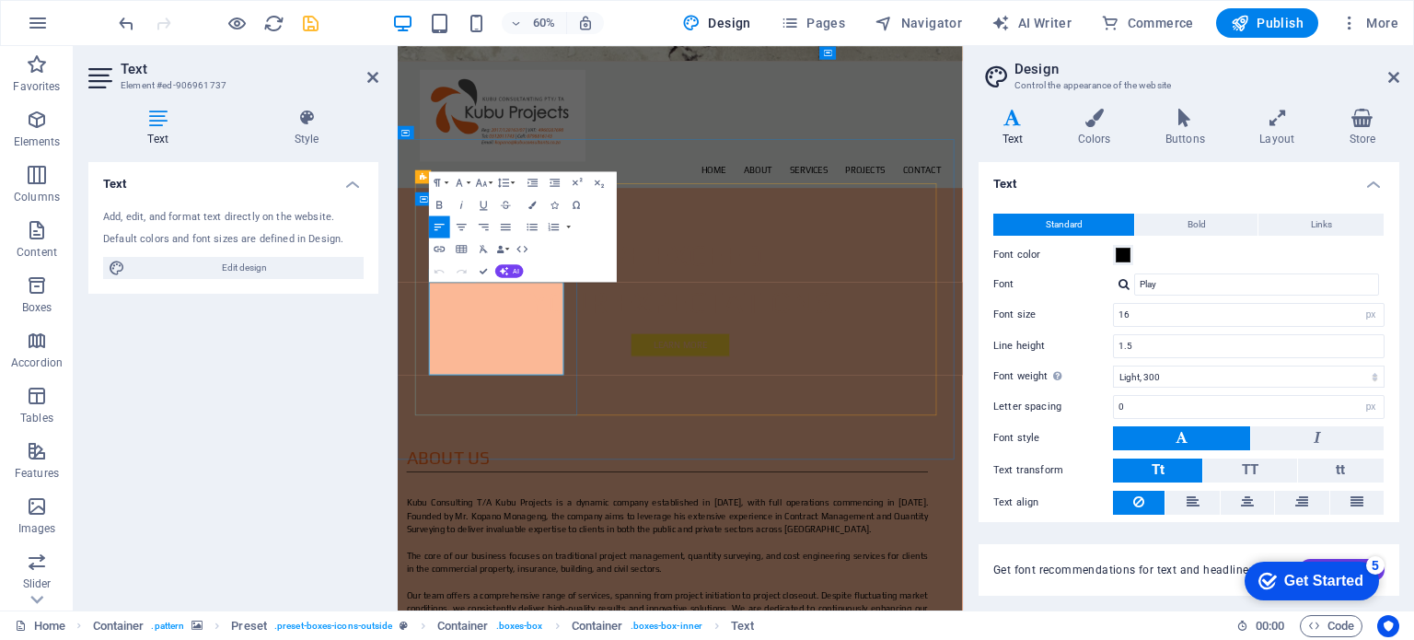
scroll to position [2228, 0]
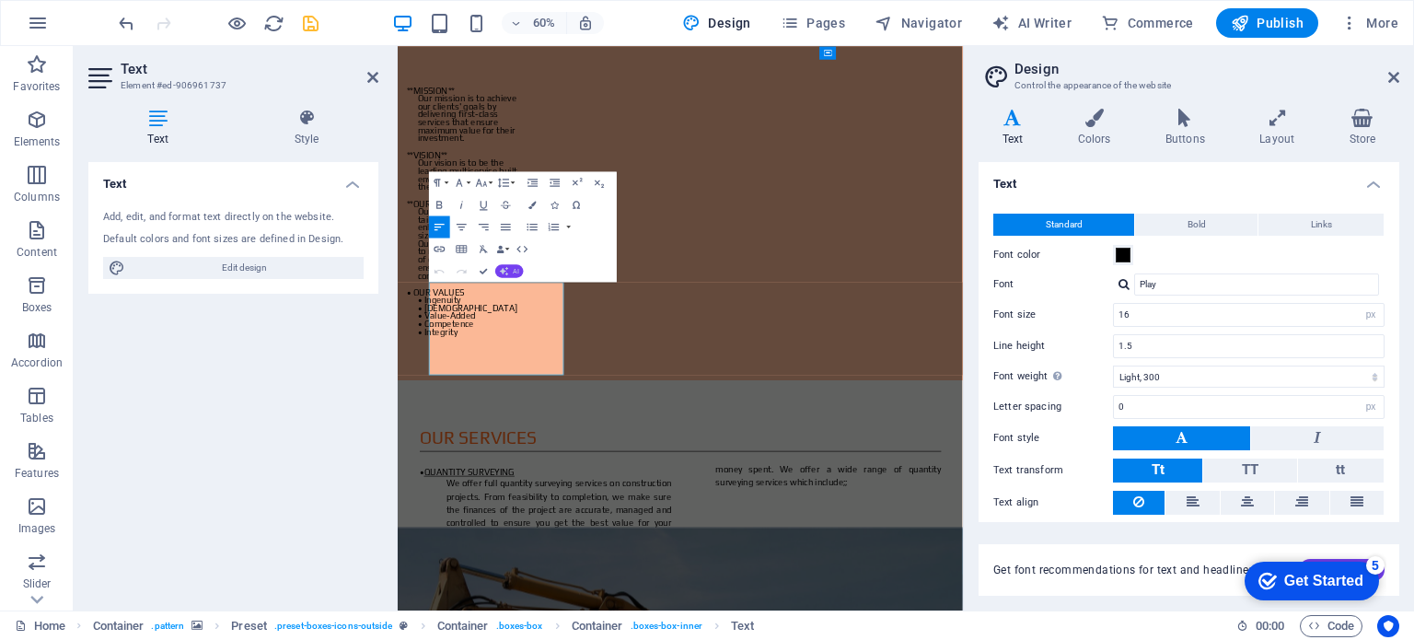
click at [508, 265] on button "AI" at bounding box center [509, 270] width 29 height 13
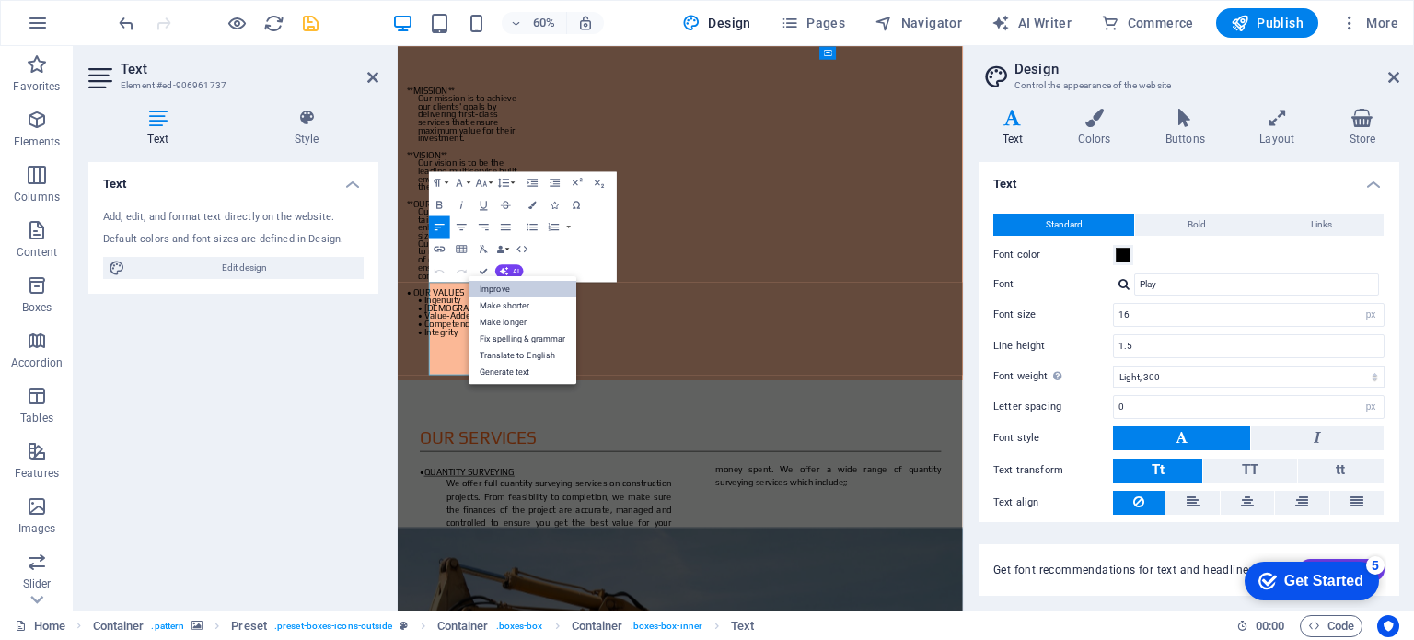
click at [530, 294] on link "Improve" at bounding box center [523, 289] width 108 height 17
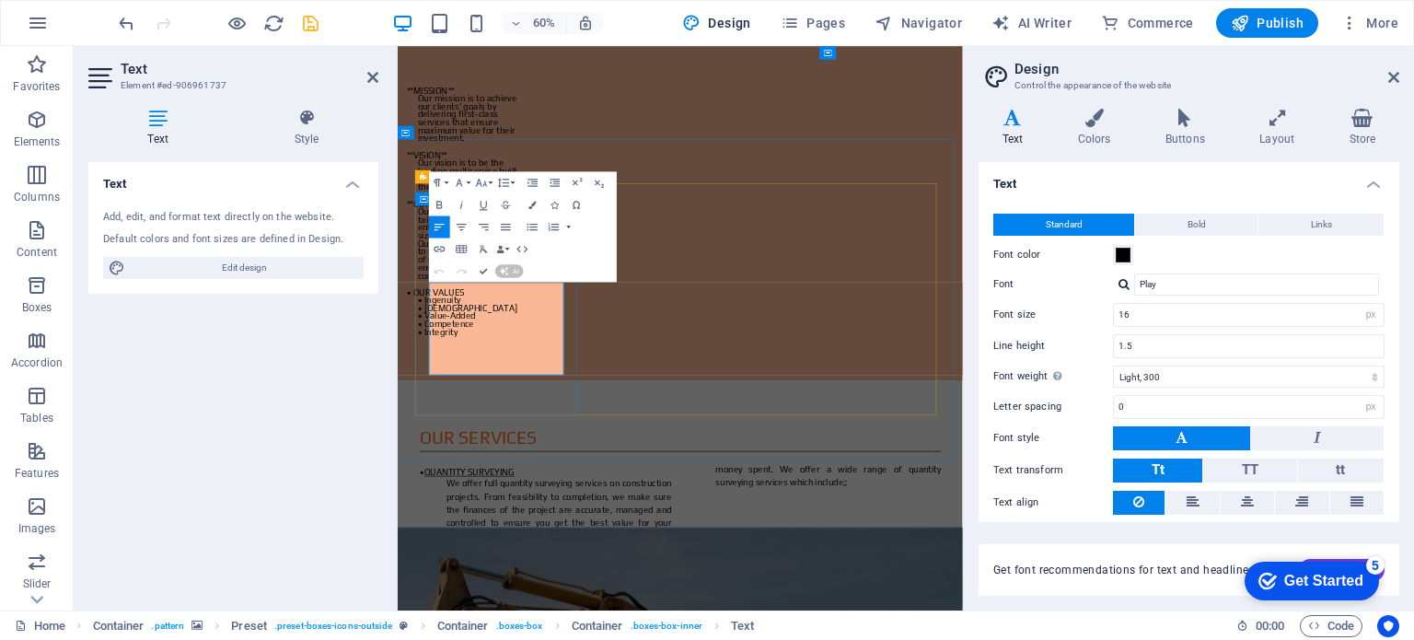
scroll to position [2184, 0]
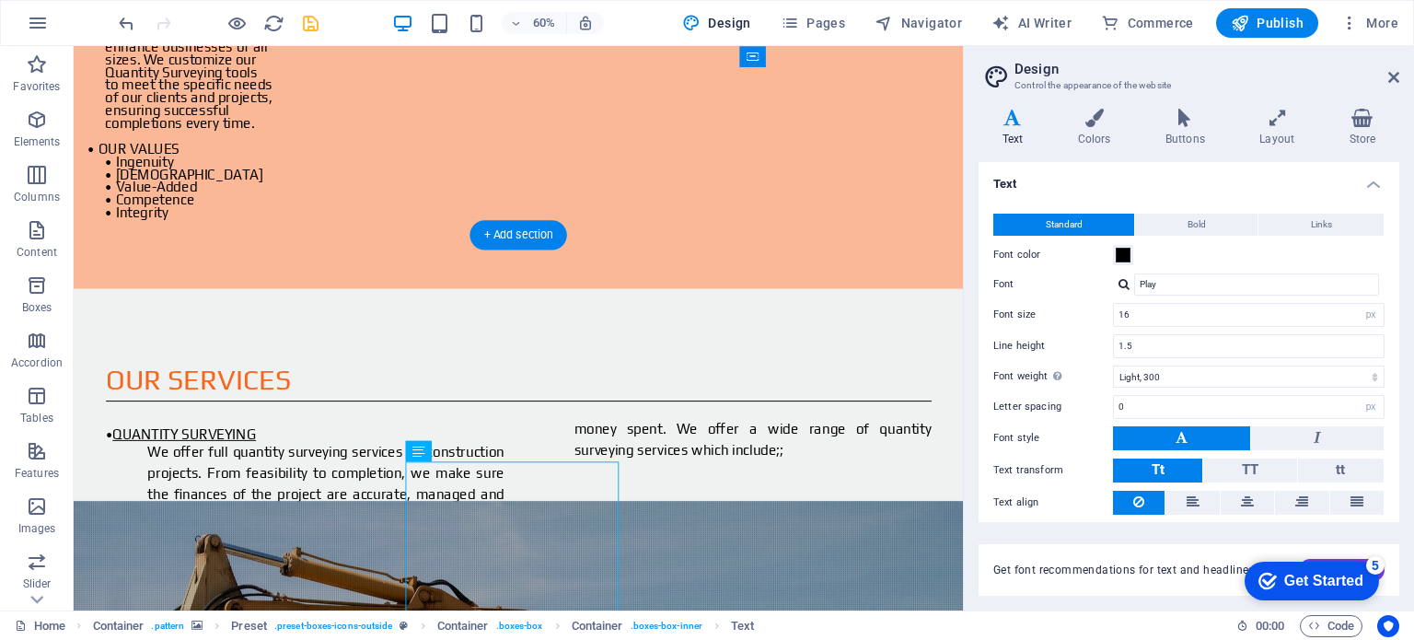
scroll to position [1837, 0]
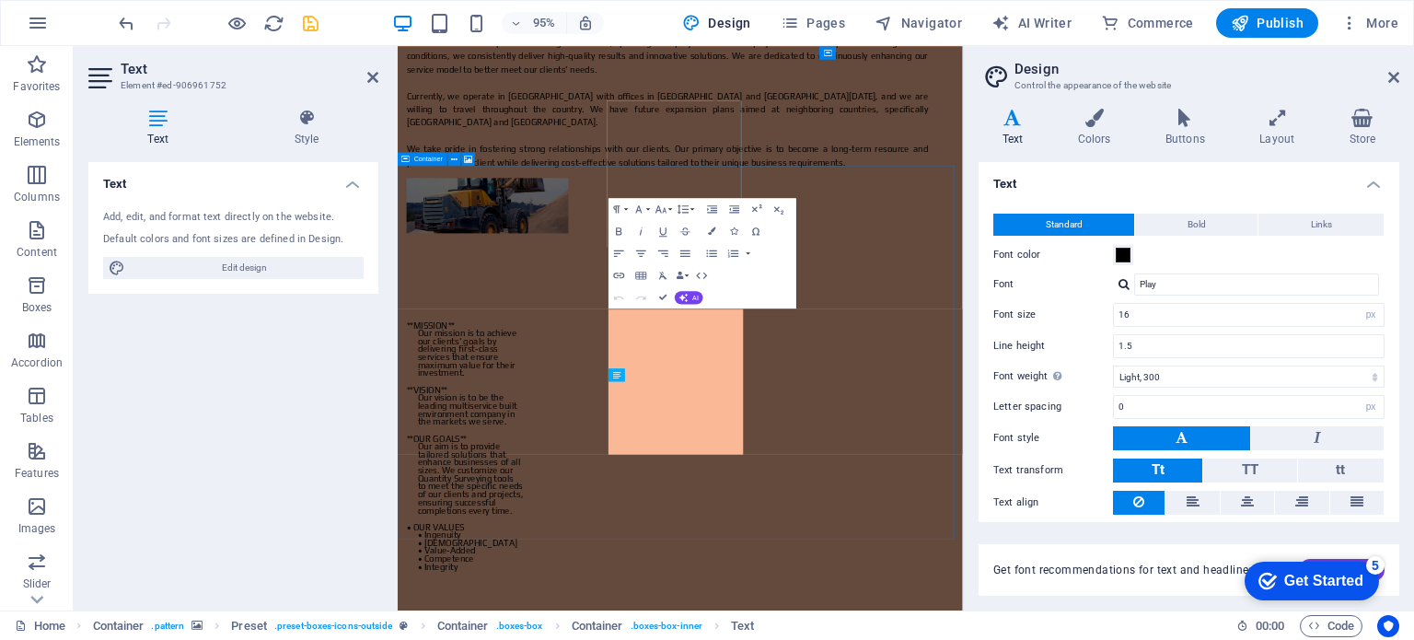
scroll to position [2184, 0]
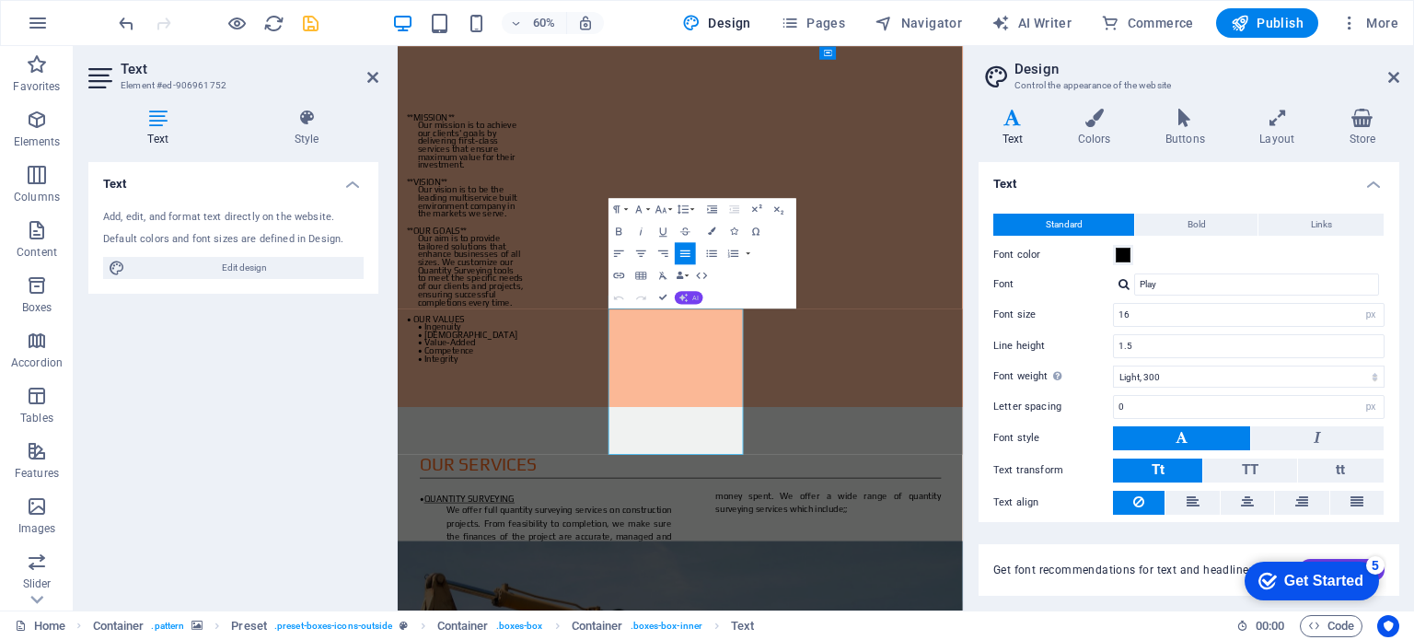
click at [688, 293] on icon "button" at bounding box center [684, 297] width 9 height 9
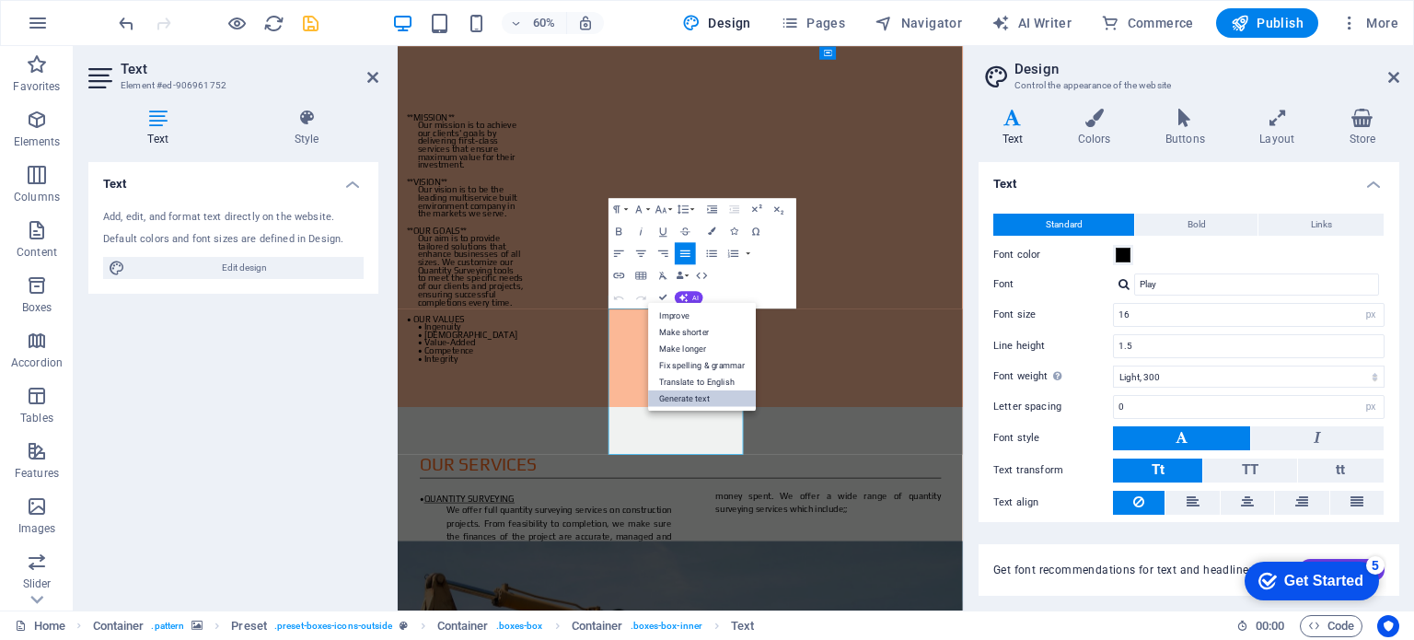
click at [690, 390] on link "Generate text" at bounding box center [702, 397] width 108 height 17
select select "English"
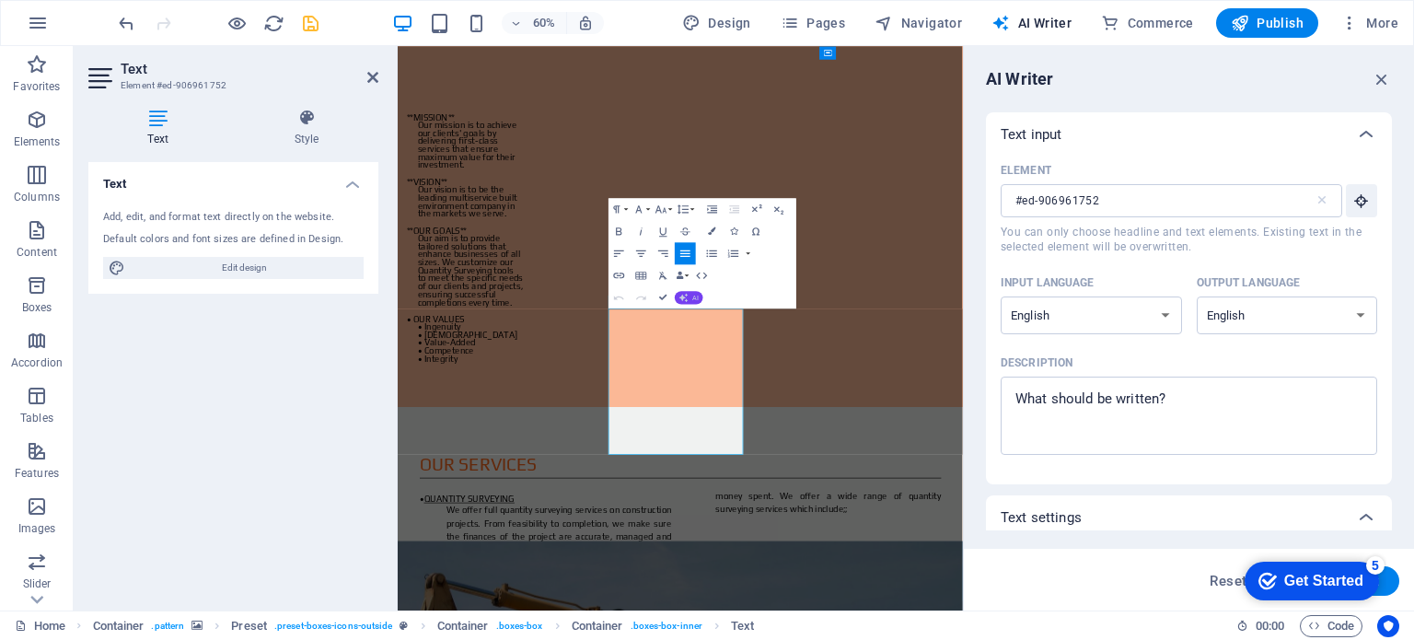
click at [691, 297] on button "AI" at bounding box center [689, 297] width 29 height 13
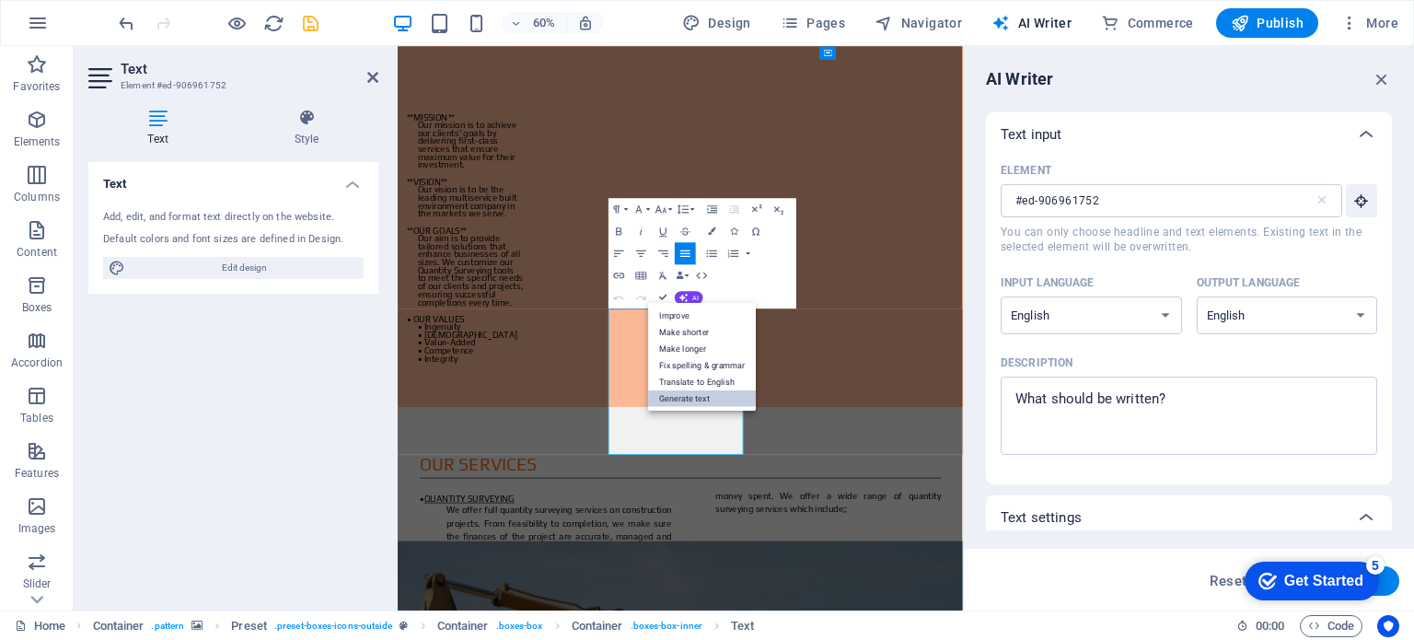
click at [678, 395] on link "Generate text" at bounding box center [702, 397] width 108 height 17
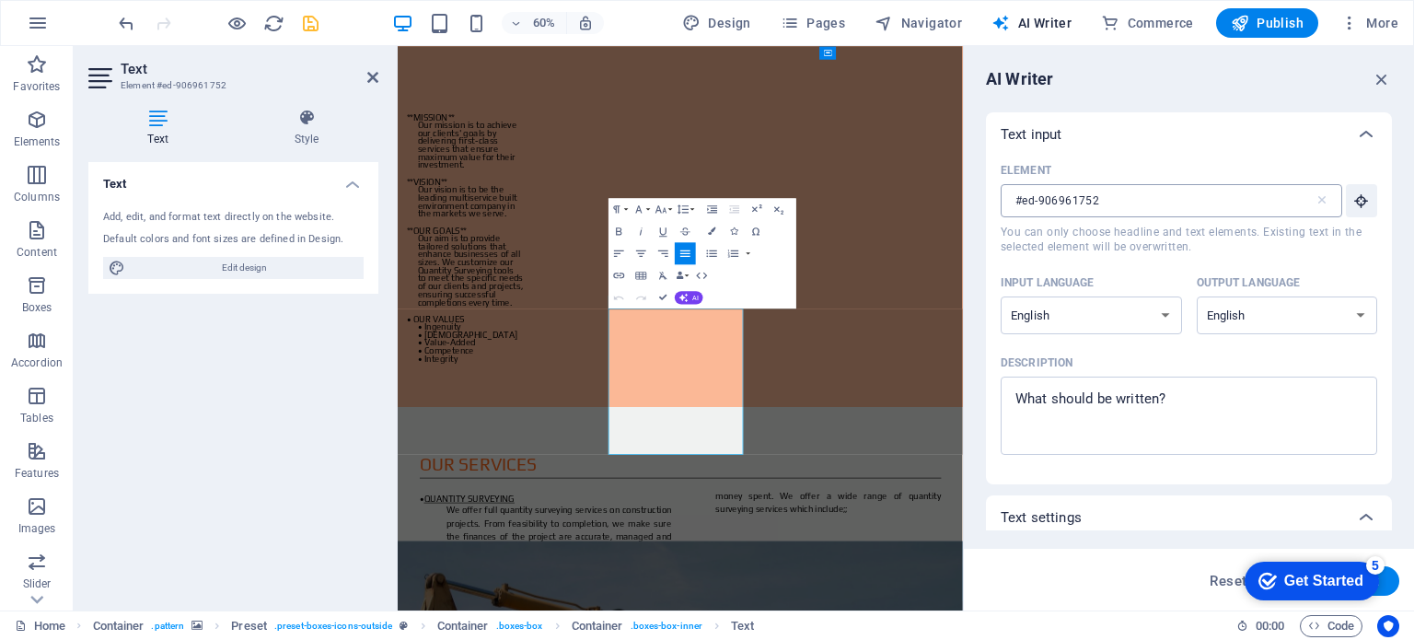
click at [1070, 202] on input "#ed-906961752" at bounding box center [1158, 200] width 314 height 33
type textarea "x"
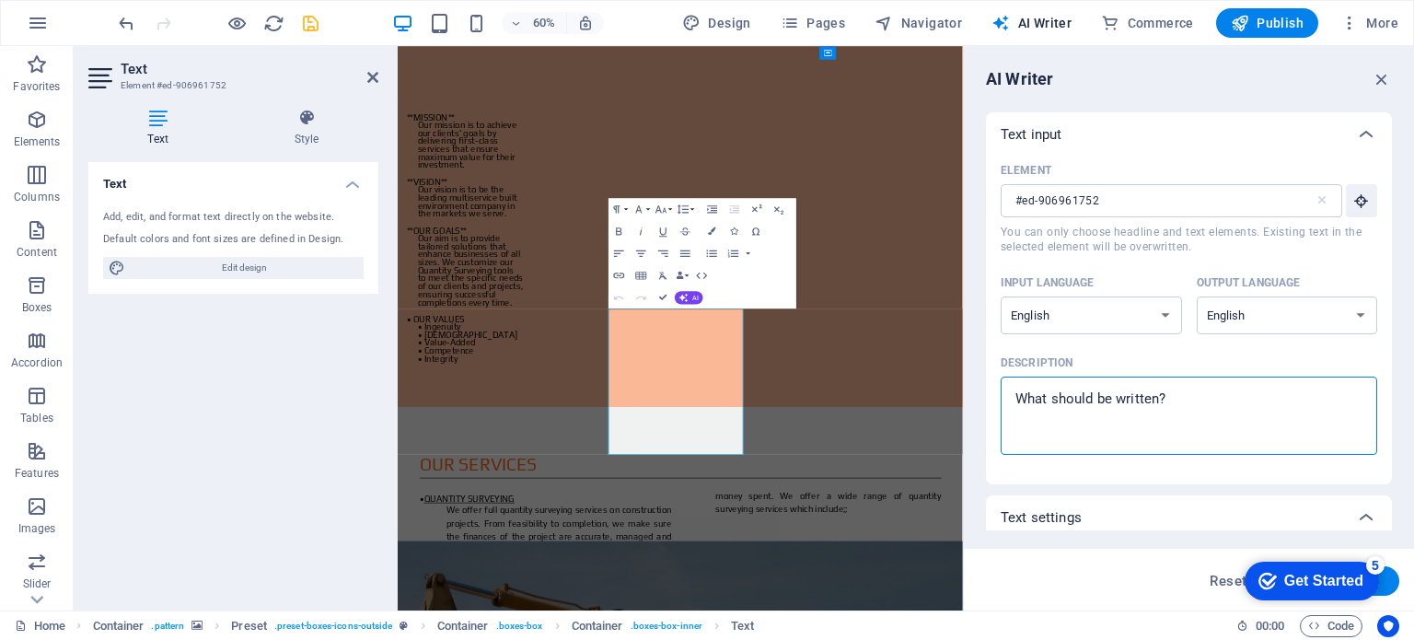
click at [1176, 399] on textarea "Description x ​" at bounding box center [1189, 416] width 358 height 60
type textarea "C"
type textarea "x"
type textarea "Co"
type textarea "x"
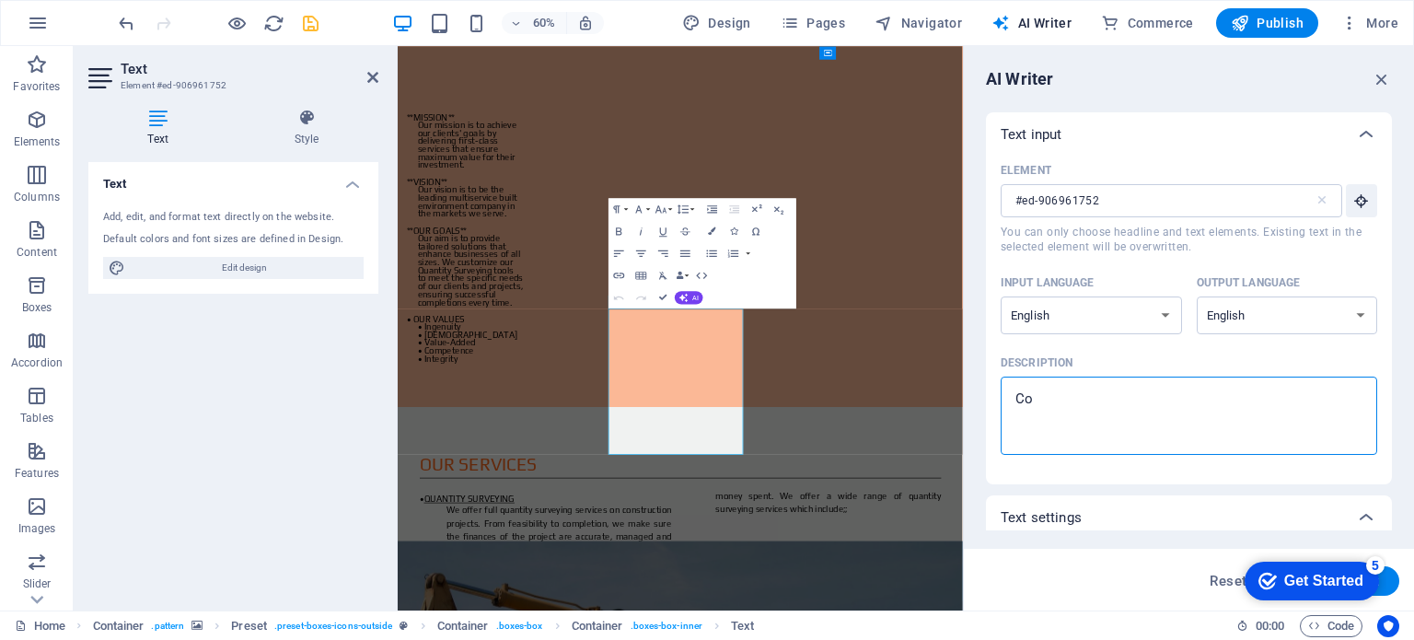
type textarea "C"
type textarea "x"
type textarea "C"
type textarea "x"
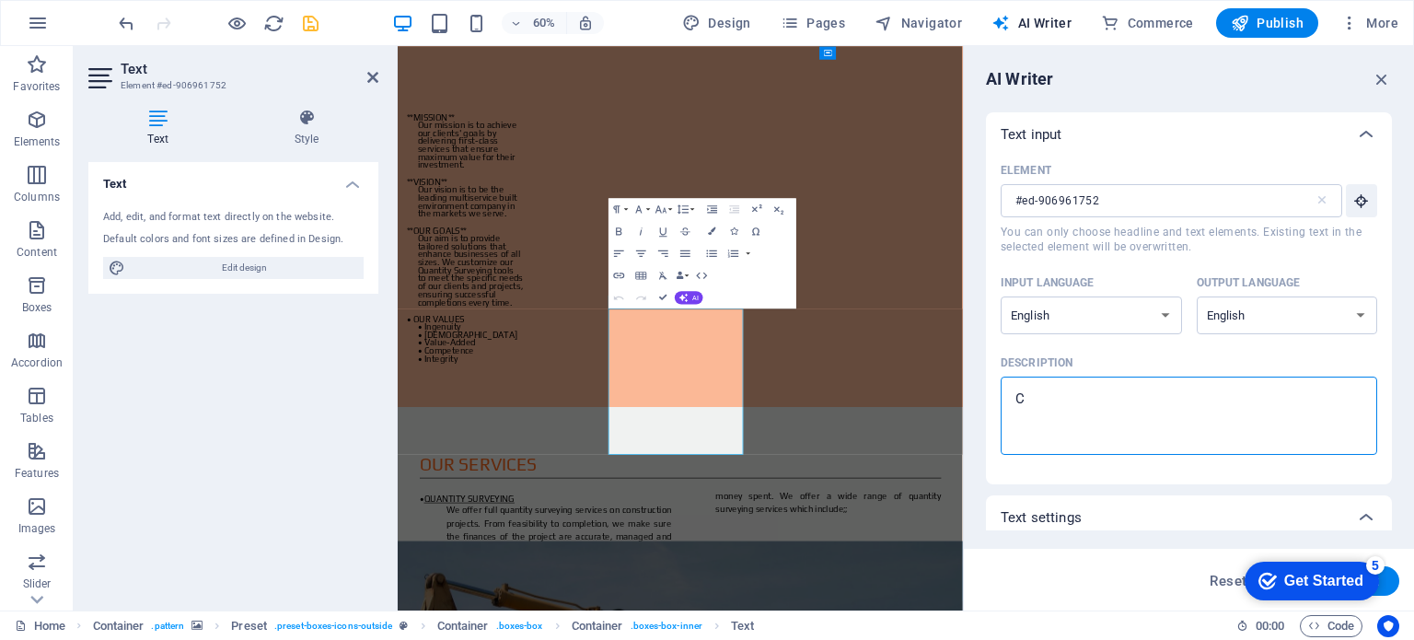
type textarea "Co"
type textarea "x"
type textarea "Con"
type textarea "x"
type textarea "Cons"
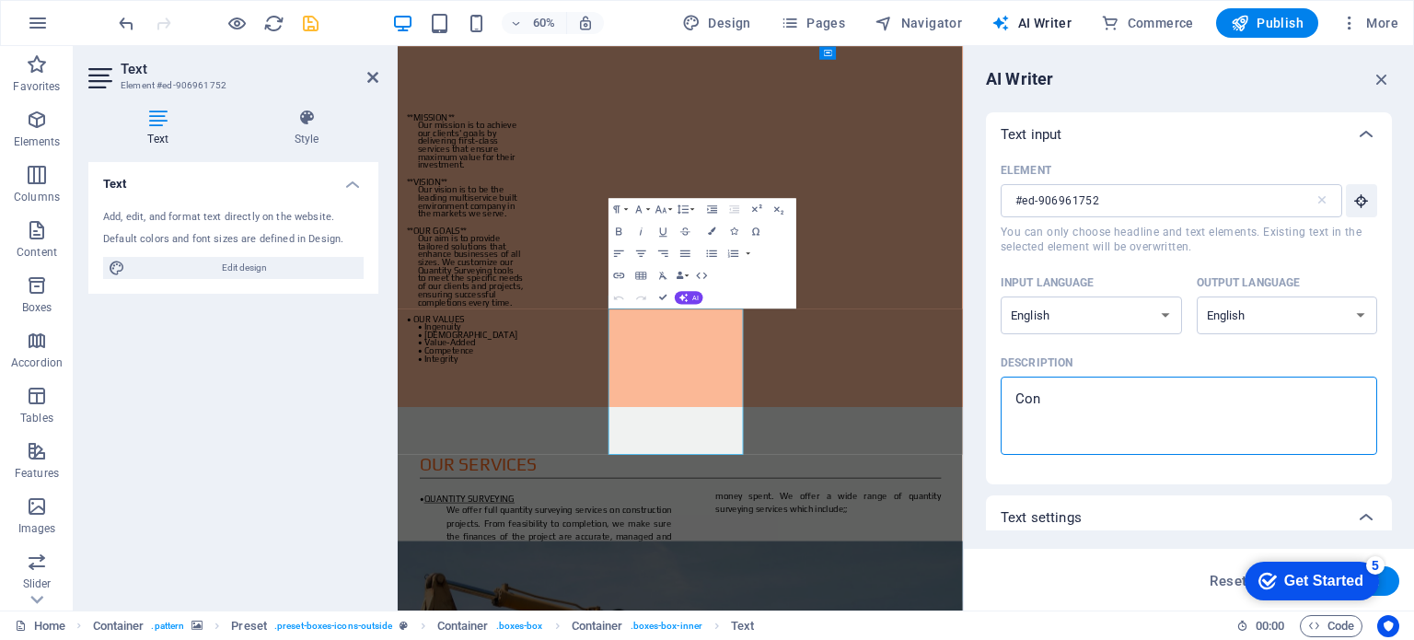
type textarea "x"
type textarea "Const"
type textarea "x"
type textarea "Constr"
type textarea "x"
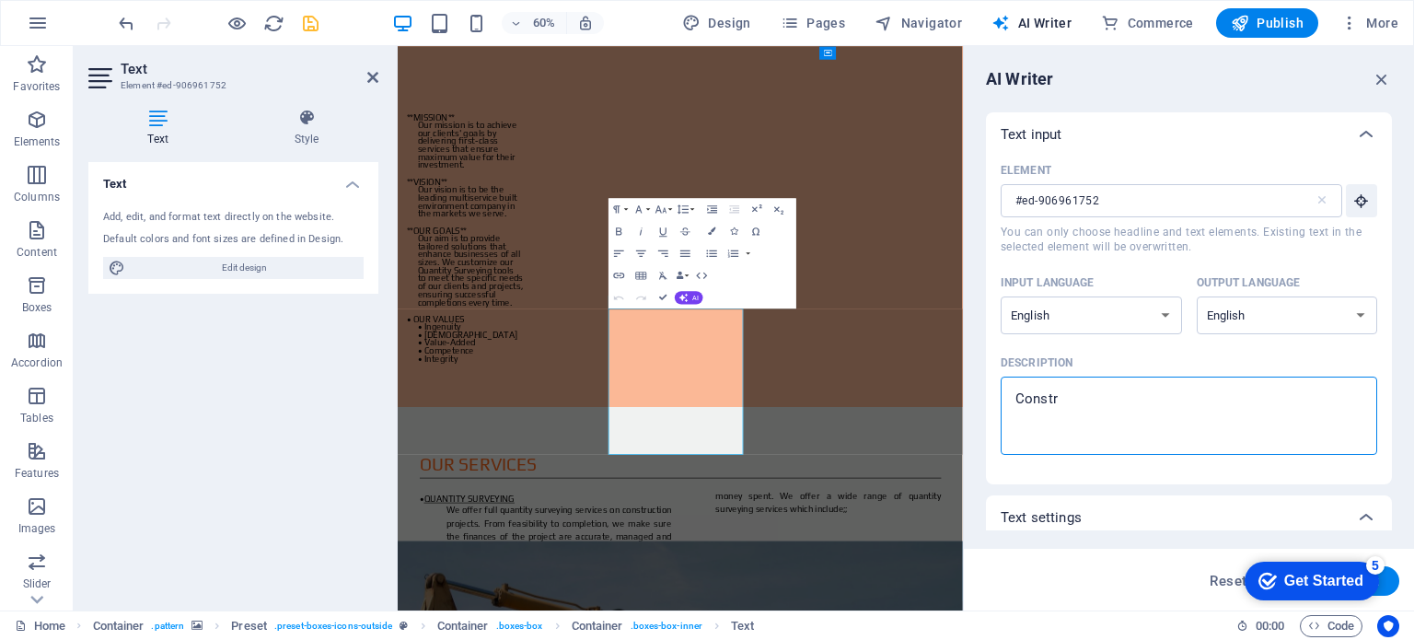
type textarea "Constru"
type textarea "x"
type textarea "Construc"
type textarea "x"
type textarea "Construct"
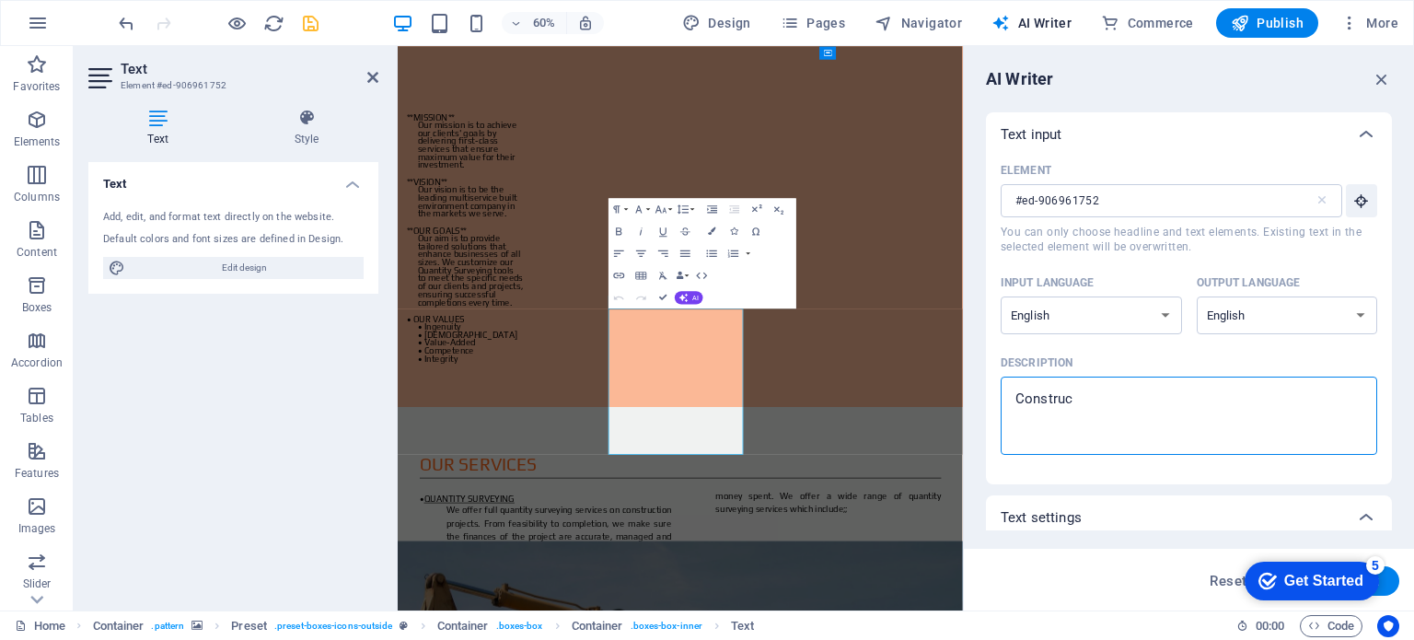
type textarea "x"
type textarea "Constructi"
type textarea "x"
type textarea "Constructio"
type textarea "x"
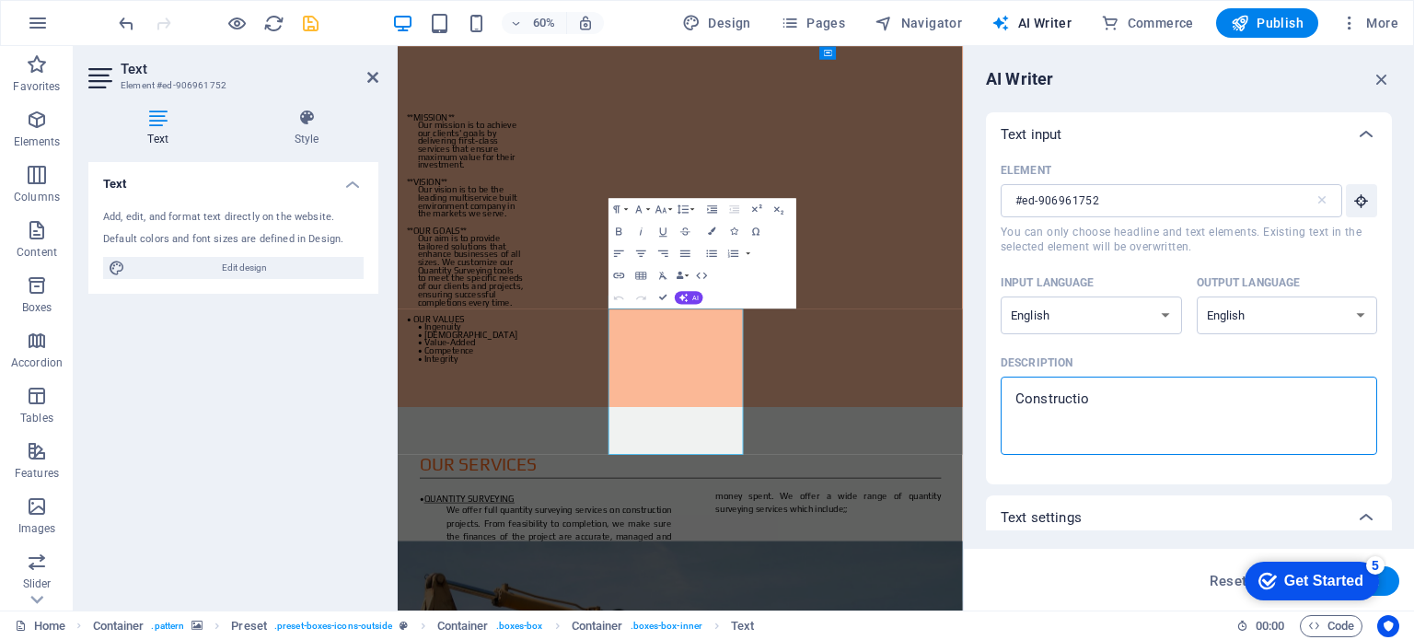
type textarea "Construction"
type textarea "x"
type textarea "Constructions"
type textarea "x"
type textarea "Construction"
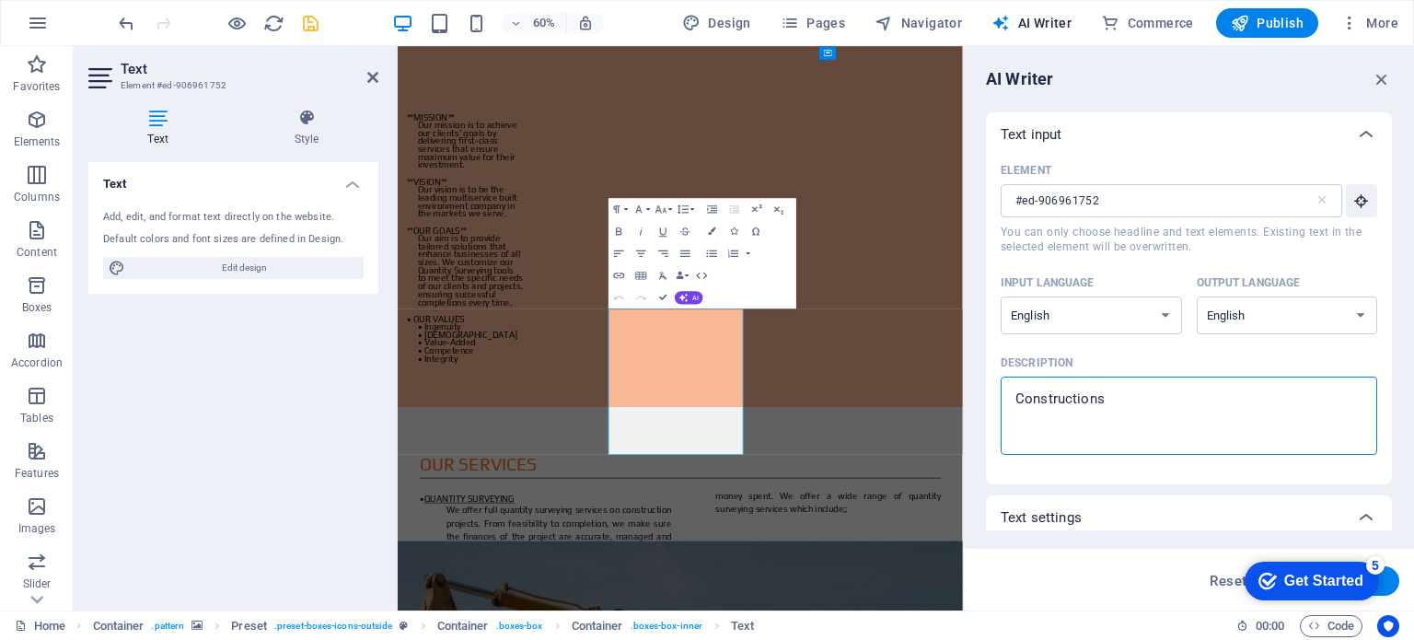
type textarea "x"
type textarea "Construction"
click at [689, 300] on button "AI" at bounding box center [689, 297] width 29 height 13
type textarea "x"
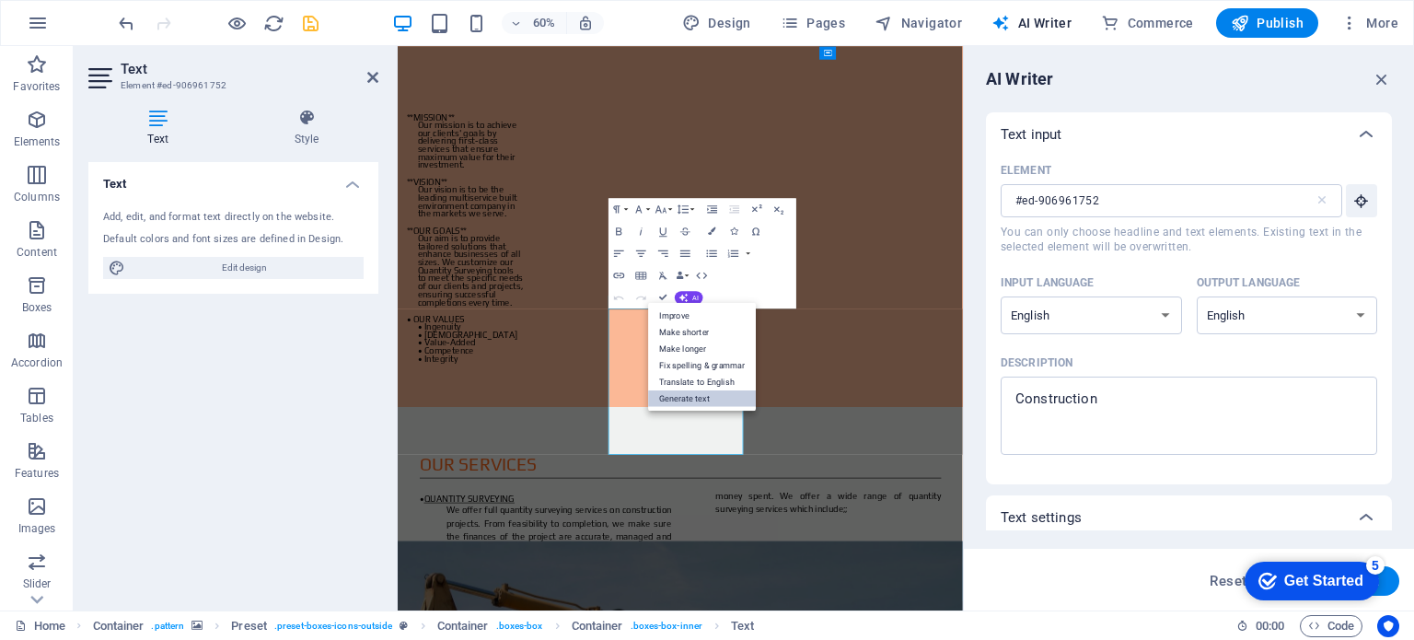
click at [692, 397] on link "Generate text" at bounding box center [702, 397] width 108 height 17
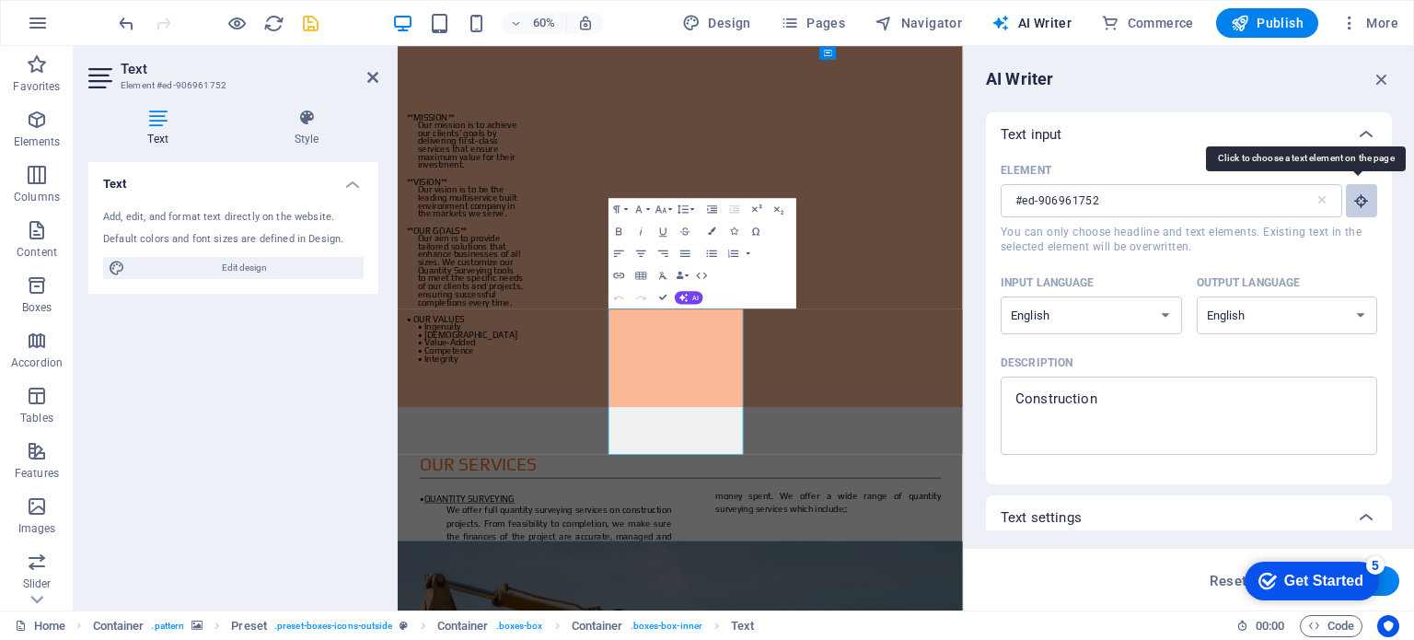
click at [1362, 205] on icon "button" at bounding box center [1362, 200] width 17 height 17
click at [1120, 200] on input "#ed-906961752" at bounding box center [1158, 200] width 314 height 33
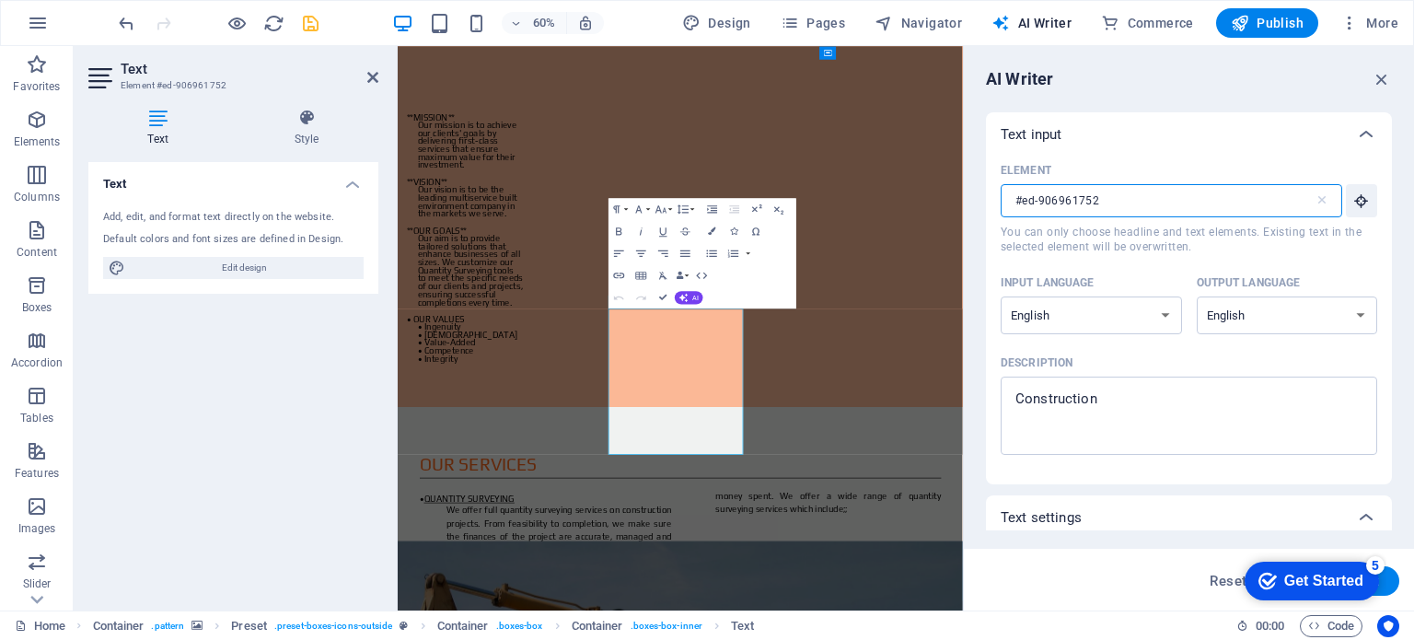
drag, startPoint x: 1042, startPoint y: 200, endPoint x: 964, endPoint y: 191, distance: 78.8
click at [964, 191] on aside "AI Writer Text input Element #ed-906961752 ​ You can only choose headline and t…" at bounding box center [1188, 328] width 451 height 564
click at [1178, 194] on input "#ed-906961752" at bounding box center [1158, 200] width 314 height 33
type input "#ed-906961752"
click at [1320, 203] on icon at bounding box center [1322, 200] width 15 height 15
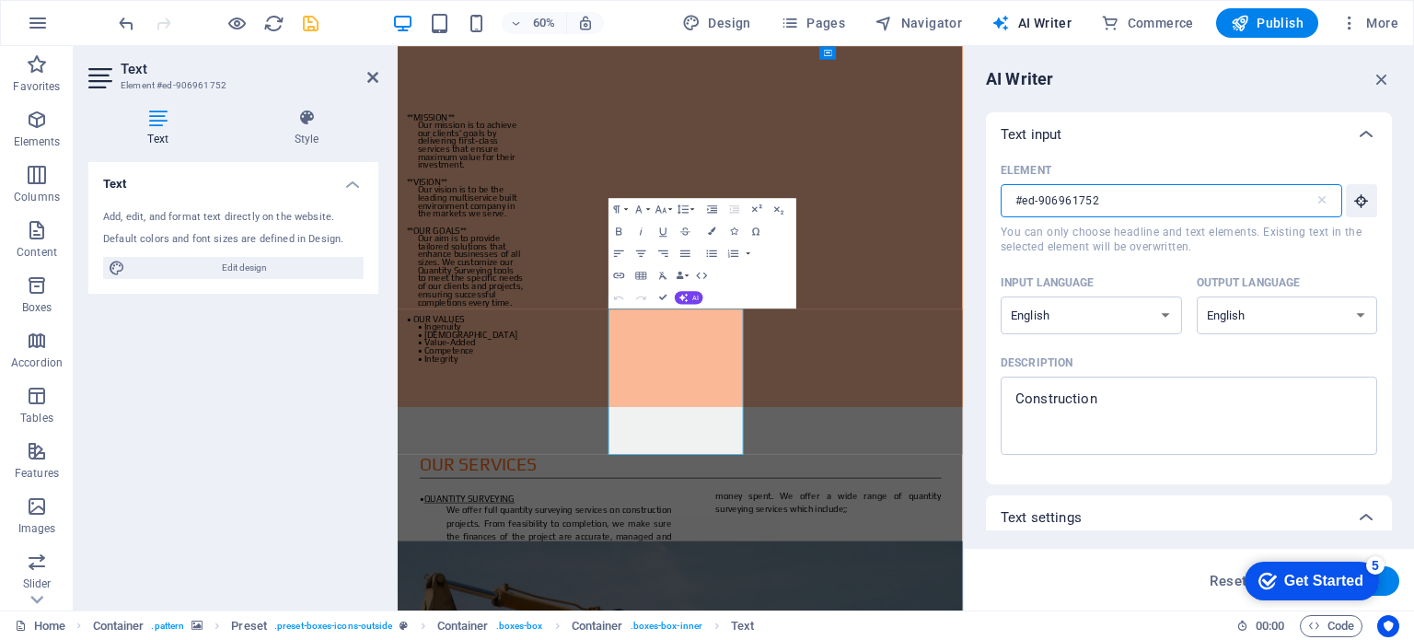
click at [1315, 203] on input "#ed-906961752" at bounding box center [1158, 200] width 314 height 33
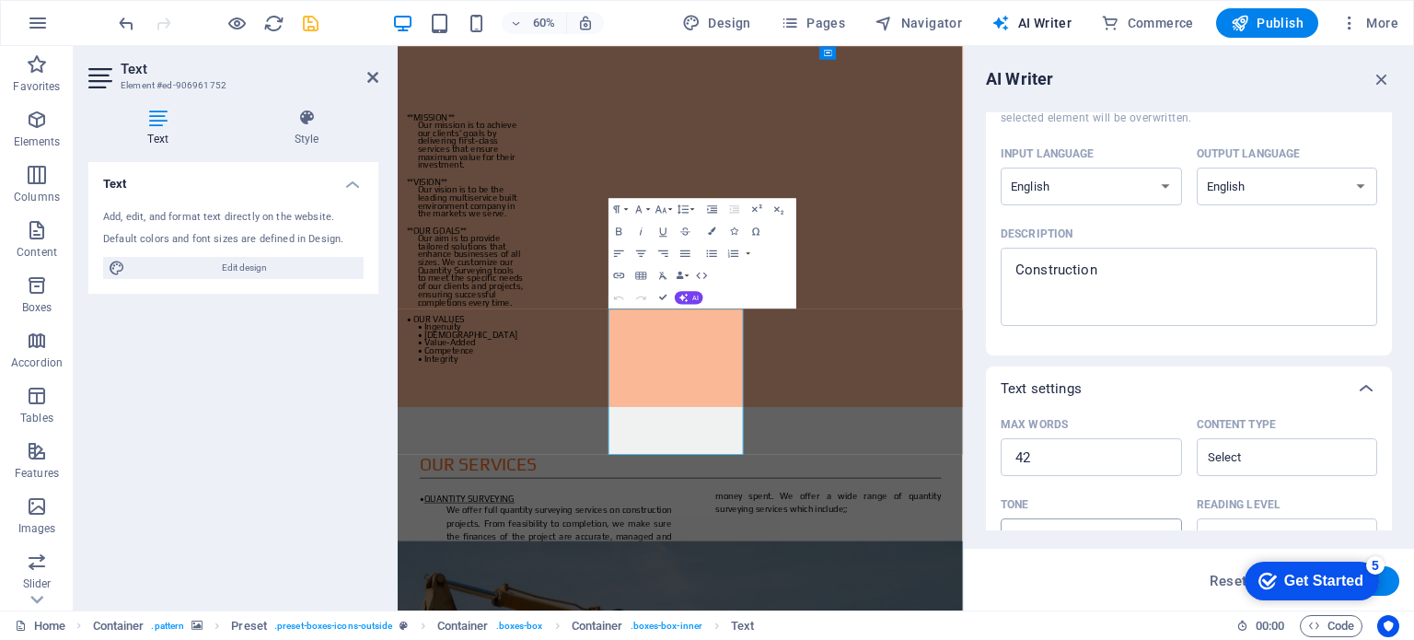
scroll to position [0, 0]
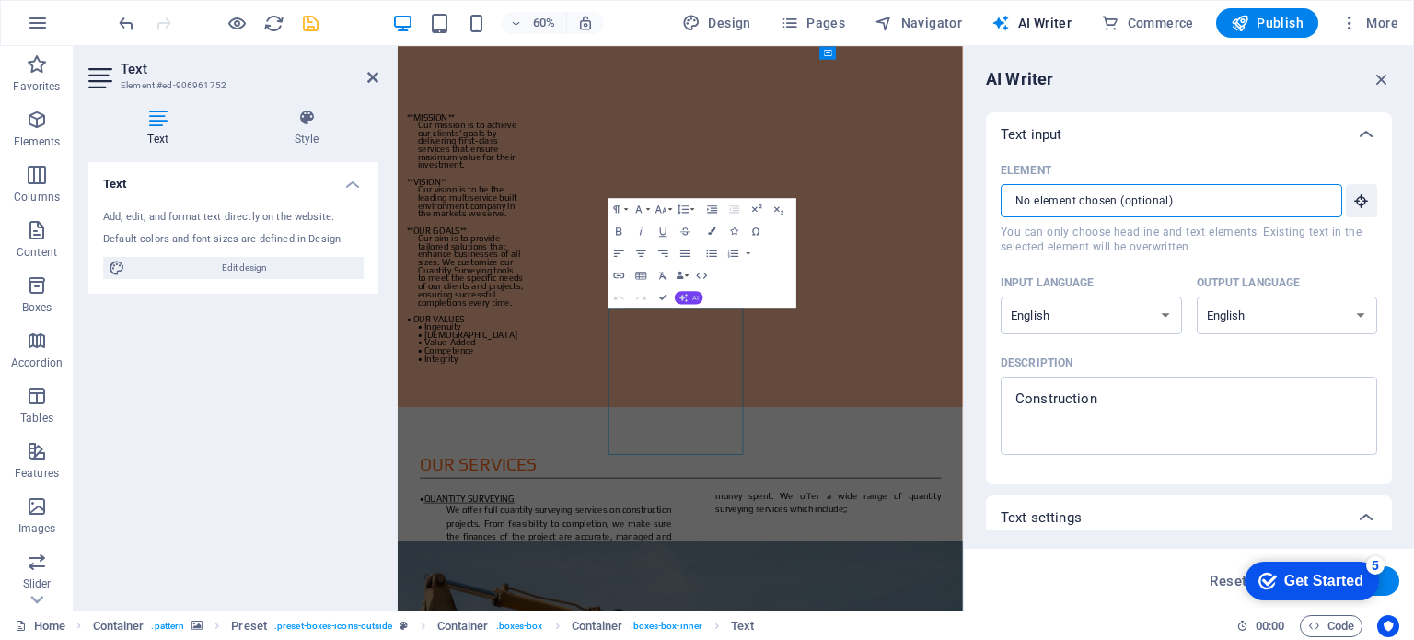
click at [696, 297] on span "AI" at bounding box center [695, 297] width 6 height 6
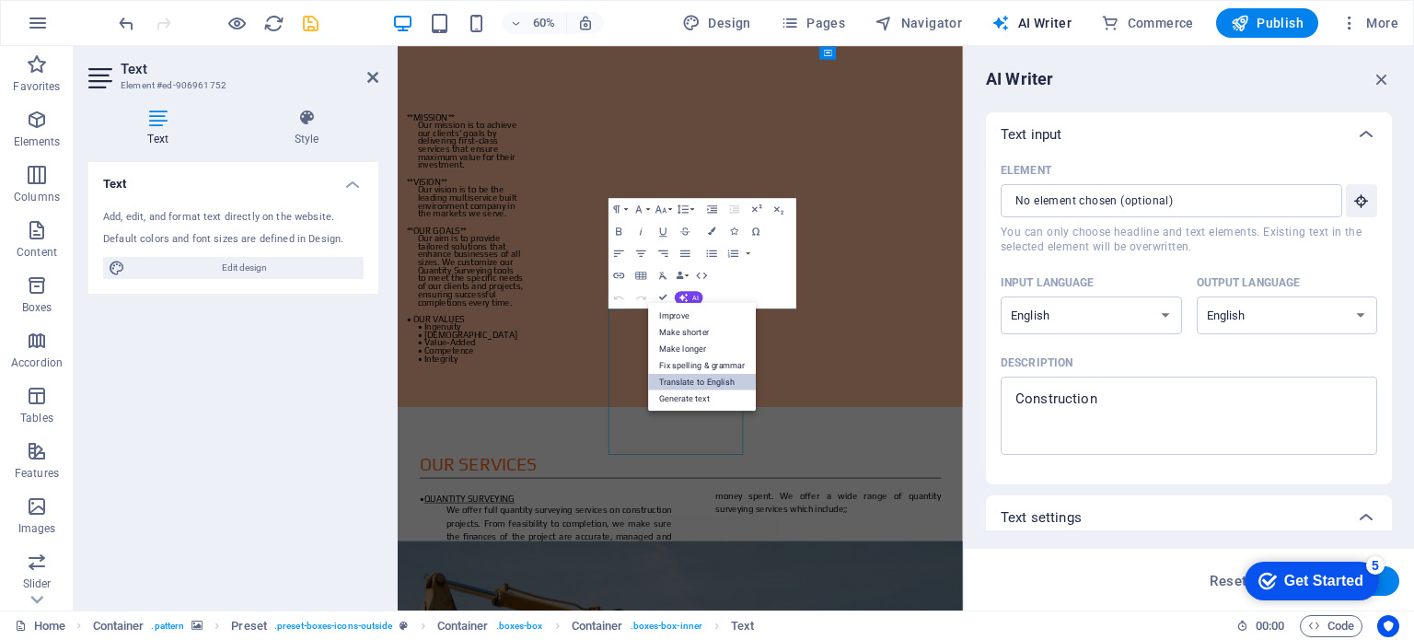
click at [692, 378] on link "Translate to English" at bounding box center [702, 381] width 108 height 17
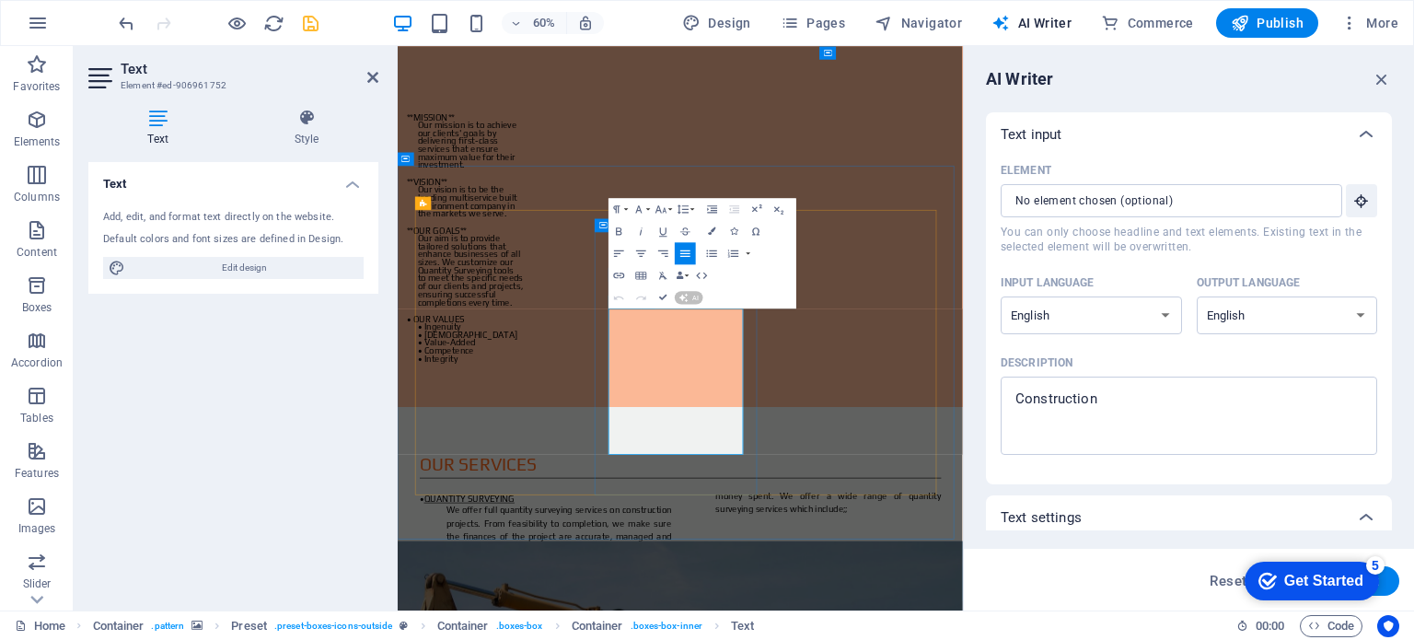
scroll to position [2206, 0]
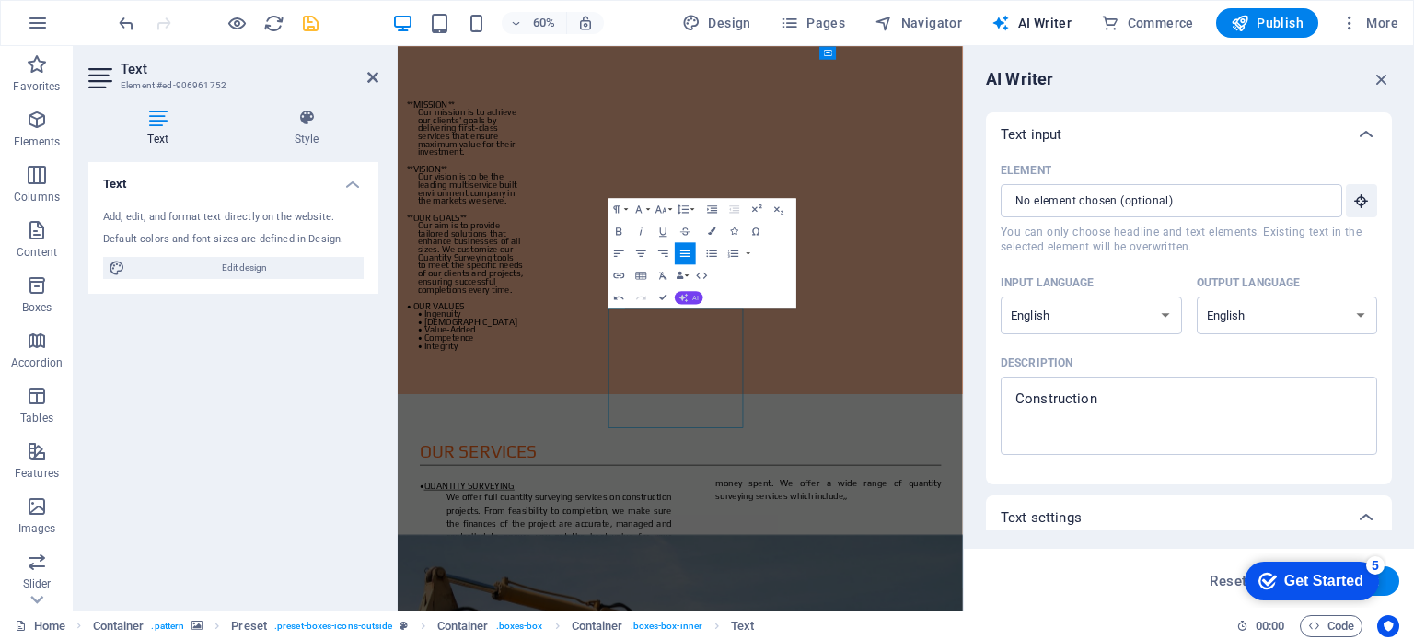
click at [689, 291] on button "AI" at bounding box center [689, 297] width 29 height 13
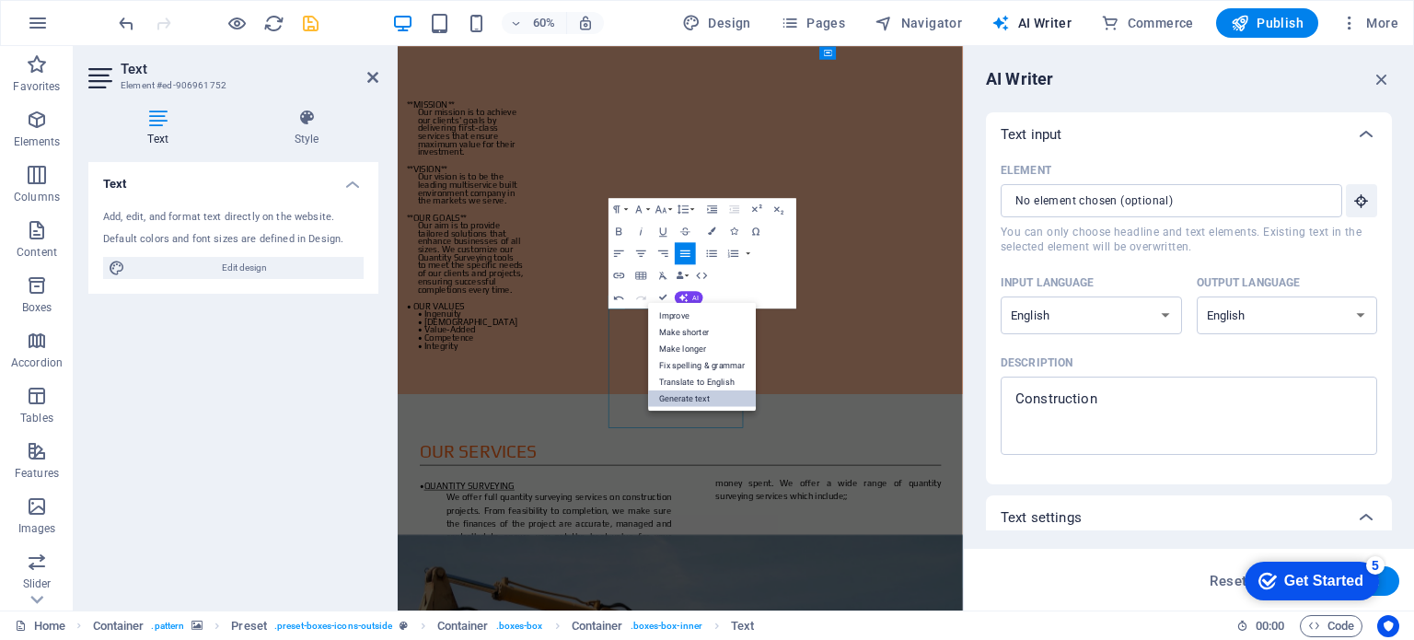
click at [694, 397] on link "Generate text" at bounding box center [702, 397] width 108 height 17
type input "#ed-906961752"
type textarea "x"
type input "41"
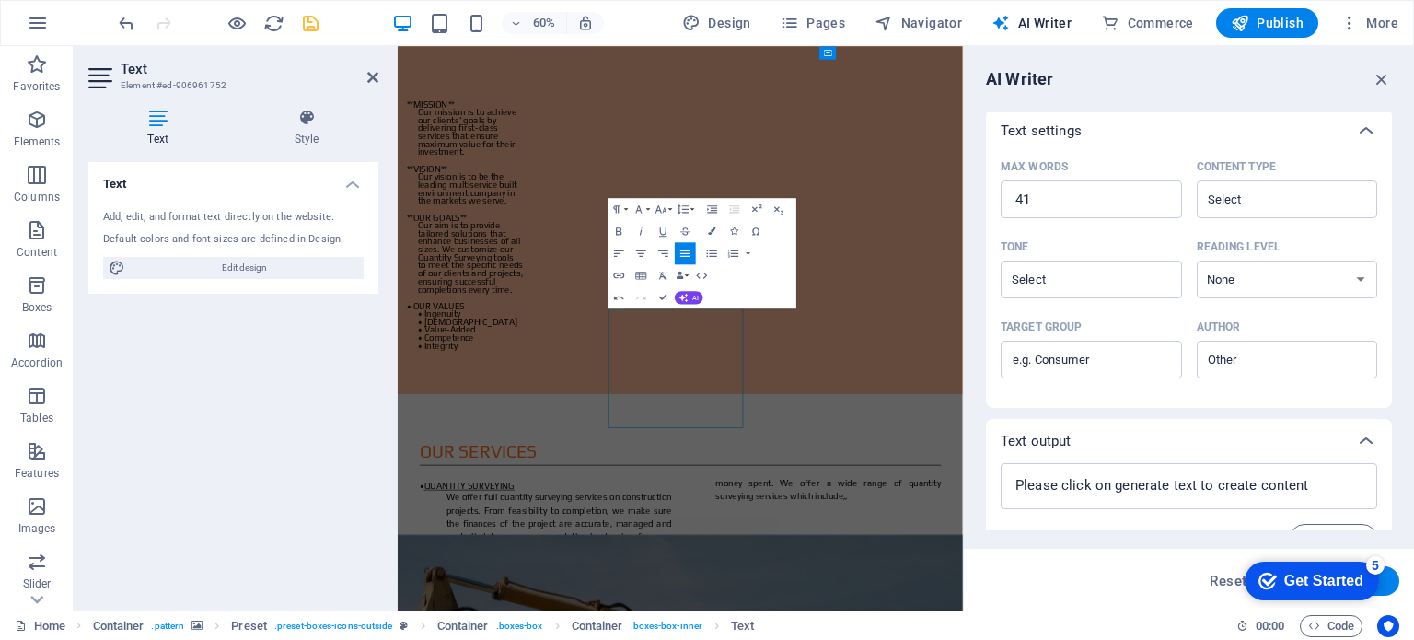
scroll to position [424, 0]
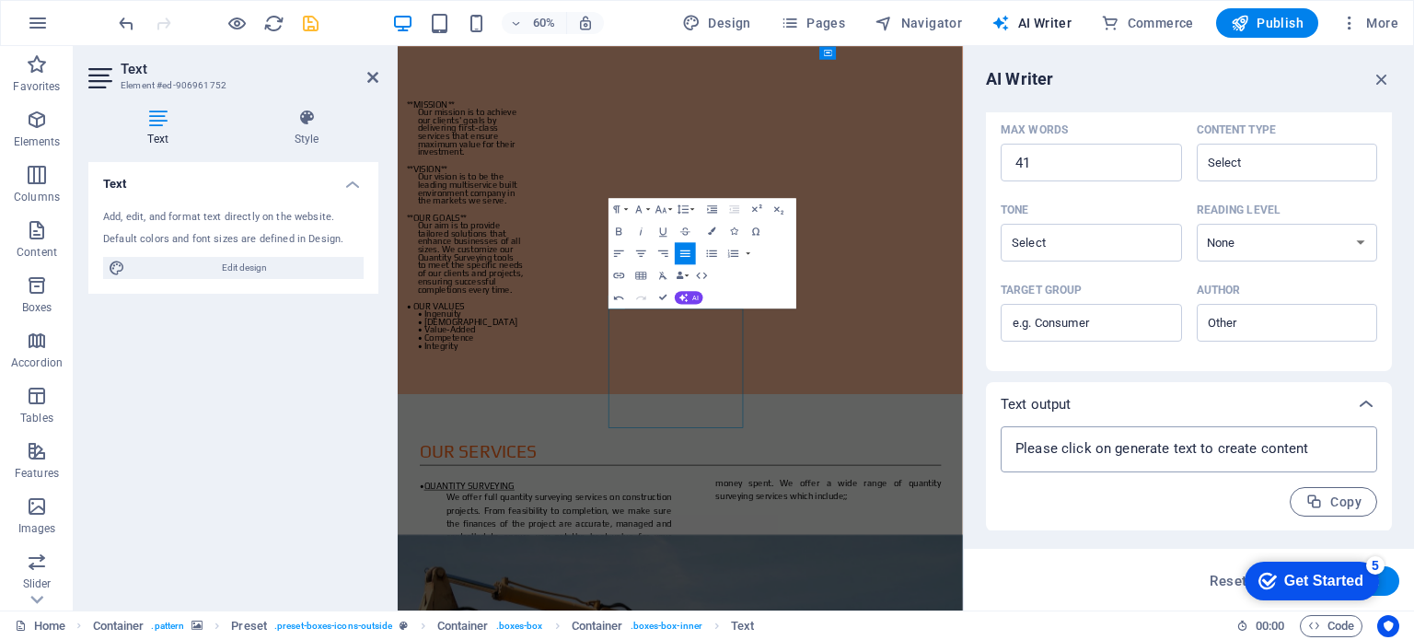
click at [1048, 444] on textarea at bounding box center [1189, 450] width 358 height 28
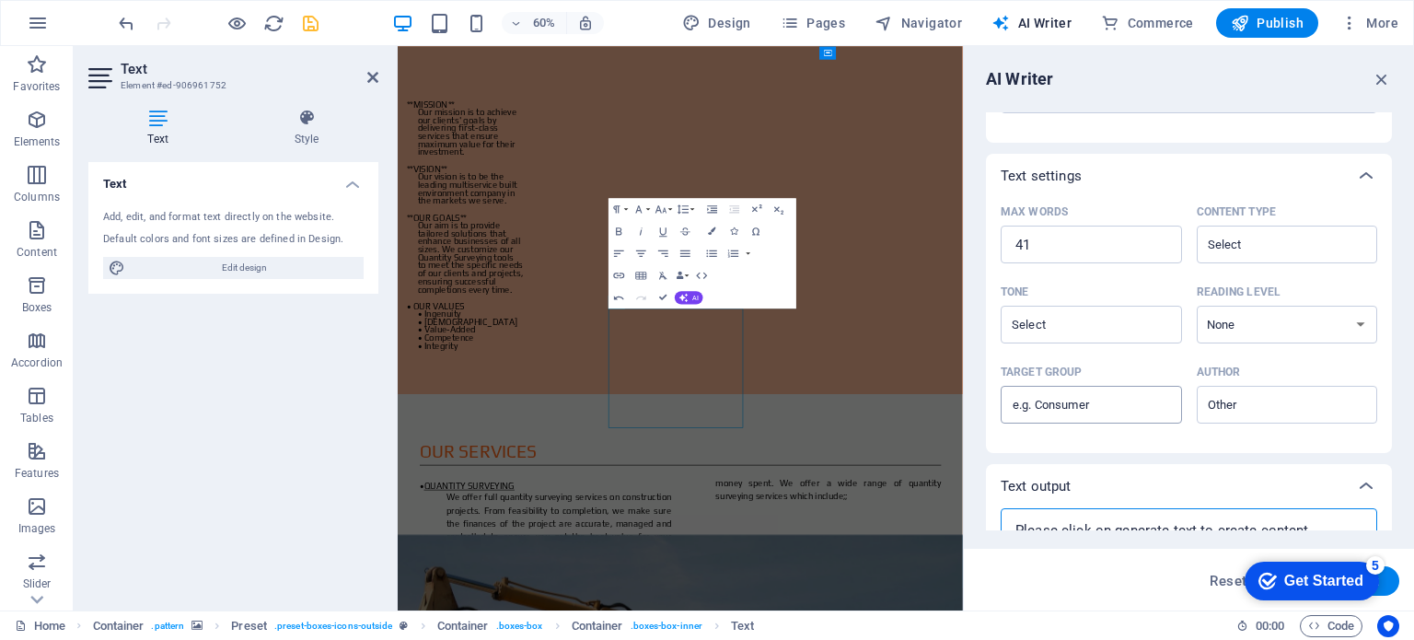
scroll to position [341, 0]
type textarea "x"
click at [1226, 240] on input "Content type ​" at bounding box center [1273, 245] width 140 height 27
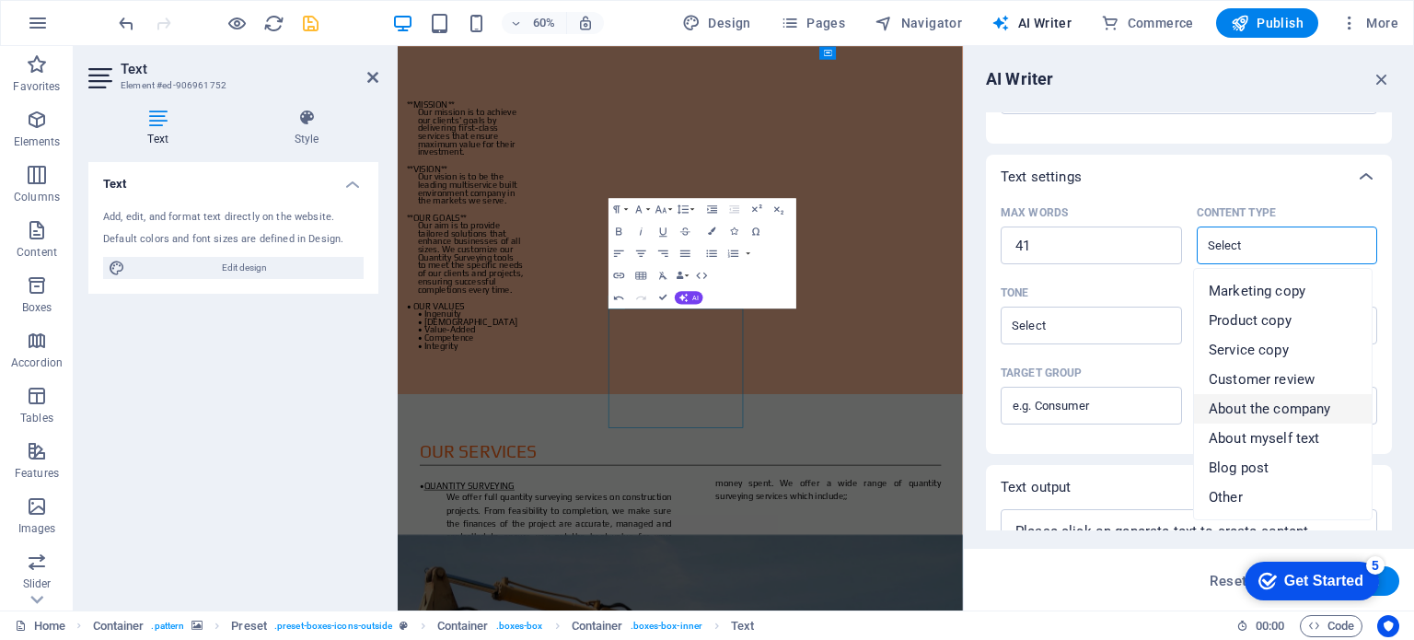
click at [1265, 407] on span "About the company" at bounding box center [1270, 409] width 122 height 18
type input "About the company"
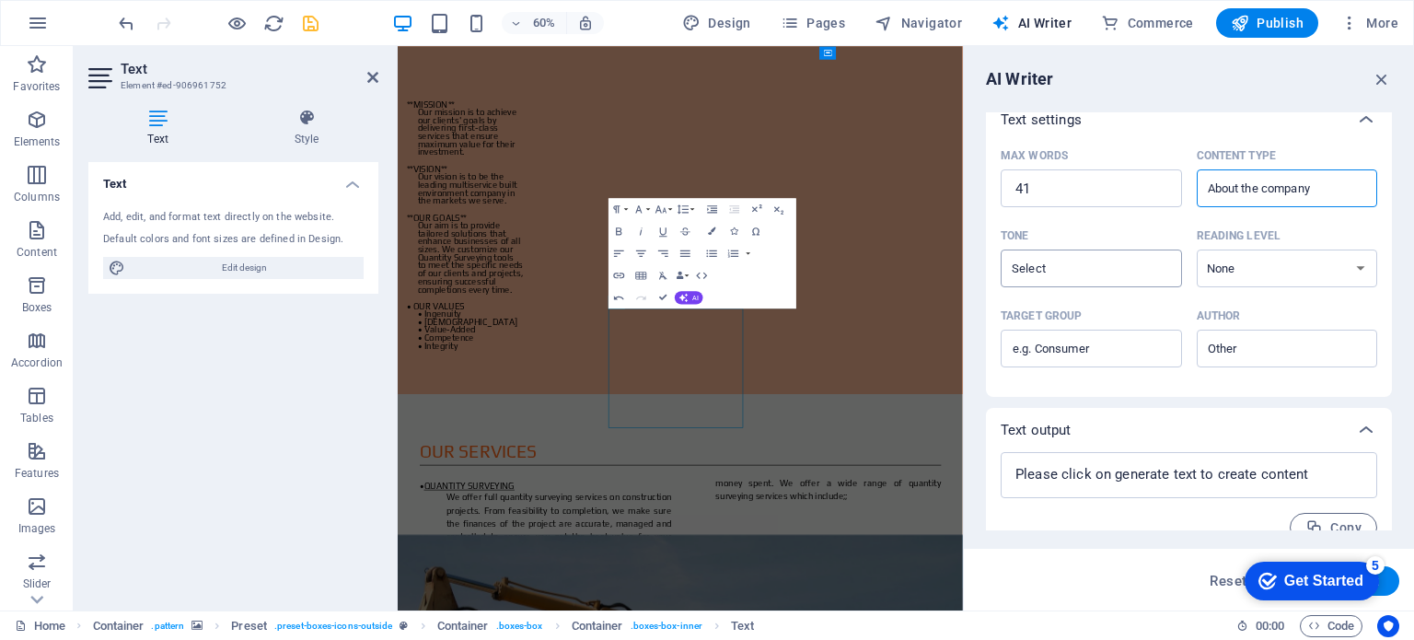
scroll to position [398, 0]
click at [1046, 271] on input "Tone ​" at bounding box center [1076, 268] width 140 height 27
click at [1040, 335] on span "Friendly" at bounding box center [1040, 343] width 49 height 18
type input "Friendly"
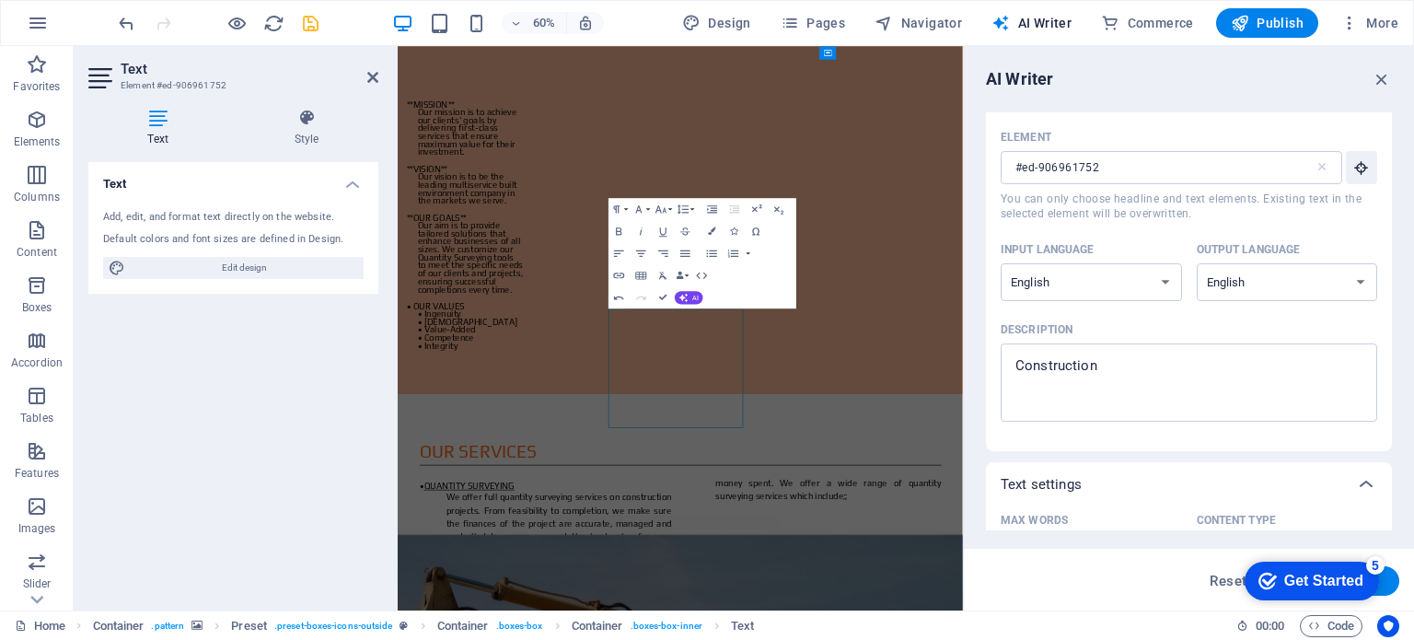
scroll to position [0, 0]
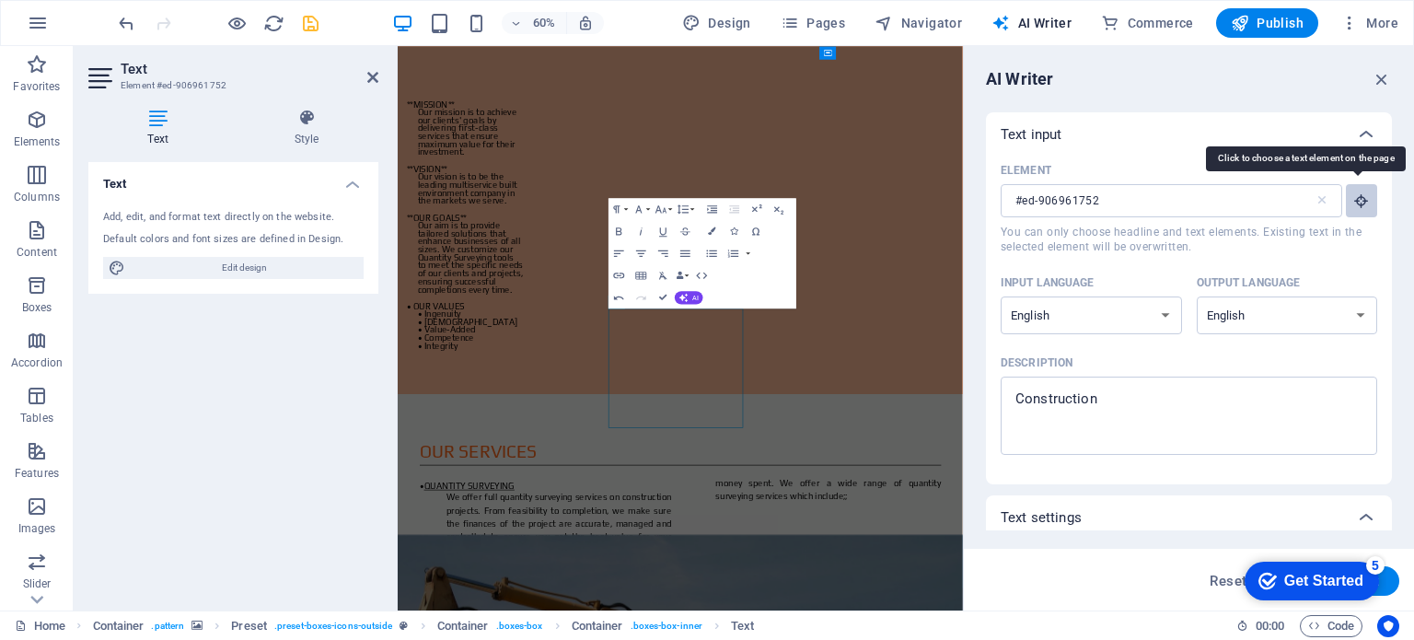
click at [1355, 199] on icon "button" at bounding box center [1362, 200] width 17 height 17
click at [684, 298] on icon "button" at bounding box center [684, 297] width 10 height 10
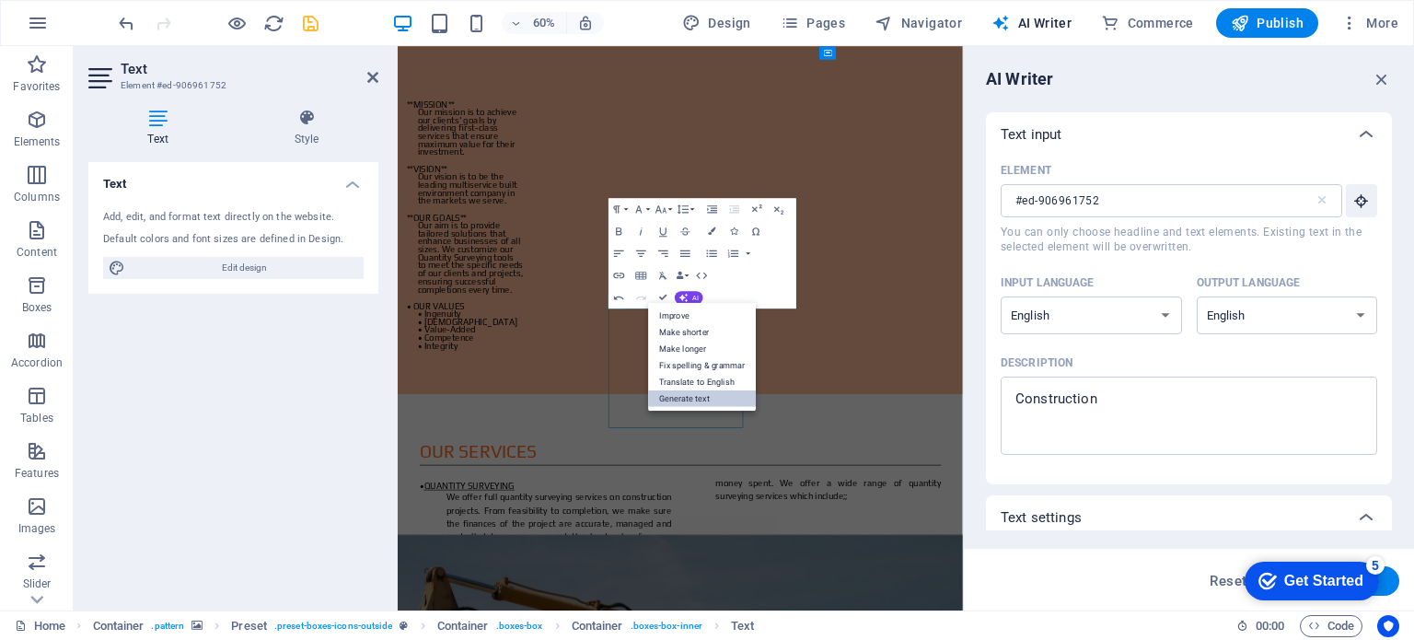
click at [698, 403] on link "Generate text" at bounding box center [702, 397] width 108 height 17
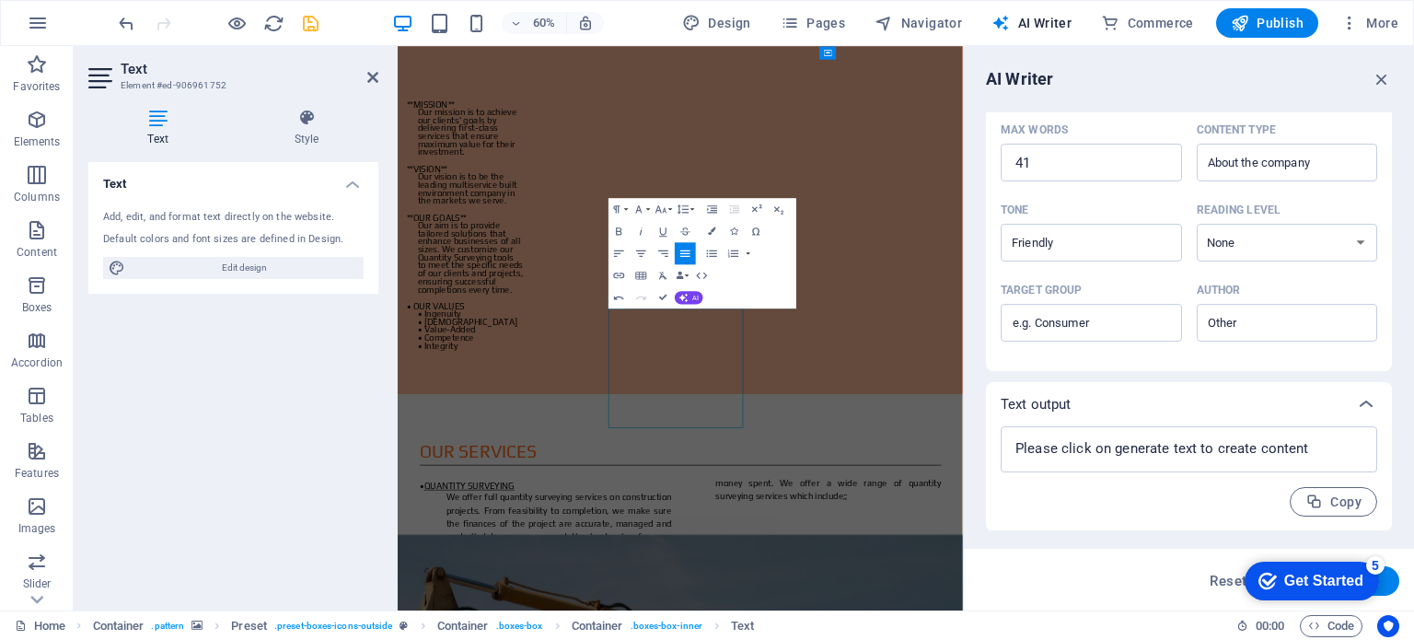
scroll to position [424, 0]
click at [1217, 320] on input "Author ​" at bounding box center [1273, 322] width 140 height 27
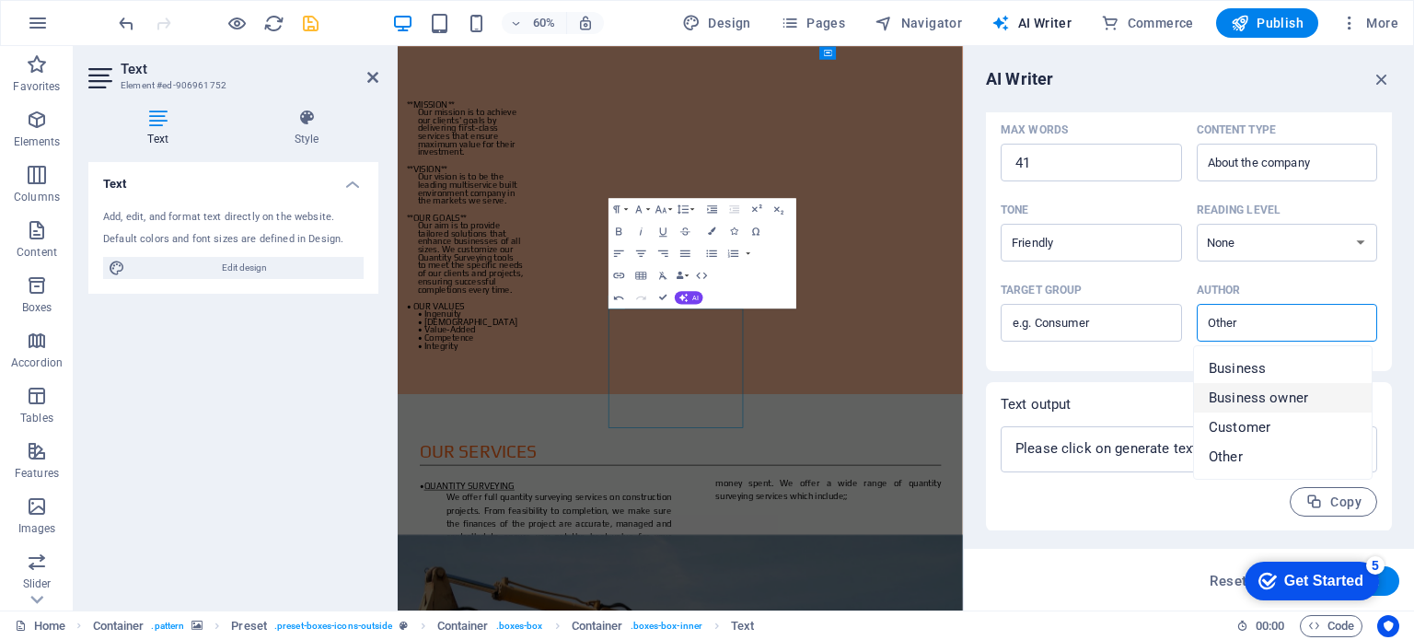
click at [1244, 383] on li "Business owner" at bounding box center [1283, 397] width 178 height 29
type input "Business owner"
click at [1091, 319] on input "Target group ​" at bounding box center [1091, 322] width 181 height 29
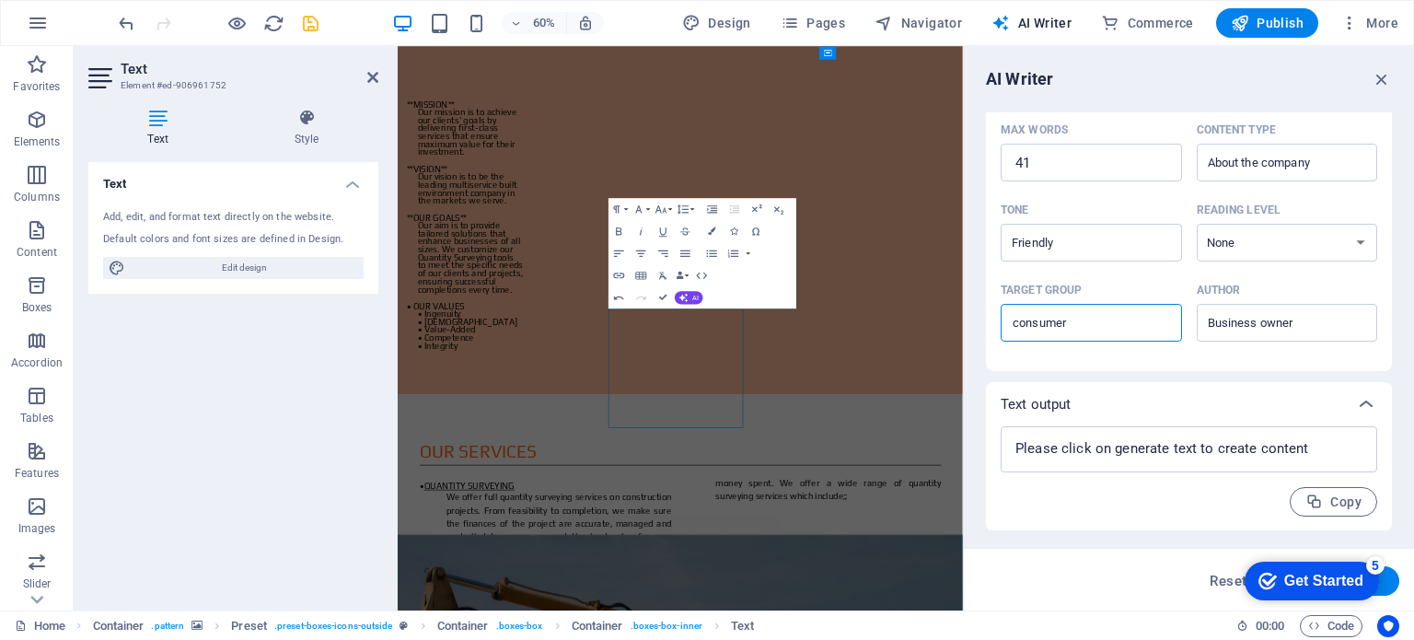
type input "consumer"
click at [1140, 389] on div "Text output" at bounding box center [1189, 404] width 406 height 44
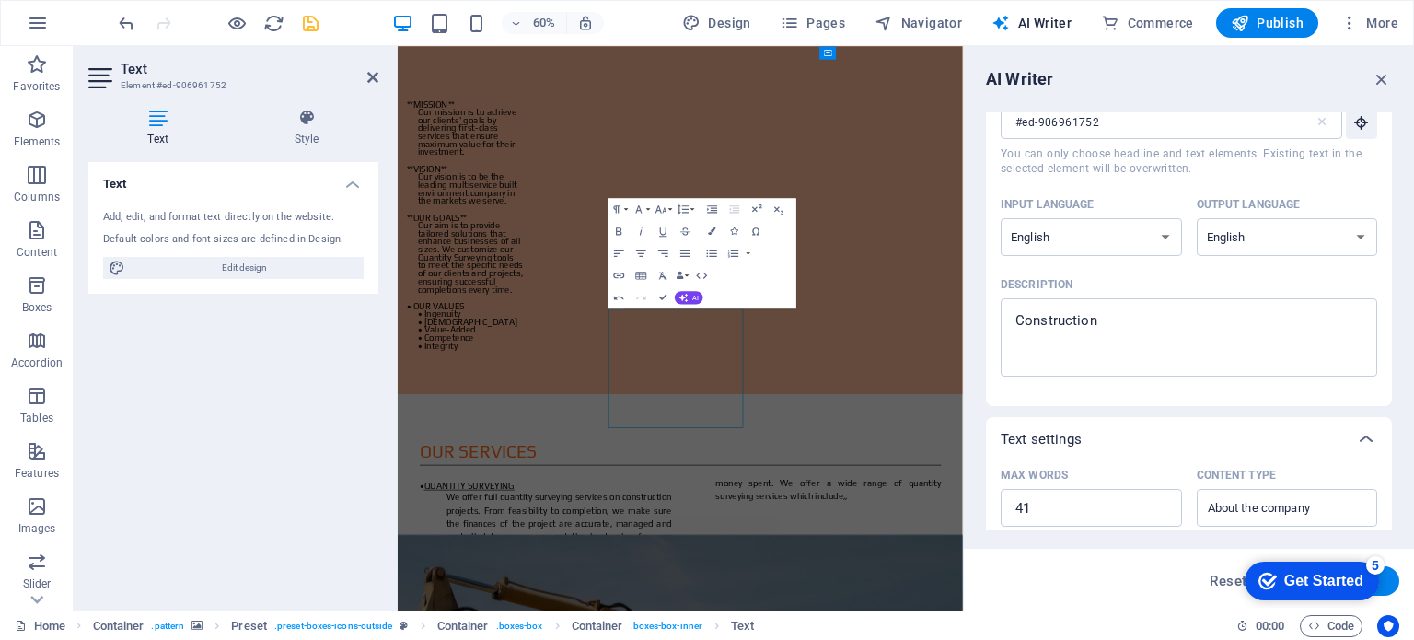
scroll to position [319, 0]
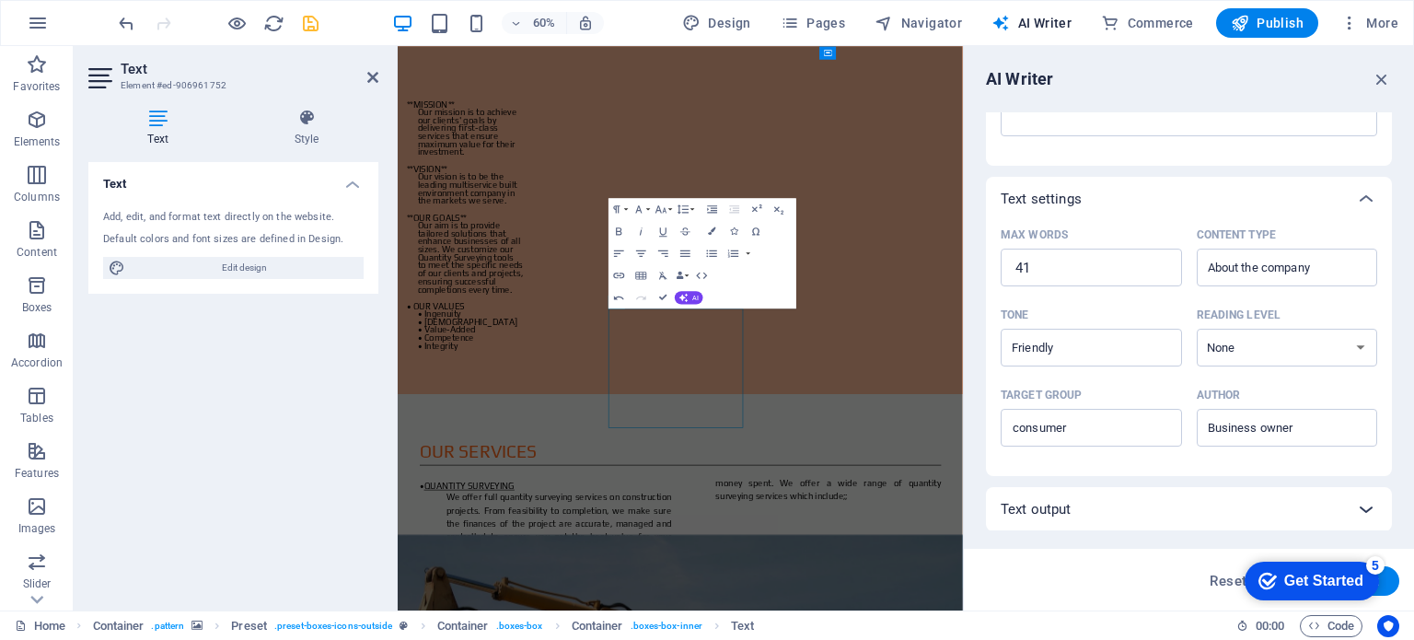
click at [1344, 504] on div at bounding box center [1366, 509] width 44 height 44
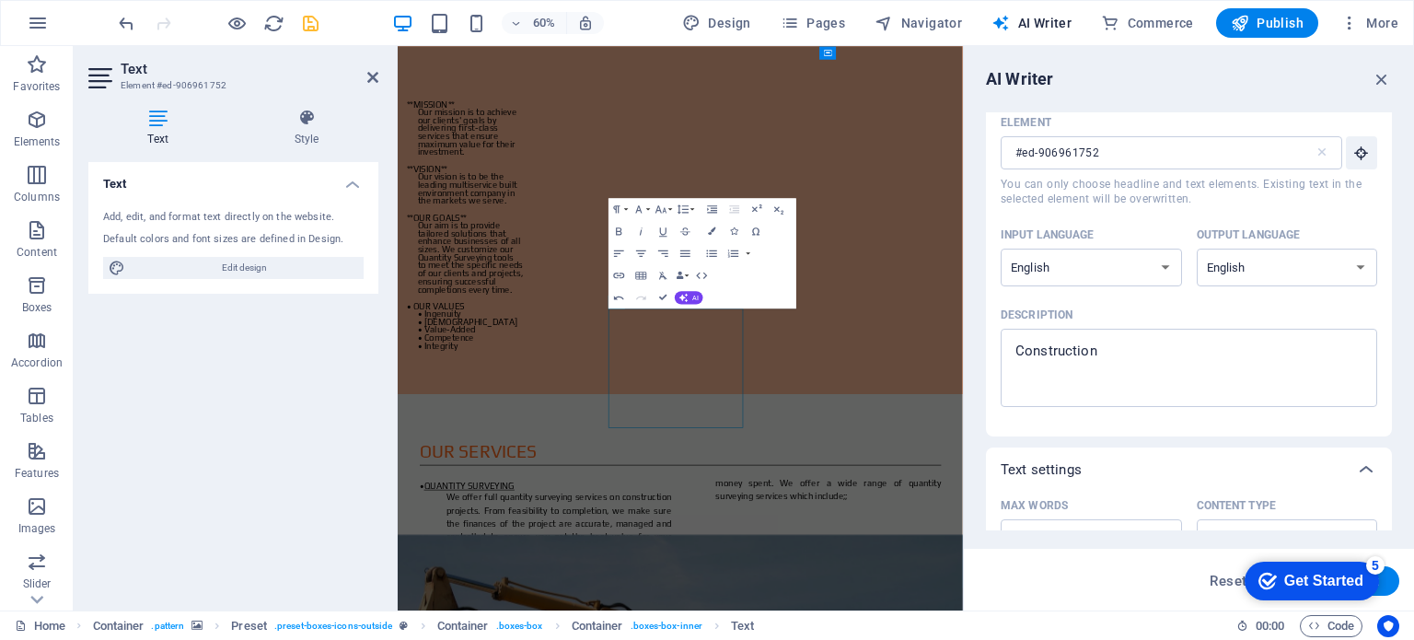
scroll to position [0, 0]
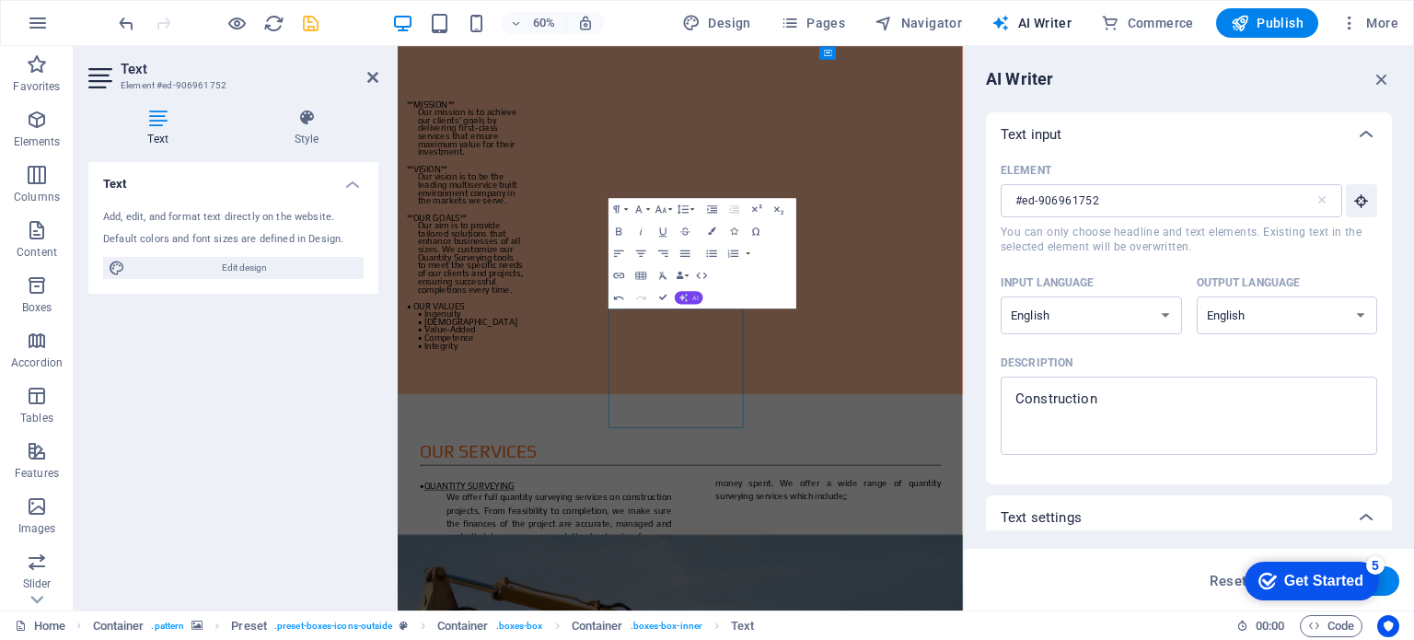
click at [691, 297] on button "AI" at bounding box center [689, 297] width 29 height 13
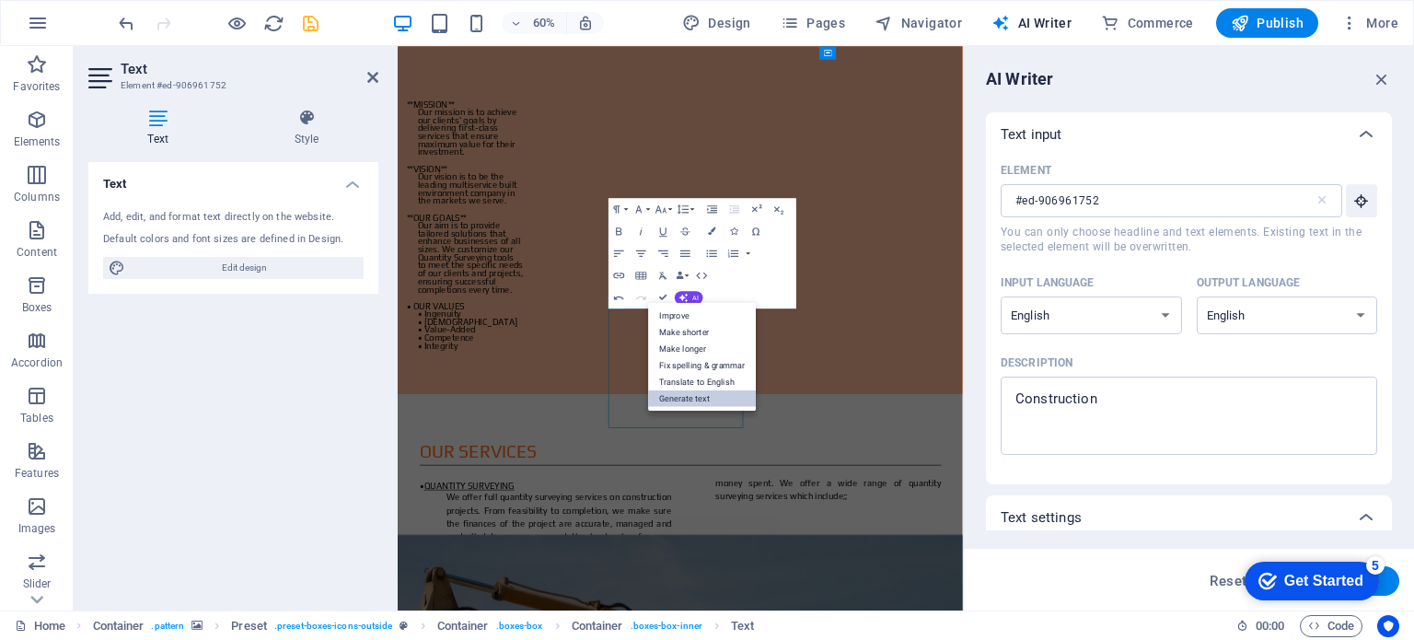
click at [693, 390] on link "Generate text" at bounding box center [702, 397] width 108 height 17
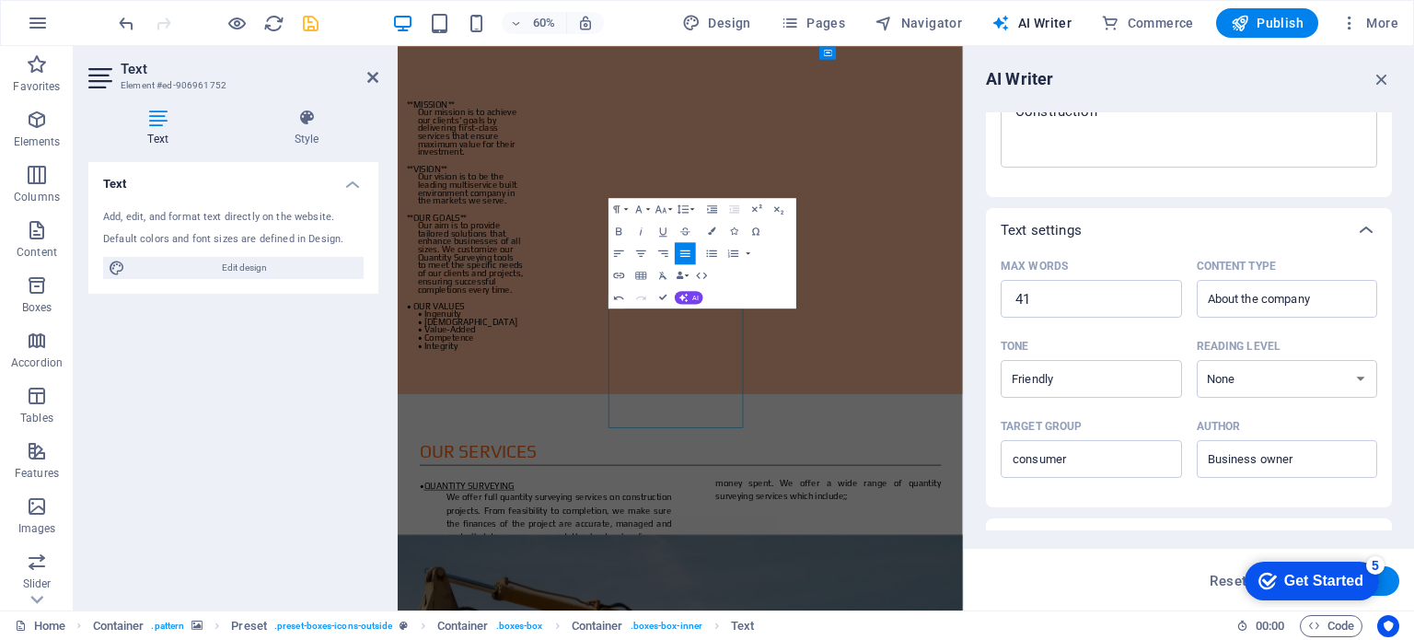
scroll to position [424, 0]
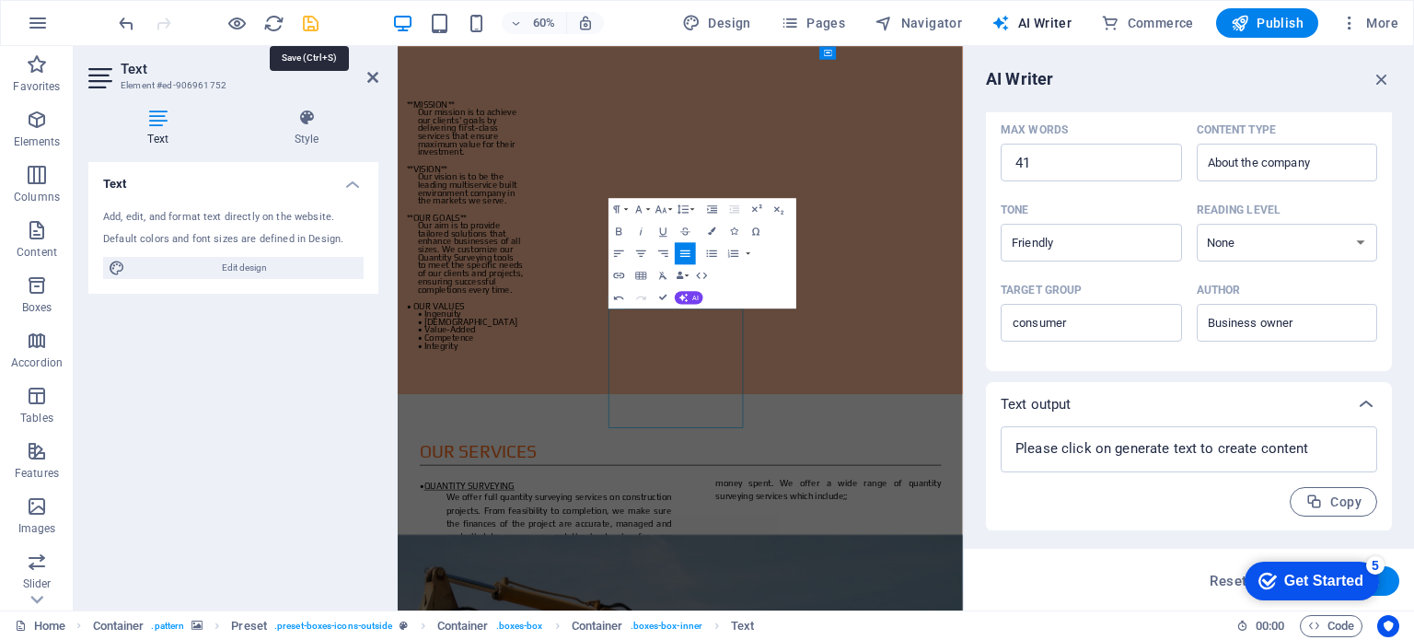
click at [310, 19] on icon "save" at bounding box center [310, 23] width 21 height 21
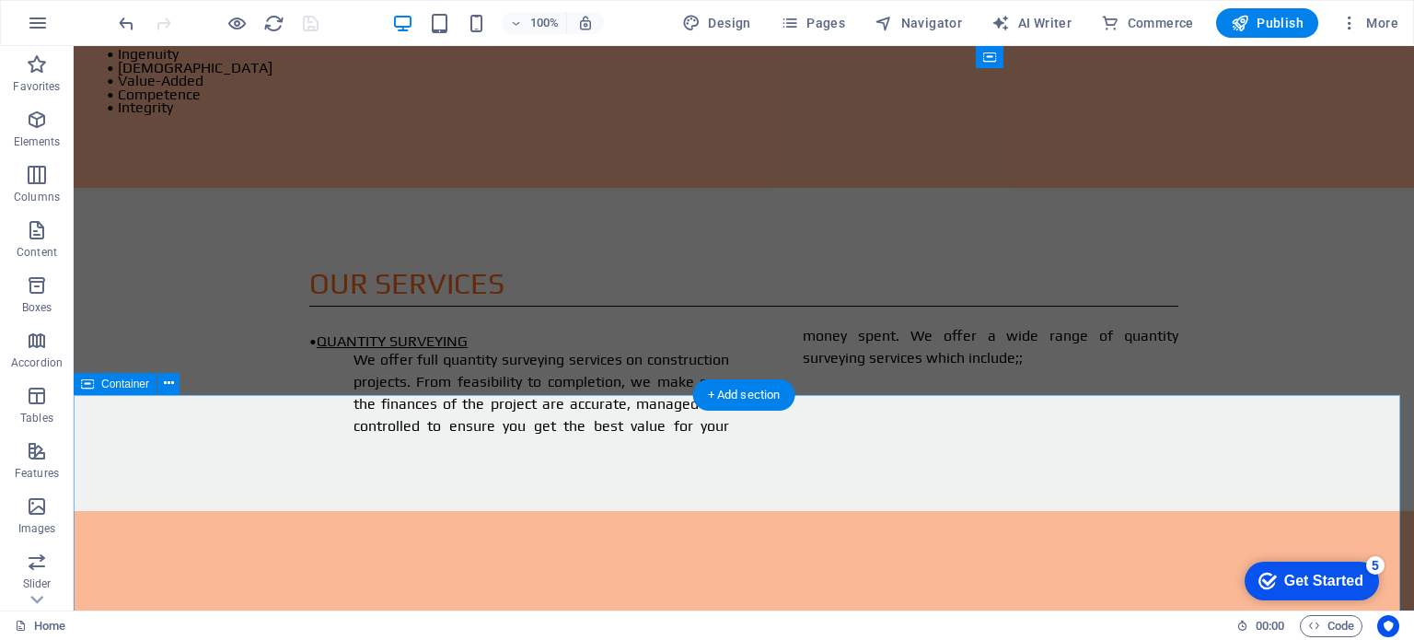
scroll to position [2261, 0]
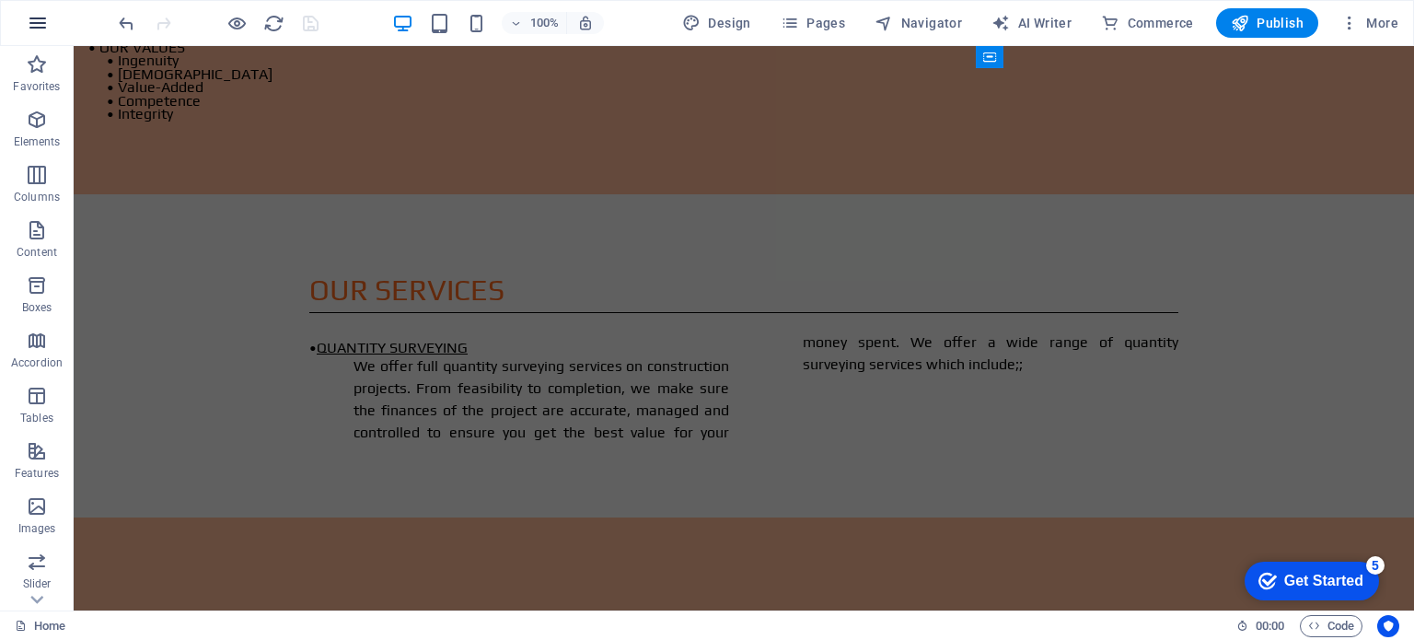
click at [33, 17] on icon "button" at bounding box center [38, 23] width 22 height 22
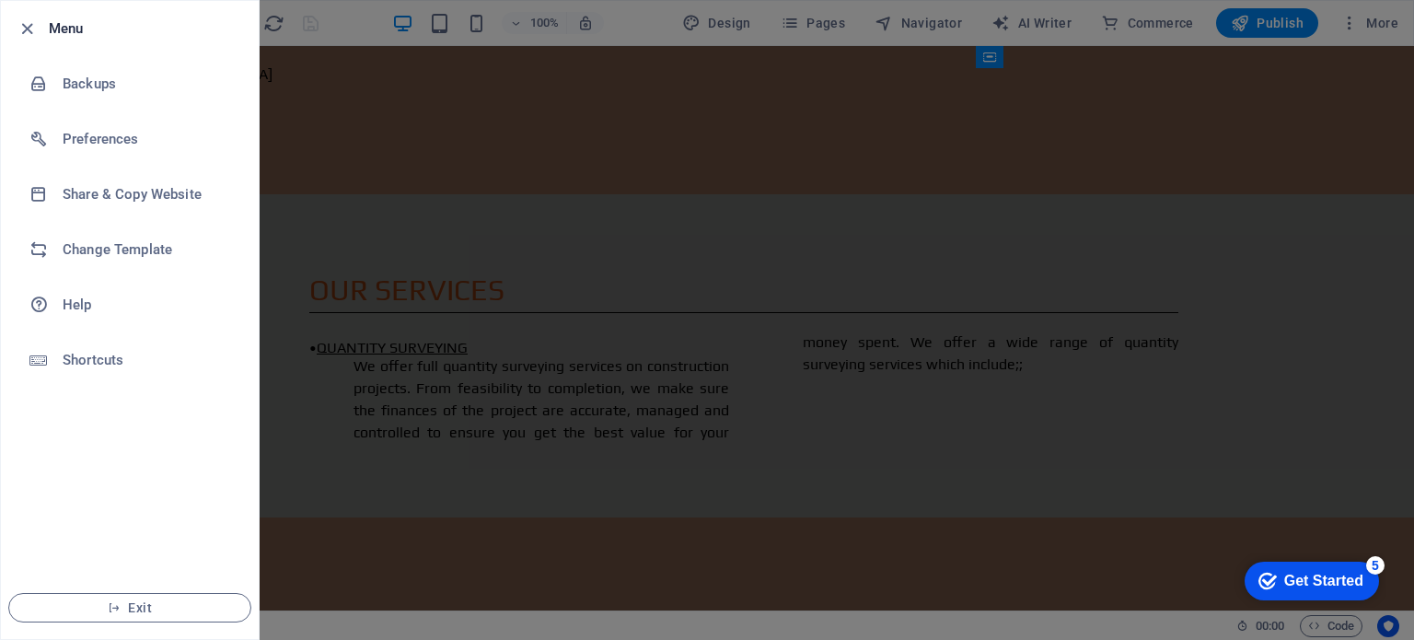
click at [410, 404] on div at bounding box center [707, 320] width 1414 height 640
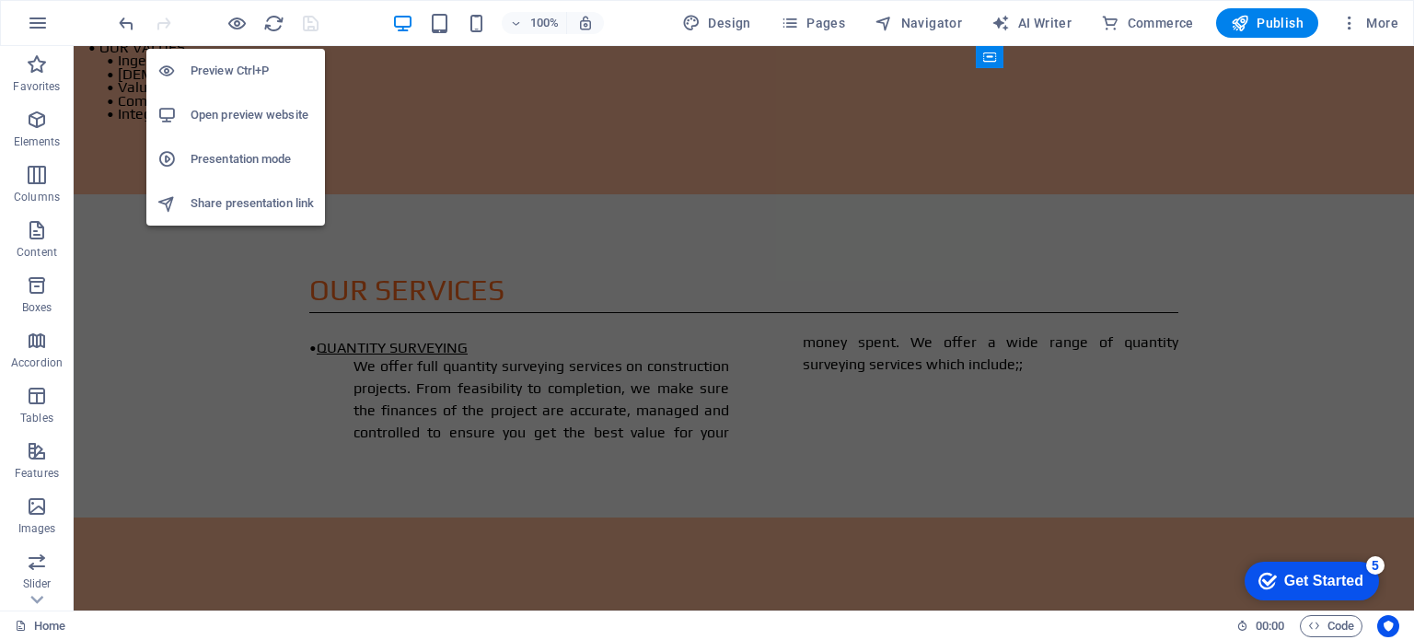
click at [238, 158] on h6 "Presentation mode" at bounding box center [252, 159] width 123 height 22
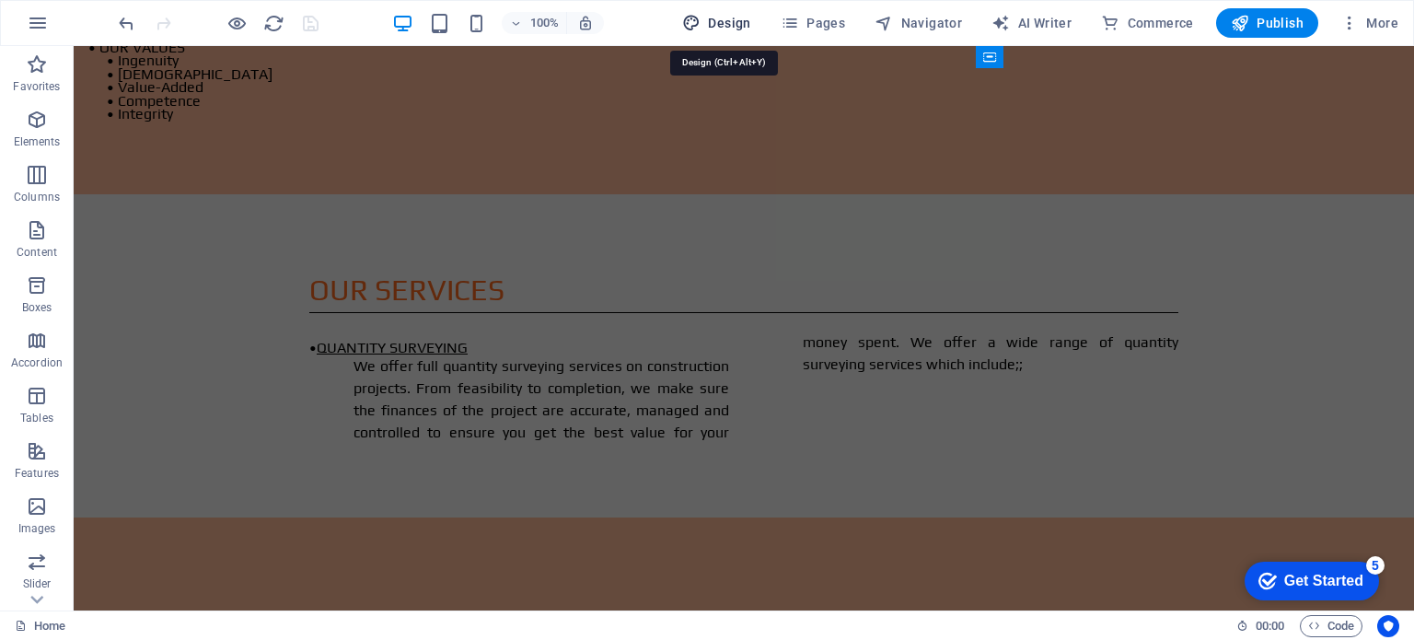
click at [722, 26] on span "Design" at bounding box center [716, 23] width 69 height 18
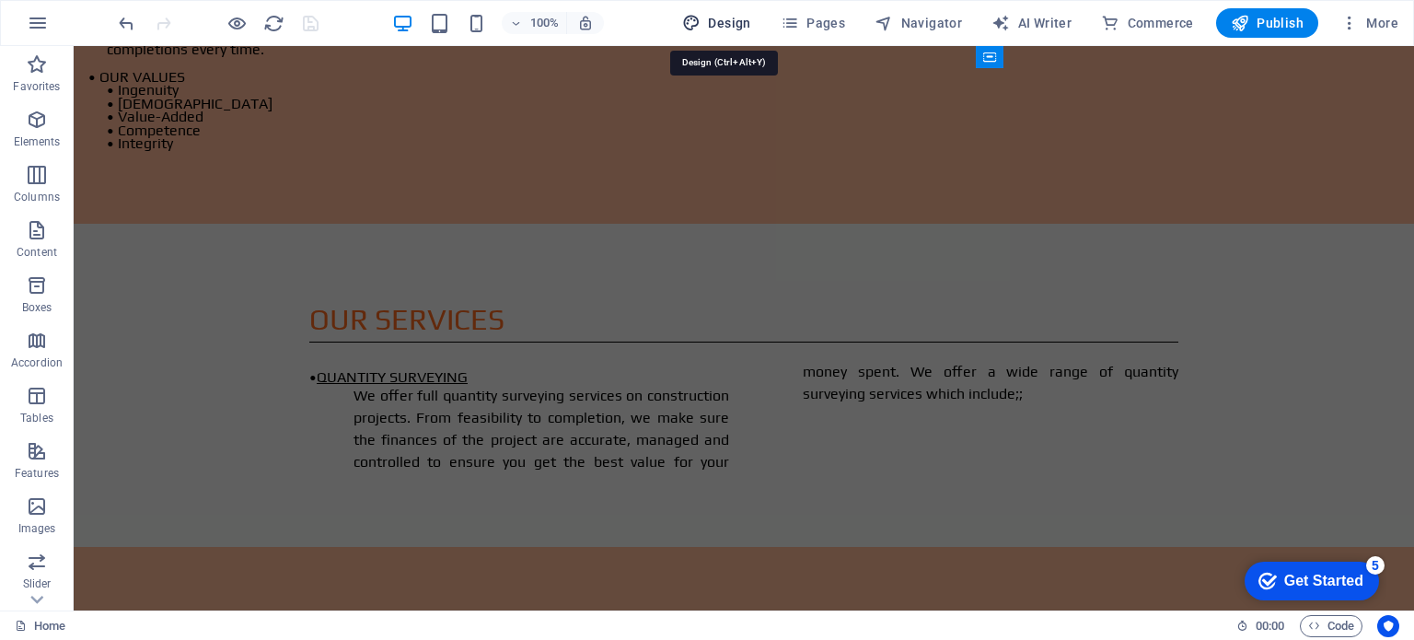
select select "px"
select select "300"
select select "px"
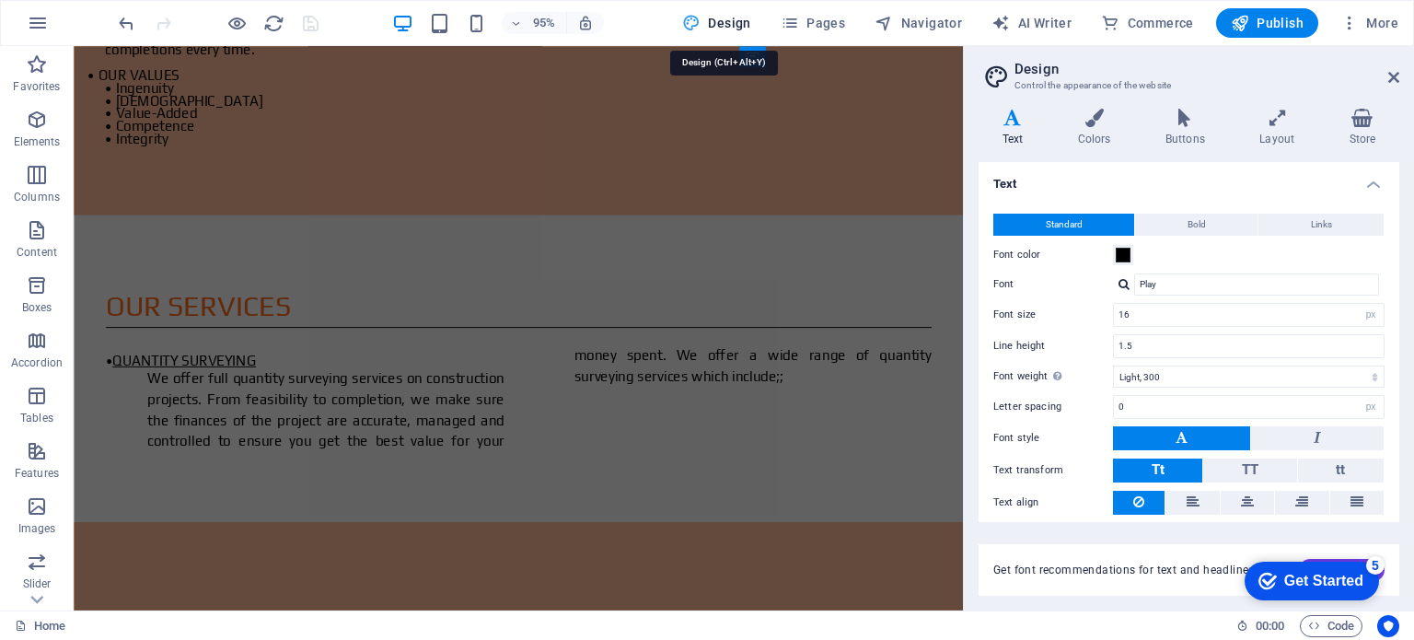
click at [722, 26] on span "Design" at bounding box center [716, 23] width 69 height 18
click at [1278, 122] on icon at bounding box center [1278, 118] width 82 height 18
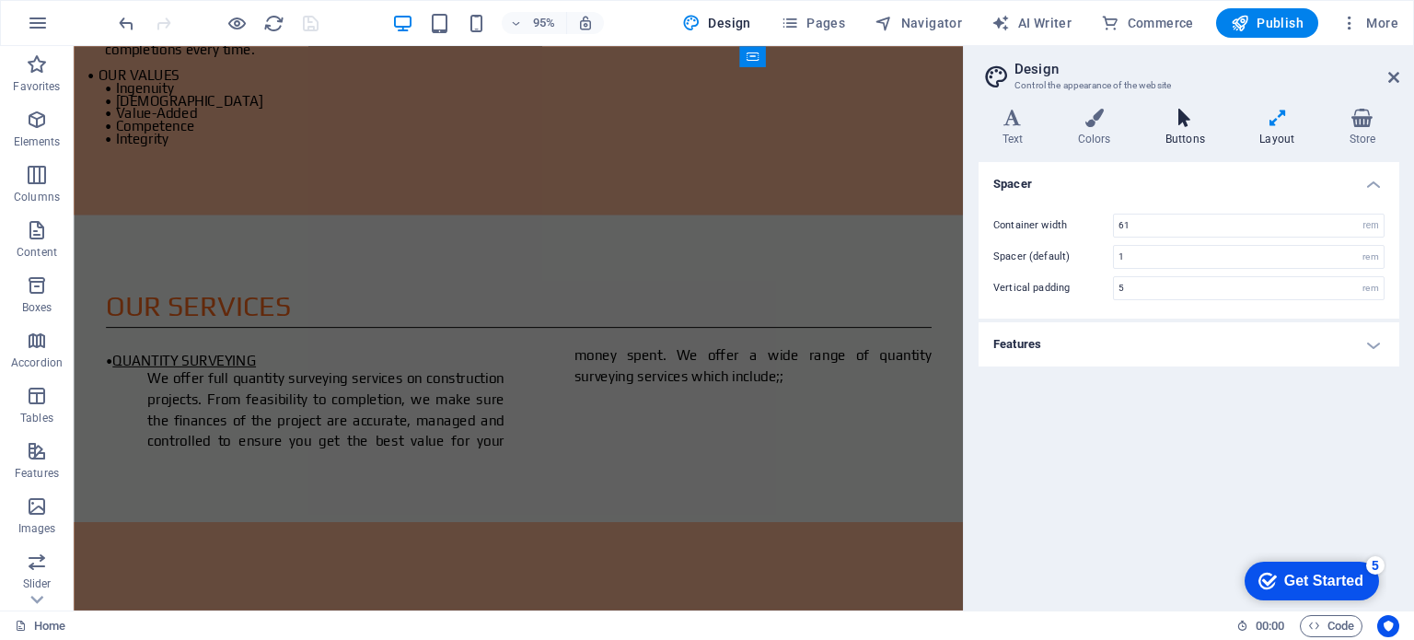
click at [1175, 124] on icon at bounding box center [1185, 118] width 87 height 18
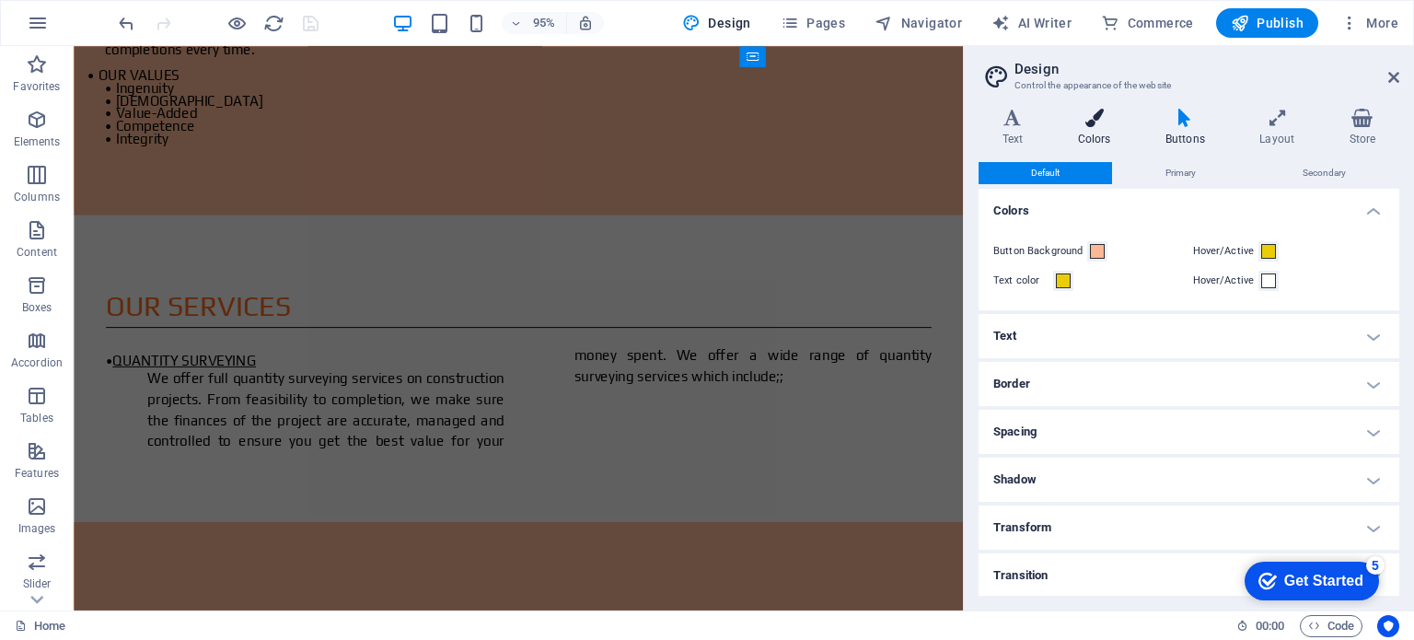
click at [1098, 127] on icon at bounding box center [1094, 118] width 80 height 18
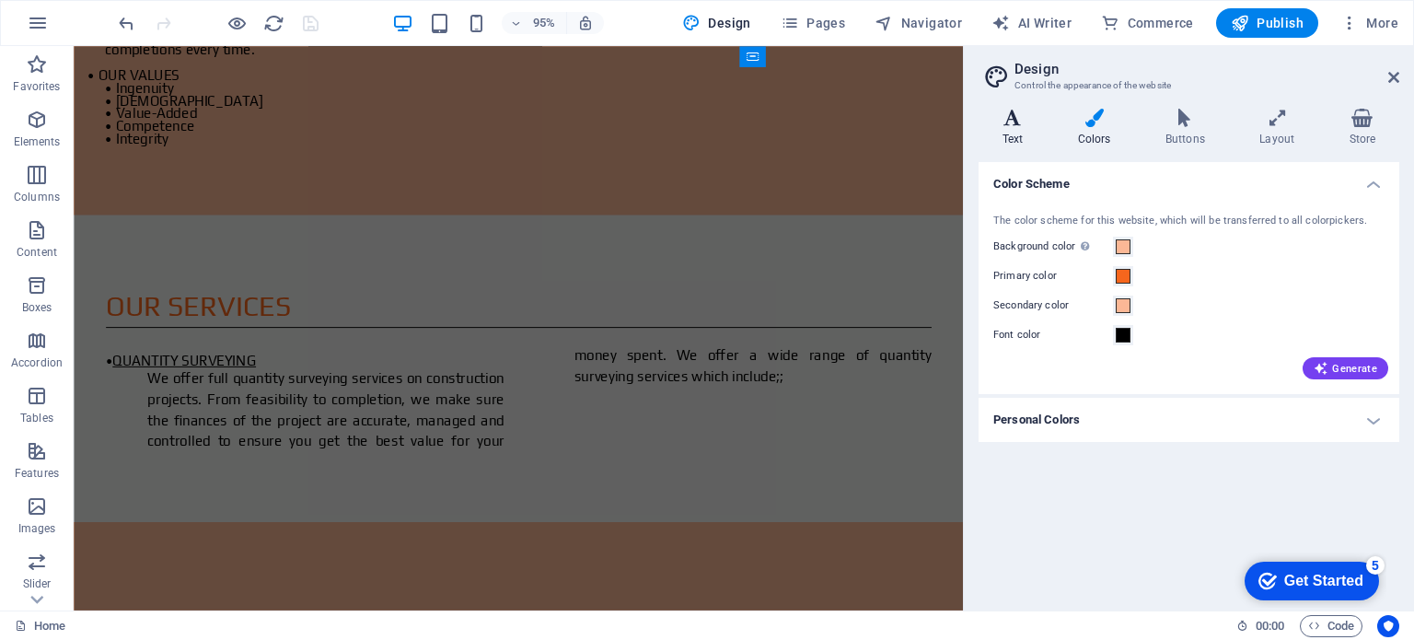
click at [1016, 128] on h4 "Text" at bounding box center [1017, 128] width 76 height 39
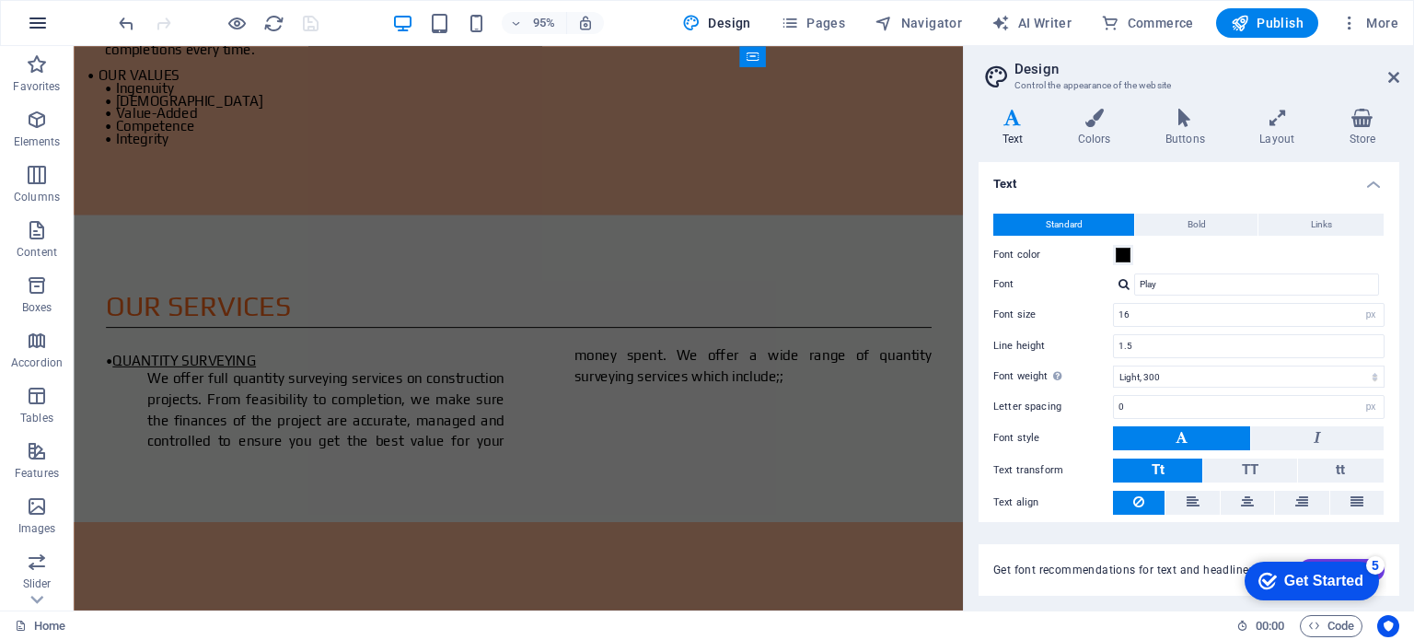
click at [37, 17] on icon "button" at bounding box center [38, 23] width 22 height 22
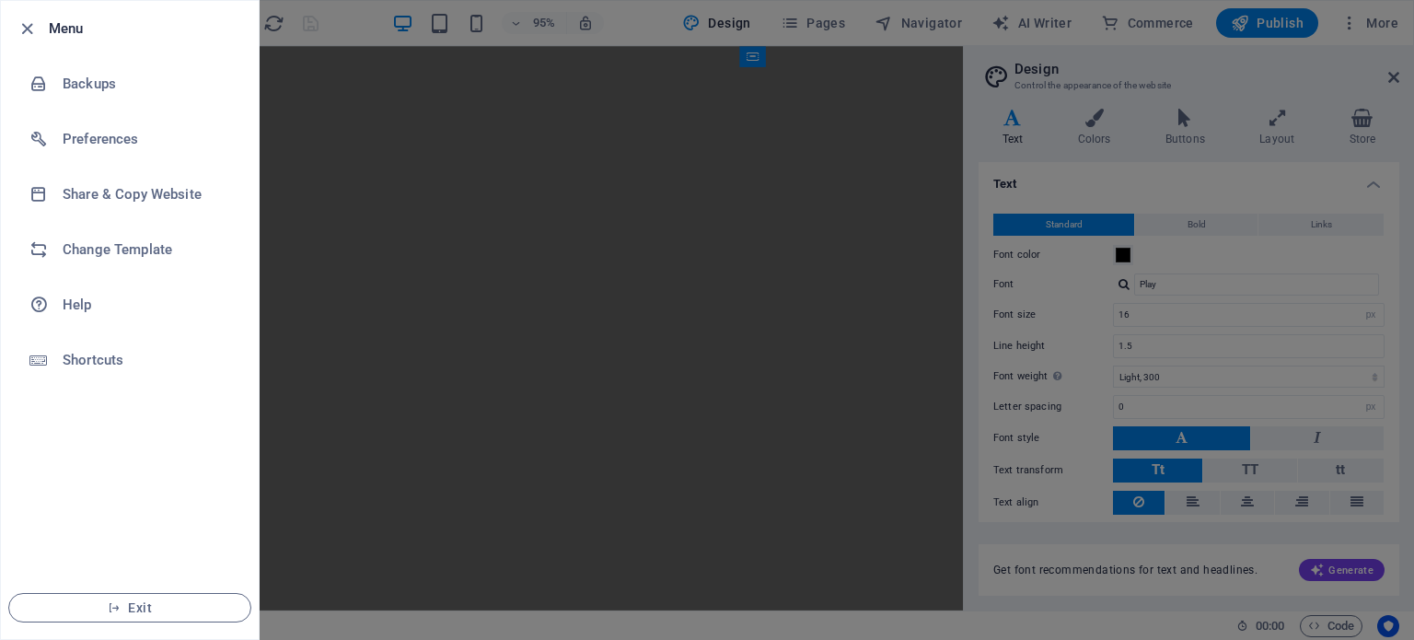
select select "px"
select select "300"
select select "px"
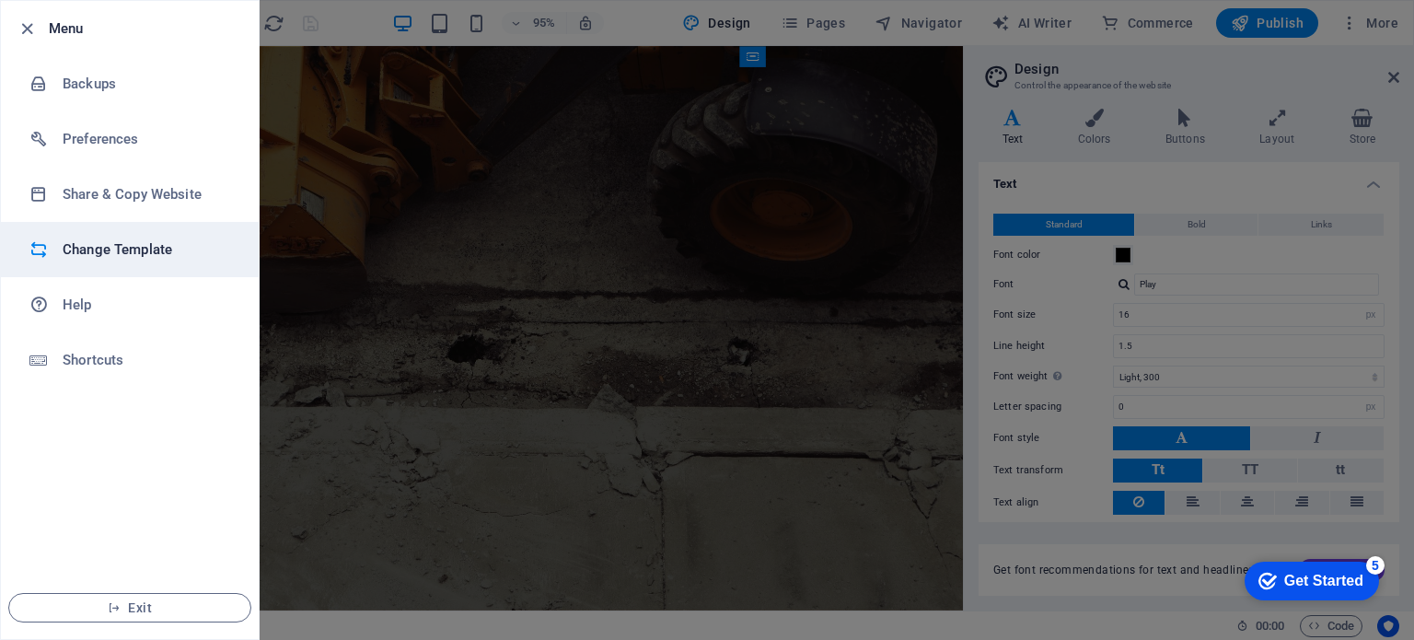
scroll to position [2261, 0]
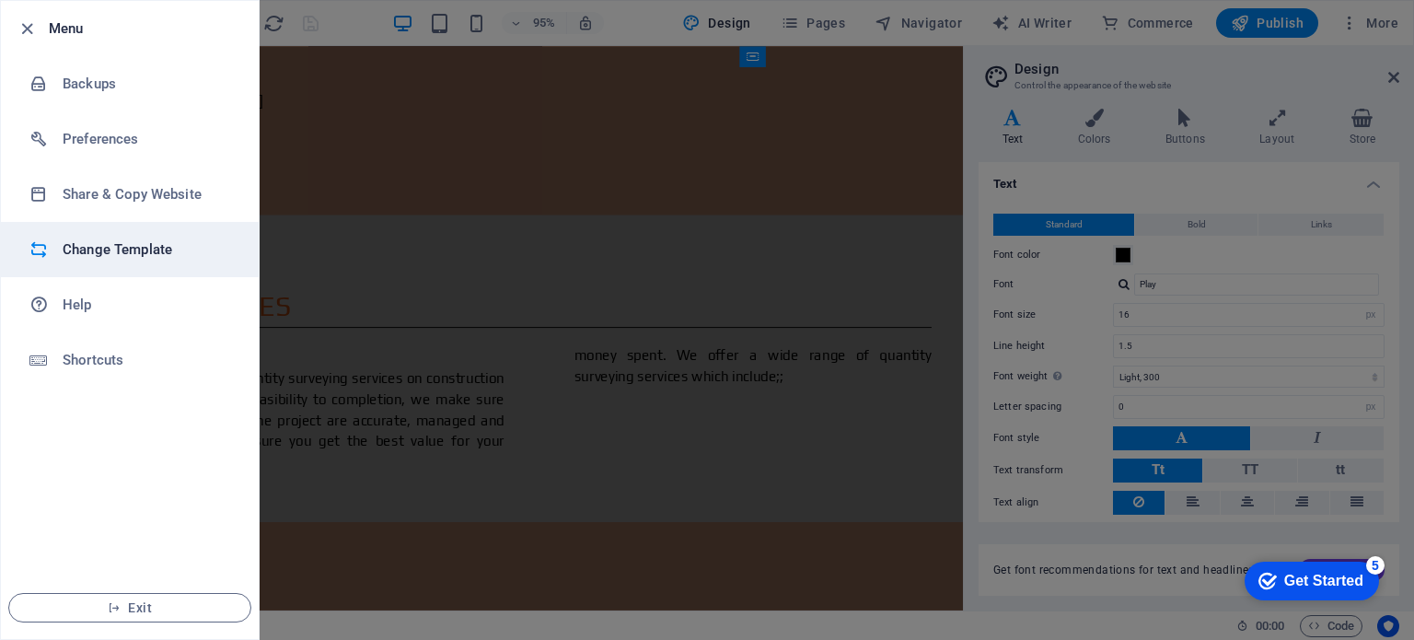
click at [99, 234] on li "Change Template" at bounding box center [130, 249] width 258 height 55
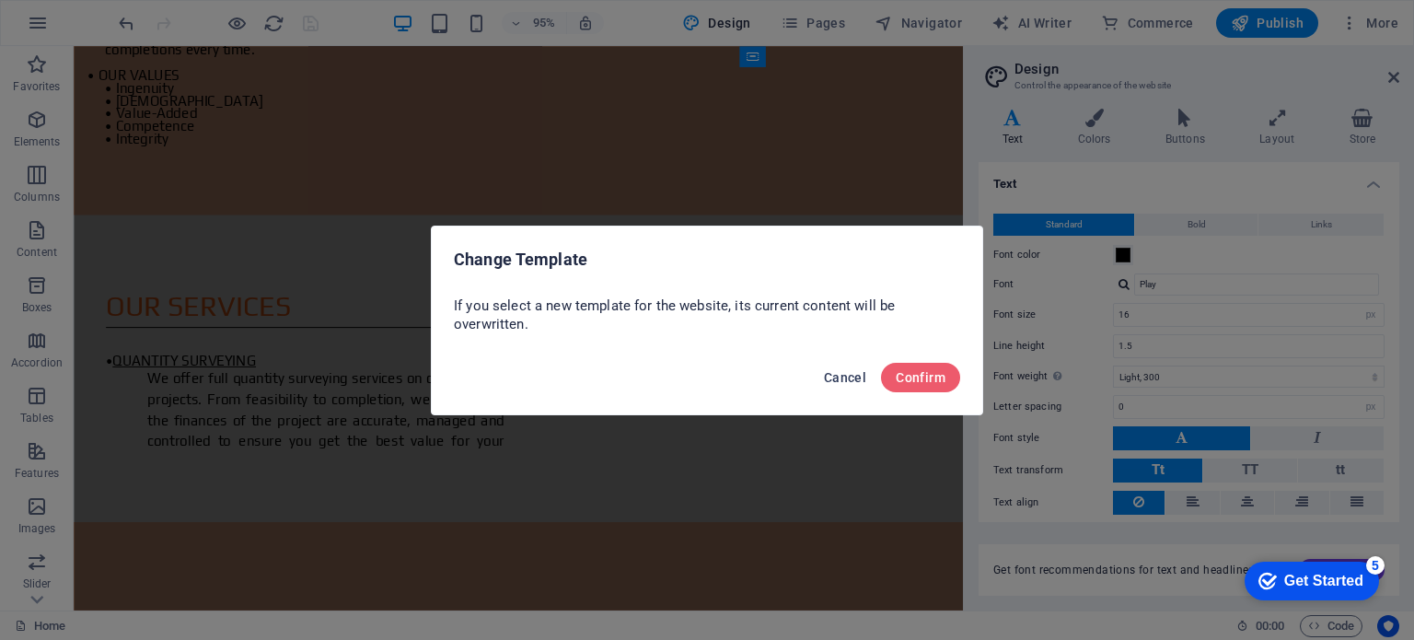
drag, startPoint x: 848, startPoint y: 375, endPoint x: 465, endPoint y: 255, distance: 401.3
click at [848, 375] on span "Cancel" at bounding box center [845, 377] width 42 height 15
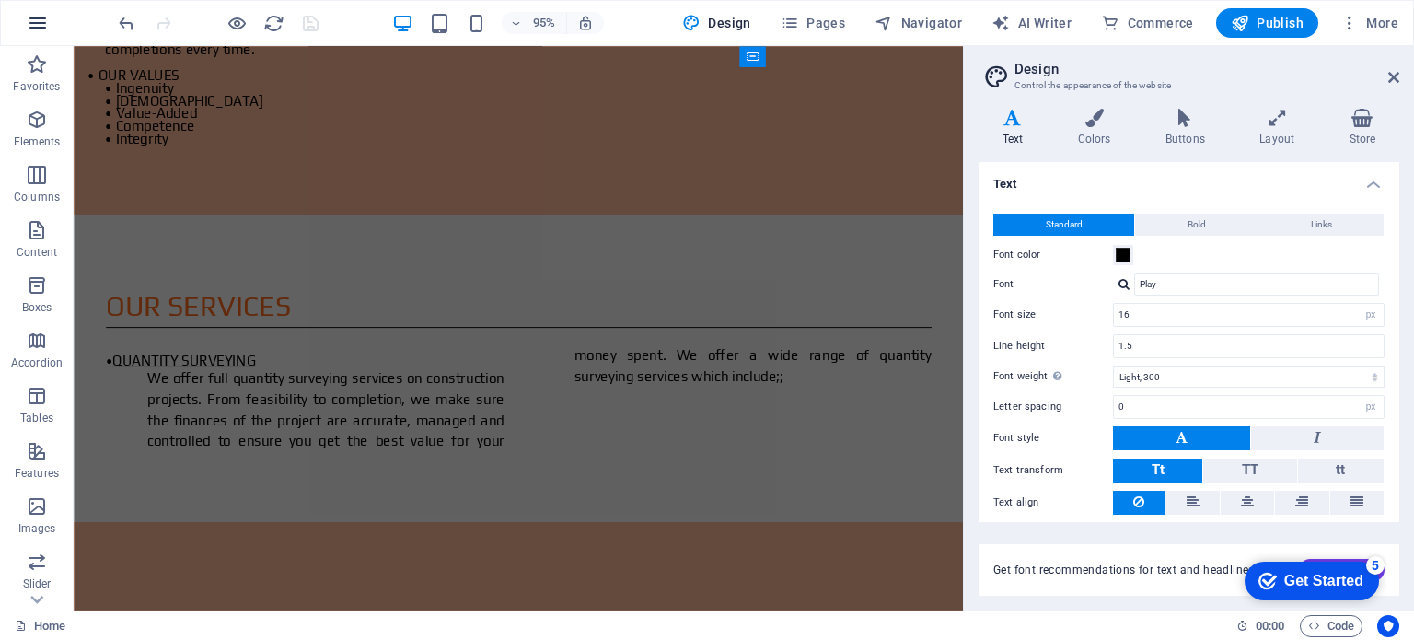
click at [41, 17] on icon "button" at bounding box center [38, 23] width 22 height 22
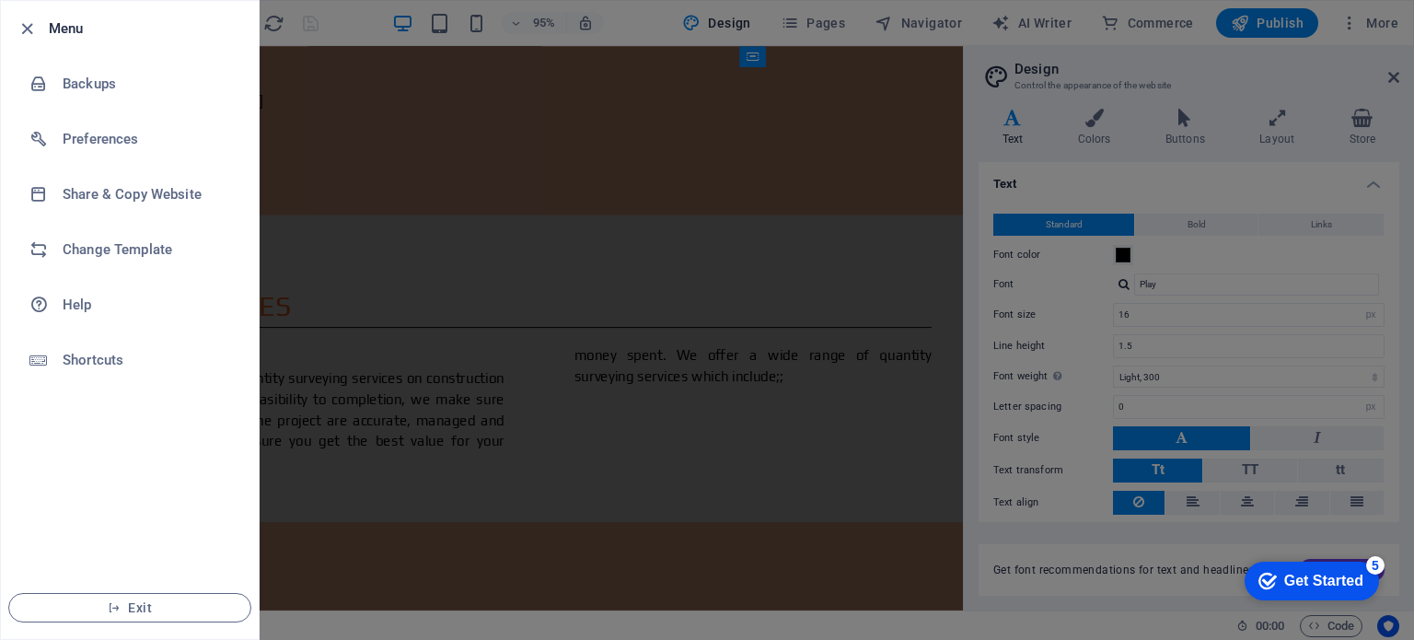
click at [321, 25] on div at bounding box center [707, 320] width 1414 height 640
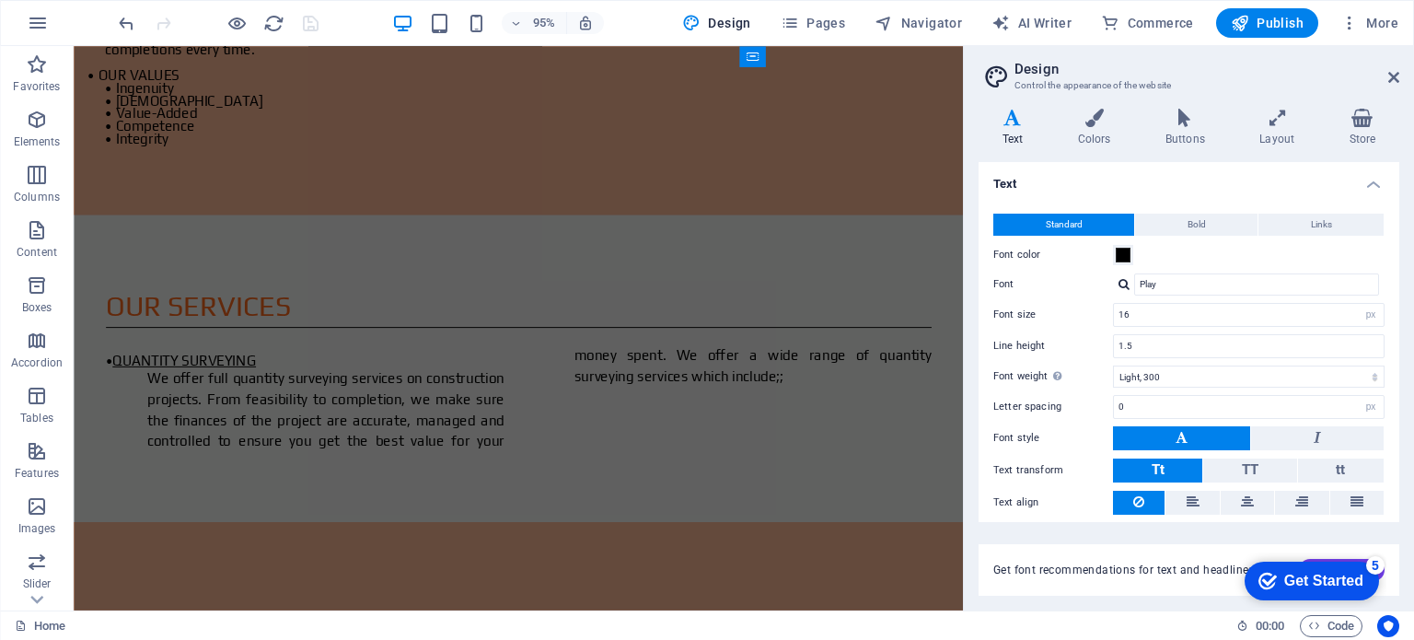
click at [321, 25] on div "95% Design Pages Navigator AI Writer Commerce Publish More" at bounding box center [760, 22] width 1291 height 29
click at [36, 27] on icon "button" at bounding box center [38, 23] width 22 height 22
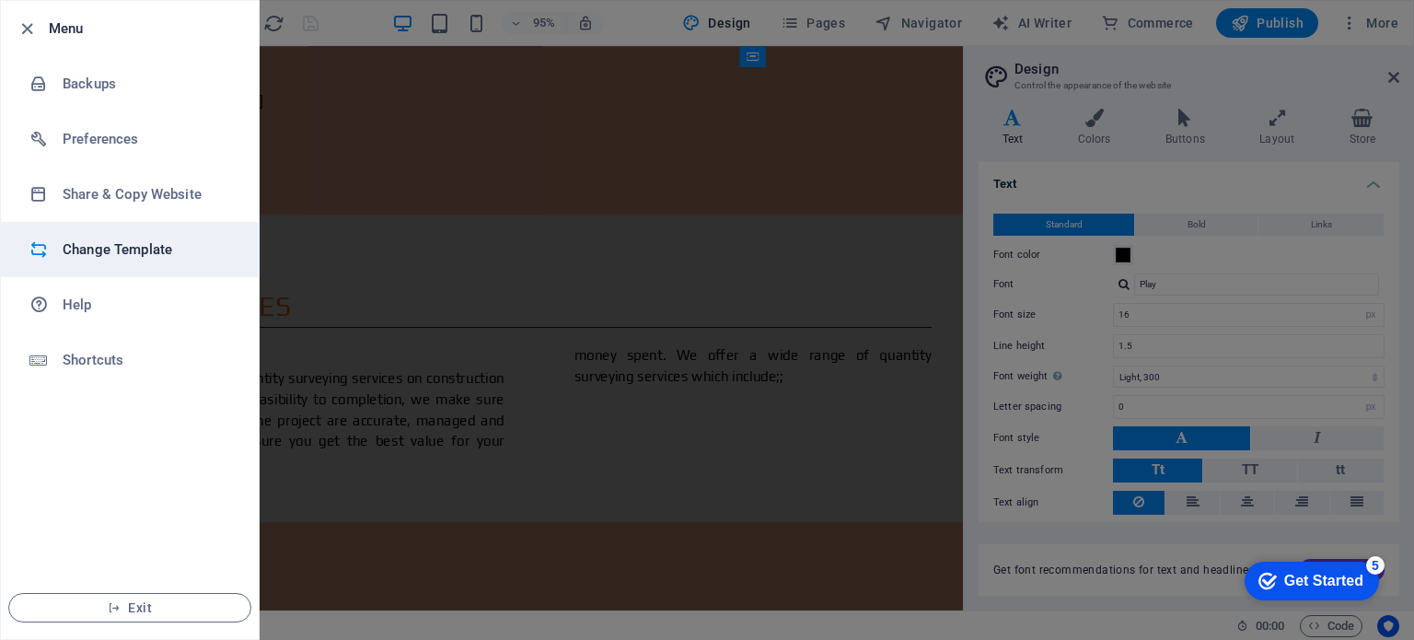
click at [136, 242] on h6 "Change Template" at bounding box center [148, 249] width 170 height 22
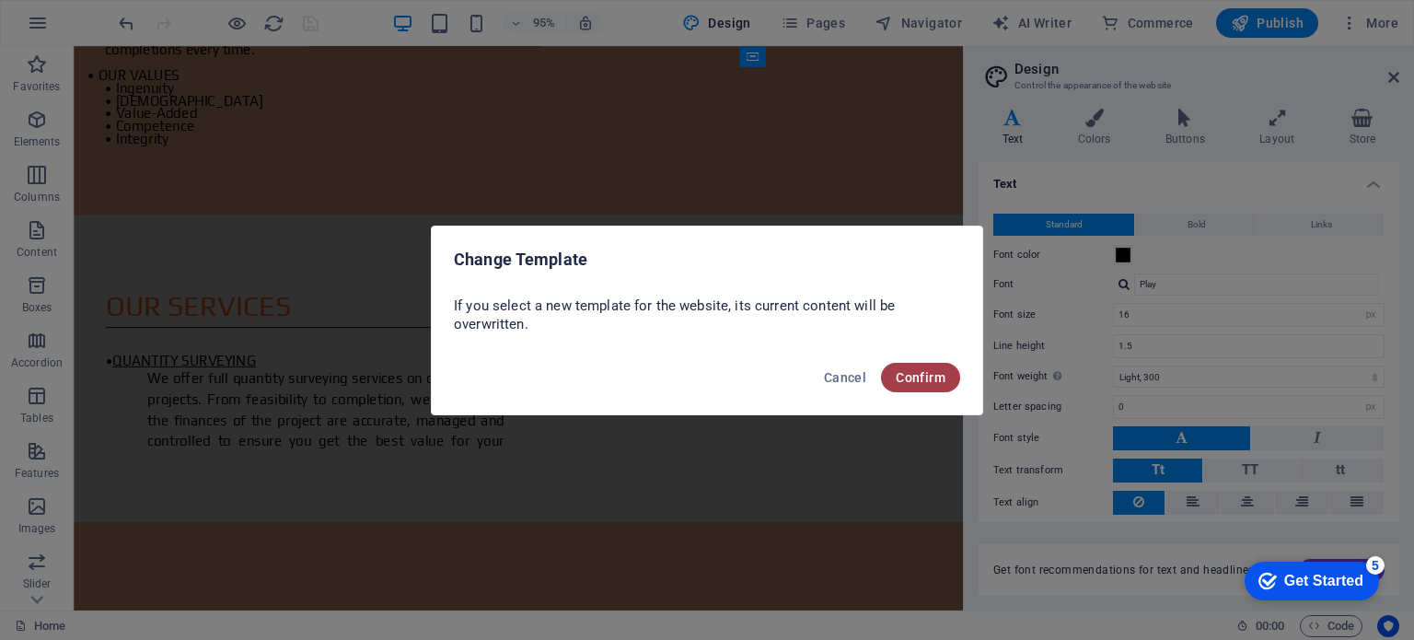
click at [909, 375] on span "Confirm" at bounding box center [921, 377] width 50 height 15
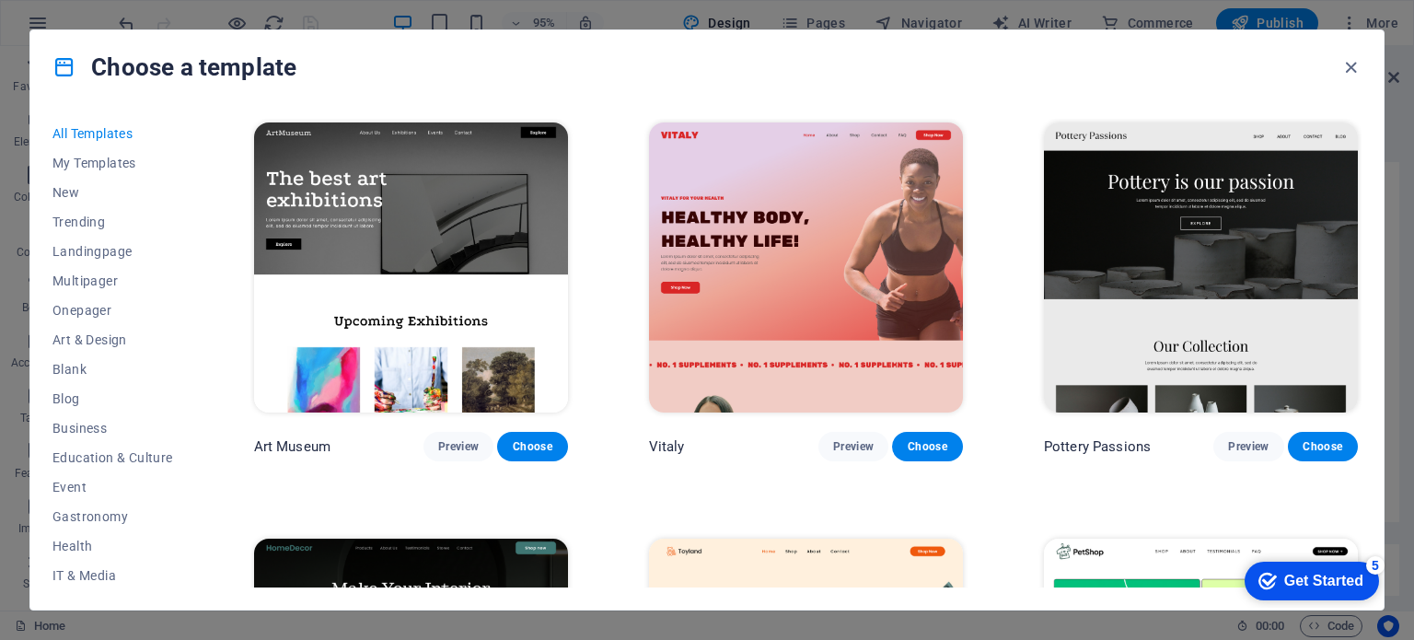
scroll to position [426, 0]
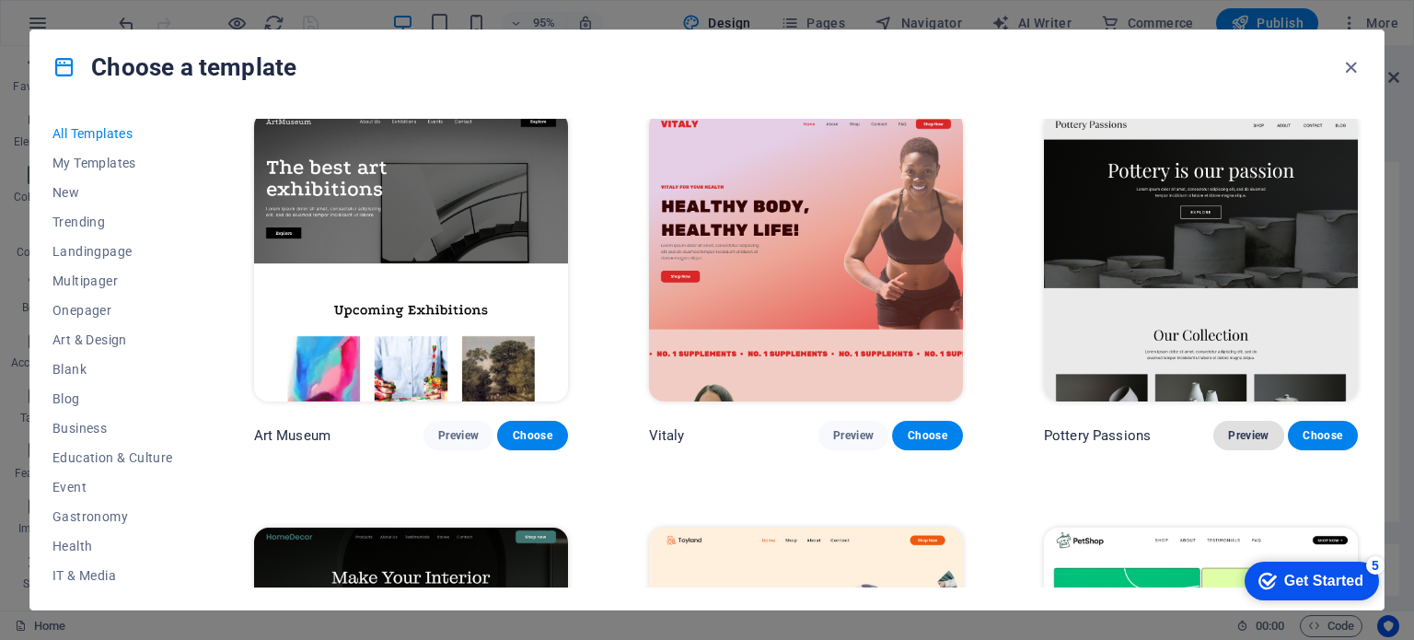
click at [1237, 432] on span "Preview" at bounding box center [1248, 435] width 41 height 15
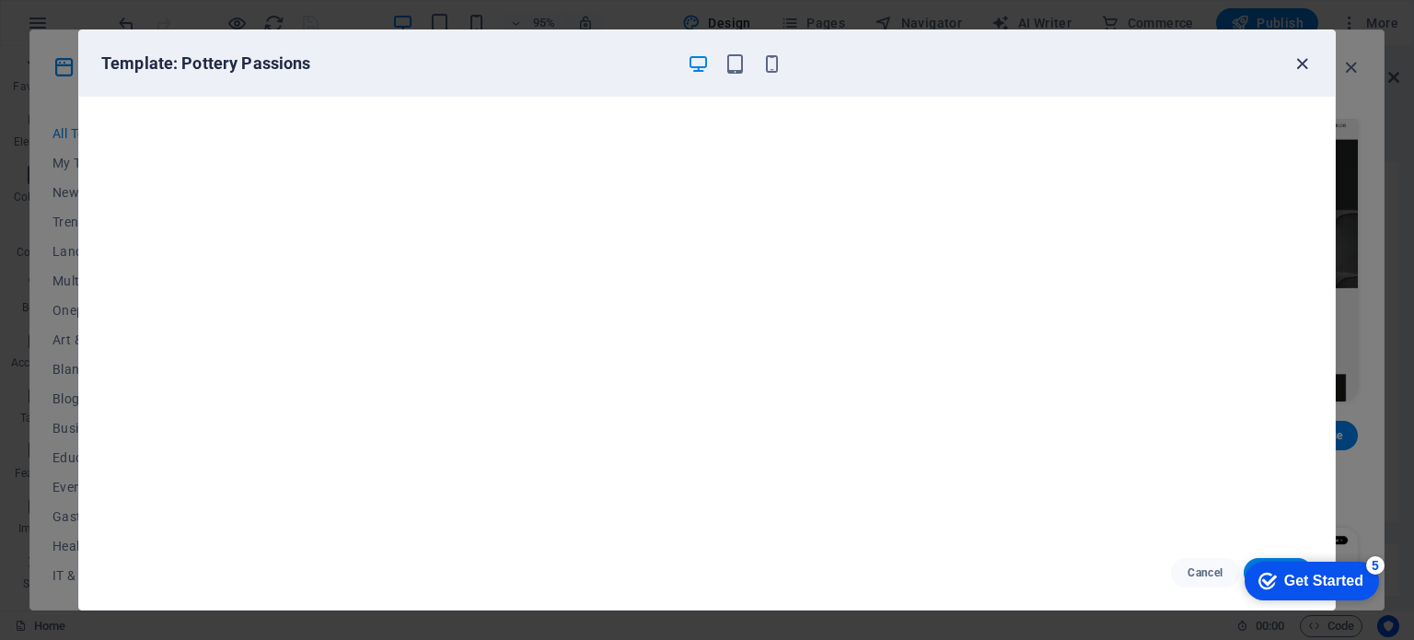
click at [1299, 56] on icon "button" at bounding box center [1302, 63] width 21 height 21
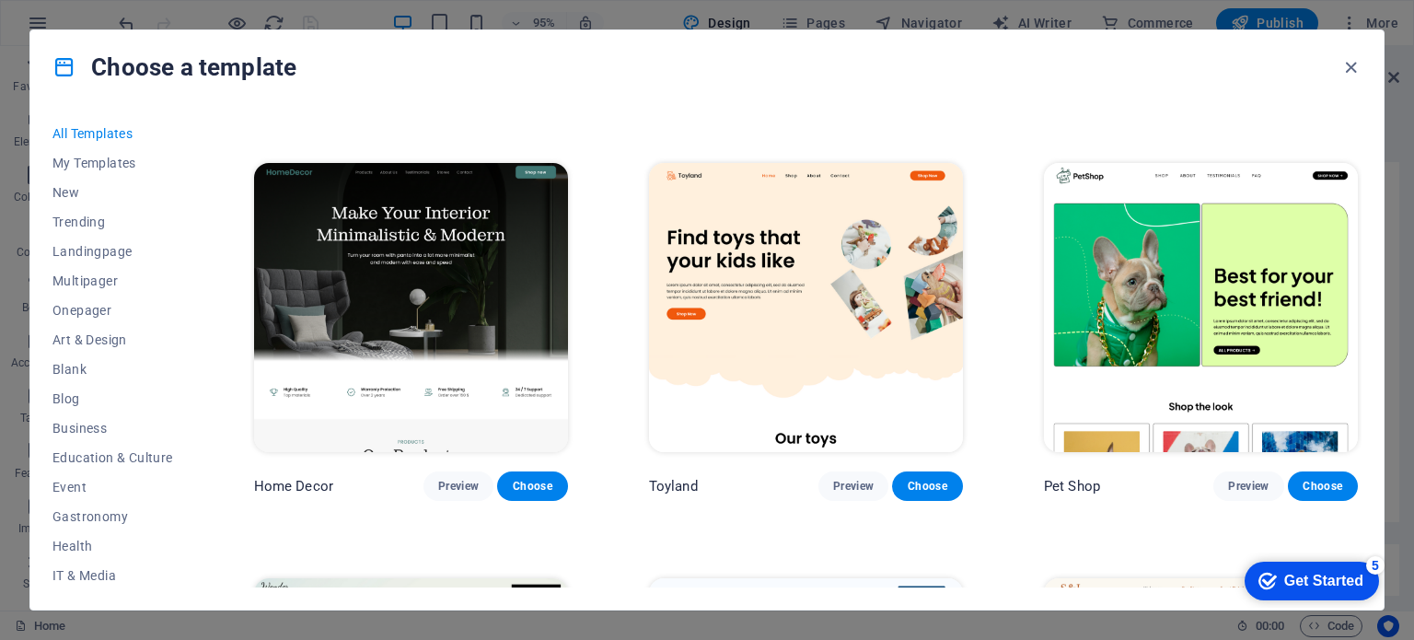
scroll to position [796, 0]
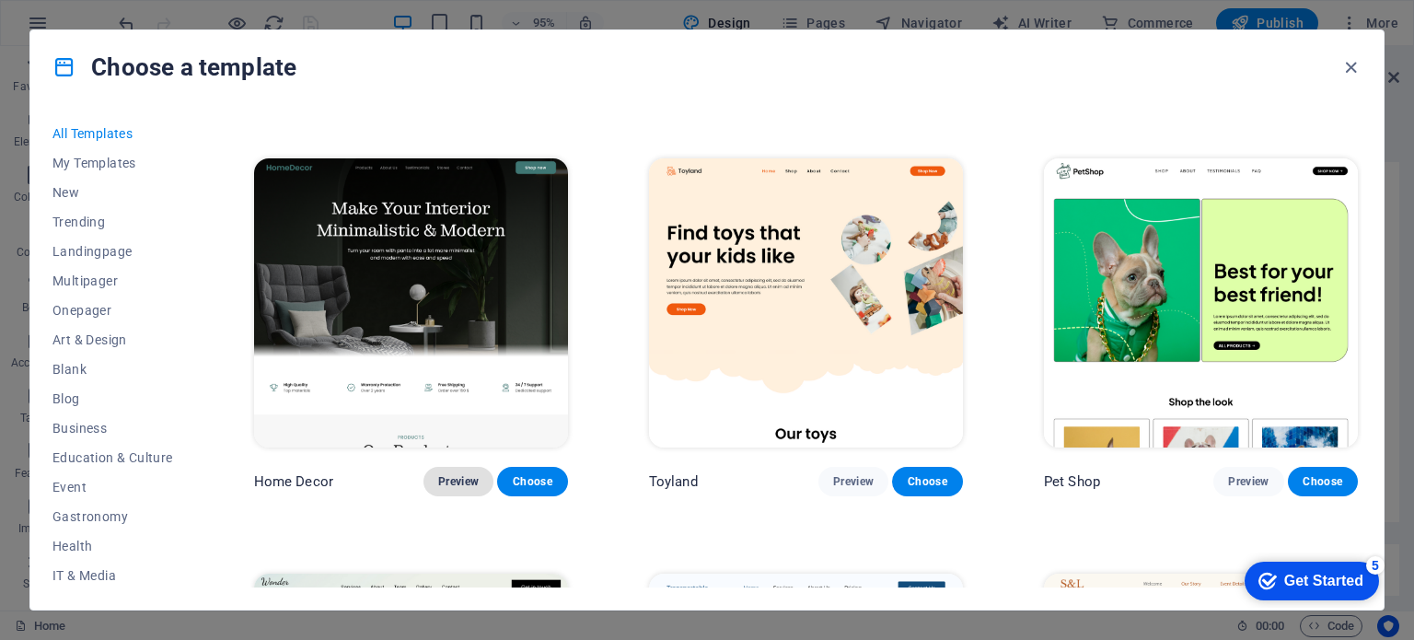
click at [453, 474] on span "Preview" at bounding box center [458, 481] width 41 height 15
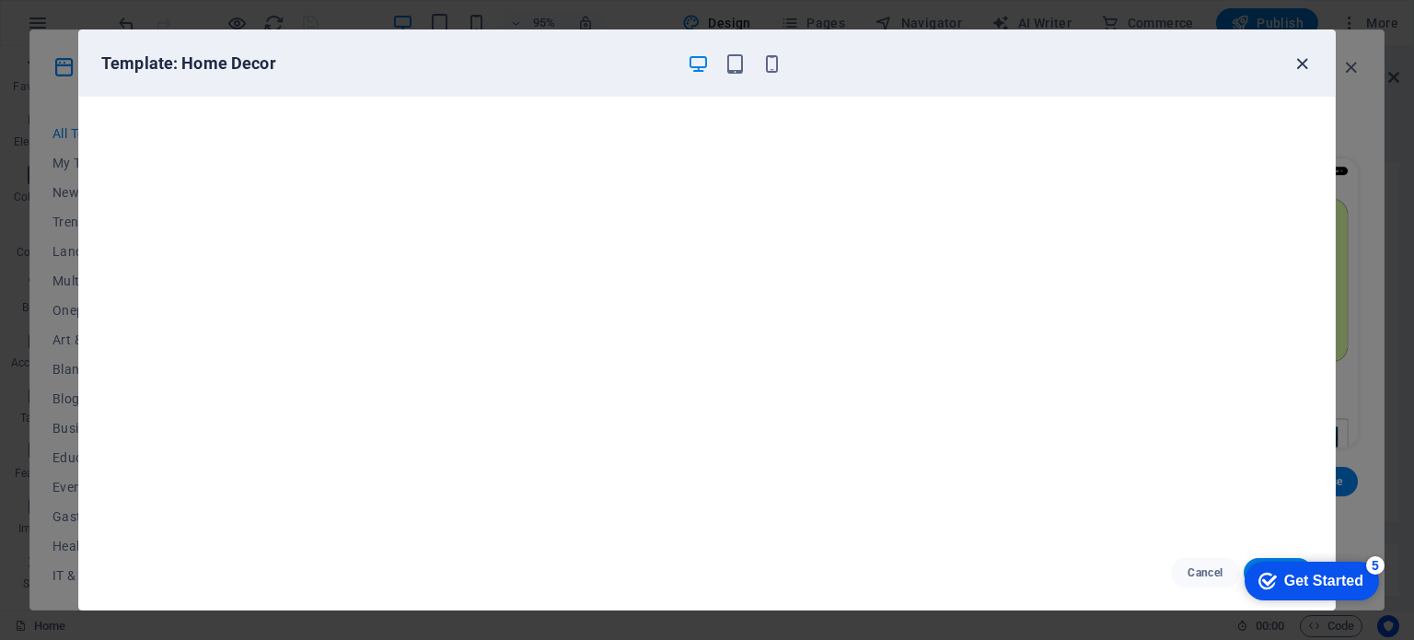
click at [1307, 59] on icon "button" at bounding box center [1302, 63] width 21 height 21
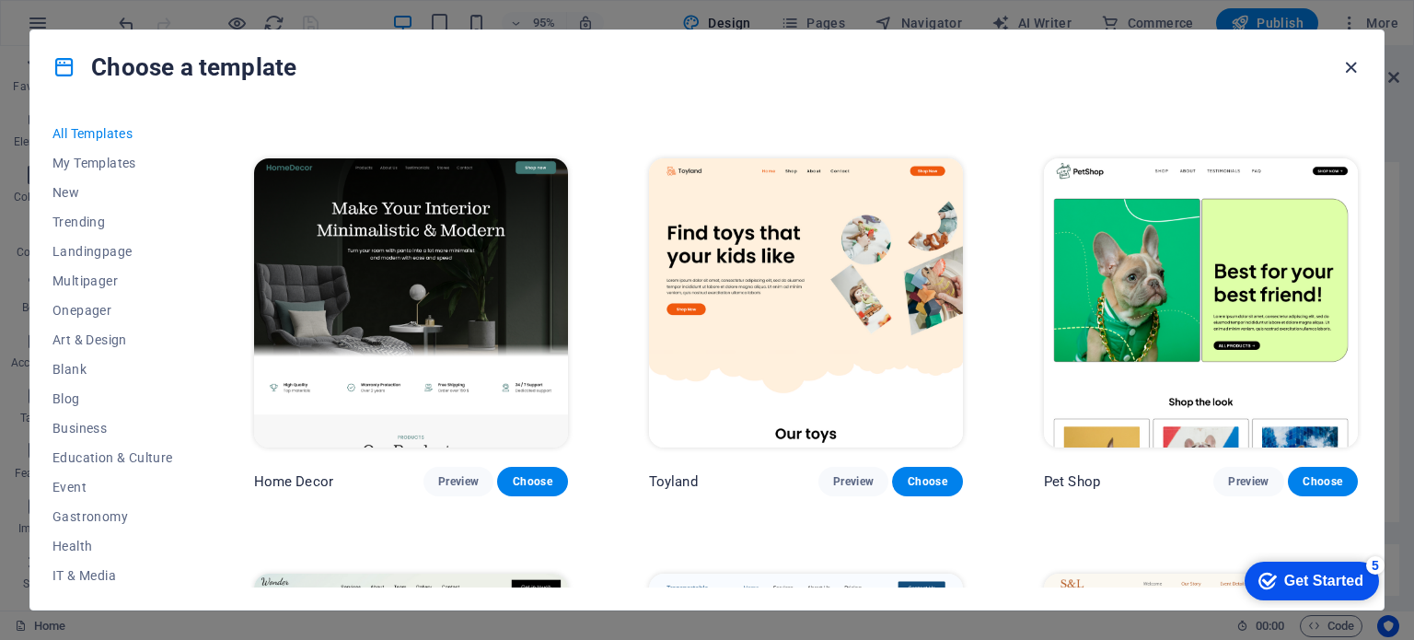
click at [1349, 64] on icon "button" at bounding box center [1351, 67] width 21 height 21
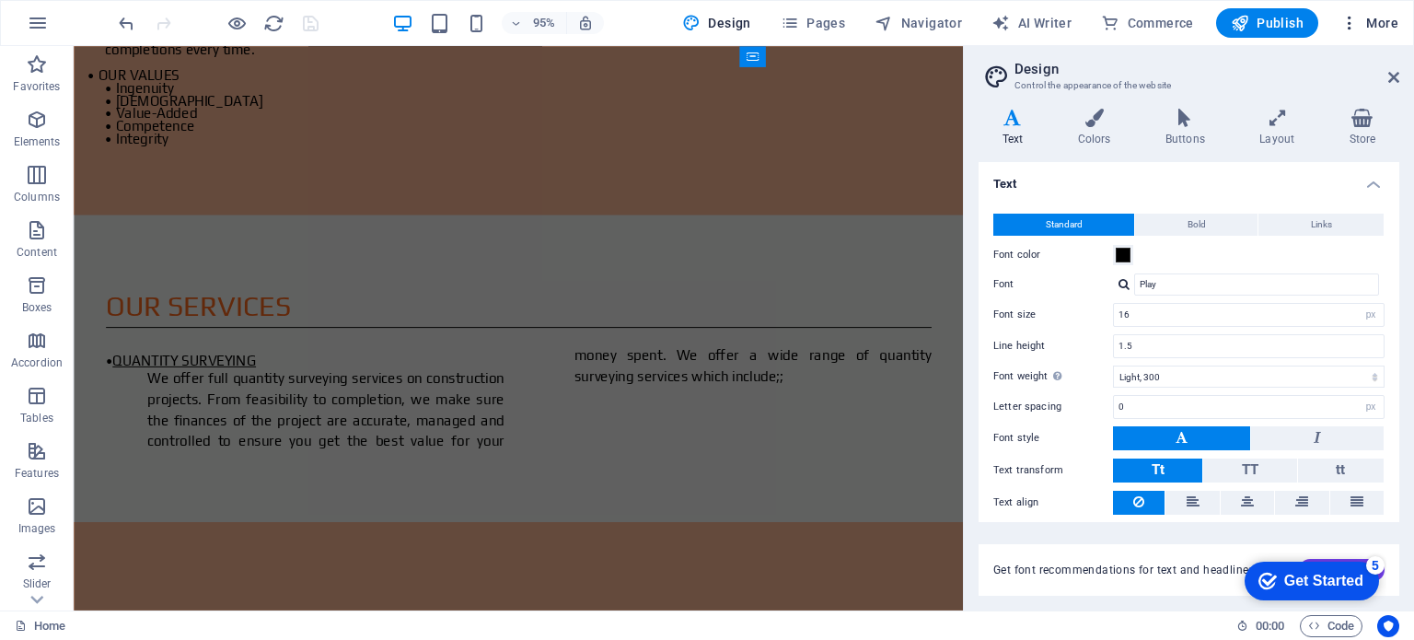
click at [1375, 22] on span "More" at bounding box center [1370, 23] width 58 height 18
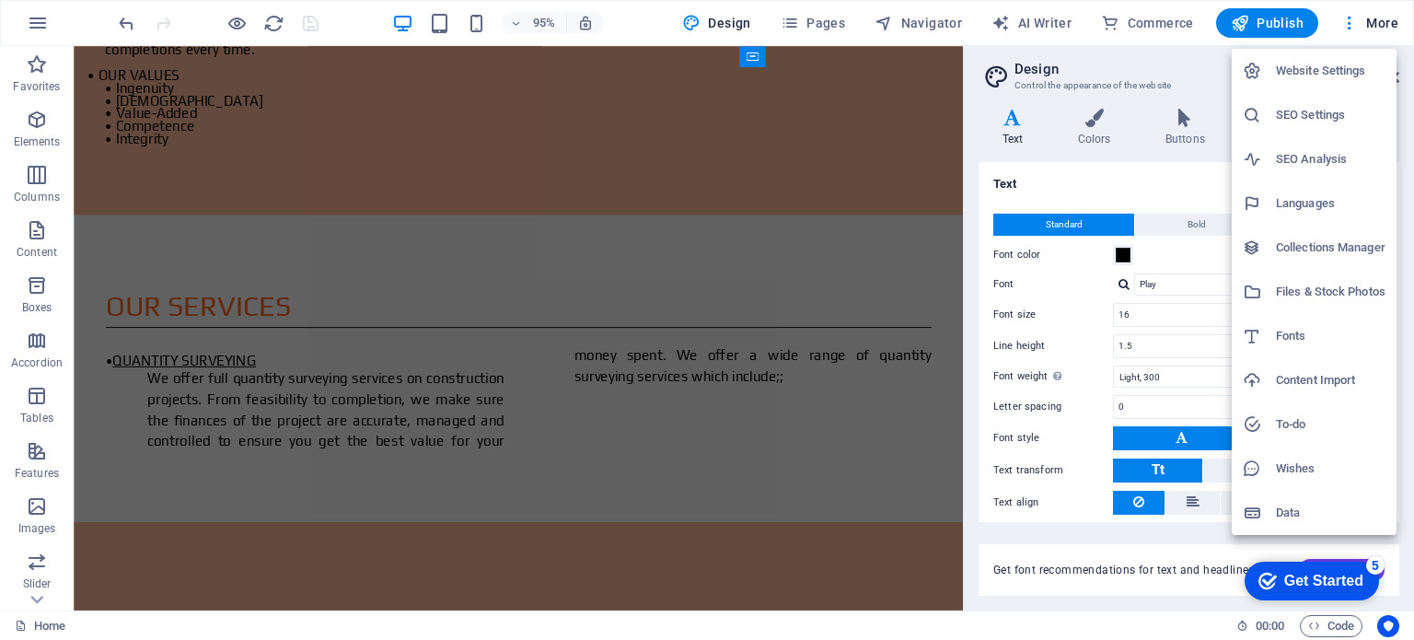
click at [1326, 67] on h6 "Website Settings" at bounding box center [1331, 71] width 110 height 22
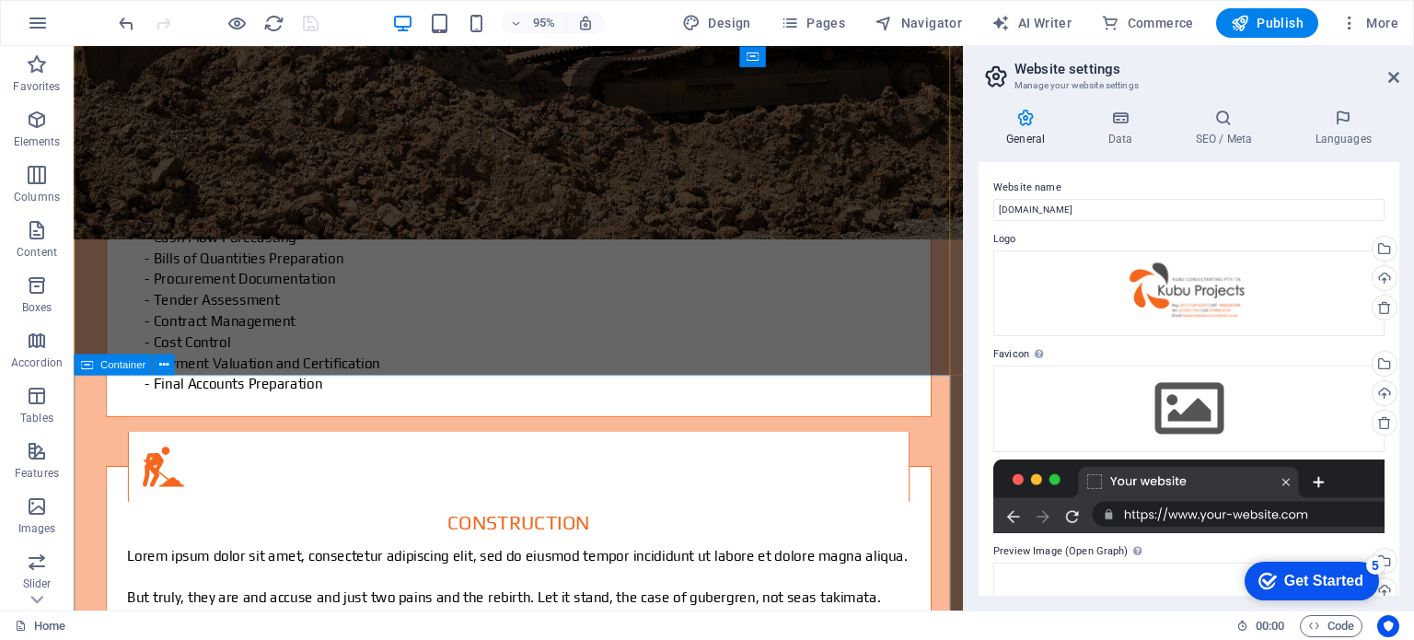
scroll to position [3503, 0]
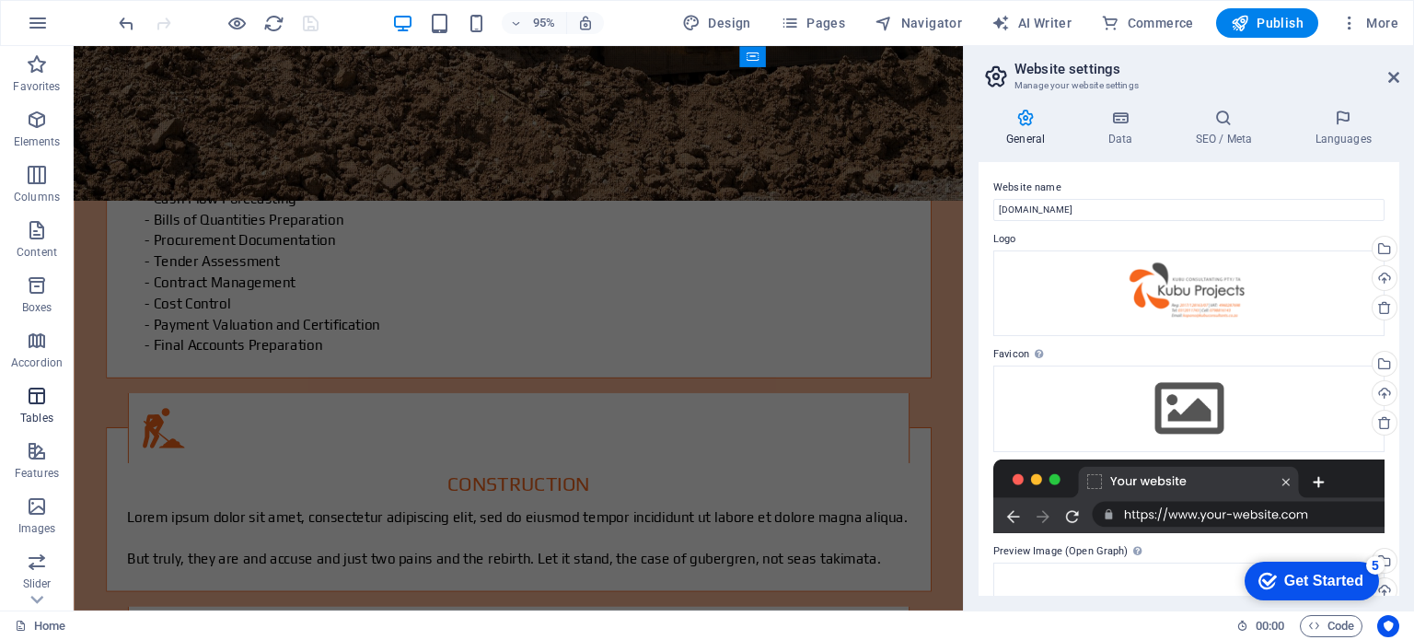
click at [41, 398] on icon "button" at bounding box center [37, 396] width 22 height 22
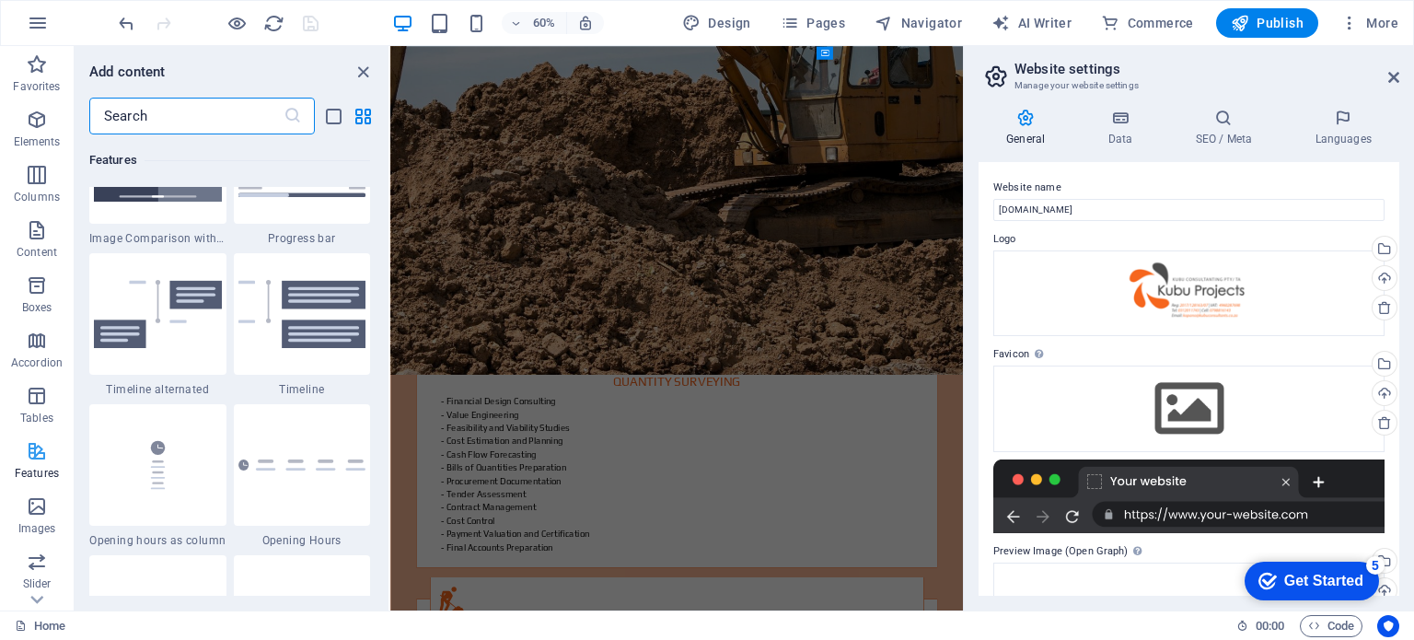
scroll to position [7721, 0]
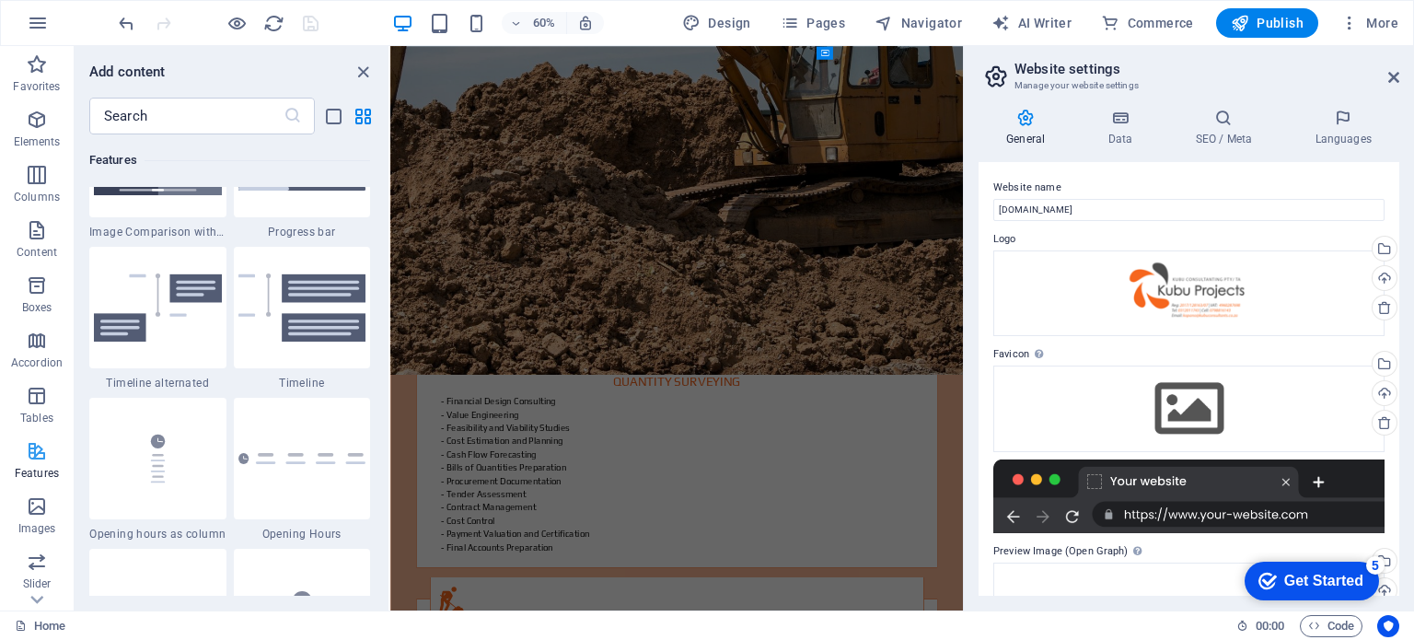
click at [37, 460] on icon "button" at bounding box center [37, 451] width 22 height 22
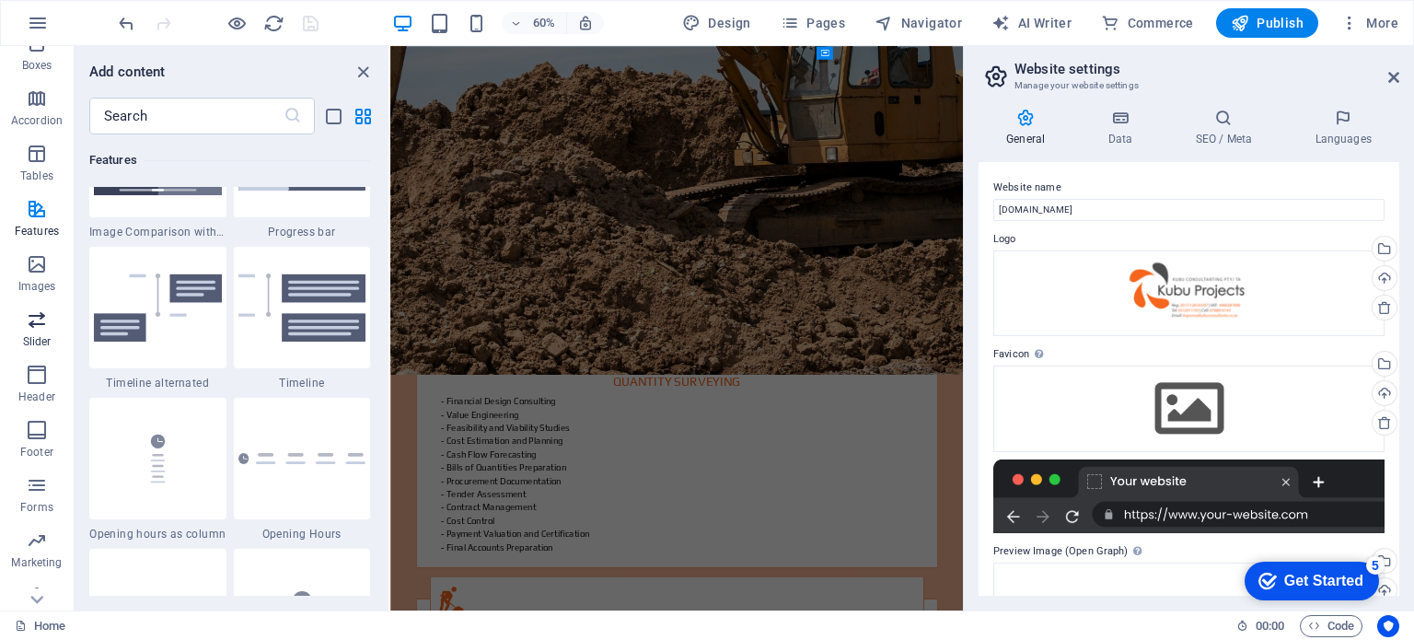
scroll to position [245, 0]
click at [26, 323] on icon "button" at bounding box center [37, 317] width 22 height 22
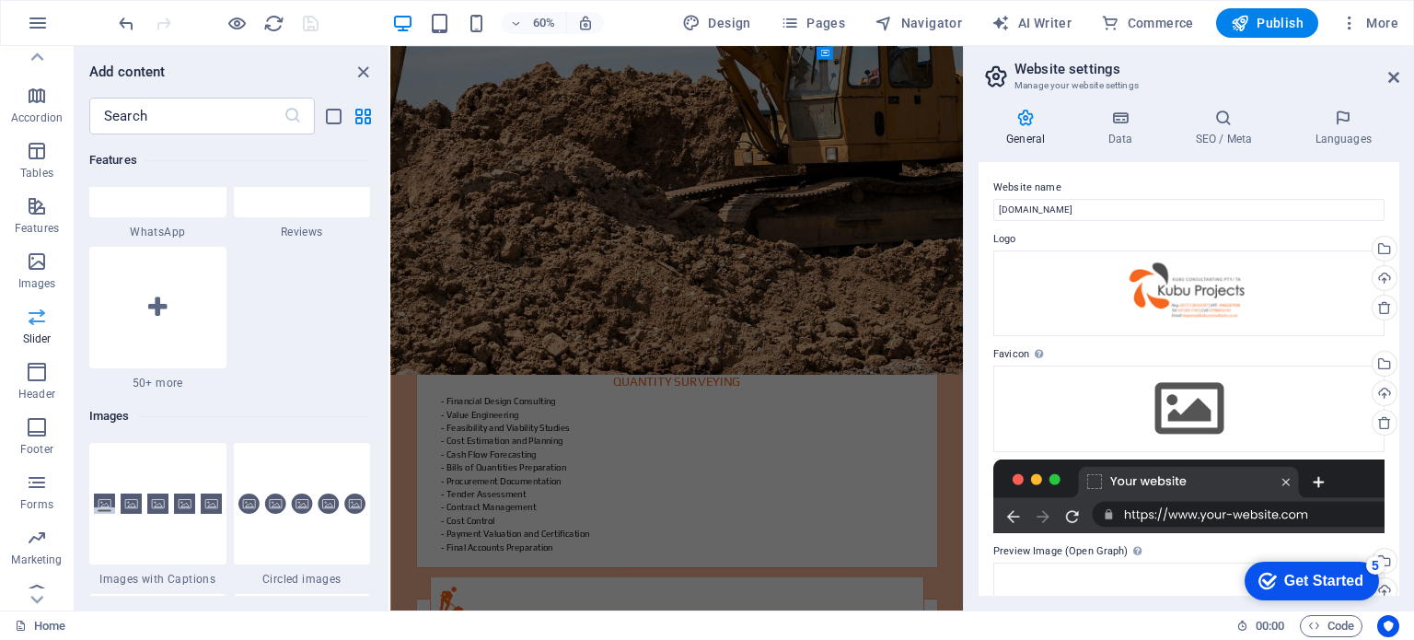
scroll to position [10439, 0]
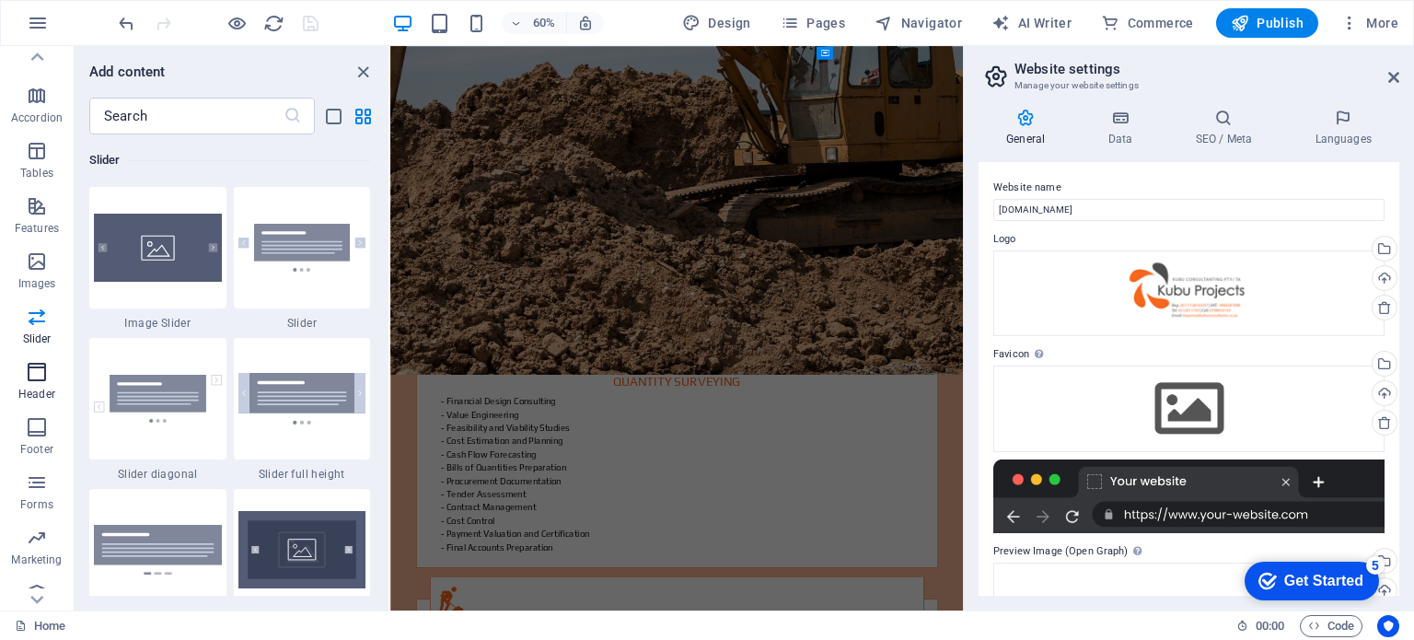
click at [31, 381] on icon "button" at bounding box center [37, 372] width 22 height 22
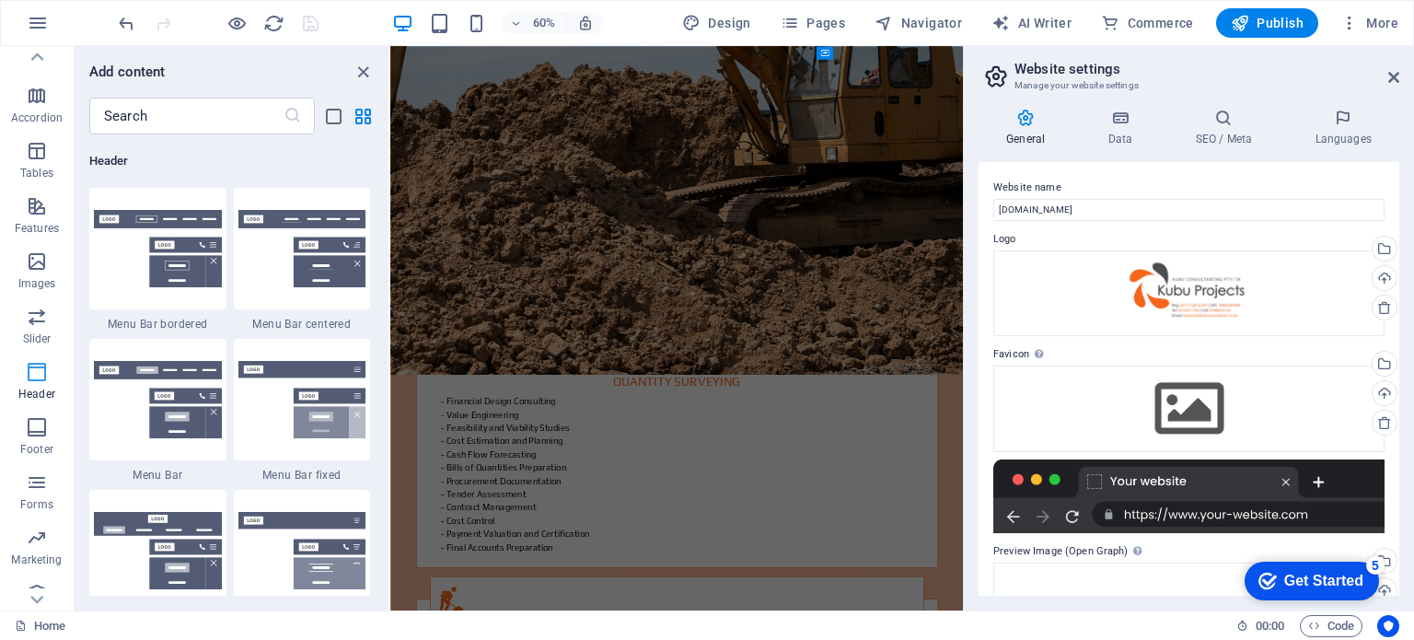
scroll to position [11087, 0]
click at [38, 478] on icon "button" at bounding box center [37, 482] width 22 height 22
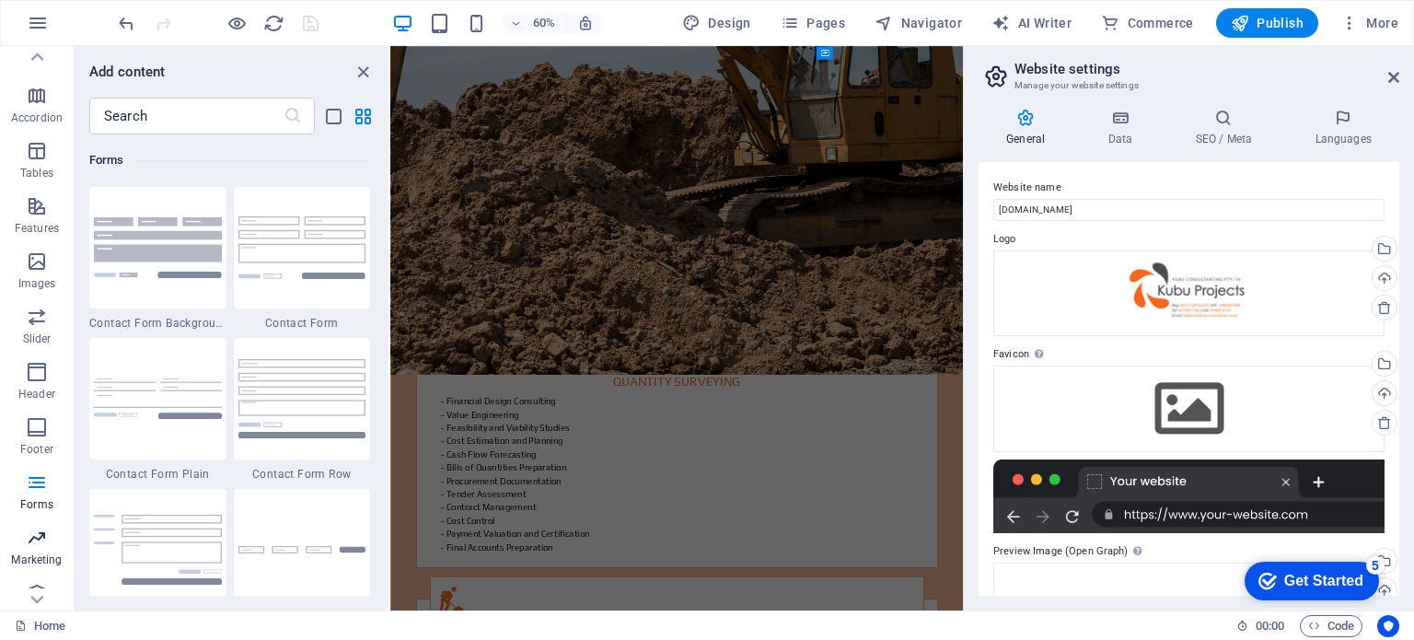
scroll to position [319, 0]
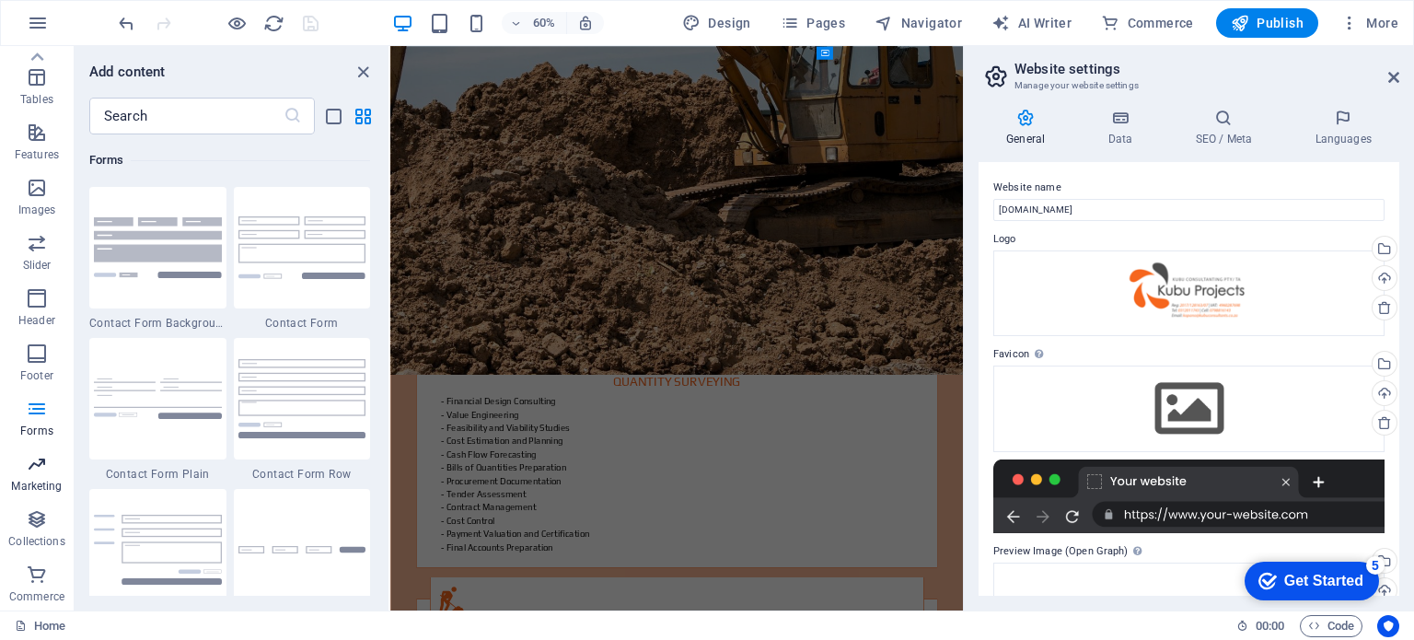
click at [48, 477] on span "Marketing" at bounding box center [37, 475] width 74 height 44
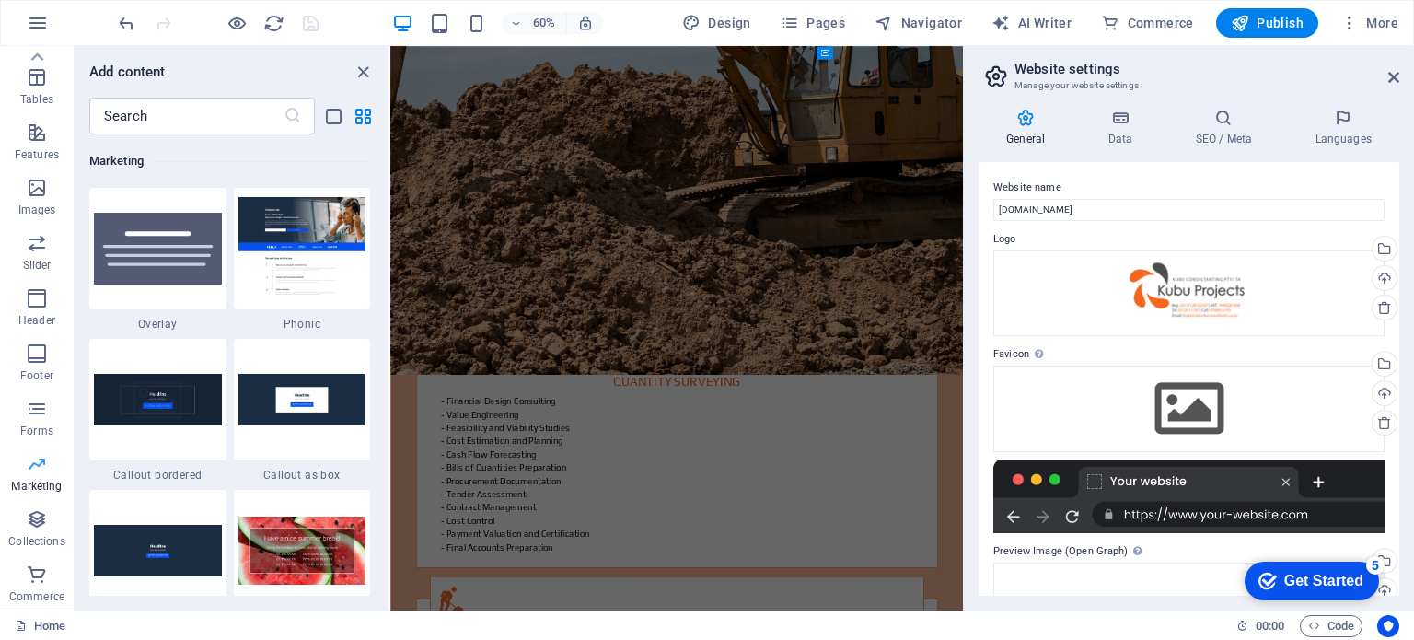
scroll to position [14997, 0]
click at [31, 529] on icon "button" at bounding box center [37, 519] width 22 height 22
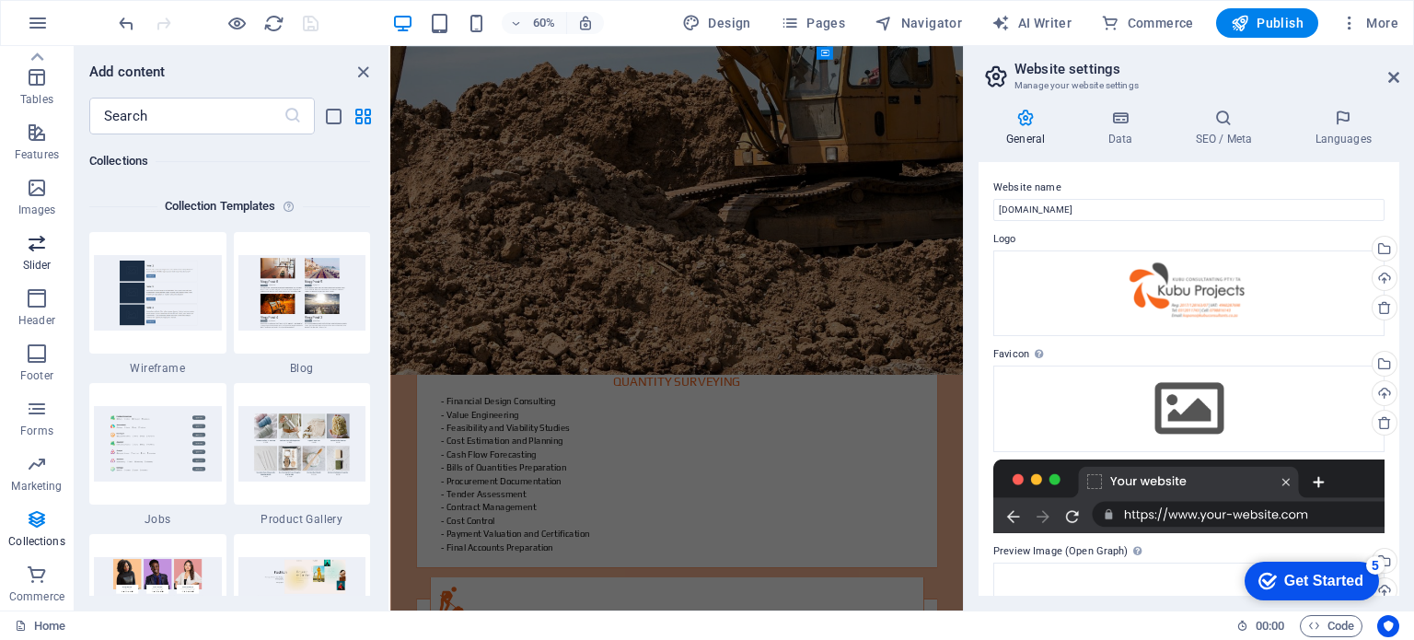
scroll to position [0, 0]
click at [41, 24] on icon "button" at bounding box center [38, 23] width 22 height 22
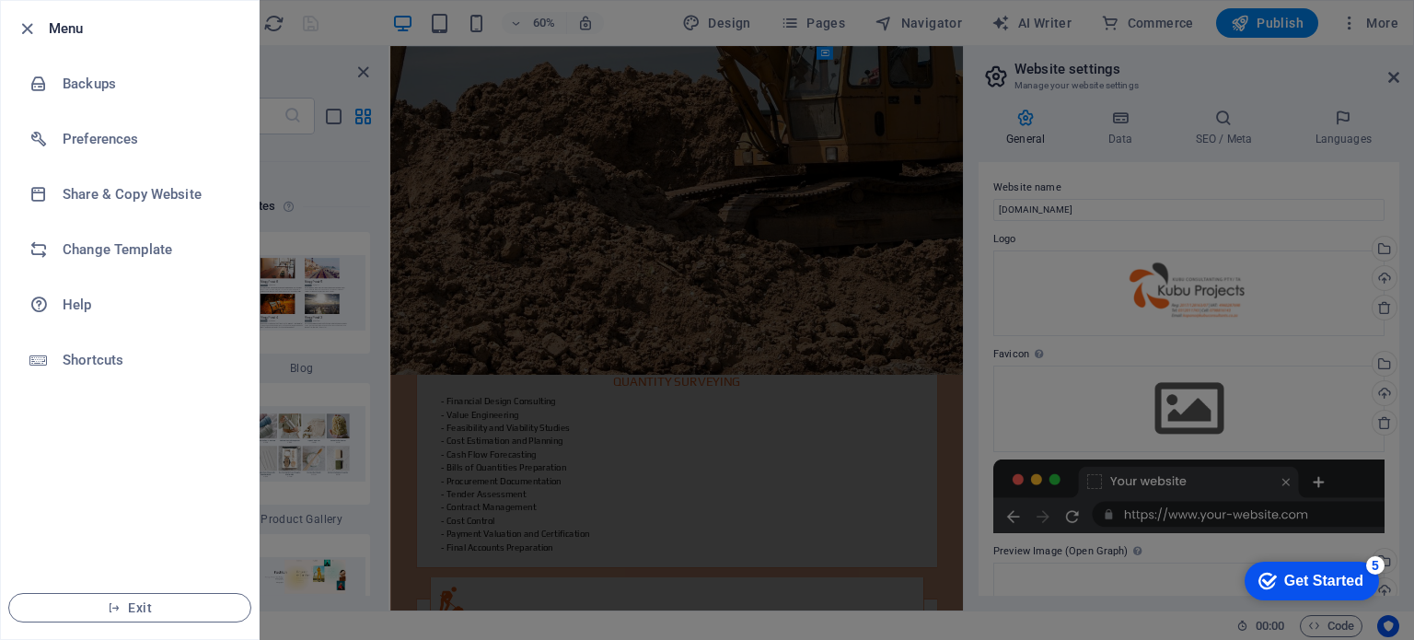
click at [327, 45] on div at bounding box center [707, 320] width 1414 height 640
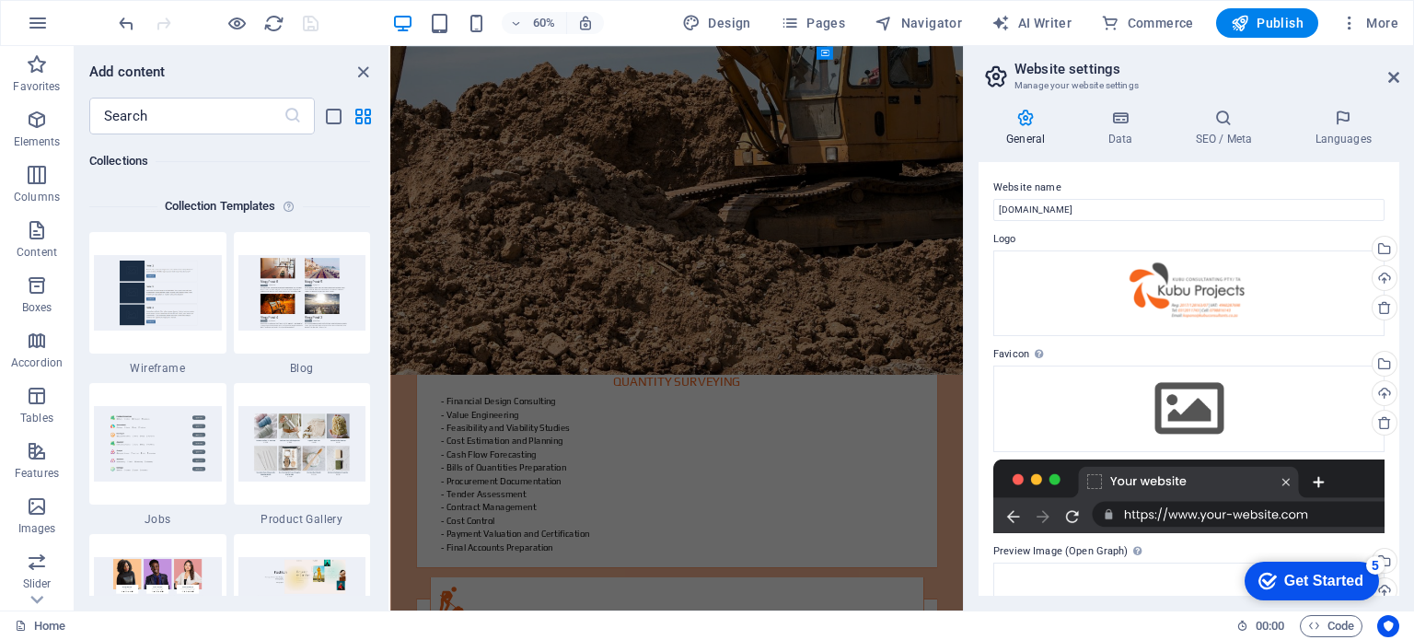
click at [318, 21] on div at bounding box center [218, 22] width 206 height 29
click at [37, 18] on icon "button" at bounding box center [38, 23] width 22 height 22
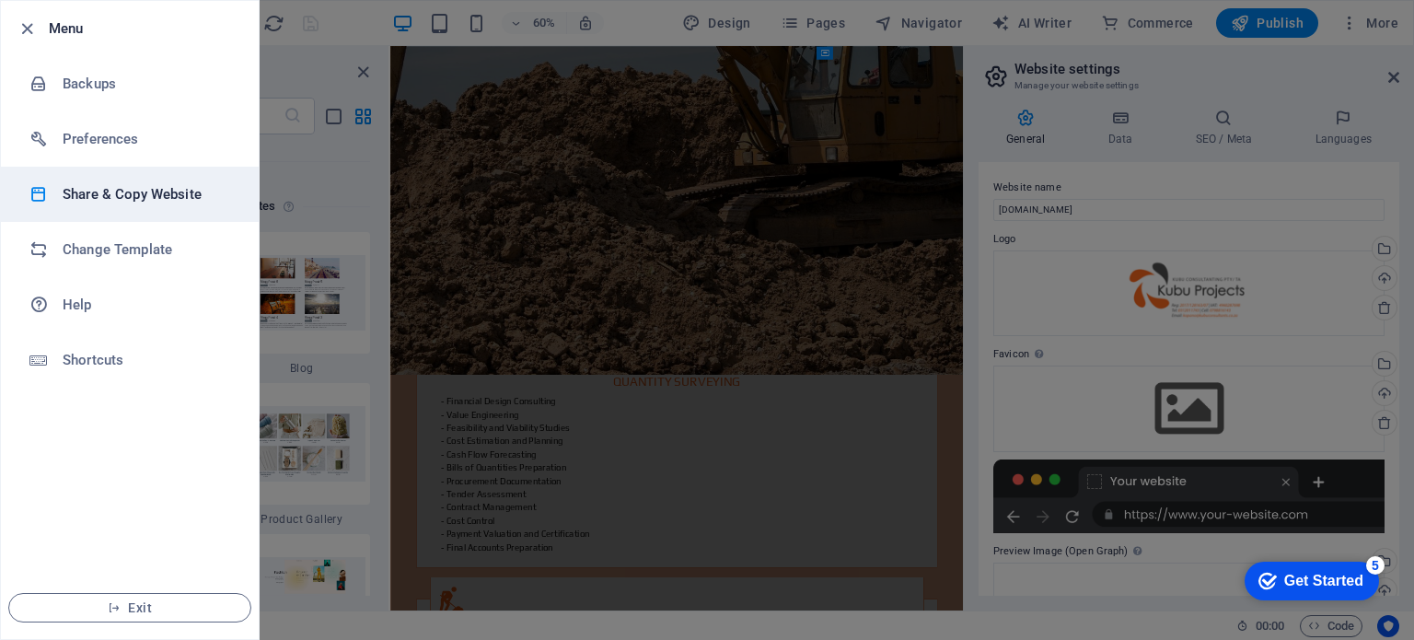
click at [136, 186] on h6 "Share & Copy Website" at bounding box center [148, 194] width 170 height 22
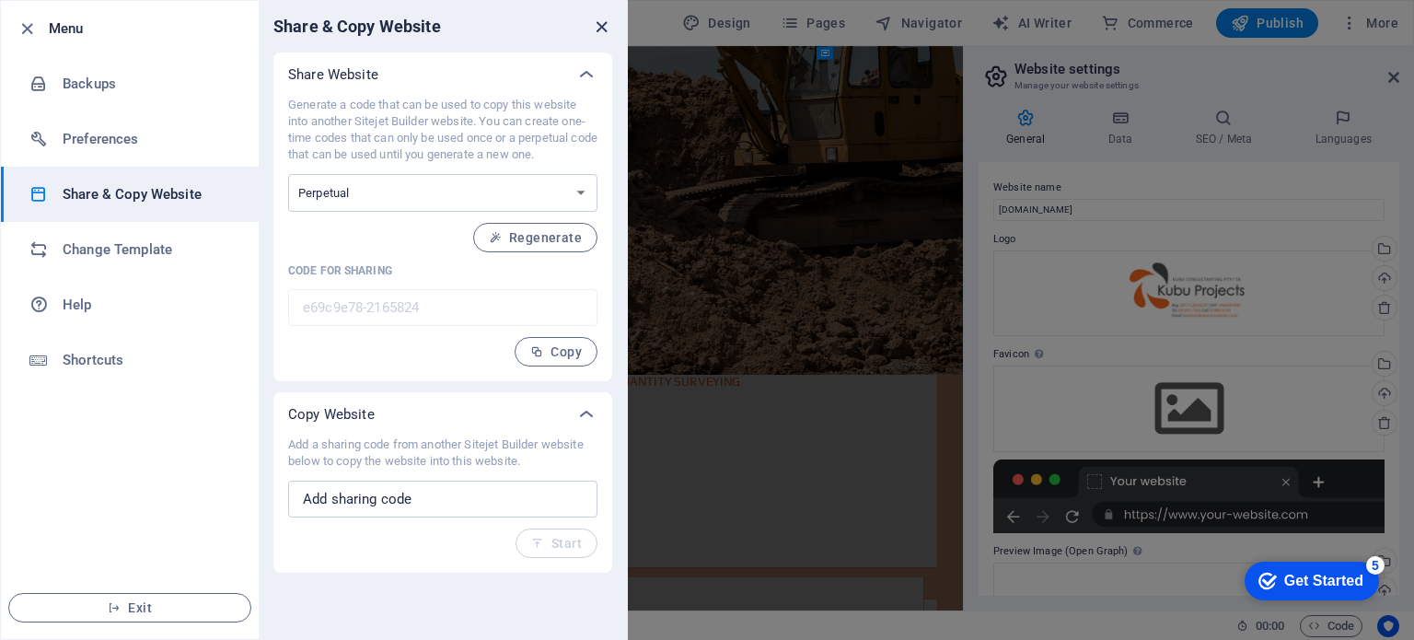
click at [599, 23] on icon "close" at bounding box center [601, 27] width 21 height 21
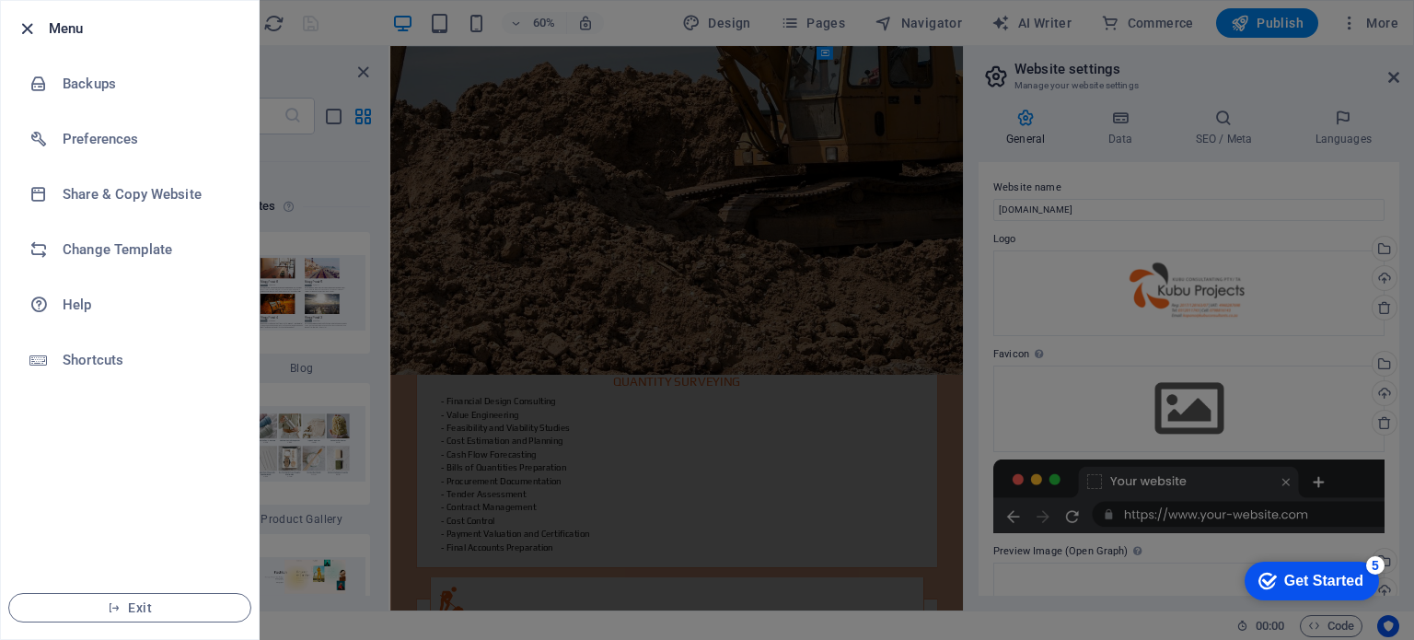
click at [26, 28] on icon "button" at bounding box center [27, 28] width 21 height 21
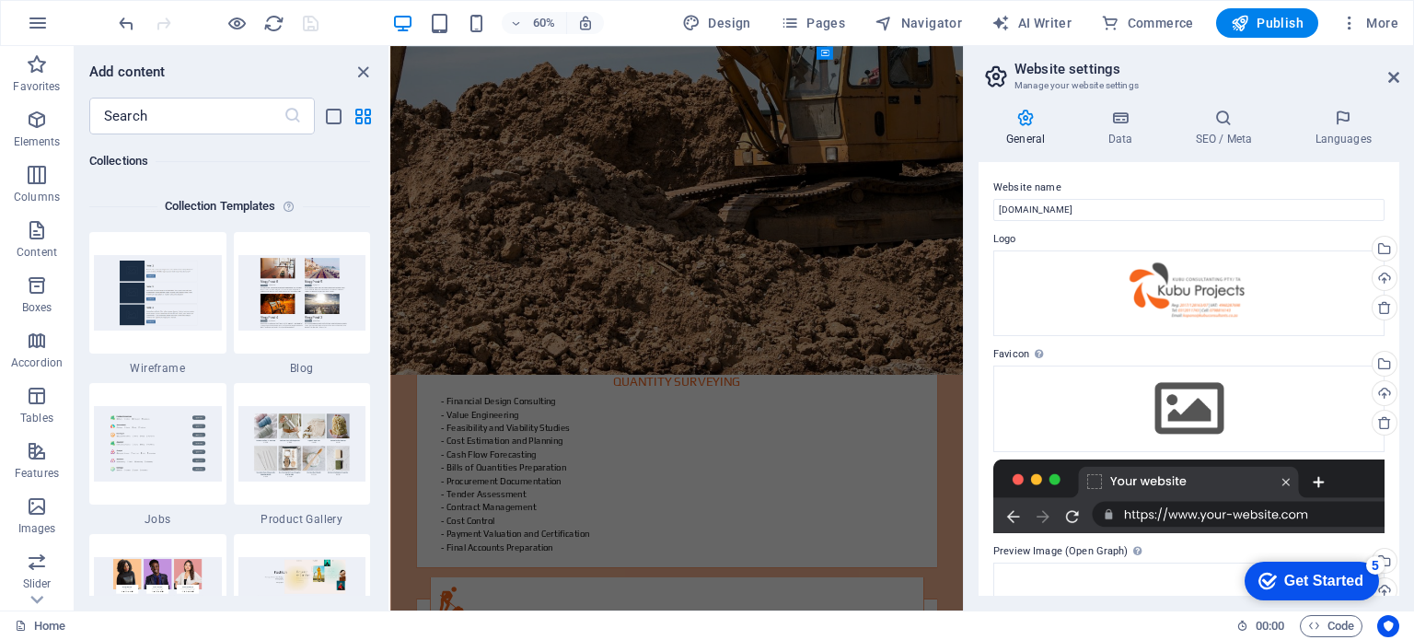
click at [298, 16] on div at bounding box center [218, 22] width 206 height 29
click at [364, 69] on icon "close panel" at bounding box center [363, 72] width 21 height 21
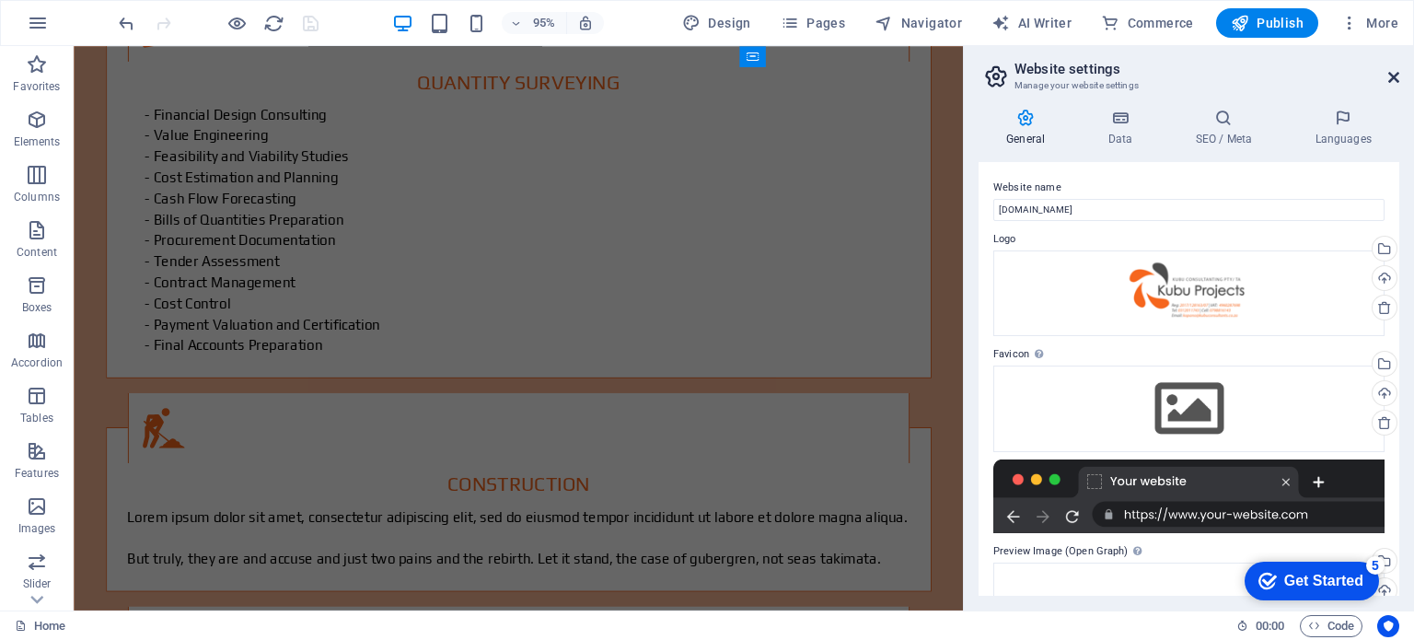
click at [1390, 72] on icon at bounding box center [1393, 77] width 11 height 15
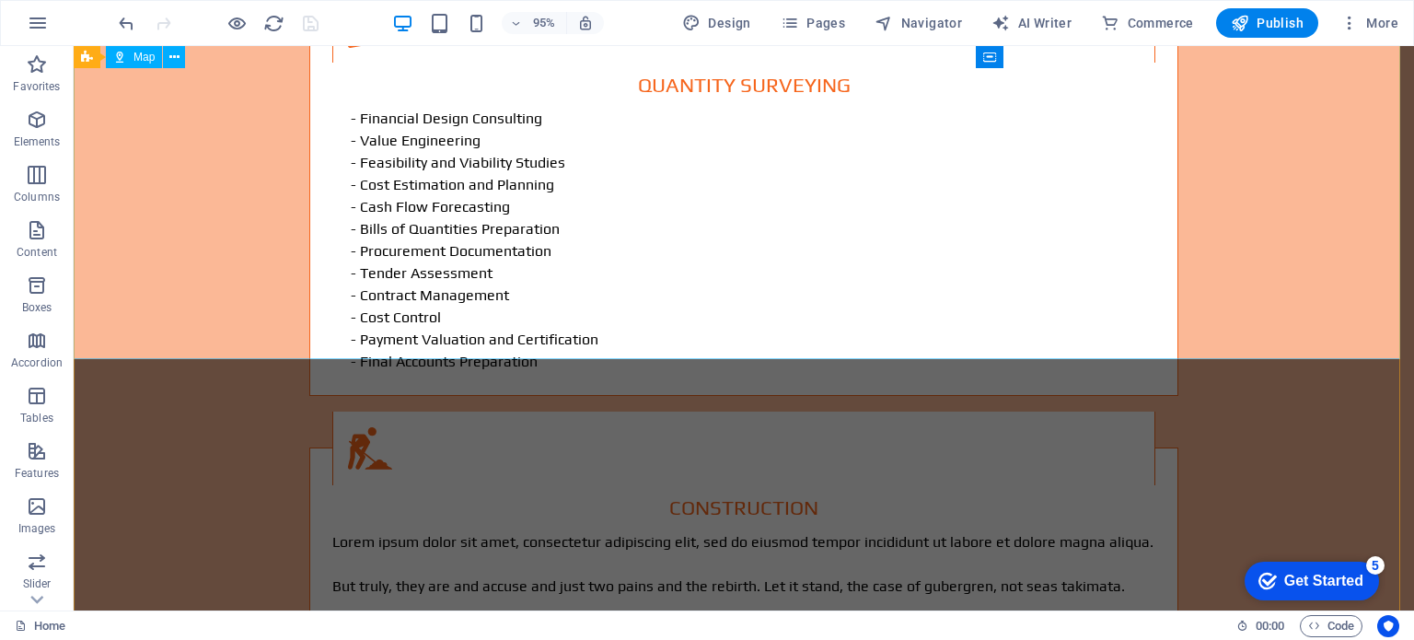
scroll to position [3473, 0]
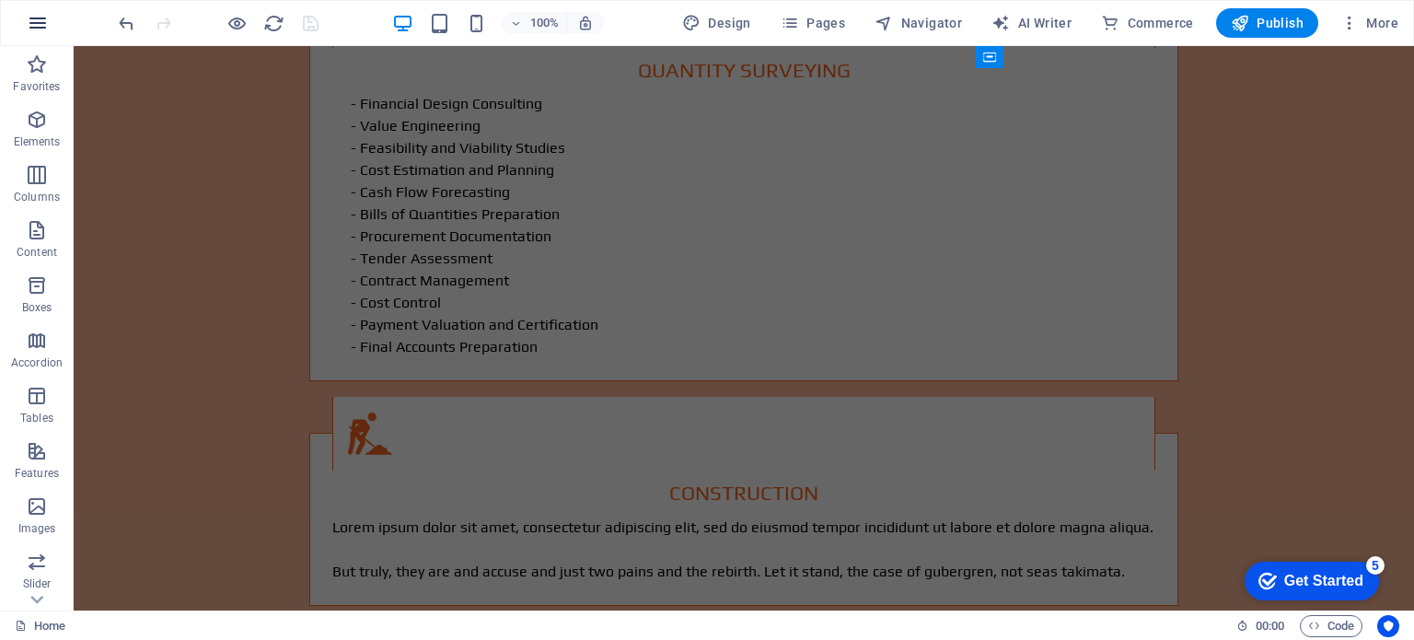
click at [40, 21] on icon "button" at bounding box center [38, 23] width 22 height 22
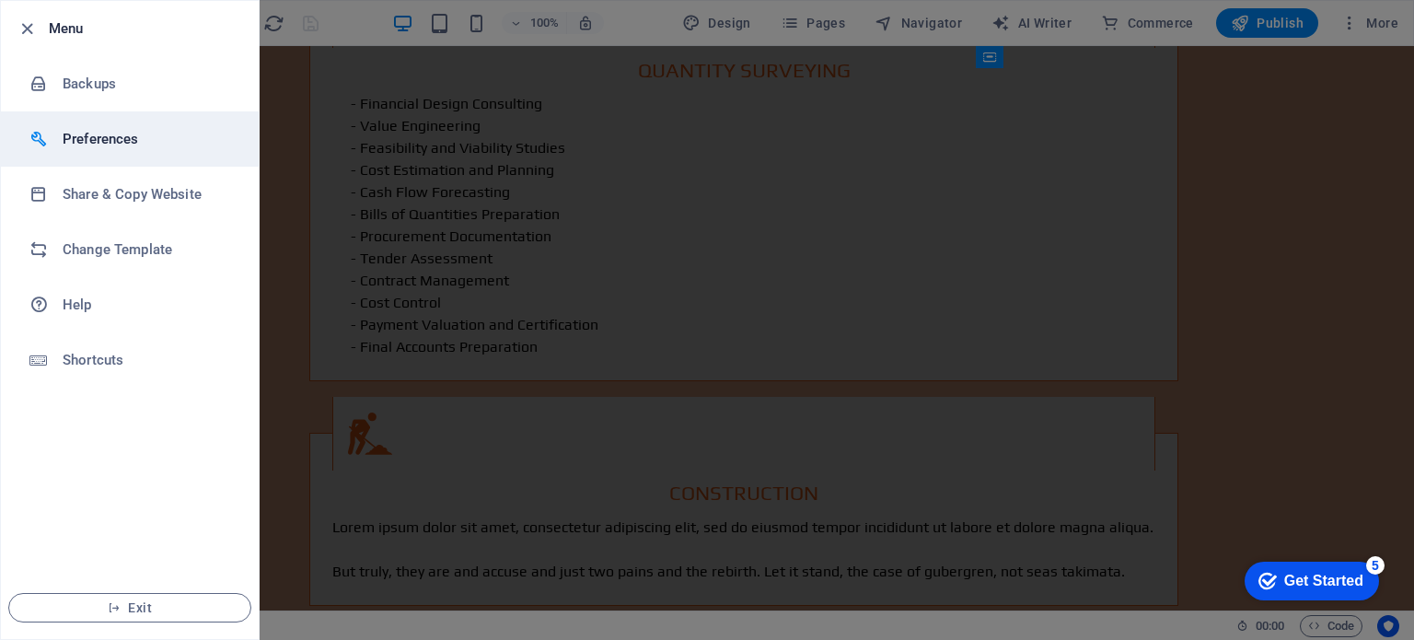
click at [77, 132] on h6 "Preferences" at bounding box center [148, 139] width 170 height 22
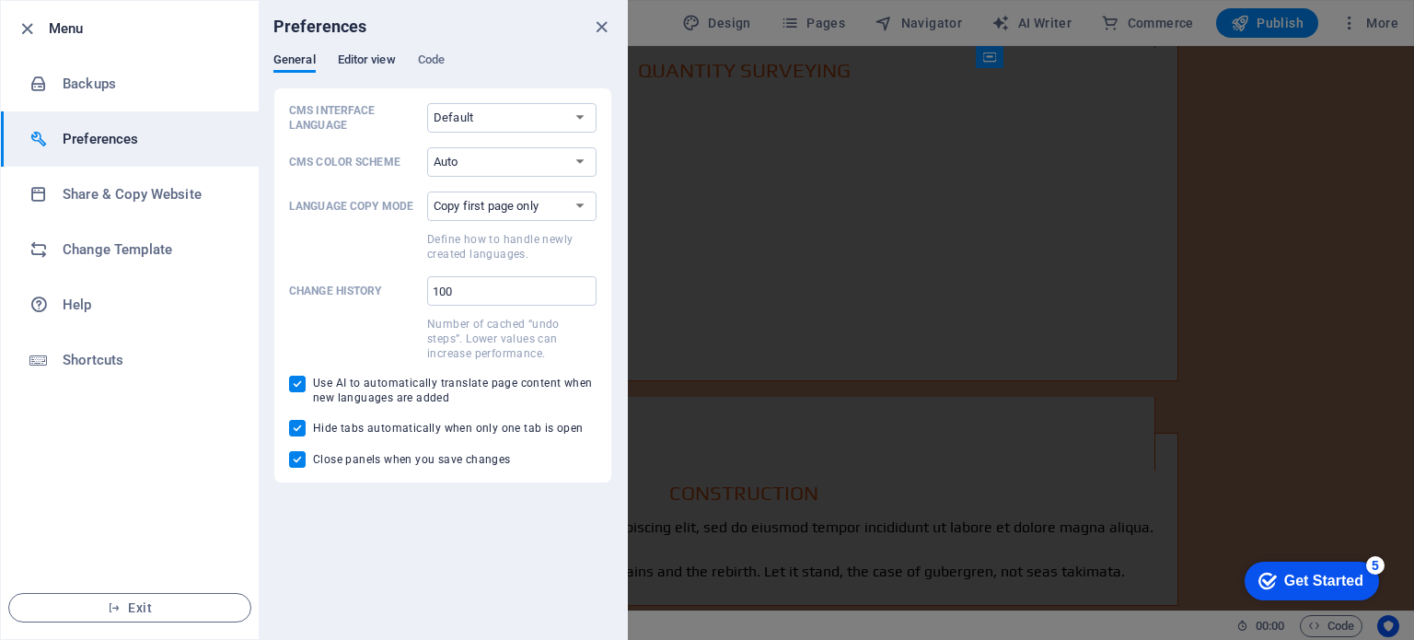
click at [355, 58] on span "Editor view" at bounding box center [367, 62] width 58 height 26
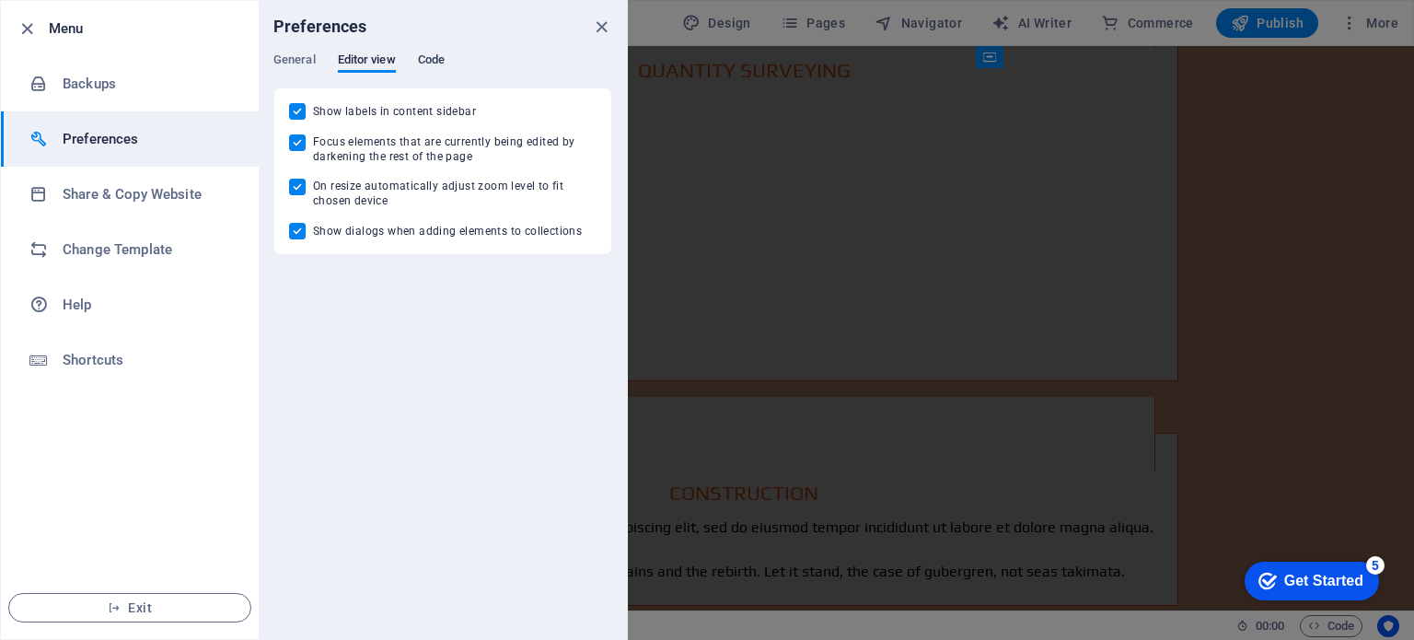
click at [435, 58] on span "Code" at bounding box center [431, 62] width 27 height 26
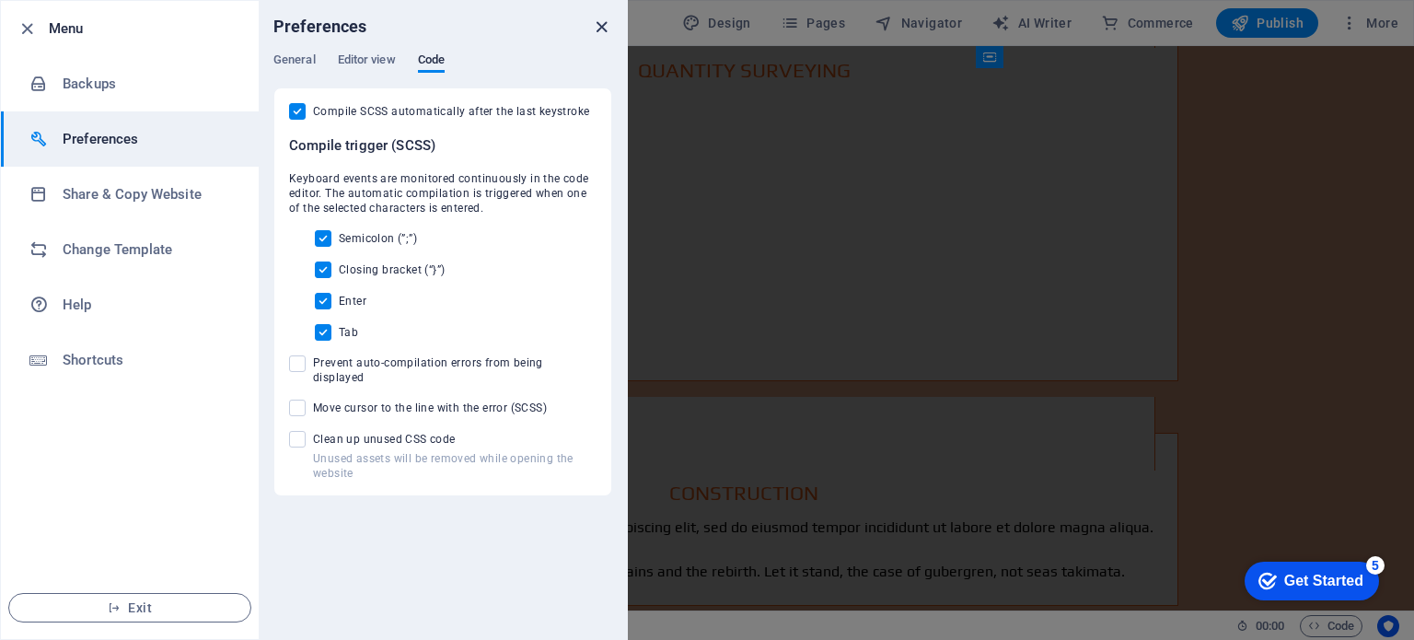
click at [605, 28] on icon "close" at bounding box center [601, 27] width 21 height 21
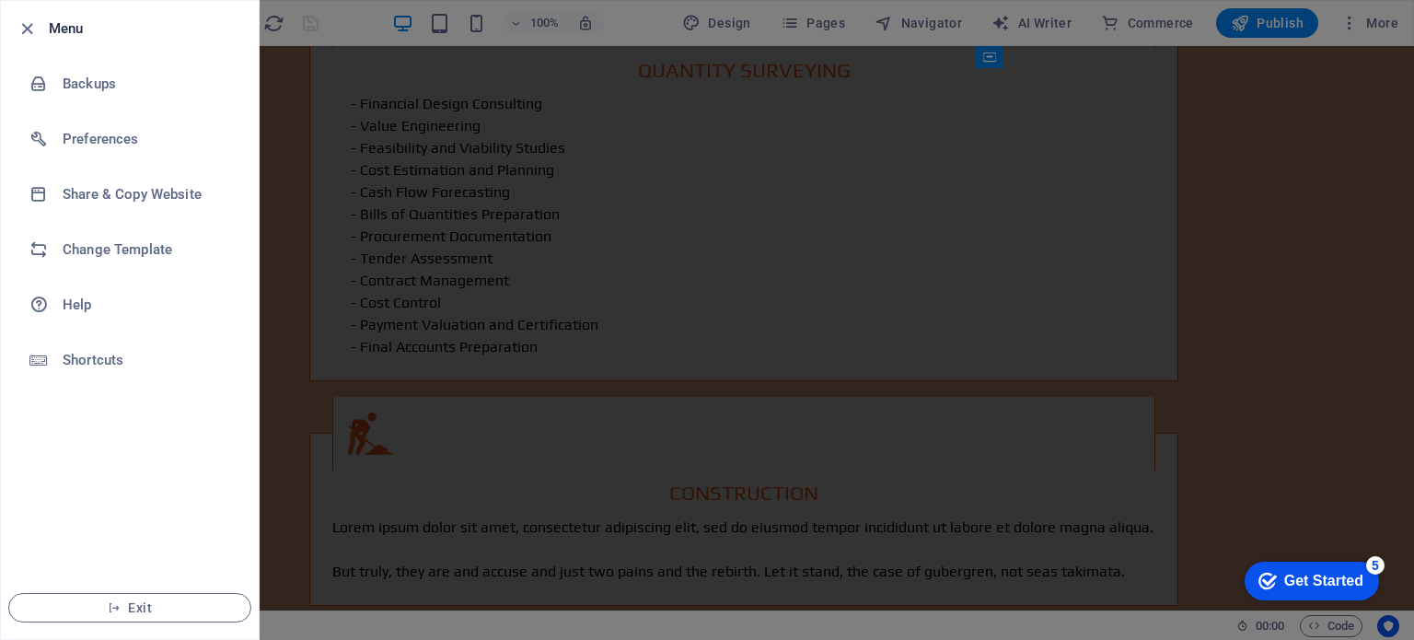
click at [913, 431] on div at bounding box center [707, 320] width 1414 height 640
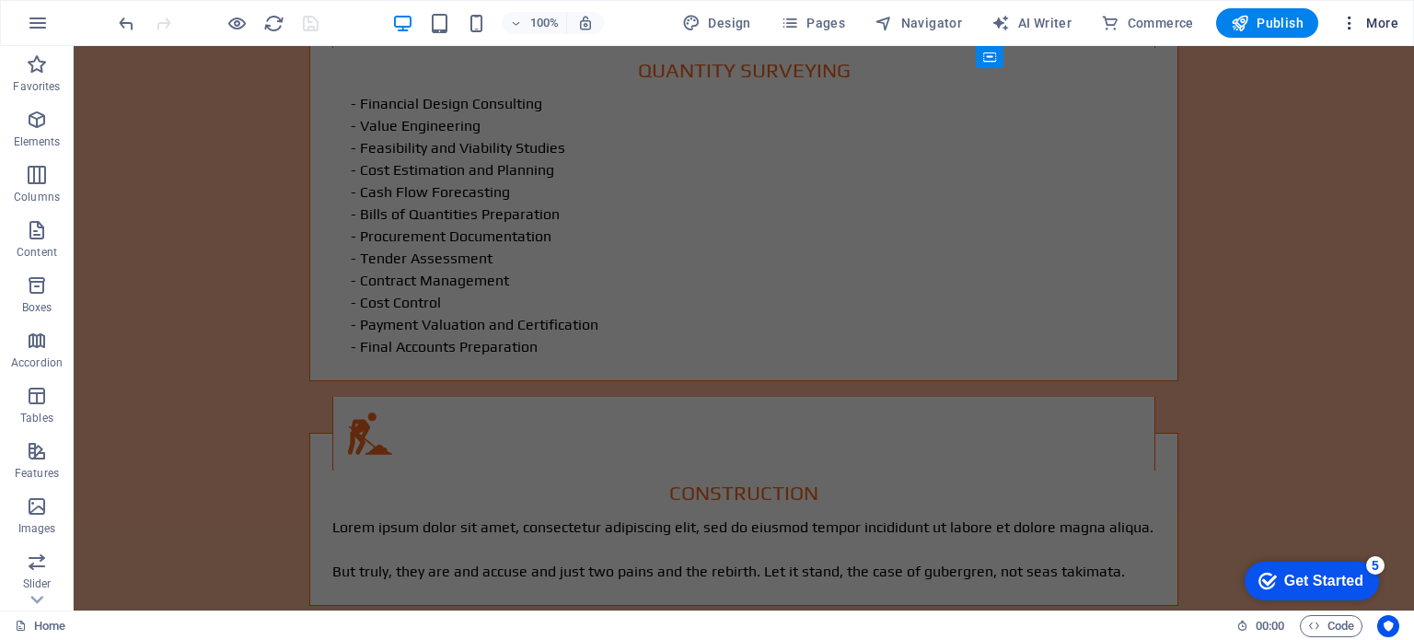
click at [1349, 21] on icon "button" at bounding box center [1350, 23] width 18 height 18
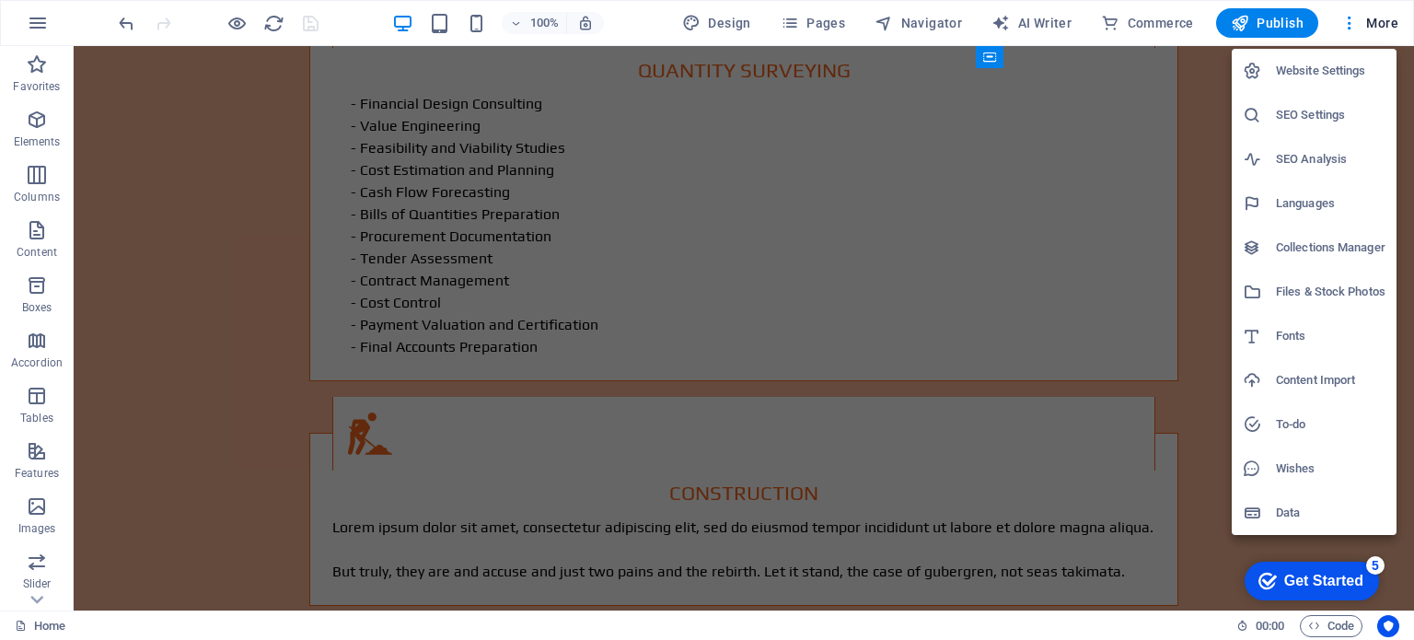
click at [424, 251] on div at bounding box center [707, 320] width 1414 height 640
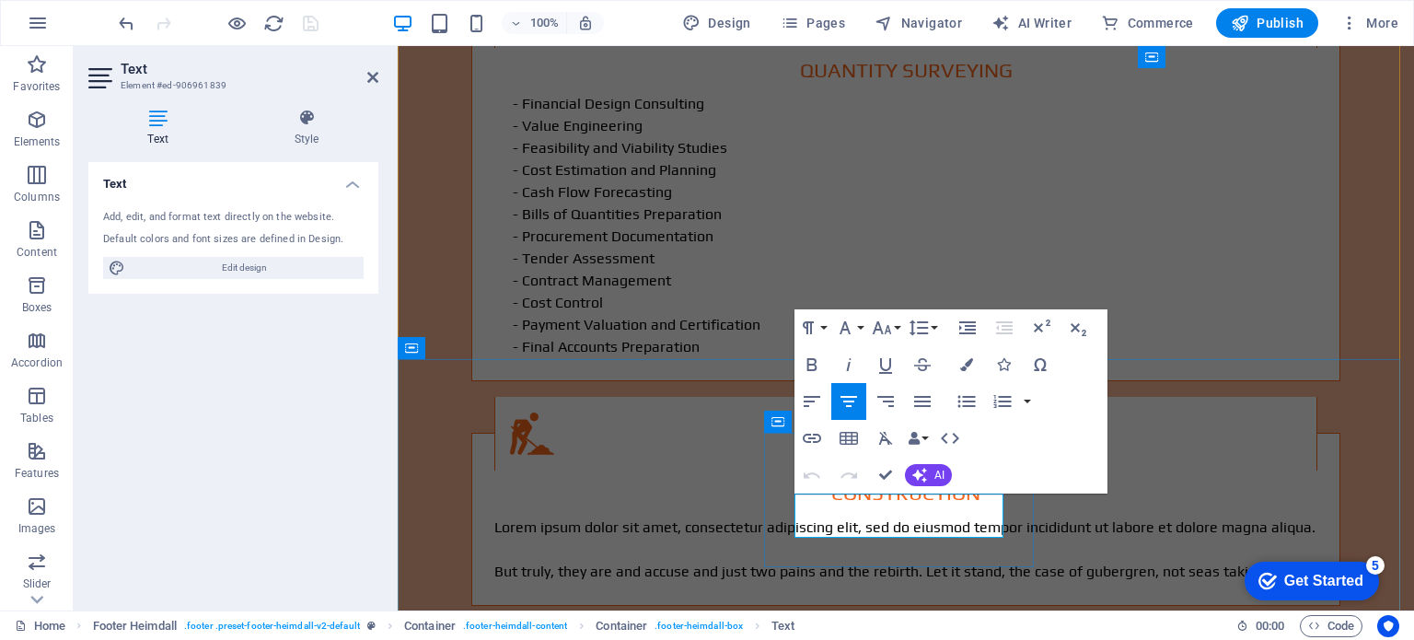
click at [284, 504] on div "Text Add, edit, and format text directly on the website. Default colors and fon…" at bounding box center [233, 379] width 290 height 434
click at [932, 471] on button "AI" at bounding box center [928, 475] width 47 height 22
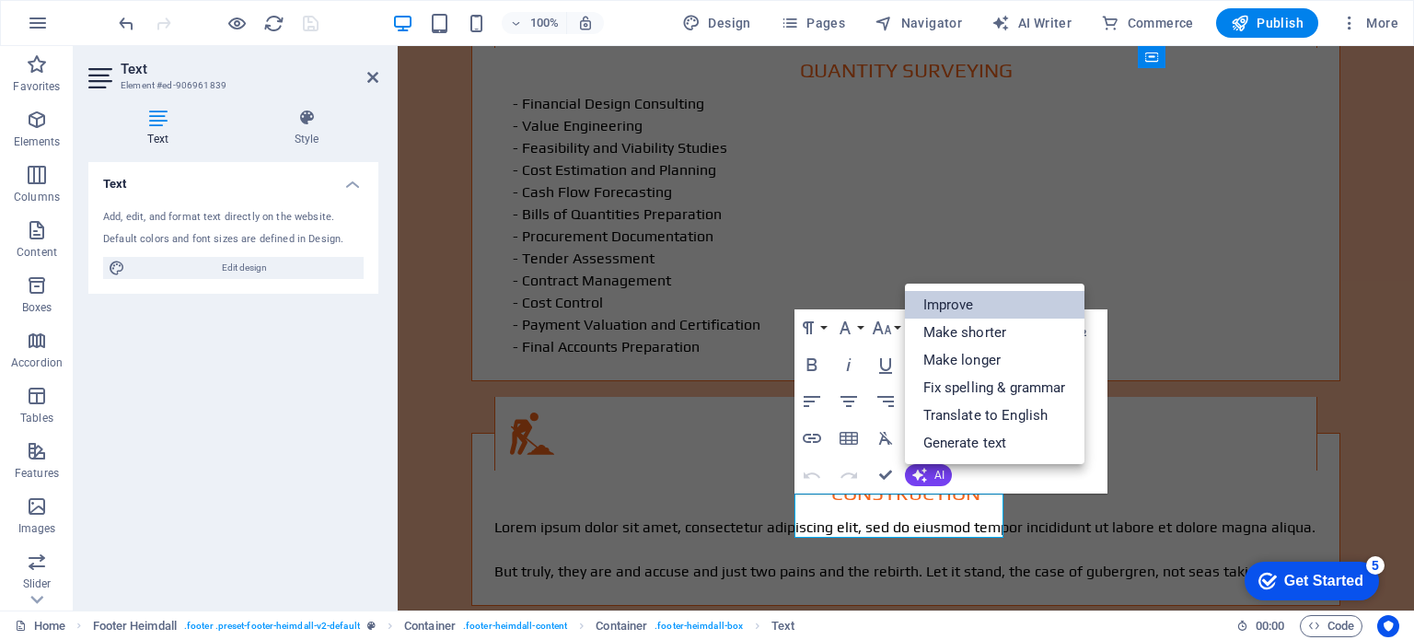
click at [952, 294] on link "Improve" at bounding box center [995, 305] width 180 height 28
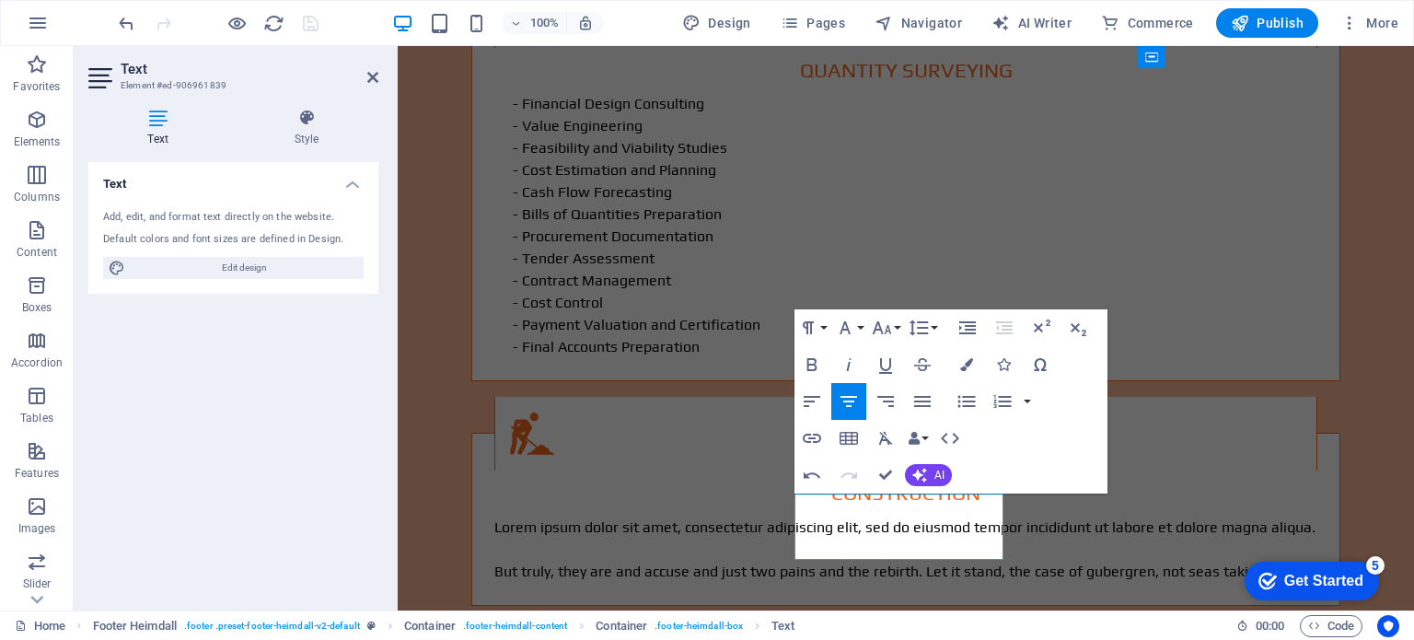
click at [298, 390] on div "Text Add, edit, and format text directly on the website. Default colors and fon…" at bounding box center [233, 379] width 290 height 434
click at [302, 29] on div at bounding box center [218, 22] width 206 height 29
click at [376, 75] on icon at bounding box center [372, 77] width 11 height 15
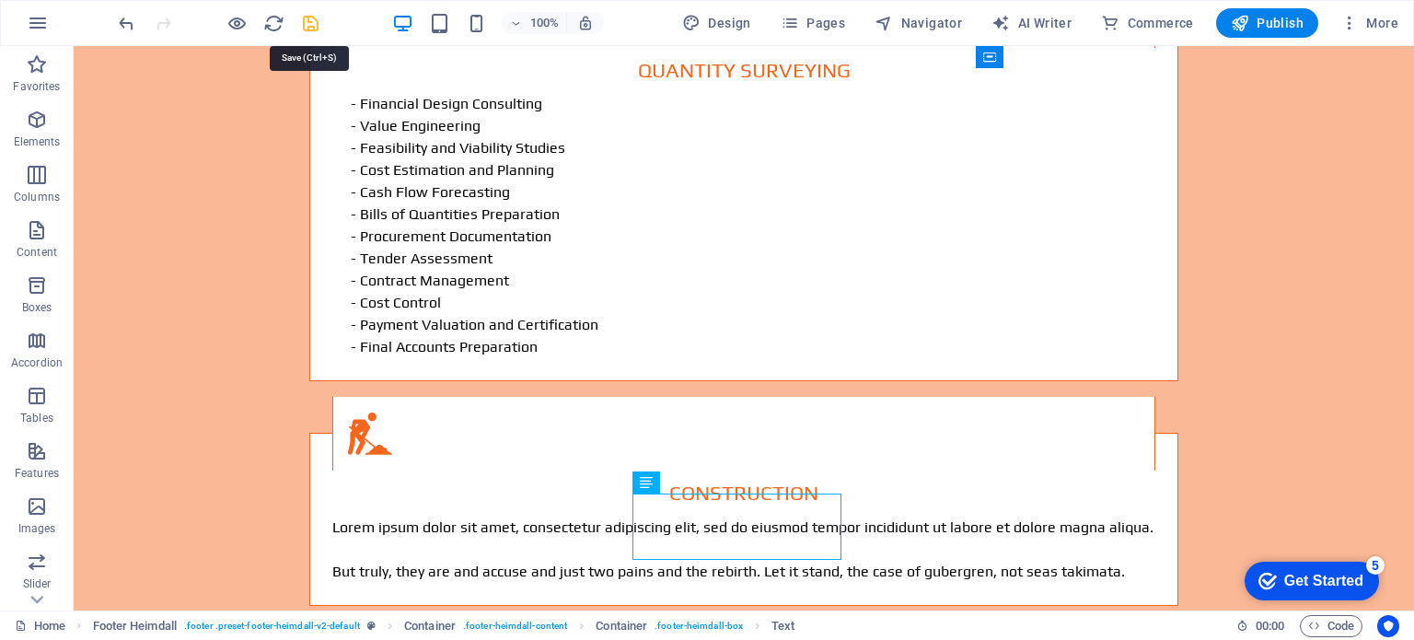
click at [308, 17] on icon "save" at bounding box center [310, 23] width 21 height 21
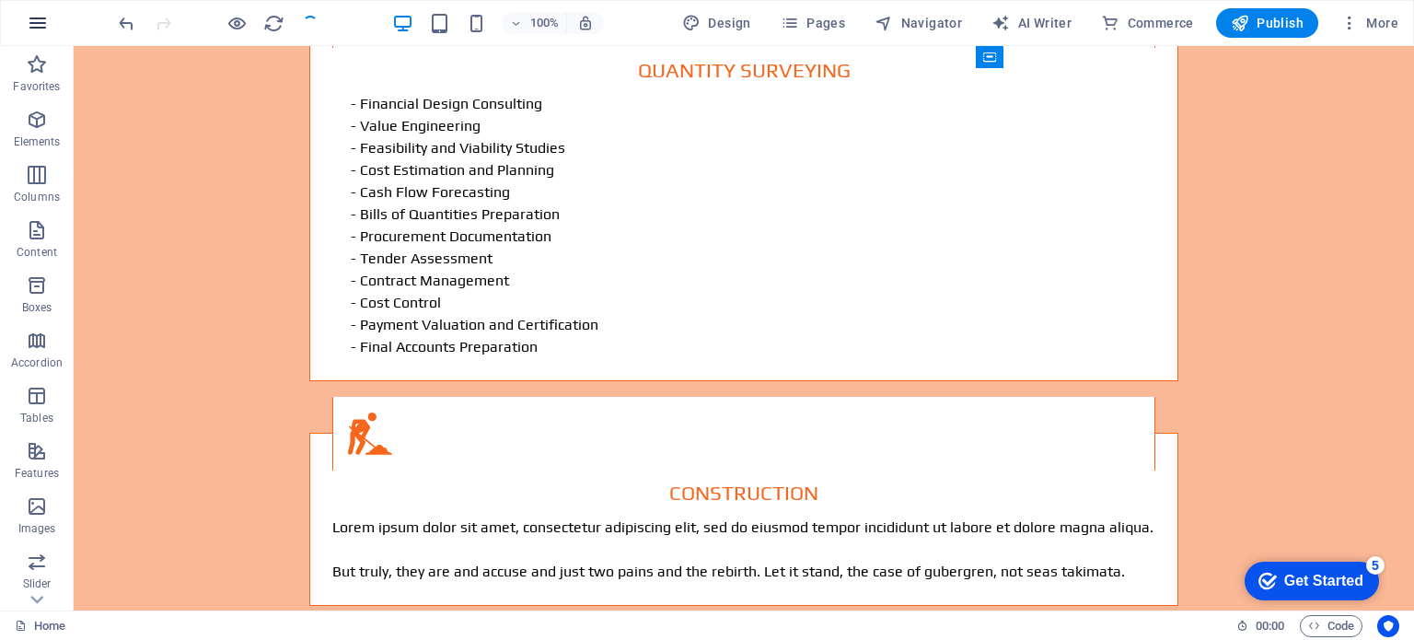
click at [42, 22] on icon "button" at bounding box center [38, 23] width 22 height 22
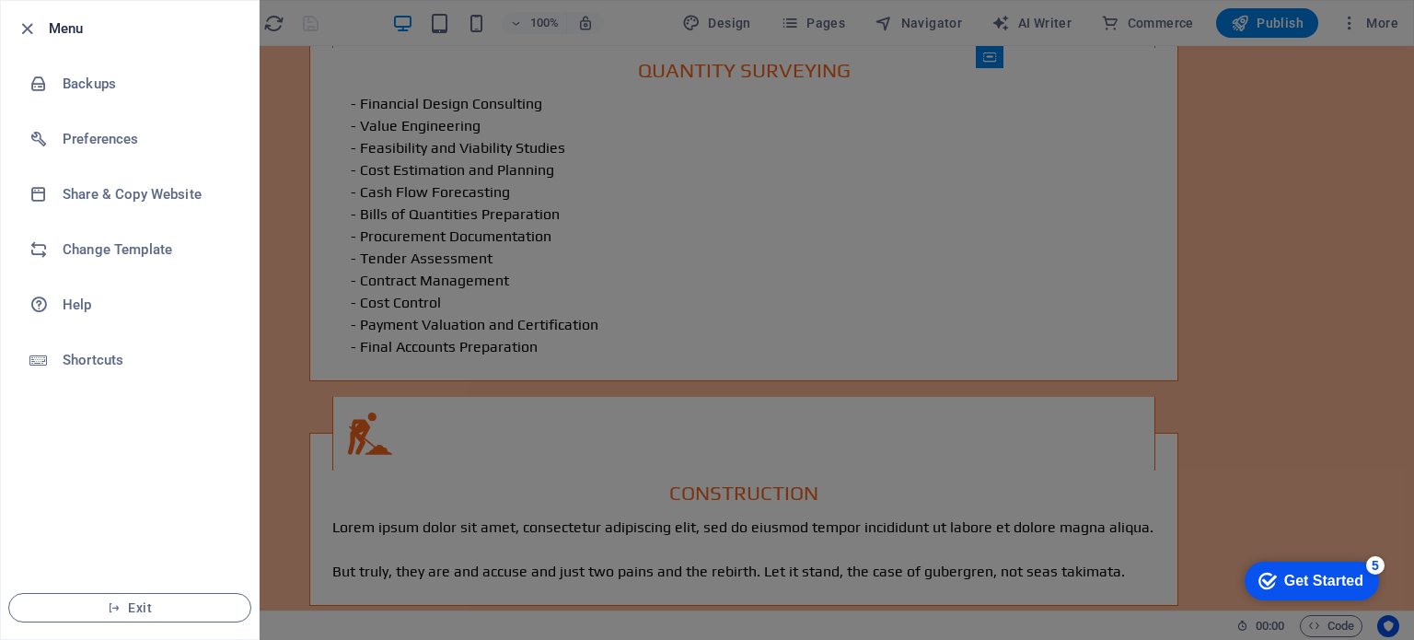
click at [289, 428] on div at bounding box center [707, 320] width 1414 height 640
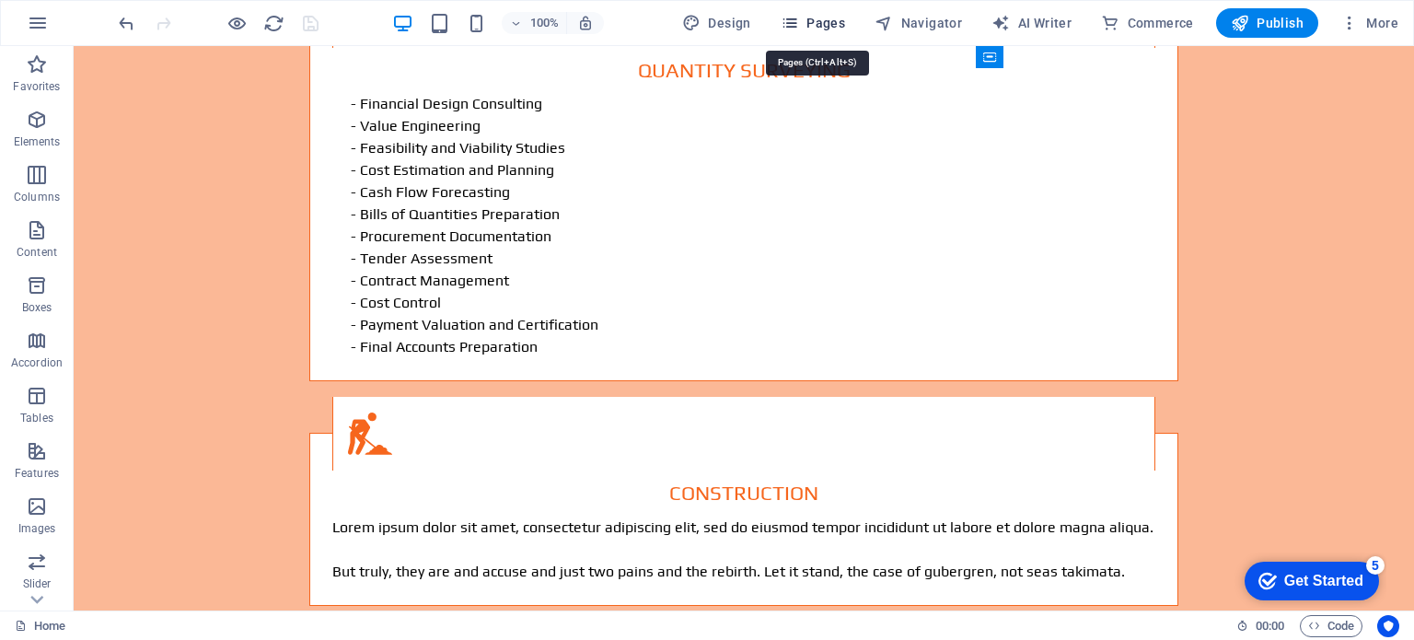
click at [799, 21] on icon "button" at bounding box center [790, 23] width 18 height 18
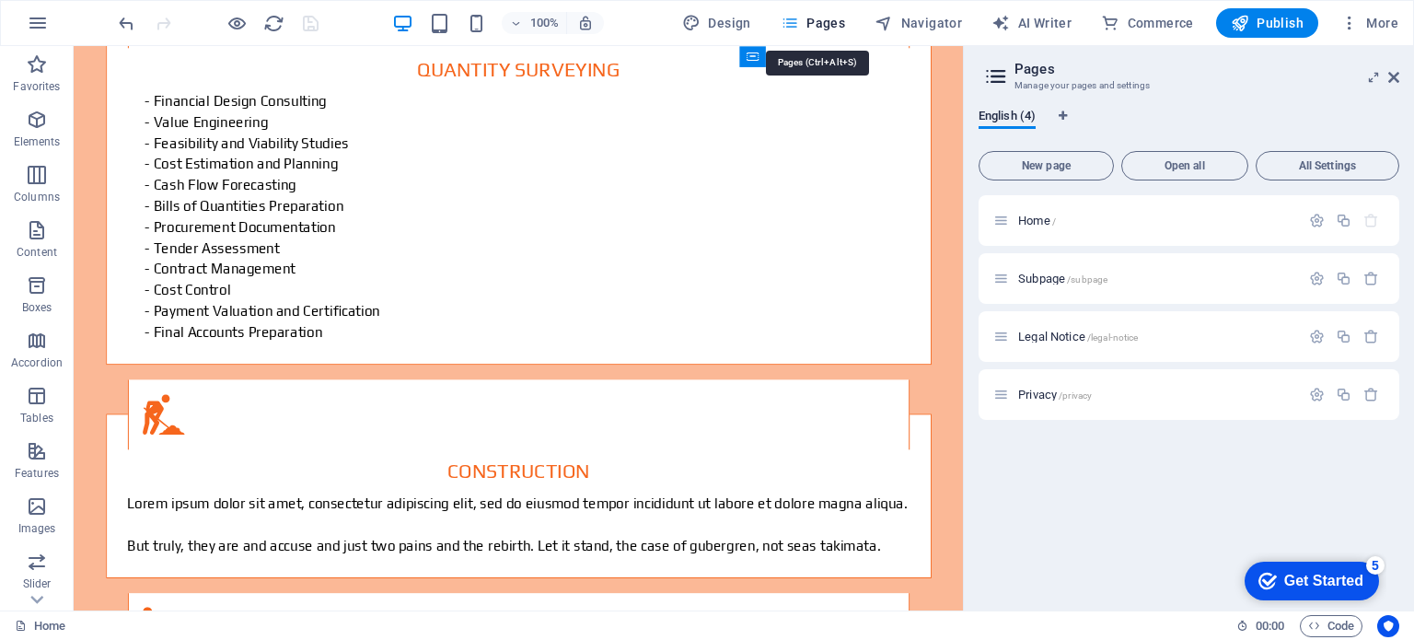
scroll to position [3503, 0]
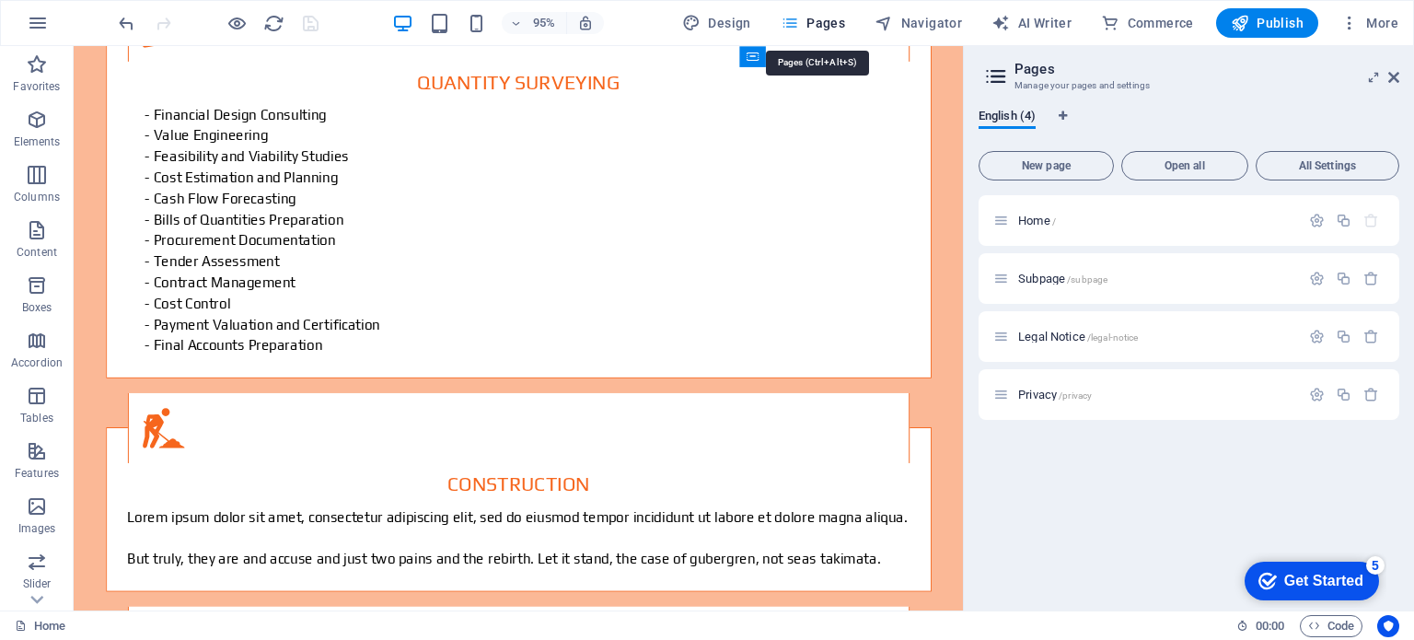
click at [799, 21] on icon "button" at bounding box center [790, 23] width 18 height 18
click at [1019, 17] on span "AI Writer" at bounding box center [1032, 23] width 80 height 18
select select "English"
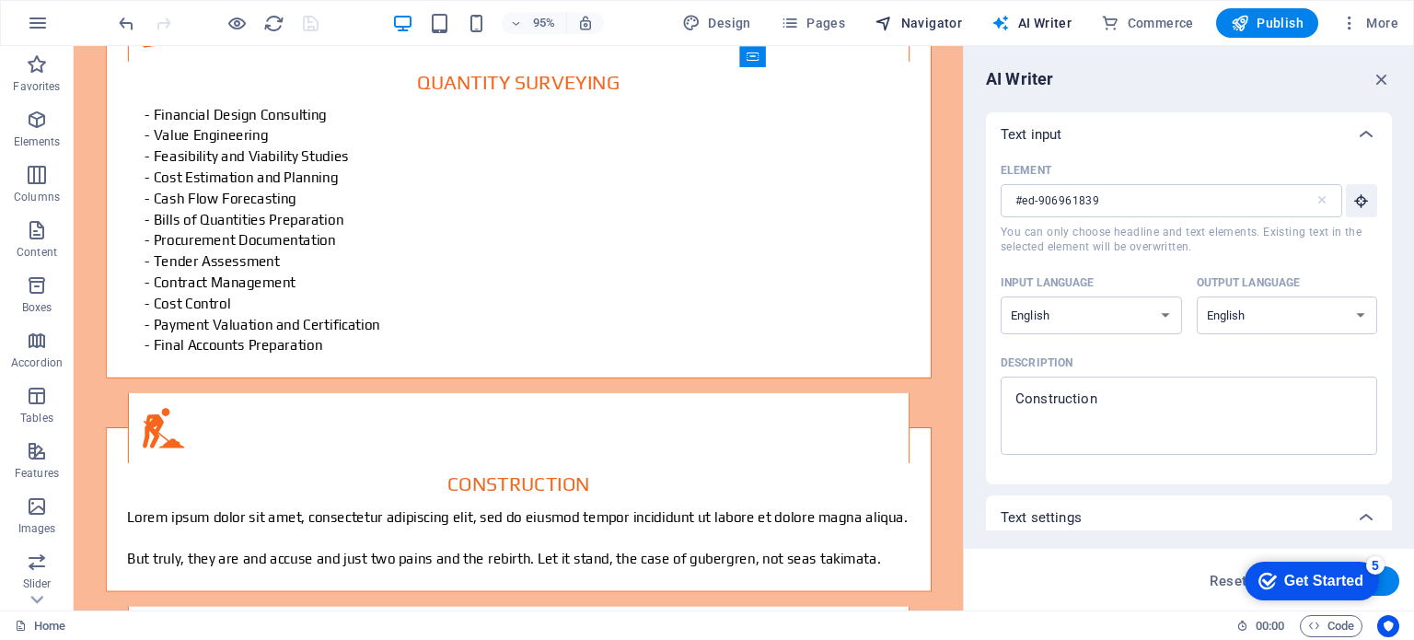
click at [938, 11] on button "Navigator" at bounding box center [918, 22] width 102 height 29
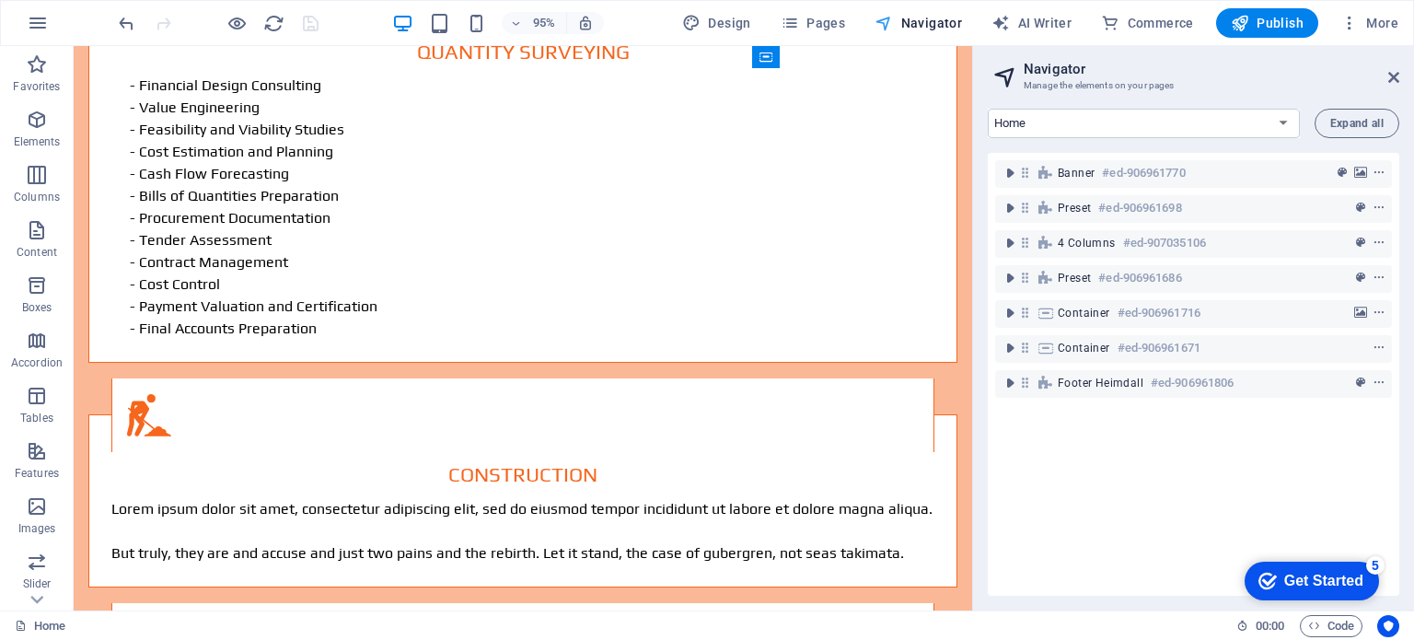
scroll to position [3544, 0]
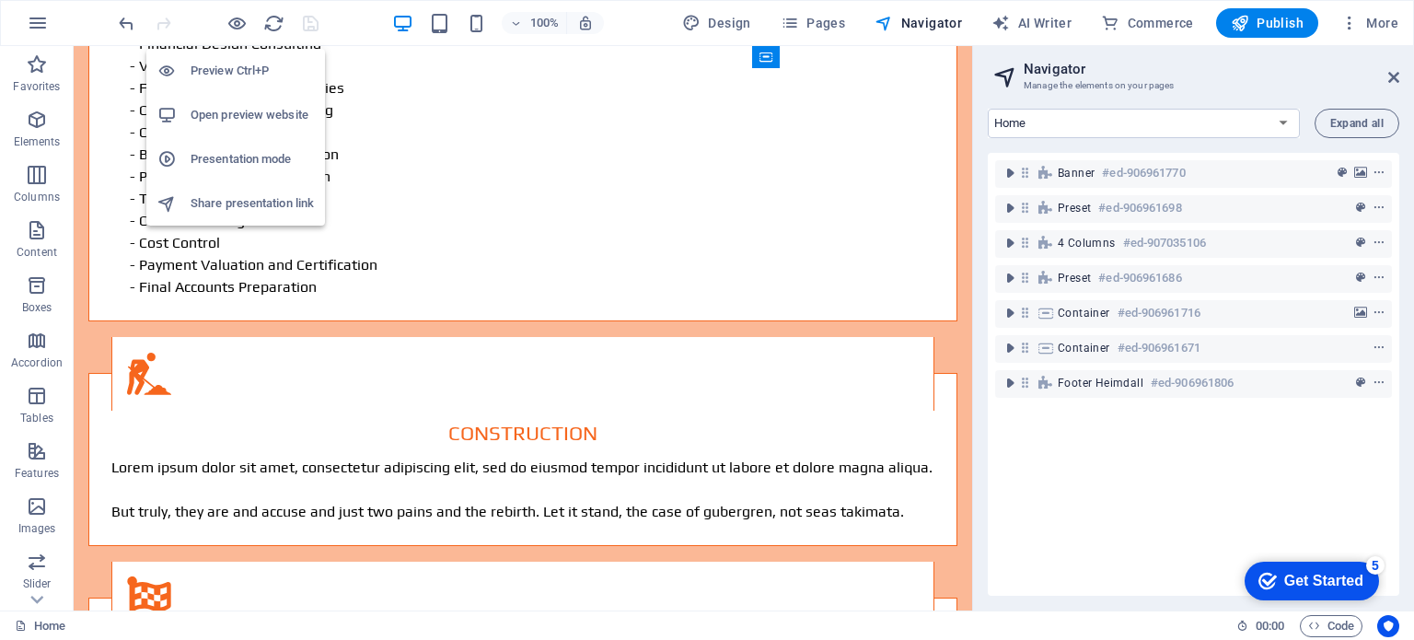
click at [238, 73] on h6 "Preview Ctrl+P" at bounding box center [252, 71] width 123 height 22
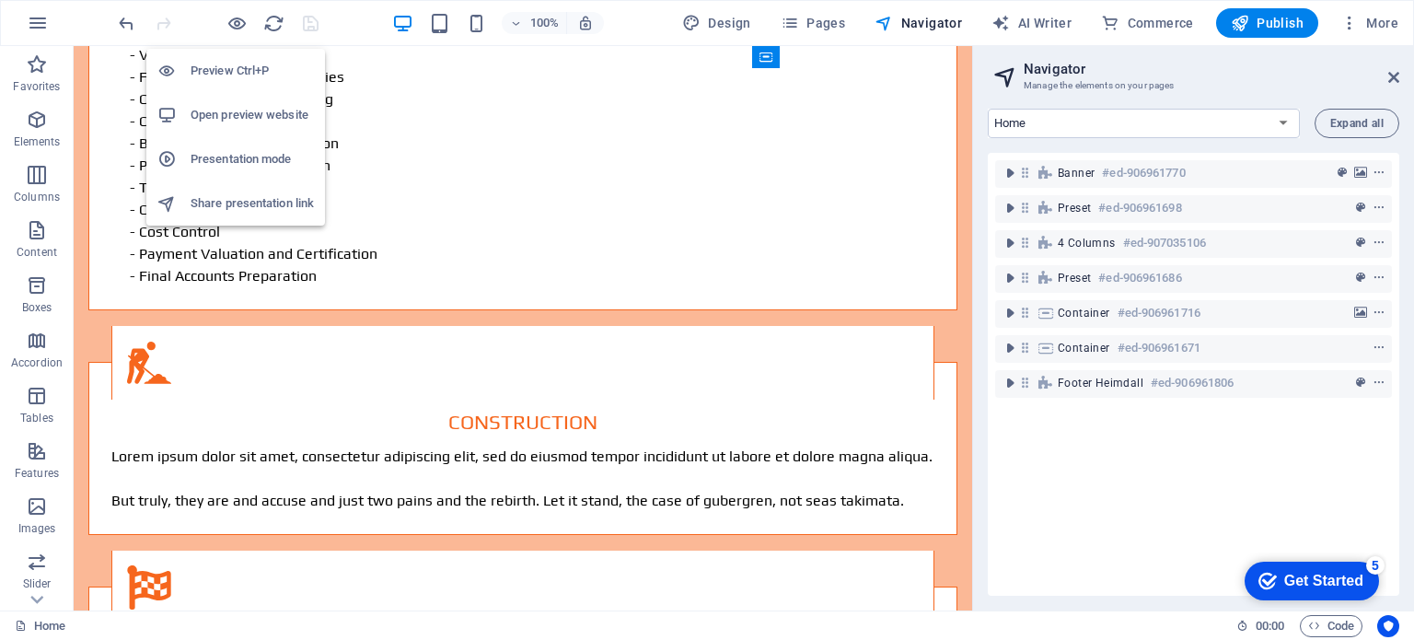
scroll to position [3473, 0]
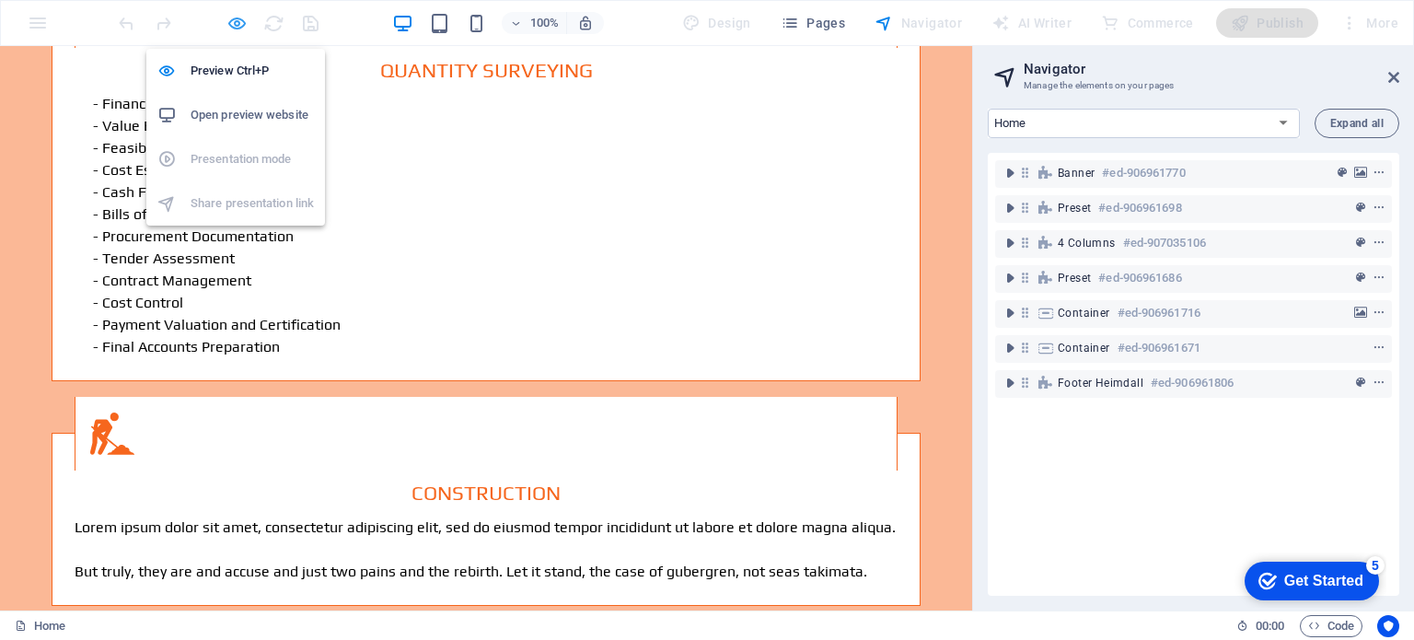
click at [238, 17] on icon "button" at bounding box center [237, 23] width 21 height 21
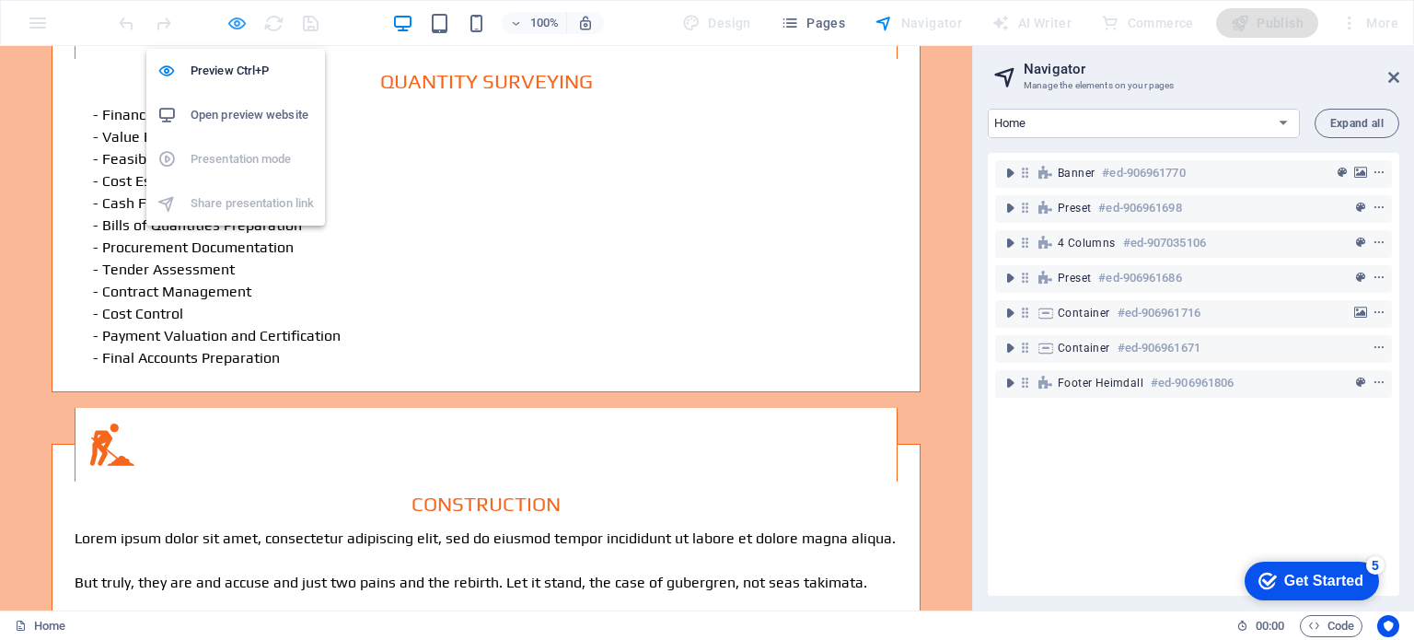
scroll to position [3544, 0]
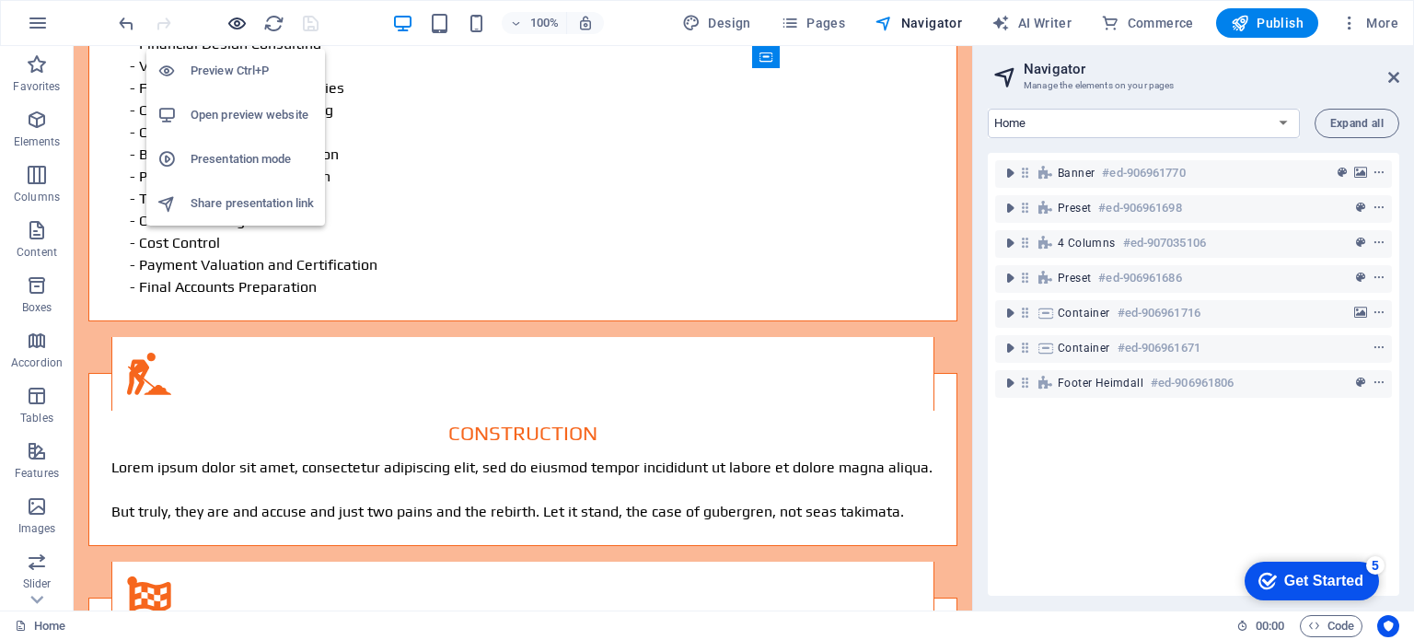
click at [238, 17] on icon "button" at bounding box center [237, 23] width 21 height 21
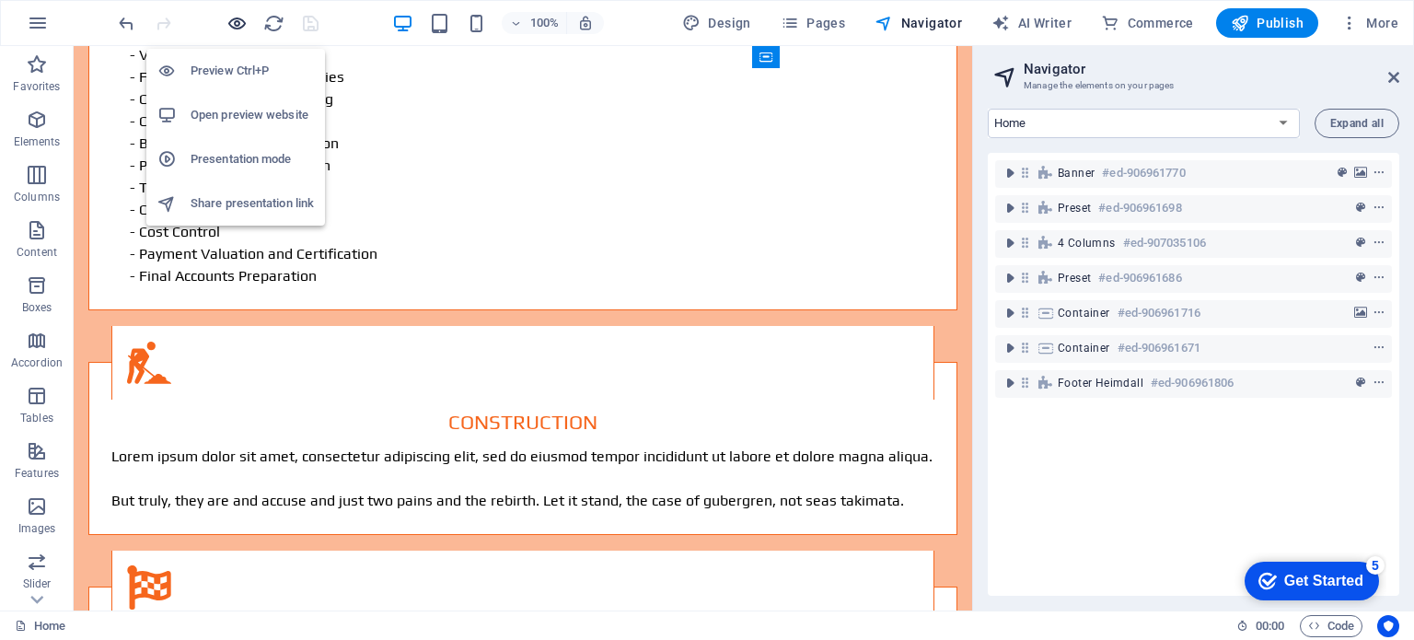
scroll to position [3473, 0]
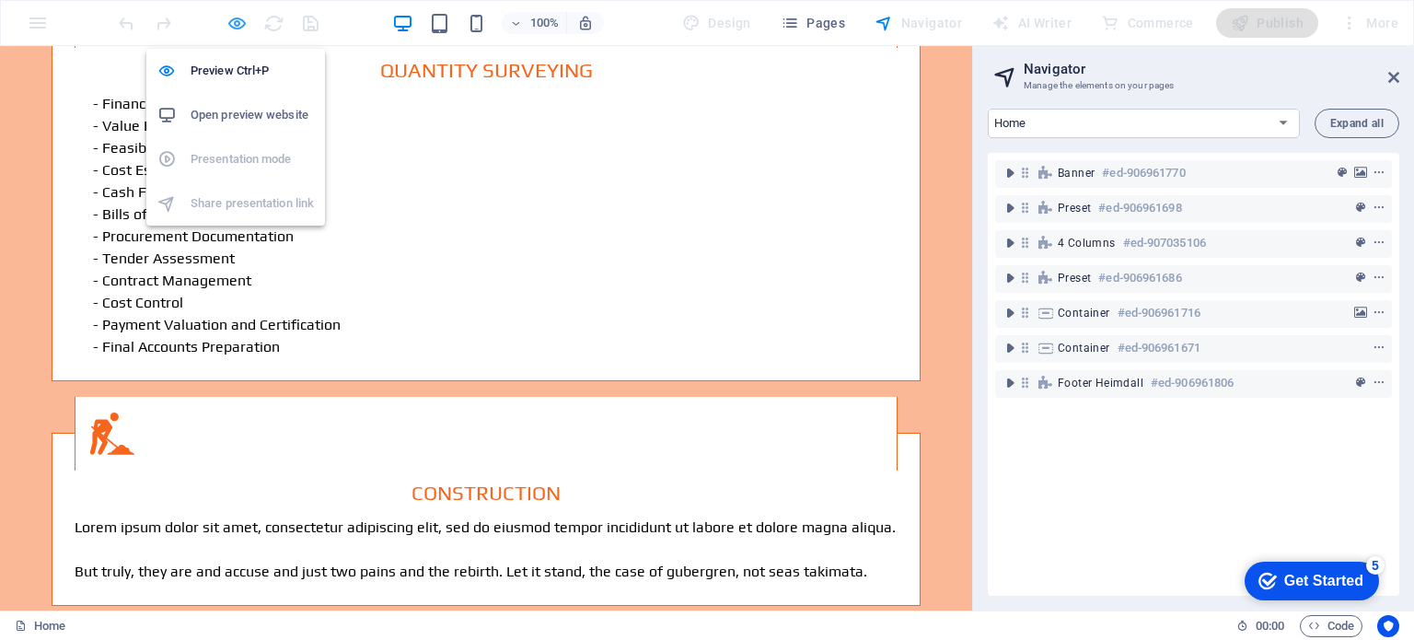
click at [238, 17] on icon "button" at bounding box center [237, 23] width 21 height 21
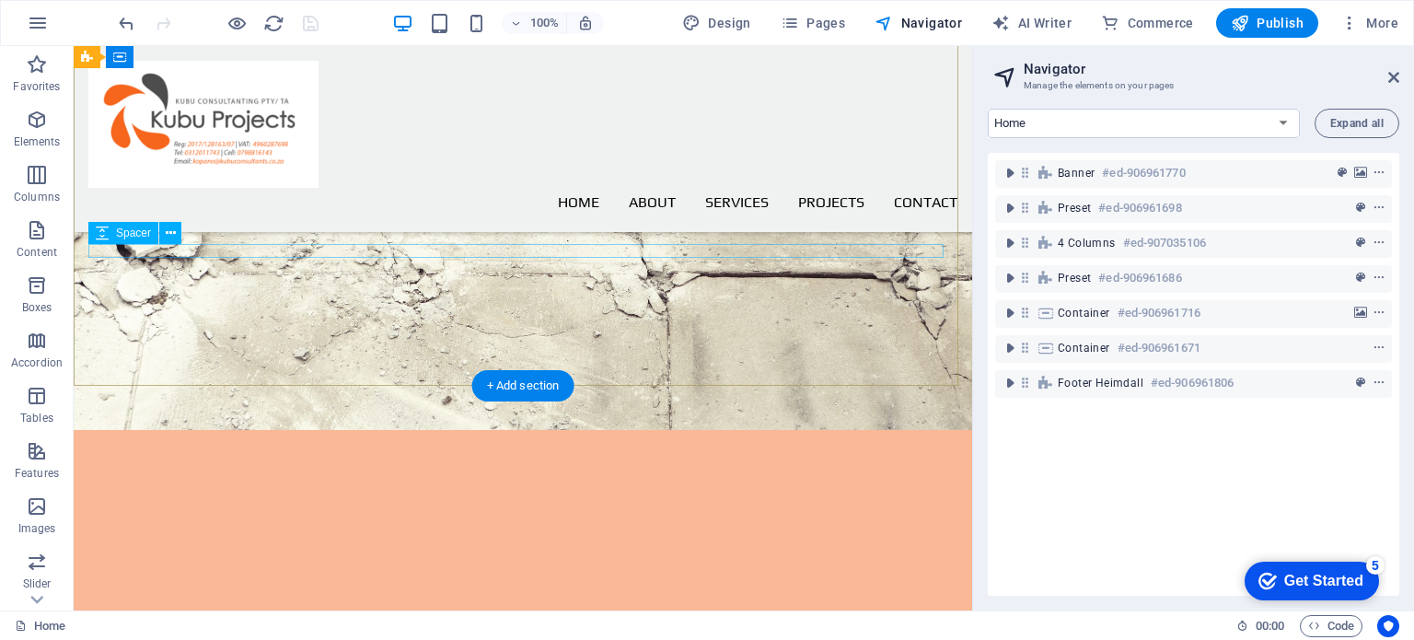
scroll to position [0, 0]
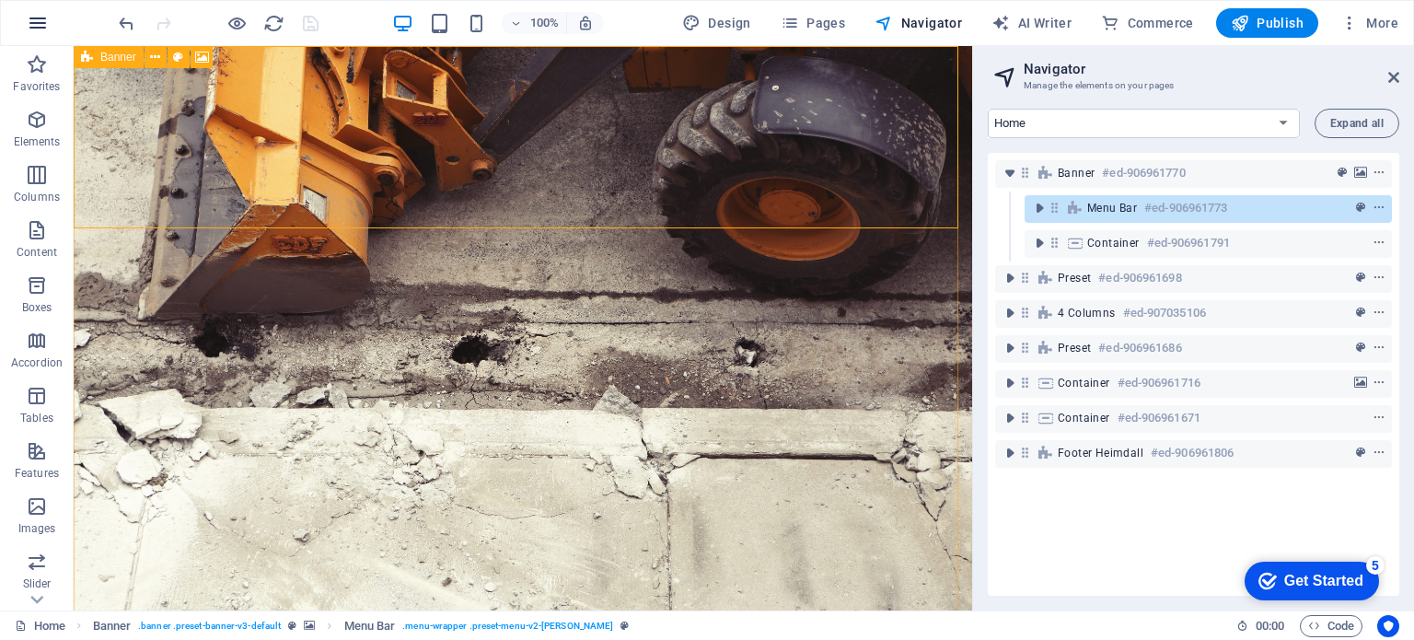
click at [41, 22] on icon "button" at bounding box center [38, 23] width 22 height 22
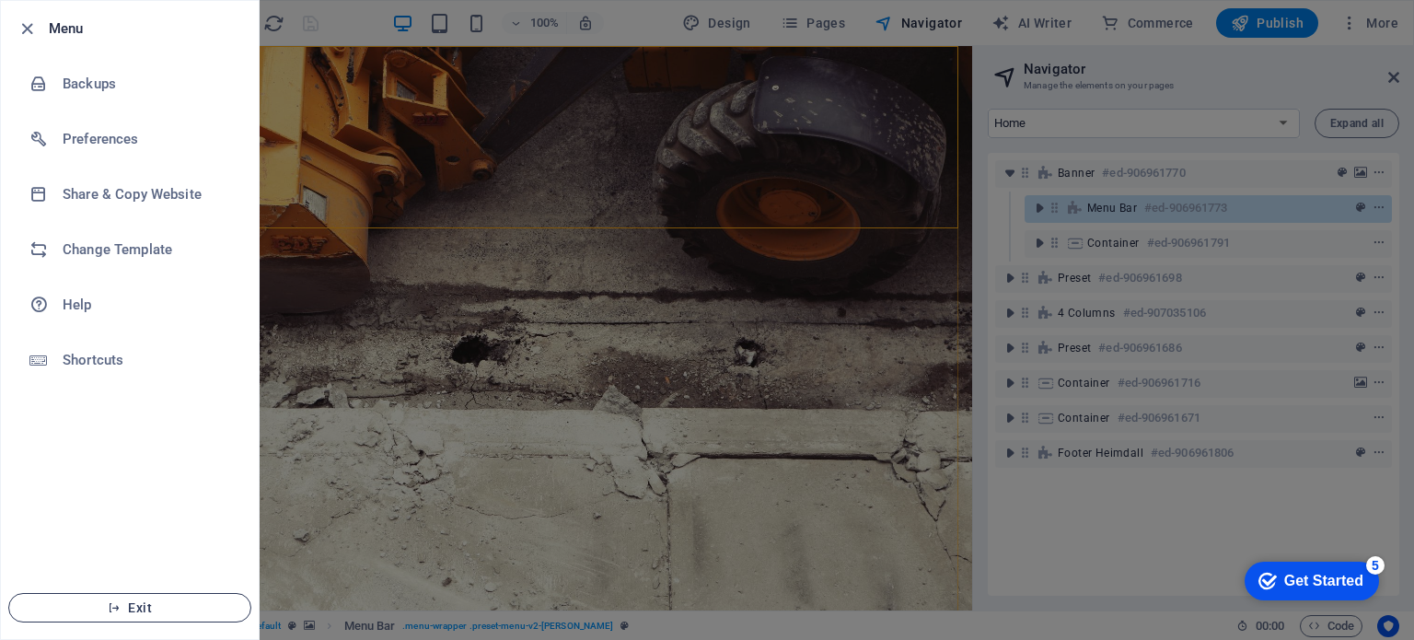
click at [115, 616] on button "Exit" at bounding box center [129, 607] width 243 height 29
